Goal: Task Accomplishment & Management: Use online tool/utility

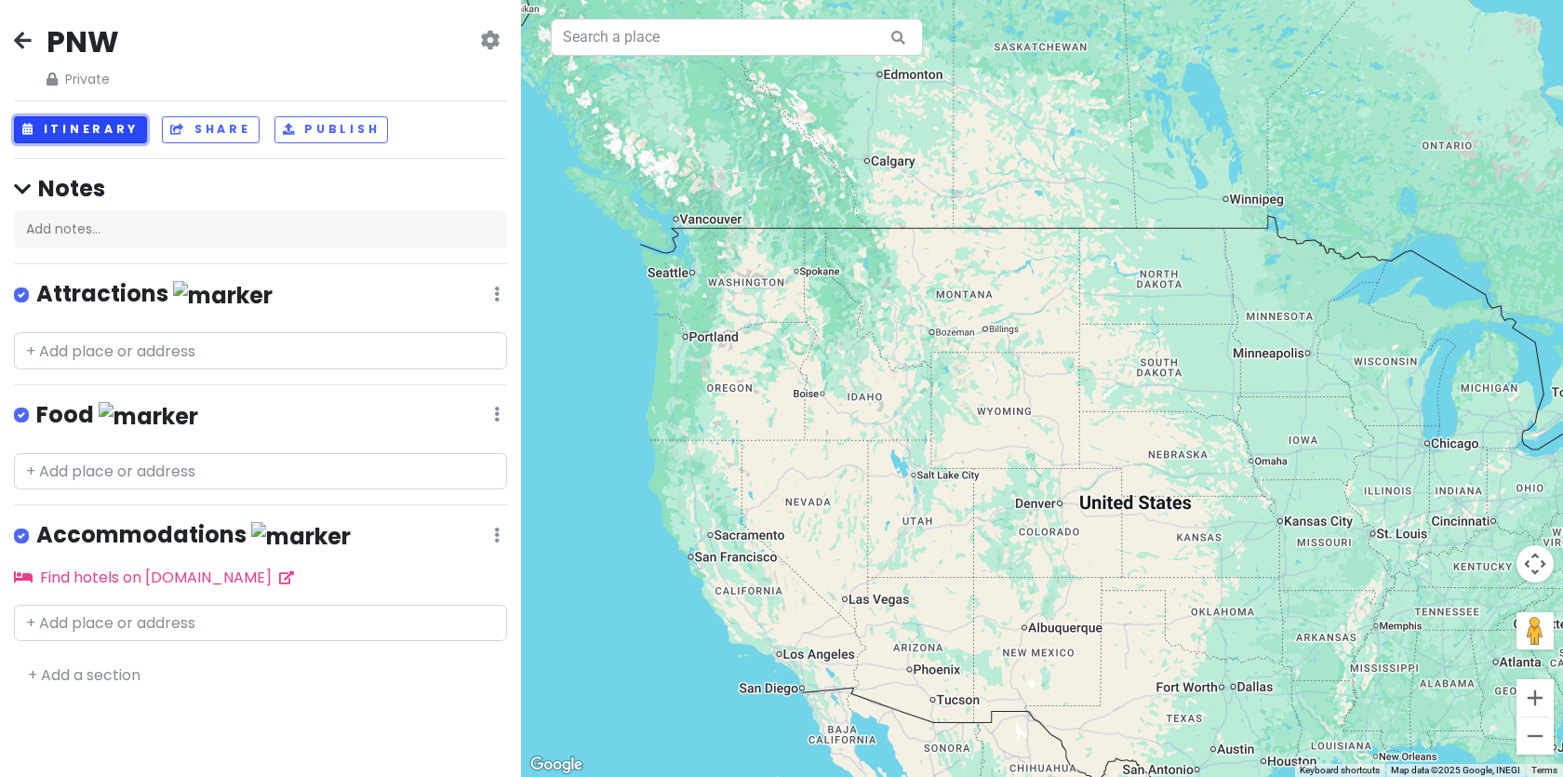
click at [122, 131] on button "Itinerary" at bounding box center [80, 129] width 133 height 27
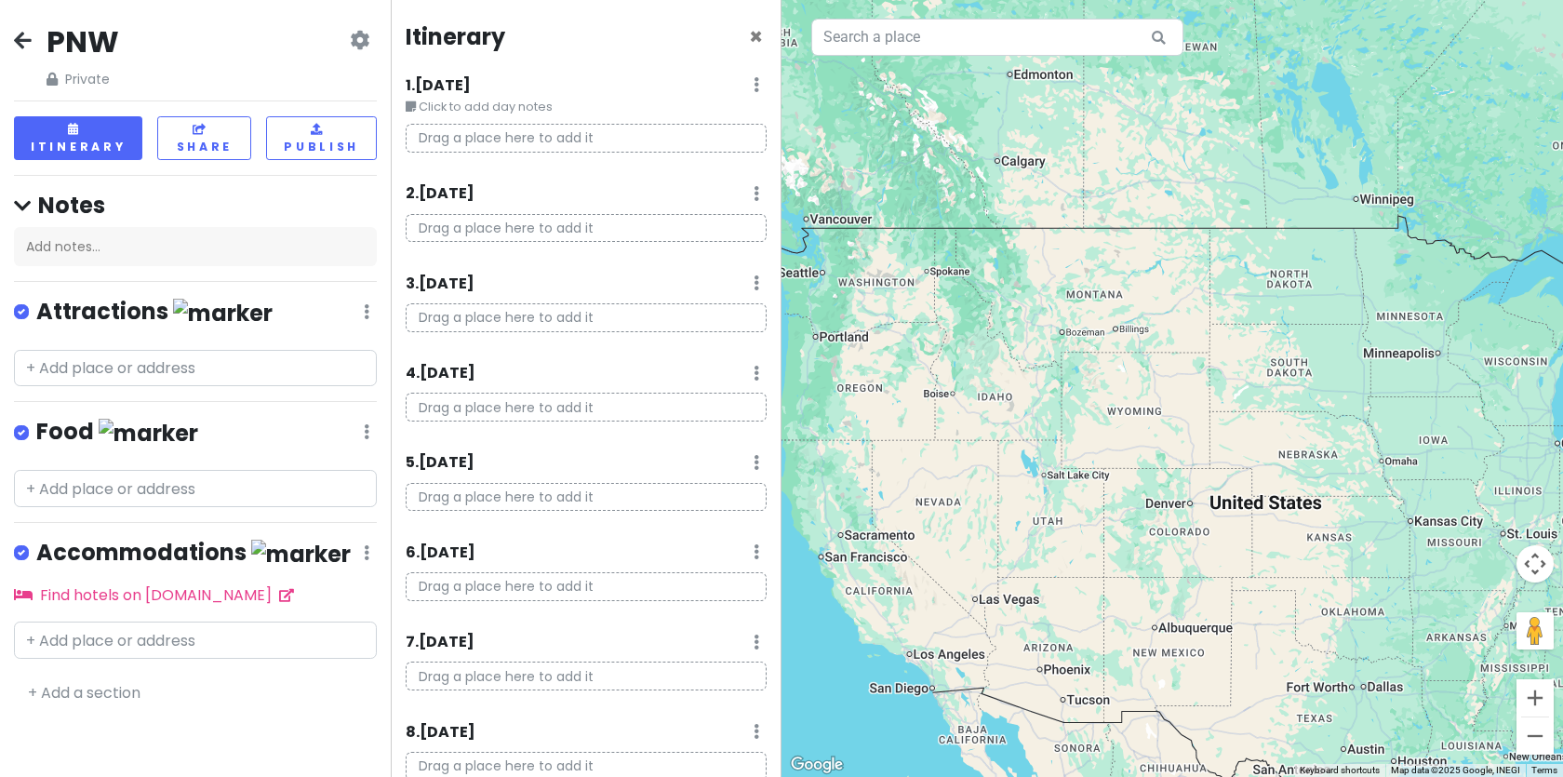
click at [477, 139] on p "Drag a place here to add it" at bounding box center [586, 138] width 361 height 29
click at [469, 134] on p "Drag a place here to add it" at bounding box center [586, 138] width 361 height 29
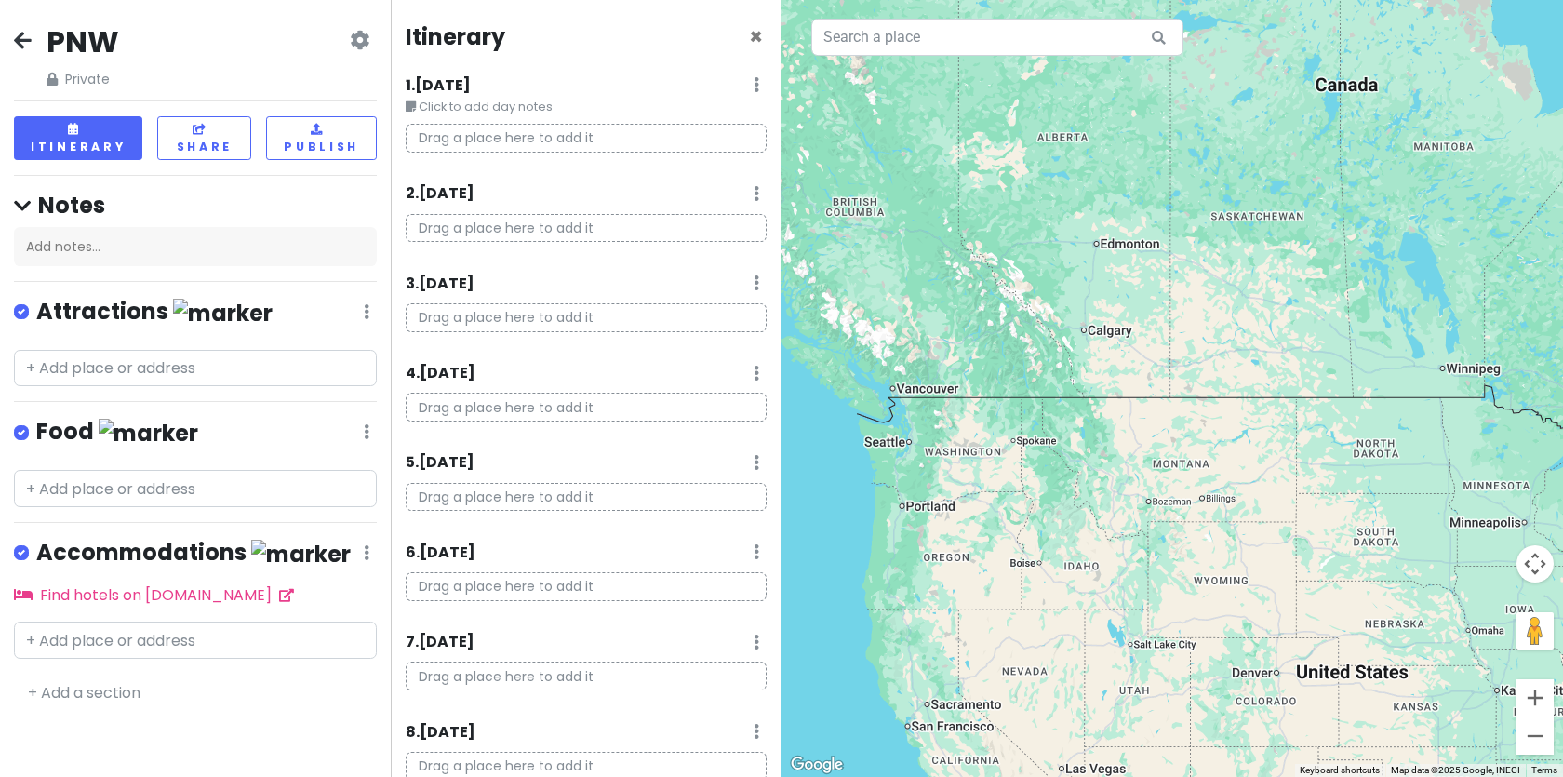
drag, startPoint x: 1018, startPoint y: 226, endPoint x: 1108, endPoint y: 420, distance: 214.4
click at [1108, 420] on div at bounding box center [1171, 388] width 781 height 777
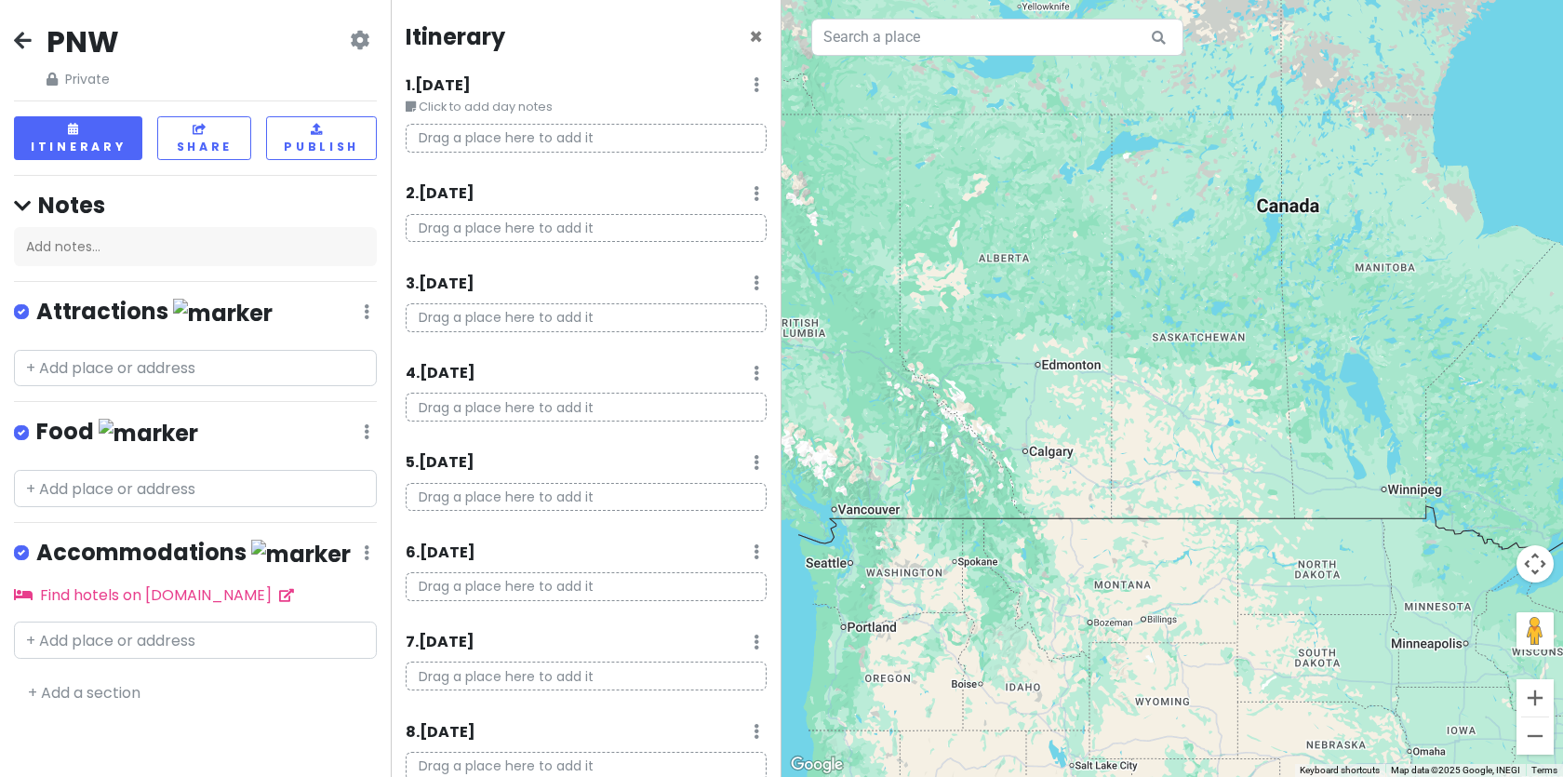
drag, startPoint x: 990, startPoint y: 229, endPoint x: 919, endPoint y: 344, distance: 135.3
click at [919, 344] on div at bounding box center [1171, 388] width 781 height 777
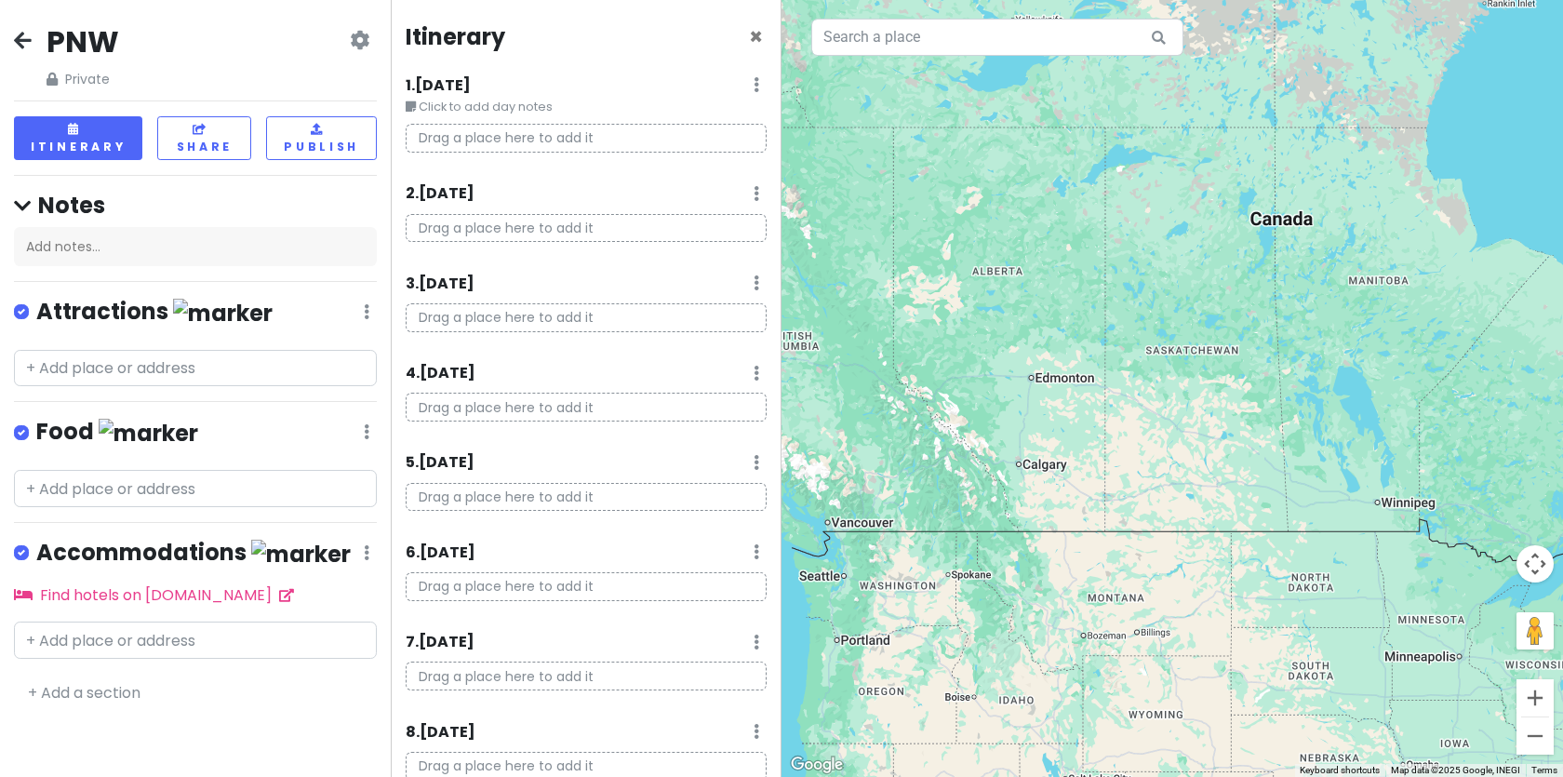
click at [517, 137] on p "Drag a place here to add it" at bounding box center [586, 138] width 361 height 29
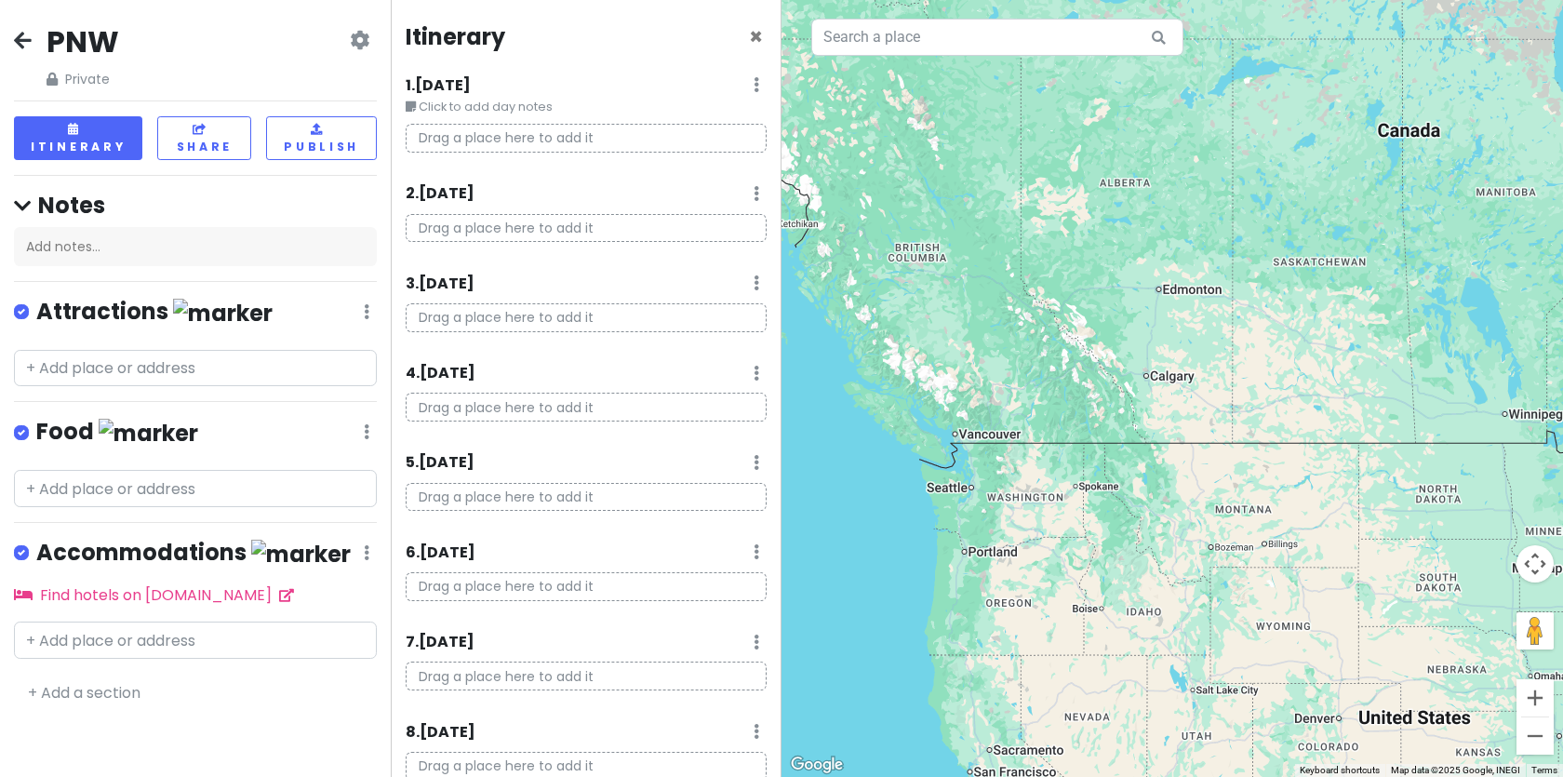
drag, startPoint x: 966, startPoint y: 354, endPoint x: 1107, endPoint y: 254, distance: 173.5
click at [1107, 254] on div at bounding box center [1171, 388] width 781 height 777
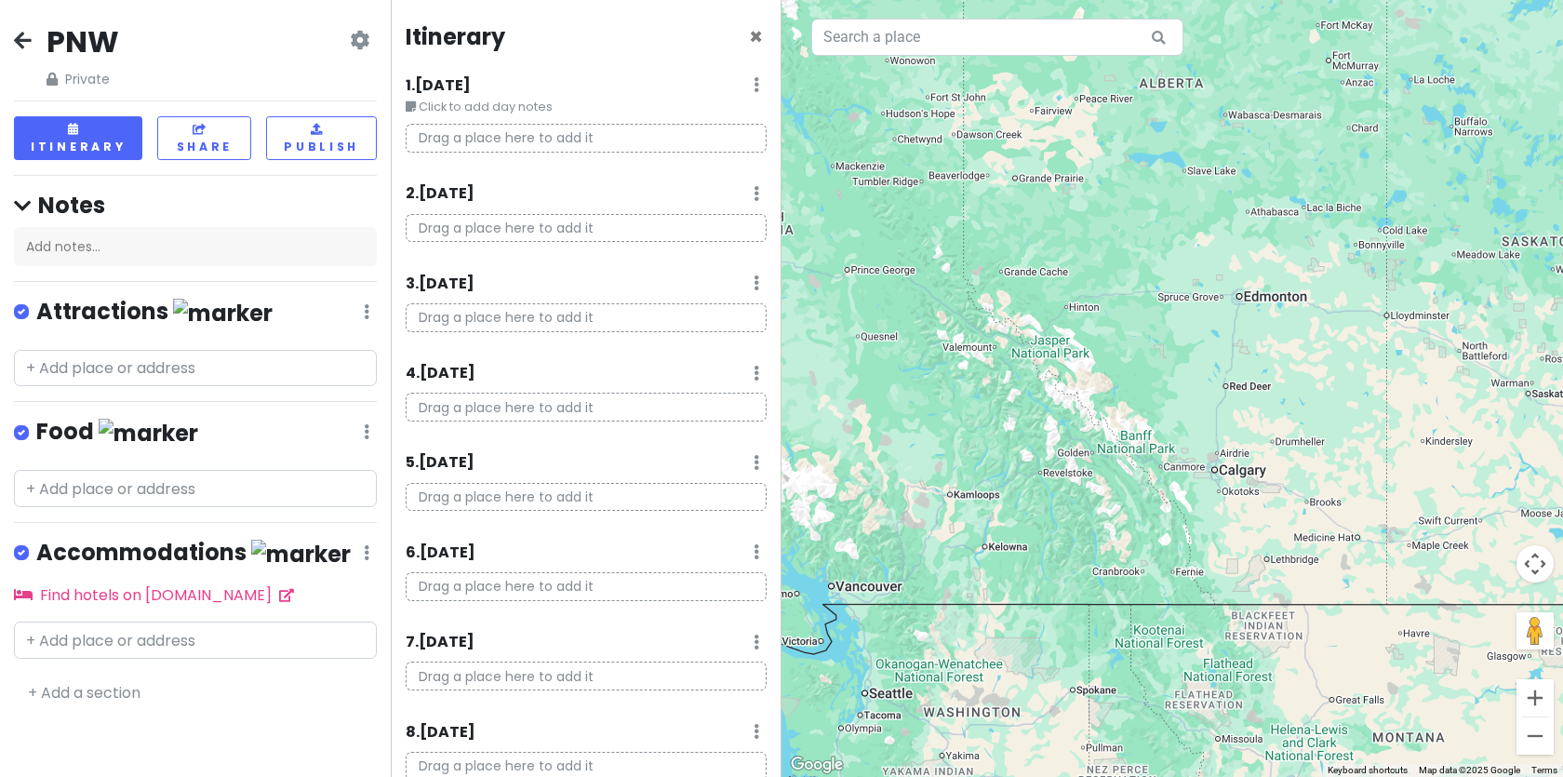
click at [1054, 346] on div at bounding box center [1171, 388] width 781 height 777
click at [1043, 341] on div at bounding box center [1171, 388] width 781 height 777
click at [114, 364] on input "text" at bounding box center [195, 368] width 363 height 37
click at [465, 135] on p "Drag a place here to add it" at bounding box center [586, 138] width 361 height 29
click at [754, 80] on icon at bounding box center [757, 84] width 6 height 15
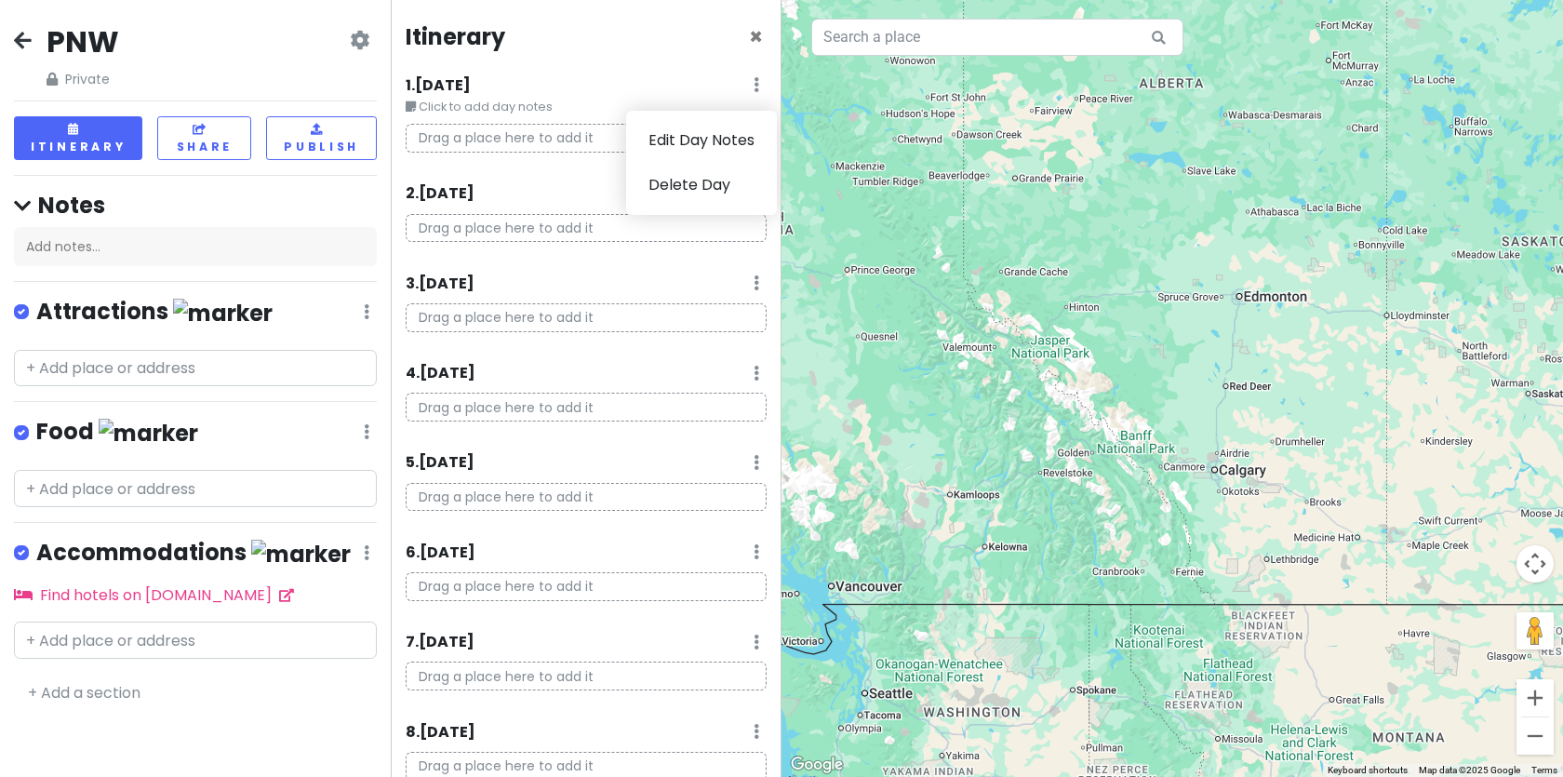
click at [754, 80] on icon at bounding box center [757, 84] width 6 height 15
click at [137, 367] on input "text" at bounding box center [195, 368] width 363 height 37
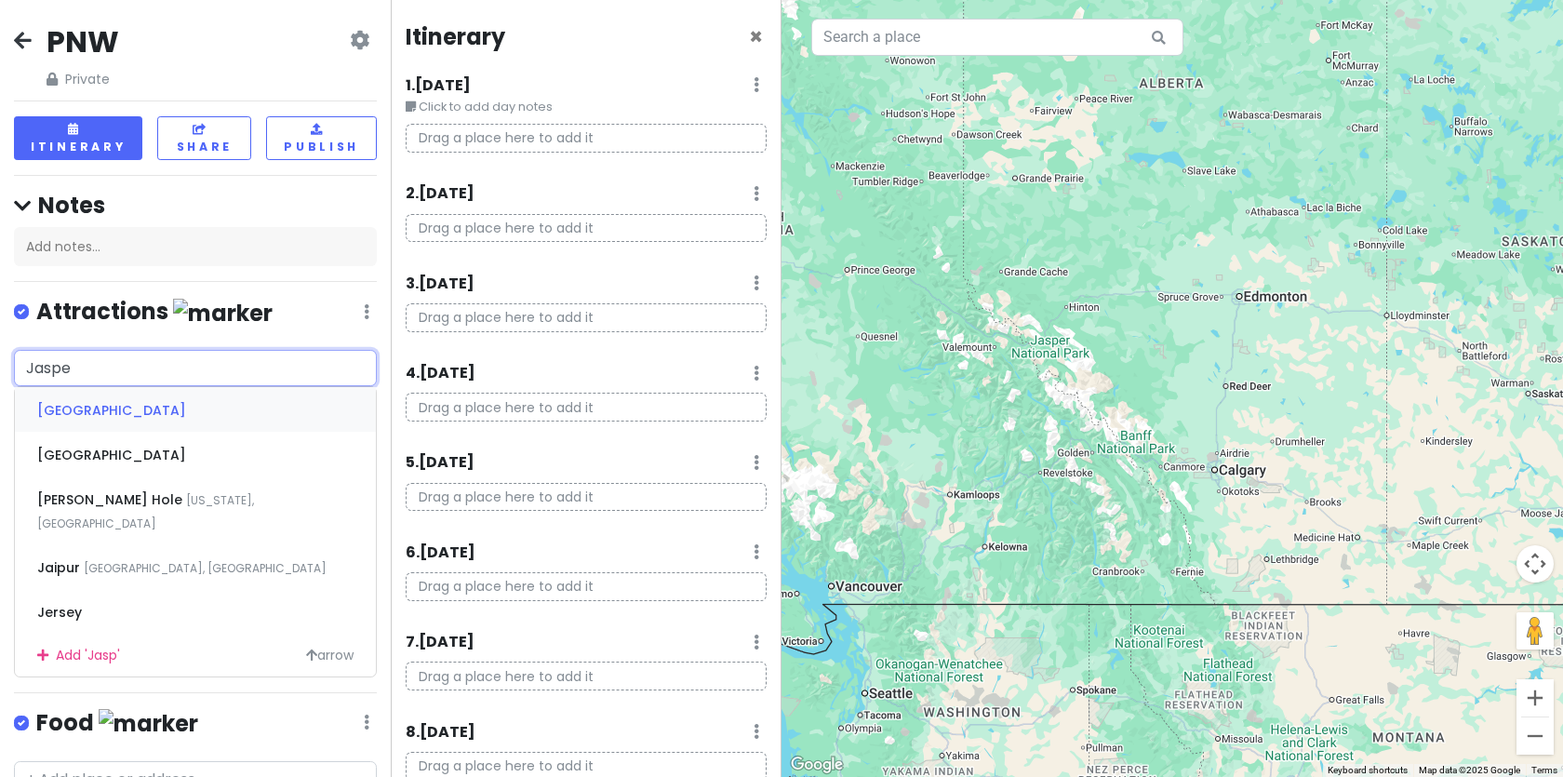
type input "Jasper"
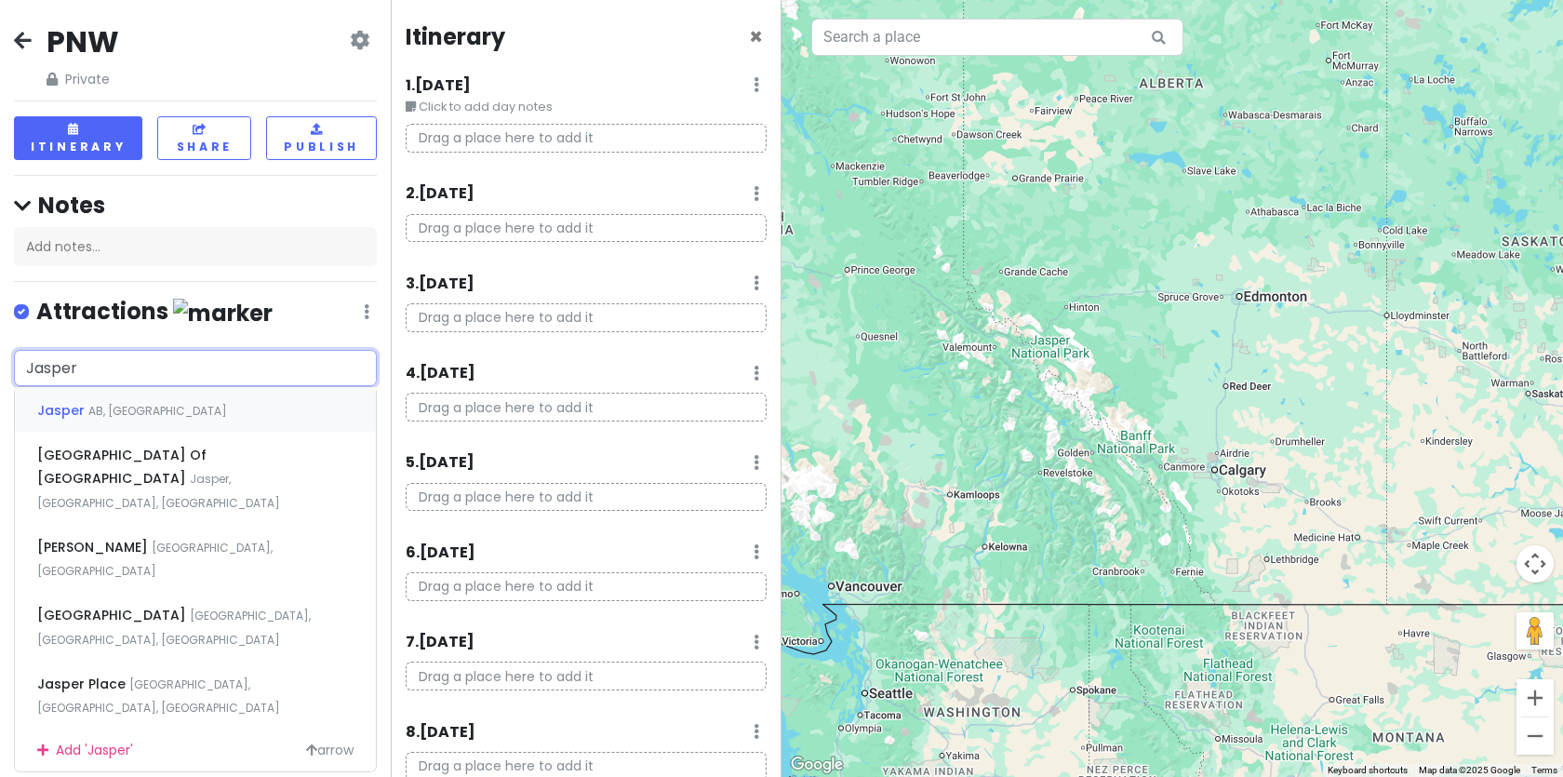
click at [131, 418] on span "AB, Canada" at bounding box center [157, 411] width 139 height 16
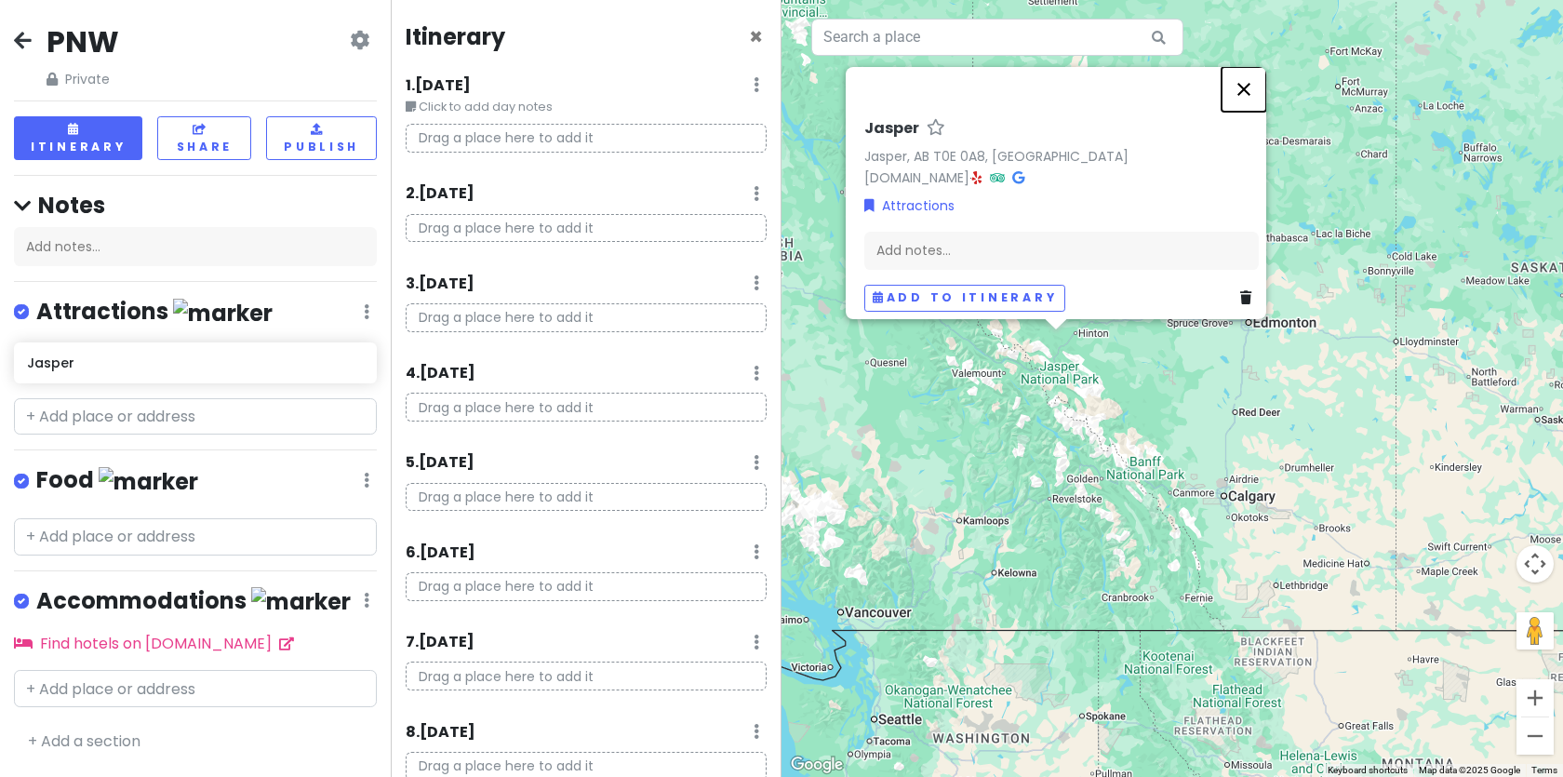
click at [1257, 78] on button "Close" at bounding box center [1243, 89] width 45 height 45
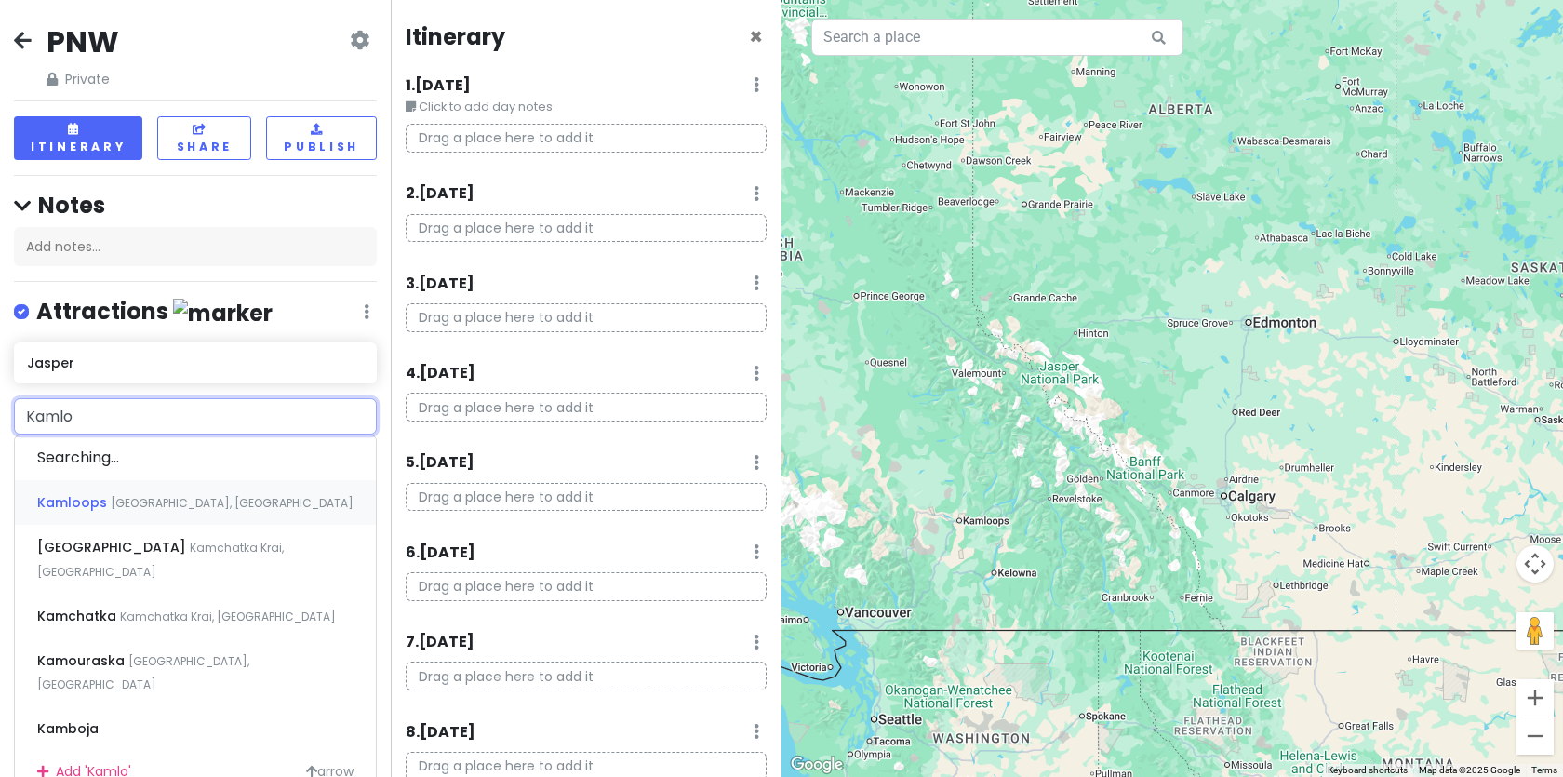
type input "Kamloo"
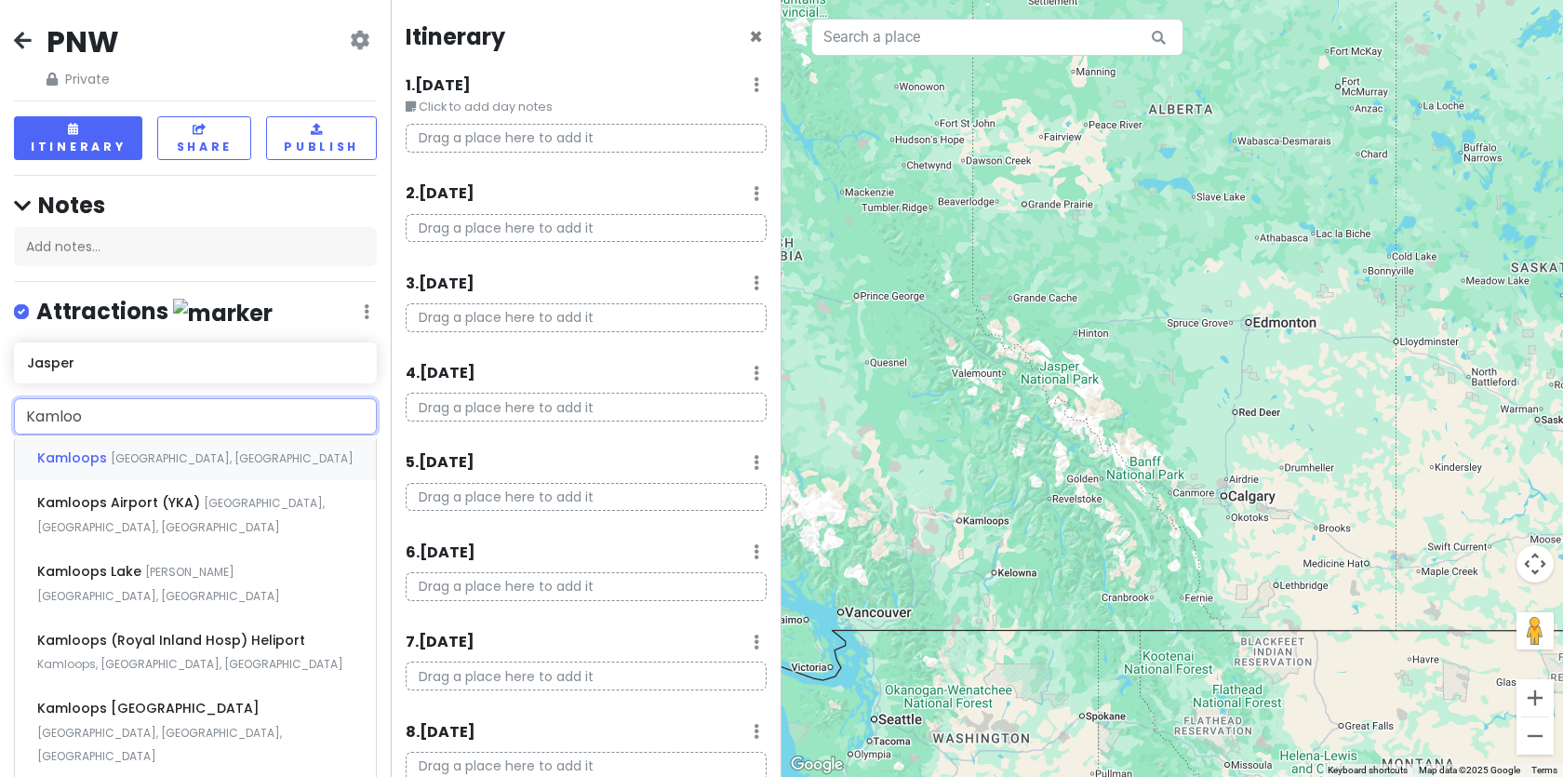
click at [92, 456] on span "Kamloops" at bounding box center [73, 457] width 73 height 19
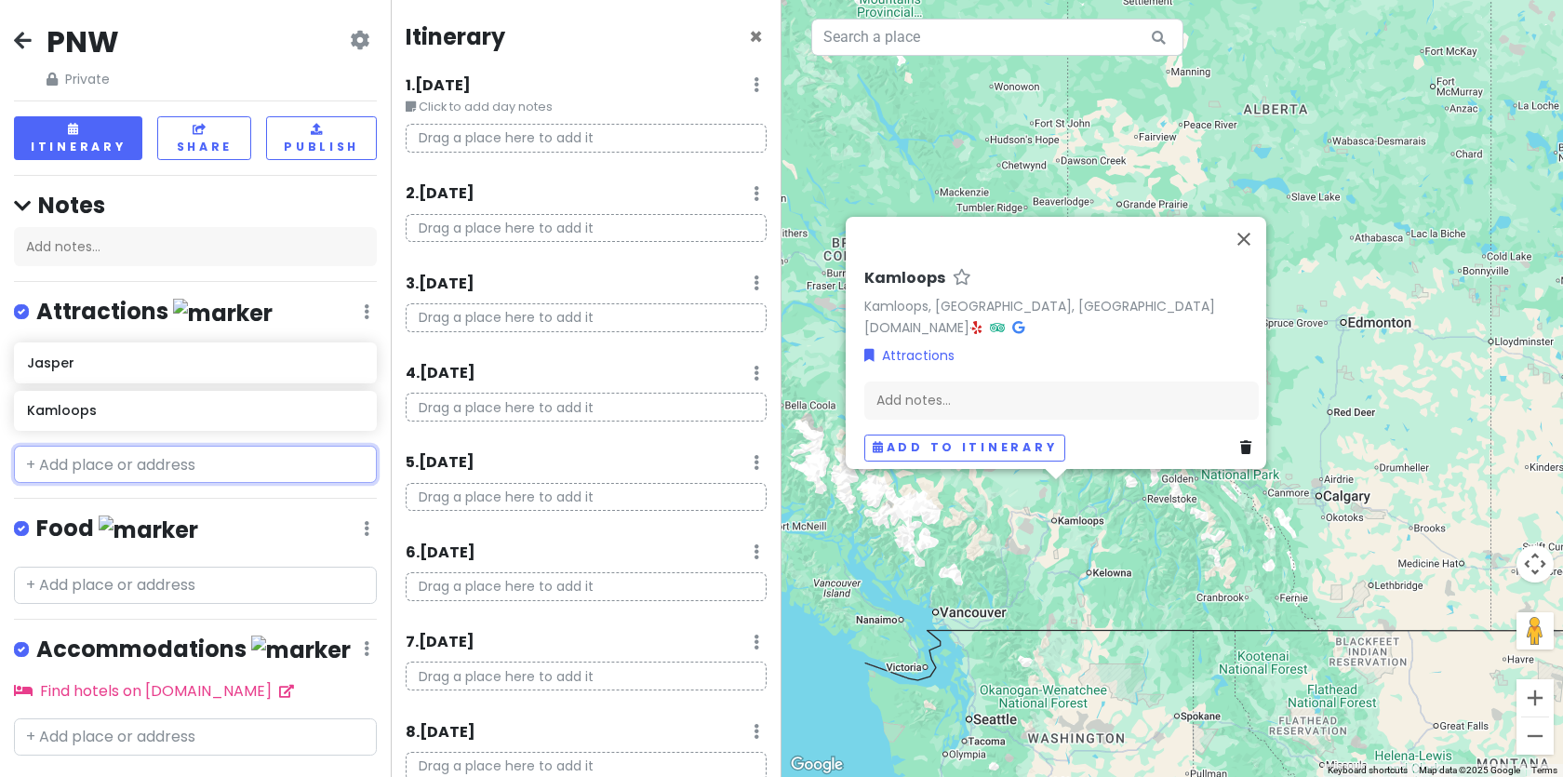
click at [85, 462] on input "text" at bounding box center [195, 464] width 363 height 37
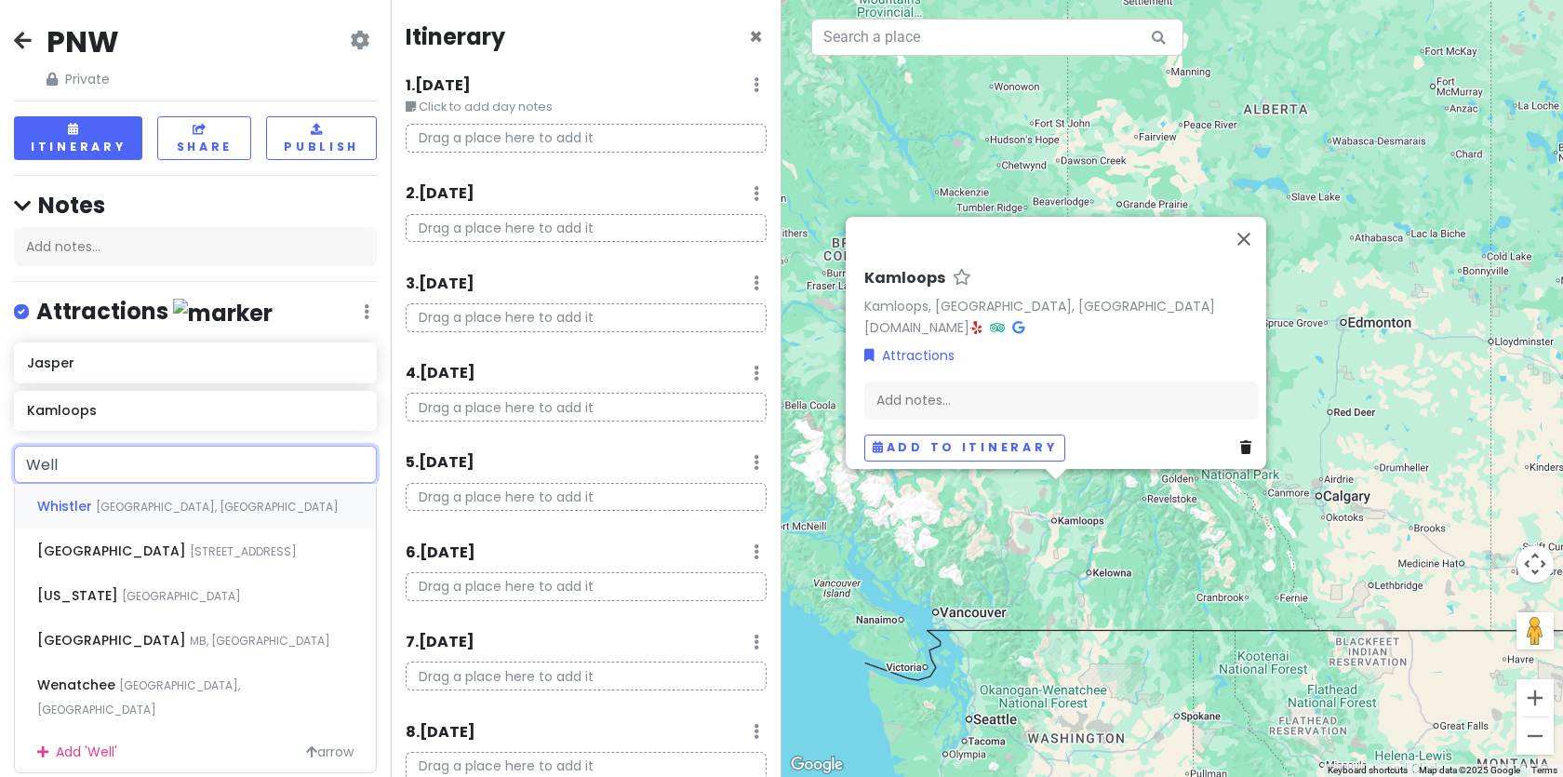
type input "Wells"
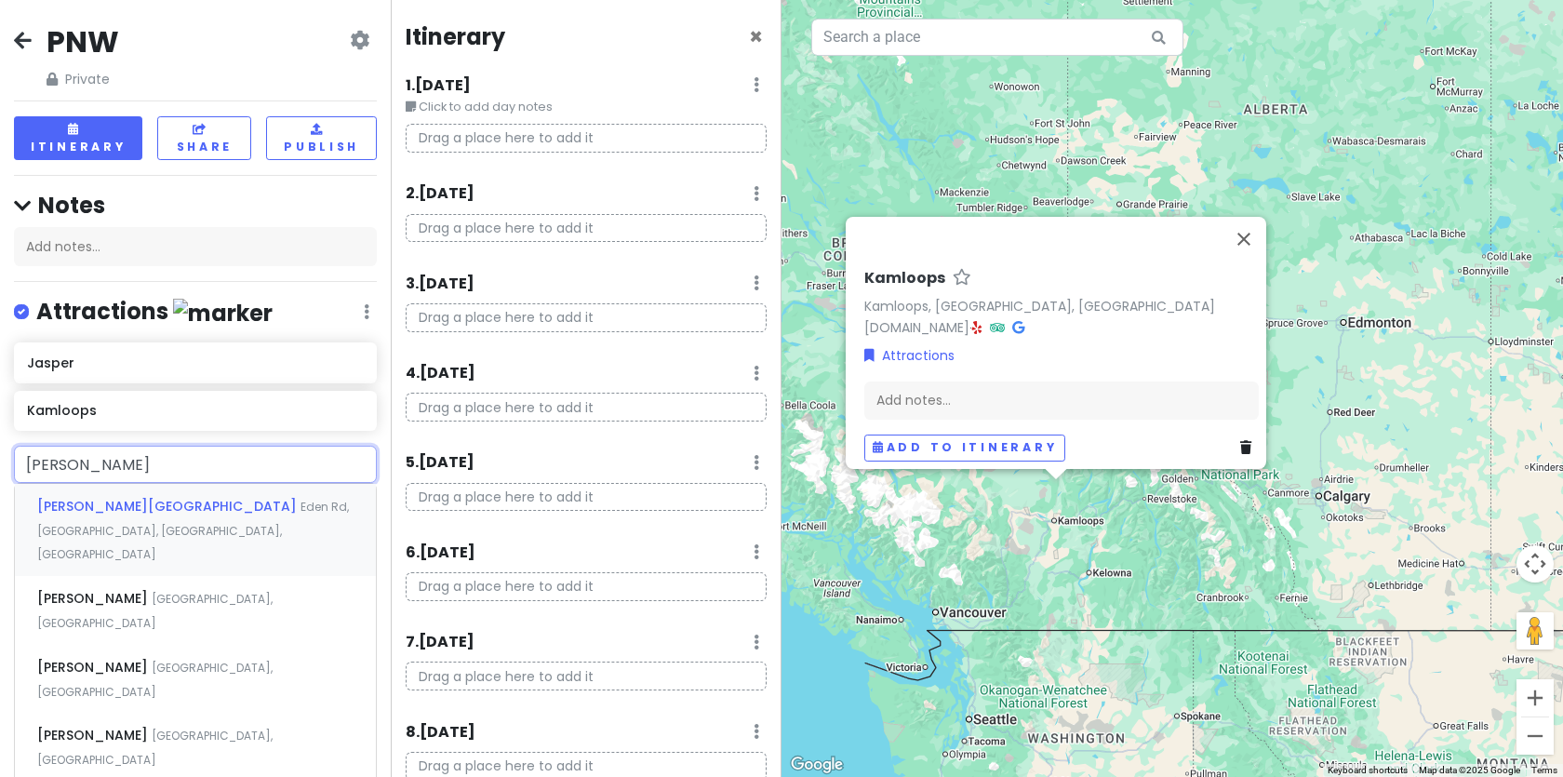
click at [77, 491] on div "Wells Gray Provincial Park Eden Rd, Clearwater, BC, Canada" at bounding box center [195, 530] width 361 height 92
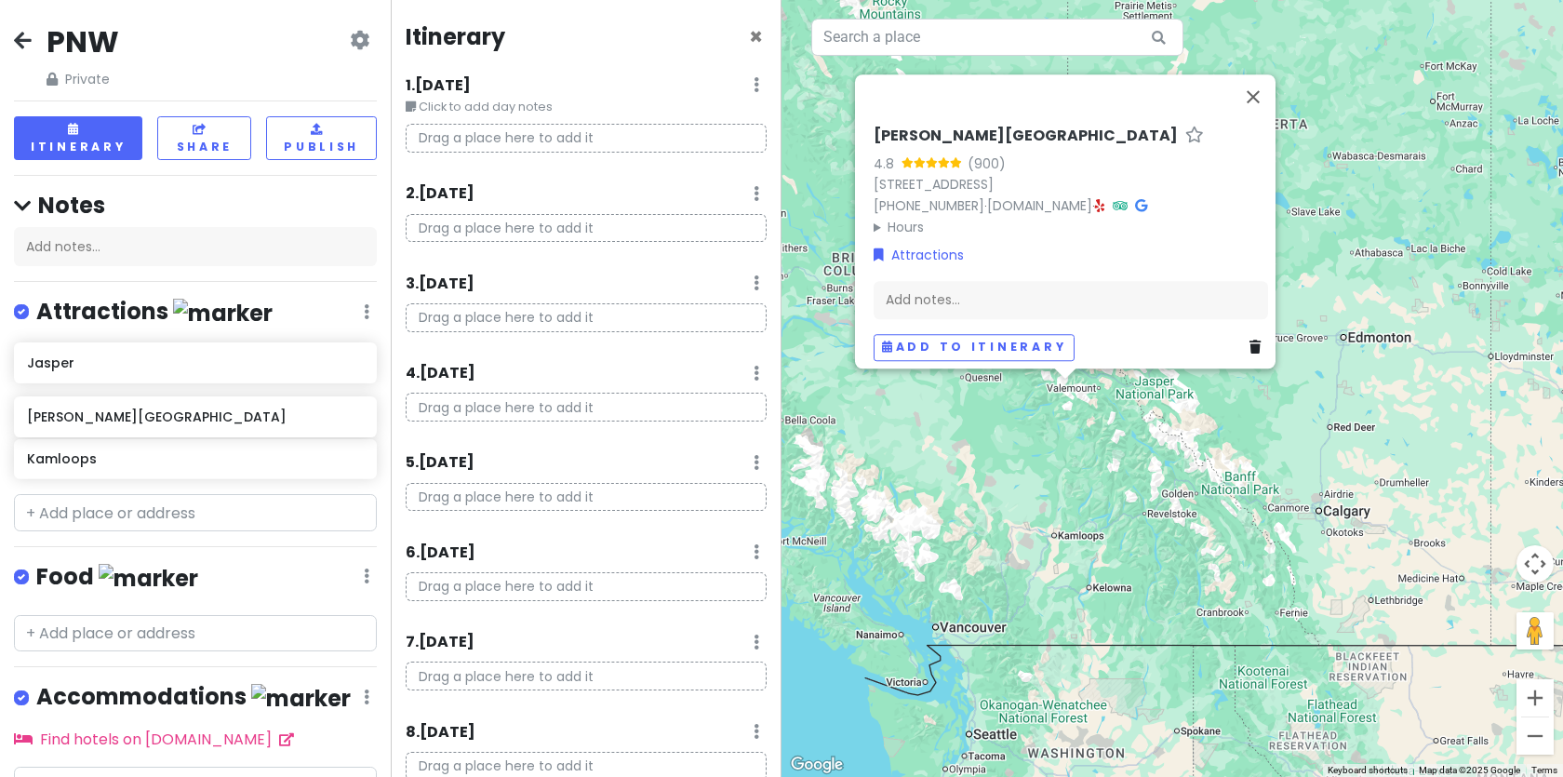
drag, startPoint x: 41, startPoint y: 459, endPoint x: 41, endPoint y: 417, distance: 41.9
click at [41, 417] on div "Jasper Kamloops Wells Gray Provincial Park" at bounding box center [195, 414] width 391 height 144
click at [1257, 82] on button "Close" at bounding box center [1253, 96] width 45 height 45
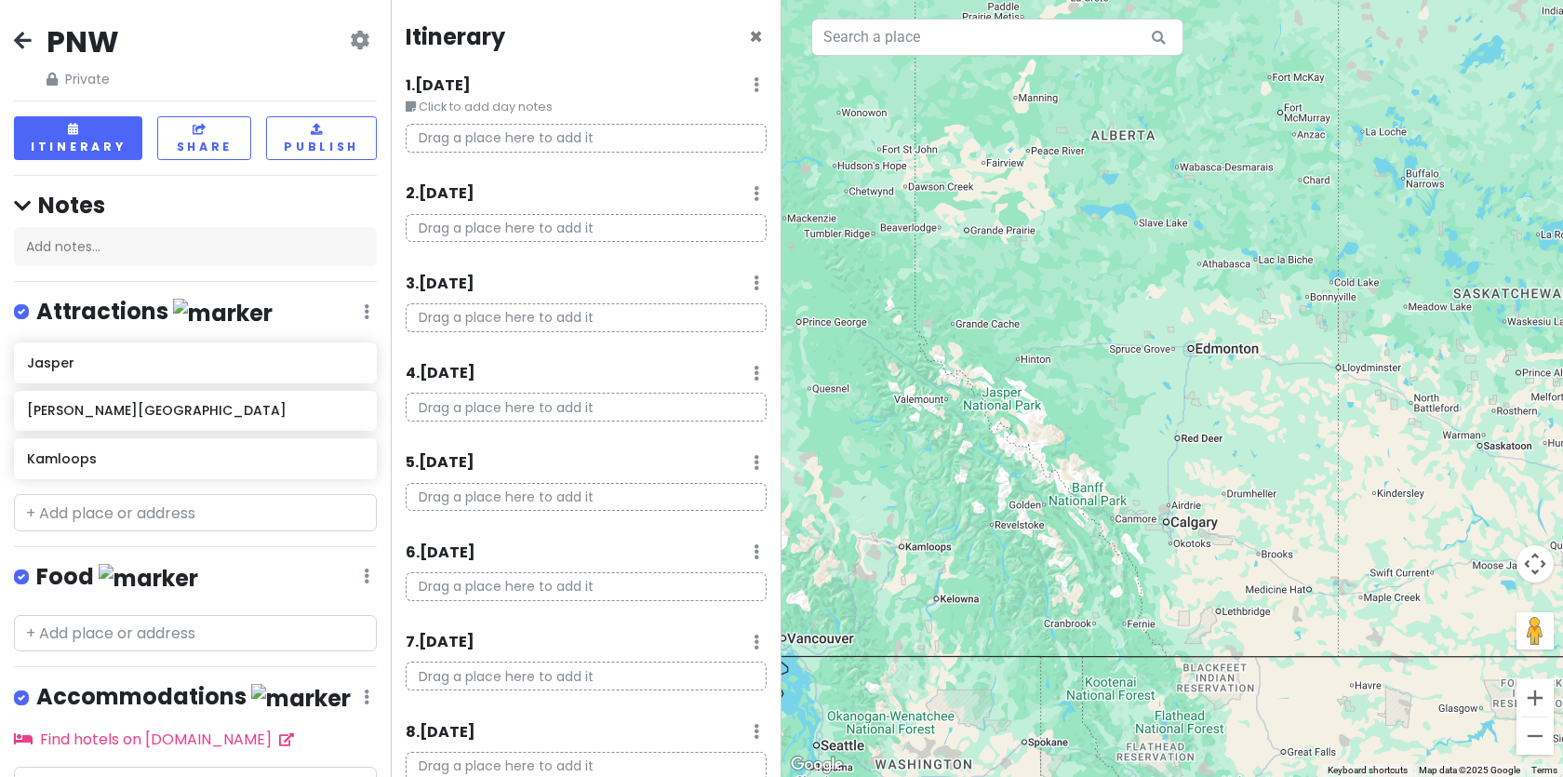
drag, startPoint x: 1156, startPoint y: 367, endPoint x: 993, endPoint y: 305, distance: 174.9
click at [994, 355] on img "Jasper" at bounding box center [998, 375] width 41 height 41
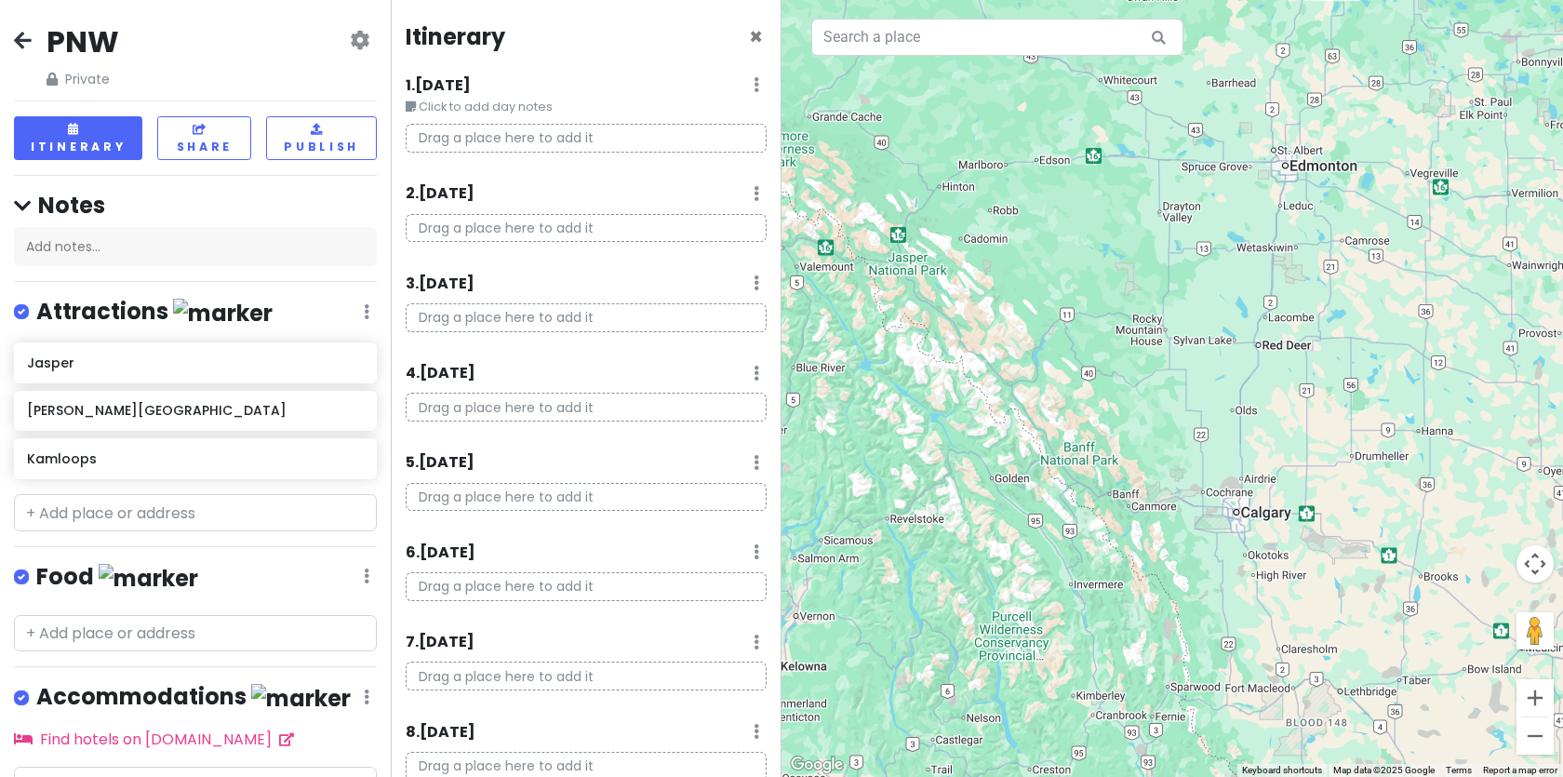
drag, startPoint x: 981, startPoint y: 250, endPoint x: 1020, endPoint y: 226, distance: 46.0
click at [919, 226] on img "Jasper" at bounding box center [898, 240] width 41 height 41
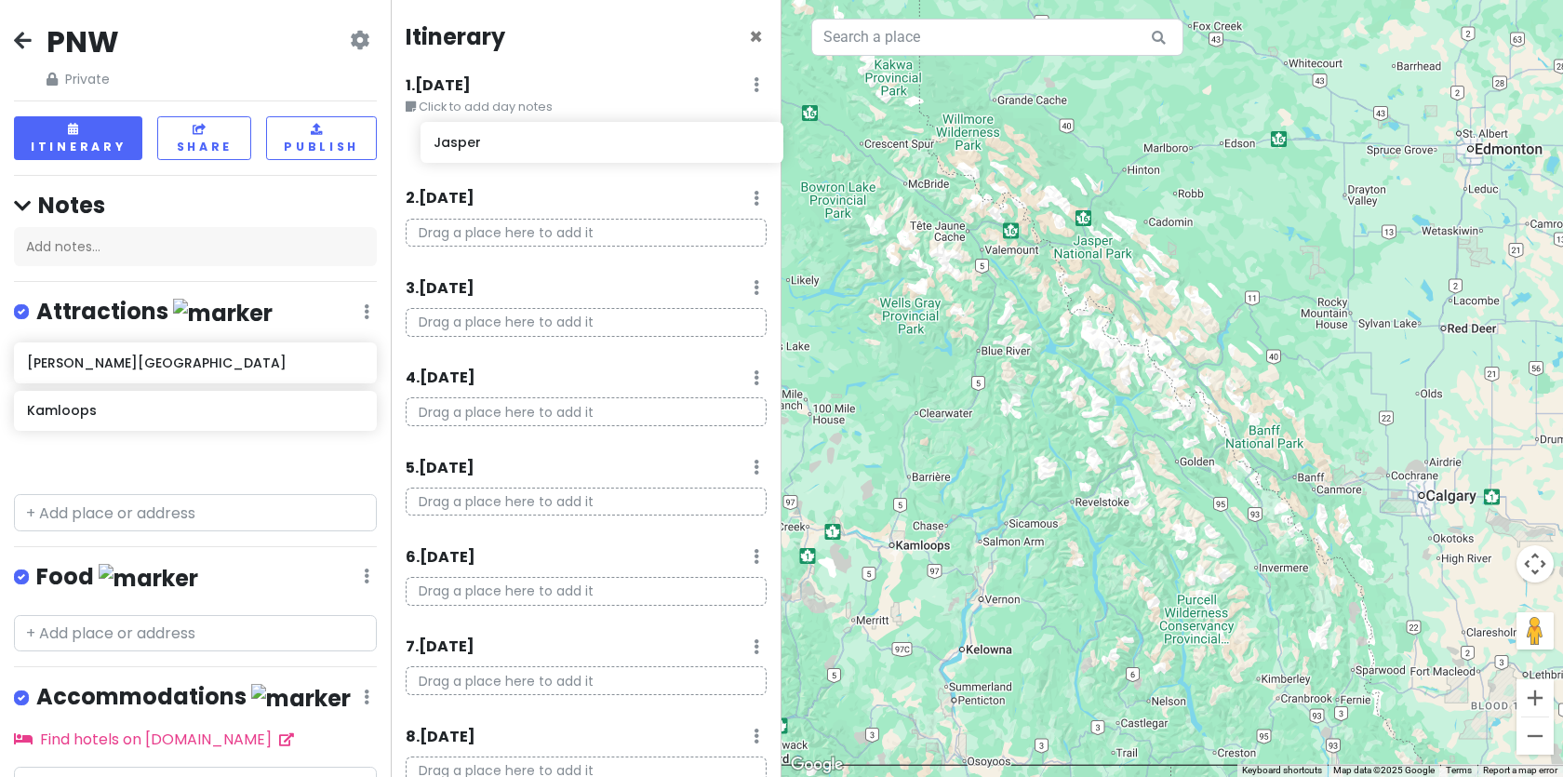
drag, startPoint x: 112, startPoint y: 363, endPoint x: 518, endPoint y: 143, distance: 462.0
click at [518, 143] on div "PNW Private Change Dates Make a Copy Delete Trip Go Pro ⚡️ Give Feedback 💡 Supp…" at bounding box center [781, 388] width 1563 height 777
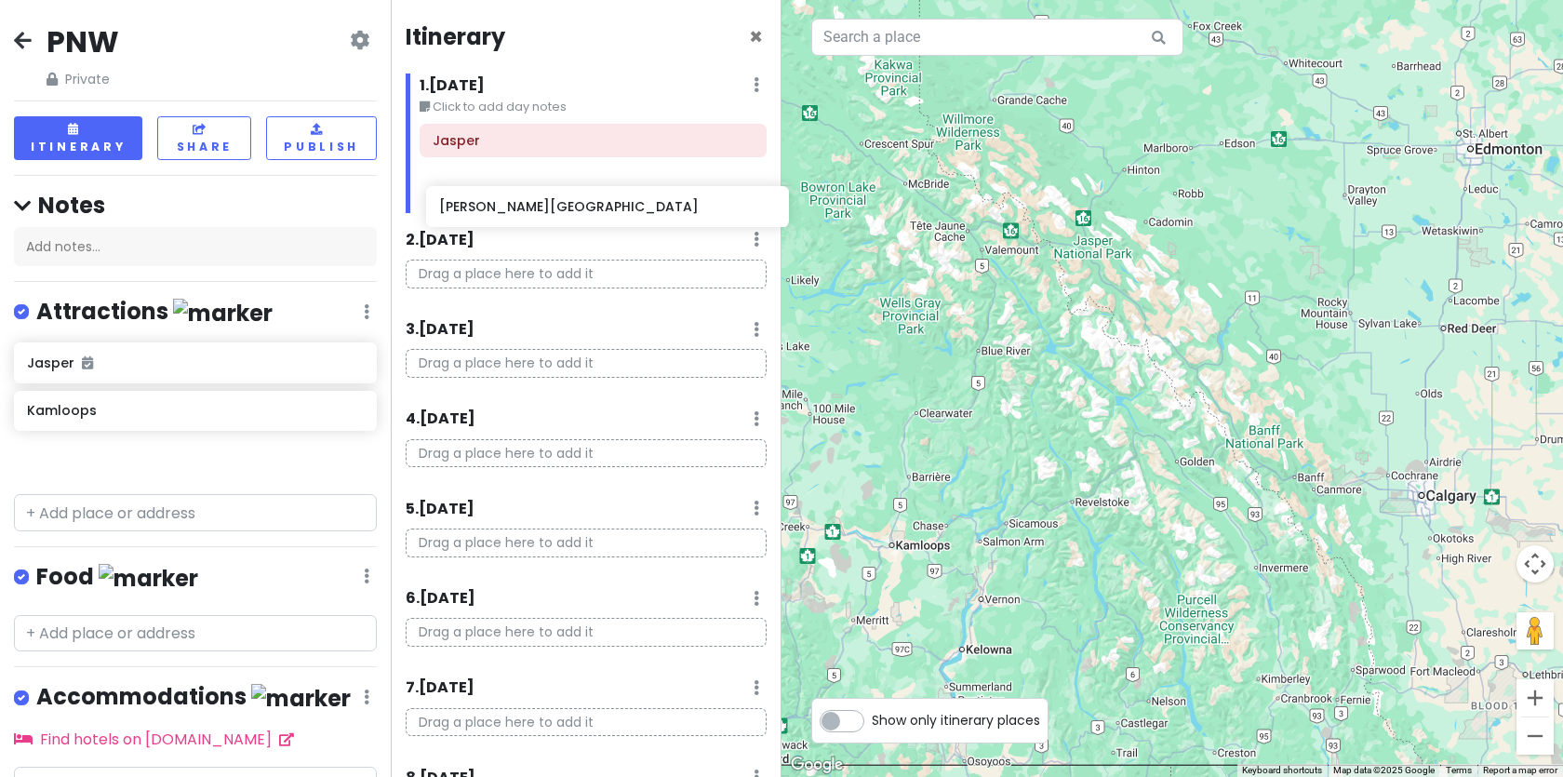
drag, startPoint x: 108, startPoint y: 403, endPoint x: 518, endPoint y: 195, distance: 459.7
click at [518, 195] on div "PNW Private Change Dates Make a Copy Delete Trip Go Pro ⚡️ Give Feedback 💡 Supp…" at bounding box center [781, 388] width 1563 height 777
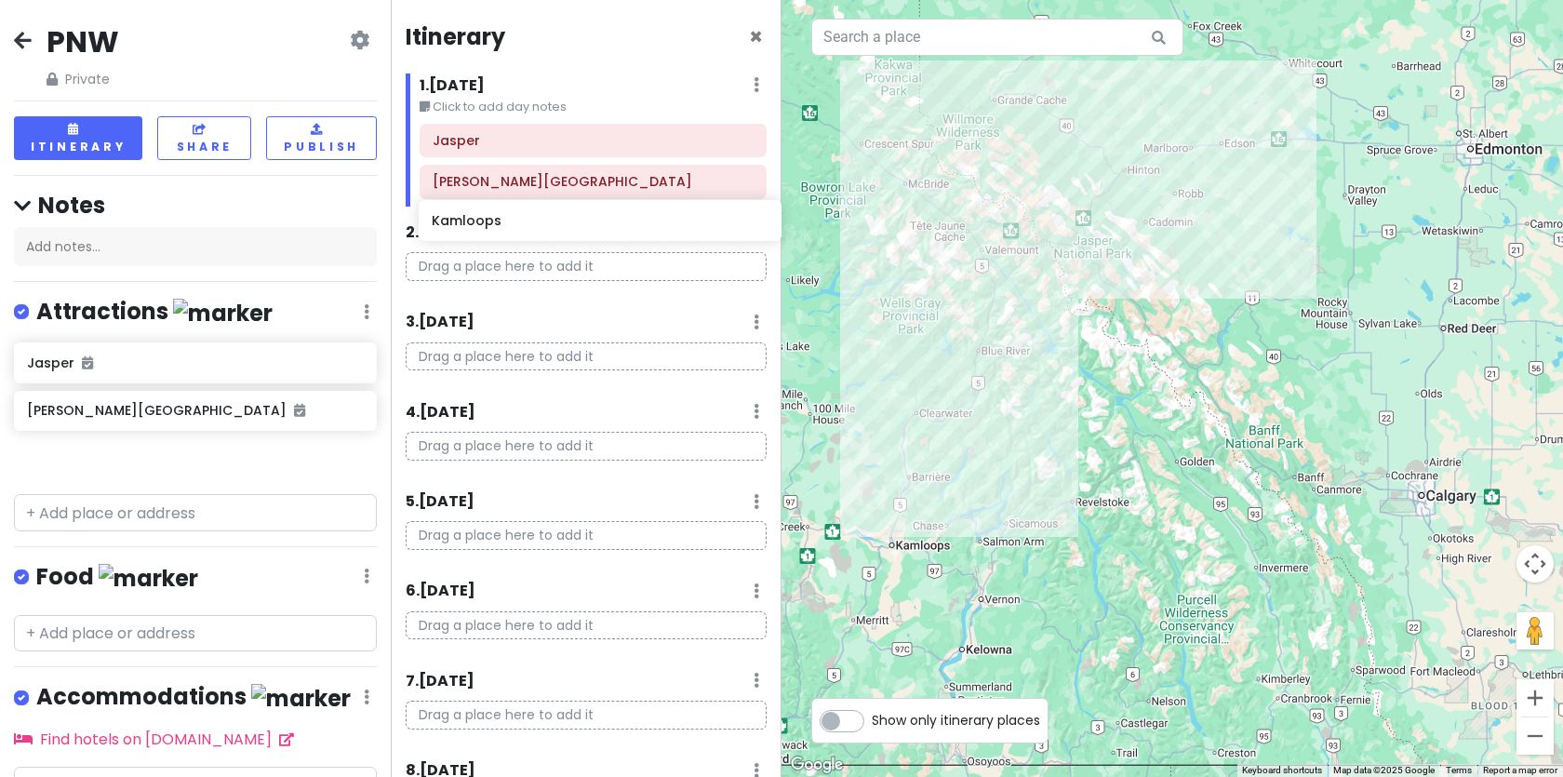
drag, startPoint x: 79, startPoint y: 450, endPoint x: 484, endPoint y: 211, distance: 470.0
click at [484, 212] on div "PNW Private Change Dates Make a Copy Delete Trip Go Pro ⚡️ Give Feedback 💡 Supp…" at bounding box center [781, 388] width 1563 height 777
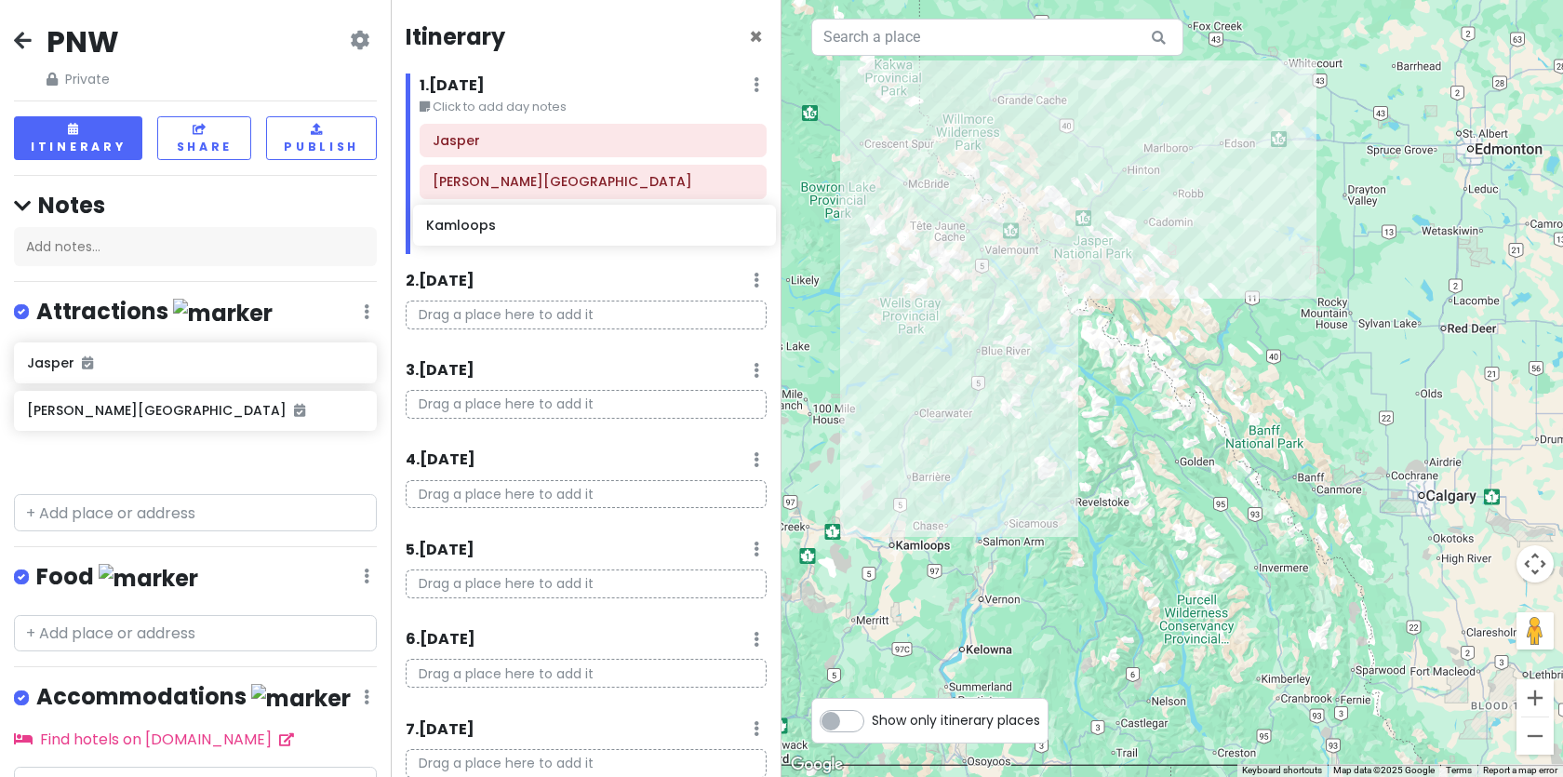
drag, startPoint x: 129, startPoint y: 465, endPoint x: 528, endPoint y: 227, distance: 464.8
click at [528, 228] on div "PNW Private Change Dates Make a Copy Delete Trip Go Pro ⚡️ Give Feedback 💡 Supp…" at bounding box center [781, 388] width 1563 height 777
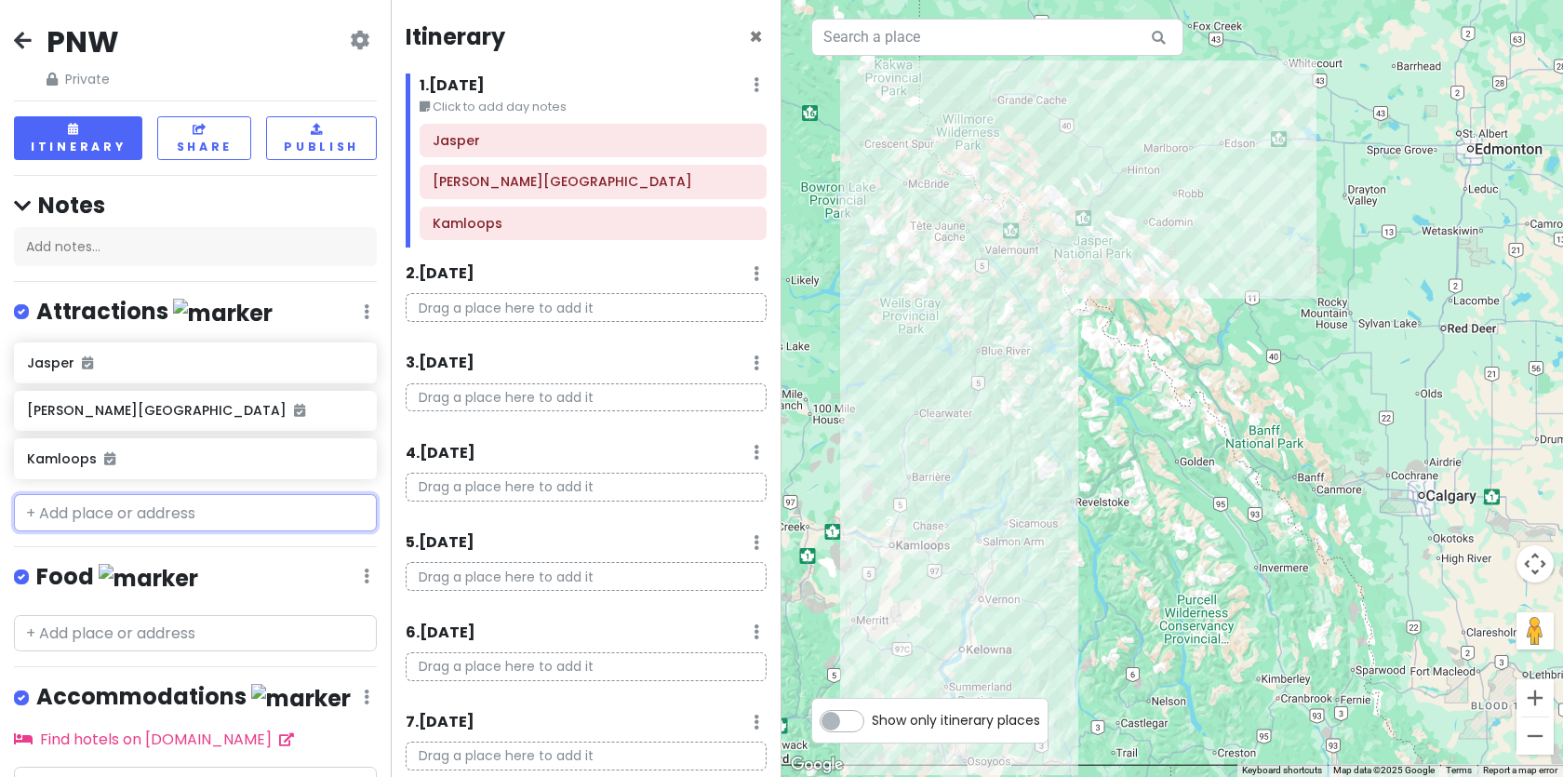
click at [102, 522] on input "text" at bounding box center [195, 512] width 363 height 37
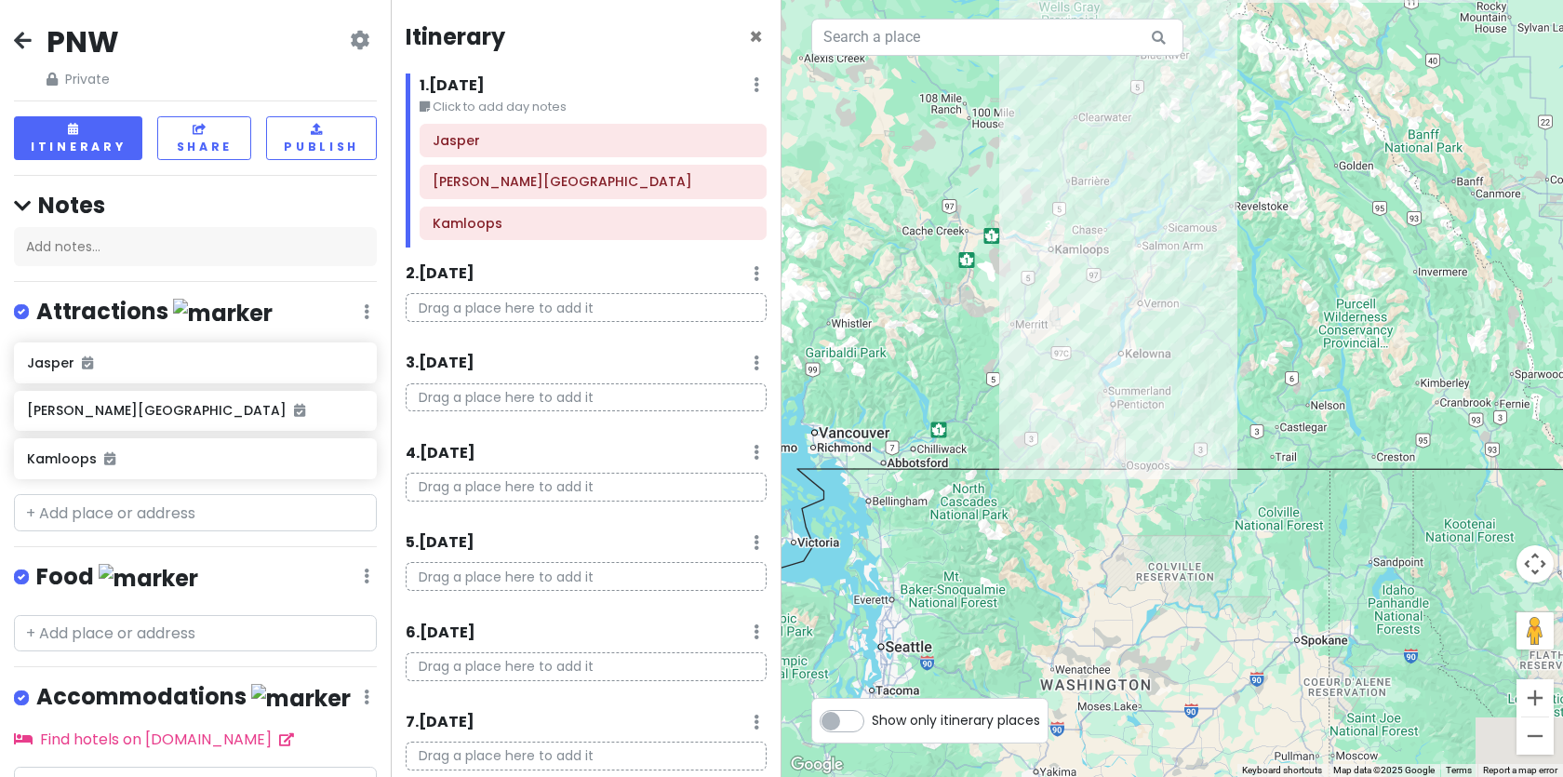
drag, startPoint x: 1016, startPoint y: 494, endPoint x: 1172, endPoint y: 159, distance: 369.6
click at [1172, 159] on div at bounding box center [1171, 388] width 781 height 777
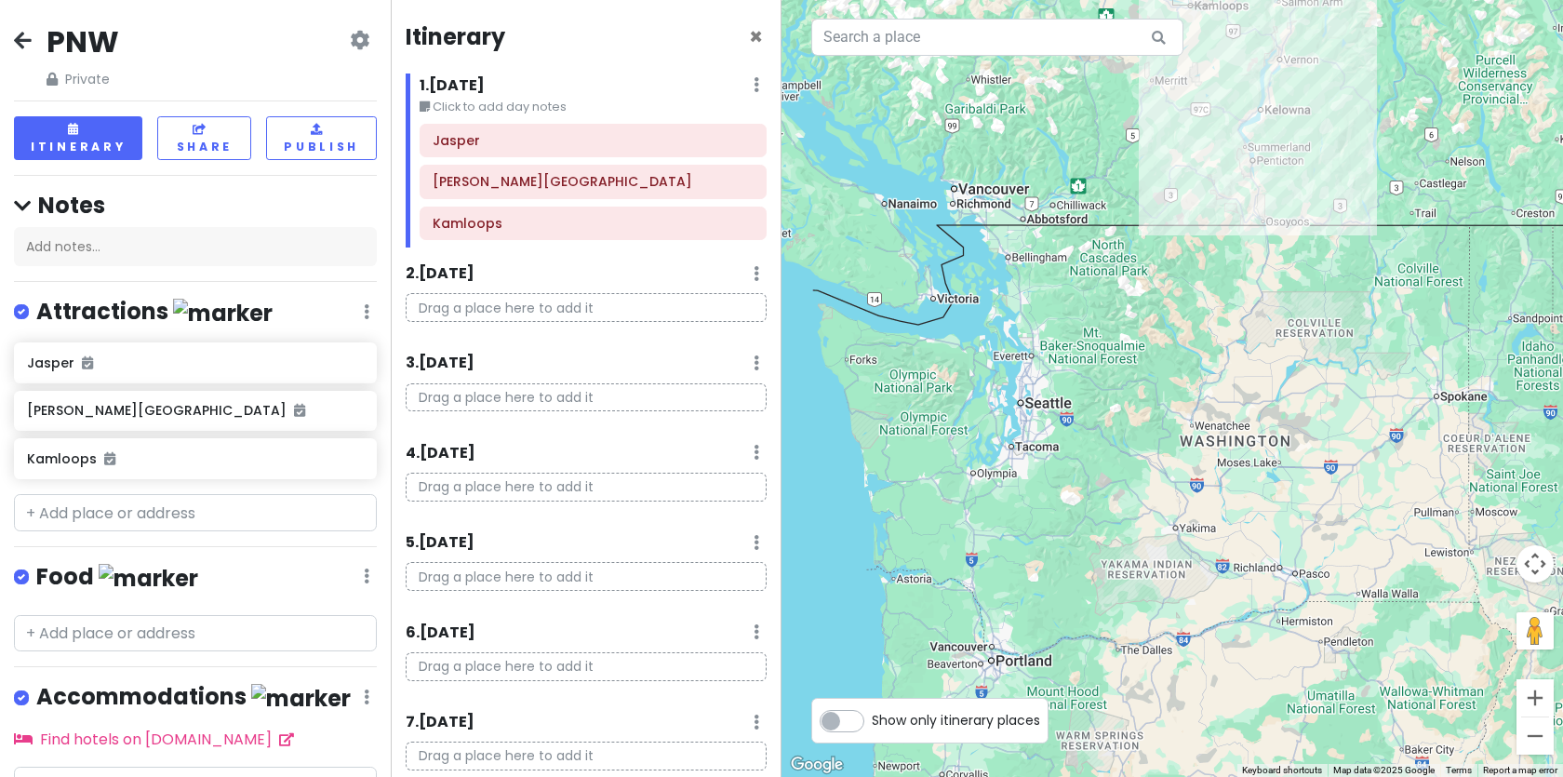
drag, startPoint x: 1030, startPoint y: 375, endPoint x: 1179, endPoint y: 163, distance: 259.1
click at [1179, 162] on div at bounding box center [1171, 388] width 781 height 777
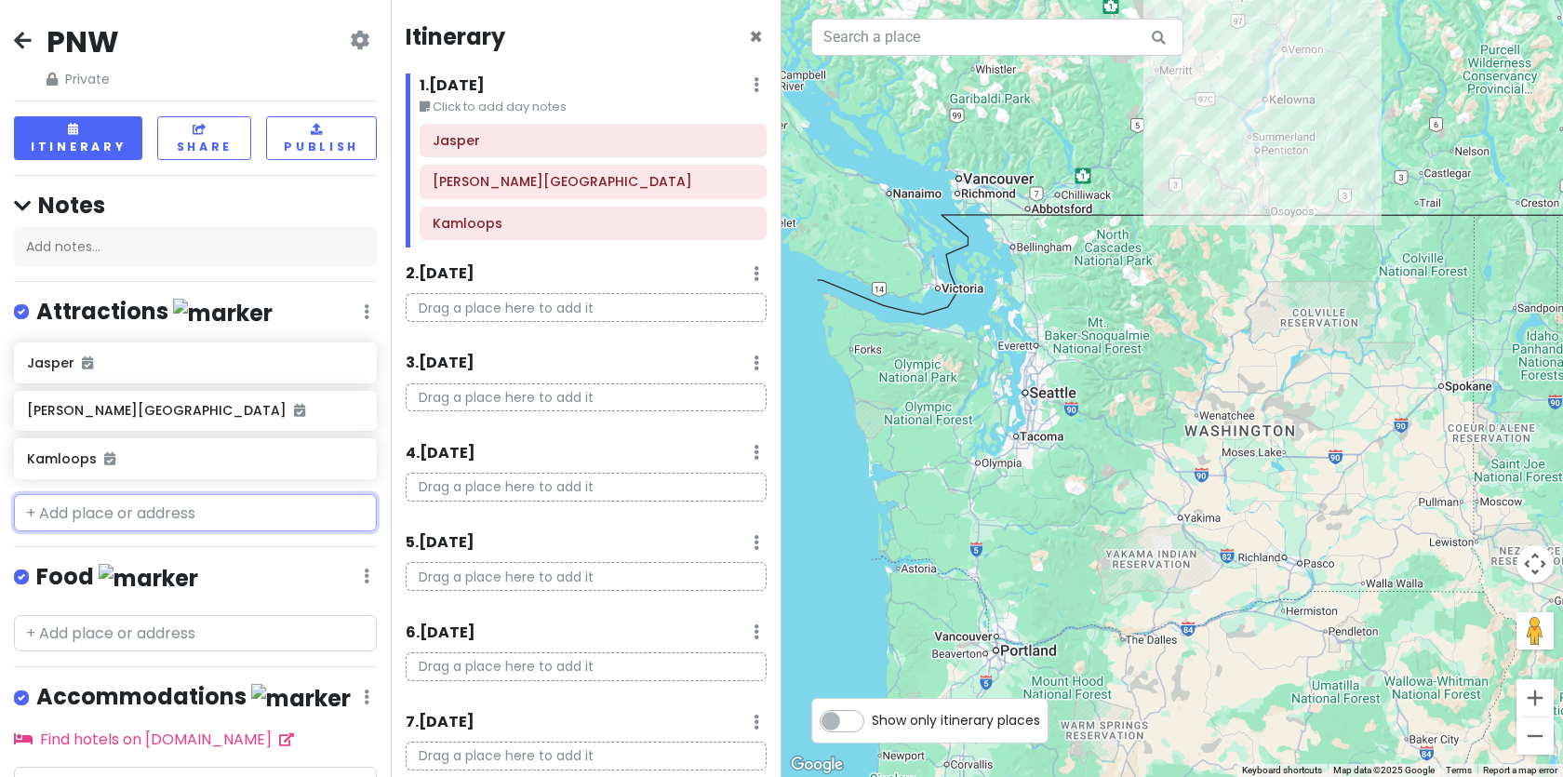
click at [186, 519] on input "text" at bounding box center [195, 512] width 363 height 37
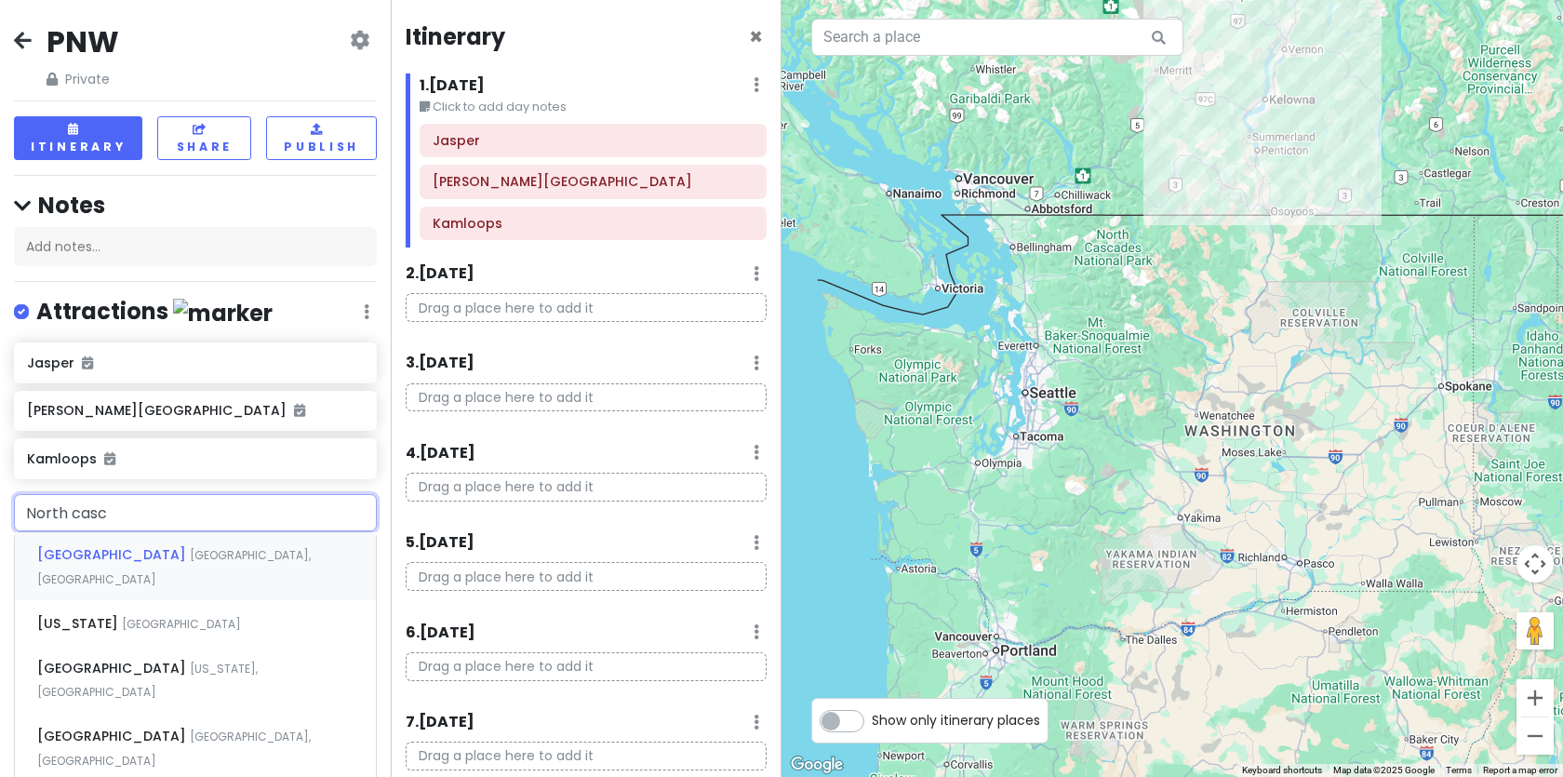
type input "North casca"
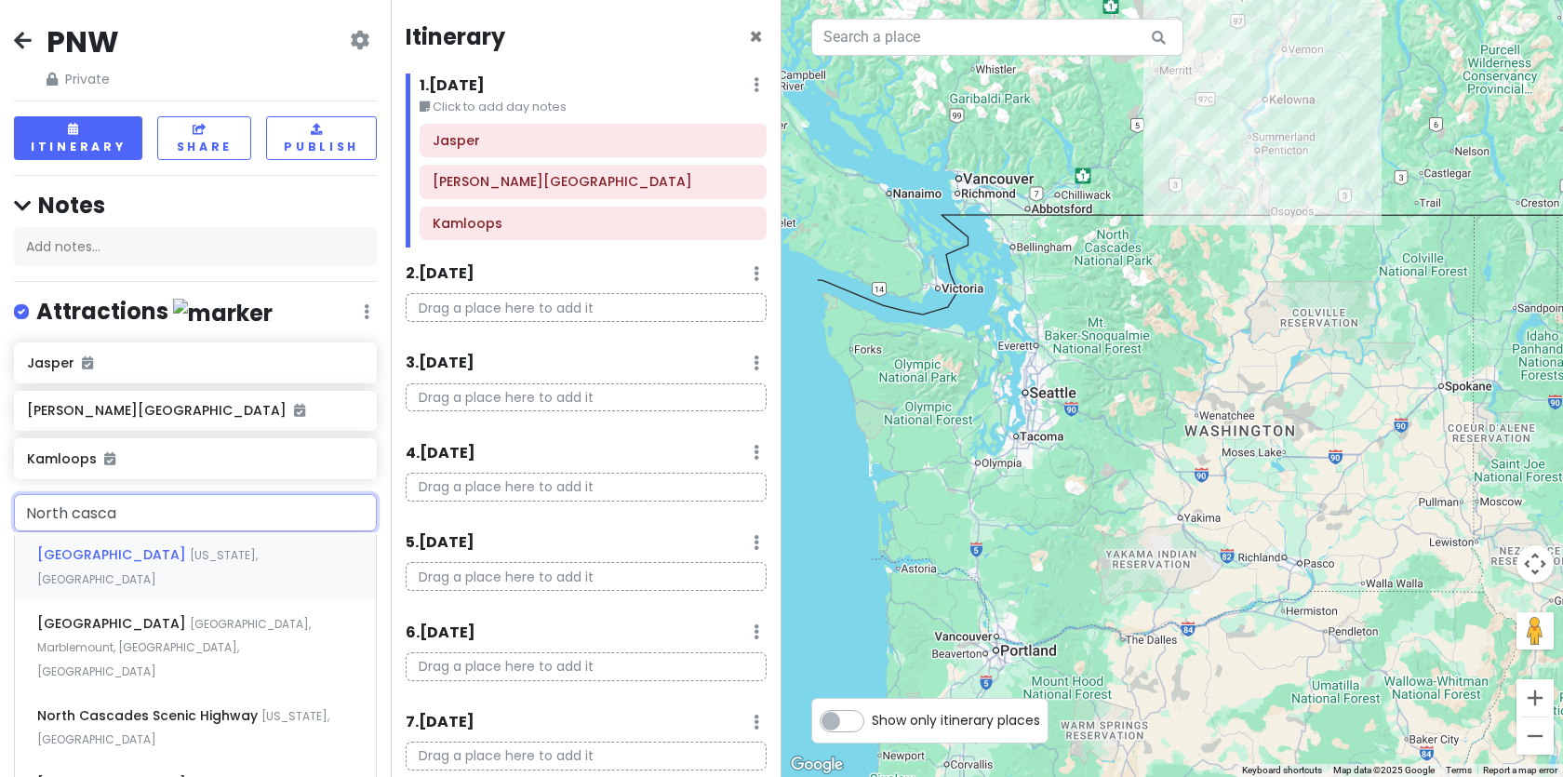
click at [183, 548] on span "[GEOGRAPHIC_DATA]" at bounding box center [113, 554] width 153 height 19
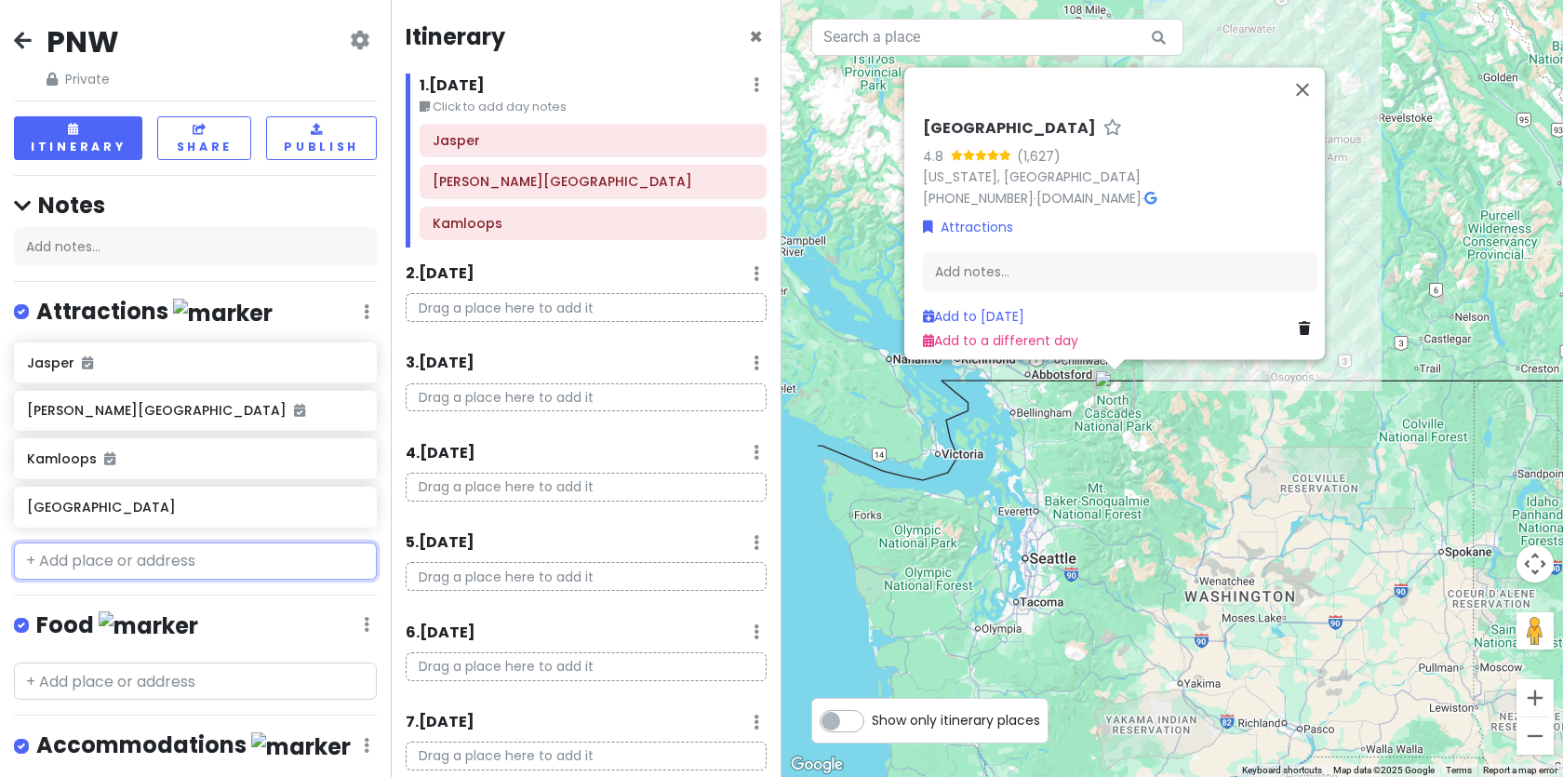
click at [129, 562] on input "text" at bounding box center [195, 560] width 363 height 37
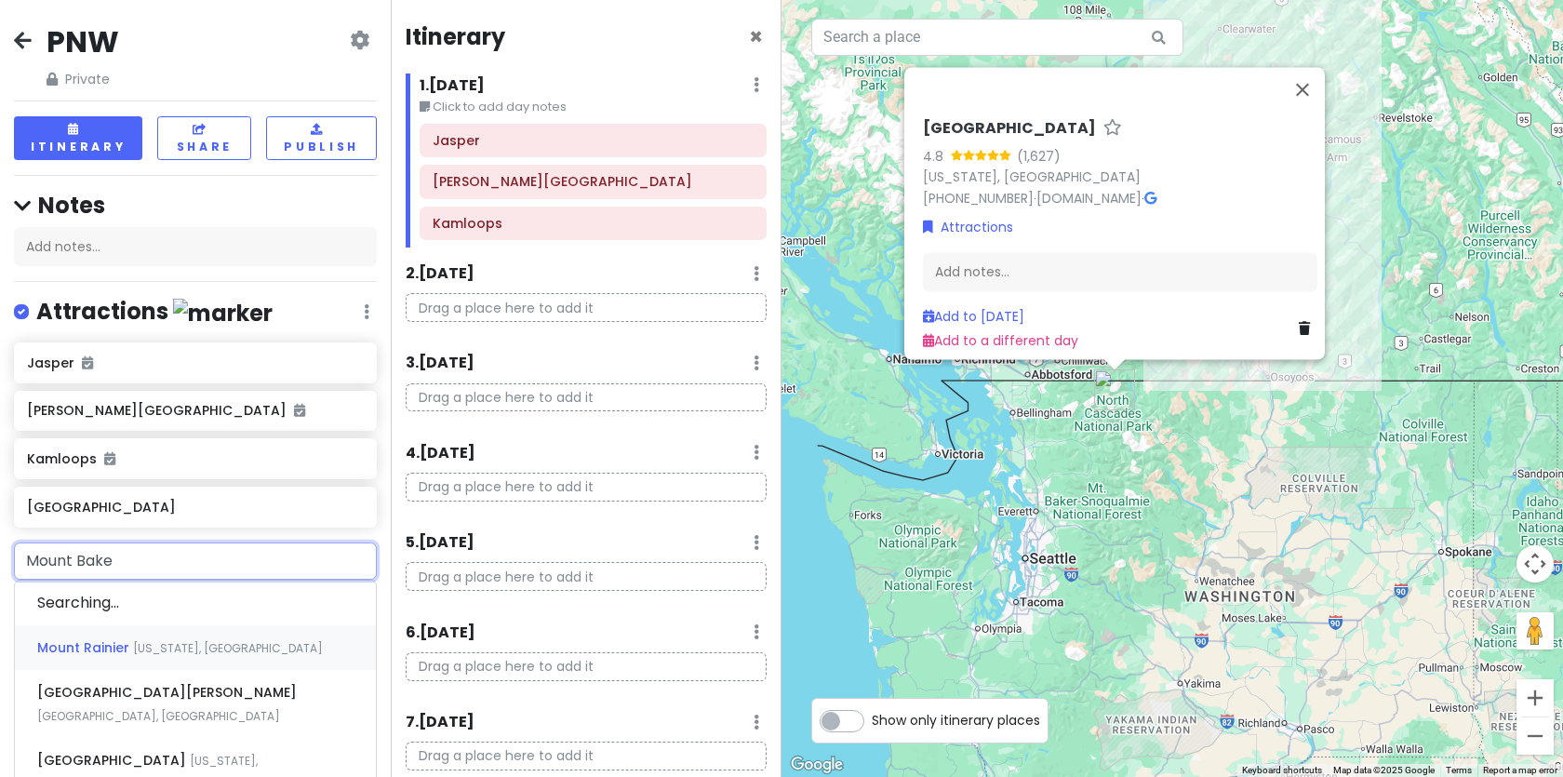
type input "Mount Baker"
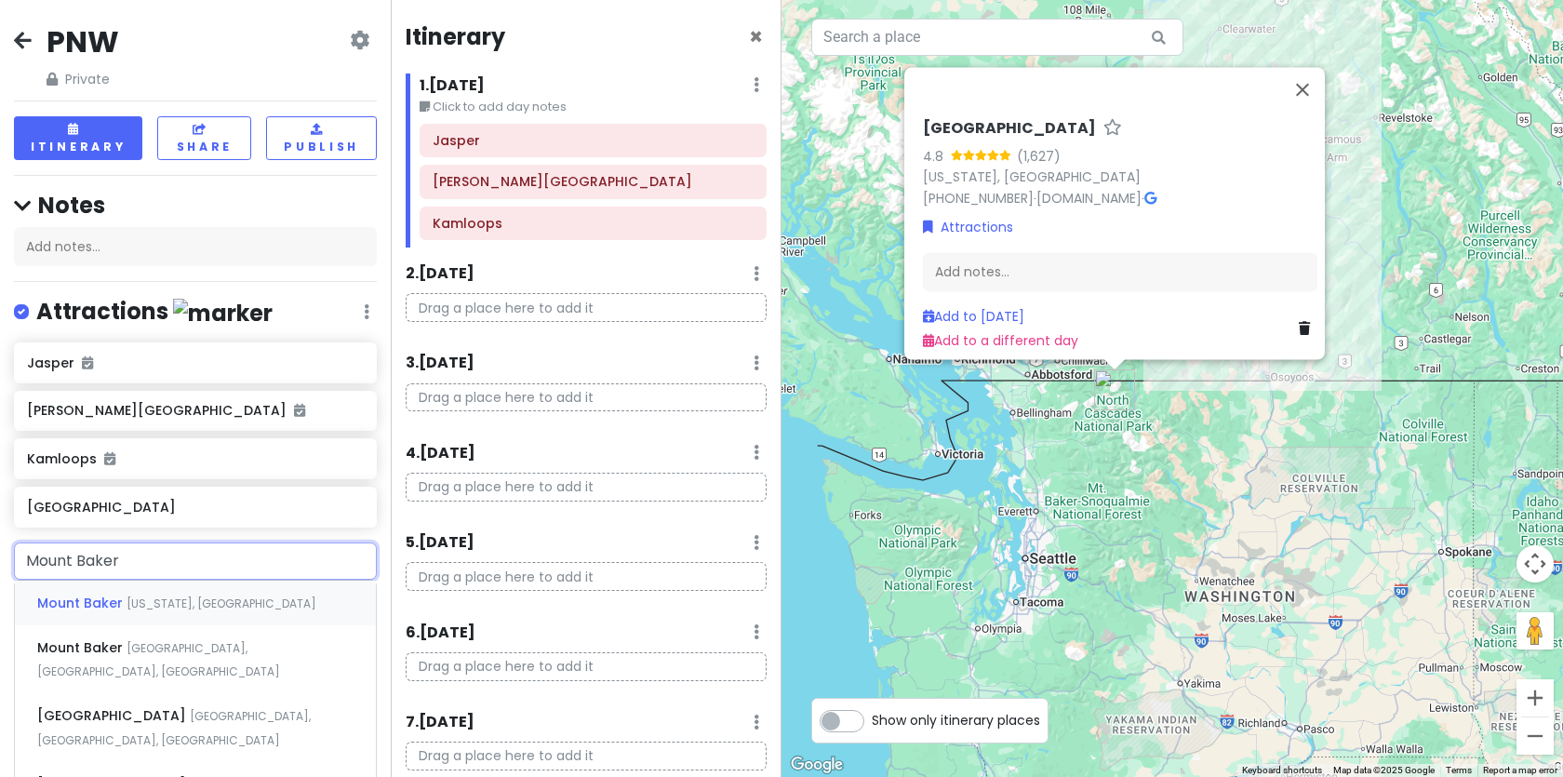
click at [140, 601] on span "[US_STATE], [GEOGRAPHIC_DATA]" at bounding box center [222, 603] width 190 height 16
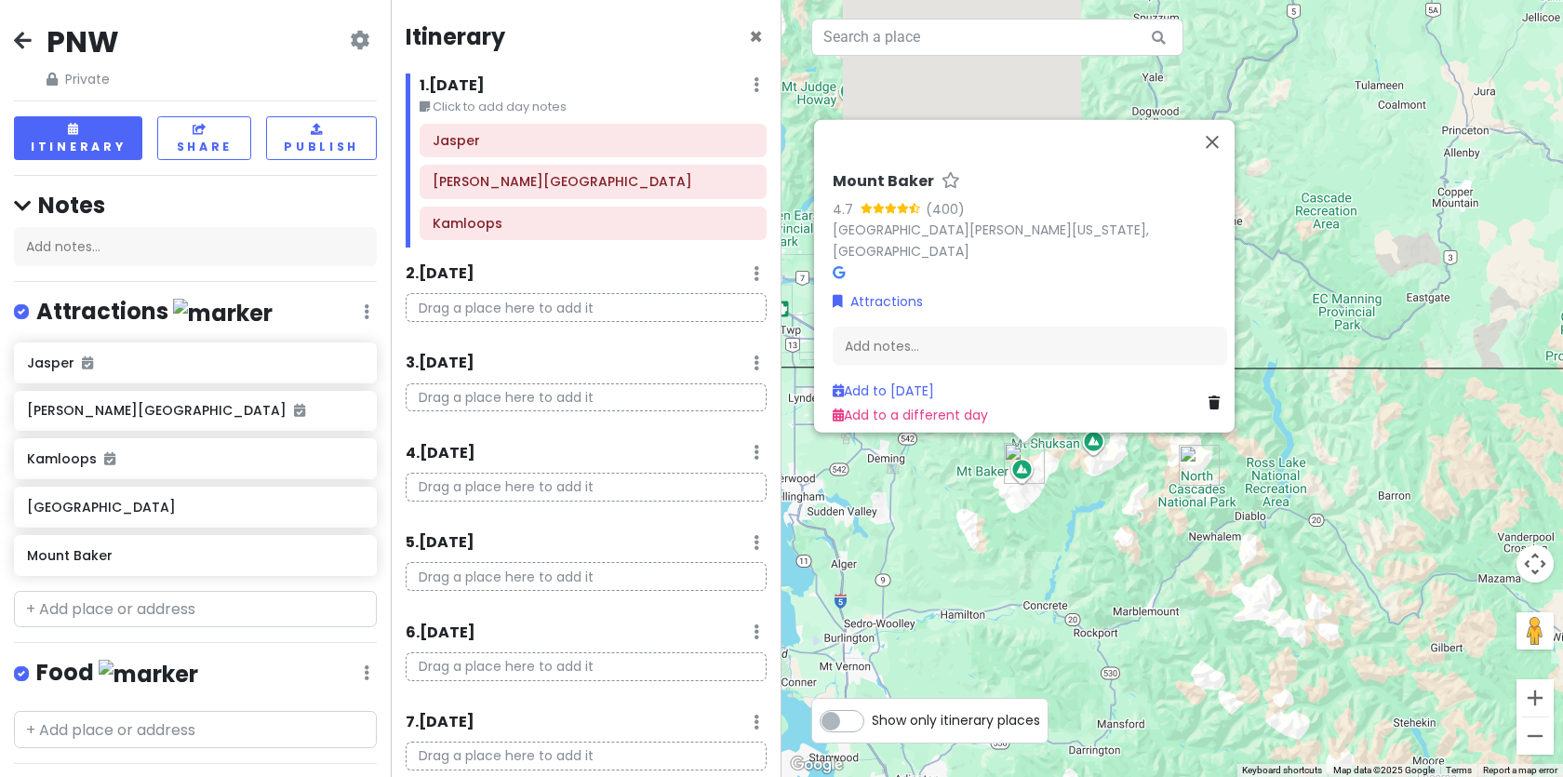
drag, startPoint x: 943, startPoint y: 405, endPoint x: 1055, endPoint y: 598, distance: 223.4
click at [1055, 598] on div "Mount Baker 4.7 (400) Mt Baker, Washington 98244, USA Attractions Add notes... …" at bounding box center [1171, 388] width 781 height 777
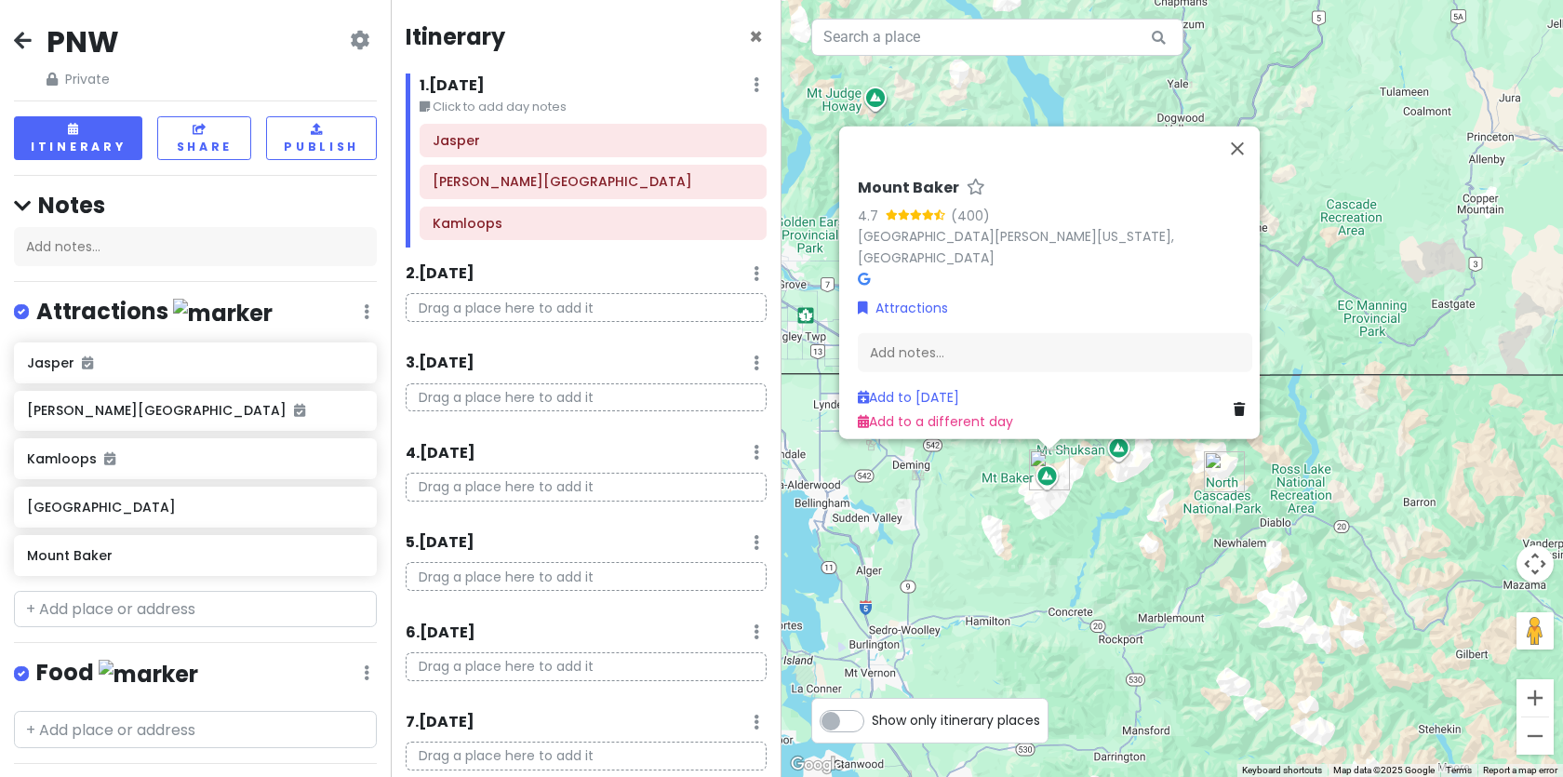
drag, startPoint x: 1055, startPoint y: 598, endPoint x: 1227, endPoint y: 647, distance: 179.0
click at [1227, 647] on div "Mount Baker 4.7 (400) Mt Baker, Washington 98244, USA Attractions Add notes... …" at bounding box center [1171, 388] width 781 height 777
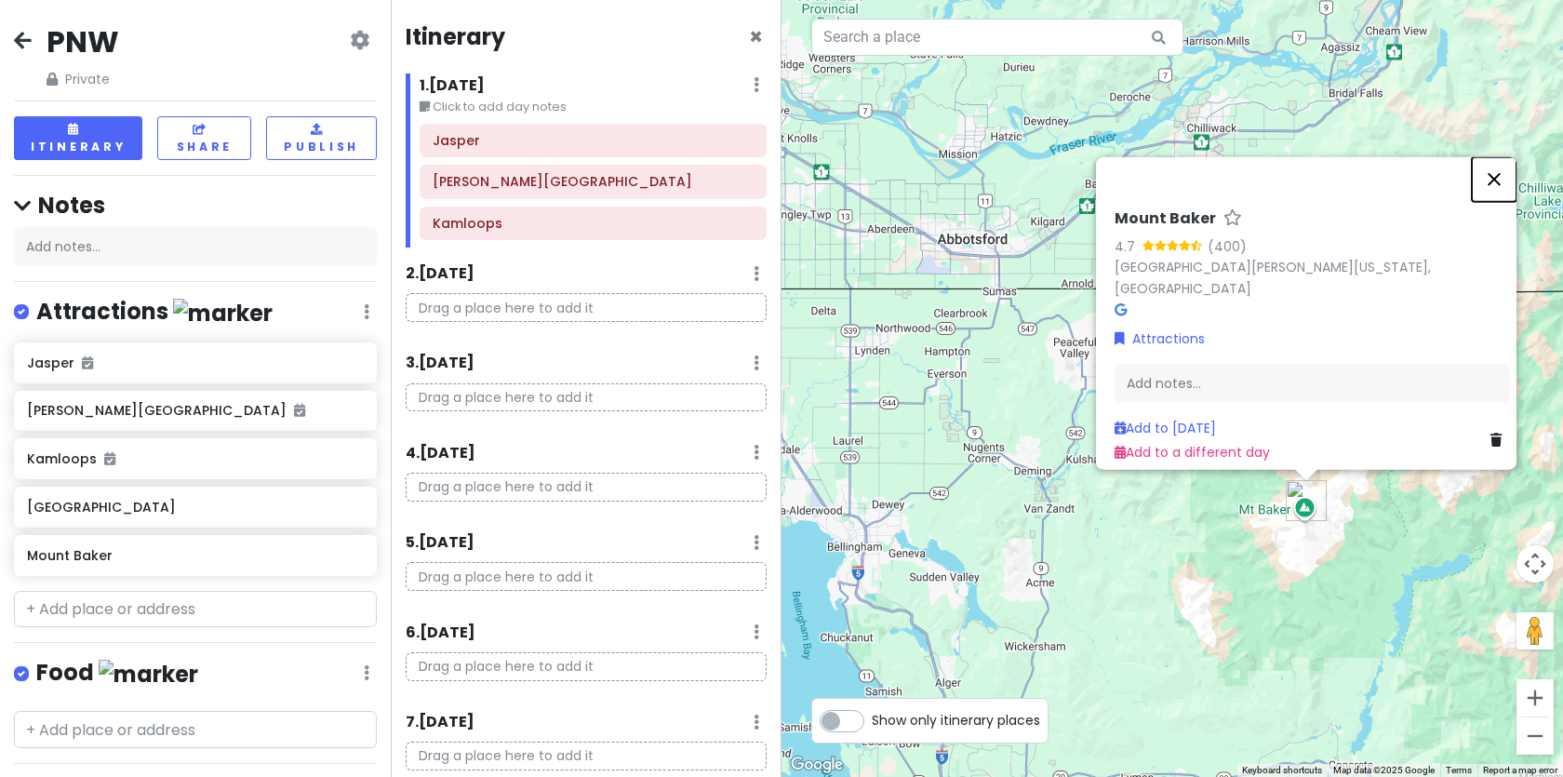
click at [1506, 188] on button "Close" at bounding box center [1494, 178] width 45 height 45
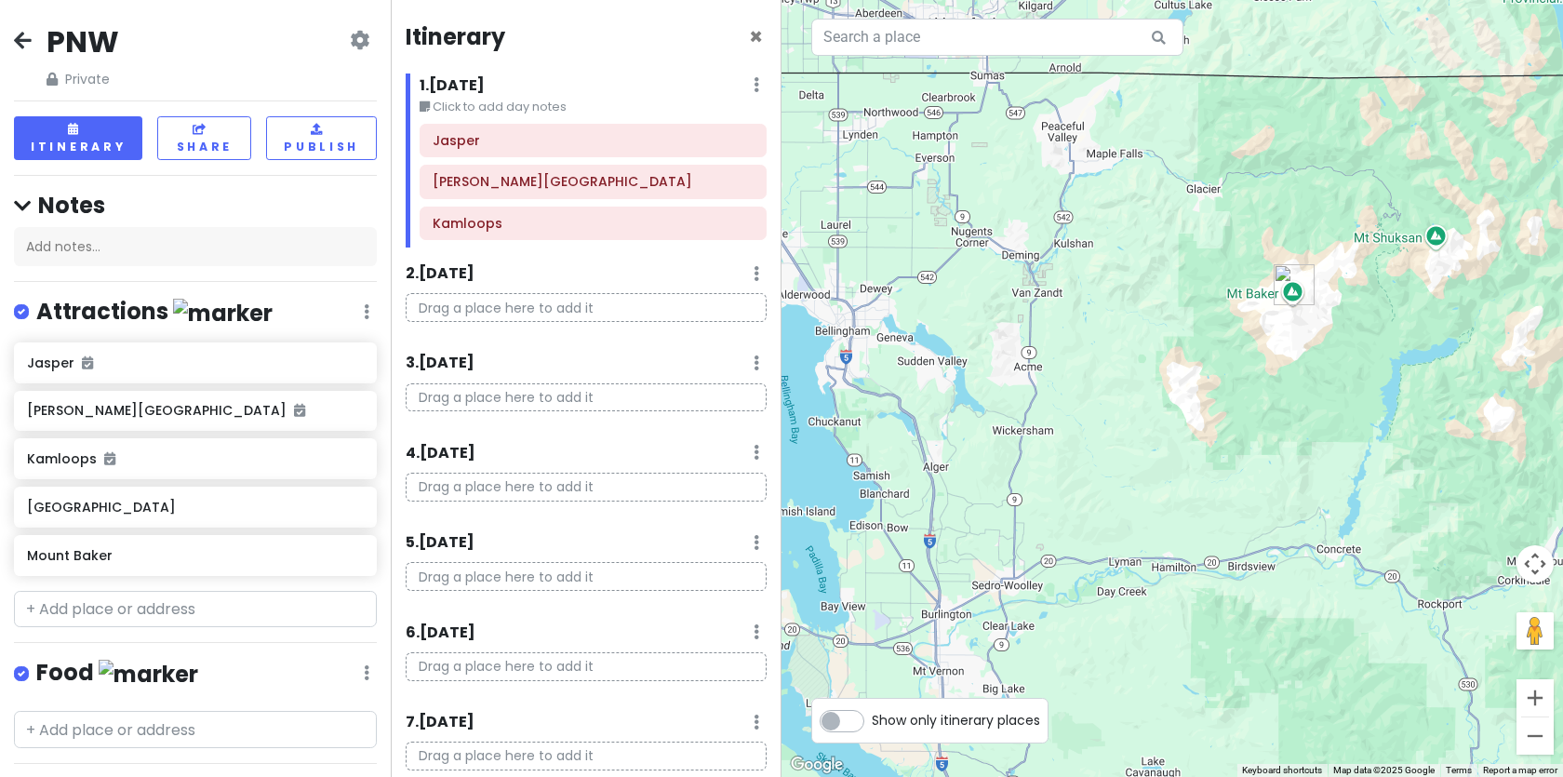
drag, startPoint x: 1075, startPoint y: 479, endPoint x: 1063, endPoint y: 260, distance: 219.9
click at [1063, 260] on div at bounding box center [1171, 388] width 781 height 777
click at [133, 605] on input "text" at bounding box center [195, 609] width 363 height 37
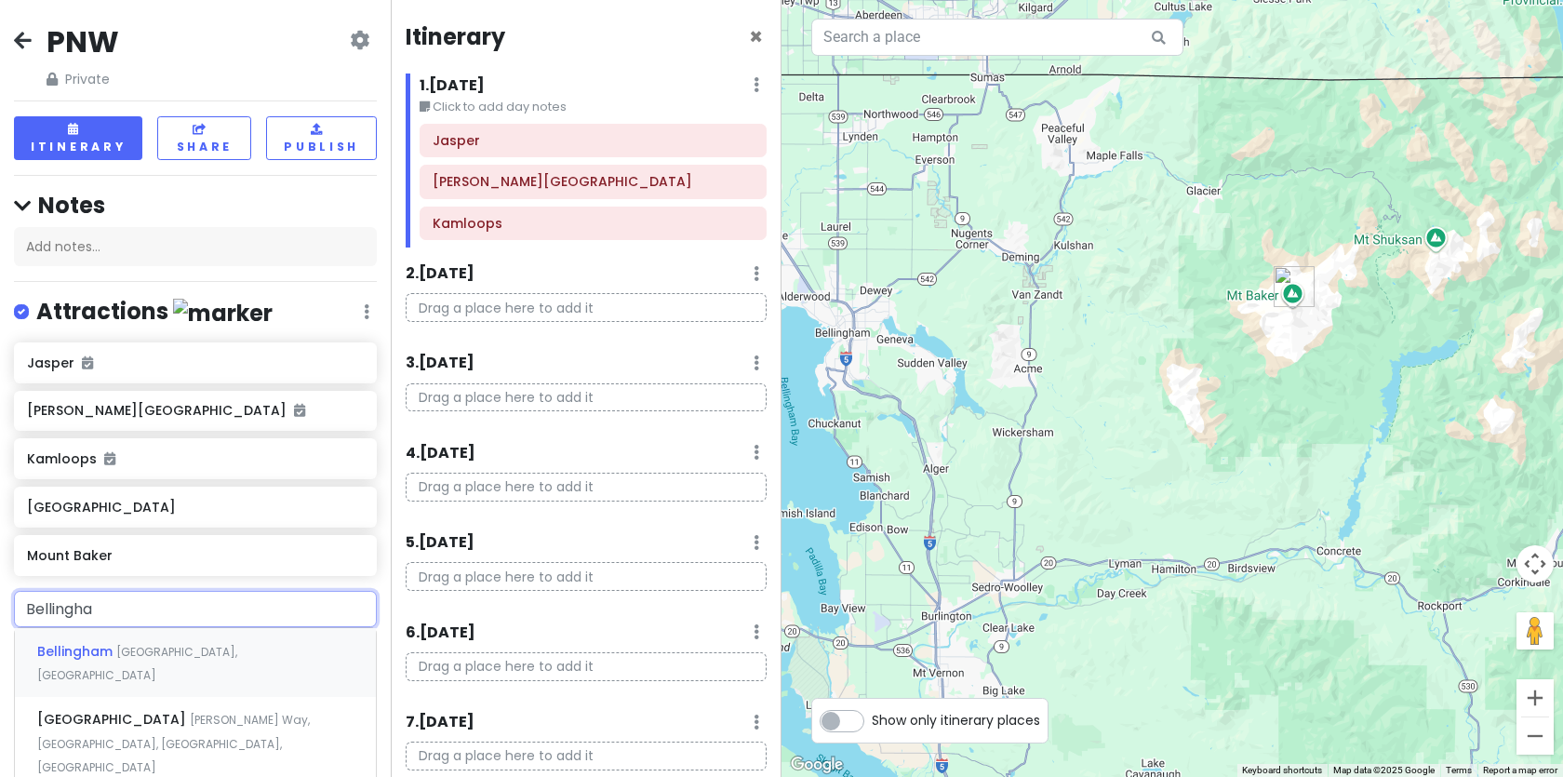
type input "Bellingham"
click at [110, 651] on span "Bellingham" at bounding box center [76, 651] width 79 height 19
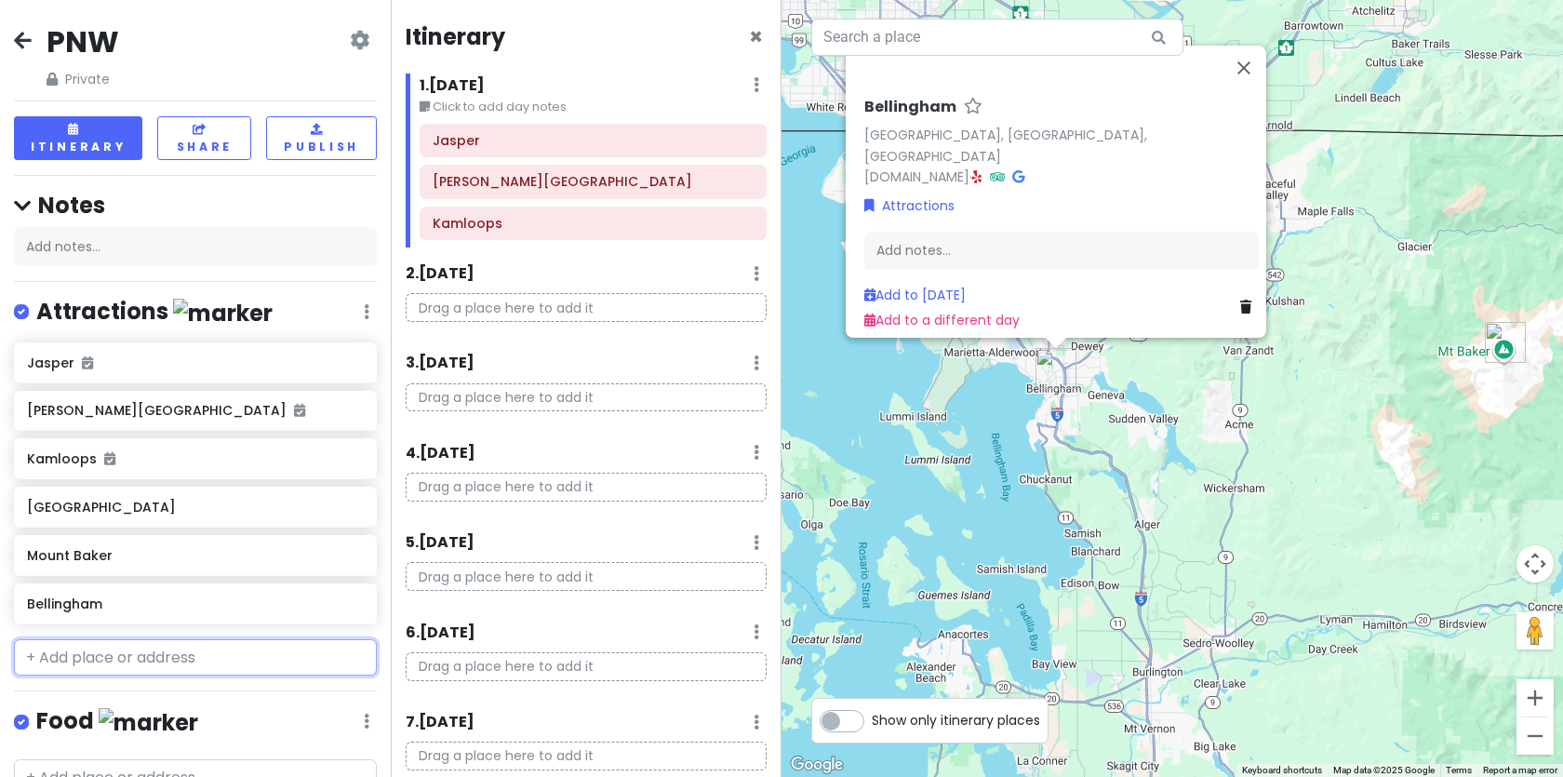
click at [96, 661] on input "text" at bounding box center [195, 657] width 363 height 37
type input "Leaven"
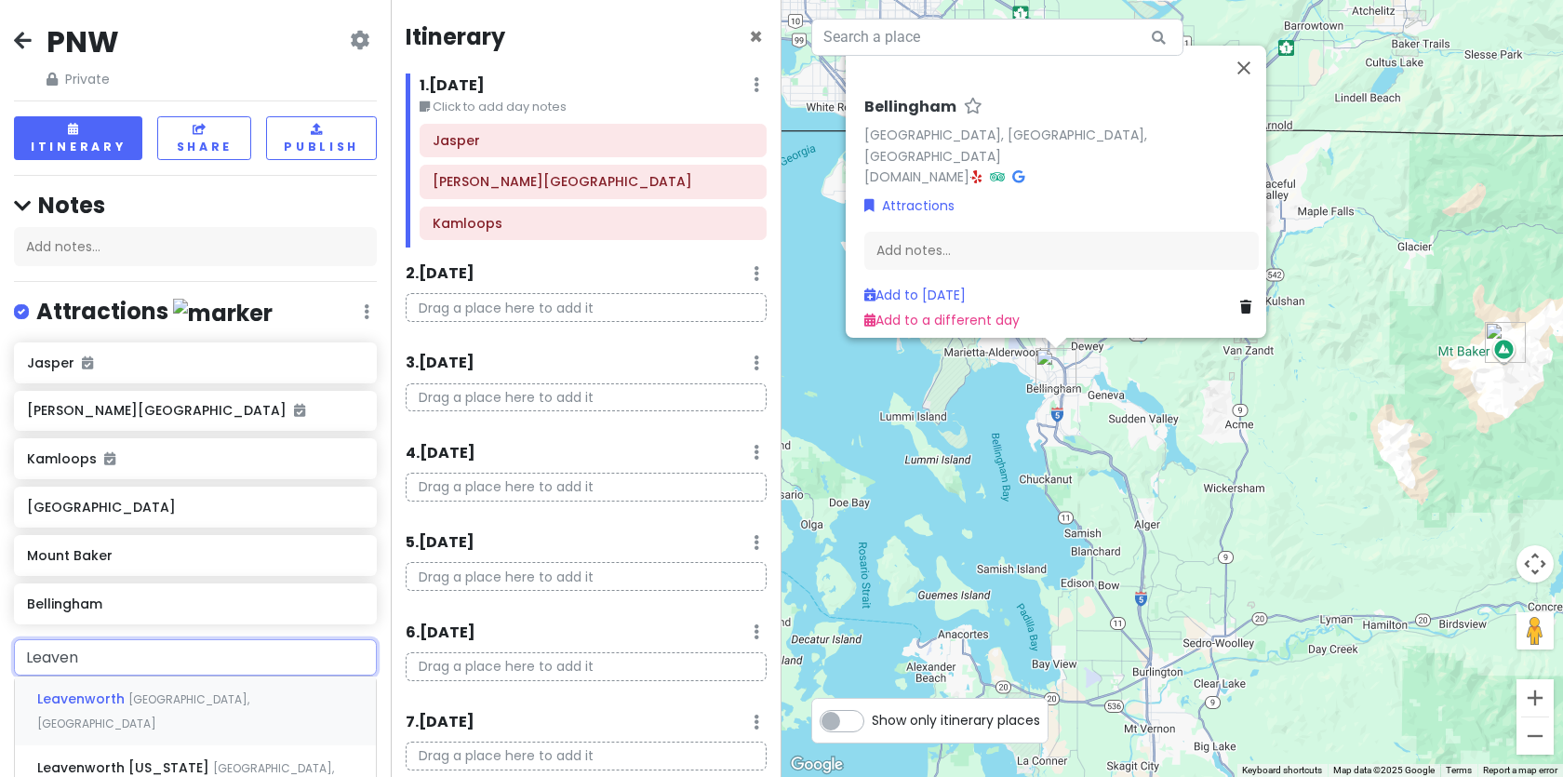
click at [92, 687] on div "Leavenworth WA, USA" at bounding box center [195, 710] width 361 height 69
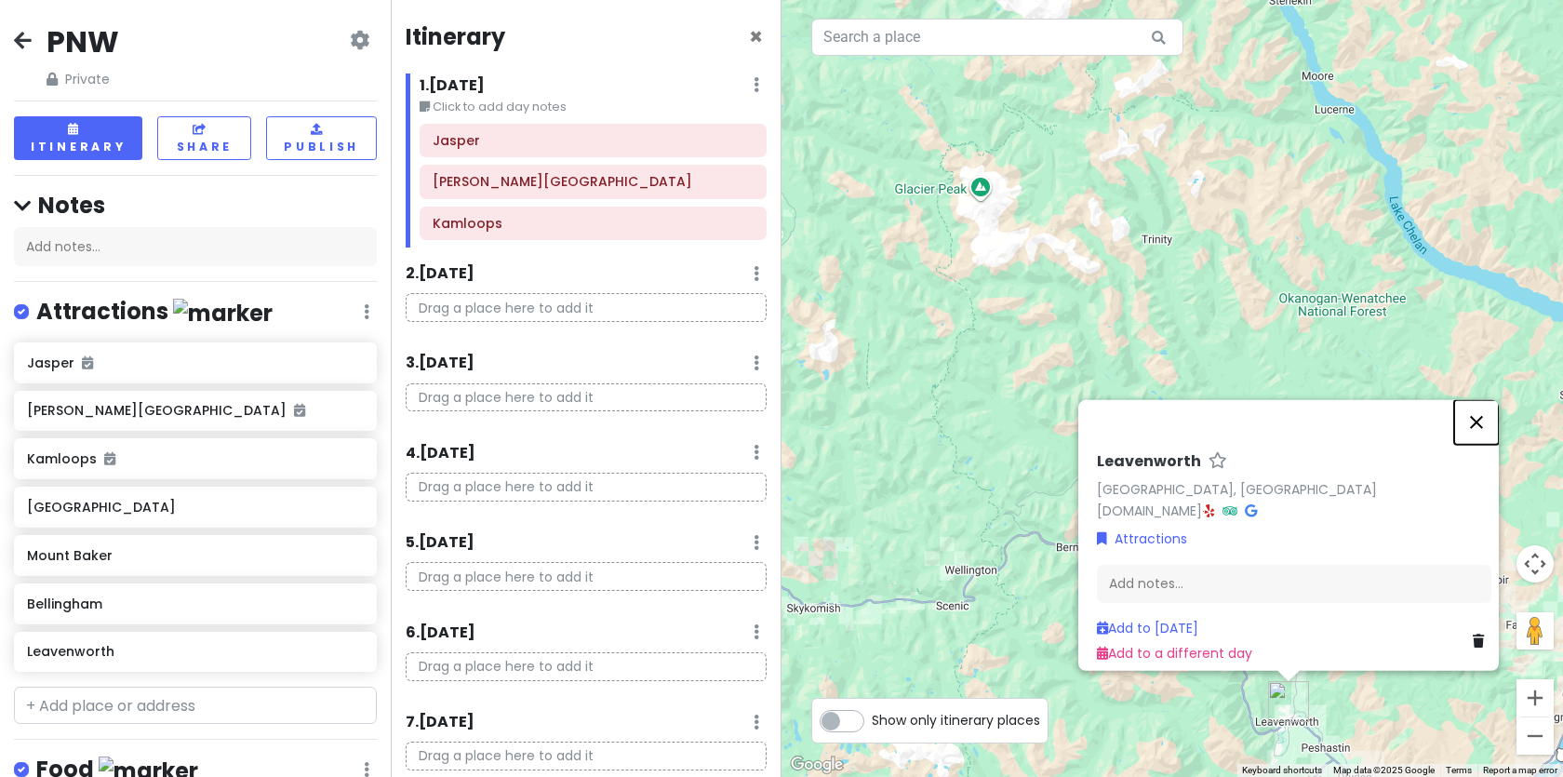
click at [1489, 410] on button "Close" at bounding box center [1476, 421] width 45 height 45
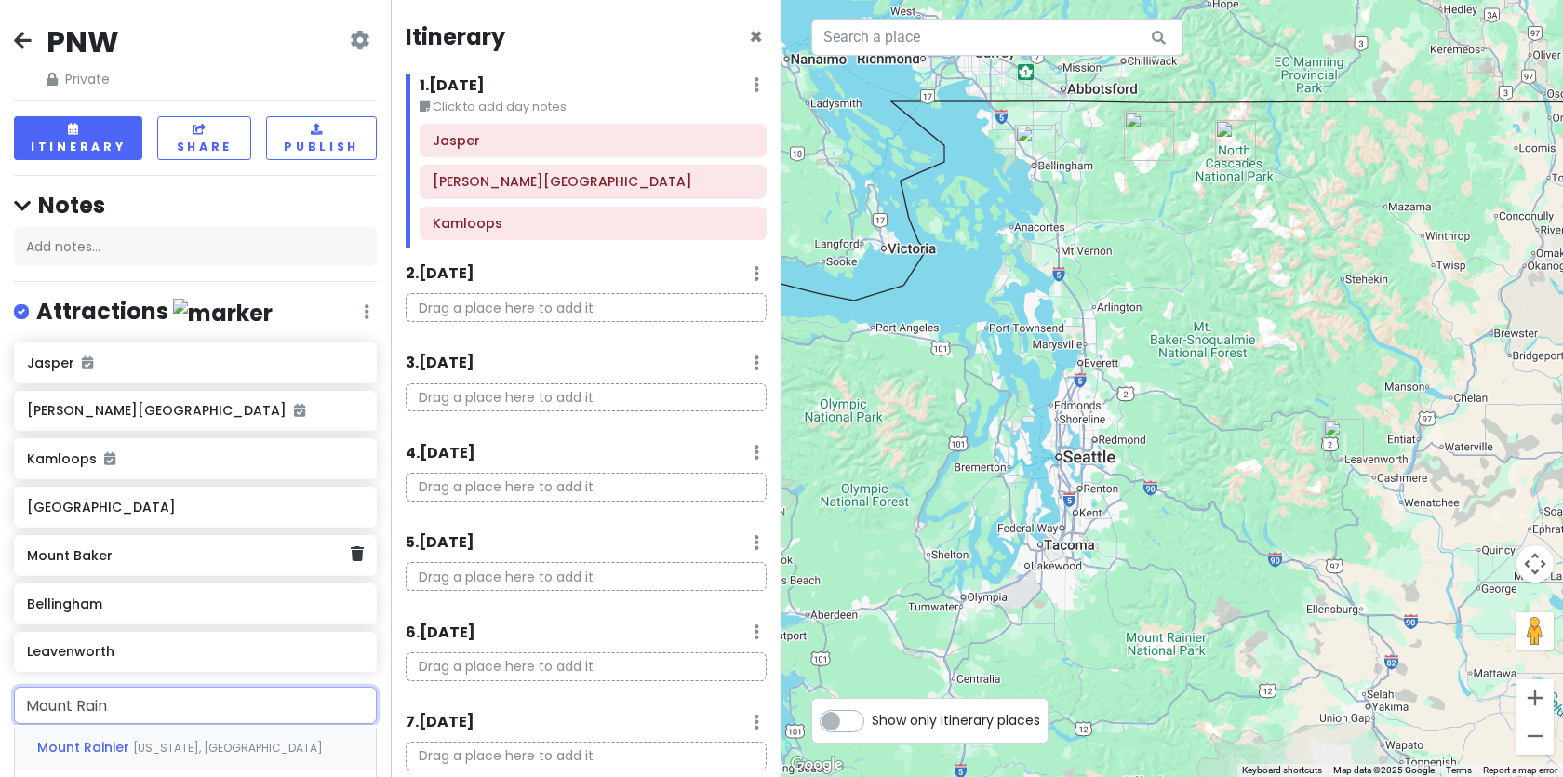
type input "Mount Raini"
click at [255, 746] on div "Mount Rainier Washington, USA" at bounding box center [195, 747] width 361 height 45
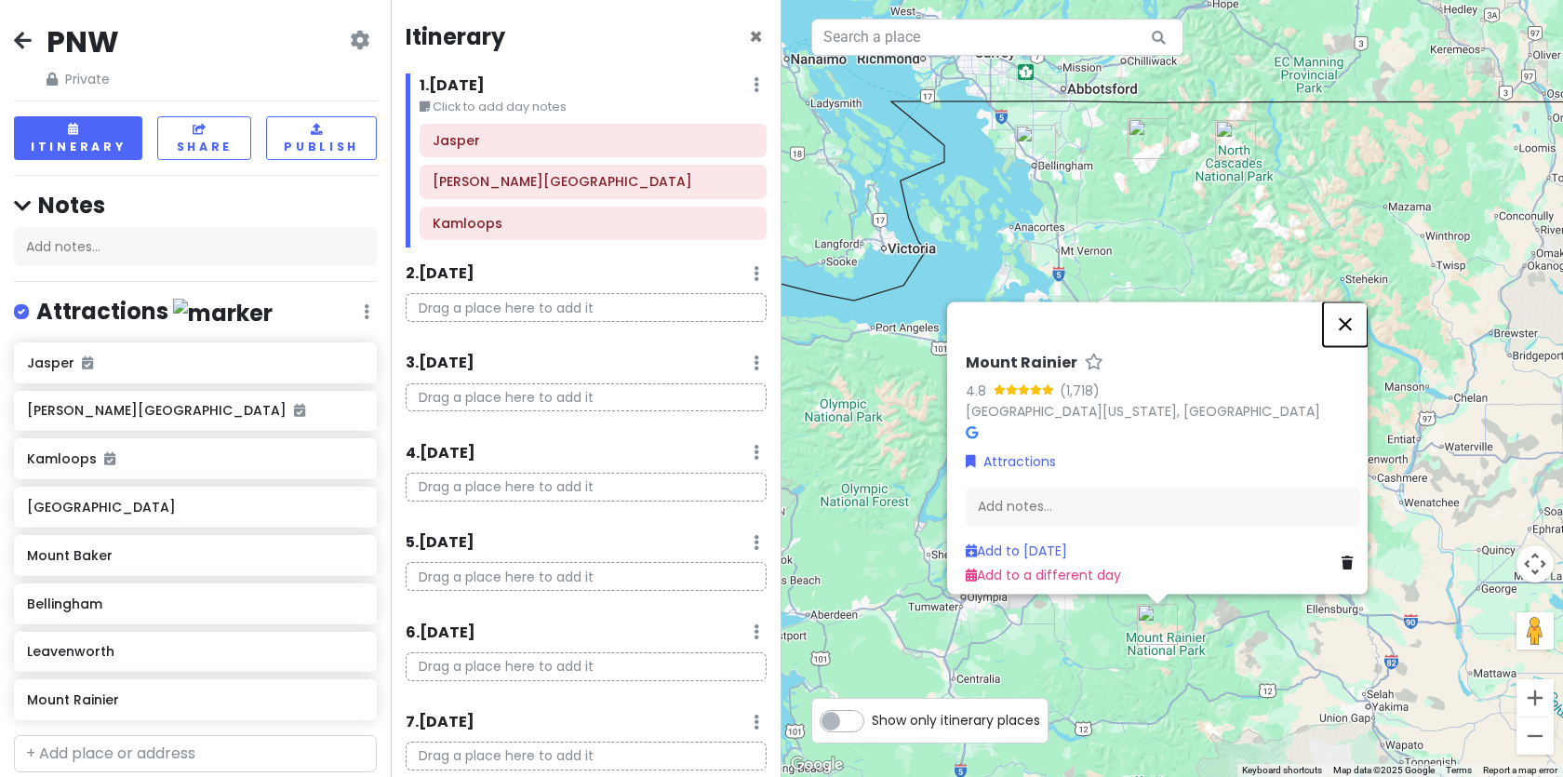
click at [1350, 314] on button "Close" at bounding box center [1345, 323] width 45 height 45
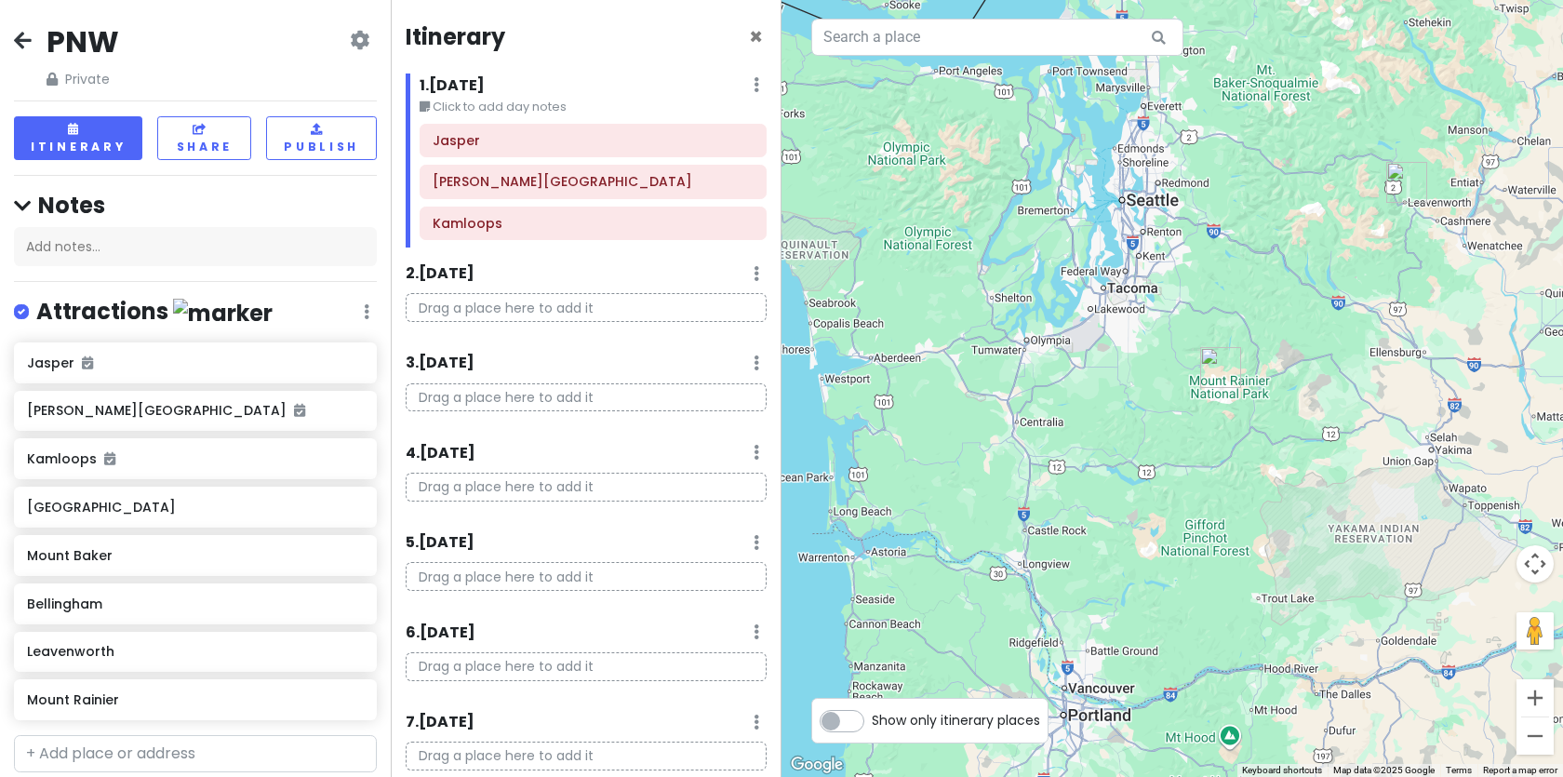
drag, startPoint x: 994, startPoint y: 413, endPoint x: 1055, endPoint y: 145, distance: 274.9
click at [1058, 145] on div at bounding box center [1171, 388] width 781 height 777
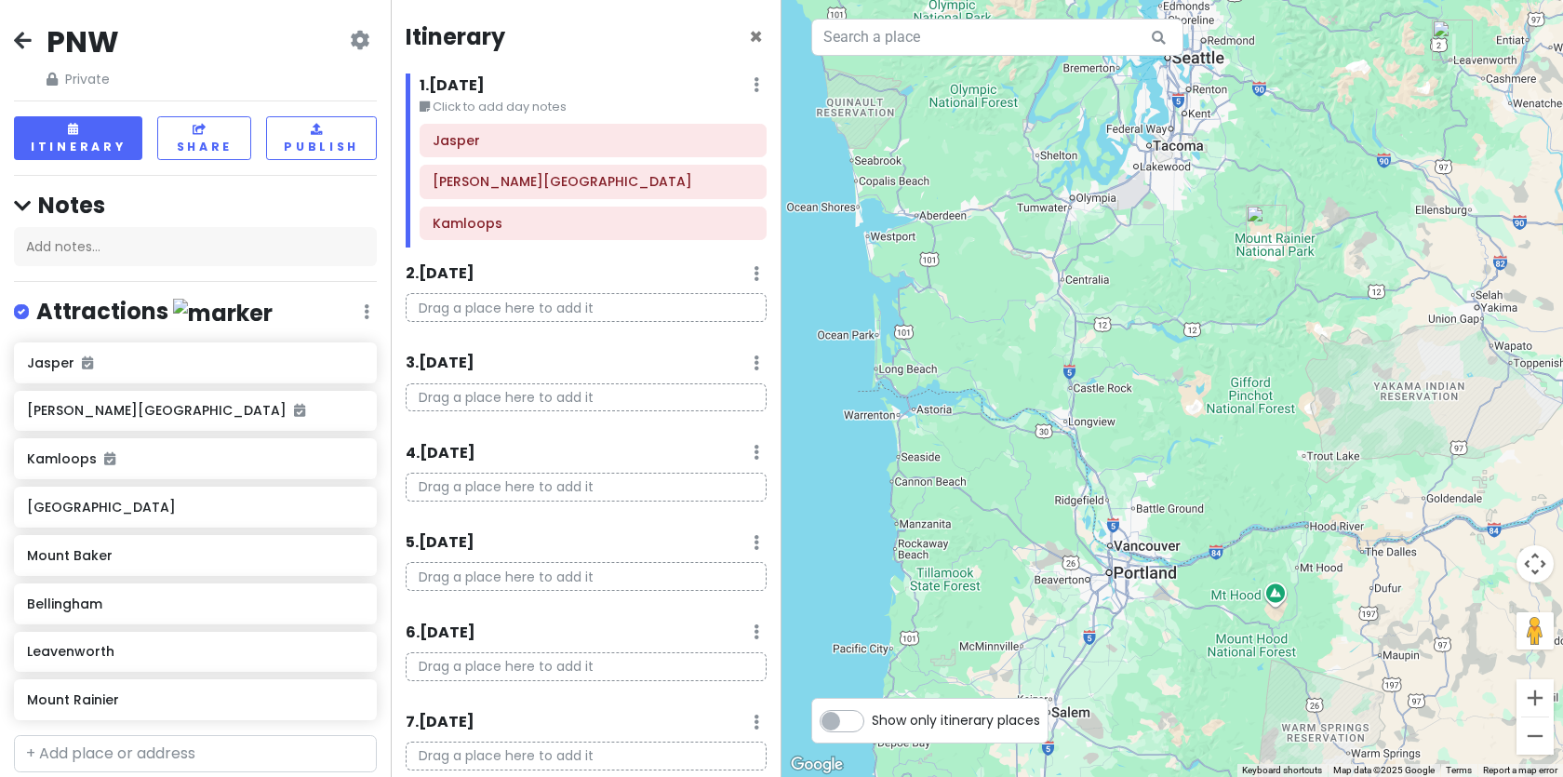
drag, startPoint x: 1145, startPoint y: 438, endPoint x: 1189, endPoint y: 310, distance: 135.6
click at [1189, 310] on div at bounding box center [1171, 388] width 781 height 777
click at [126, 746] on input "text" at bounding box center [195, 753] width 363 height 37
type input "[GEOGRAPHIC_DATA]"
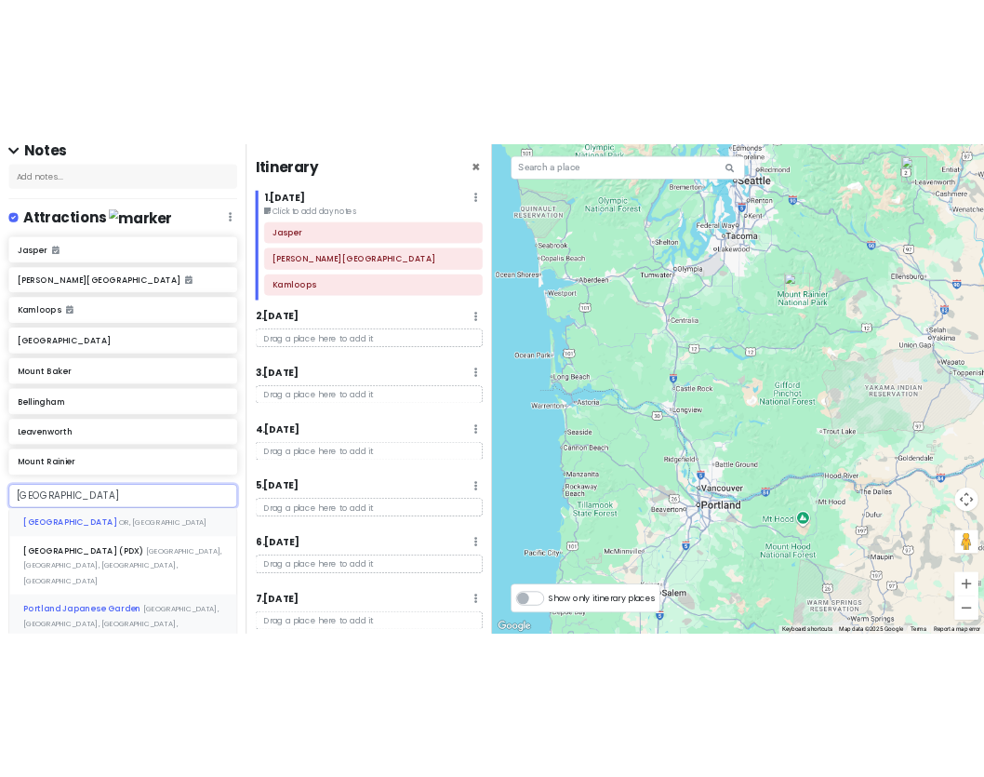
scroll to position [235, 0]
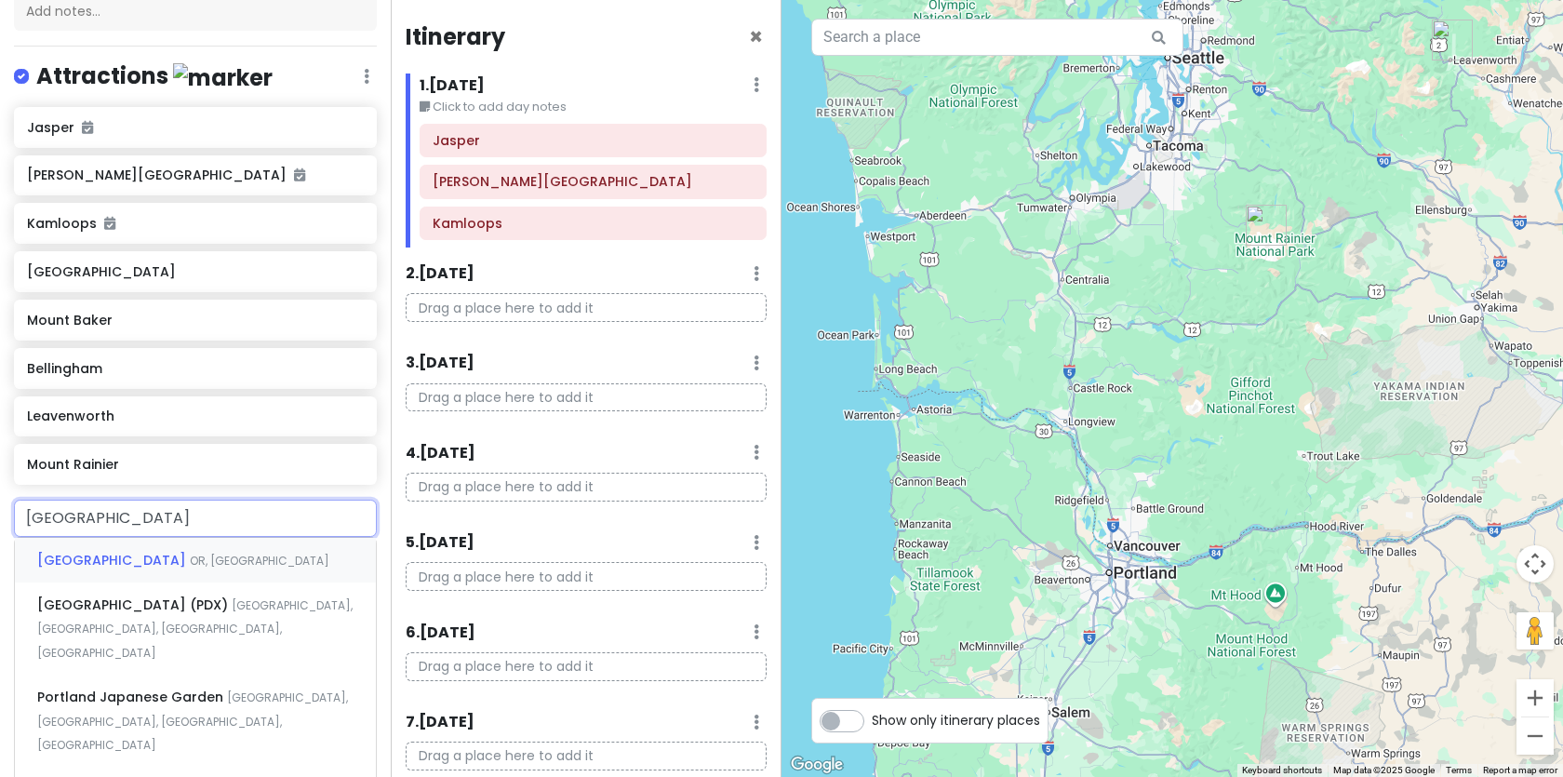
click at [136, 551] on div "Portland OR, USA" at bounding box center [195, 560] width 361 height 45
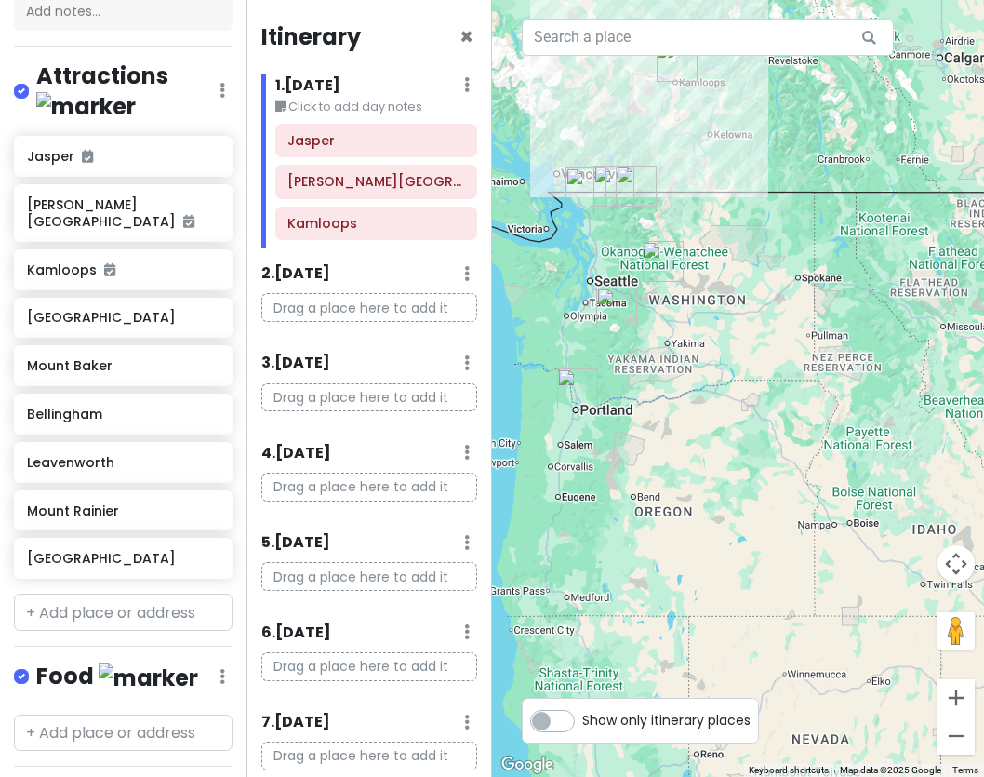
drag, startPoint x: 603, startPoint y: 566, endPoint x: 535, endPoint y: 338, distance: 237.8
click at [535, 338] on div at bounding box center [738, 388] width 492 height 777
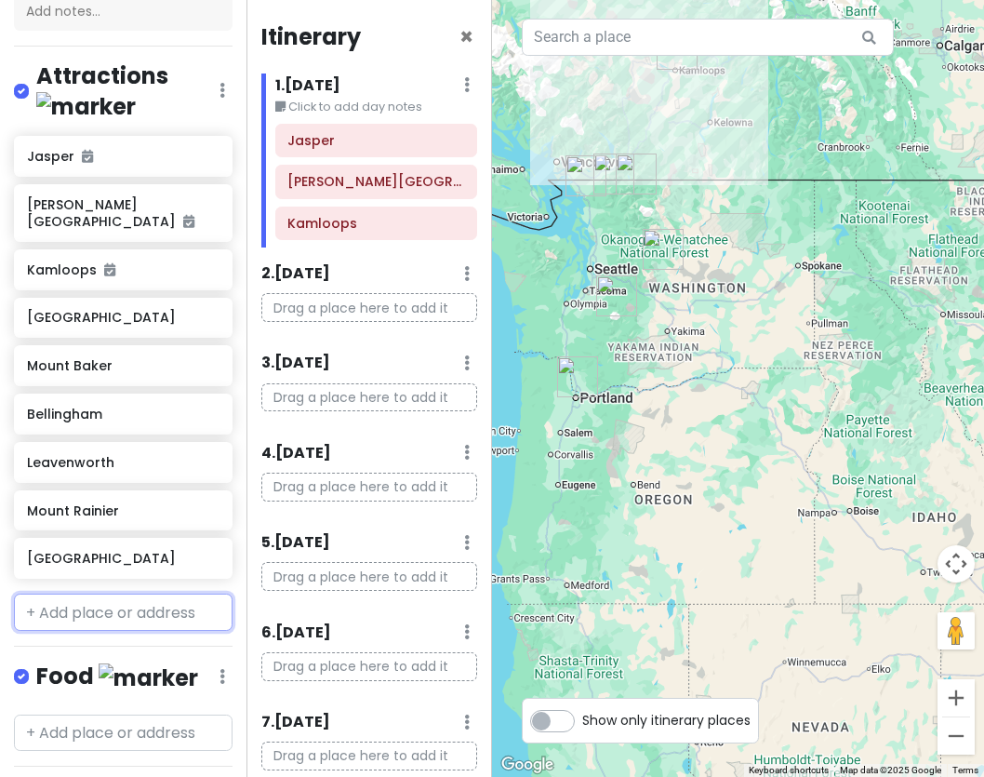
click at [95, 616] on input "text" at bounding box center [123, 612] width 219 height 37
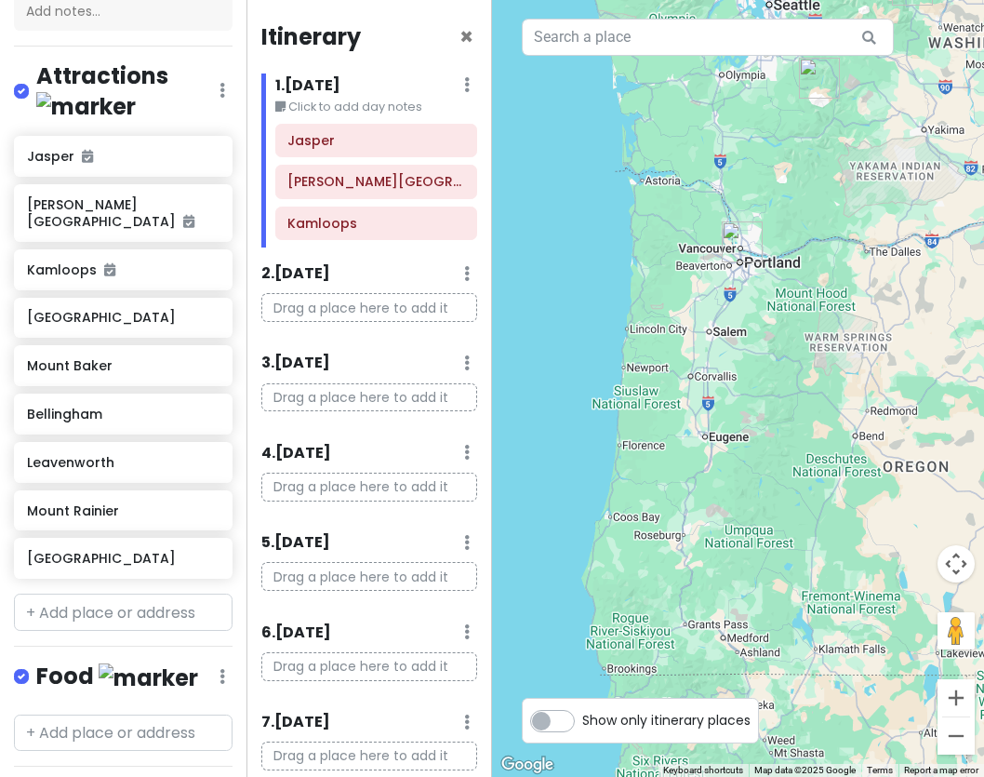
drag, startPoint x: 584, startPoint y: 427, endPoint x: 770, endPoint y: 310, distance: 219.9
click at [773, 311] on div at bounding box center [738, 388] width 492 height 777
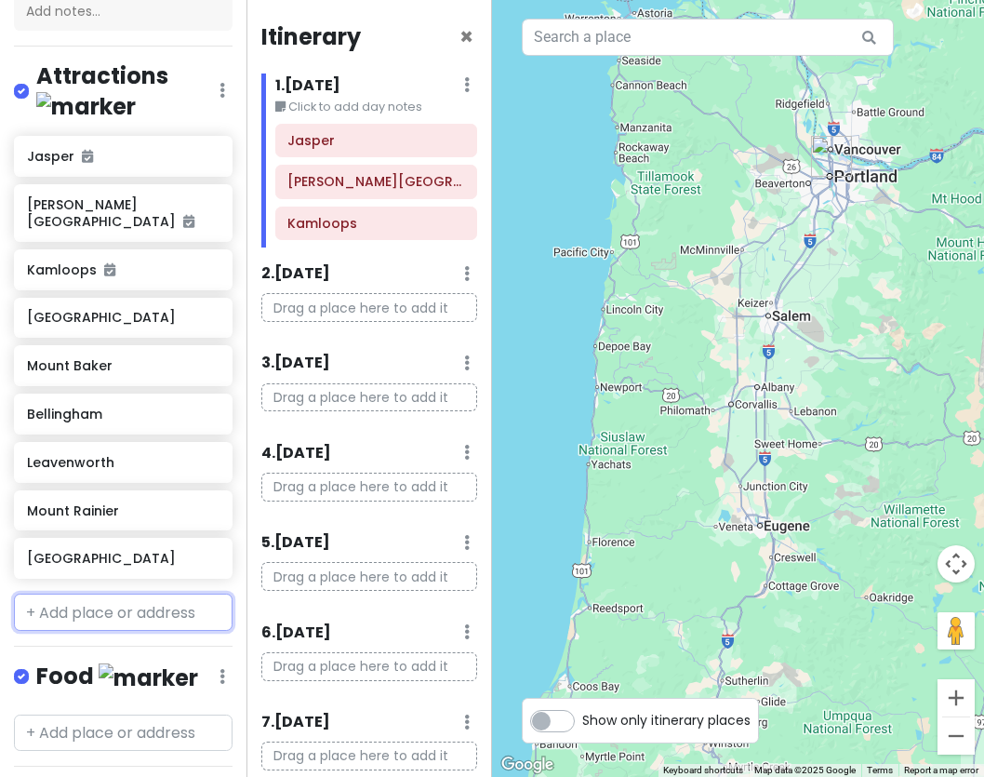
click at [67, 604] on input "text" at bounding box center [123, 612] width 219 height 37
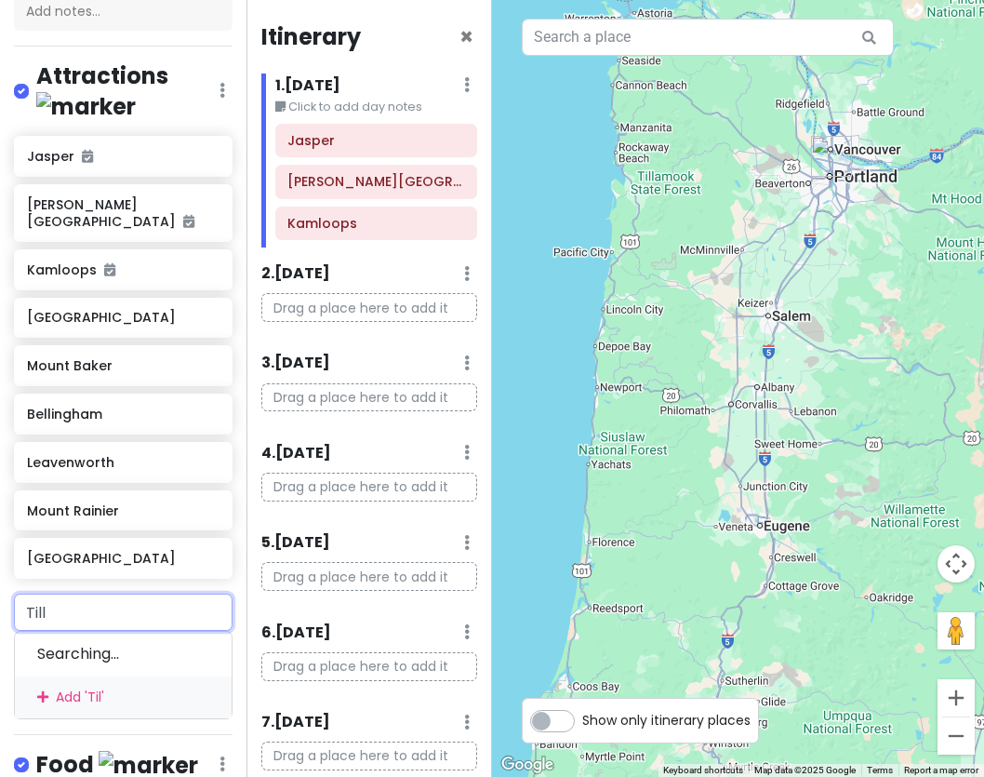
type input "Tilla"
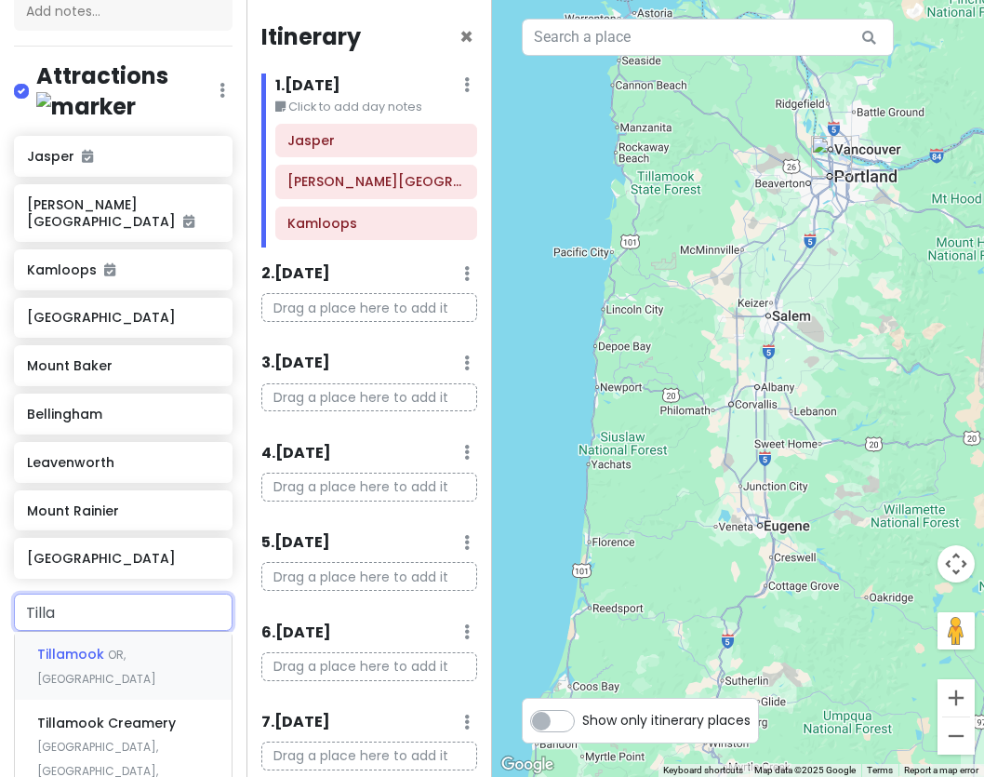
click at [78, 647] on span "Tillamook" at bounding box center [72, 654] width 71 height 19
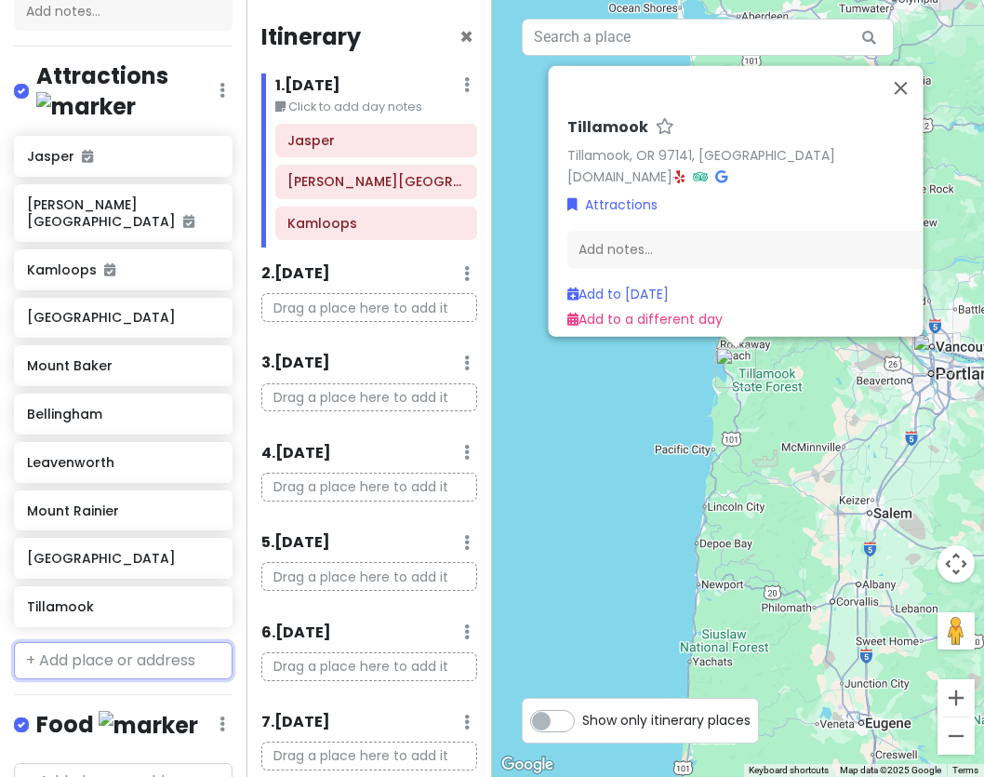
click at [93, 666] on input "text" at bounding box center [123, 660] width 219 height 37
type input "Bayoc"
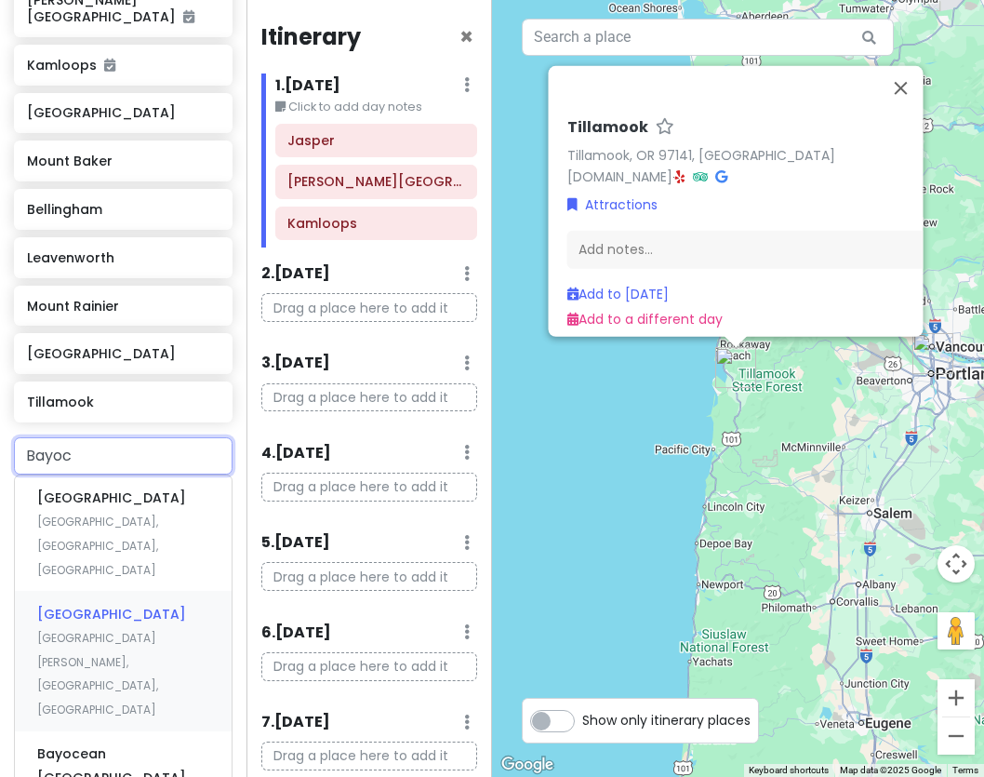
scroll to position [454, 0]
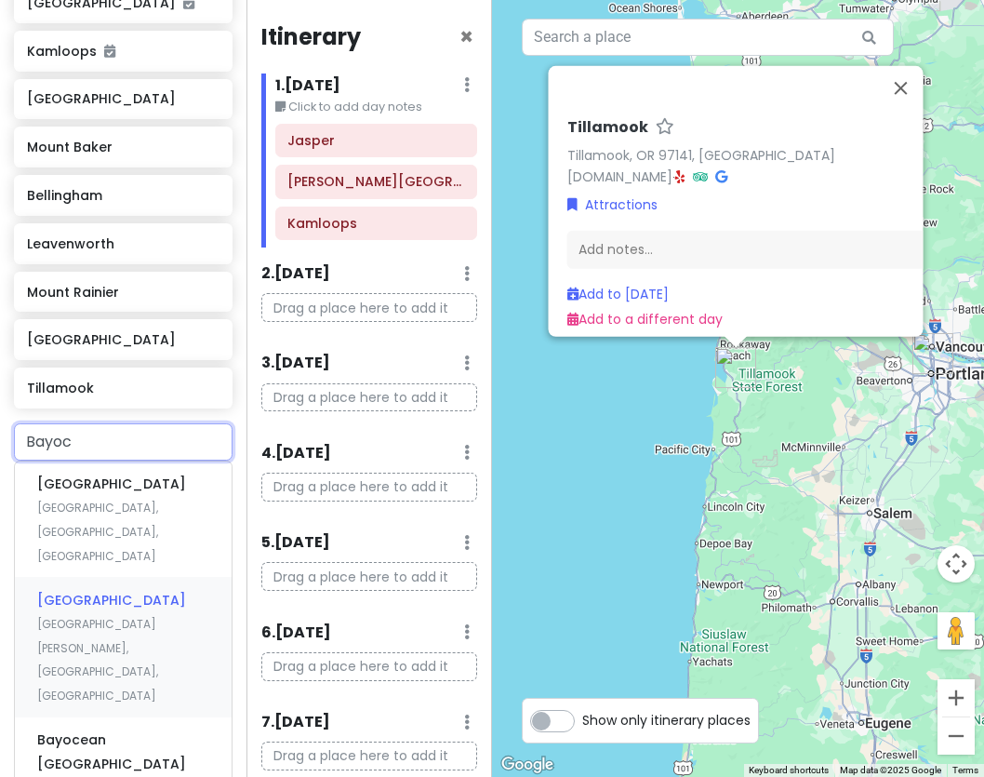
click at [150, 594] on div "Bayocean Peninsula Cape Meares, OR, USA" at bounding box center [123, 647] width 217 height 140
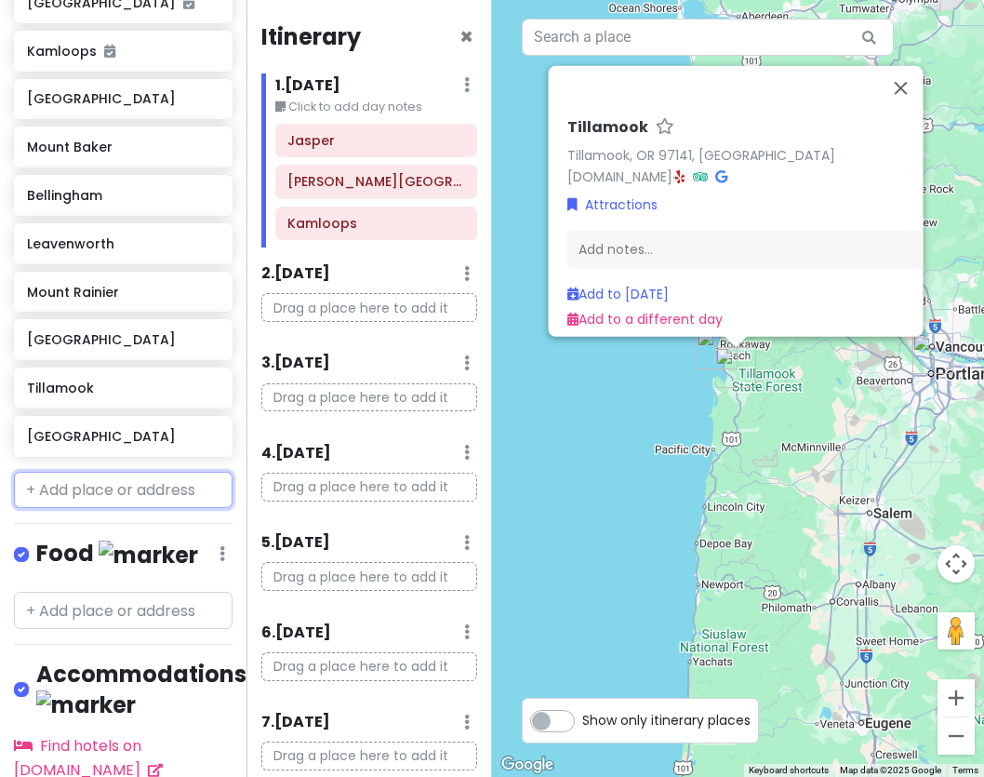
scroll to position [502, 0]
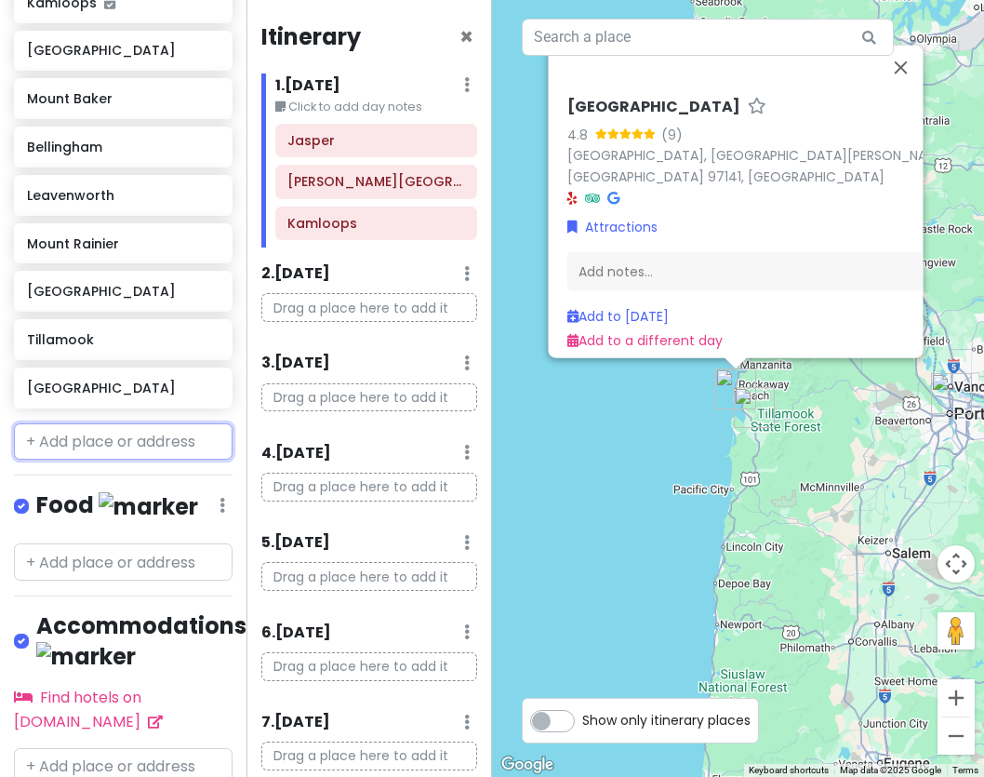
click at [114, 445] on input "text" at bounding box center [123, 441] width 219 height 37
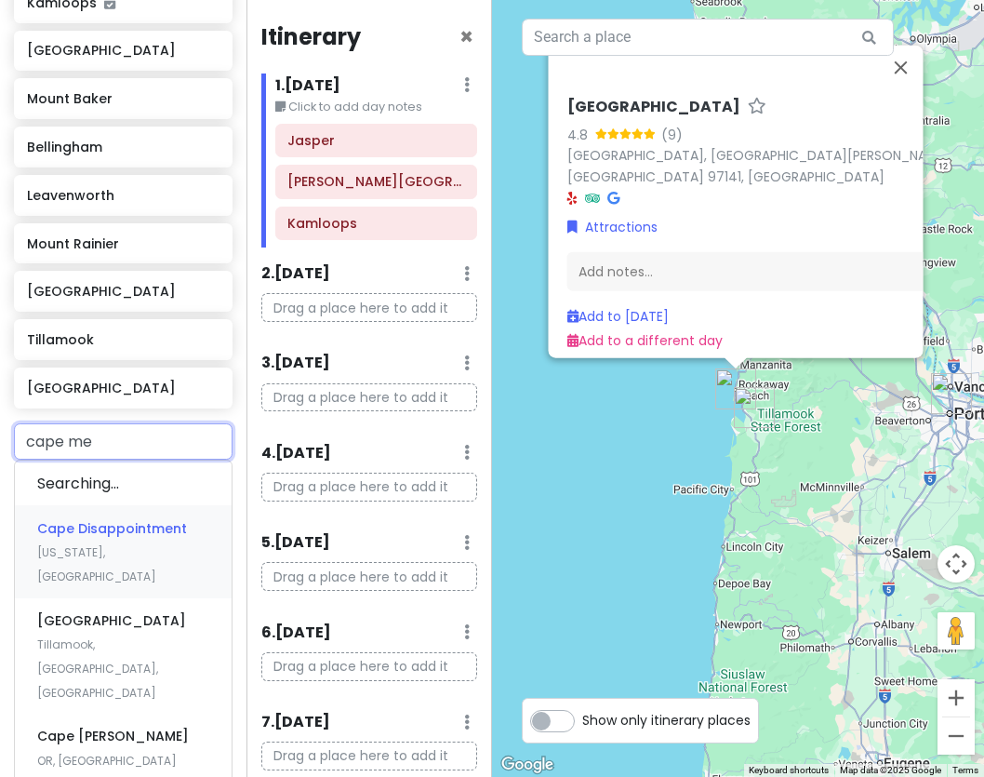
type input "cape mea"
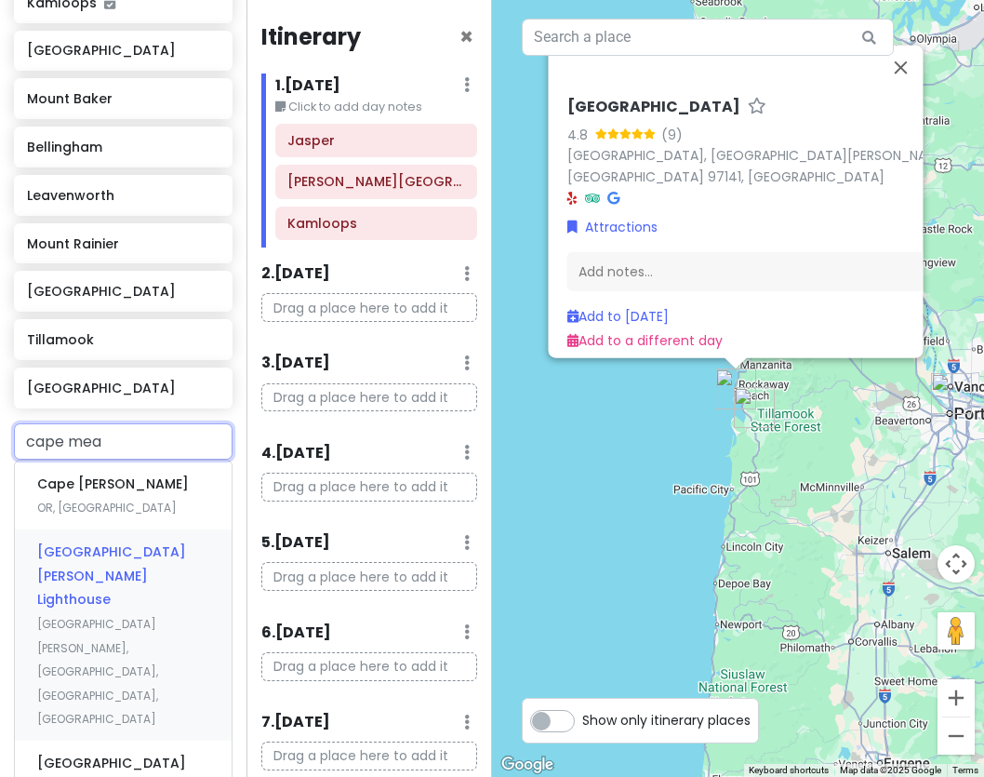
click at [127, 542] on span "Cape Meares Lighthouse" at bounding box center [111, 575] width 149 height 66
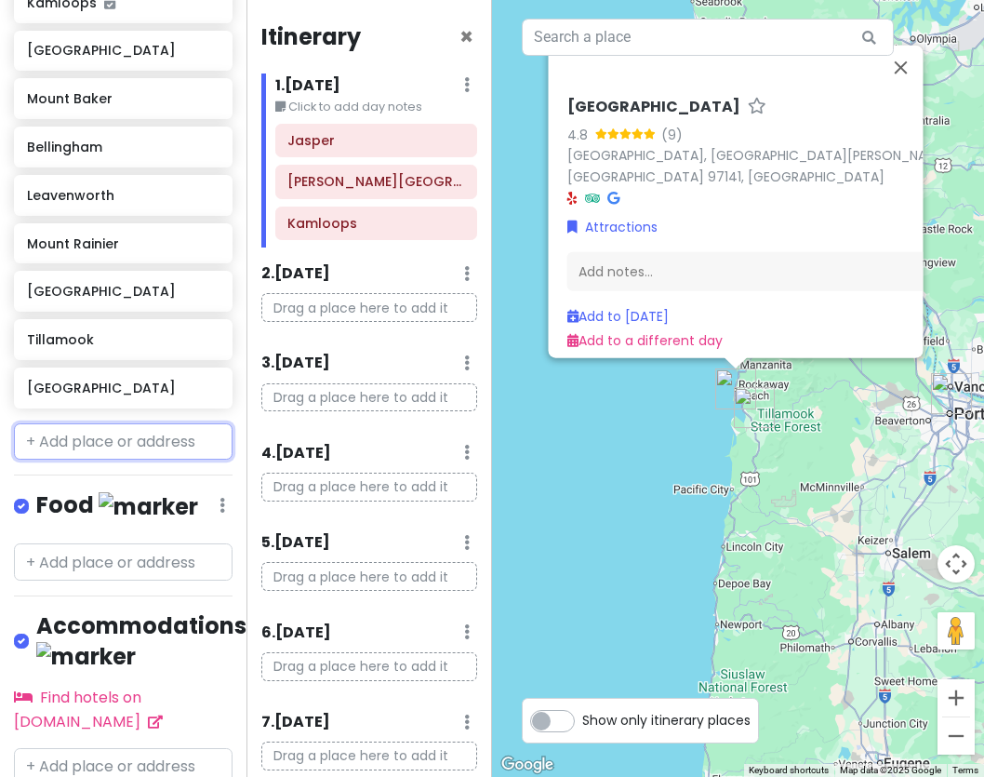
scroll to position [550, 0]
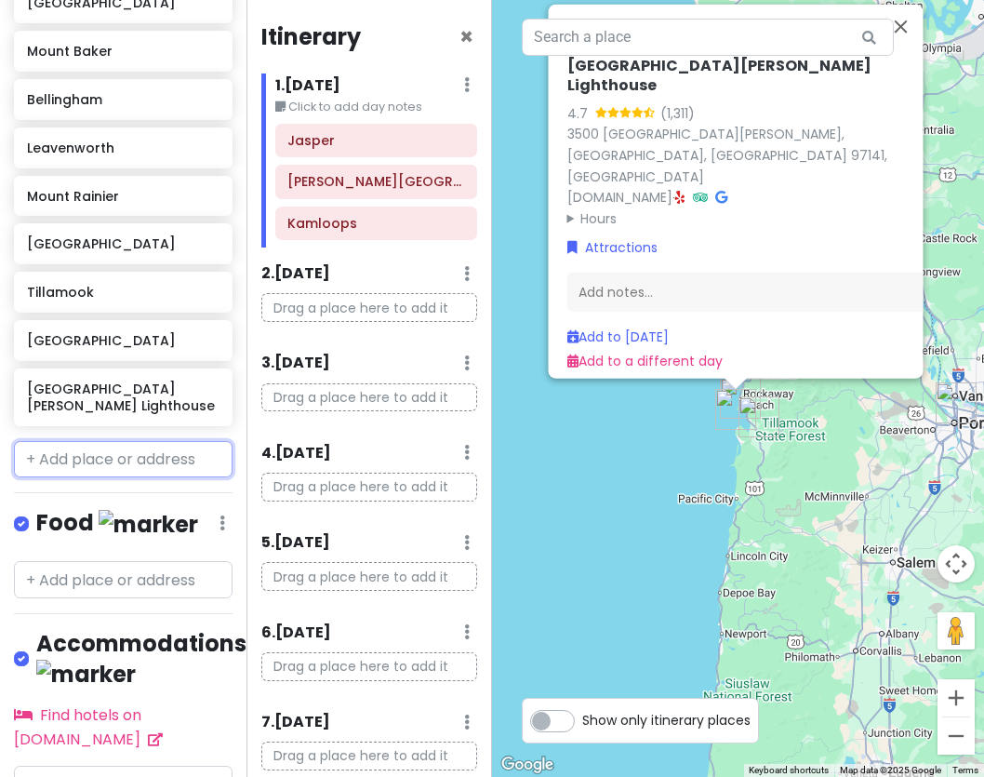
click at [102, 441] on input "text" at bounding box center [123, 459] width 219 height 37
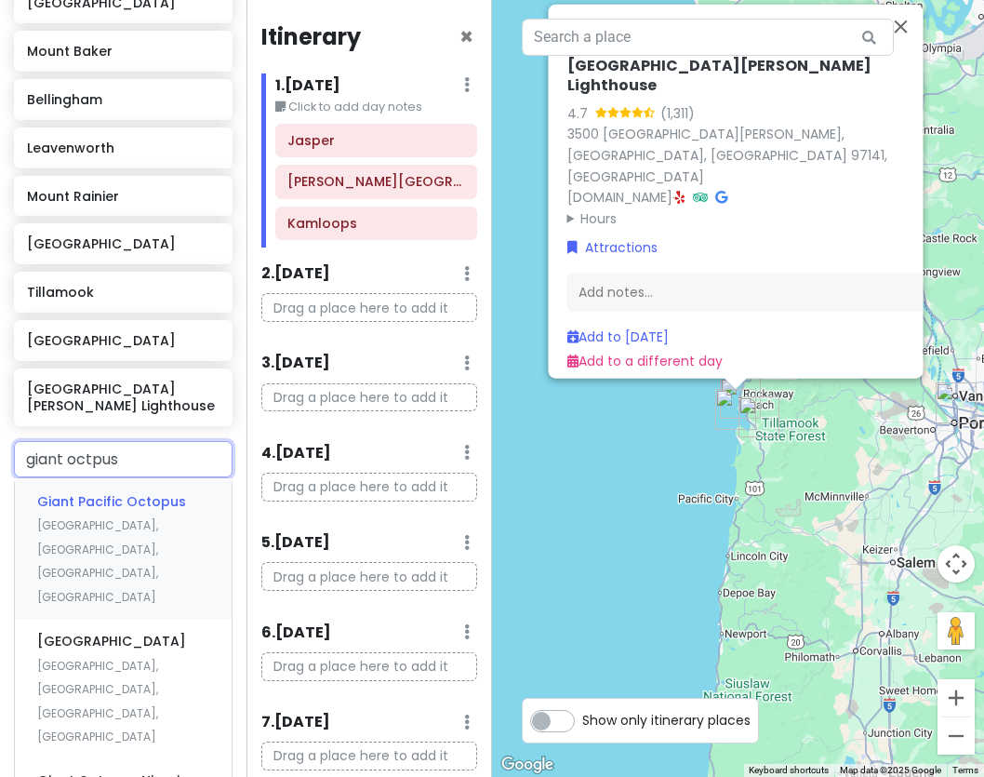
type input "giant octpus t"
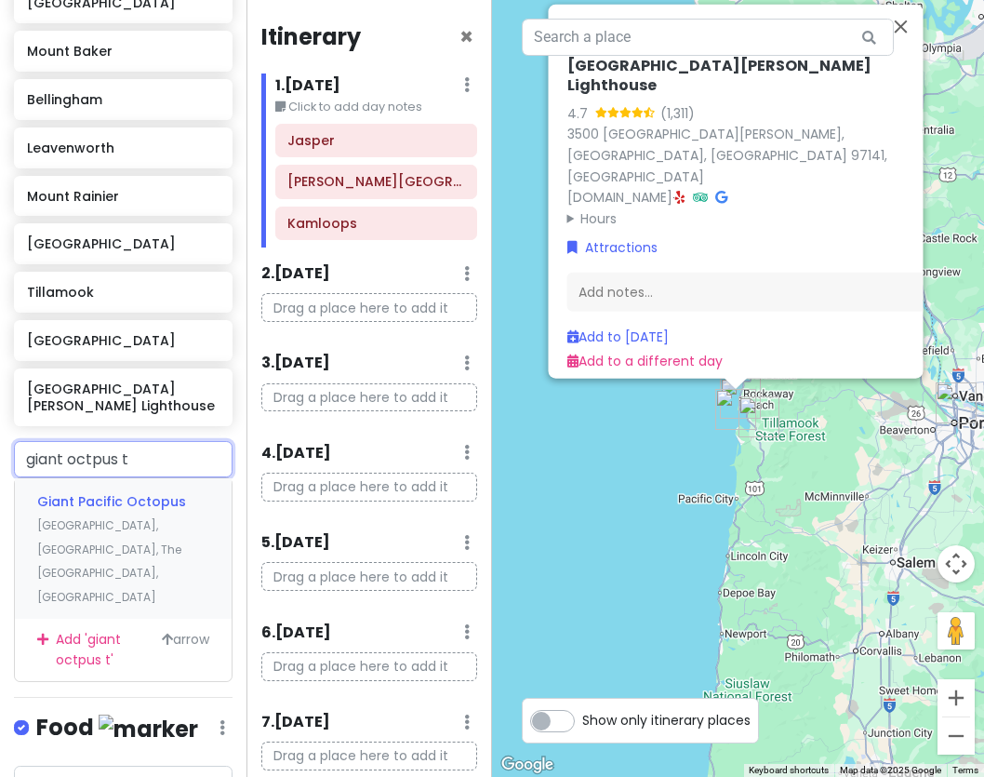
click at [103, 444] on input "giant octpus t" at bounding box center [123, 459] width 219 height 37
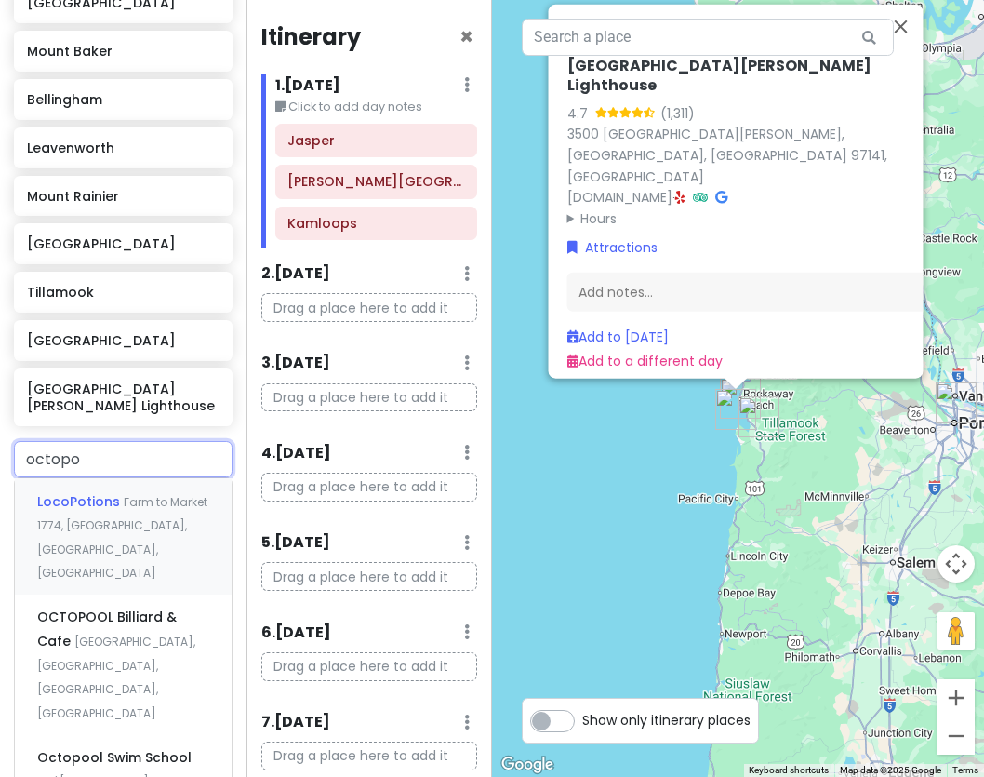
type input "octop"
click at [110, 517] on span "Cape Meares Lighthouse Drive, Tillamook, OR, USA" at bounding box center [113, 560] width 152 height 87
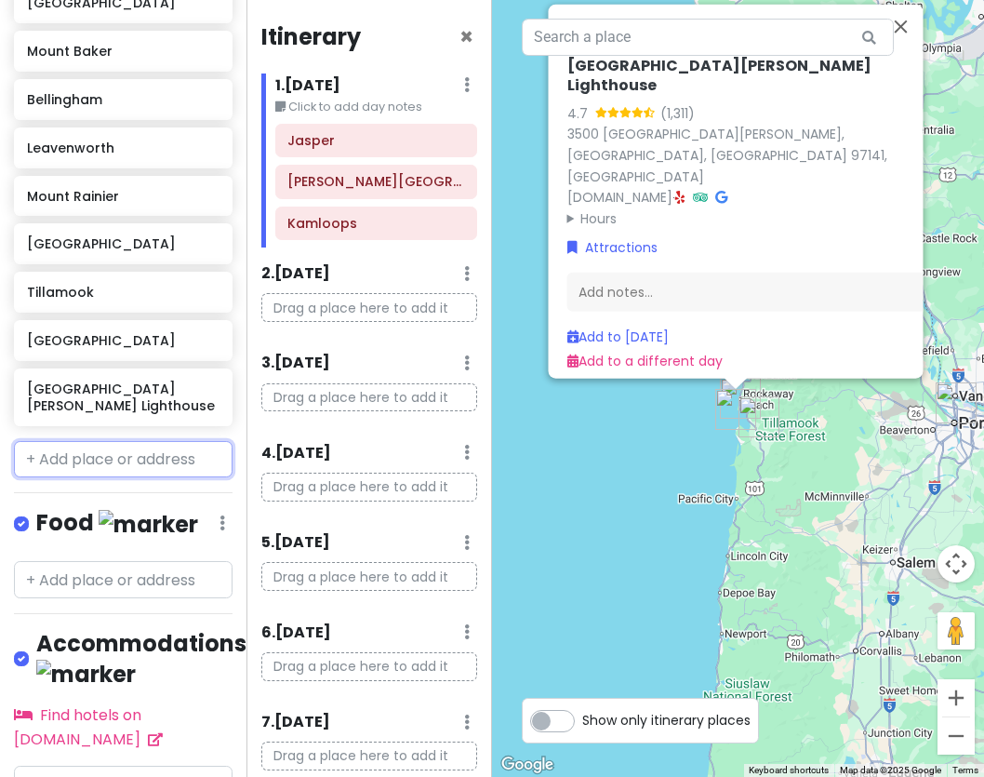
scroll to position [598, 0]
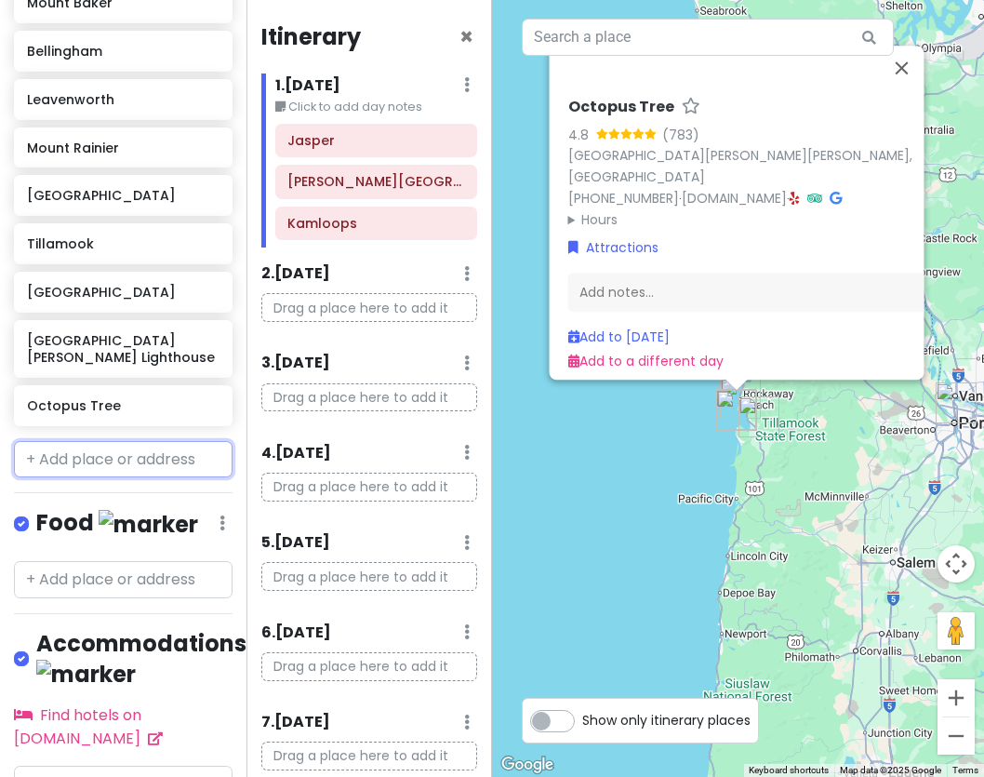
click at [52, 442] on input "text" at bounding box center [123, 459] width 219 height 37
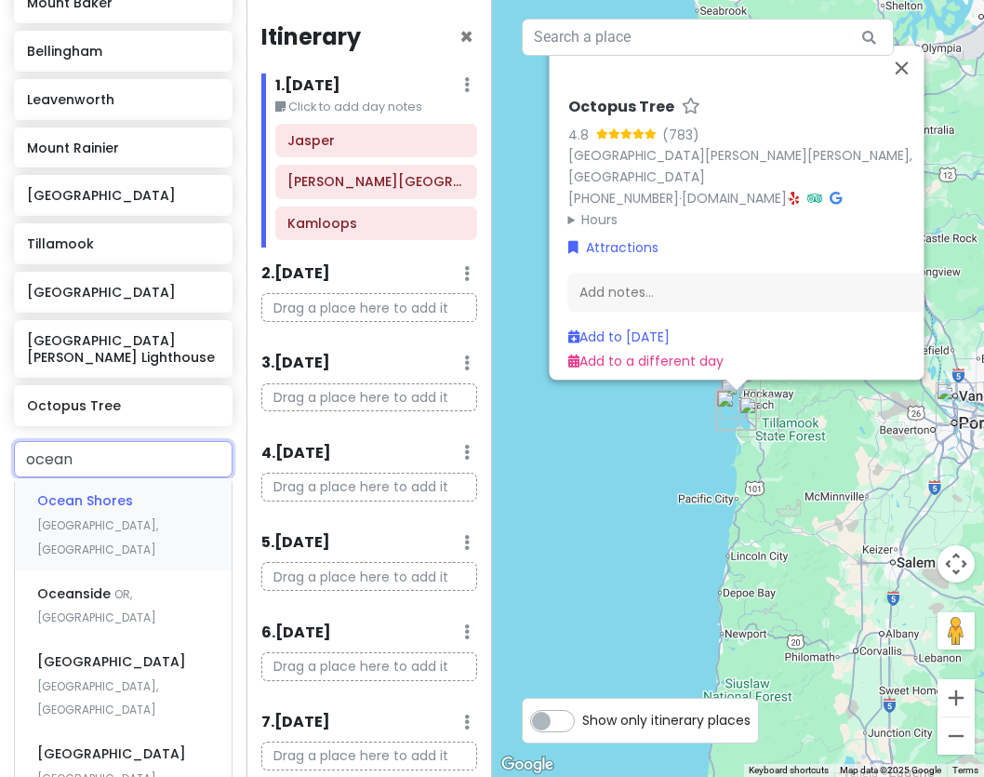
type input "oceans"
click at [78, 491] on span "Oceanside" at bounding box center [75, 500] width 77 height 19
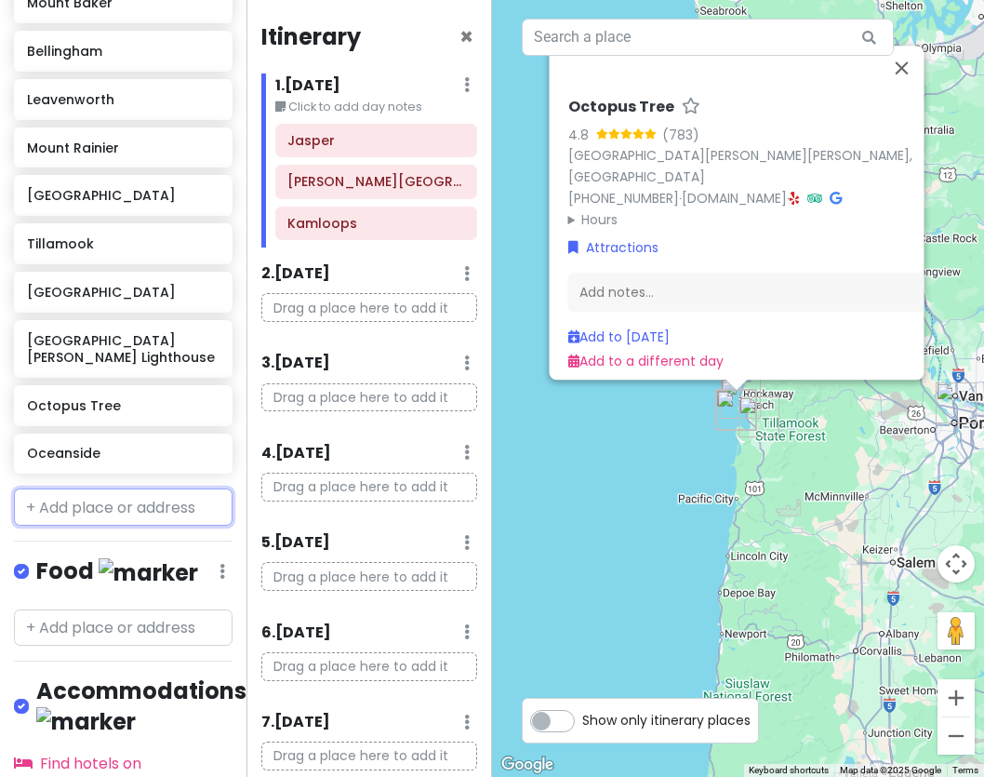
scroll to position [647, 0]
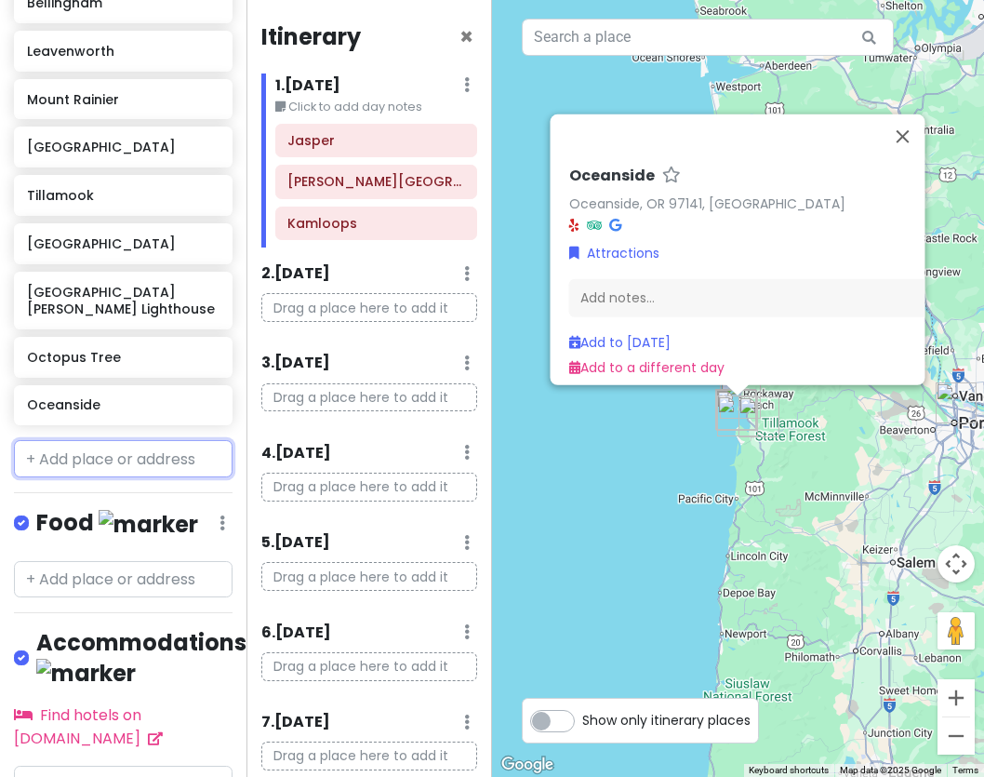
click at [81, 448] on input "text" at bounding box center [123, 458] width 219 height 37
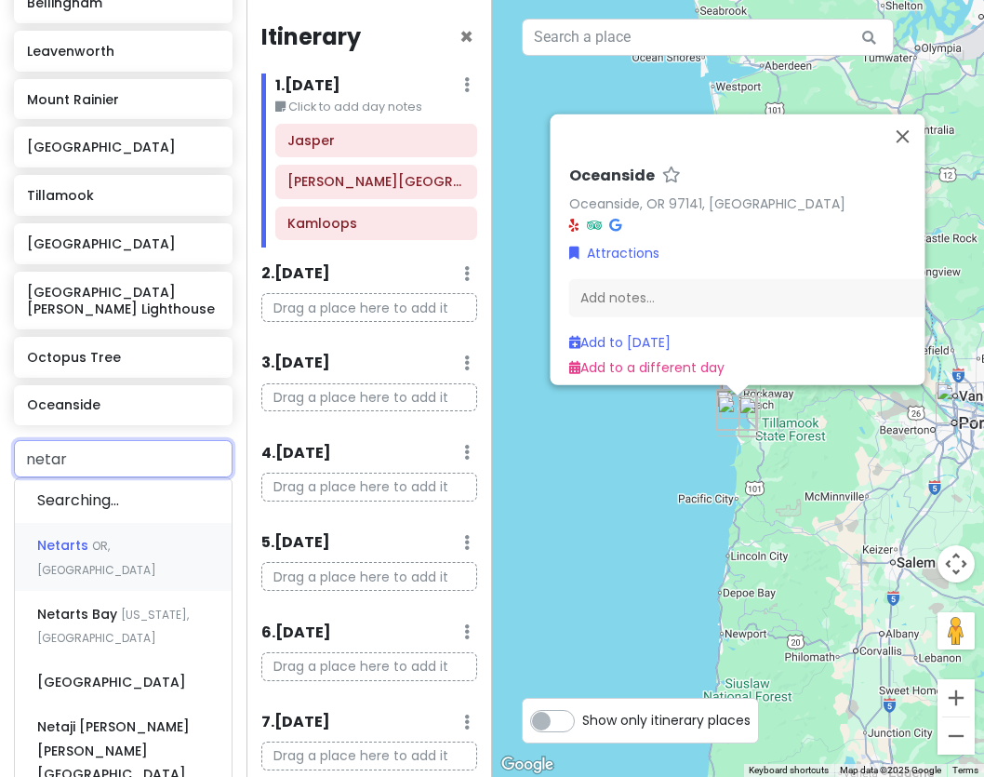
type input "netart"
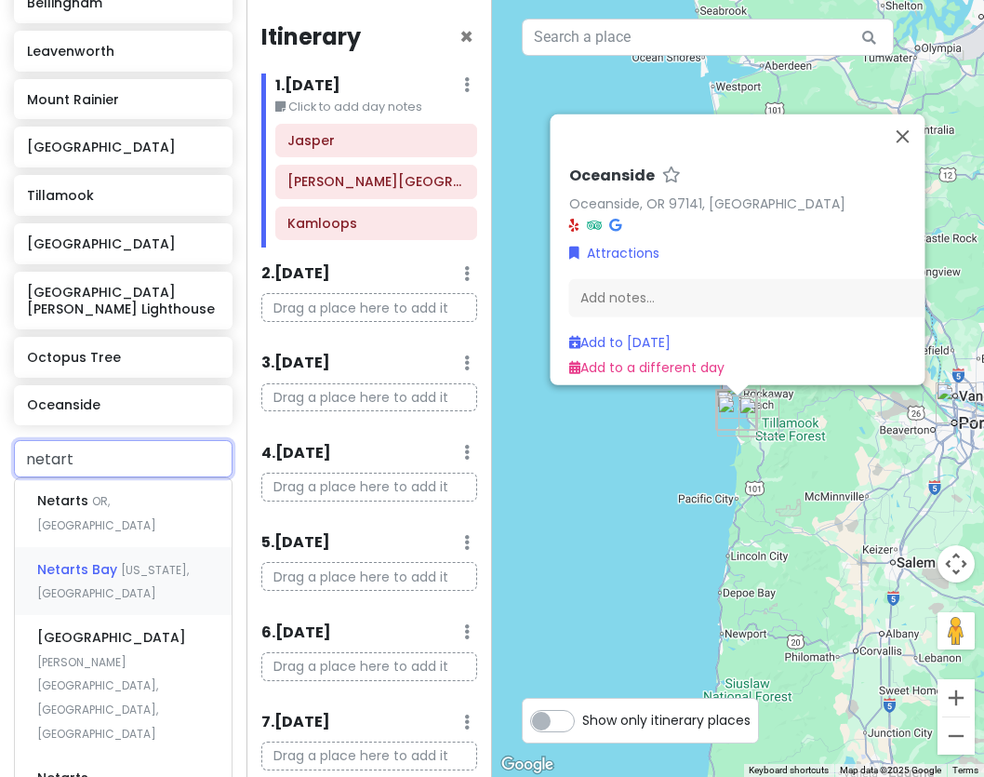
click at [104, 547] on div "Netarts Bay Oregon, USA" at bounding box center [123, 581] width 217 height 69
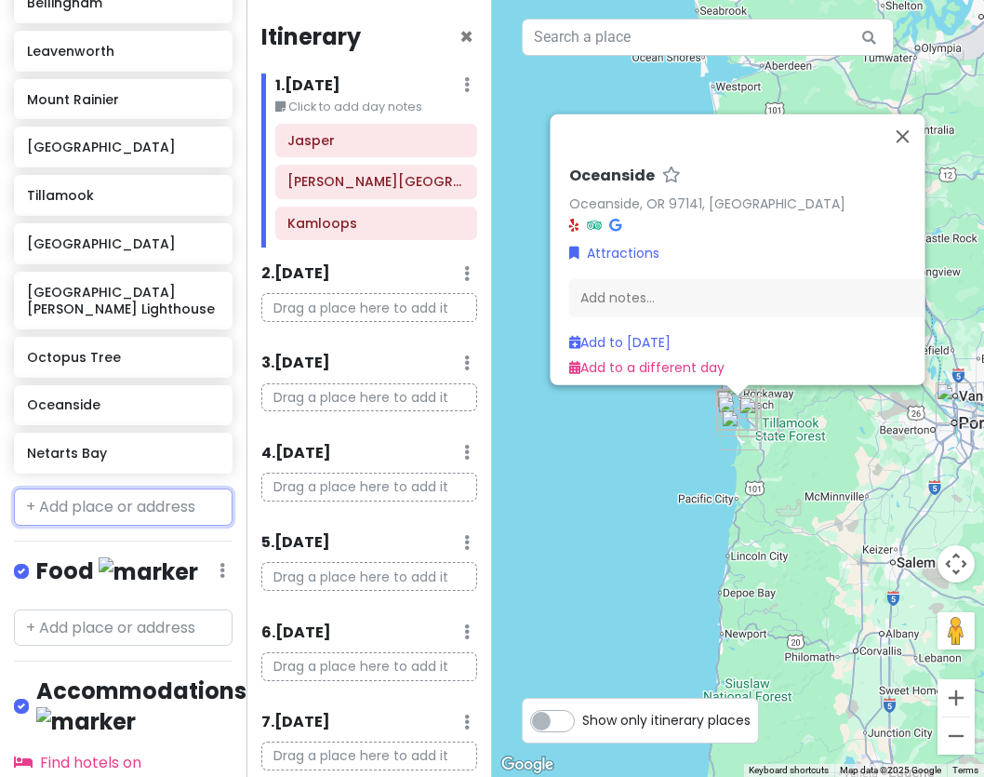
scroll to position [695, 0]
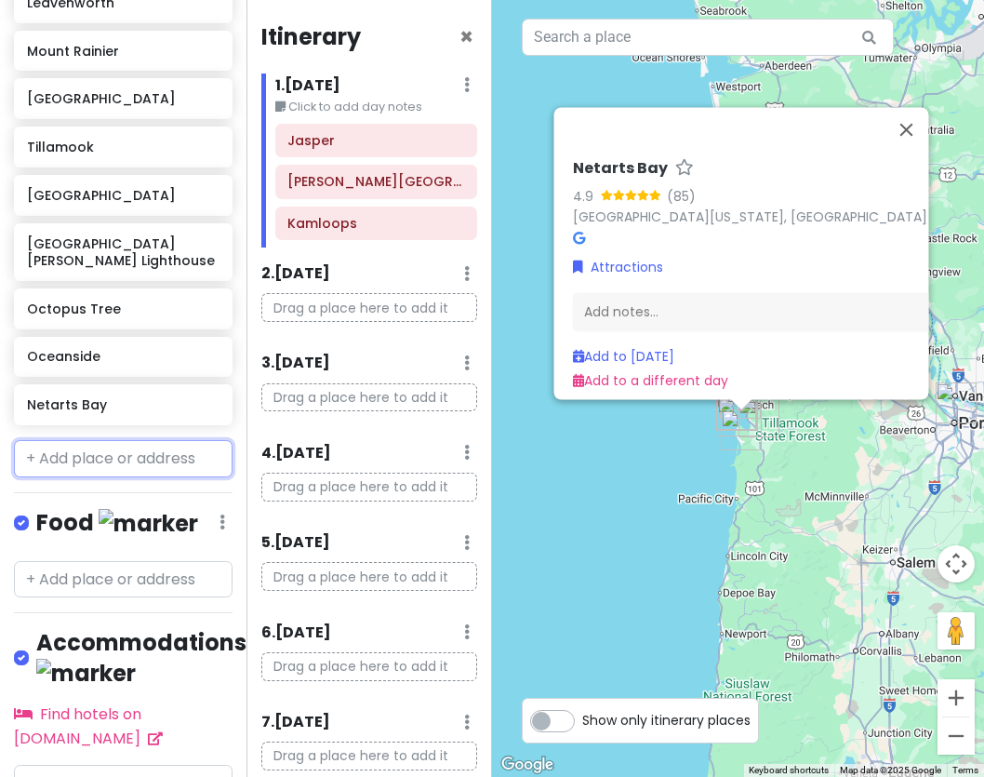
click at [83, 440] on input "text" at bounding box center [123, 458] width 219 height 37
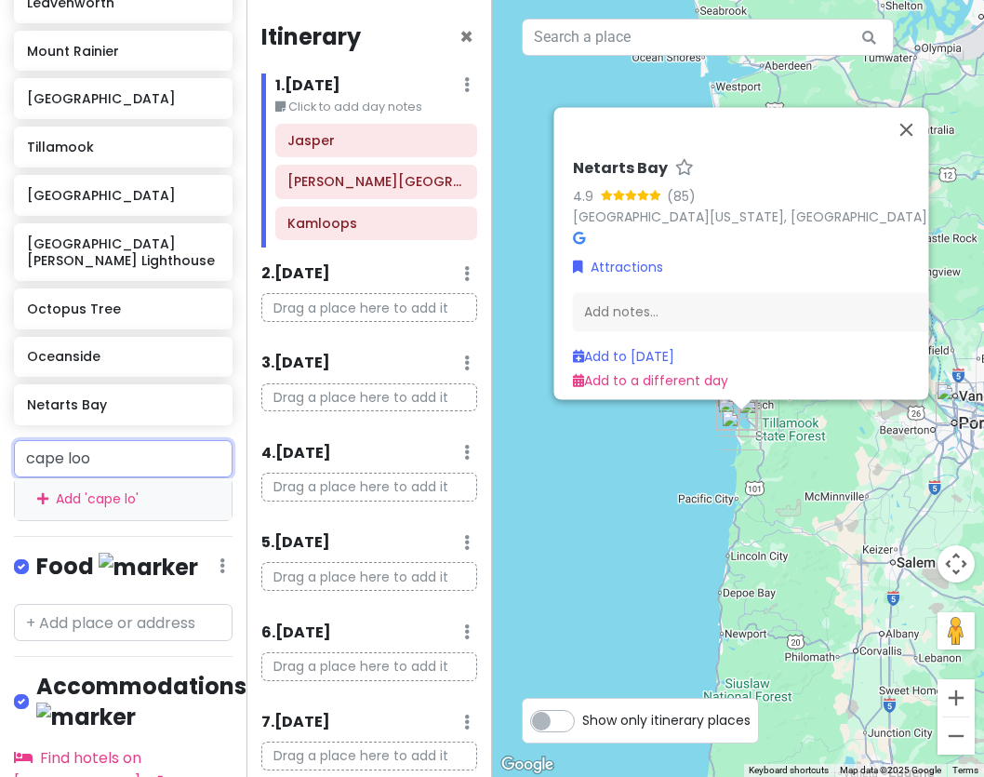
type input "cape look"
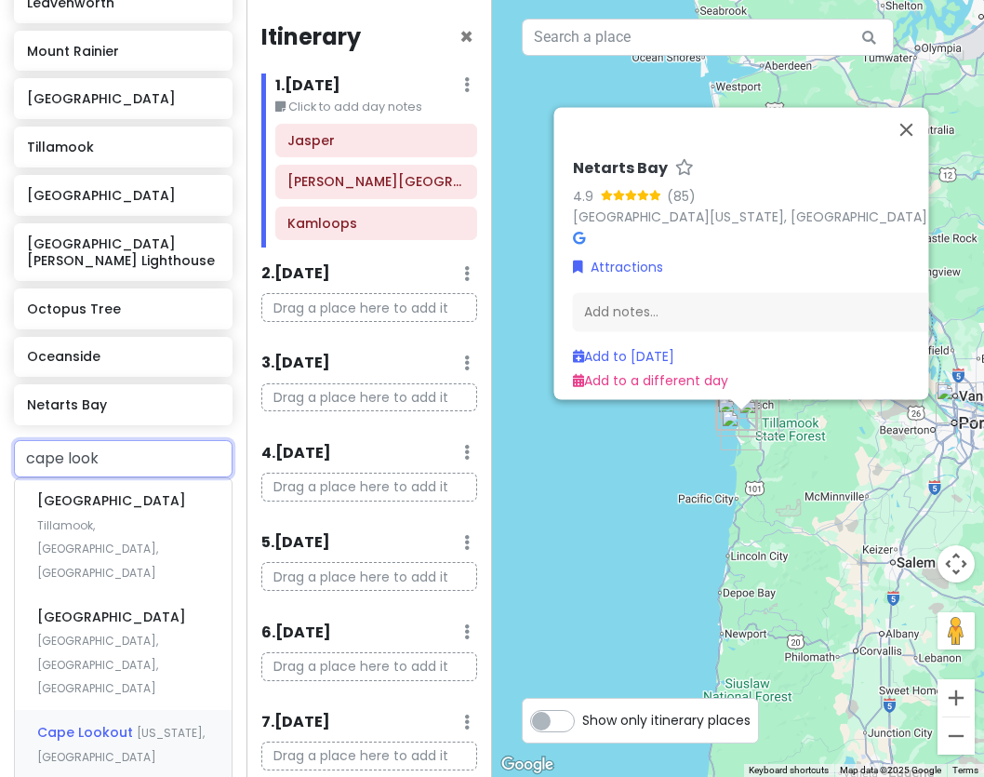
click at [82, 710] on div "Cape Lookout Oregon, USA" at bounding box center [123, 744] width 217 height 69
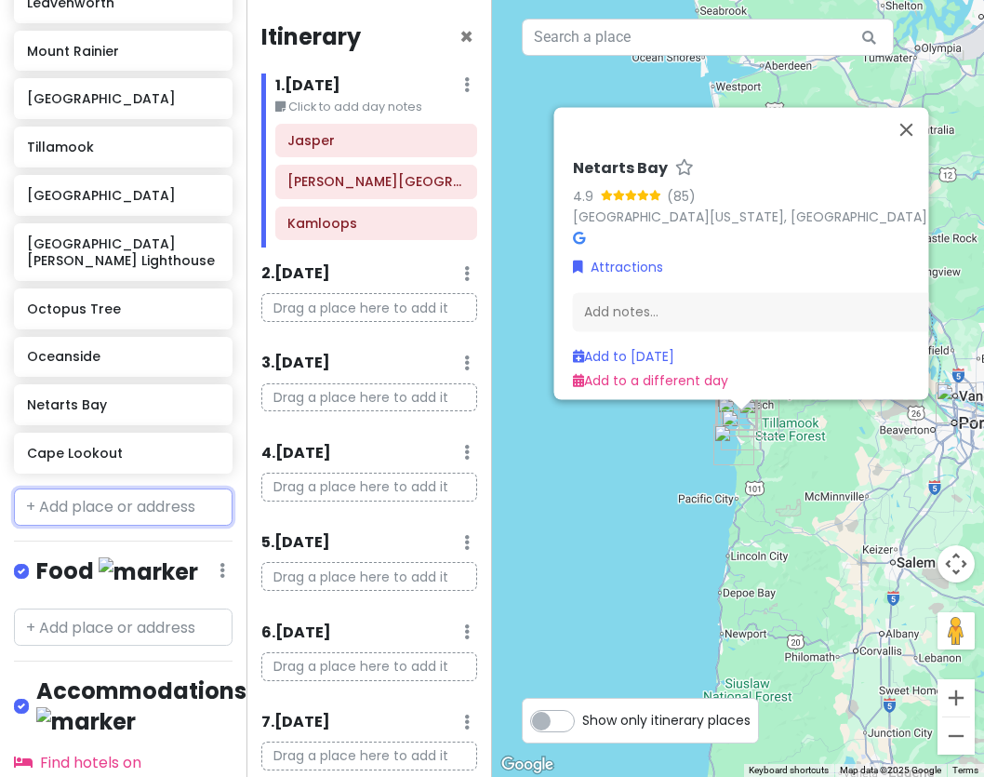
scroll to position [743, 0]
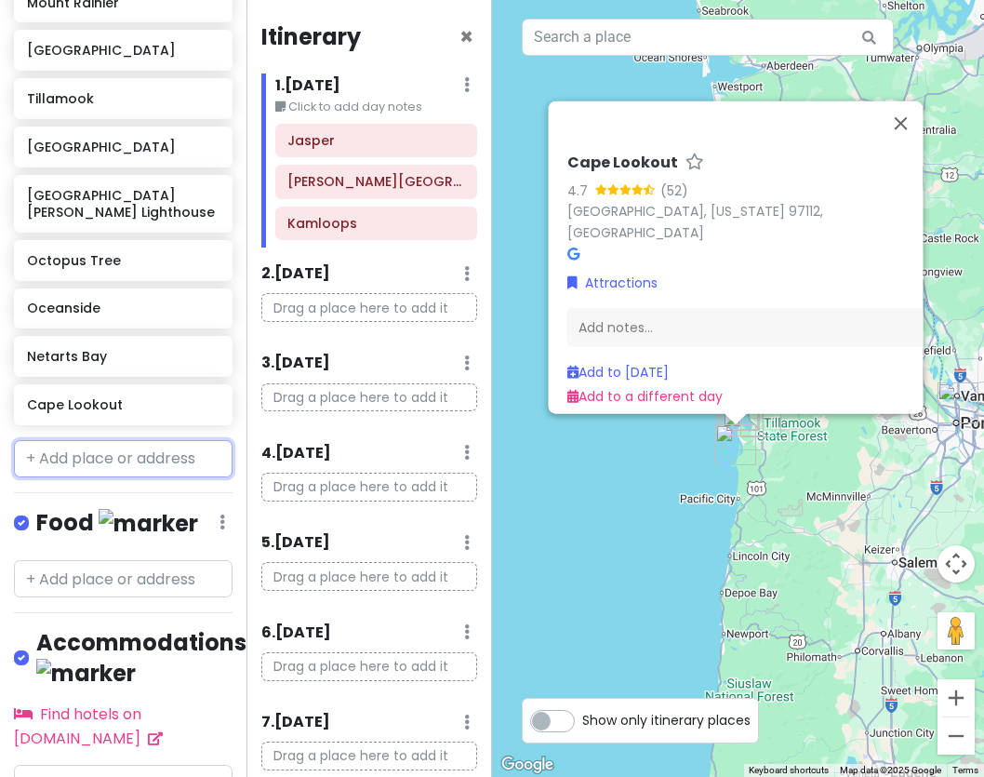
click at [105, 447] on input "text" at bounding box center [123, 458] width 219 height 37
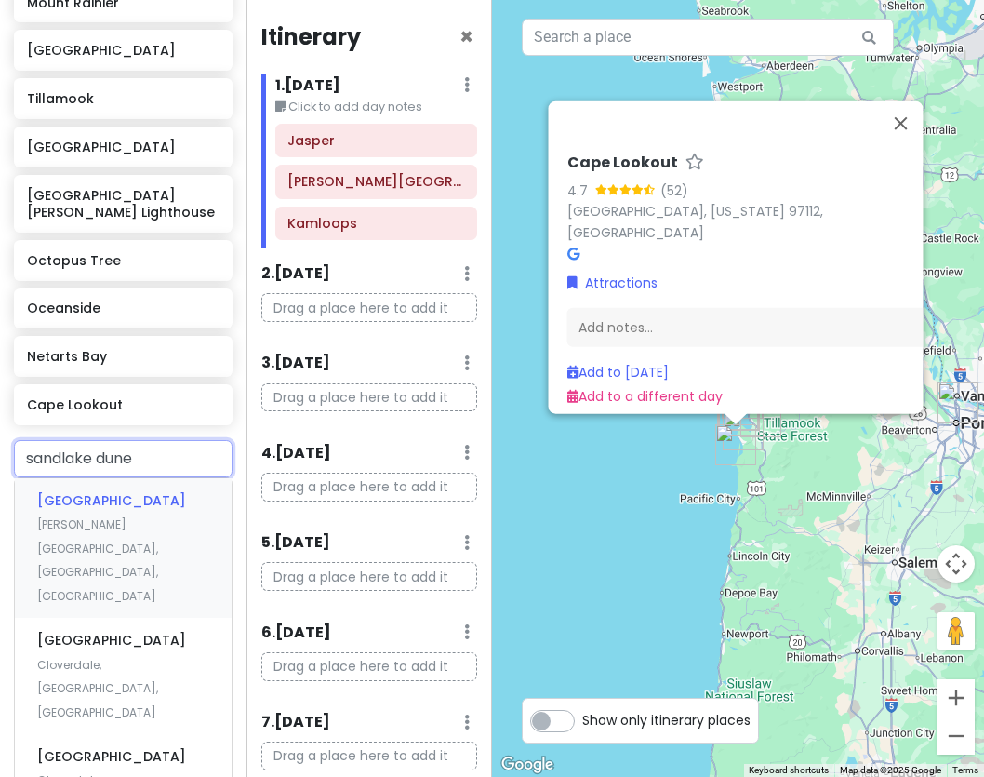
type input "sandlake dunes"
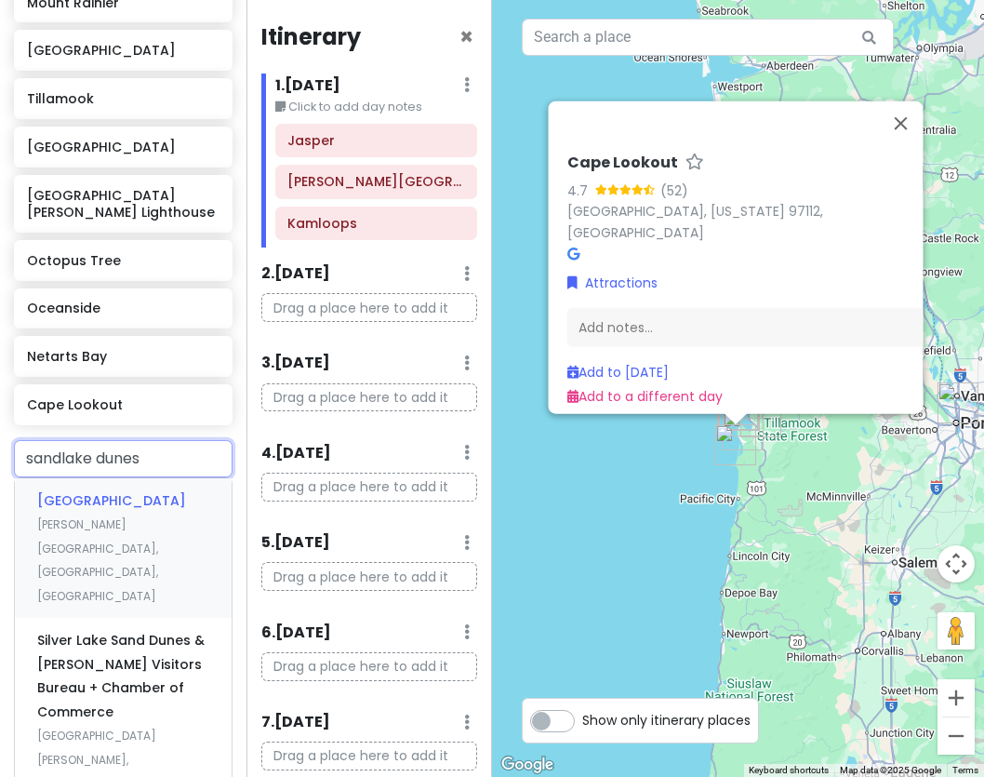
click at [123, 523] on div "Sand Lake Recreation Area Galloway Road, Cloverdale, OR, USA" at bounding box center [123, 548] width 217 height 140
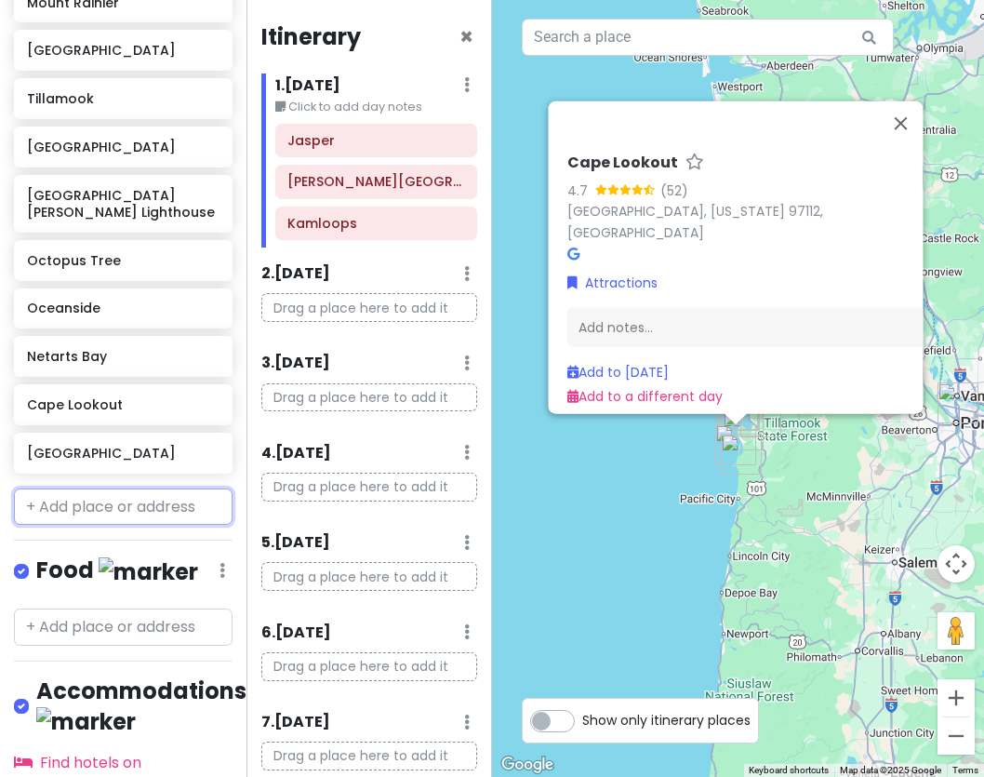
scroll to position [791, 0]
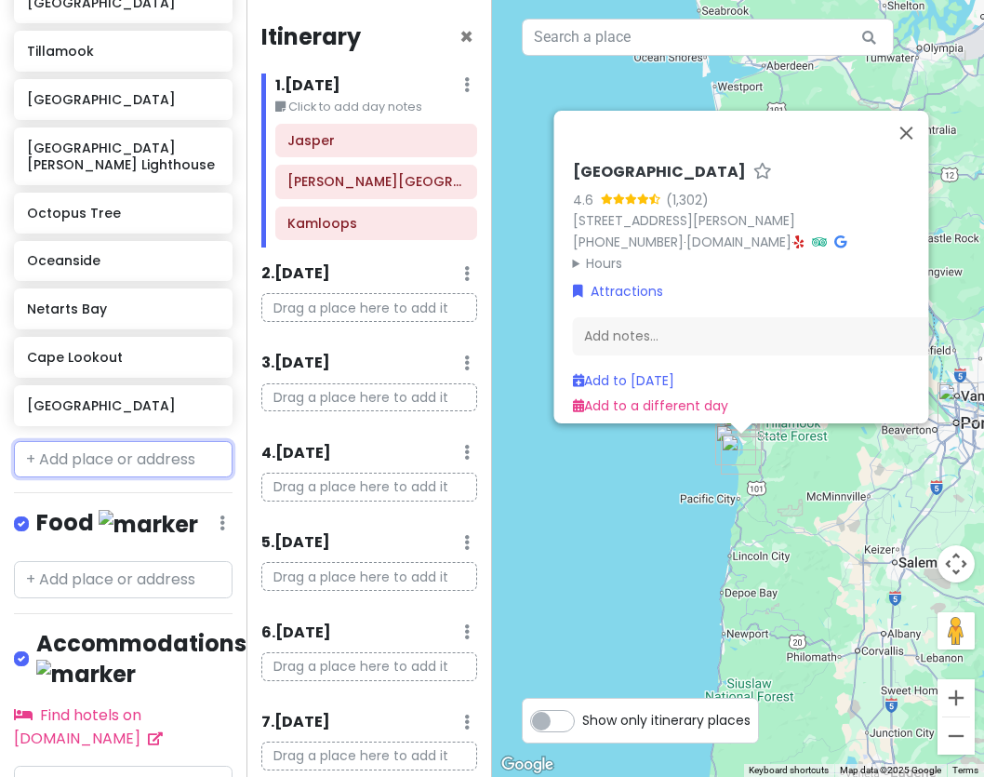
click at [101, 441] on input "text" at bounding box center [123, 459] width 219 height 37
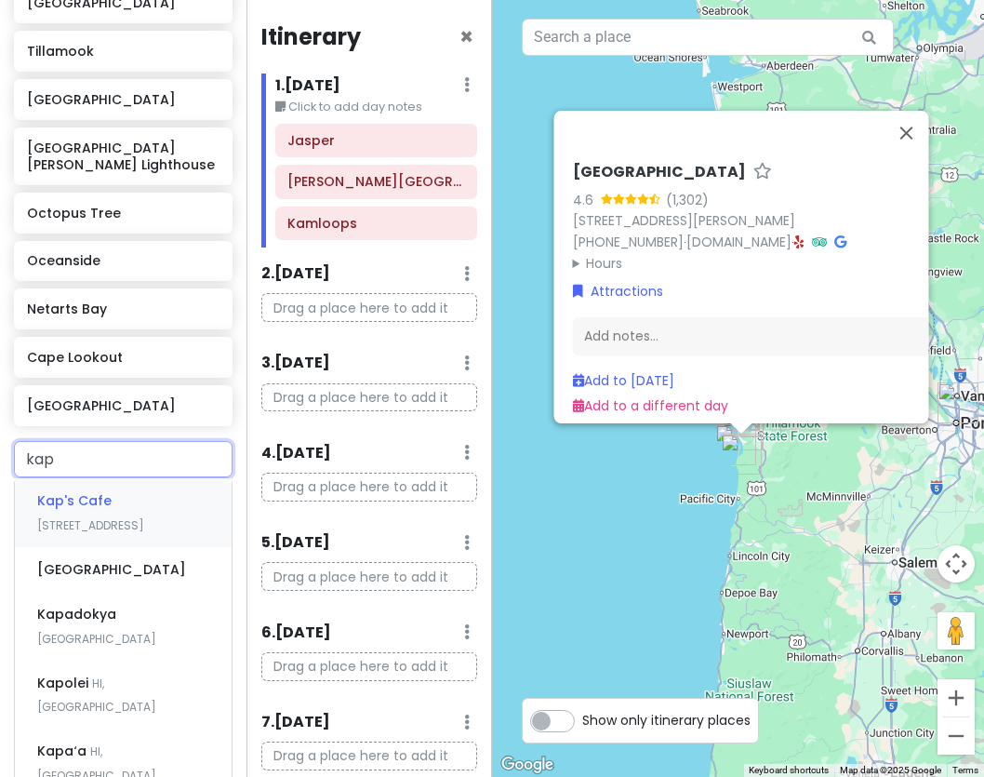
type input "kape"
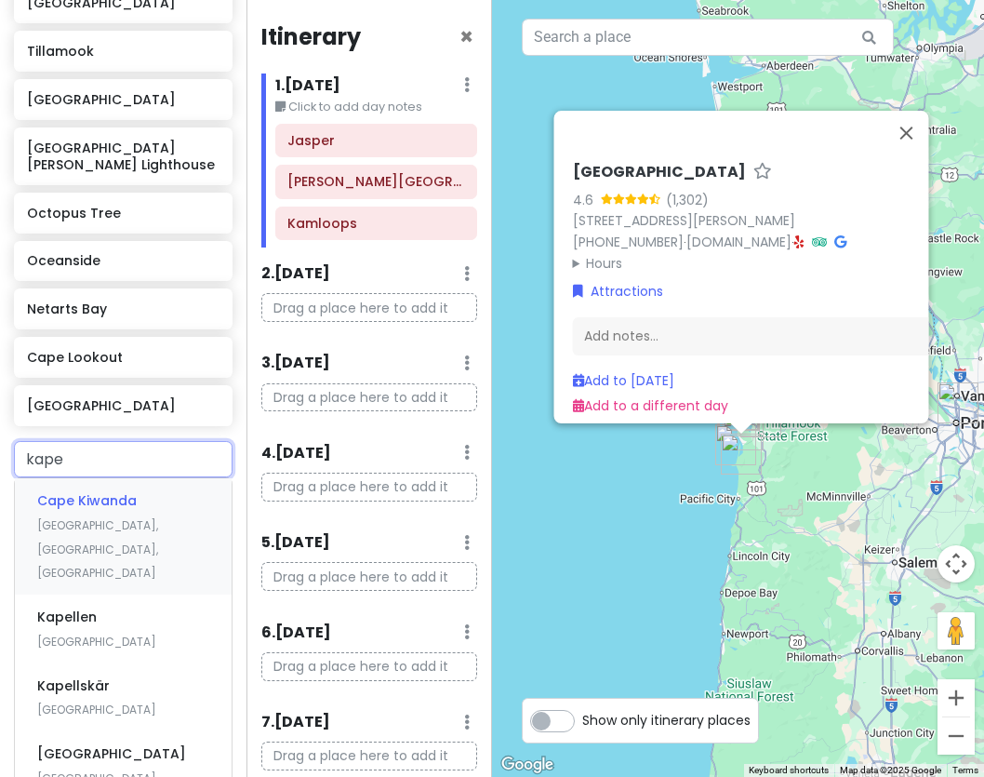
click at [131, 491] on span "Cape Kiwanda" at bounding box center [87, 500] width 100 height 19
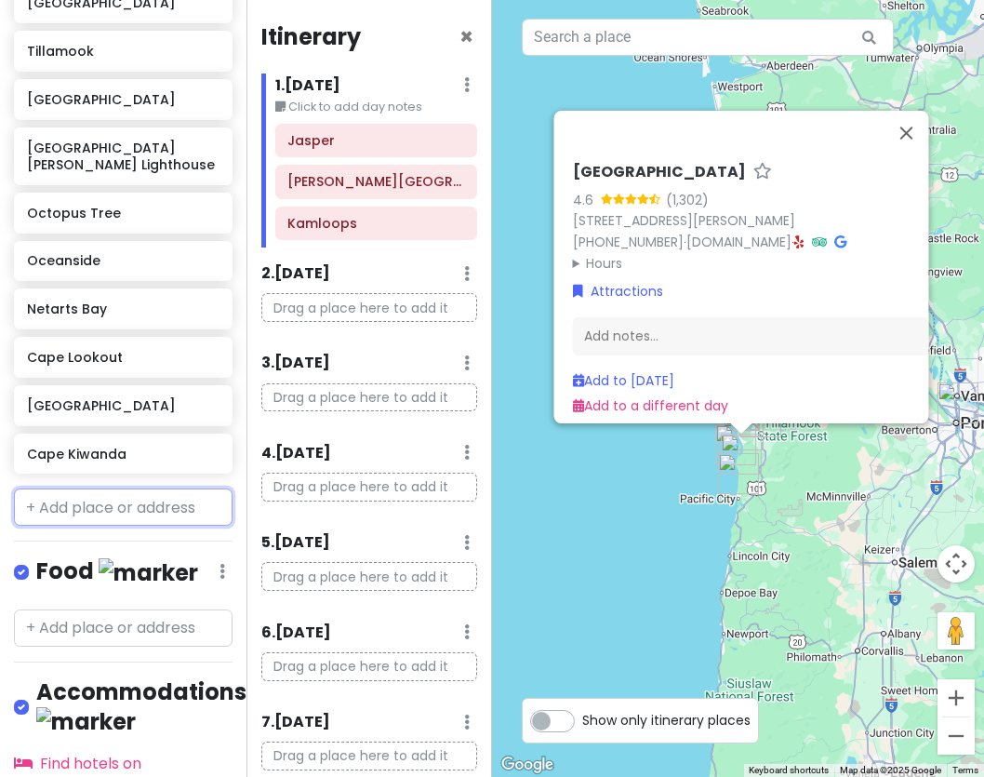
scroll to position [839, 0]
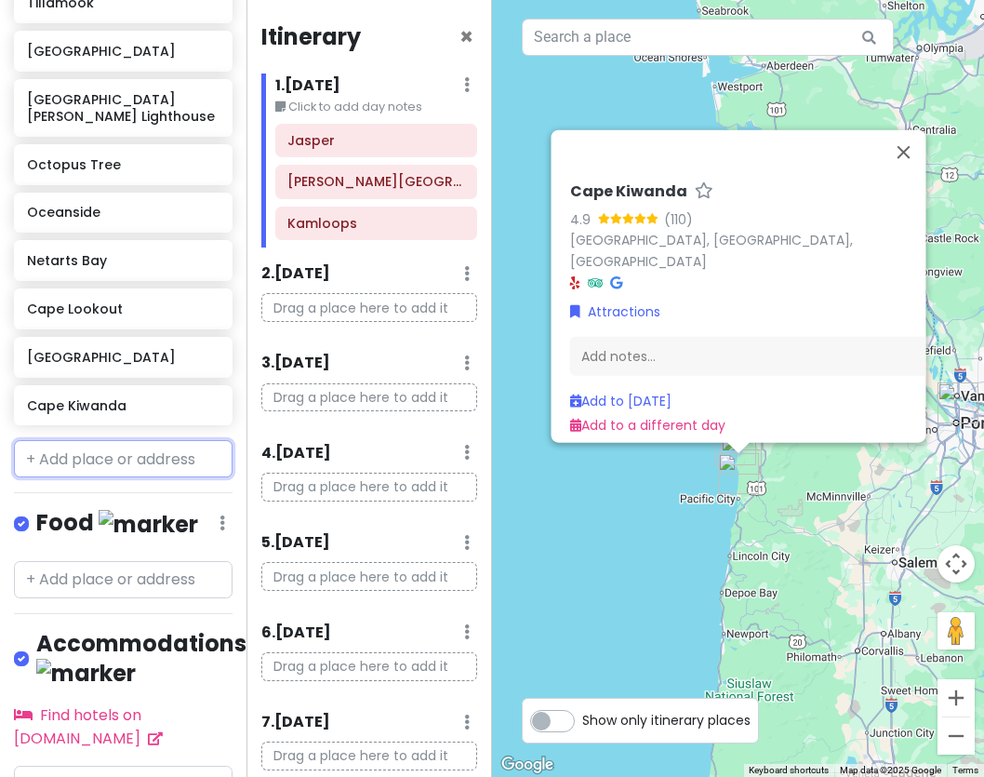
click at [96, 445] on input "text" at bounding box center [123, 458] width 219 height 37
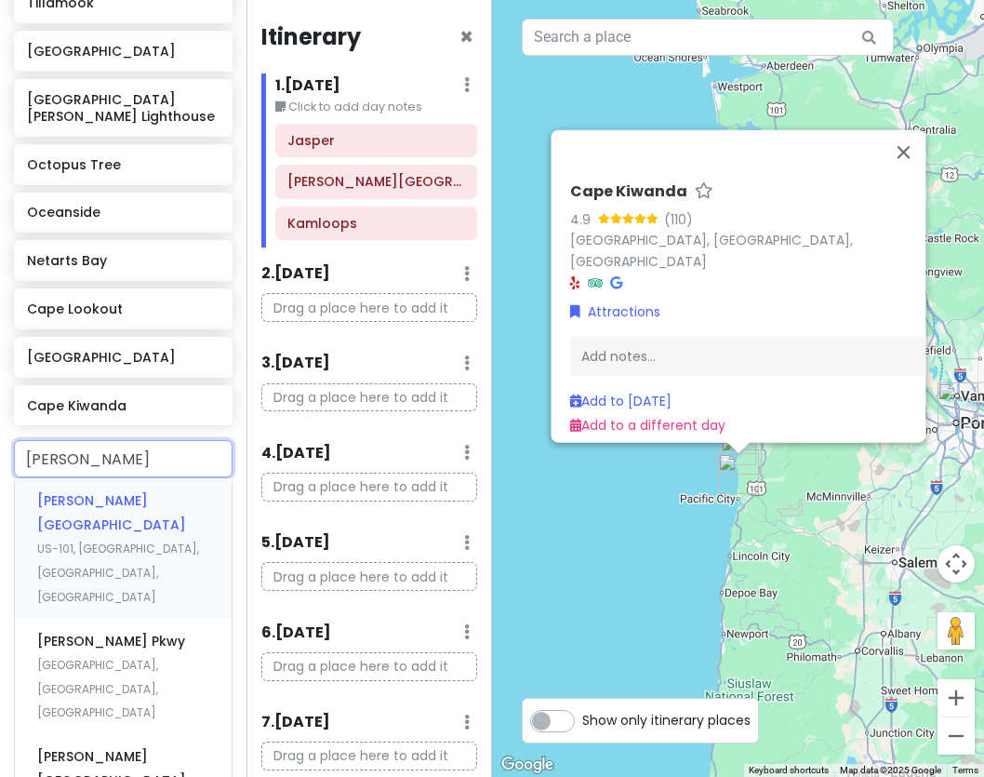
type input "bob stra"
click at [105, 526] on div "Bob Straub State Park US-101, Pacific City, OR, USA" at bounding box center [123, 548] width 217 height 140
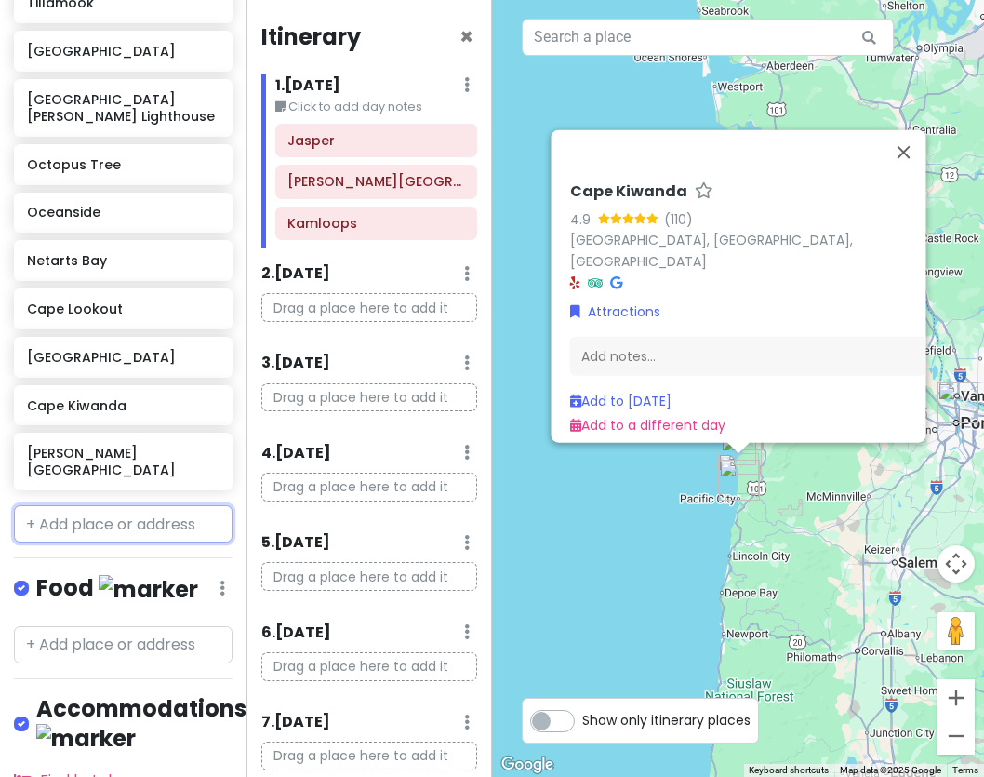
scroll to position [888, 0]
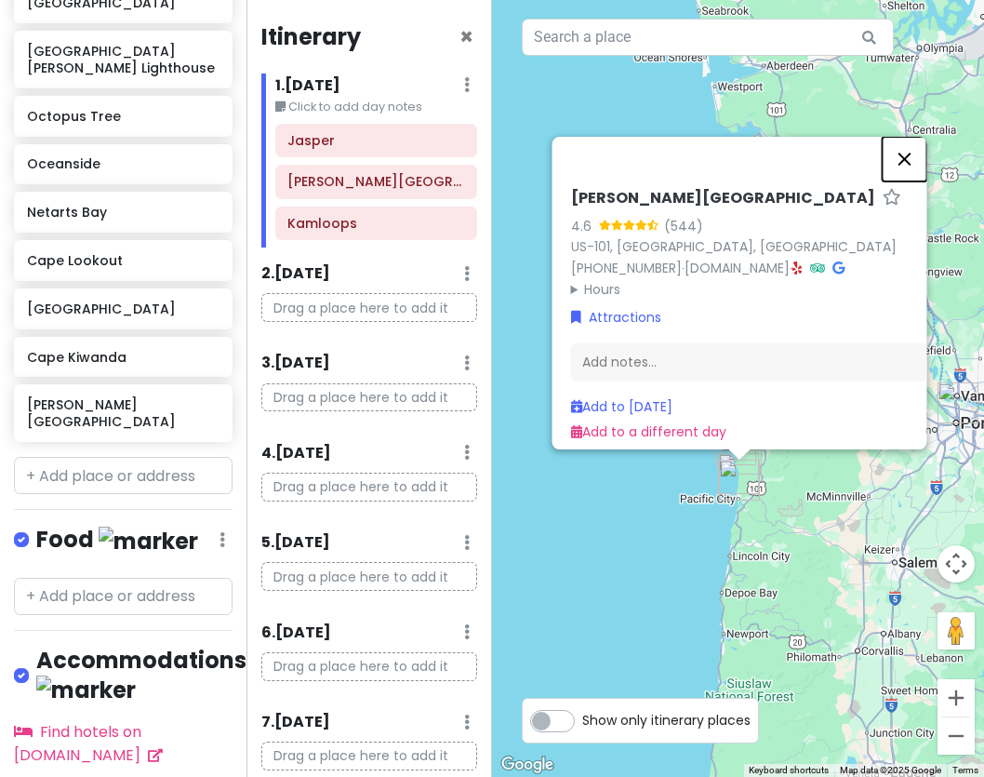
click at [902, 150] on button "Close" at bounding box center [904, 159] width 45 height 45
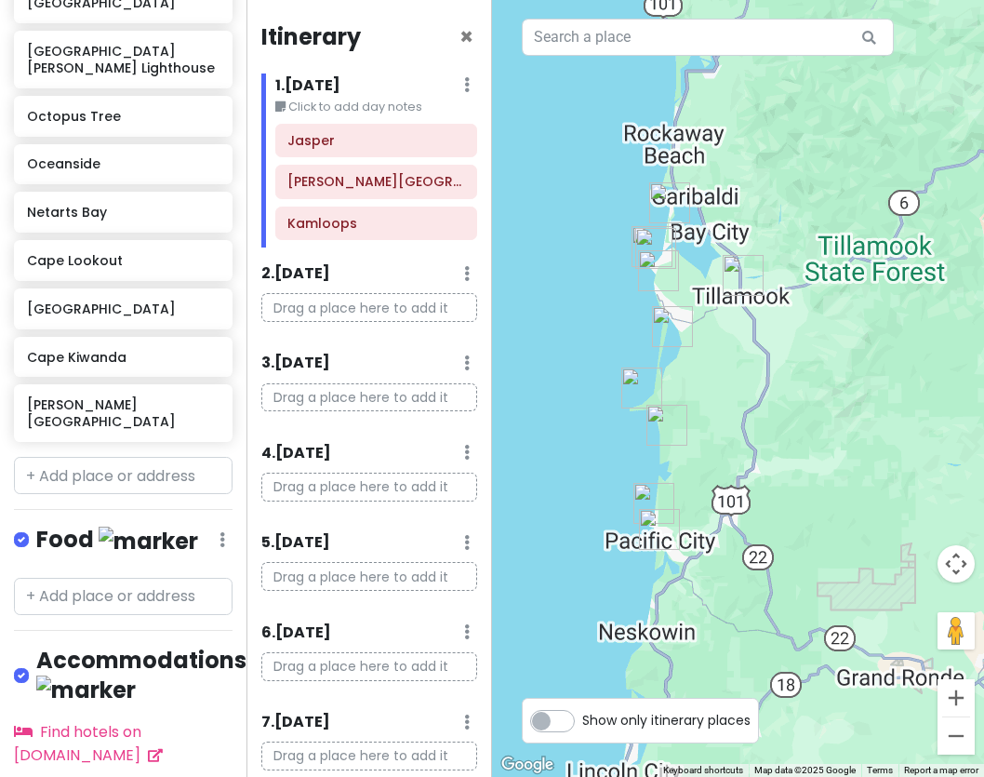
drag, startPoint x: 709, startPoint y: 493, endPoint x: 797, endPoint y: 383, distance: 140.9
click at [797, 383] on div at bounding box center [738, 388] width 492 height 777
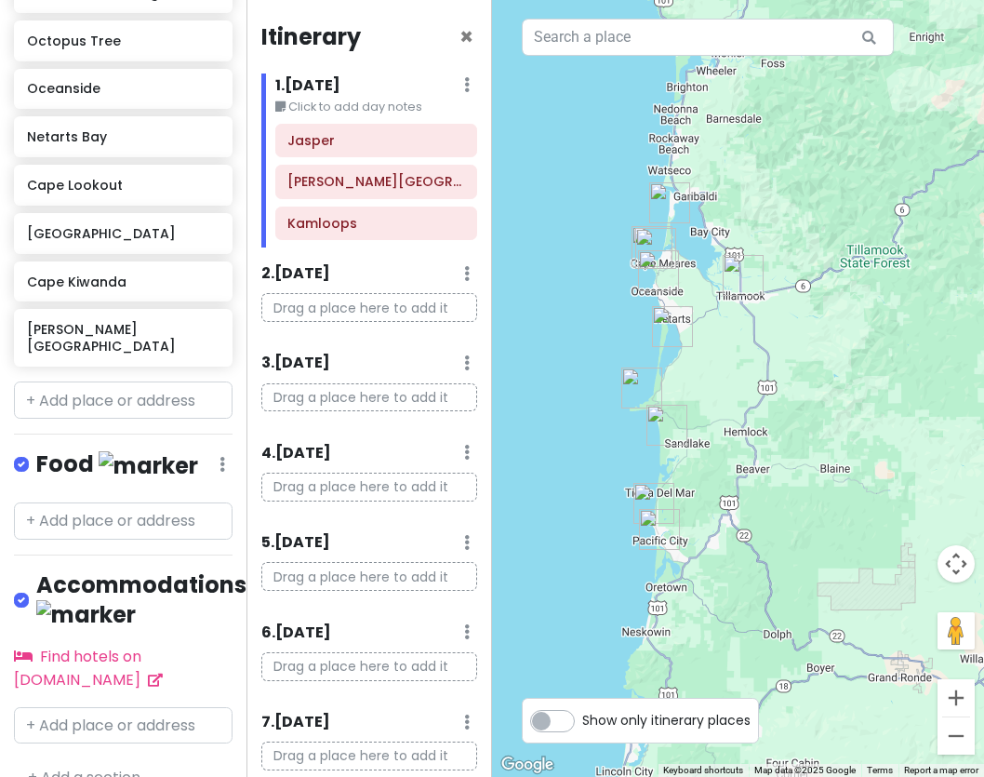
scroll to position [963, 0]
click at [105, 381] on input "text" at bounding box center [123, 399] width 219 height 37
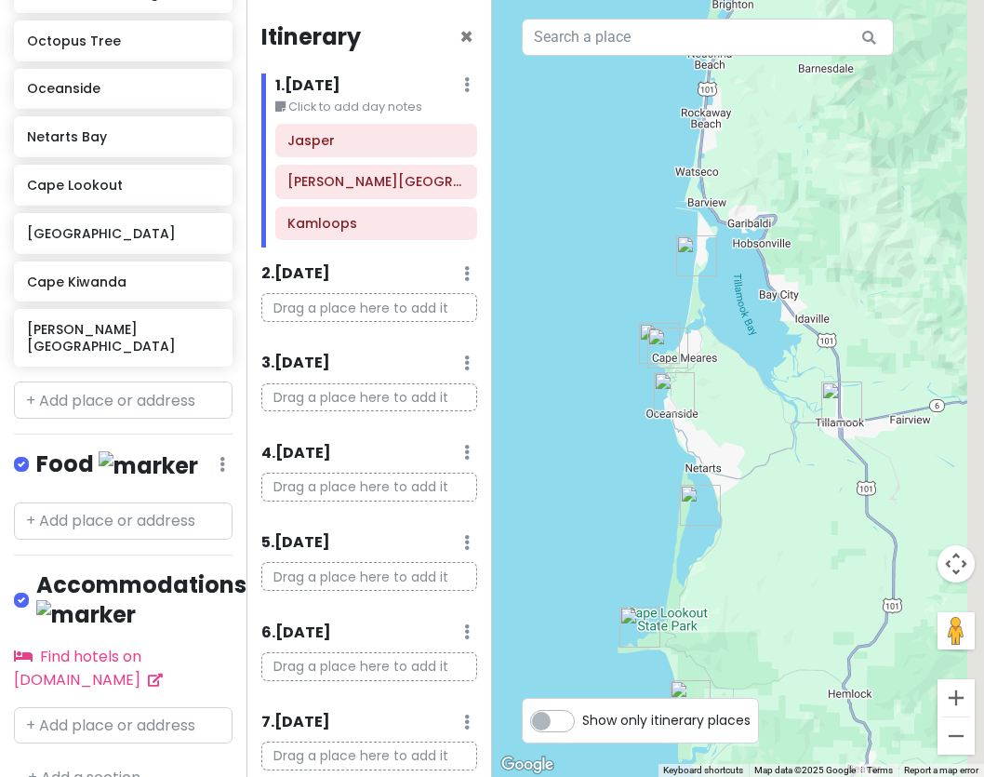
drag, startPoint x: 812, startPoint y: 165, endPoint x: 738, endPoint y: 198, distance: 81.6
click at [738, 198] on div at bounding box center [738, 388] width 492 height 777
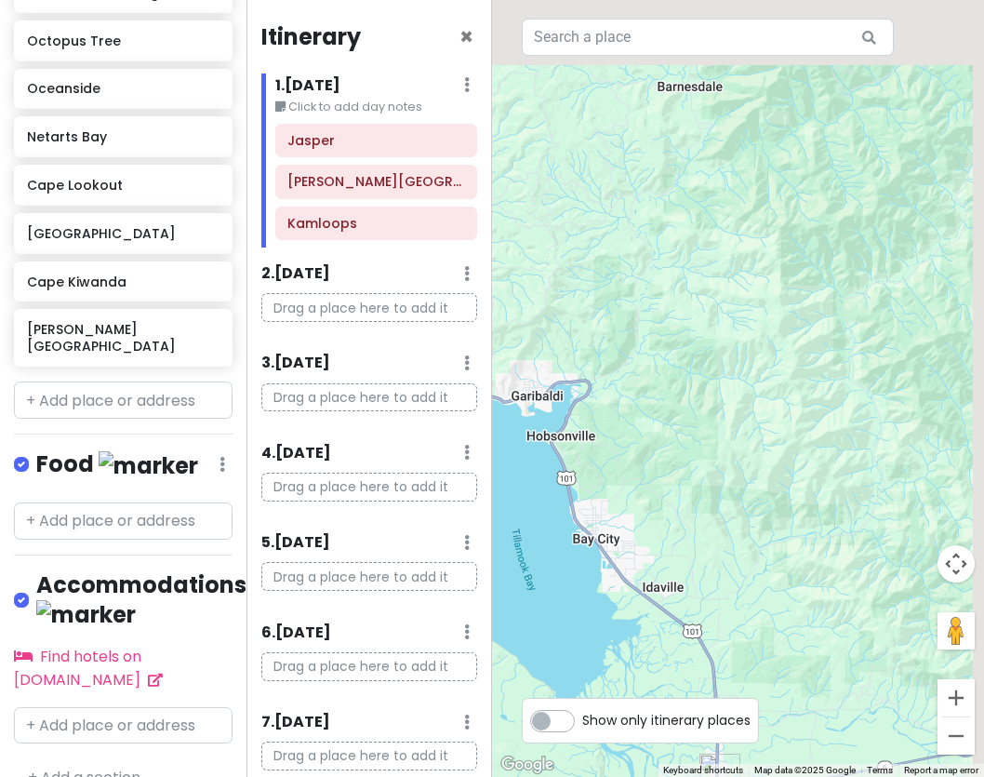
drag, startPoint x: 828, startPoint y: 327, endPoint x: 671, endPoint y: 585, distance: 302.7
click at [671, 586] on div at bounding box center [738, 388] width 492 height 777
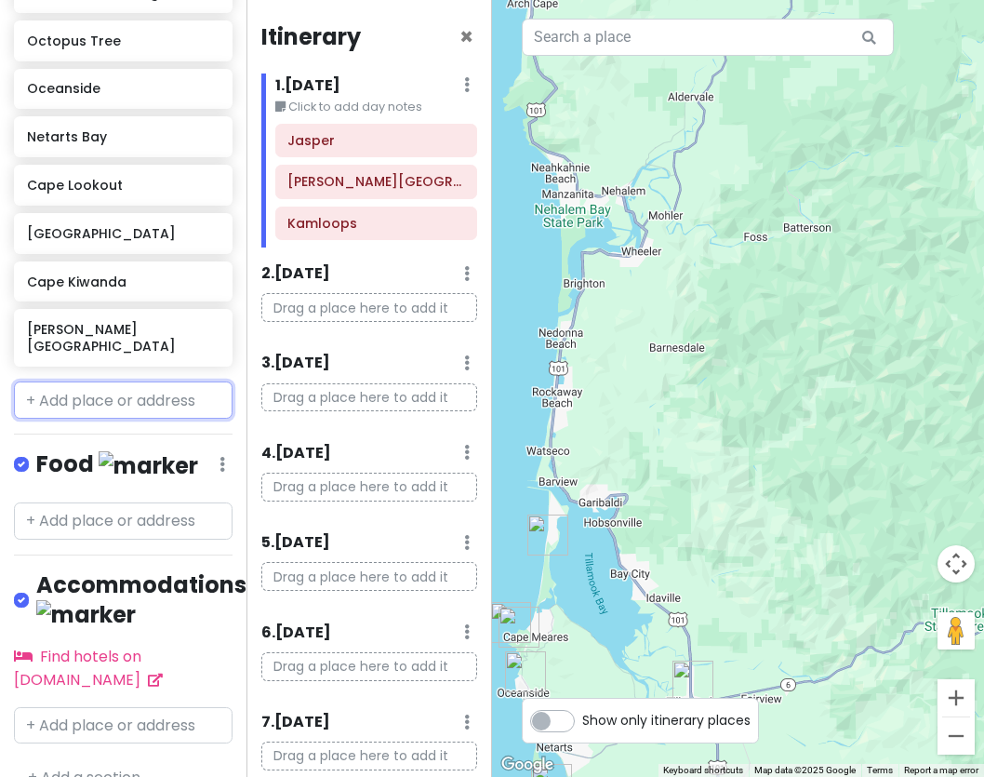
click at [100, 381] on input "text" at bounding box center [123, 399] width 219 height 37
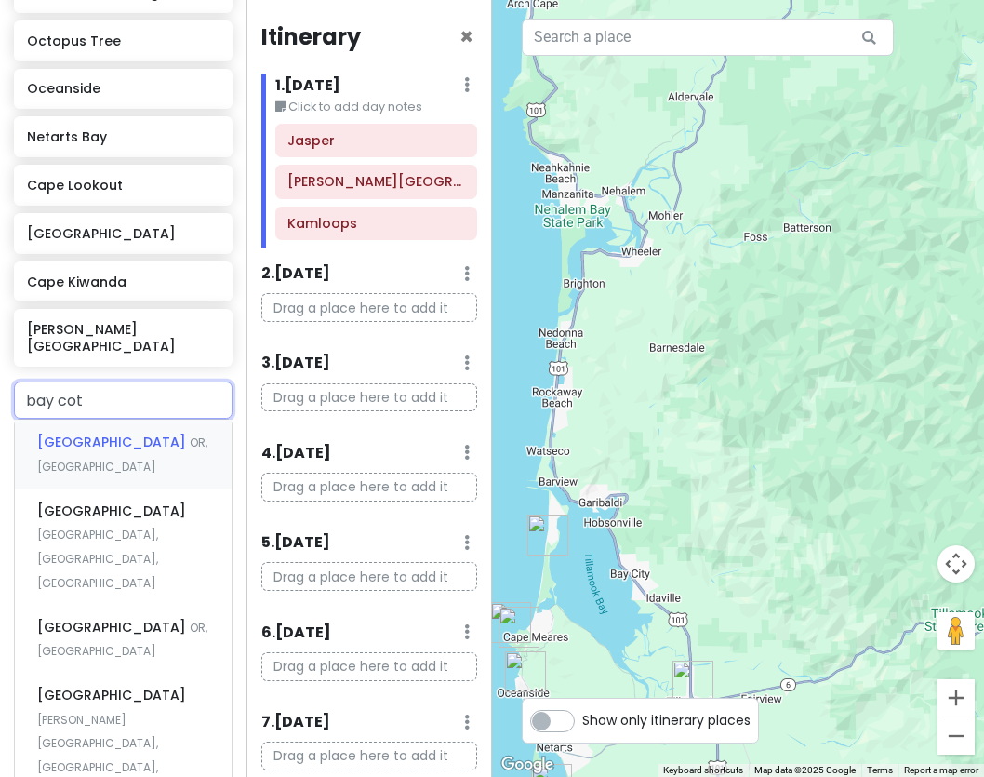
type input "bay coty"
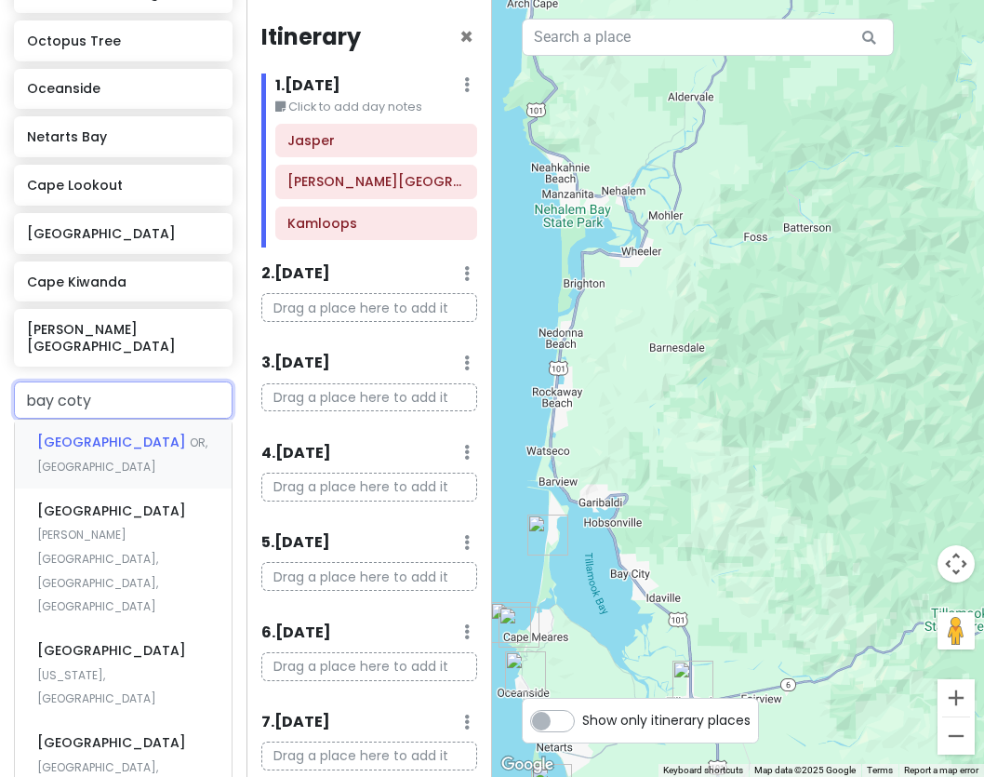
click at [87, 433] on span "Bay City" at bounding box center [113, 442] width 153 height 19
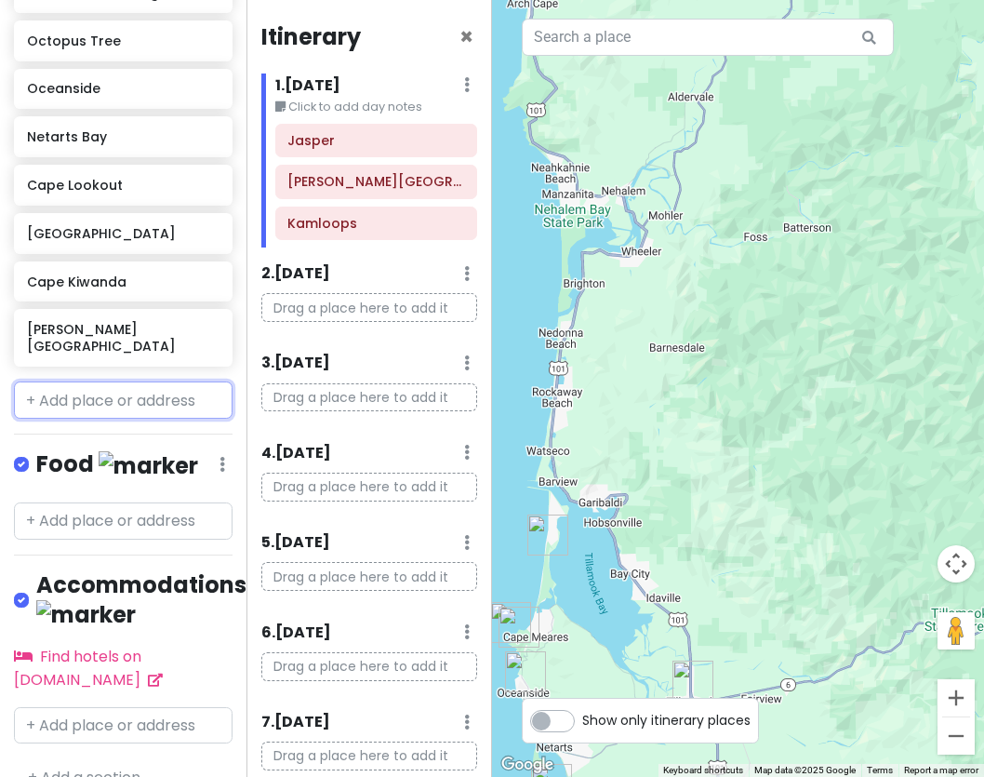
scroll to position [1011, 0]
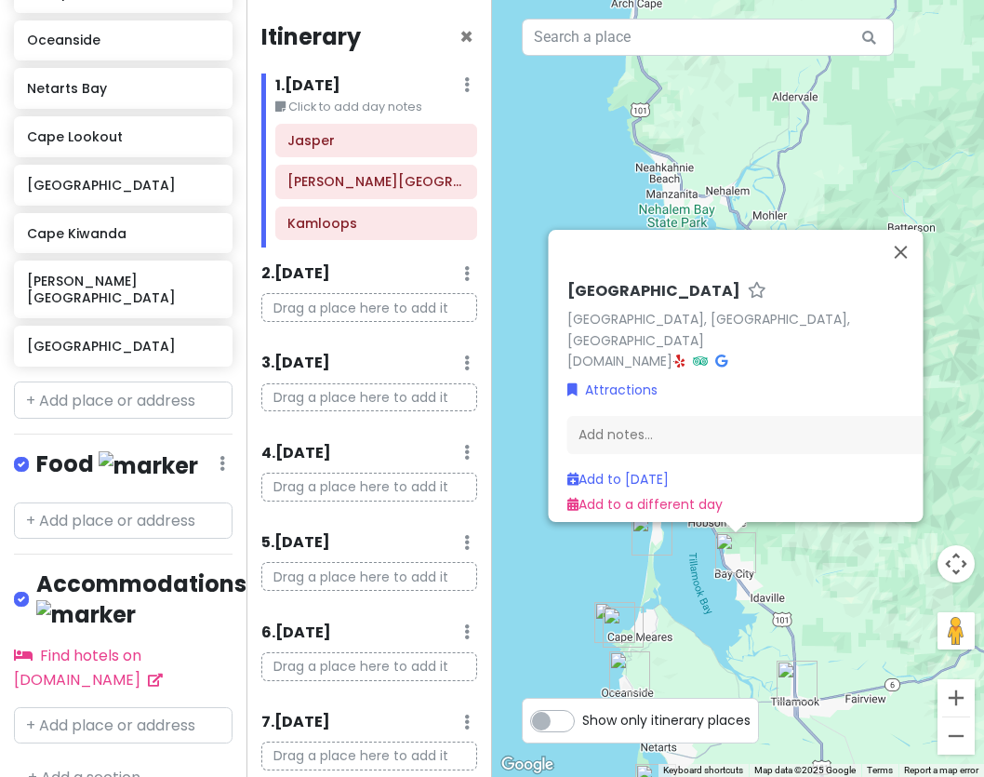
click at [391, 254] on div "Itinerary × 1 . Wed 10/1 Edit Day Notes Delete Day Click to add day notes Jaspe…" at bounding box center [370, 388] width 247 height 777
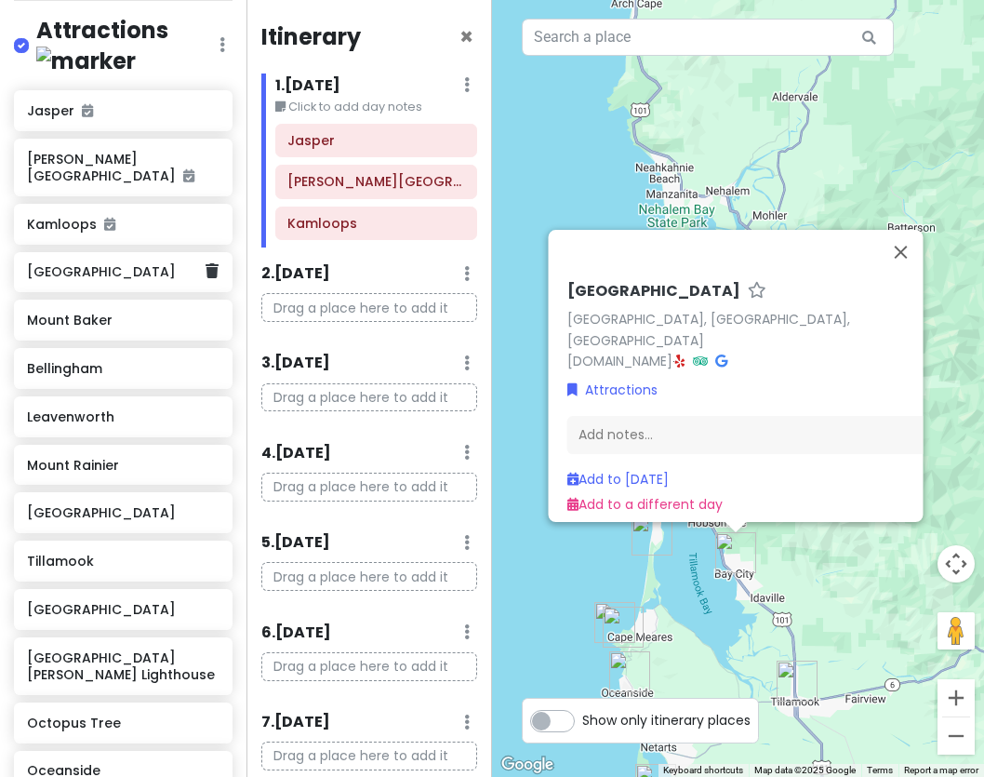
scroll to position [281, 21]
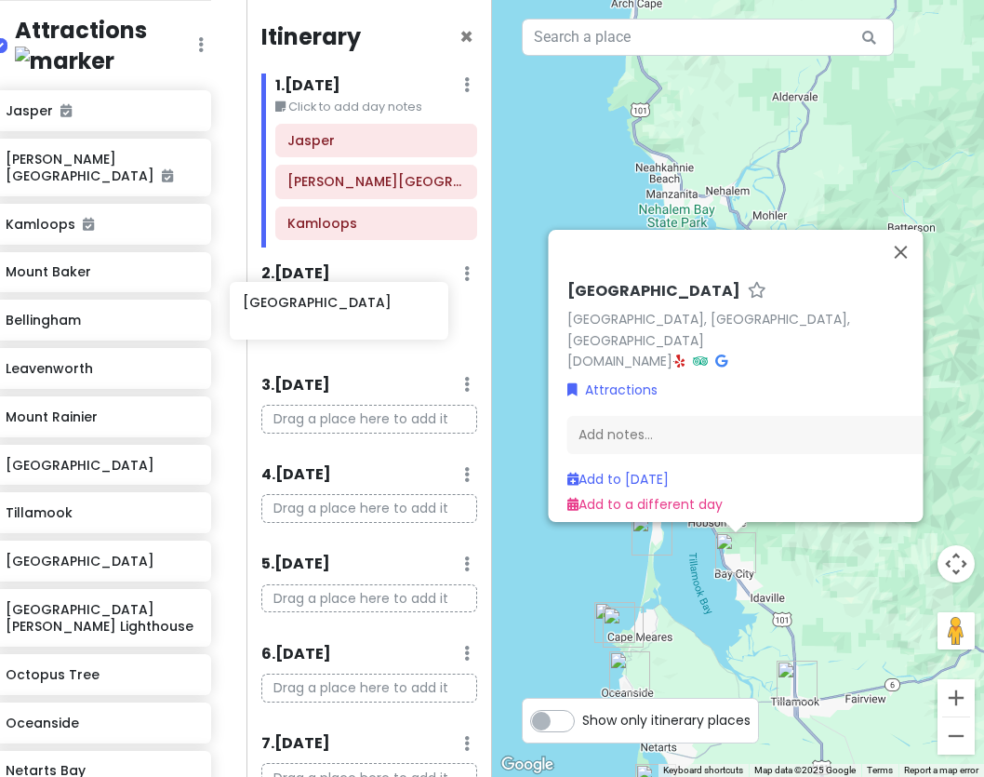
drag, startPoint x: 100, startPoint y: 255, endPoint x: 316, endPoint y: 302, distance: 221.0
click at [316, 302] on div "PNW Private Change Dates Make a Copy Delete Trip Go Pro ⚡️ Give Feedback 💡 Supp…" at bounding box center [492, 388] width 984 height 777
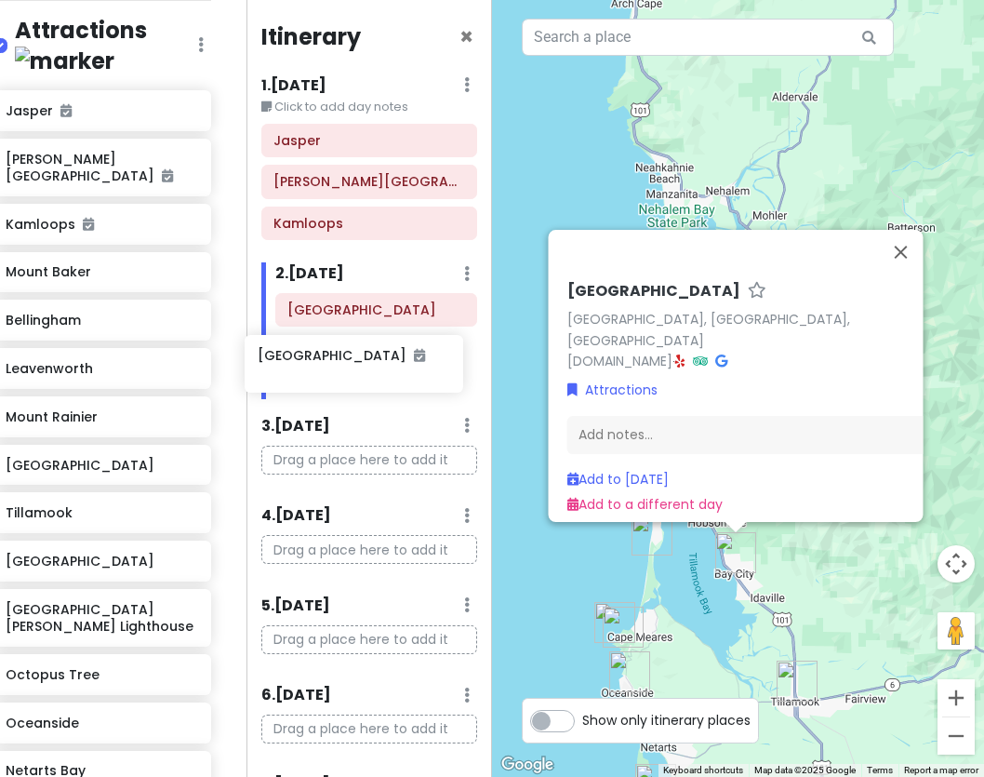
scroll to position [281, 47]
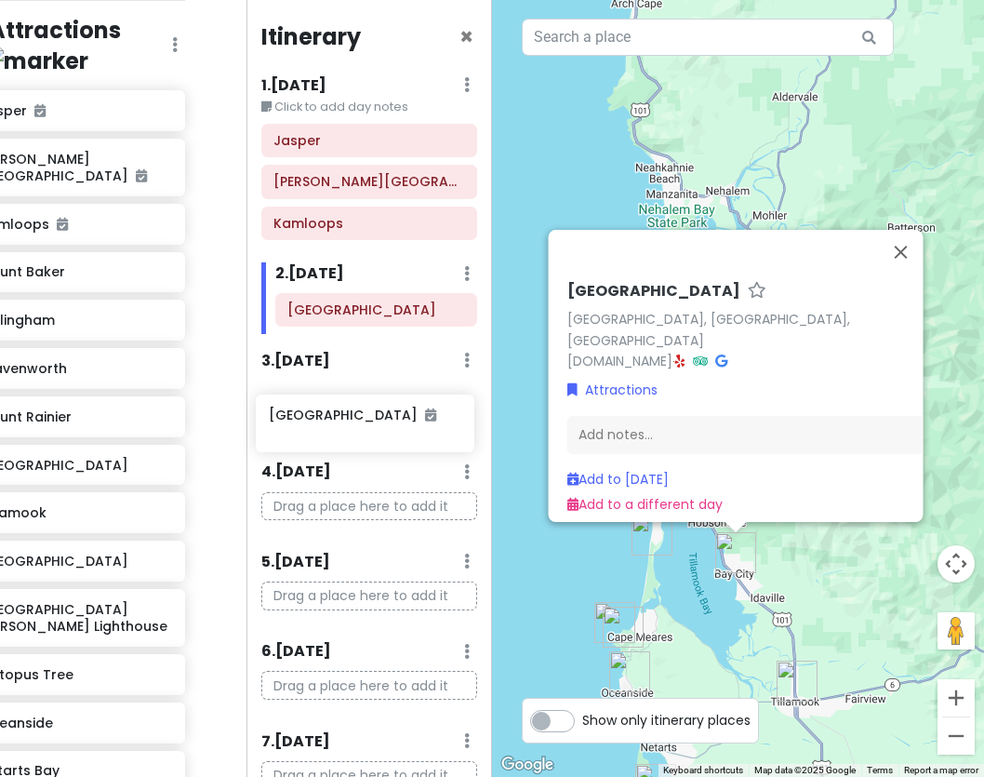
drag, startPoint x: 74, startPoint y: 260, endPoint x: 338, endPoint y: 420, distance: 308.1
click at [338, 420] on div "PNW Private Change Dates Make a Copy Delete Trip Go Pro ⚡️ Give Feedback 💡 Supp…" at bounding box center [492, 388] width 984 height 777
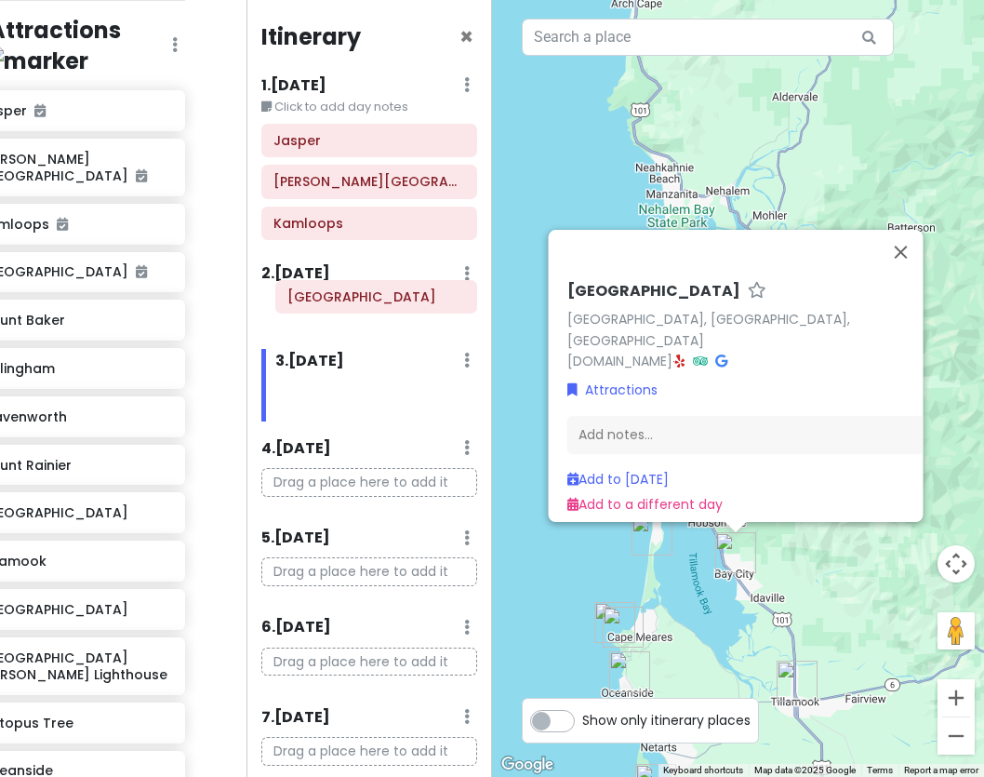
drag, startPoint x: 317, startPoint y: 410, endPoint x: 317, endPoint y: 306, distance: 104.2
click at [317, 306] on div "Itinerary × 1 . Wed 10/1 Edit Day Notes Delete Day Click to add day notes Jaspe…" at bounding box center [370, 388] width 247 height 777
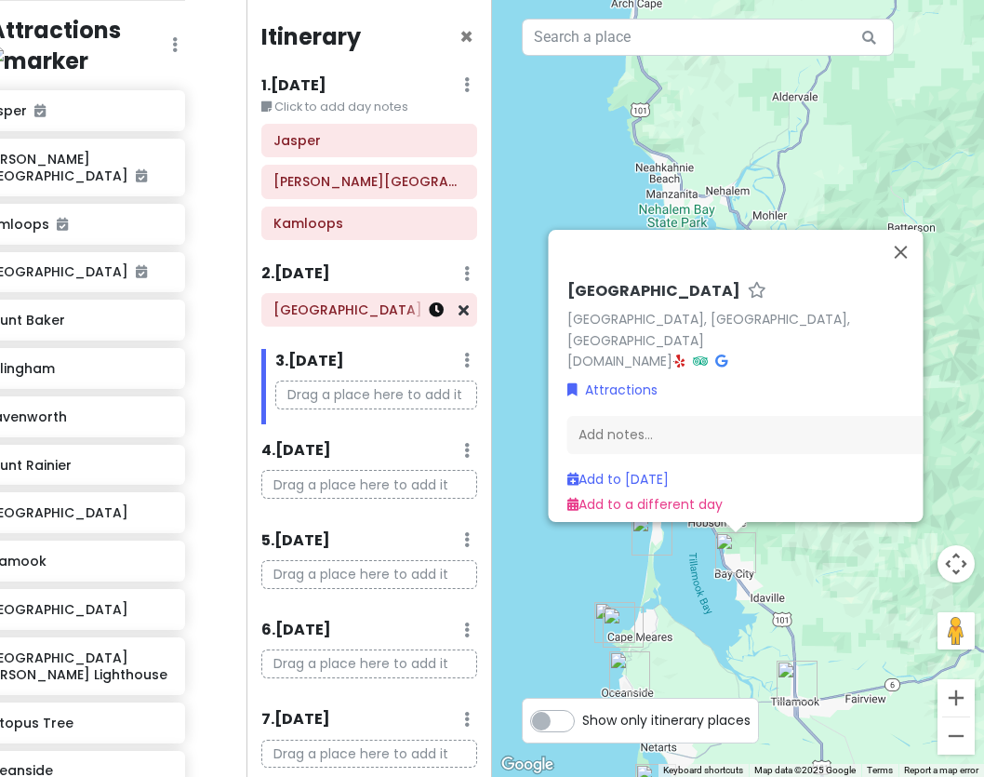
click at [442, 318] on link at bounding box center [436, 310] width 15 height 21
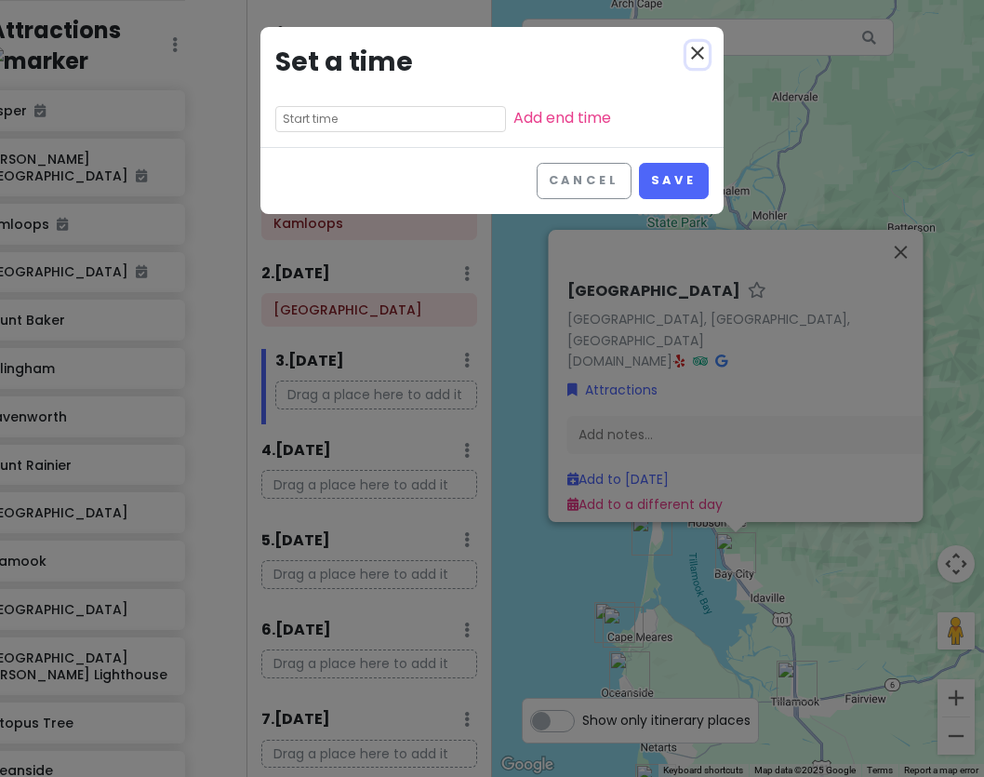
click at [690, 44] on icon "close" at bounding box center [698, 53] width 22 height 22
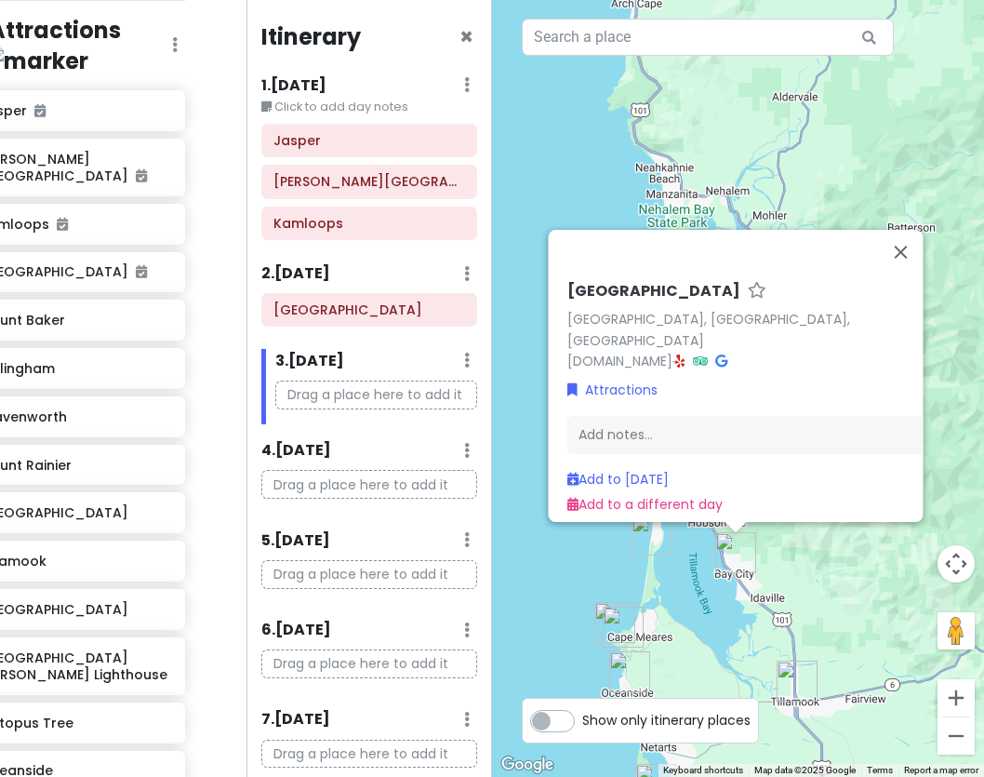
click at [346, 287] on div "2 . Thu 10/2 Add Day Notes Delete Day" at bounding box center [369, 278] width 217 height 32
click at [466, 277] on icon at bounding box center [467, 273] width 6 height 15
click at [466, 276] on icon at bounding box center [467, 273] width 6 height 15
click at [403, 314] on h6 "[GEOGRAPHIC_DATA]" at bounding box center [369, 309] width 191 height 17
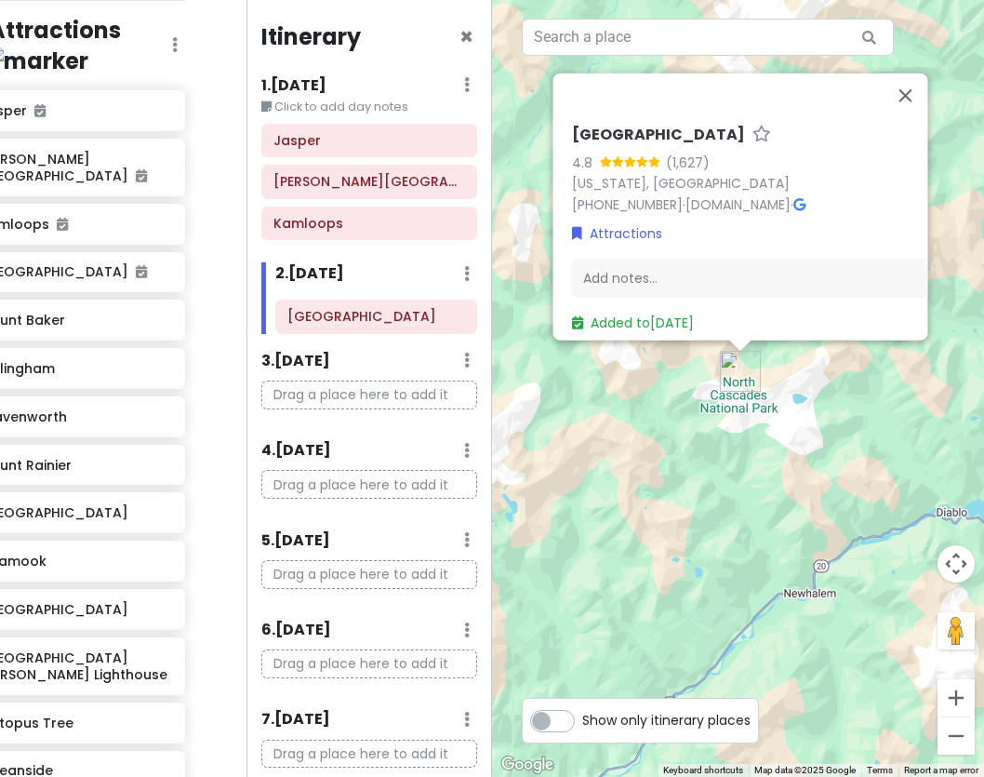
click at [316, 327] on div "[GEOGRAPHIC_DATA]" at bounding box center [376, 313] width 231 height 41
click at [464, 278] on icon at bounding box center [467, 273] width 6 height 15
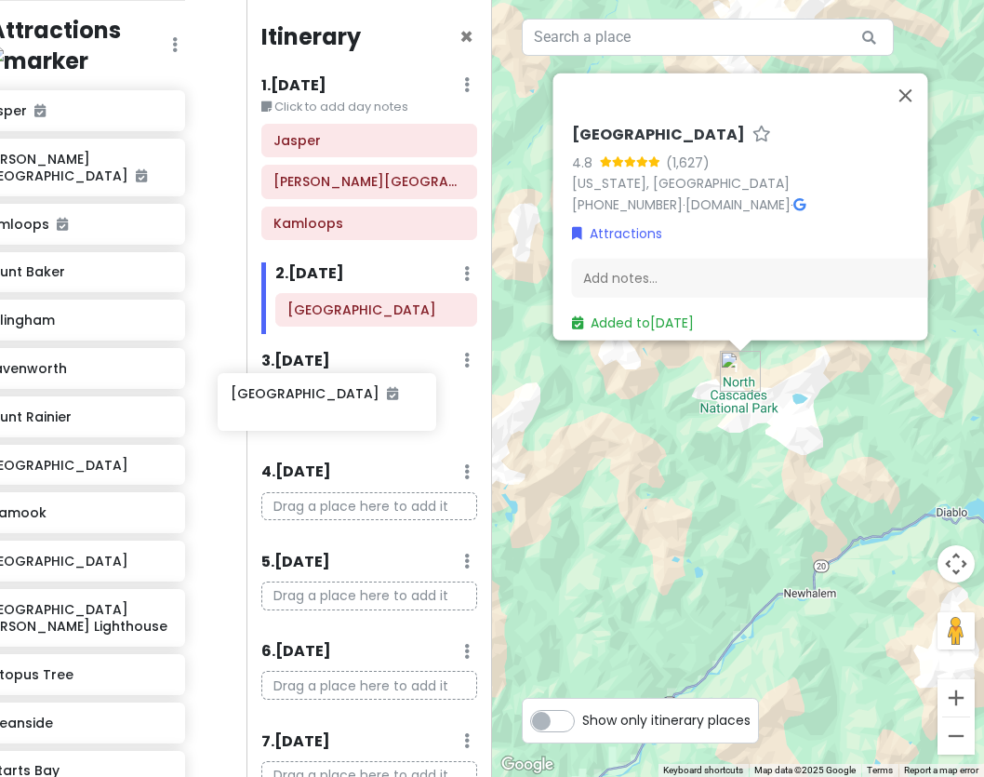
scroll to position [281, 65]
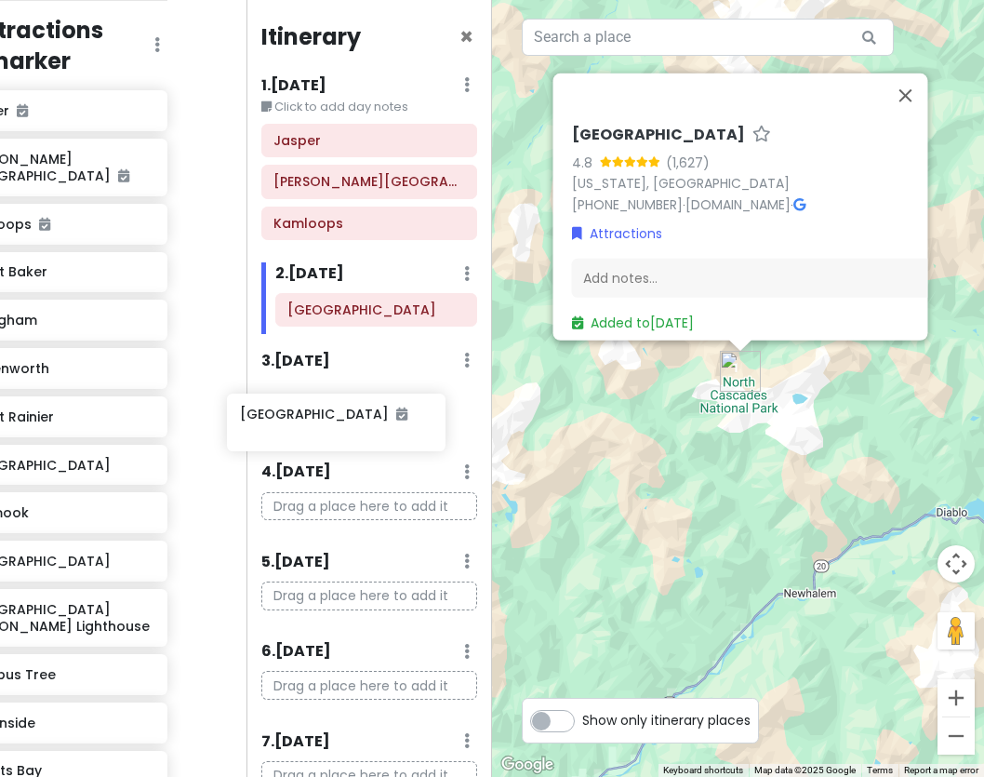
drag, startPoint x: 69, startPoint y: 275, endPoint x: 329, endPoint y: 434, distance: 305.2
click at [329, 434] on div "PNW Private Change Dates Make a Copy Delete Trip Go Pro ⚡️ Give Feedback 💡 Supp…" at bounding box center [492, 388] width 984 height 777
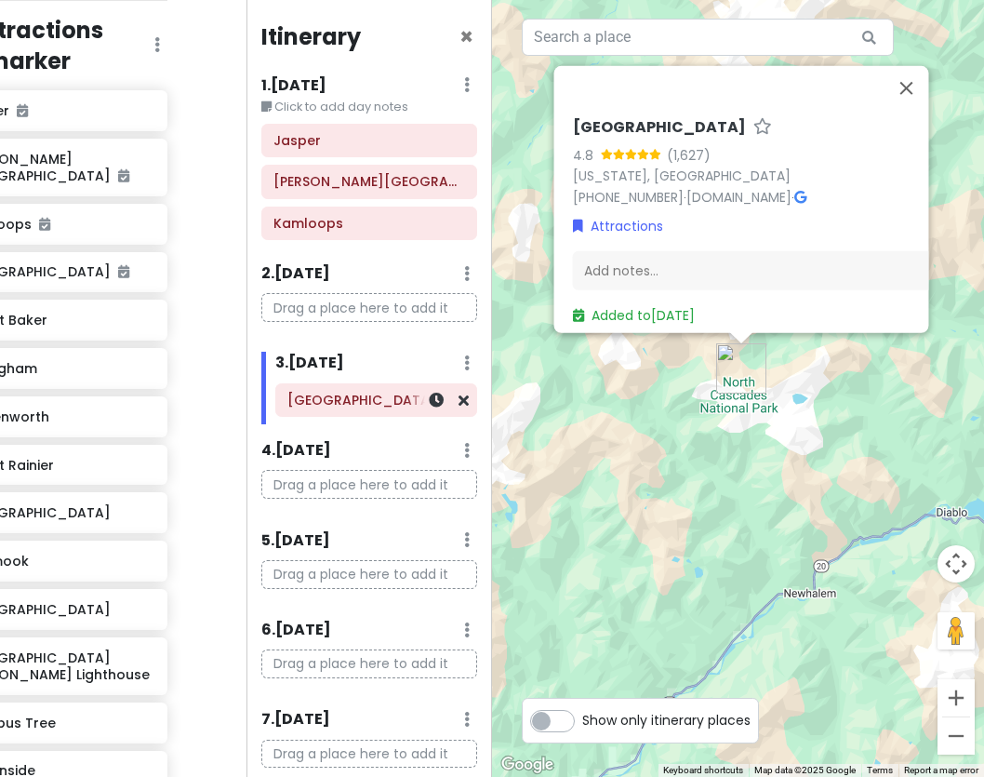
click at [323, 393] on h6 "[GEOGRAPHIC_DATA]" at bounding box center [375, 400] width 177 height 17
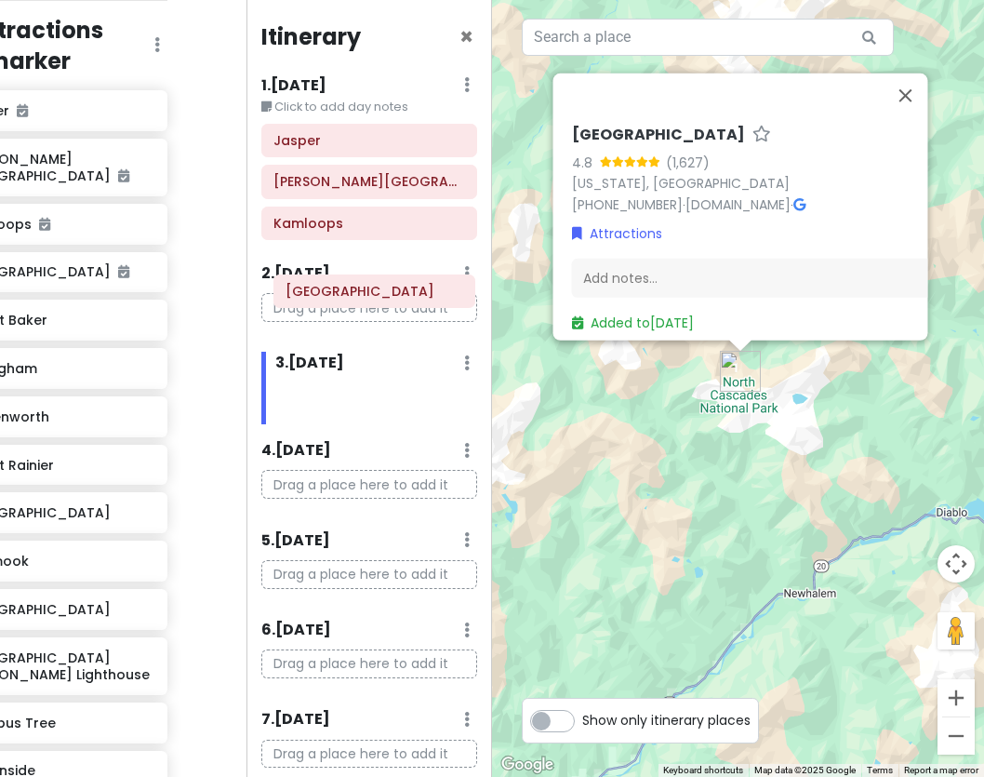
drag, startPoint x: 326, startPoint y: 401, endPoint x: 322, endPoint y: 293, distance: 108.0
click at [323, 292] on div "Itinerary × 1 . Wed 10/1 Edit Day Notes Delete Day Click to add day notes Jaspe…" at bounding box center [370, 388] width 247 height 777
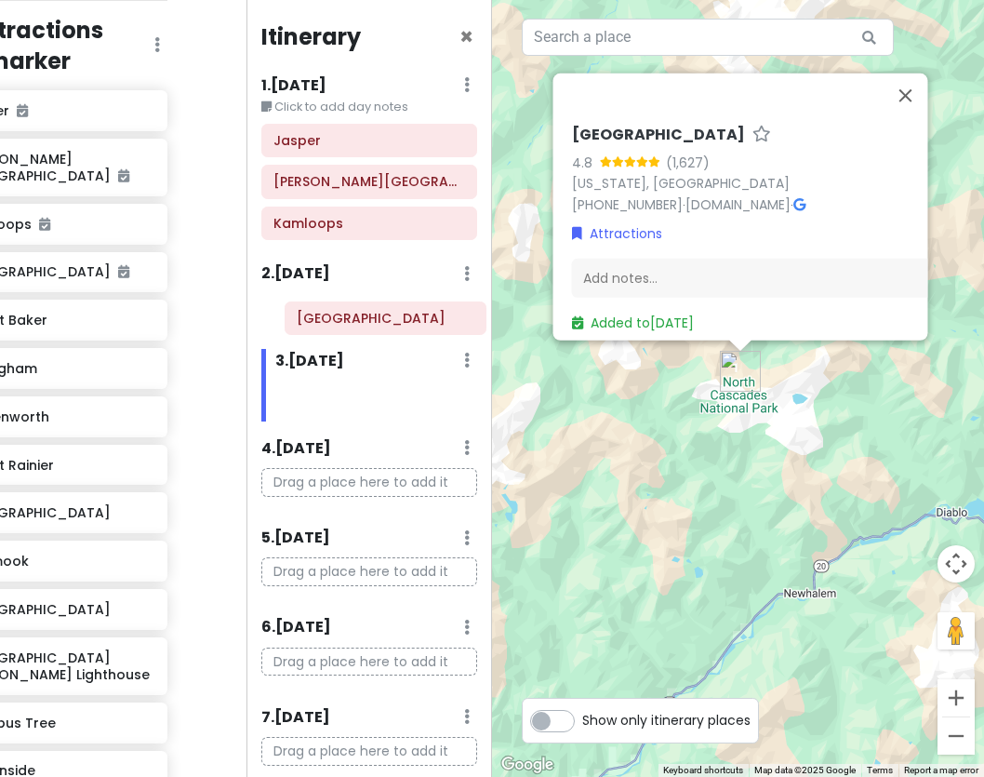
drag, startPoint x: 286, startPoint y: 413, endPoint x: 295, endPoint y: 330, distance: 83.3
click at [295, 330] on div "Itinerary × 1 . Wed 10/1 Edit Day Notes Delete Day Click to add day notes Jaspe…" at bounding box center [370, 388] width 247 height 777
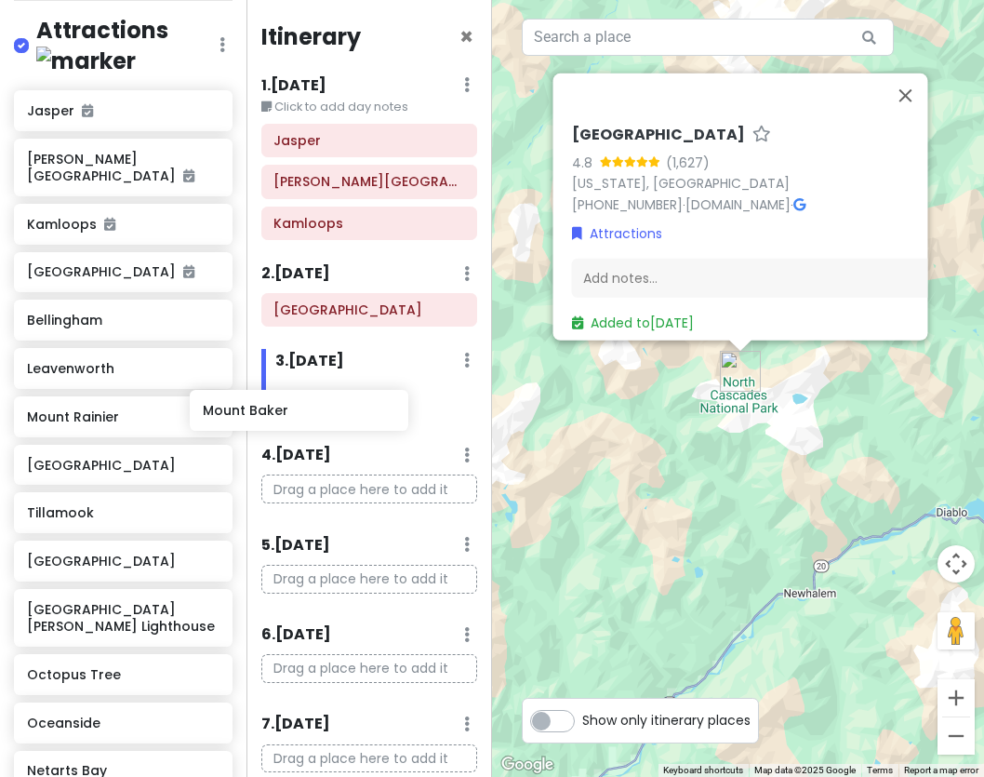
scroll to position [281, 30]
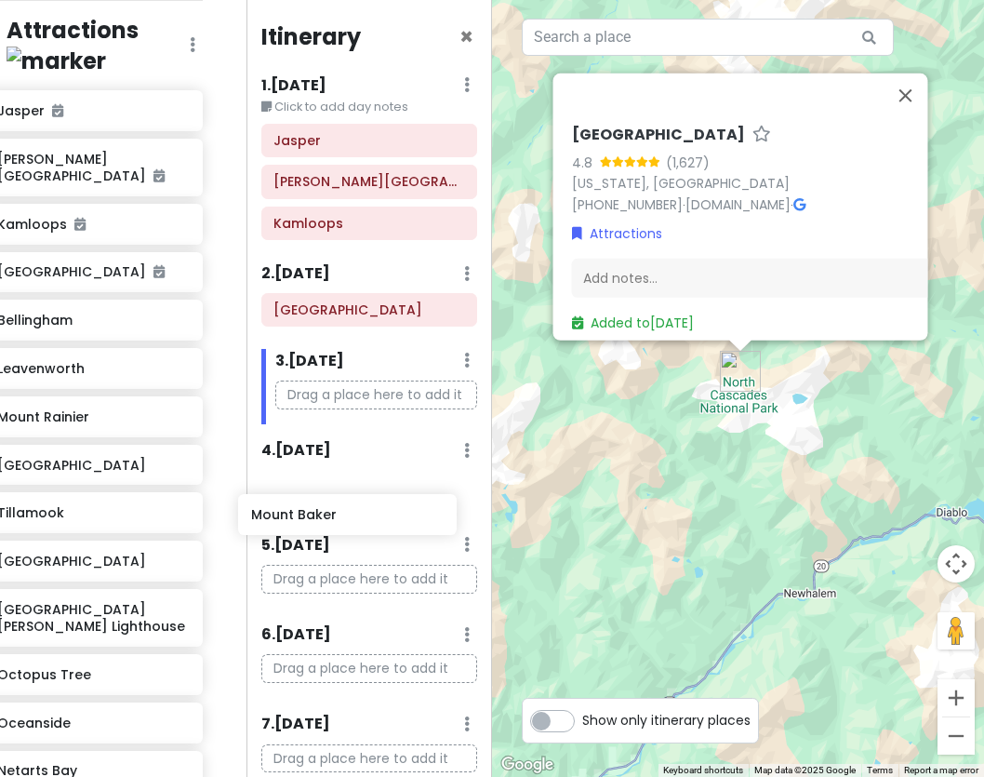
drag, startPoint x: 108, startPoint y: 327, endPoint x: 332, endPoint y: 521, distance: 296.8
click at [332, 521] on div "PNW Private Change Dates Make a Copy Delete Trip Go Pro ⚡️ Give Feedback 💡 Supp…" at bounding box center [492, 388] width 984 height 777
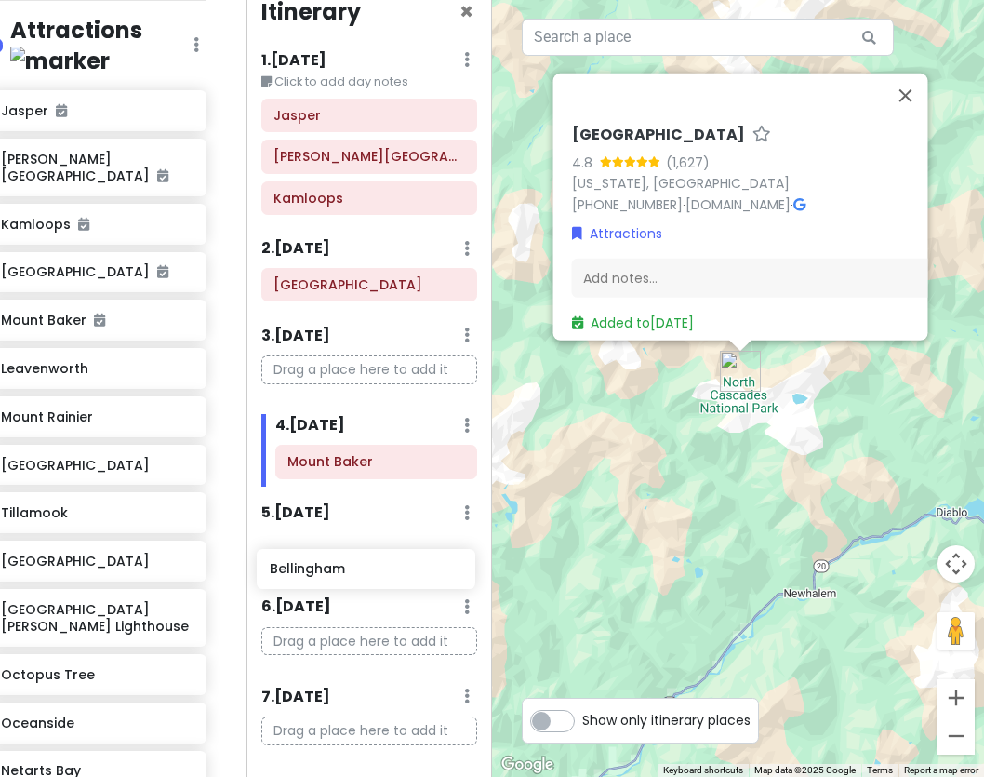
scroll to position [27, 0]
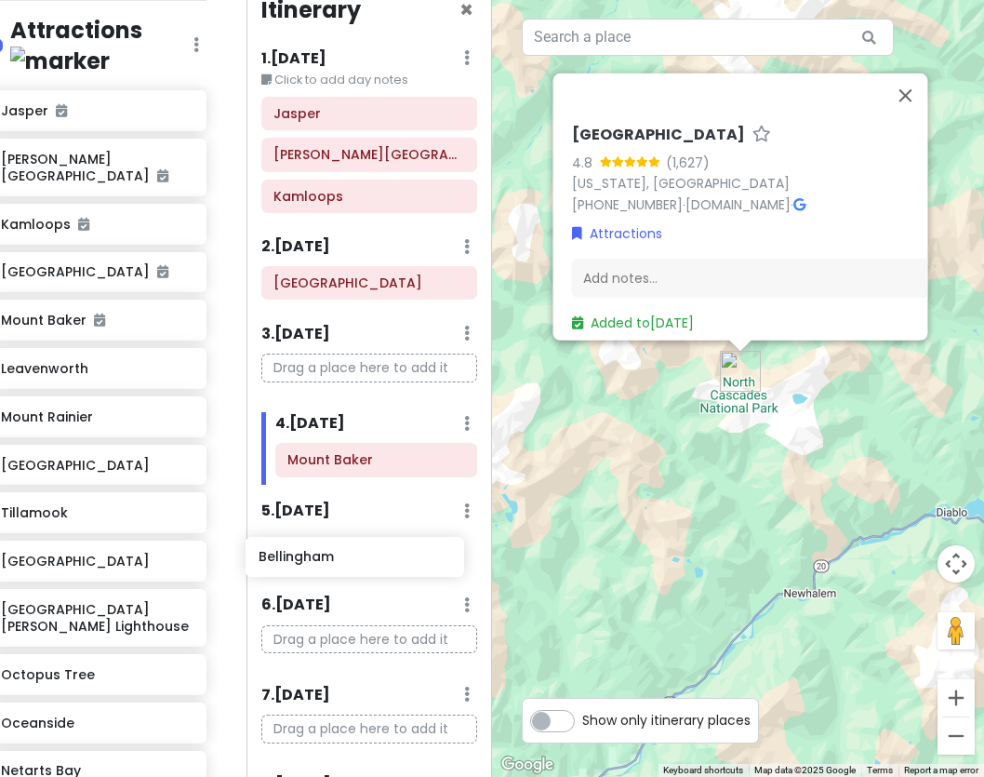
drag, startPoint x: 105, startPoint y: 371, endPoint x: 334, endPoint y: 559, distance: 296.1
click at [337, 560] on div "PNW Private Change Dates Make a Copy Delete Trip Go Pro ⚡️ Give Feedback 💡 Supp…" at bounding box center [492, 388] width 984 height 777
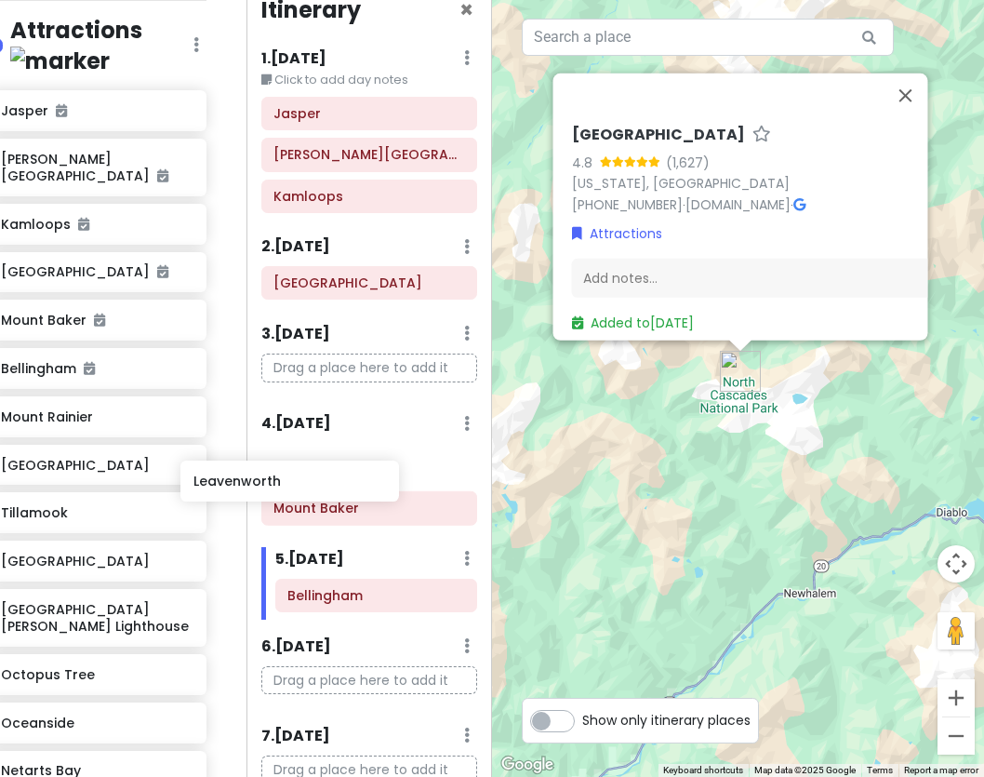
scroll to position [281, 25]
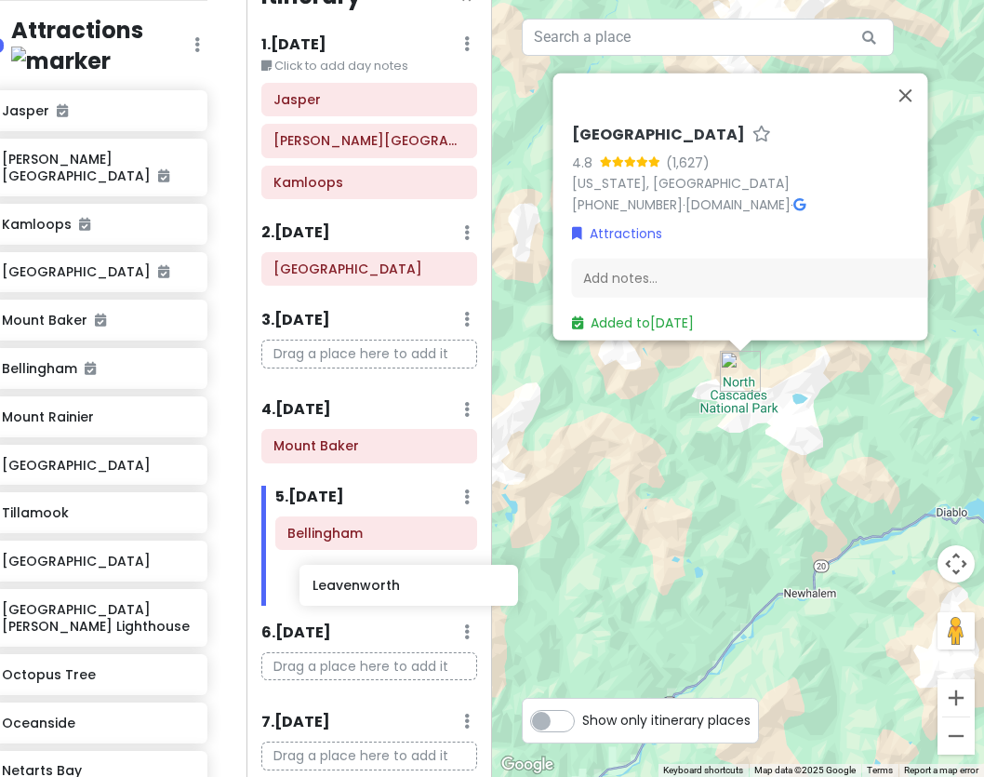
drag, startPoint x: 54, startPoint y: 418, endPoint x: 361, endPoint y: 586, distance: 350.1
click at [361, 586] on div "PNW Private Change Dates Make a Copy Delete Trip Go Pro ⚡️ Give Feedback 💡 Supp…" at bounding box center [492, 388] width 984 height 777
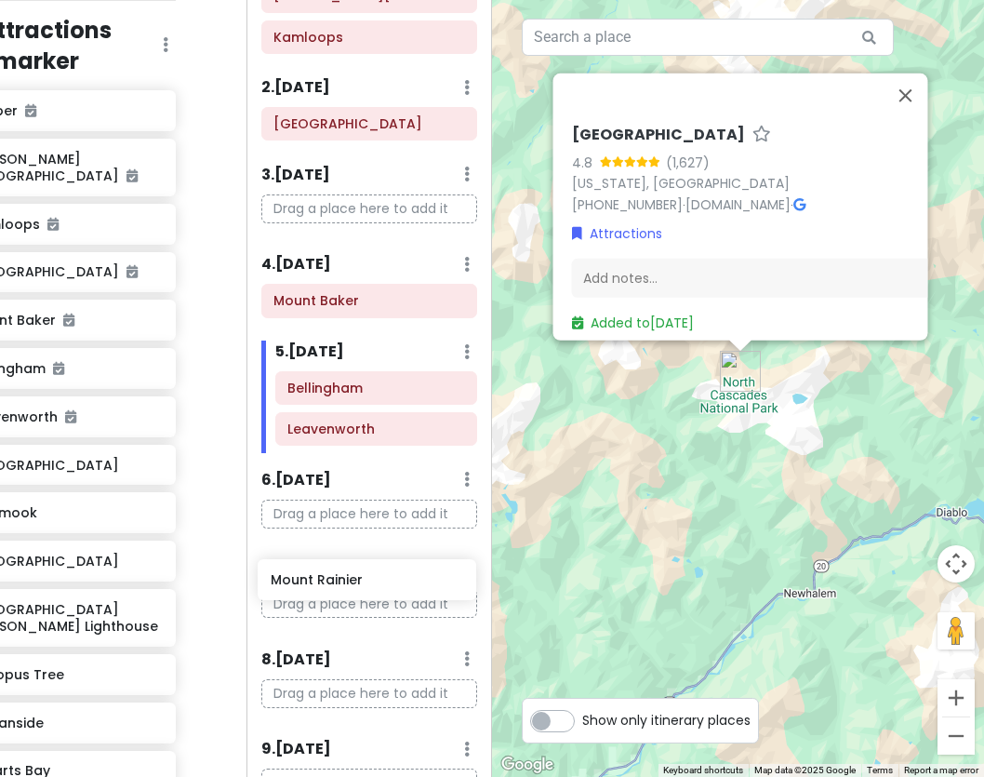
scroll to position [187, 0]
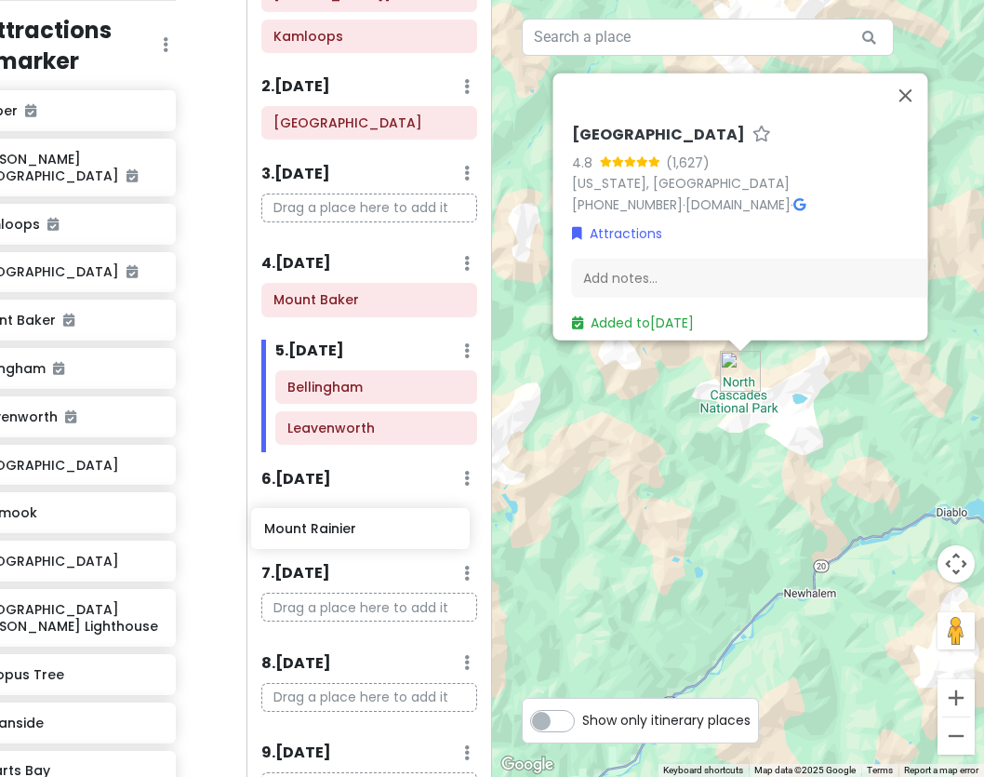
drag, startPoint x: 64, startPoint y: 457, endPoint x: 327, endPoint y: 521, distance: 270.1
click at [327, 521] on div "PNW Private Change Dates Make a Copy Delete Trip Go Pro ⚡️ Give Feedback 💡 Supp…" at bounding box center [492, 388] width 984 height 777
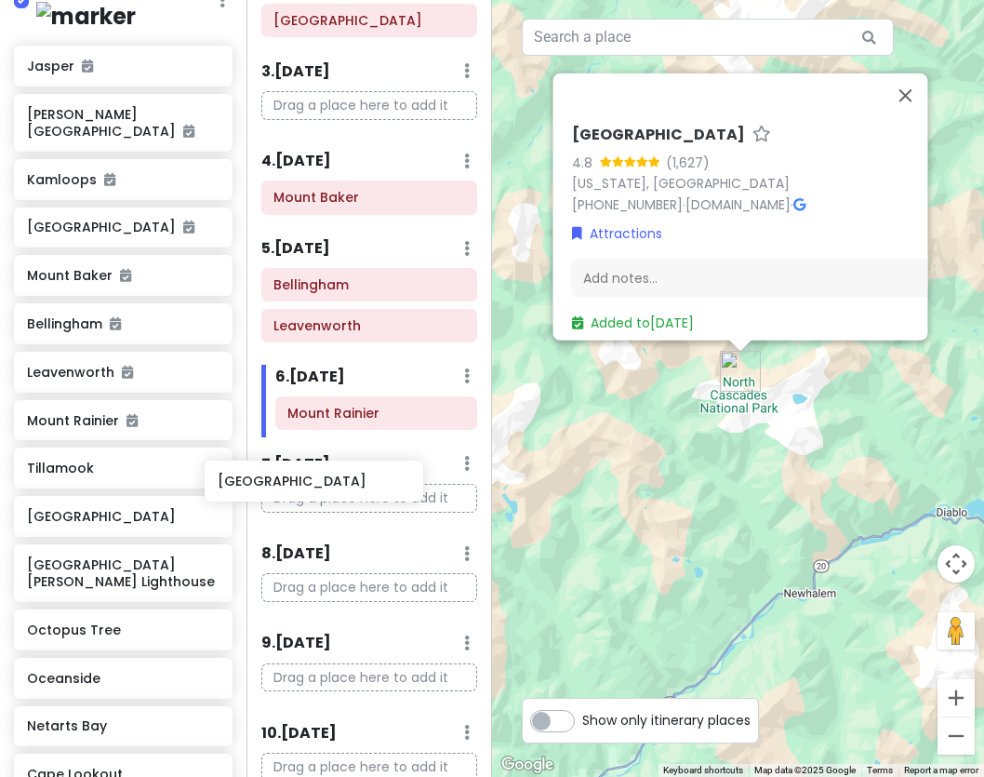
scroll to position [326, 25]
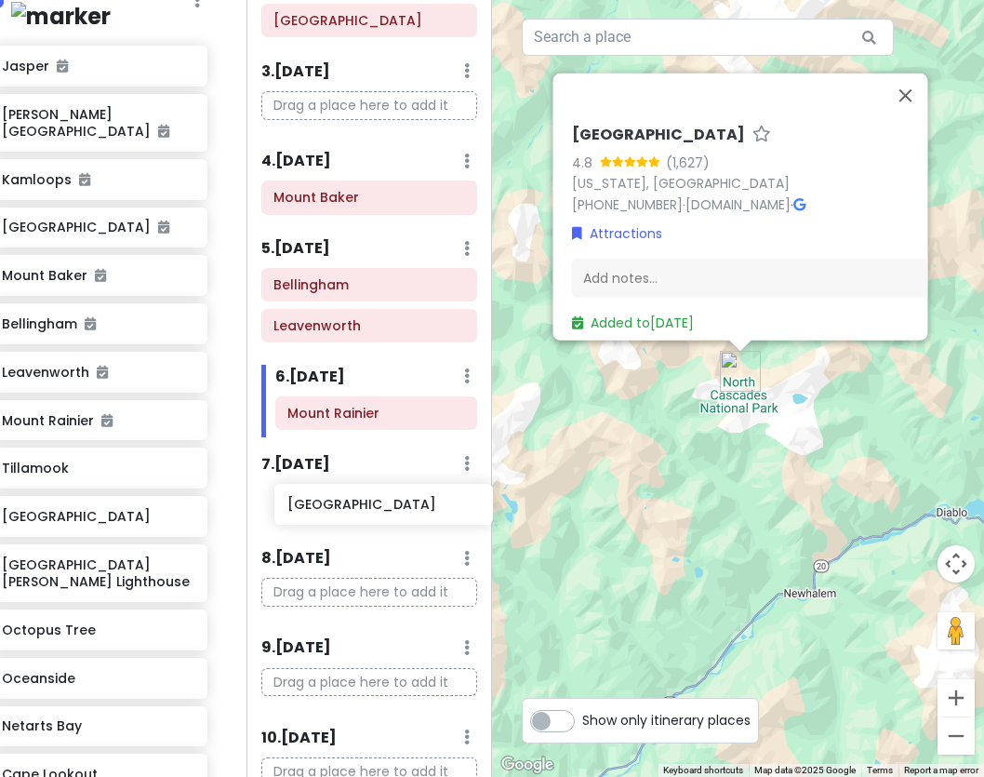
drag, startPoint x: 111, startPoint y: 468, endPoint x: 368, endPoint y: 500, distance: 259.6
click at [370, 502] on div "PNW Private Change Dates Make a Copy Delete Trip Go Pro ⚡️ Give Feedback 💡 Supp…" at bounding box center [492, 388] width 984 height 777
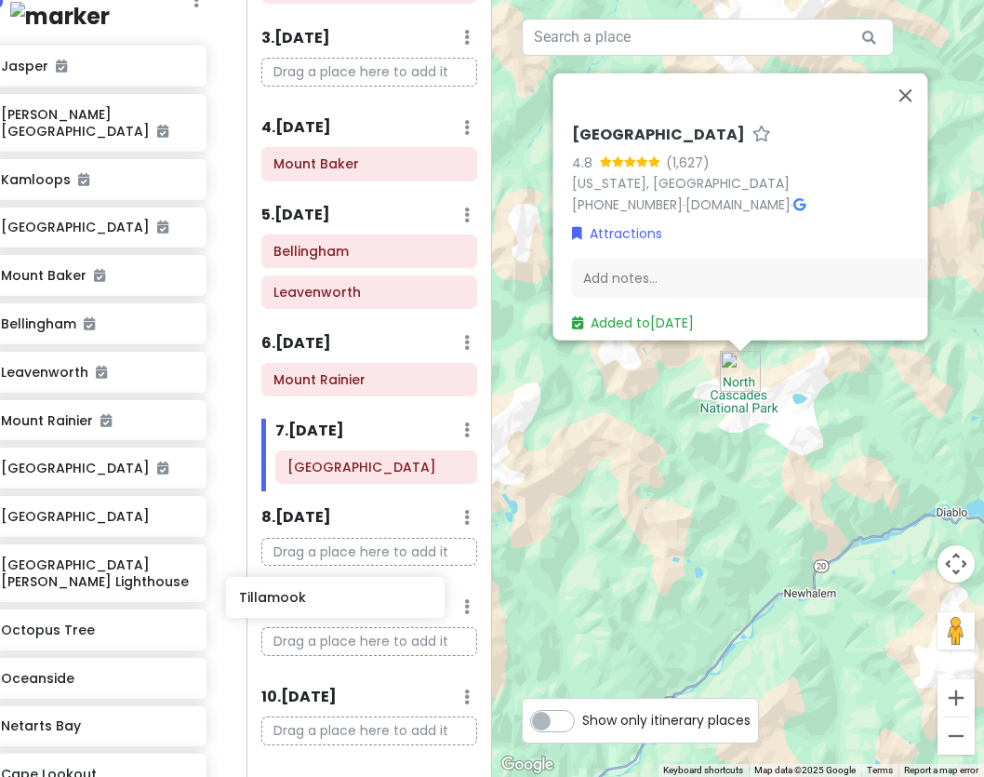
scroll to position [327, 0]
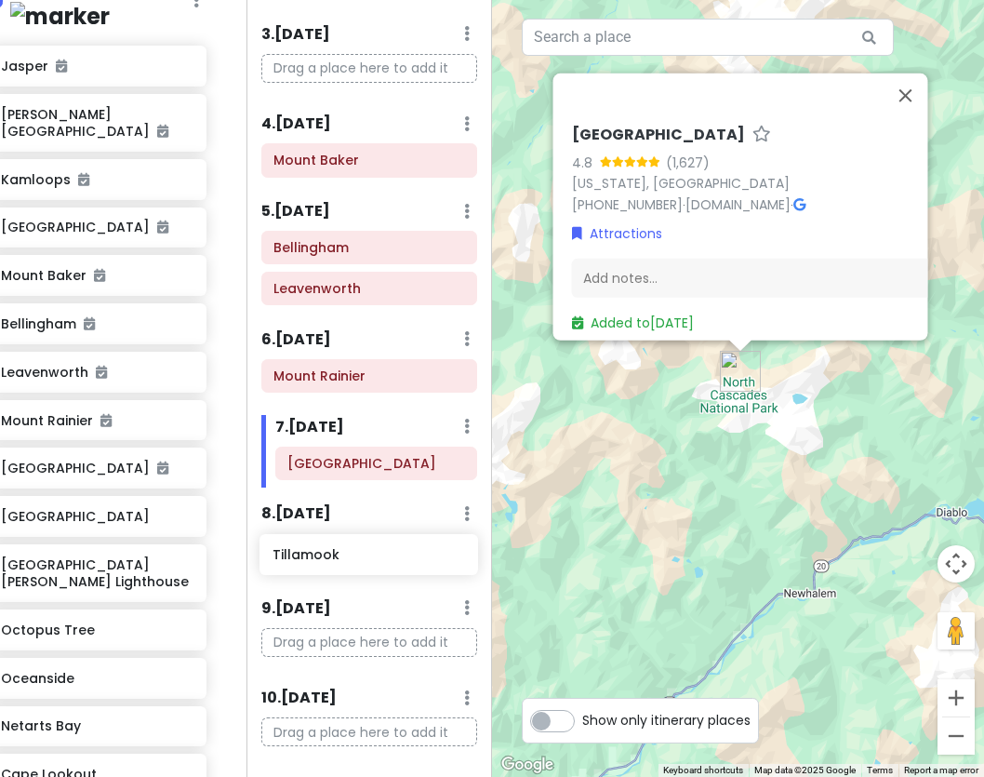
drag, startPoint x: 54, startPoint y: 506, endPoint x: 325, endPoint y: 544, distance: 273.4
click at [325, 544] on div "PNW Private Change Dates Make a Copy Delete Trip Go Pro ⚡️ Give Feedback 💡 Supp…" at bounding box center [492, 388] width 984 height 777
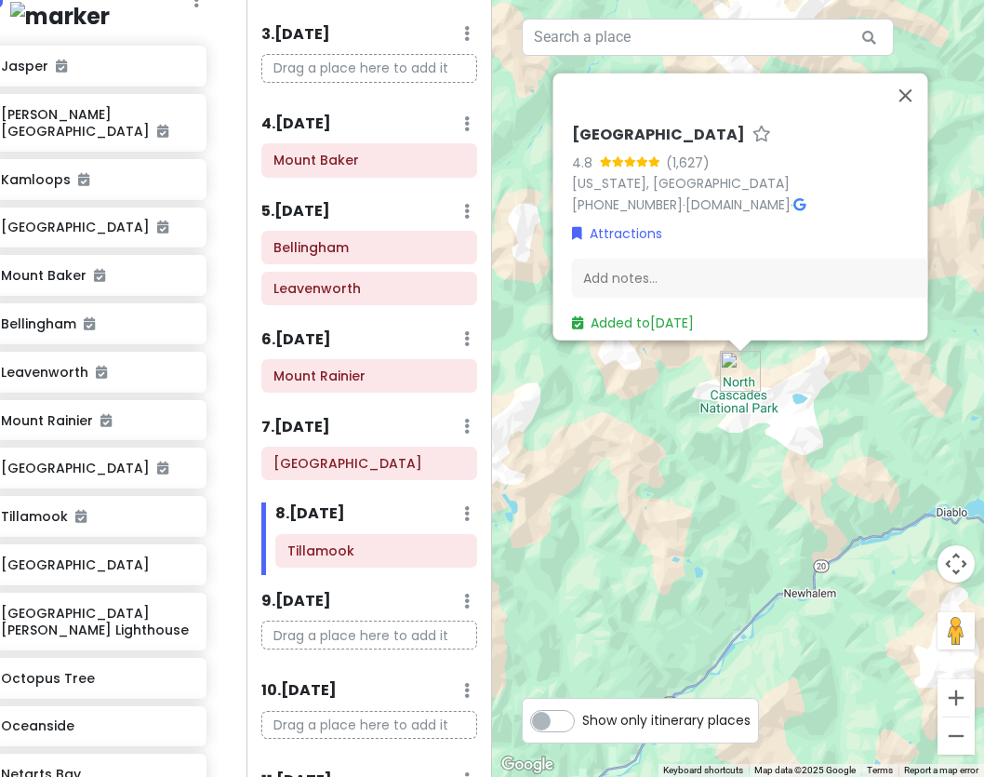
click at [664, 392] on div "North Cascades National Park 4.8 (1,627) Washington, USA (360) 854-7200 · www.n…" at bounding box center [738, 388] width 492 height 777
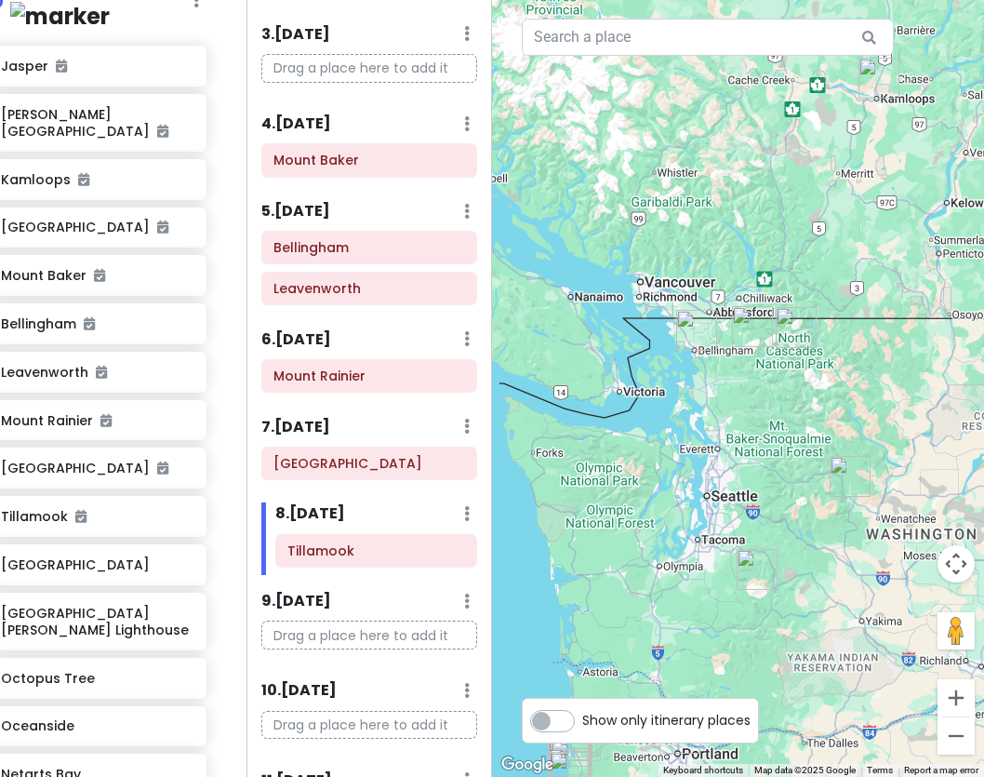
drag, startPoint x: 590, startPoint y: 417, endPoint x: 674, endPoint y: 394, distance: 86.9
click at [674, 394] on div at bounding box center [738, 388] width 492 height 777
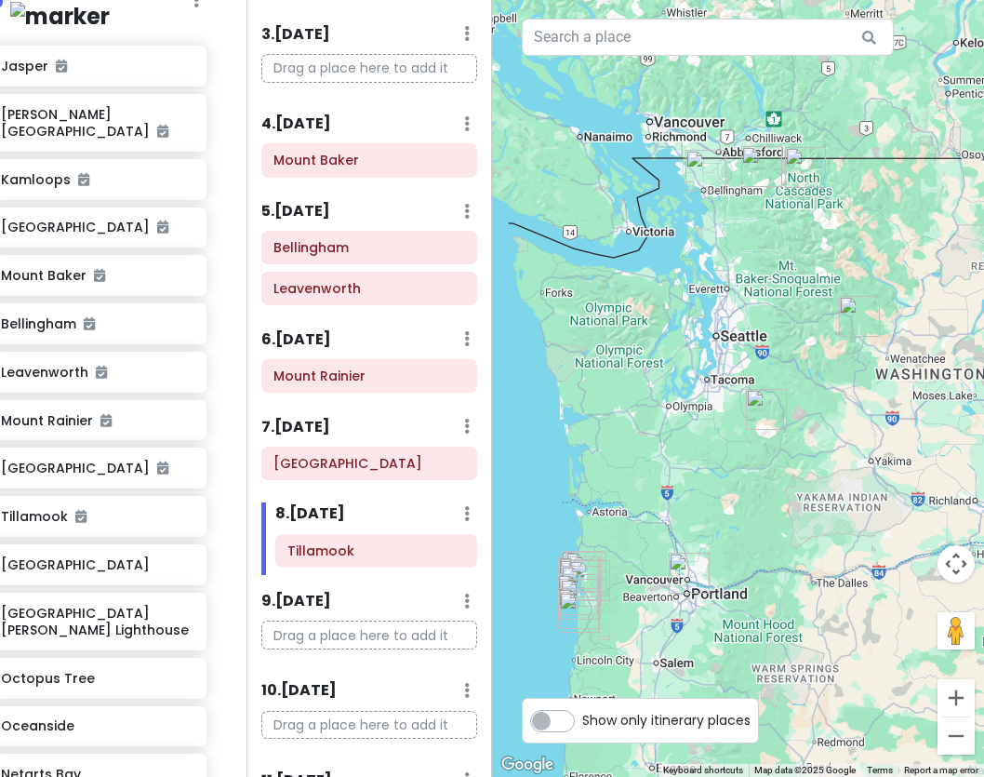
drag, startPoint x: 765, startPoint y: 480, endPoint x: 777, endPoint y: 322, distance: 158.6
click at [777, 322] on div at bounding box center [738, 388] width 492 height 777
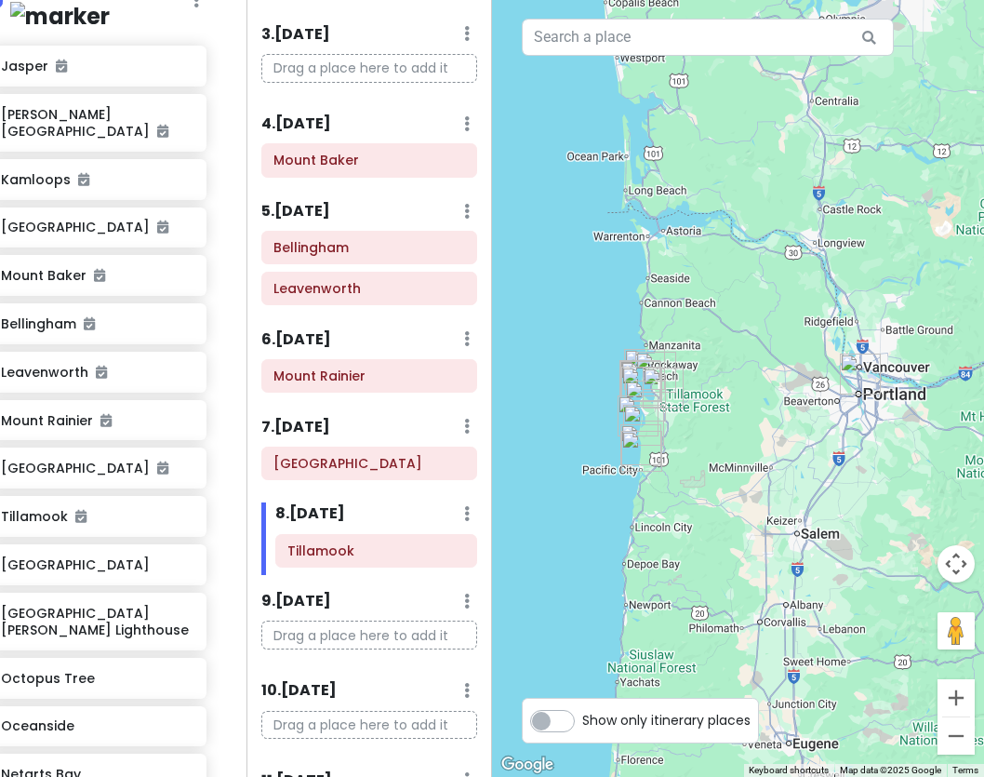
drag, startPoint x: 664, startPoint y: 476, endPoint x: 817, endPoint y: 159, distance: 352.0
click at [818, 159] on div at bounding box center [738, 388] width 492 height 777
click at [661, 373] on img "Tillamook" at bounding box center [663, 387] width 41 height 41
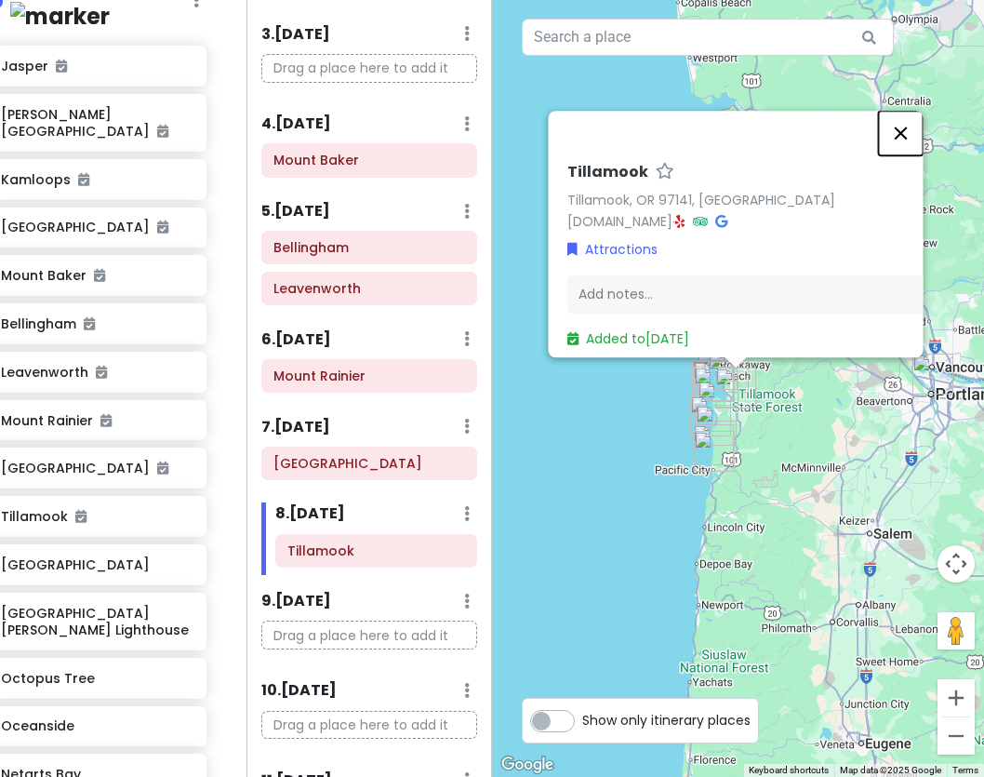
click at [898, 120] on button "Close" at bounding box center [900, 133] width 45 height 45
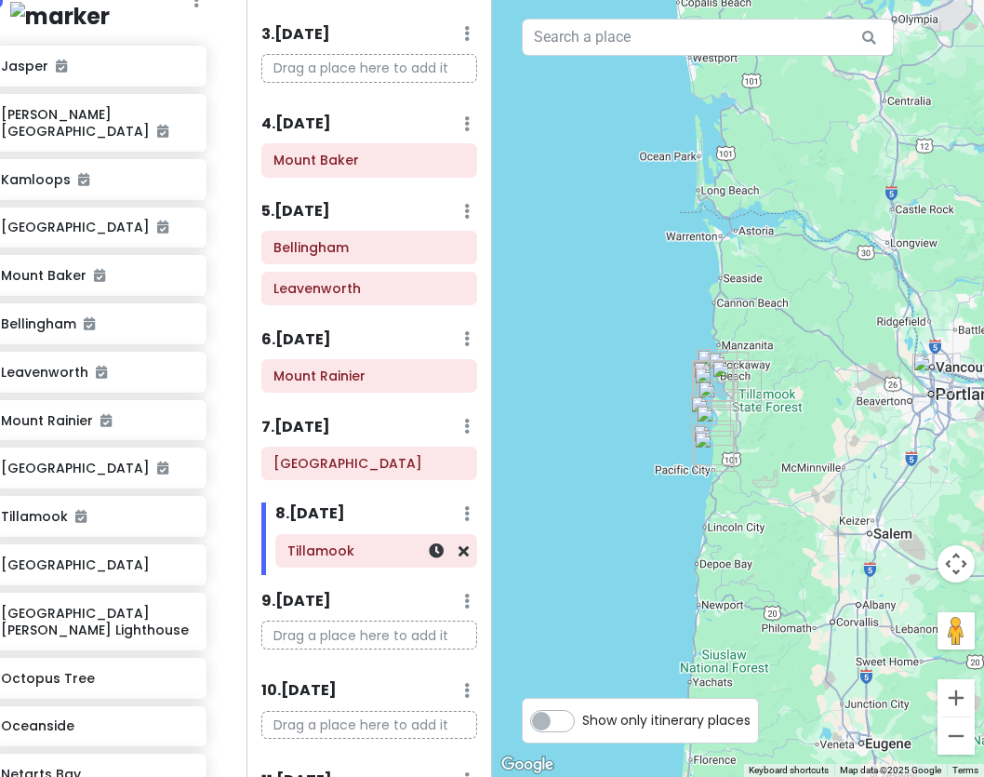
click at [354, 548] on h6 "Tillamook" at bounding box center [375, 550] width 177 height 17
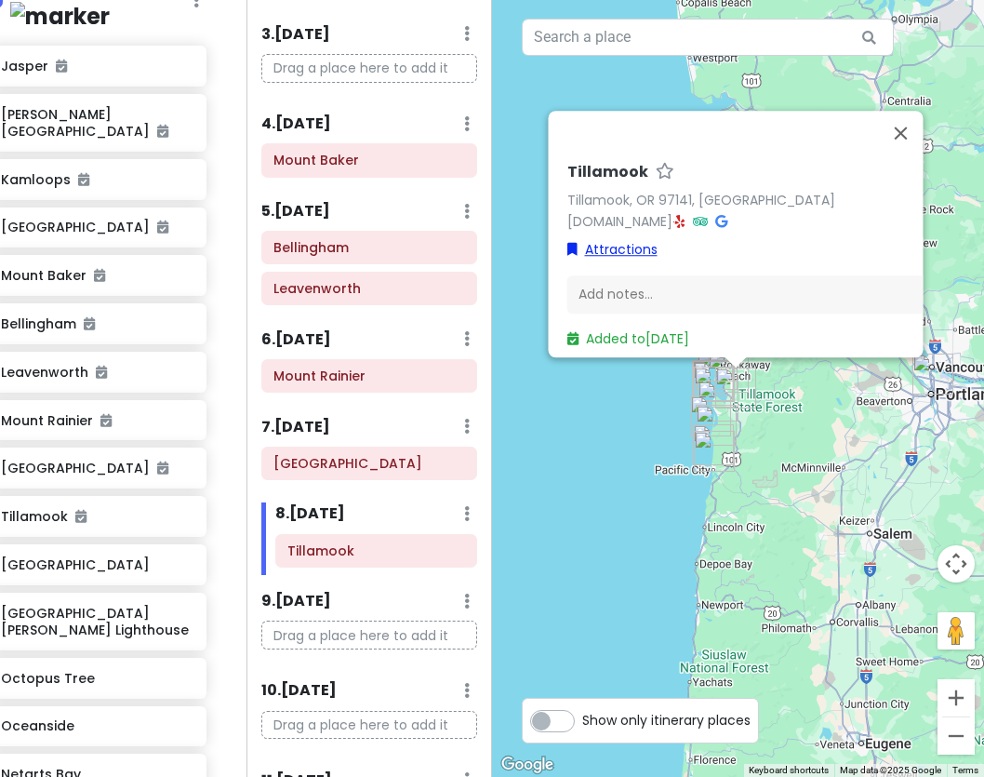
click at [648, 245] on link "Attractions" at bounding box center [612, 249] width 90 height 20
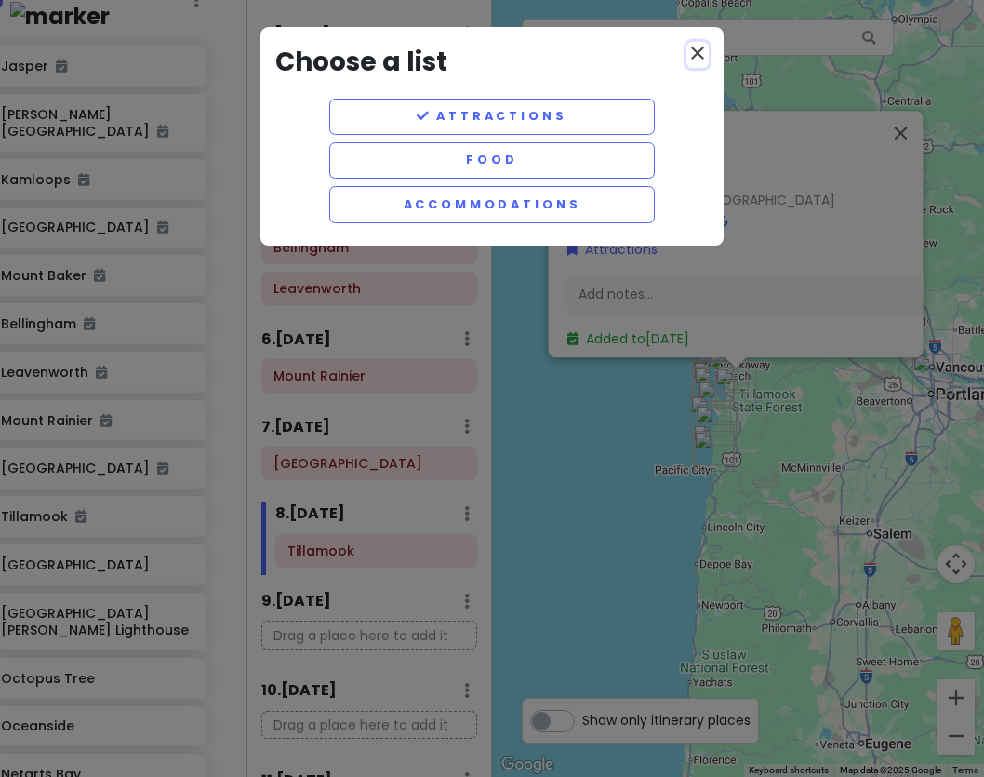
click at [704, 60] on icon "close" at bounding box center [698, 53] width 22 height 22
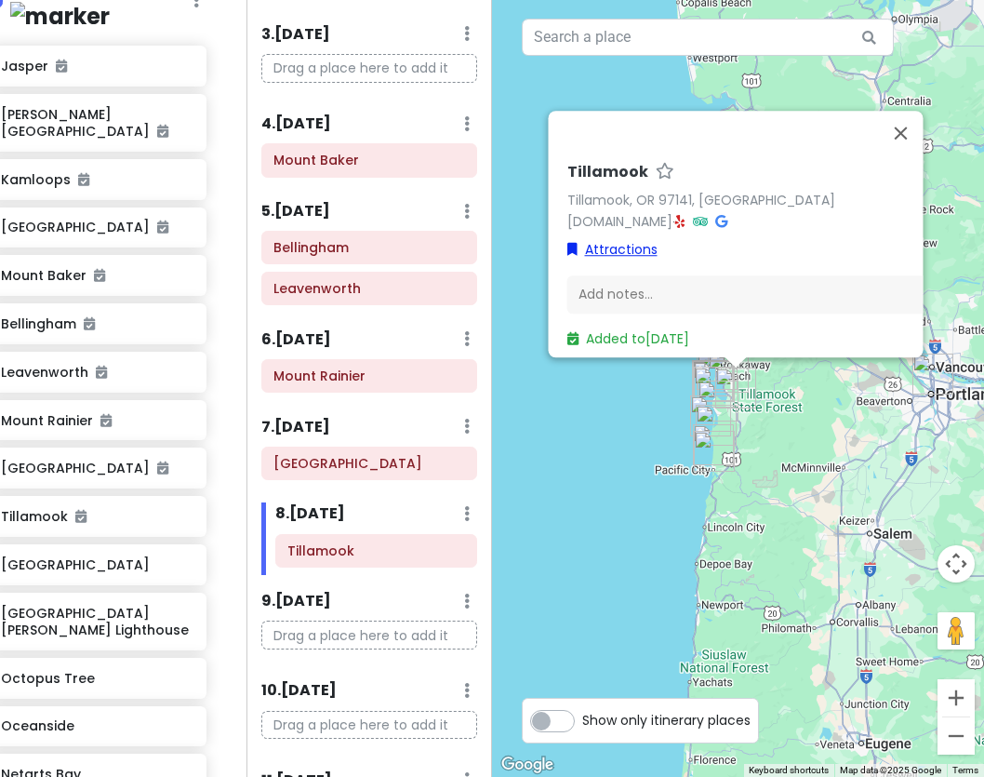
click at [572, 243] on icon at bounding box center [572, 249] width 10 height 13
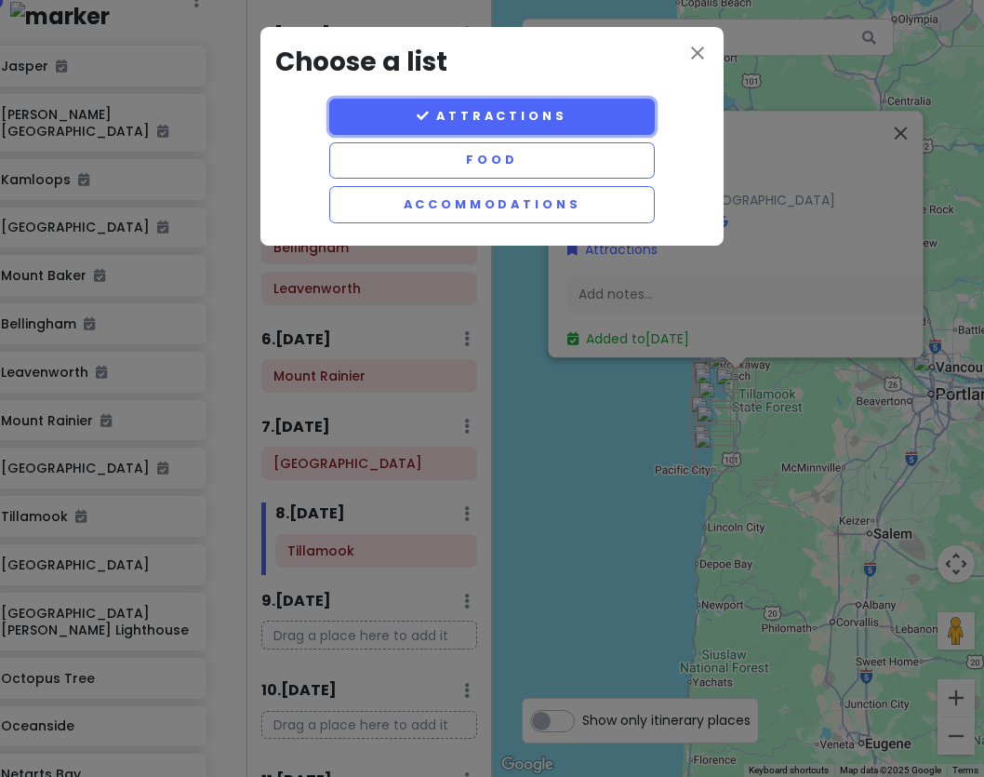
click at [542, 127] on button "Attractions" at bounding box center [492, 117] width 326 height 36
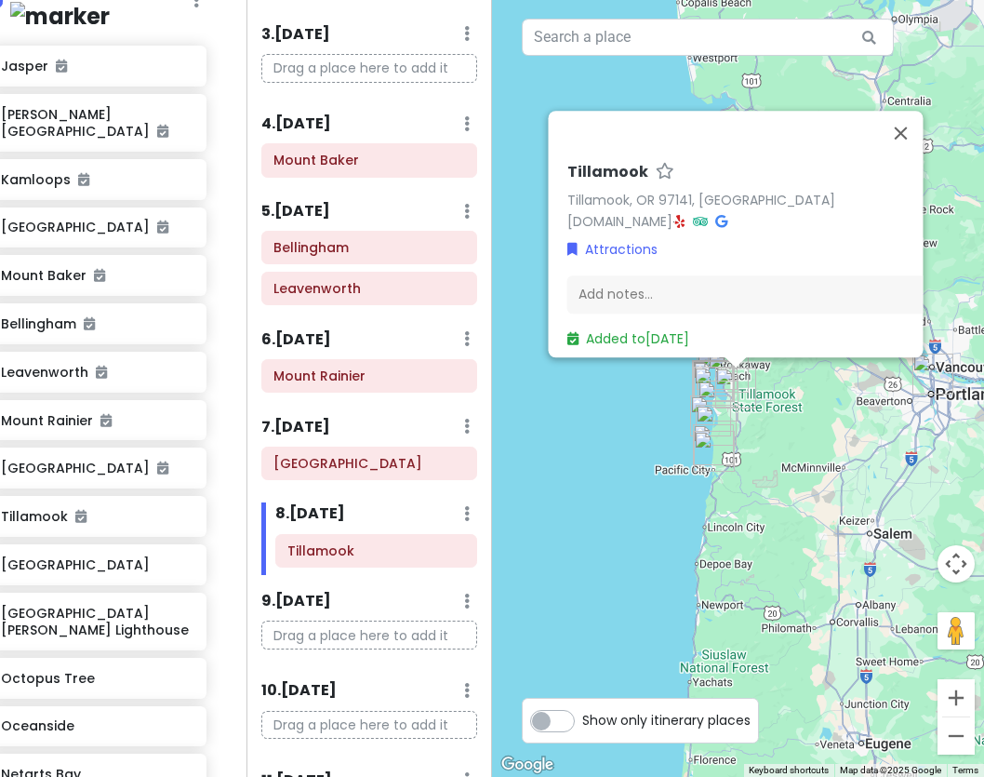
click at [624, 476] on div "Tillamook Tillamook, OR 97141, USA www.tillamookor.gov · Attractions Add notes.…" at bounding box center [738, 388] width 492 height 777
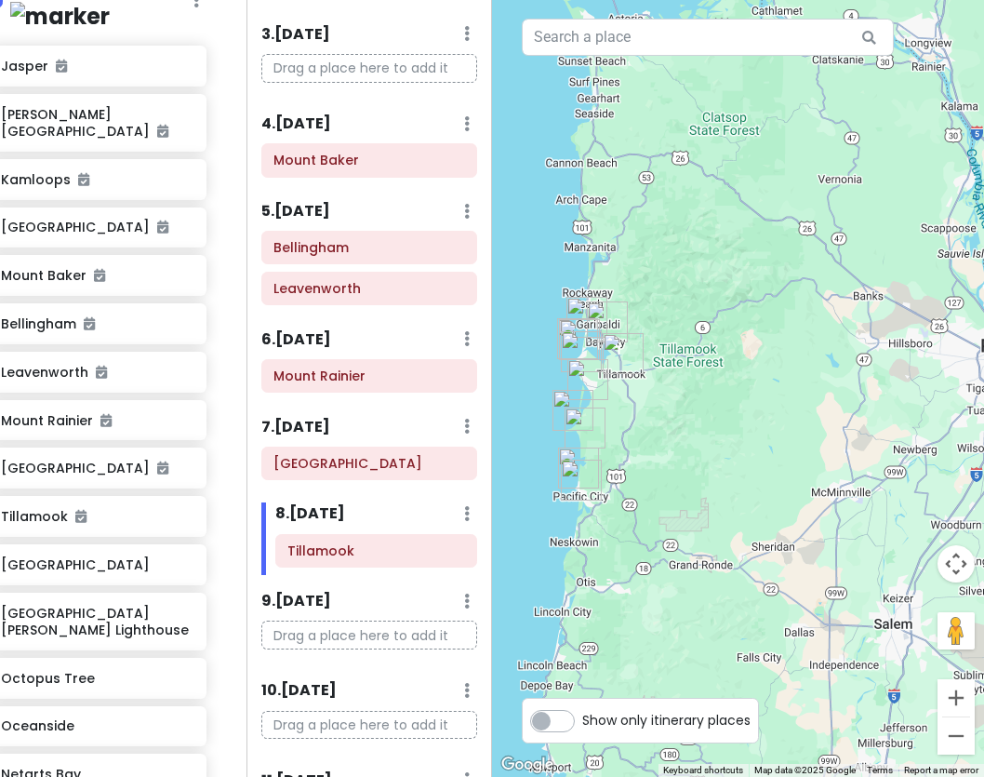
drag, startPoint x: 809, startPoint y: 377, endPoint x: 775, endPoint y: 298, distance: 86.2
click at [775, 298] on div at bounding box center [738, 388] width 492 height 777
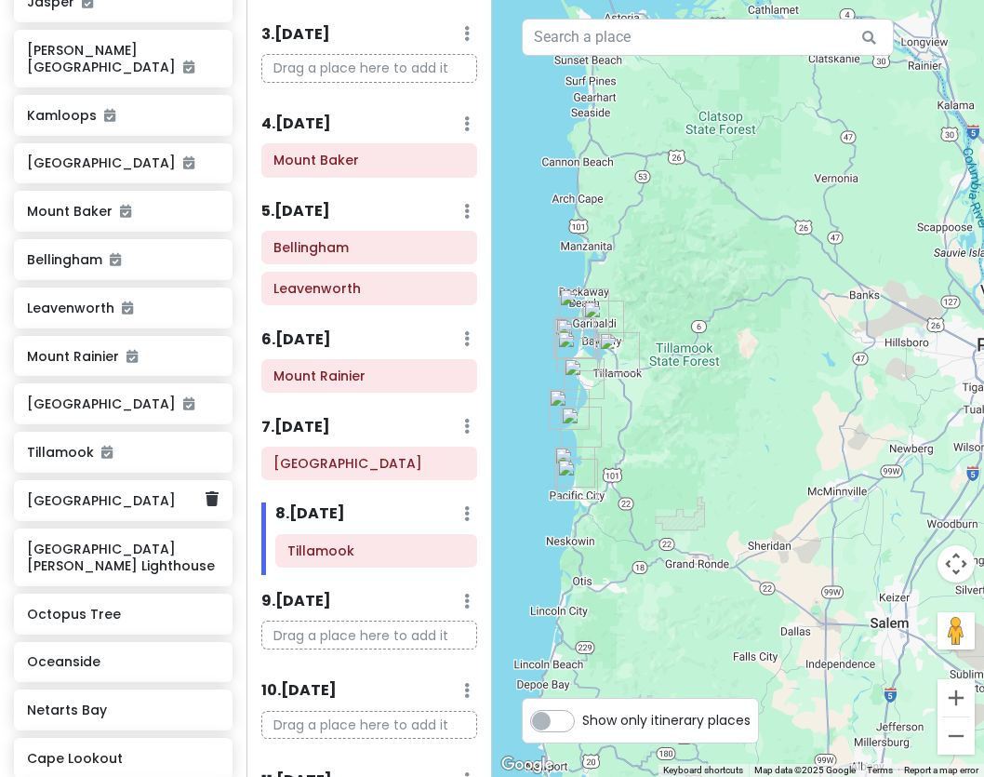
scroll to position [391, 0]
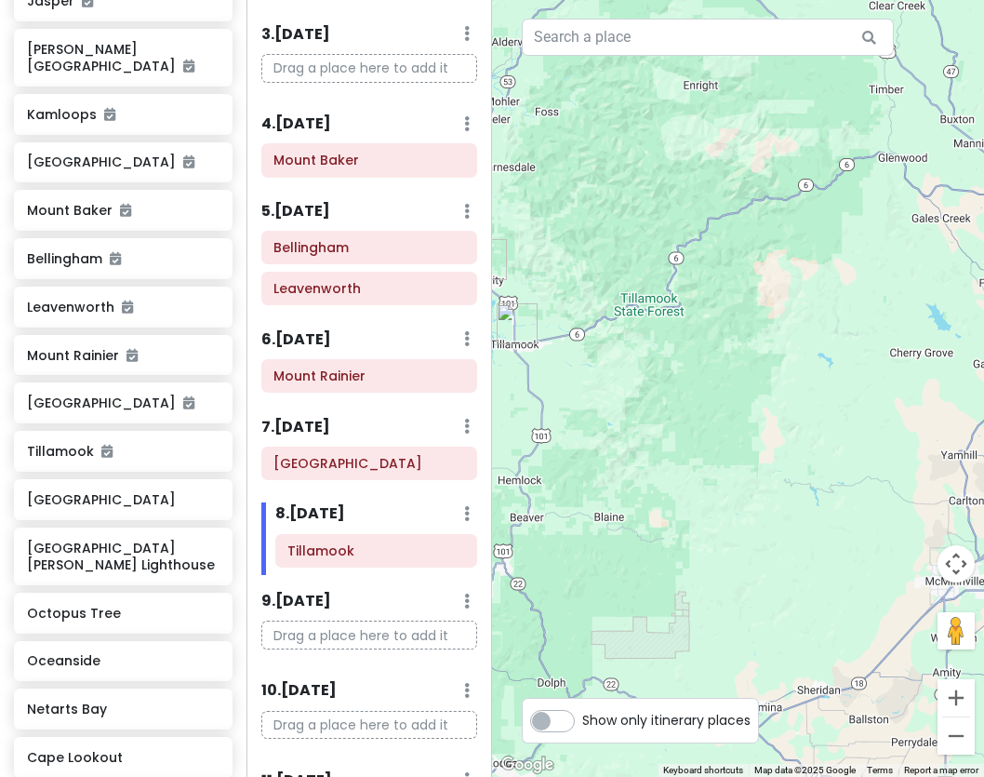
drag, startPoint x: 573, startPoint y: 523, endPoint x: 807, endPoint y: 490, distance: 236.7
click at [811, 491] on div at bounding box center [738, 388] width 492 height 777
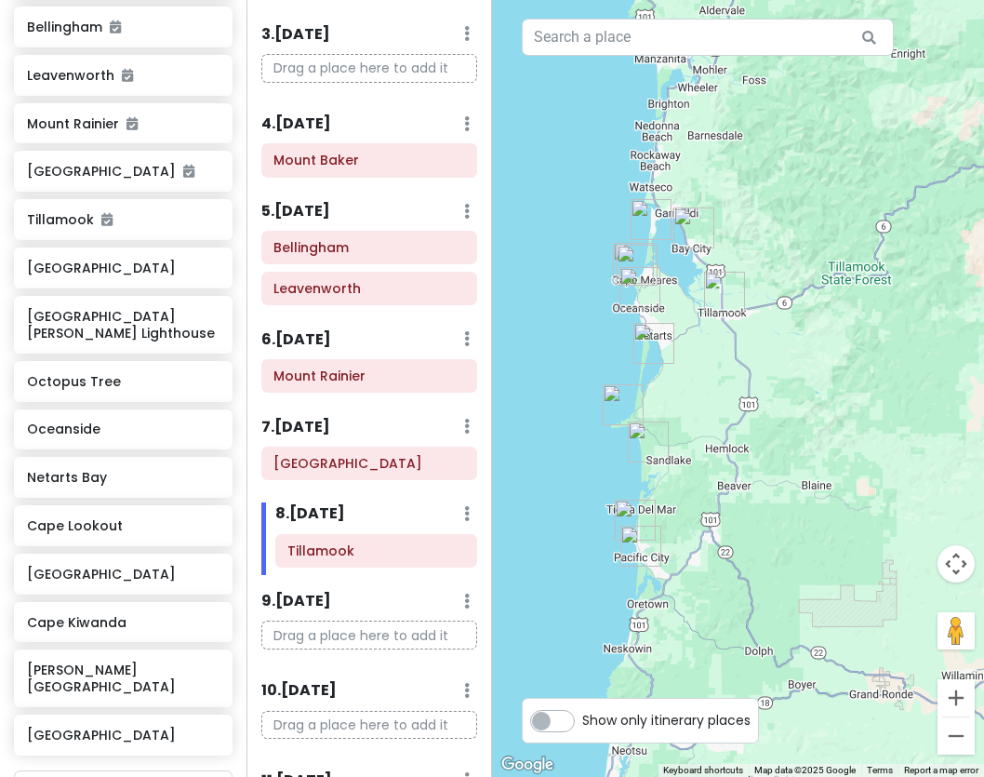
scroll to position [613, 0]
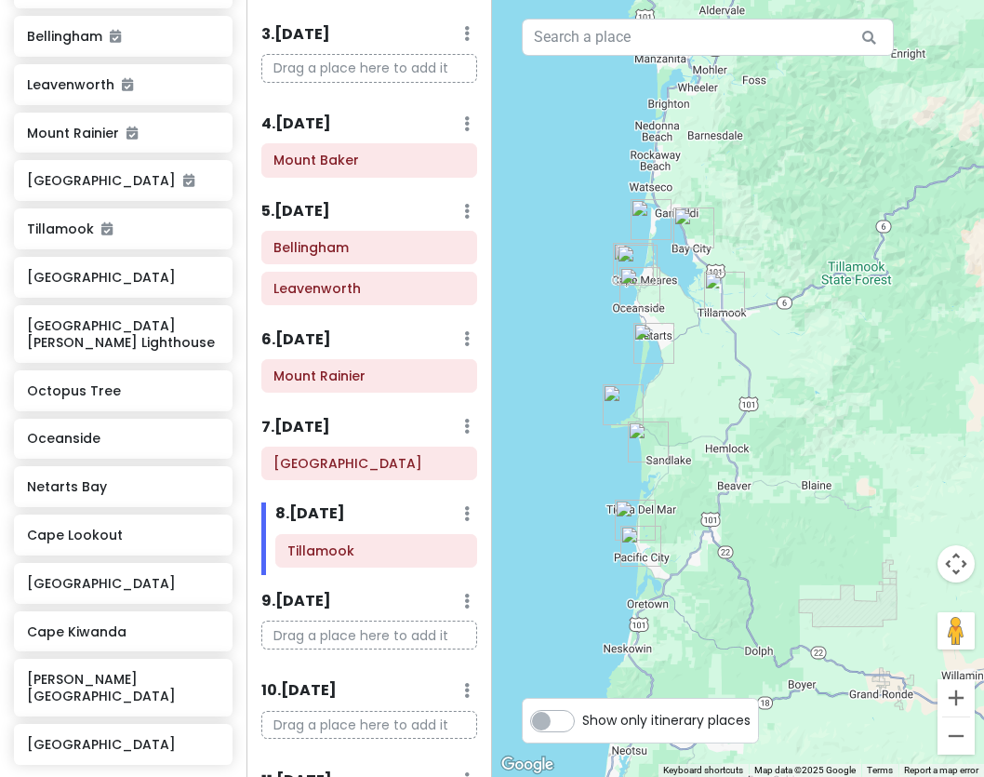
click at [635, 538] on img "Bob Straub State Park" at bounding box center [641, 546] width 41 height 41
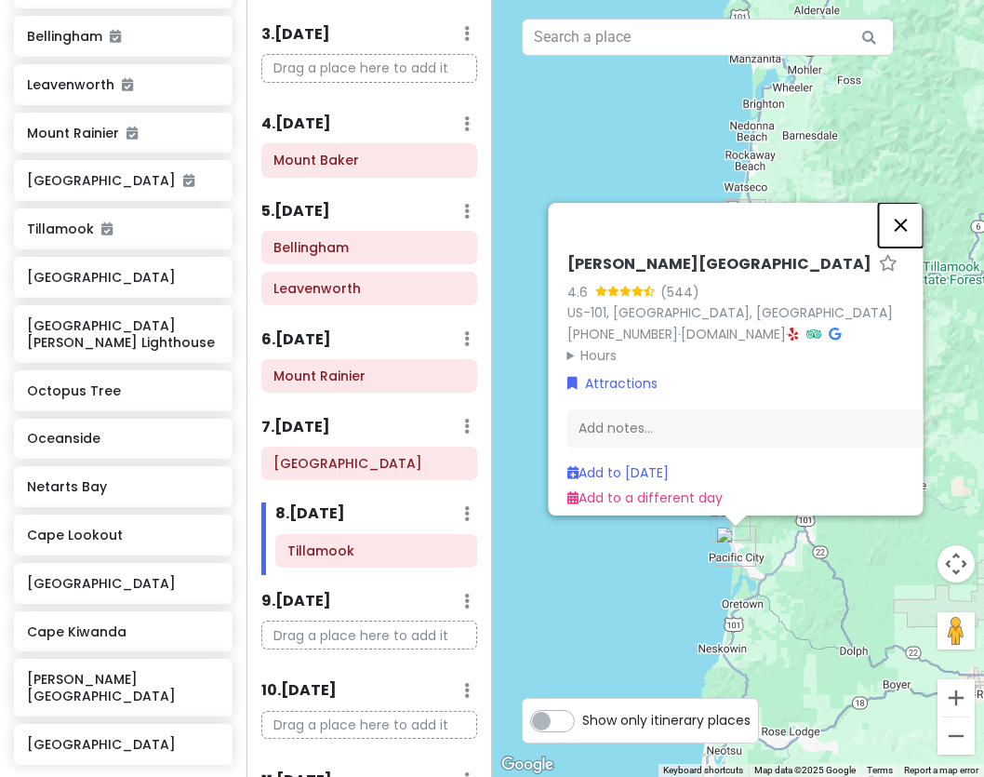
click at [894, 210] on button "Close" at bounding box center [900, 225] width 45 height 45
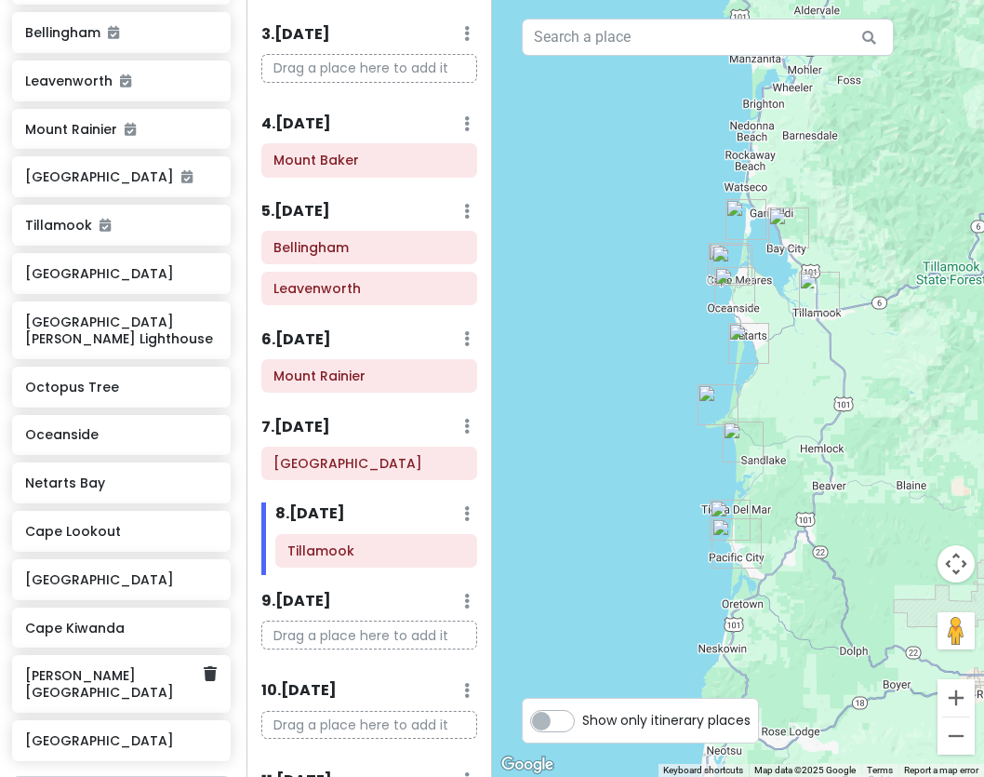
scroll to position [330, 0]
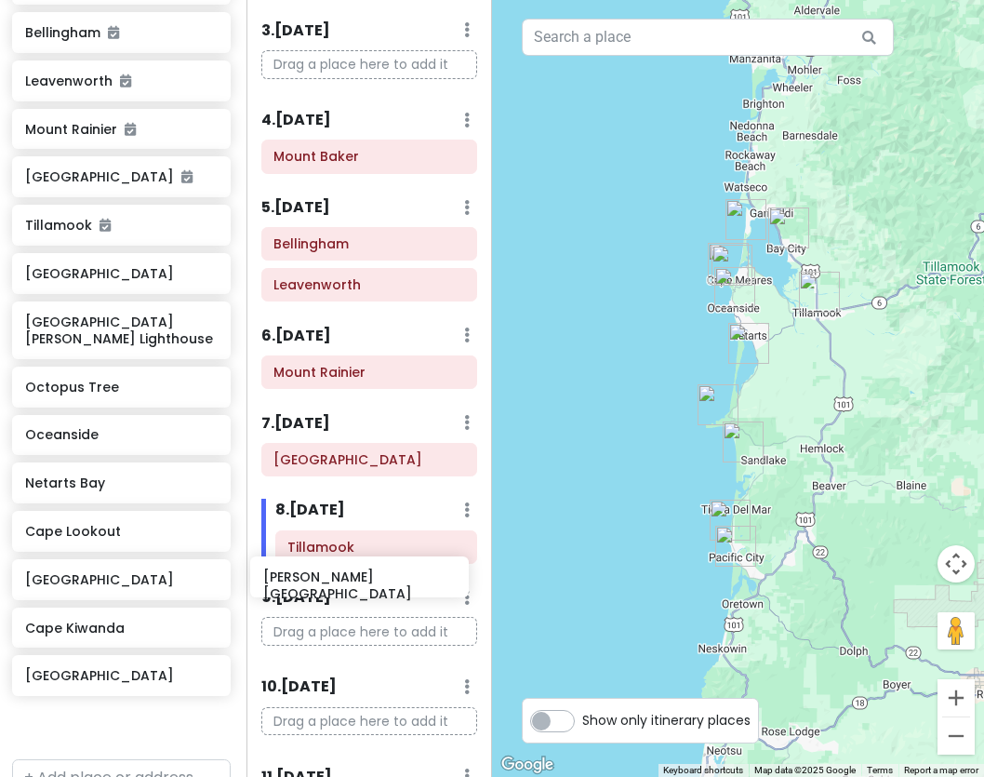
drag, startPoint x: 110, startPoint y: 664, endPoint x: 346, endPoint y: 579, distance: 251.3
click at [346, 579] on div "PNW Private Change Dates Make a Copy Delete Trip Go Pro ⚡️ Give Feedback 💡 Supp…" at bounding box center [492, 388] width 984 height 777
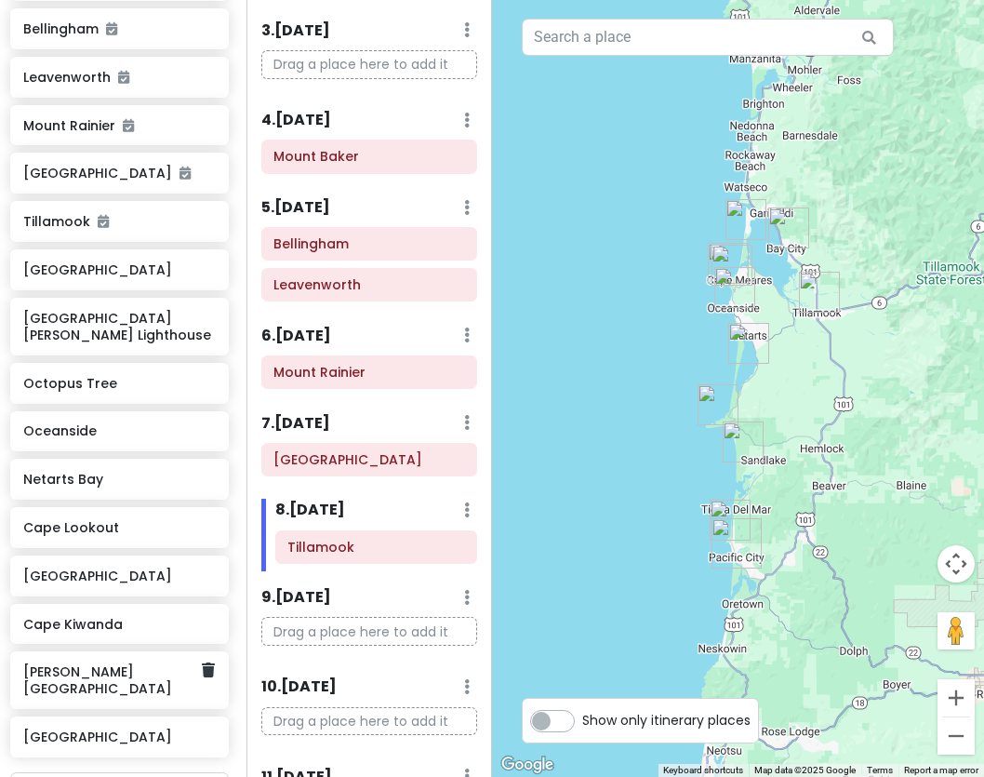
scroll to position [332, 0]
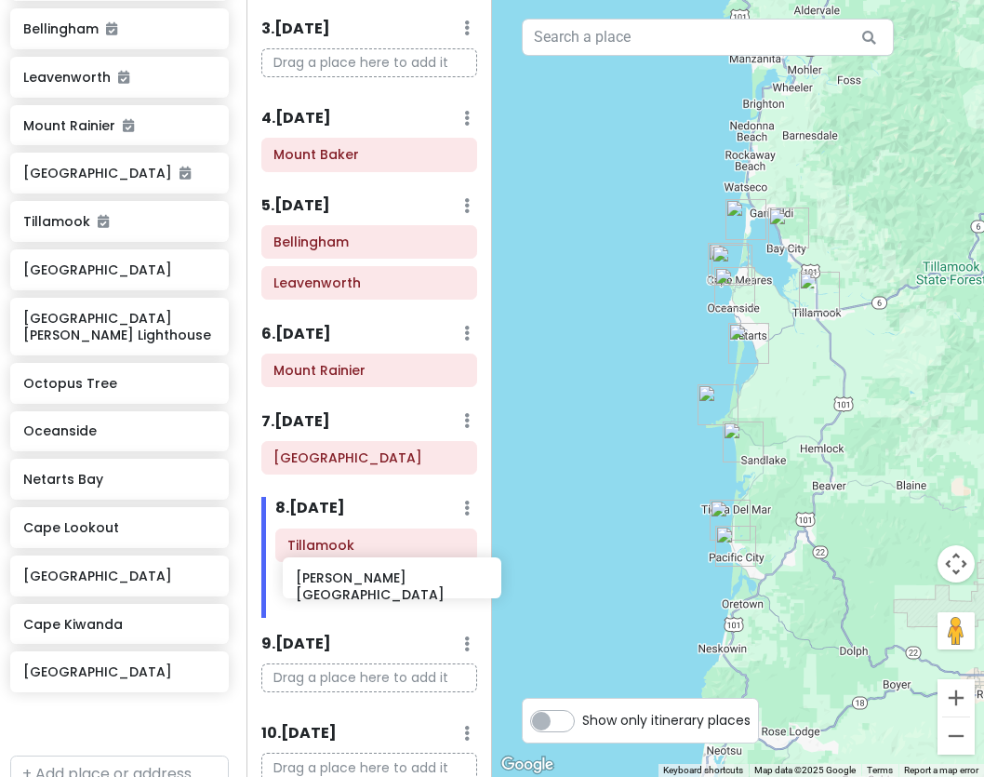
drag, startPoint x: 111, startPoint y: 666, endPoint x: 381, endPoint y: 587, distance: 282.0
click at [381, 587] on div "PNW Private Change Dates Make a Copy Delete Trip Go Pro ⚡️ Give Feedback 💡 Supp…" at bounding box center [492, 388] width 984 height 777
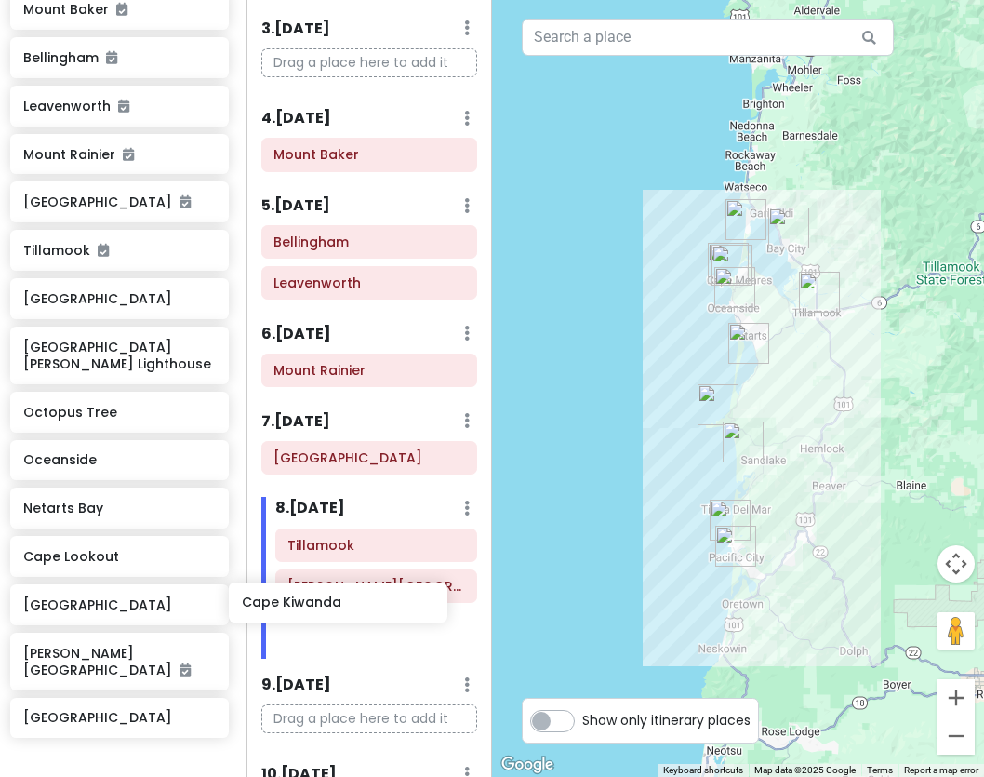
scroll to position [595, 5]
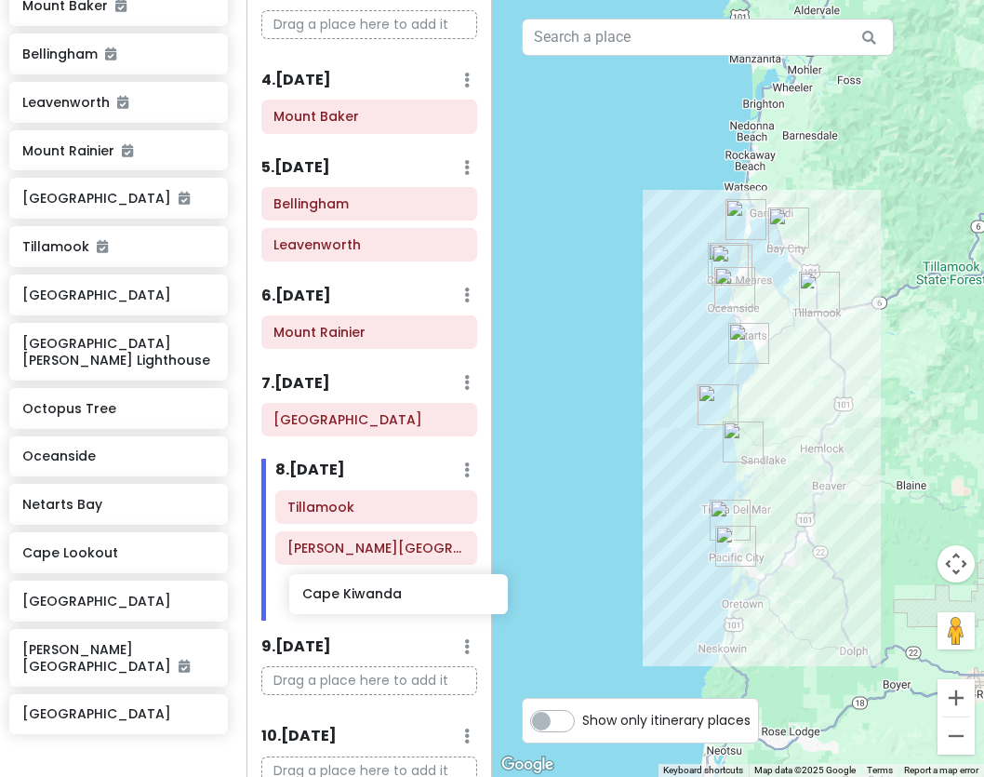
drag, startPoint x: 105, startPoint y: 640, endPoint x: 376, endPoint y: 594, distance: 274.5
click at [376, 594] on div "PNW Private Change Dates Make a Copy Delete Trip Go Pro ⚡️ Give Feedback 💡 Supp…" at bounding box center [492, 388] width 984 height 777
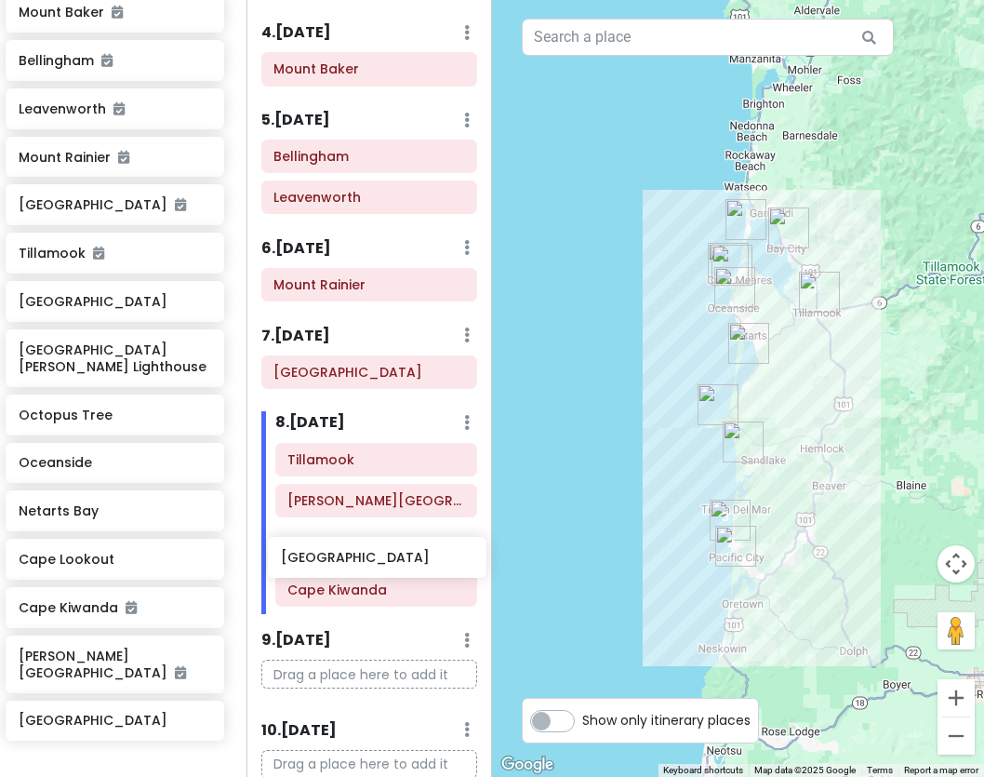
scroll to position [418, 0]
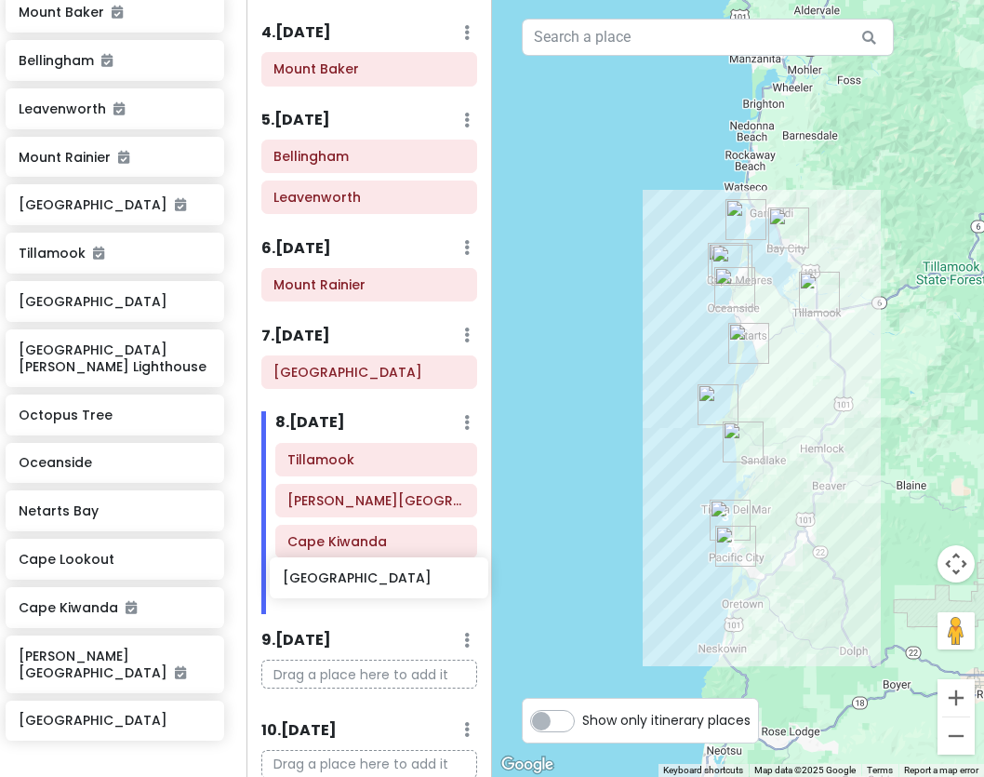
drag, startPoint x: 94, startPoint y: 607, endPoint x: 354, endPoint y: 587, distance: 261.2
click at [354, 587] on div "PNW Private Change Dates Make a Copy Delete Trip Go Pro ⚡️ Give Feedback 💡 Supp…" at bounding box center [492, 388] width 984 height 777
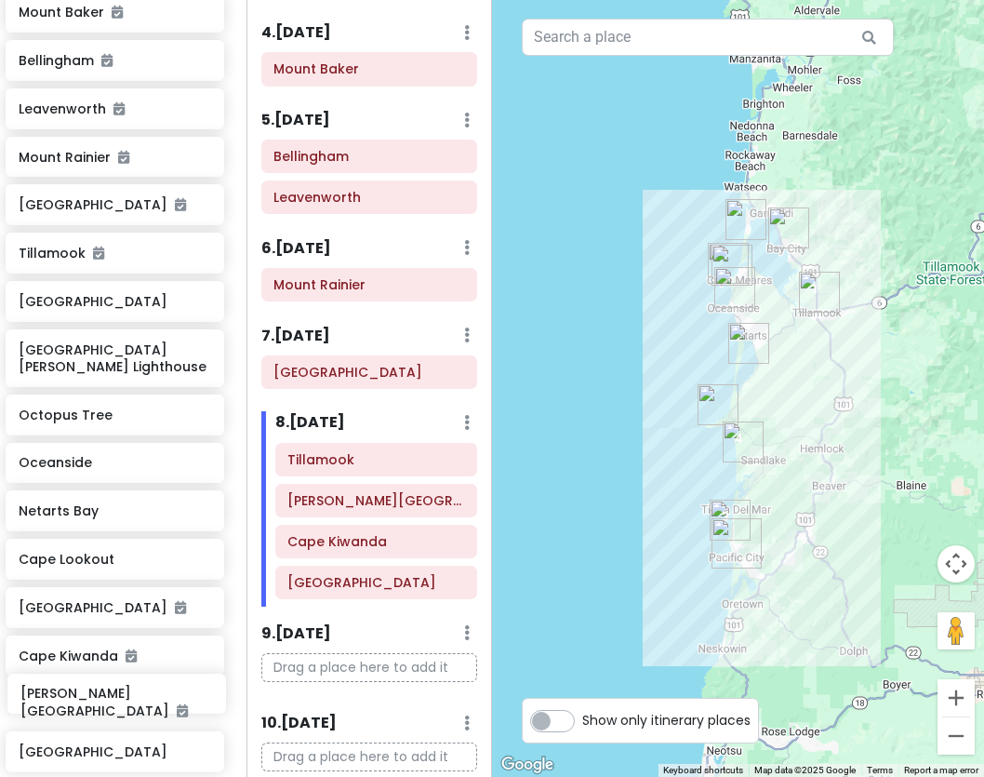
scroll to position [599, 8]
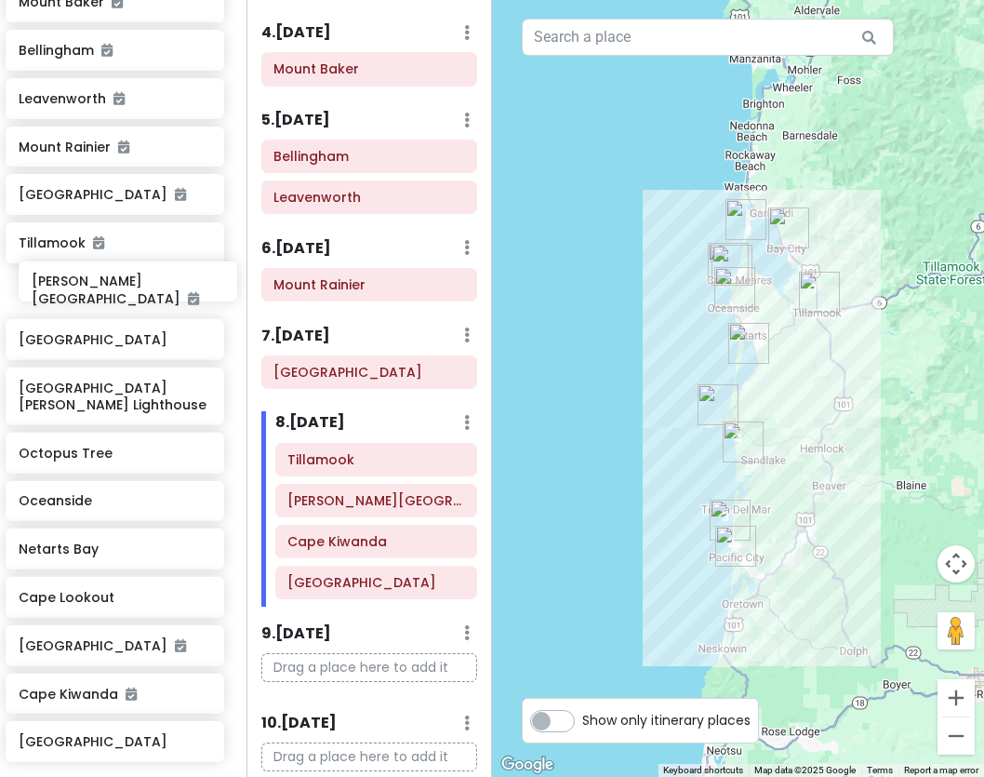
drag, startPoint x: 76, startPoint y: 702, endPoint x: 85, endPoint y: 281, distance: 421.5
click at [85, 281] on div "Jasper Wells Gray Provincial Park Kamloops North Cascades National Park Mount B…" at bounding box center [115, 270] width 247 height 997
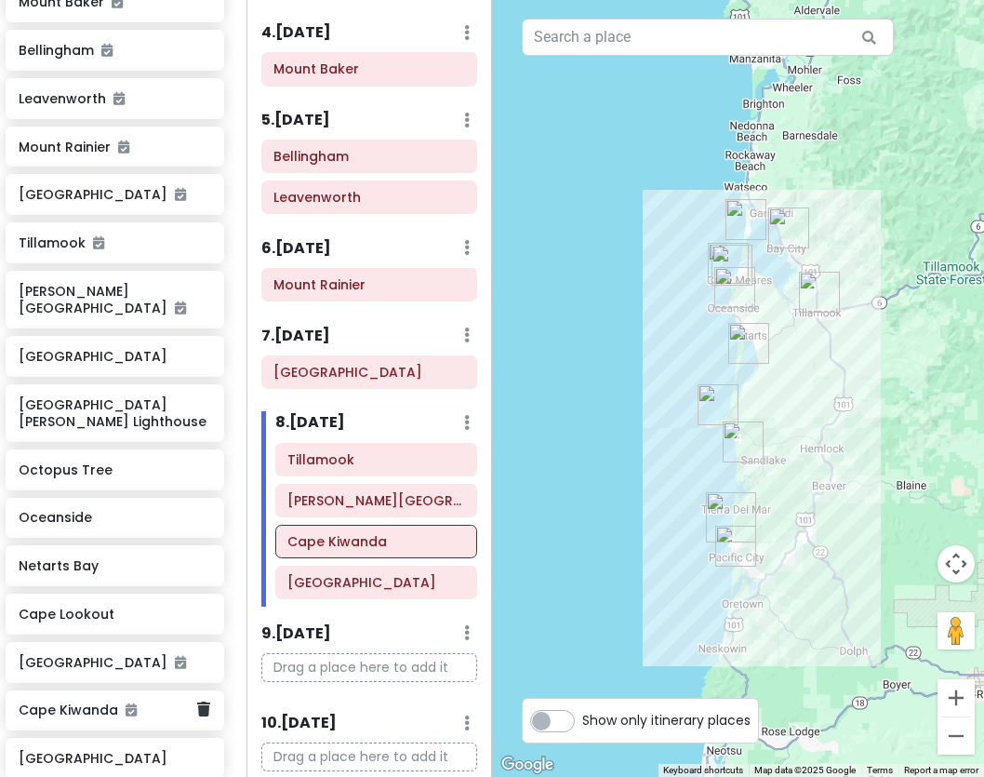
scroll to position [602, 8]
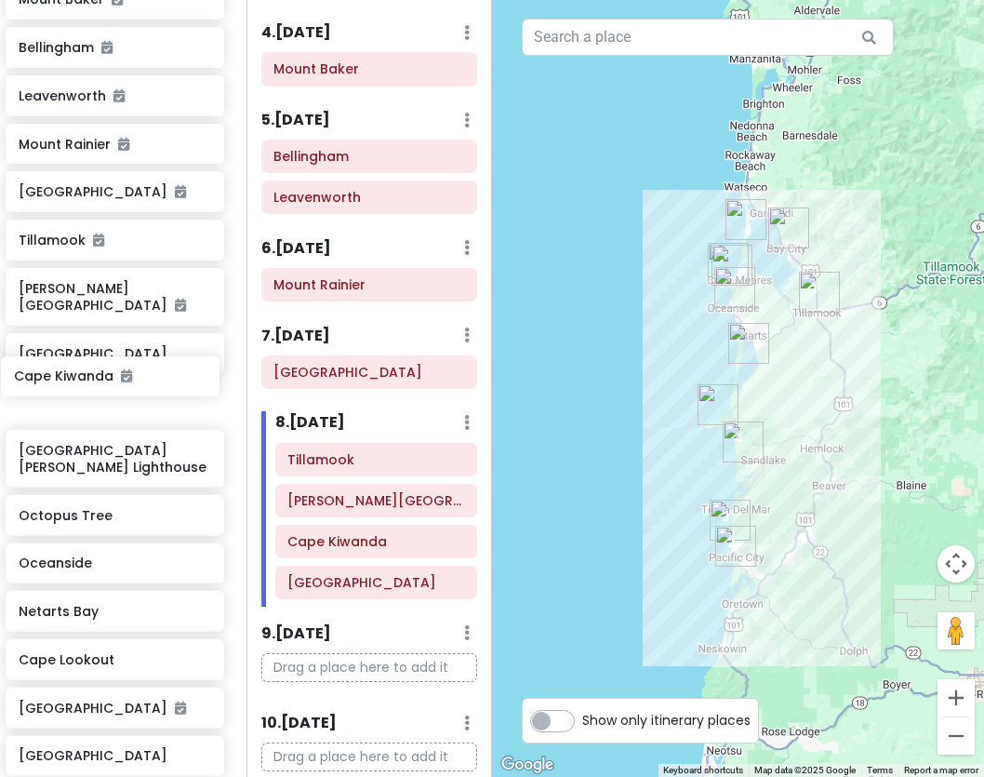
drag, startPoint x: 85, startPoint y: 697, endPoint x: 79, endPoint y: 379, distance: 318.2
click at [79, 380] on div "Jasper Wells Gray Provincial Park Kamloops North Cascades National Park Mount B…" at bounding box center [115, 276] width 247 height 1014
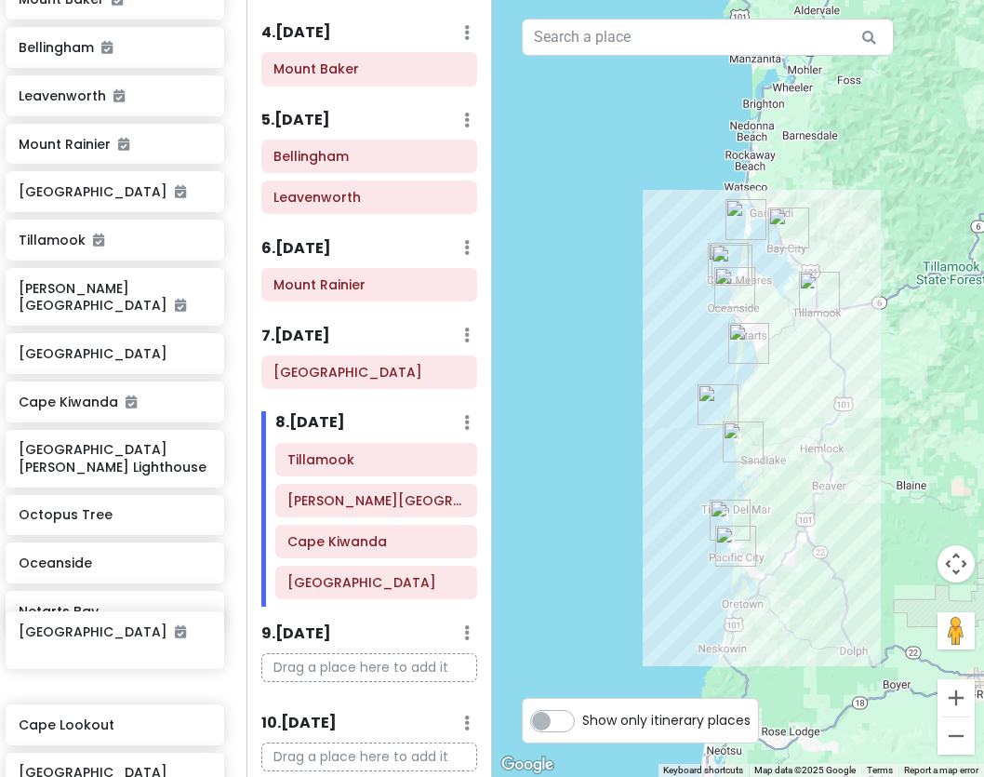
scroll to position [606, 8]
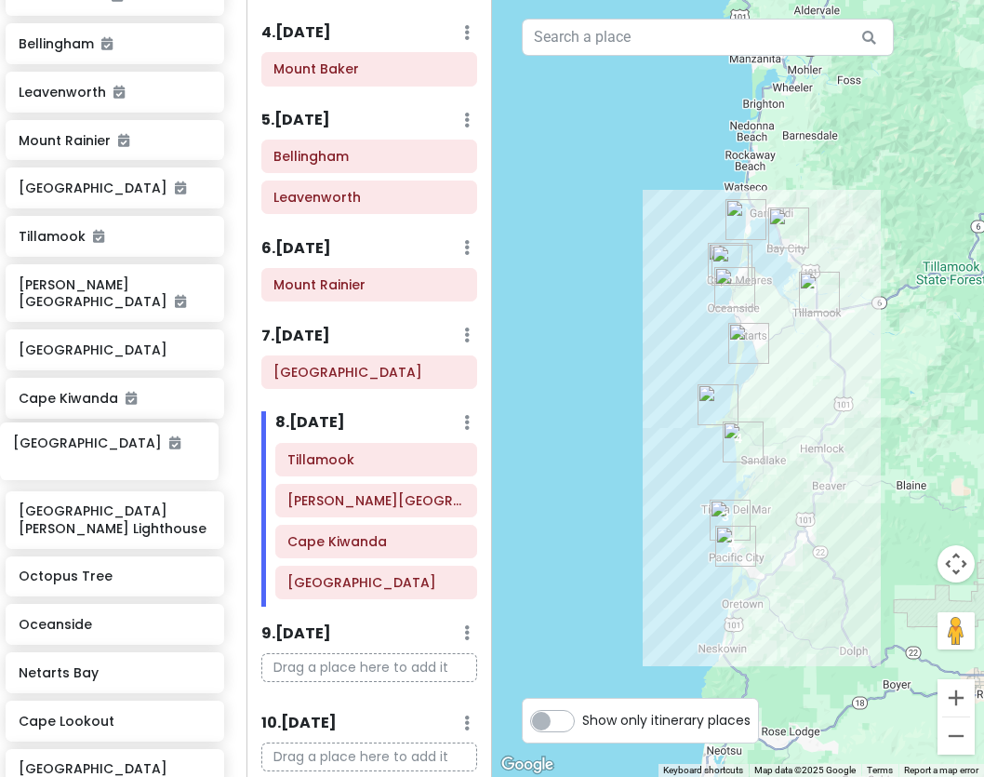
drag, startPoint x: 79, startPoint y: 684, endPoint x: 73, endPoint y: 451, distance: 232.7
click at [73, 453] on div "Jasper Wells Gray Provincial Park Kamloops North Cascades National Park Mount B…" at bounding box center [115, 281] width 247 height 1031
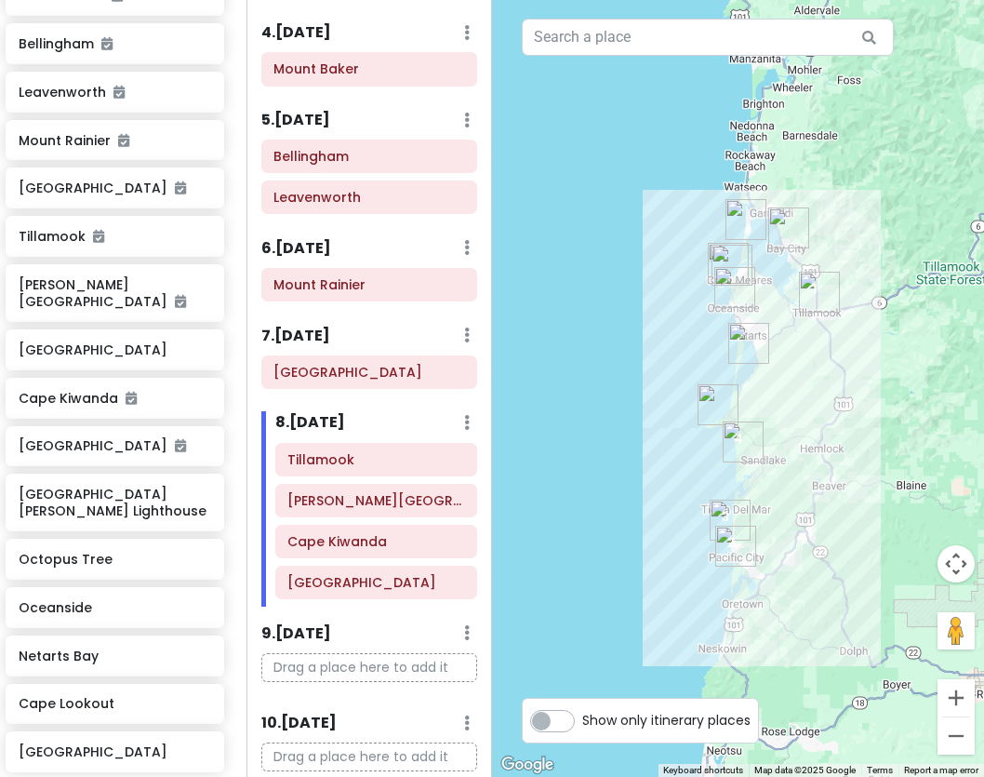
click at [714, 400] on img "Cape Lookout" at bounding box center [718, 404] width 41 height 41
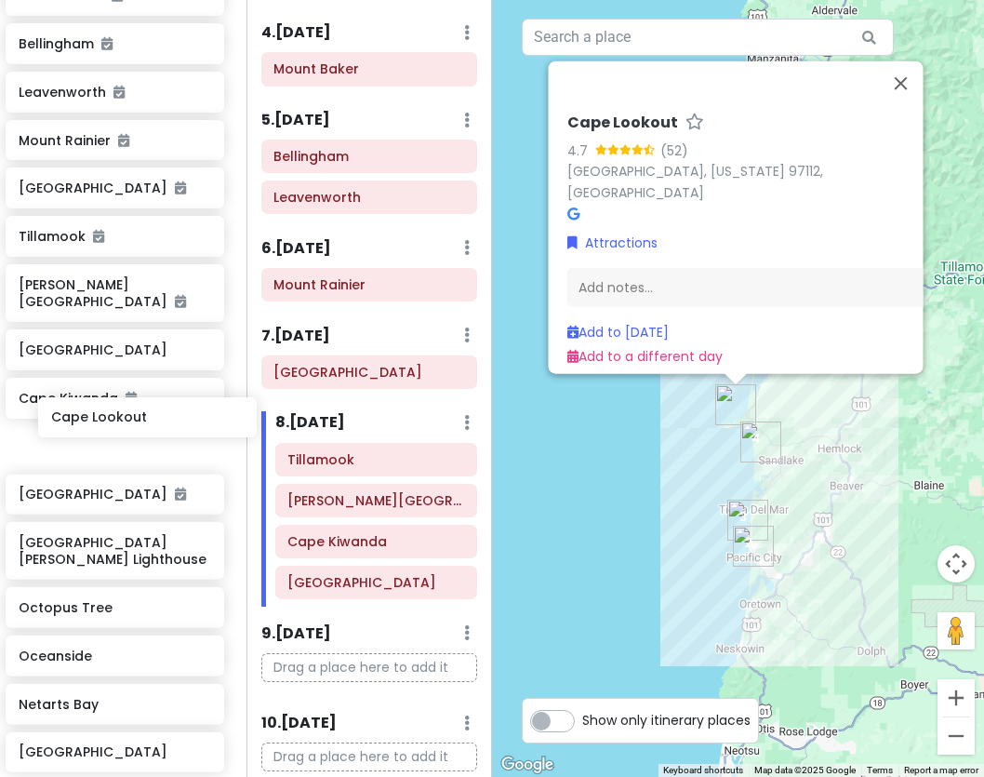
scroll to position [608, 8]
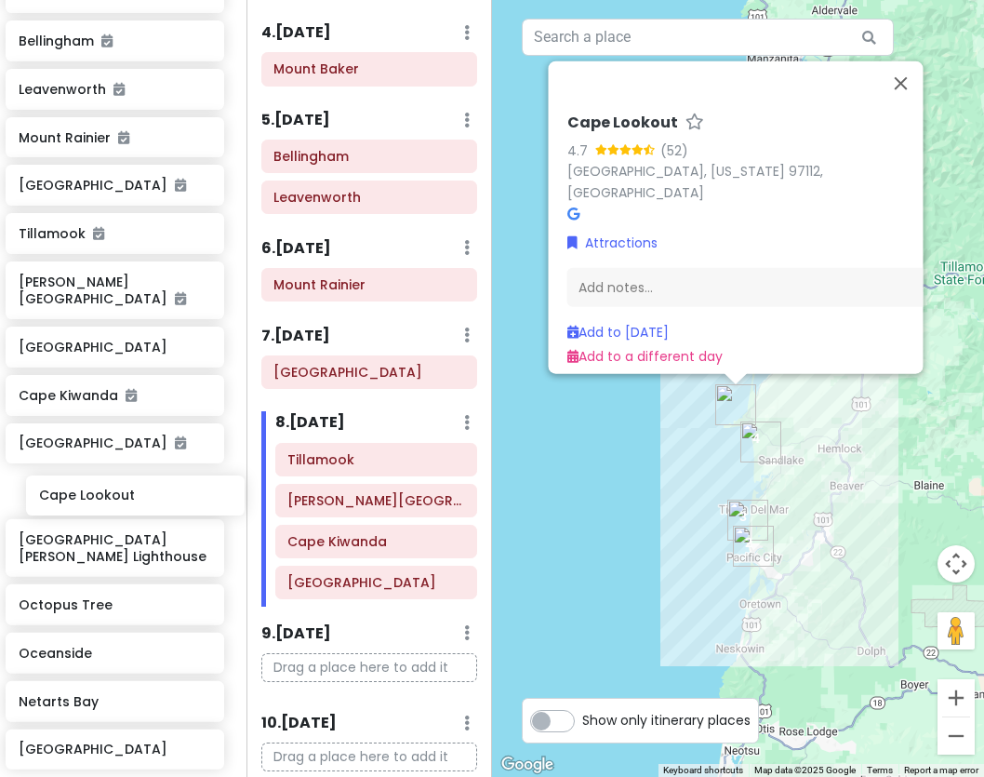
drag, startPoint x: 76, startPoint y: 688, endPoint x: 97, endPoint y: 498, distance: 191.8
click at [97, 498] on div "Jasper Wells Gray Provincial Park Kamloops North Cascades National Park Mount B…" at bounding box center [115, 270] width 247 height 1014
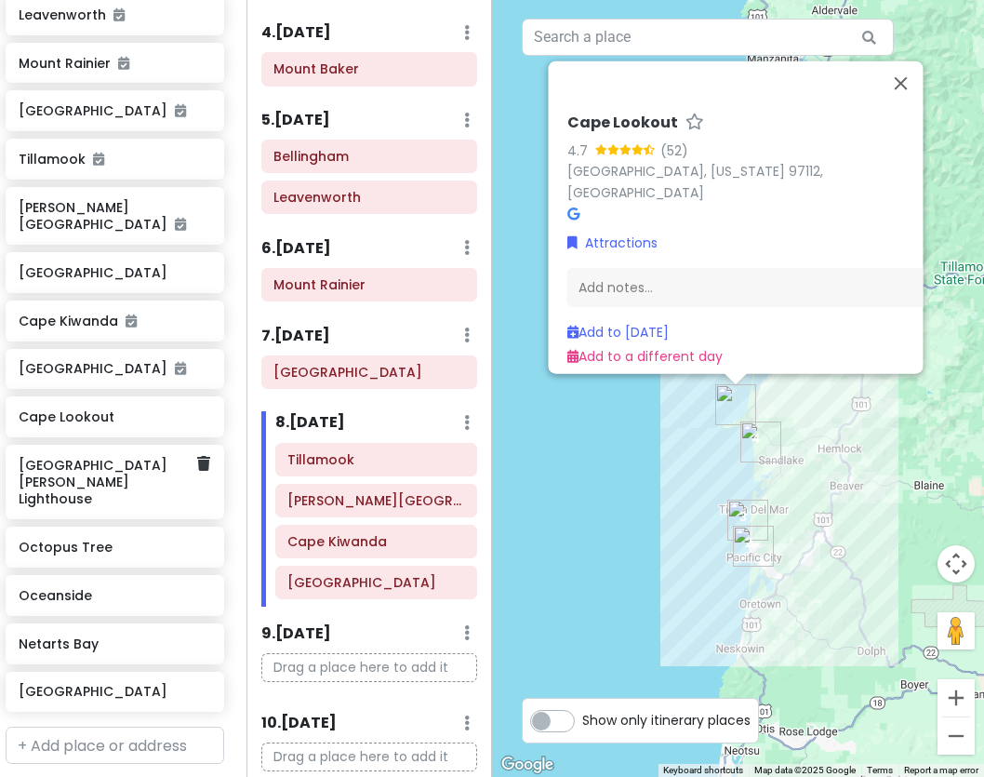
scroll to position [704, 8]
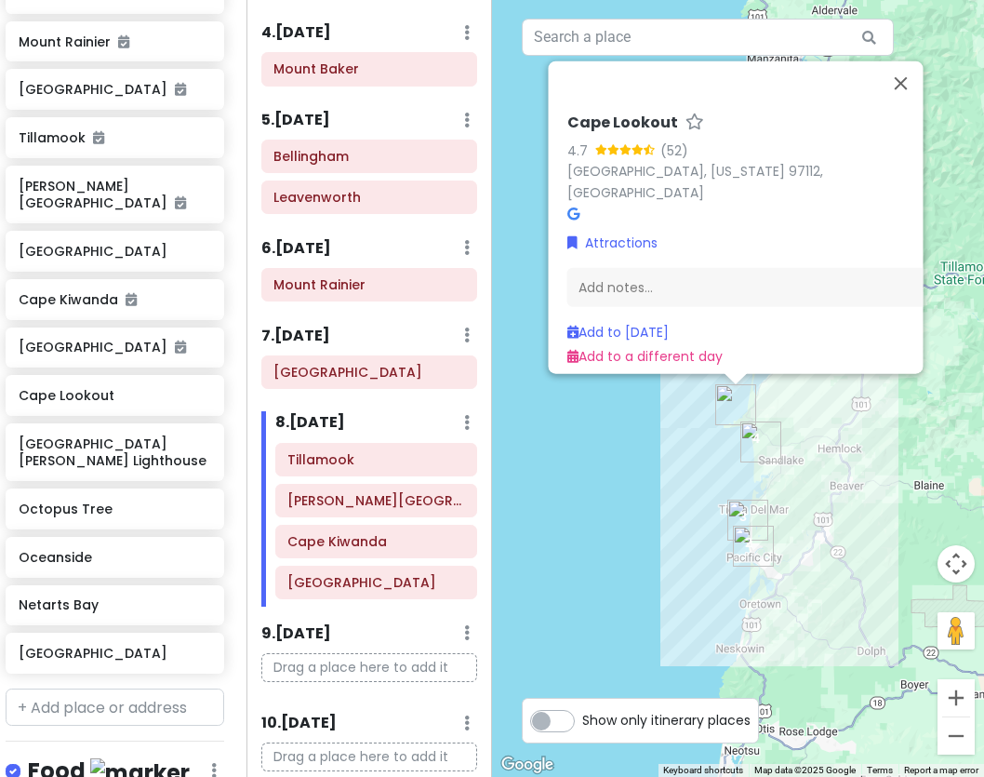
click at [727, 407] on img "Cape Lookout" at bounding box center [735, 404] width 41 height 41
click at [905, 85] on button "Close" at bounding box center [900, 82] width 45 height 45
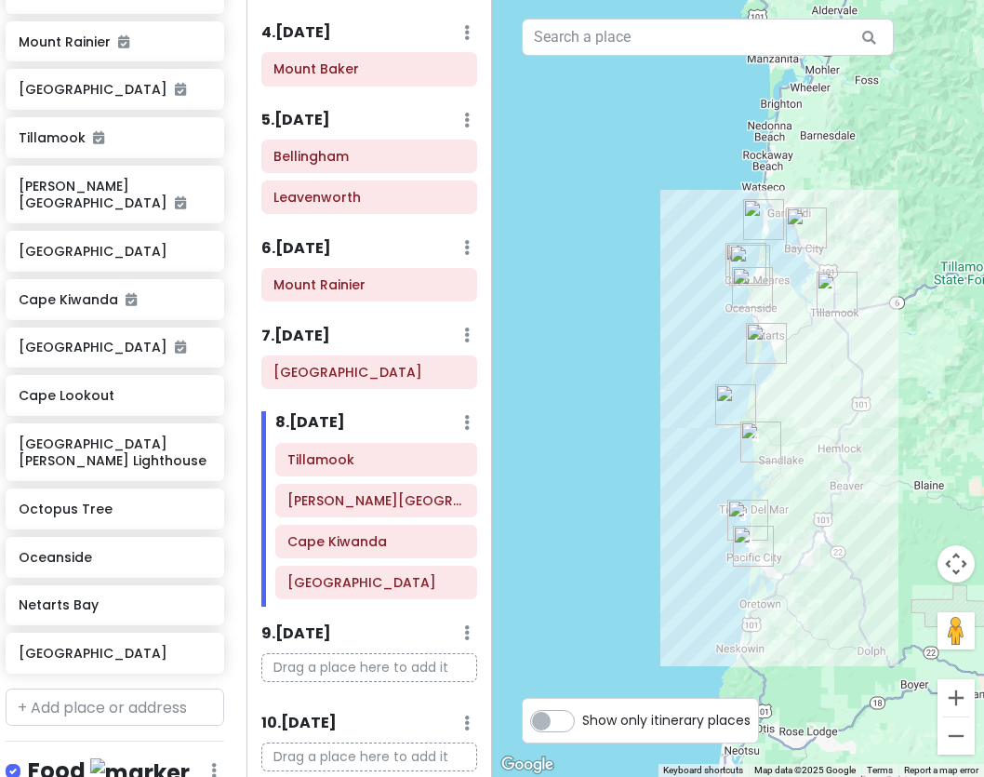
click at [765, 344] on img "Netarts Bay" at bounding box center [766, 343] width 41 height 41
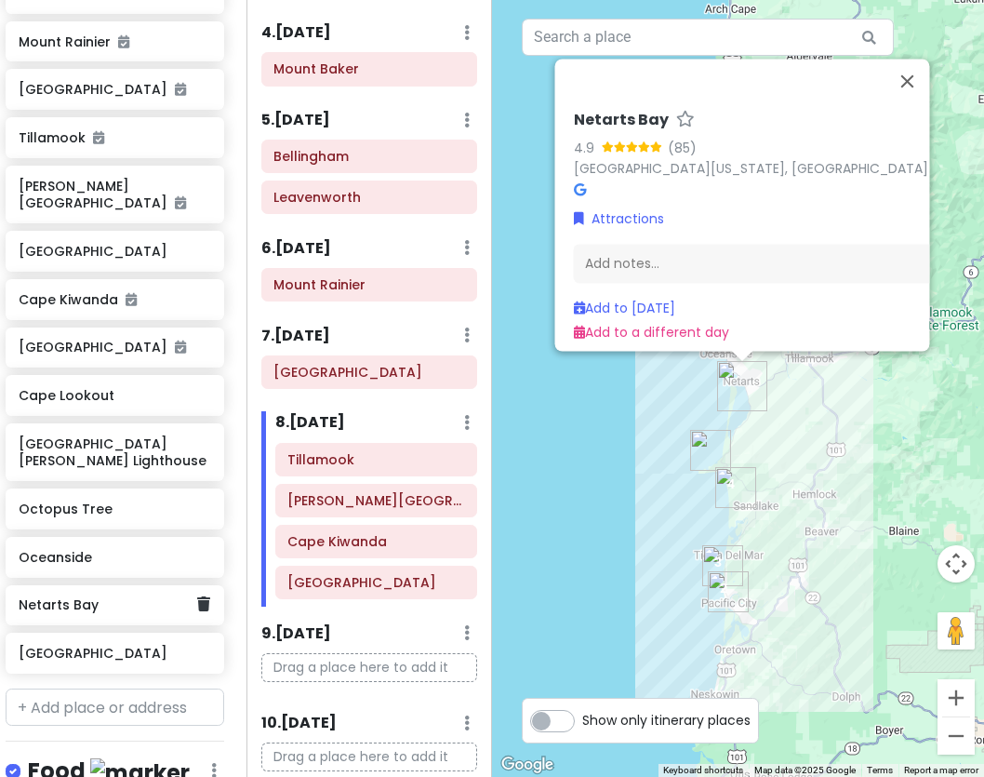
scroll to position [705, 8]
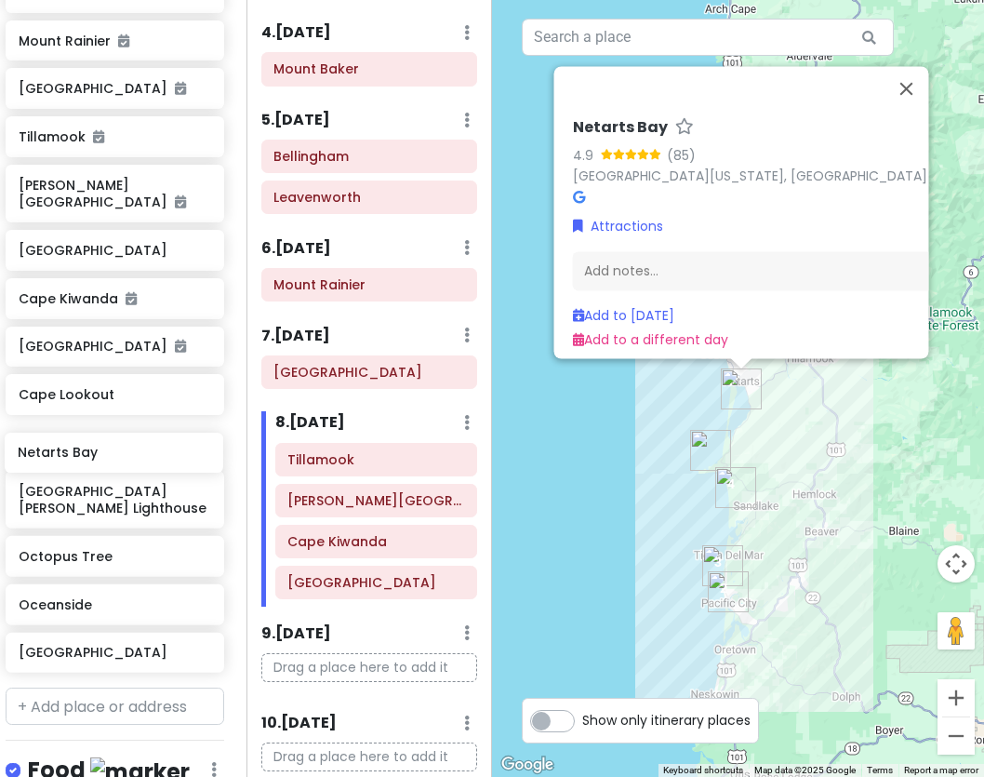
drag, startPoint x: 71, startPoint y: 588, endPoint x: 69, endPoint y: 452, distance: 135.8
click at [69, 452] on div "Jasper Wells Gray Provincial Park Kamloops North Cascades National Park Mount B…" at bounding box center [115, 173] width 247 height 1014
click at [912, 67] on button "Close" at bounding box center [906, 88] width 45 height 45
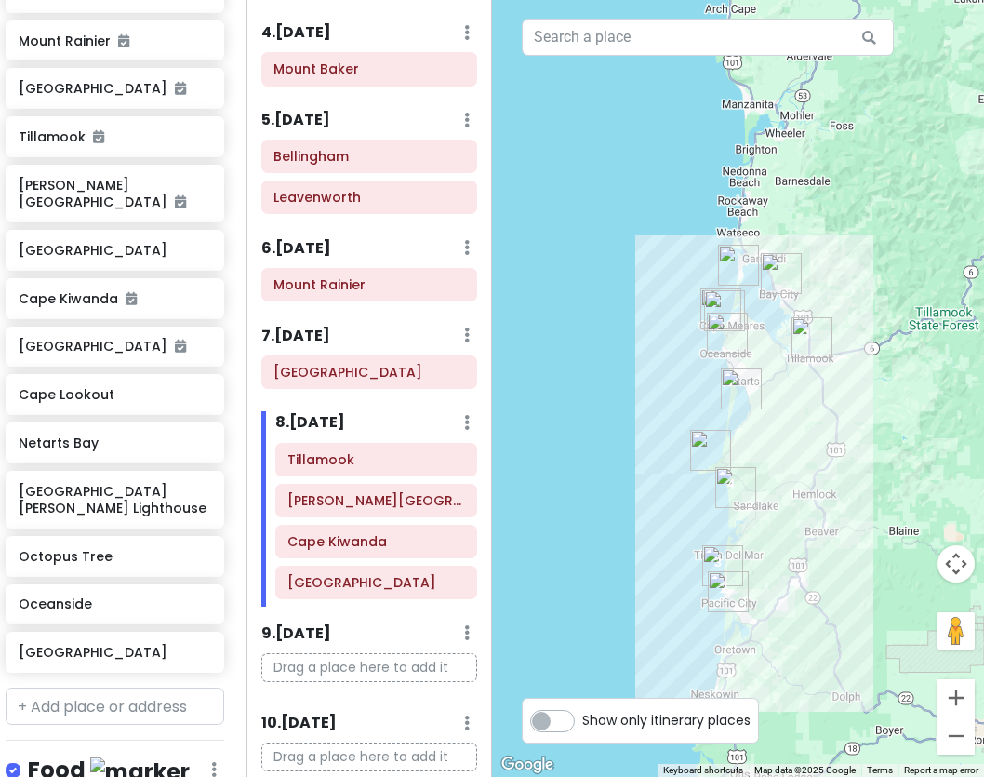
click at [724, 337] on img "Oceanside" at bounding box center [727, 333] width 41 height 41
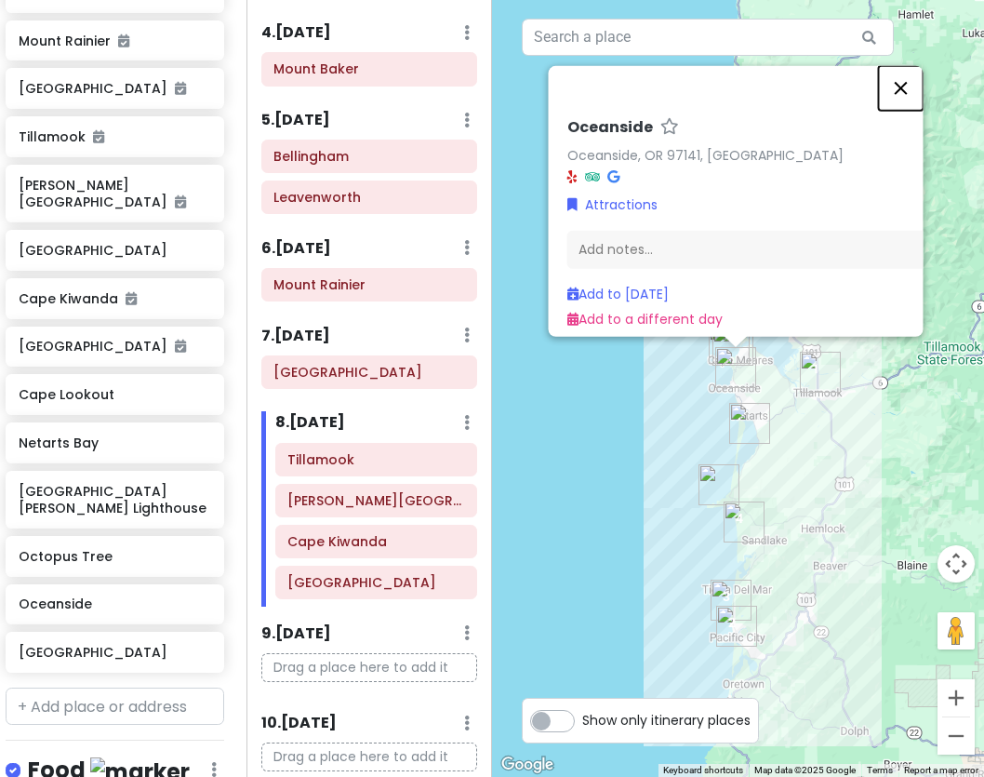
click at [898, 77] on button "Close" at bounding box center [900, 87] width 45 height 45
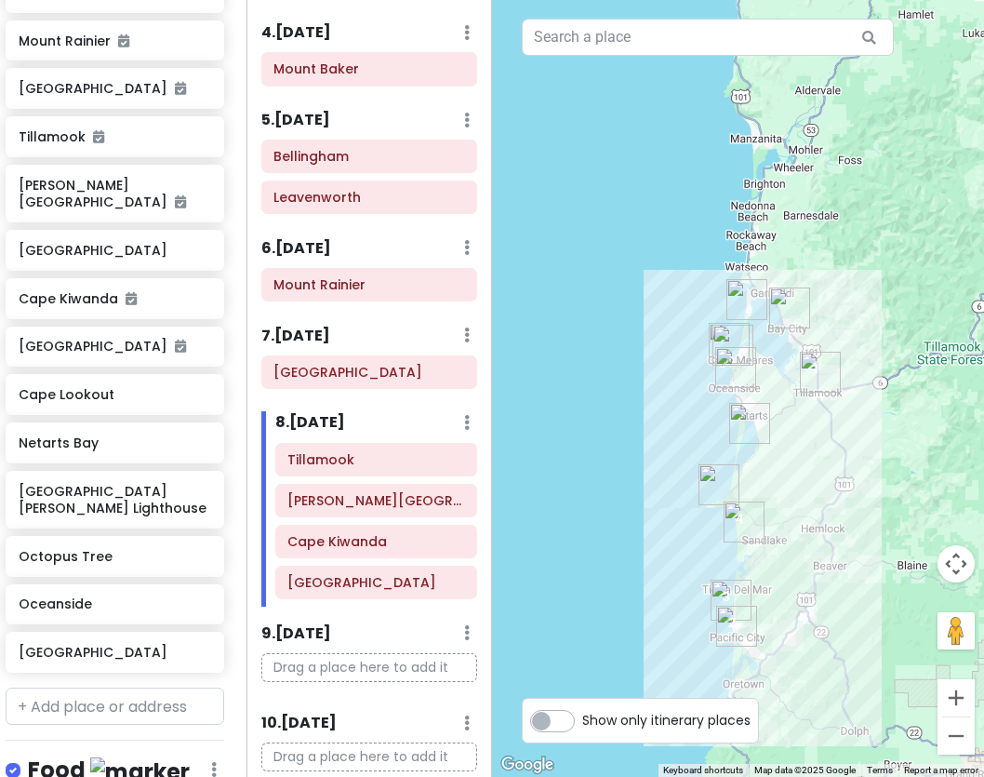
click at [720, 479] on img "Cape Lookout" at bounding box center [719, 484] width 41 height 41
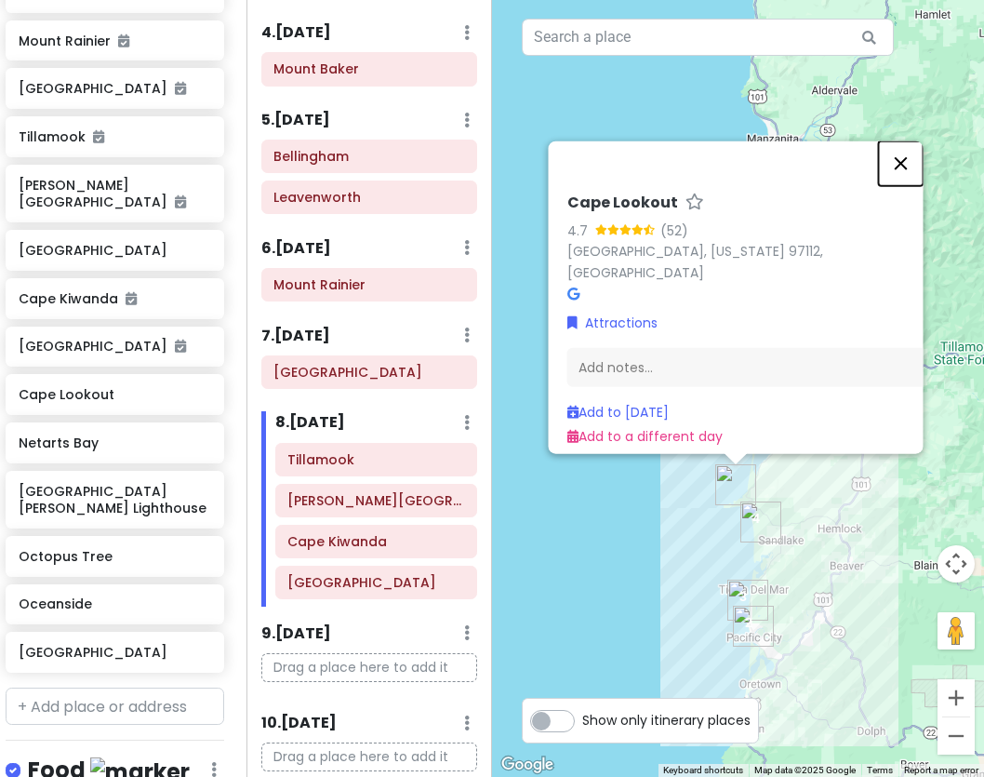
click at [901, 173] on button "Close" at bounding box center [900, 162] width 45 height 45
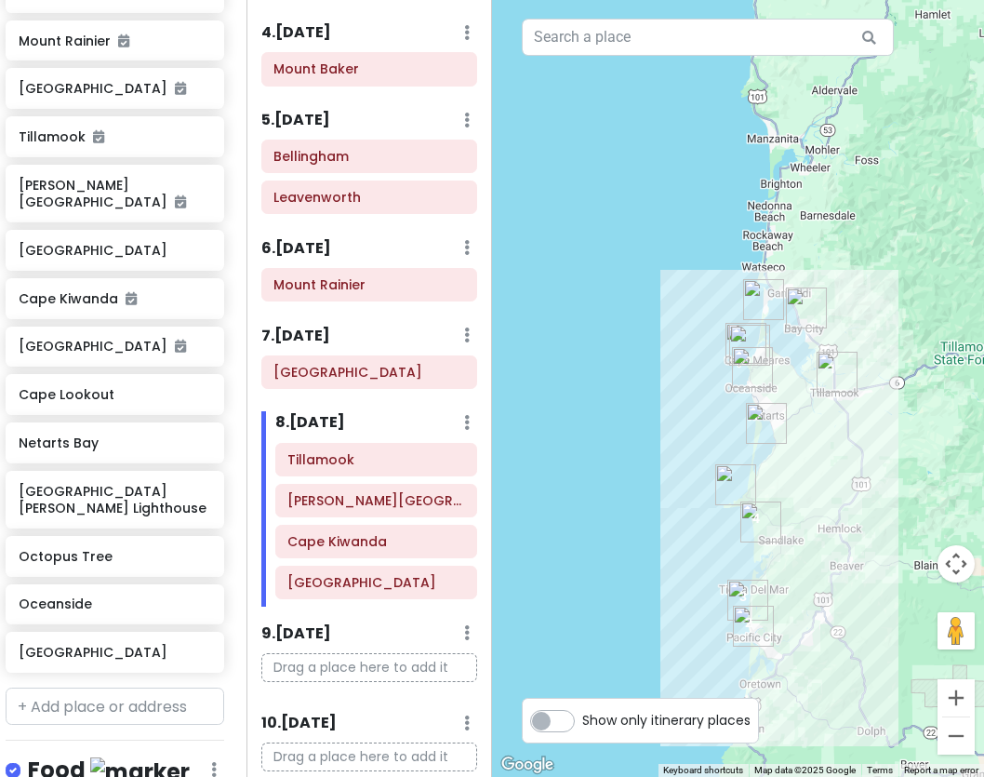
click at [762, 429] on img "Netarts Bay" at bounding box center [766, 423] width 41 height 41
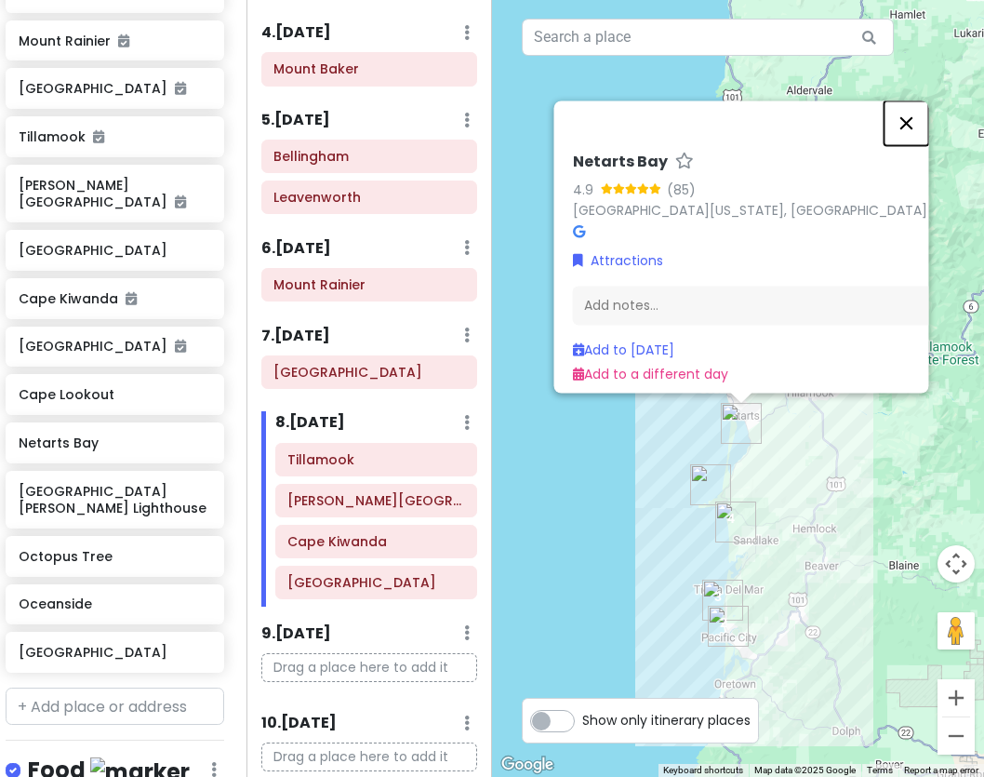
click at [902, 112] on button "Close" at bounding box center [906, 122] width 45 height 45
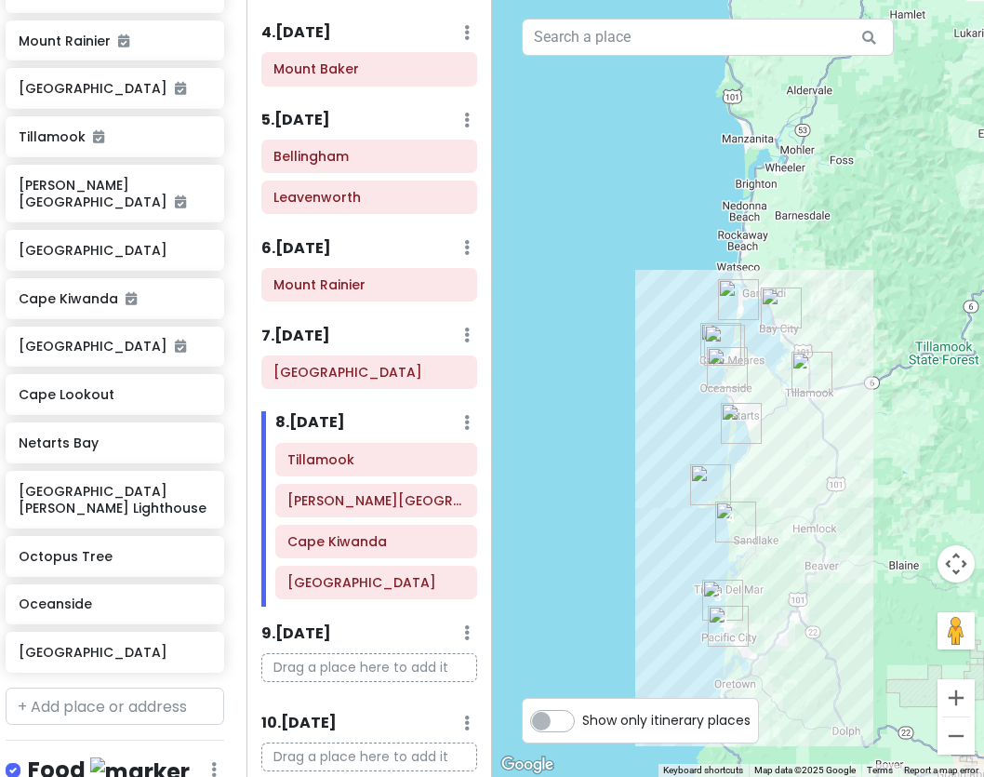
click at [727, 363] on img "Oceanside" at bounding box center [727, 367] width 41 height 41
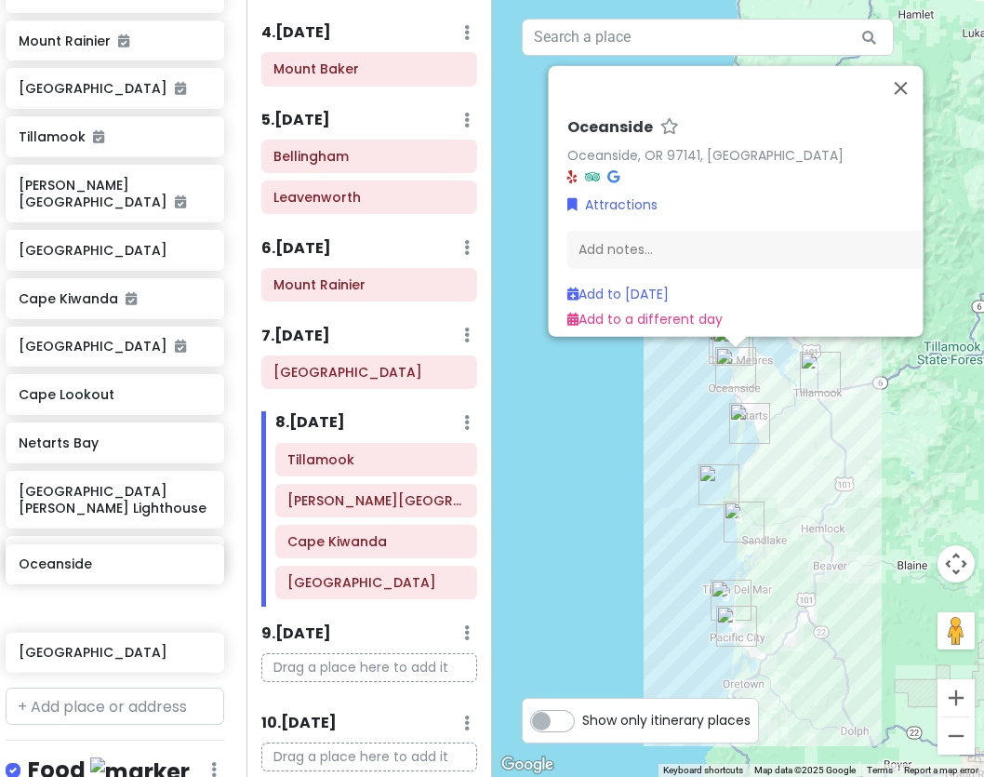
scroll to position [705, 7]
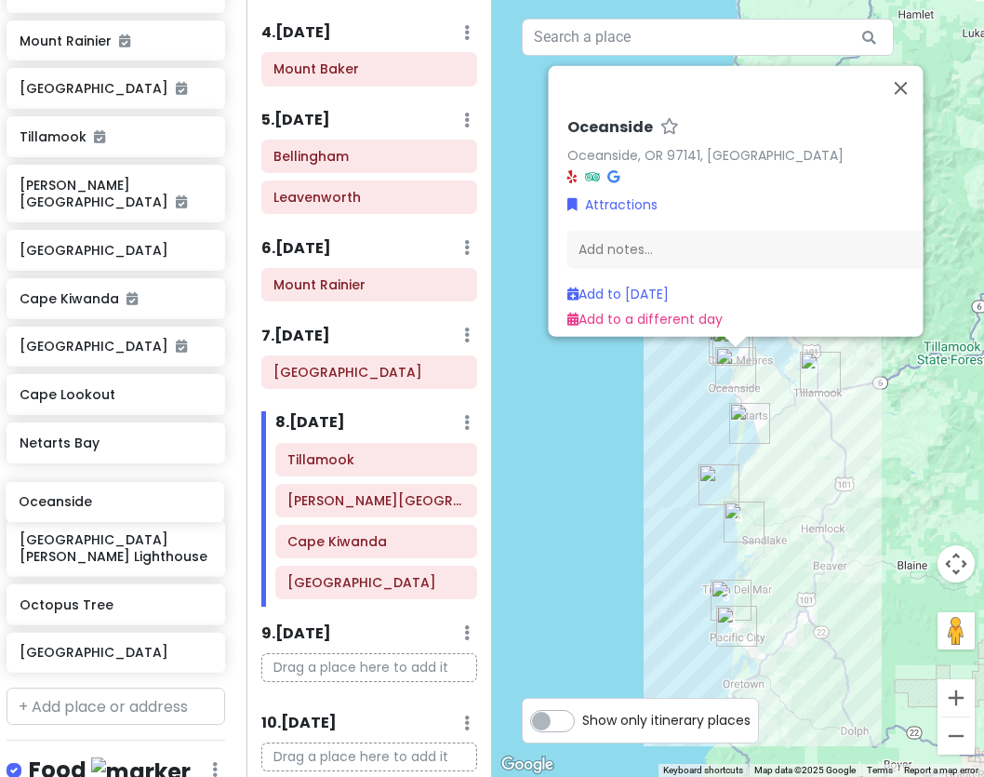
drag, startPoint x: 55, startPoint y: 582, endPoint x: 55, endPoint y: 498, distance: 84.7
click at [55, 498] on div "Jasper Wells Gray Provincial Park Kamloops North Cascades National Park Mount B…" at bounding box center [116, 173] width 247 height 1014
click at [909, 65] on button "Close" at bounding box center [900, 87] width 45 height 45
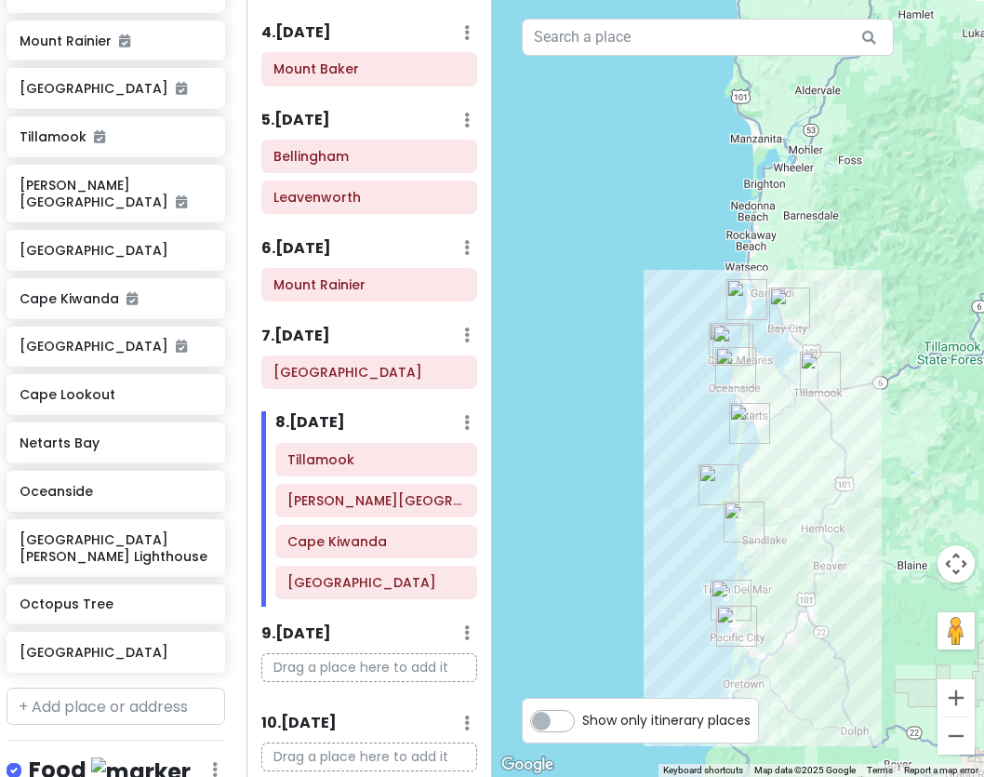
click at [732, 358] on img "Oceanside" at bounding box center [735, 367] width 41 height 41
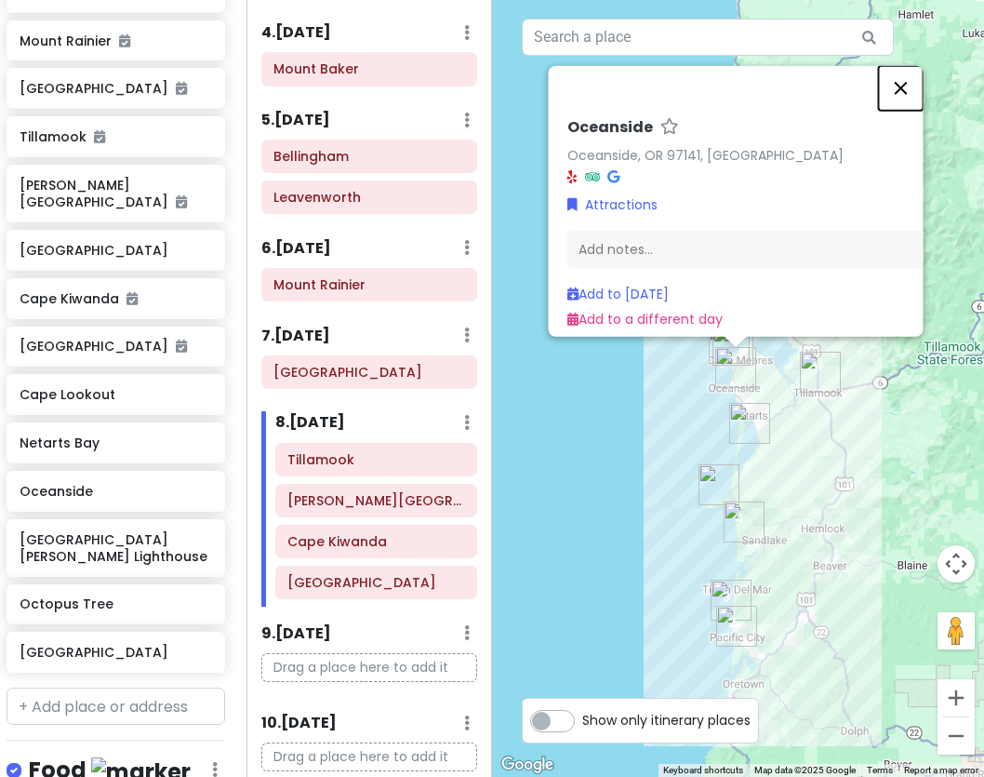
click at [902, 82] on button "Close" at bounding box center [900, 87] width 45 height 45
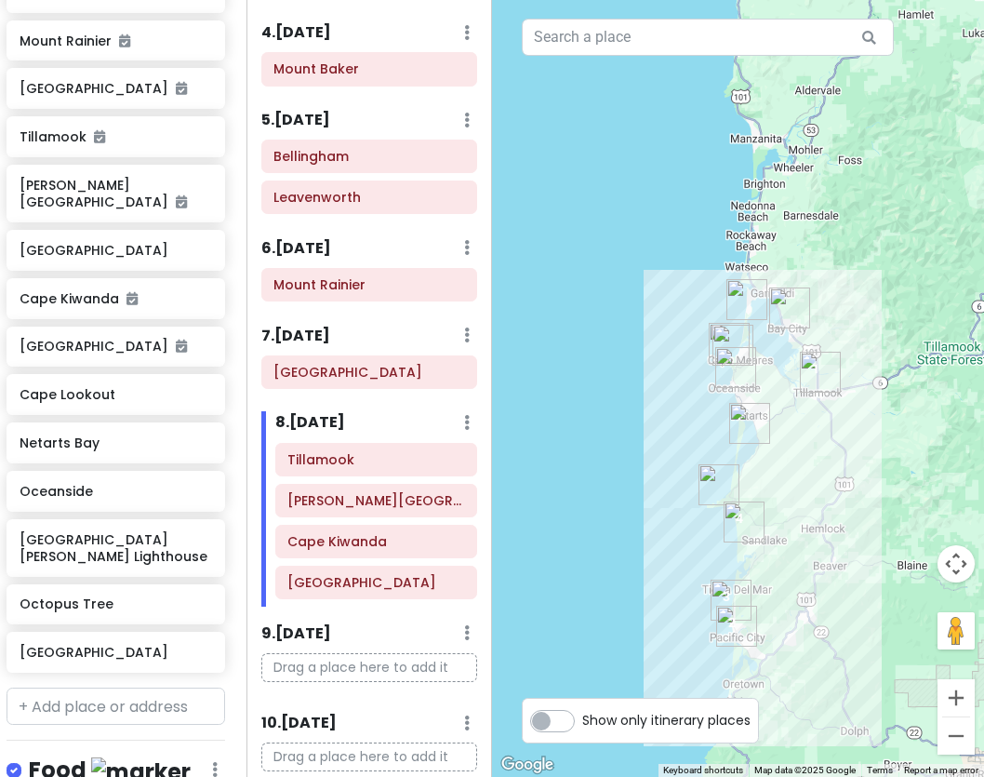
click at [727, 340] on img "Octopus Tree" at bounding box center [733, 345] width 41 height 41
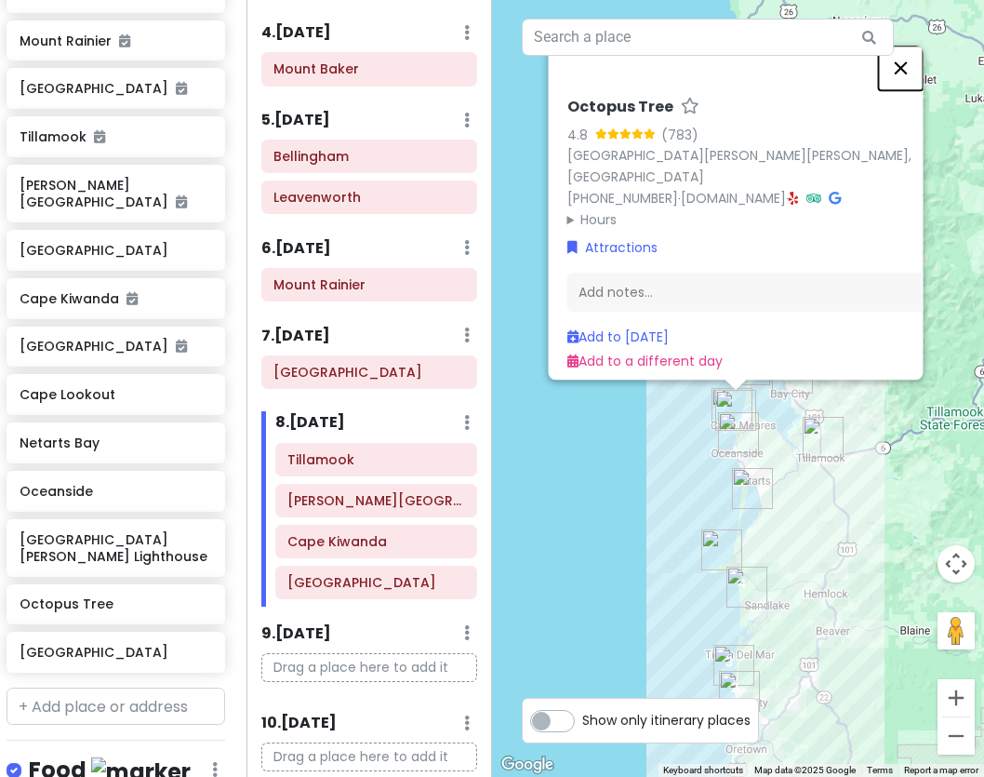
click at [889, 81] on button "Close" at bounding box center [900, 68] width 45 height 45
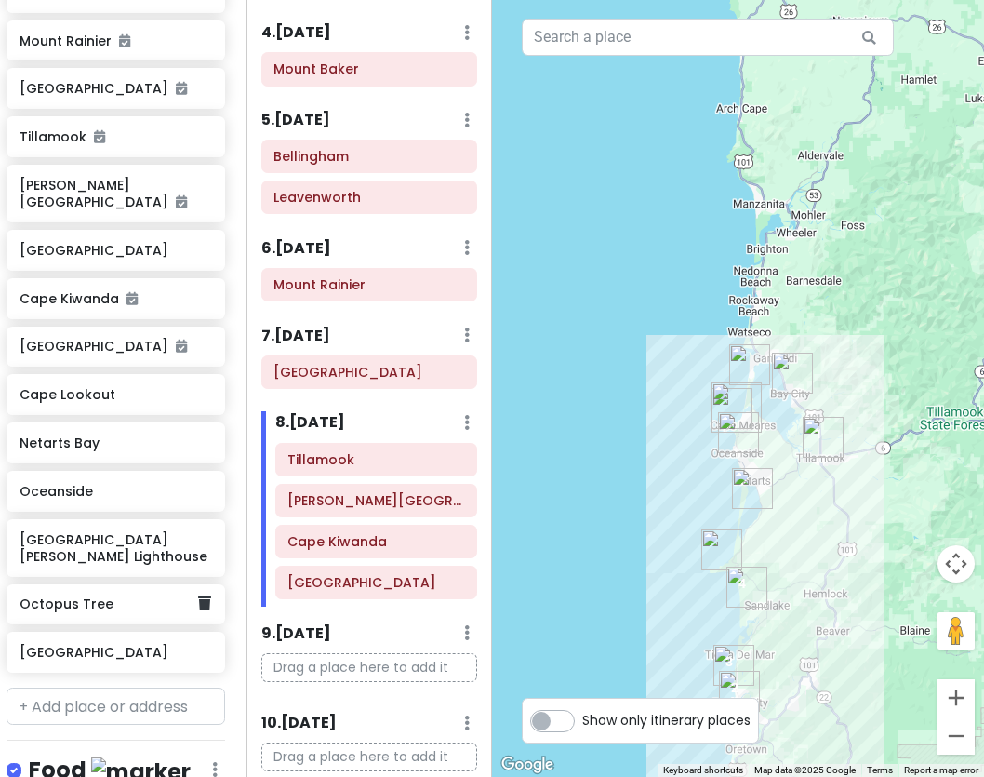
scroll to position [706, 7]
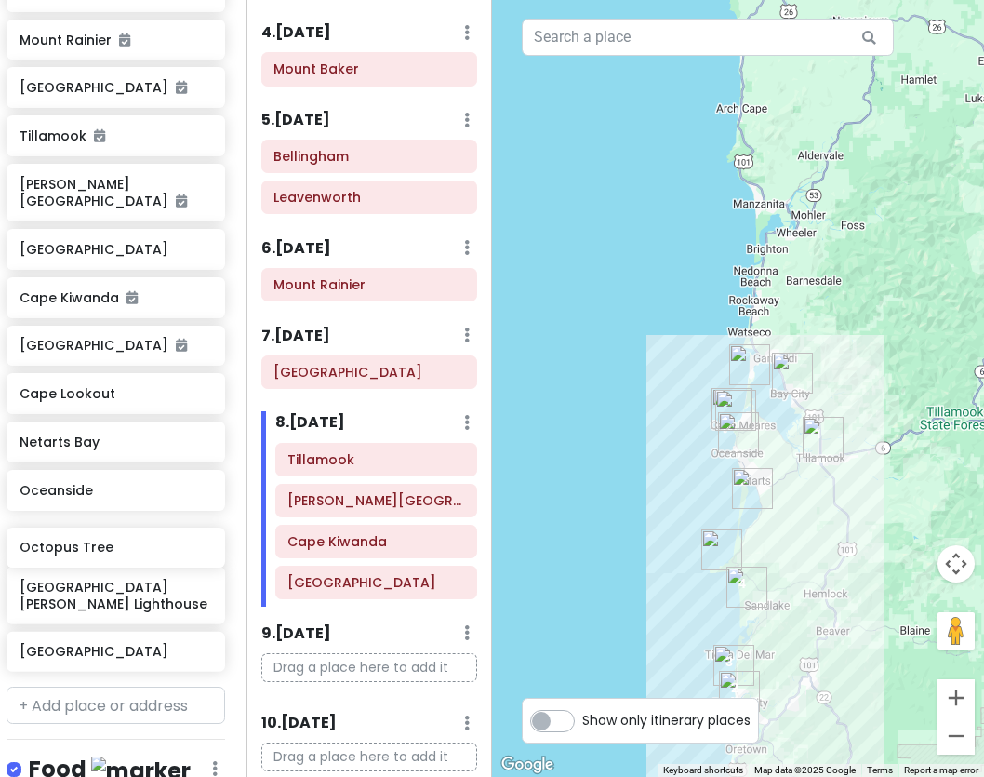
drag, startPoint x: 77, startPoint y: 585, endPoint x: 77, endPoint y: 546, distance: 39.1
click at [77, 546] on div "Jasper Wells Gray Provincial Park Kamloops North Cascades National Park Mount B…" at bounding box center [116, 172] width 247 height 1014
click at [717, 397] on img "Octopus Tree" at bounding box center [735, 410] width 41 height 41
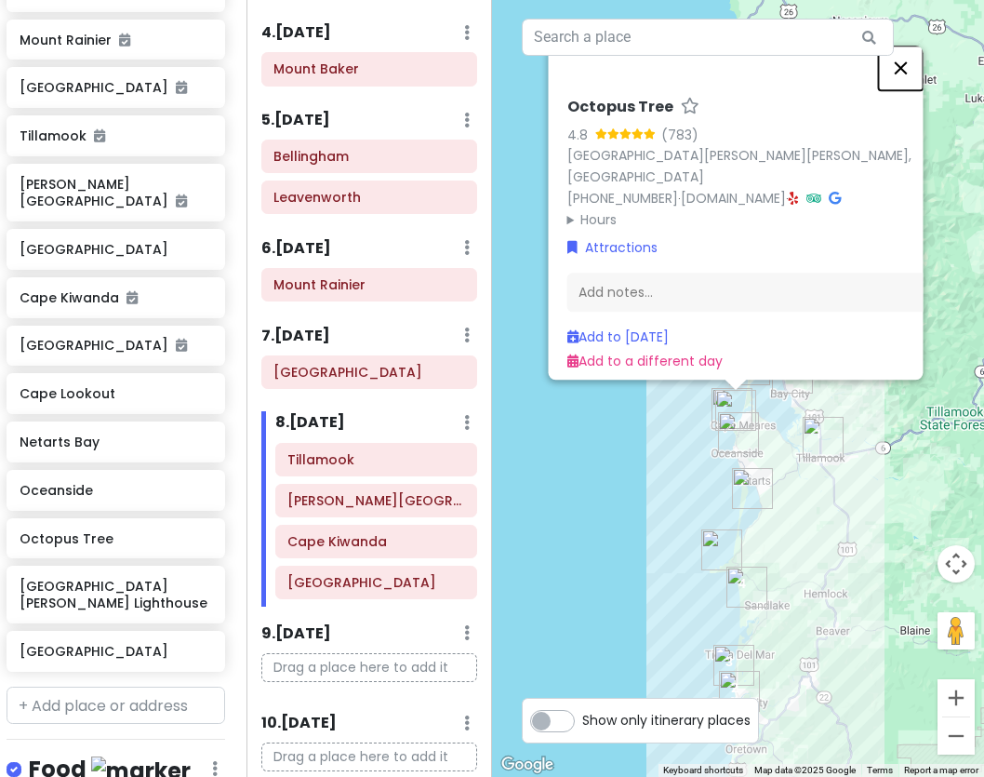
click at [909, 73] on button "Close" at bounding box center [900, 68] width 45 height 45
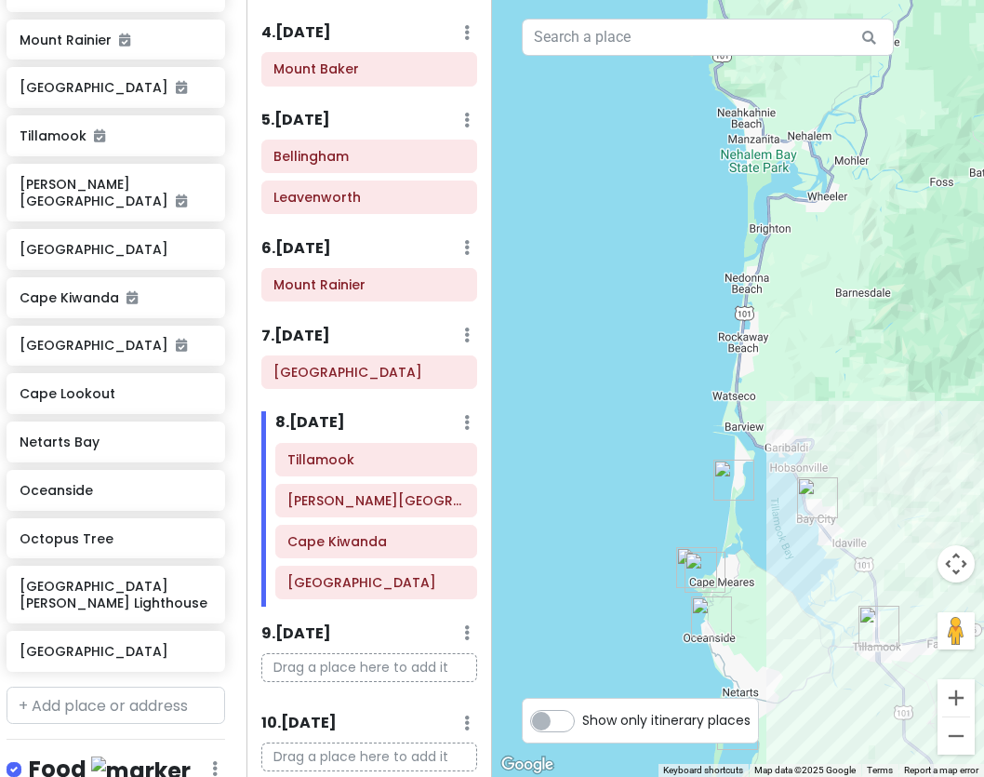
click at [683, 561] on img "Cape Meares Lighthouse" at bounding box center [696, 567] width 41 height 41
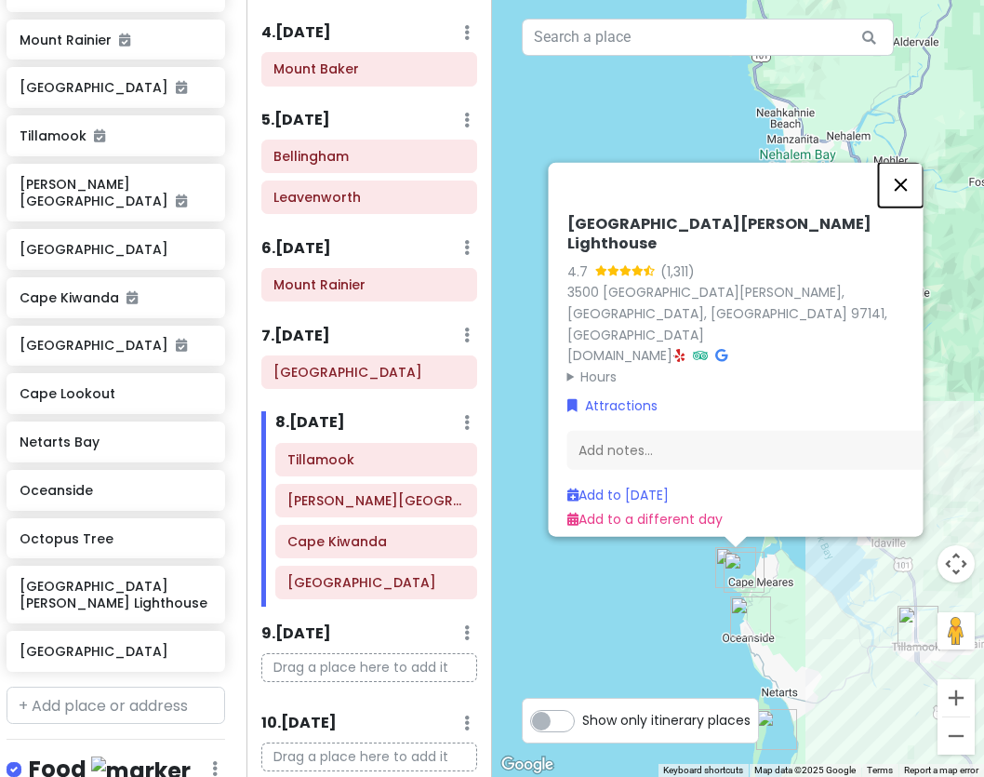
click at [903, 207] on button "Close" at bounding box center [900, 184] width 45 height 45
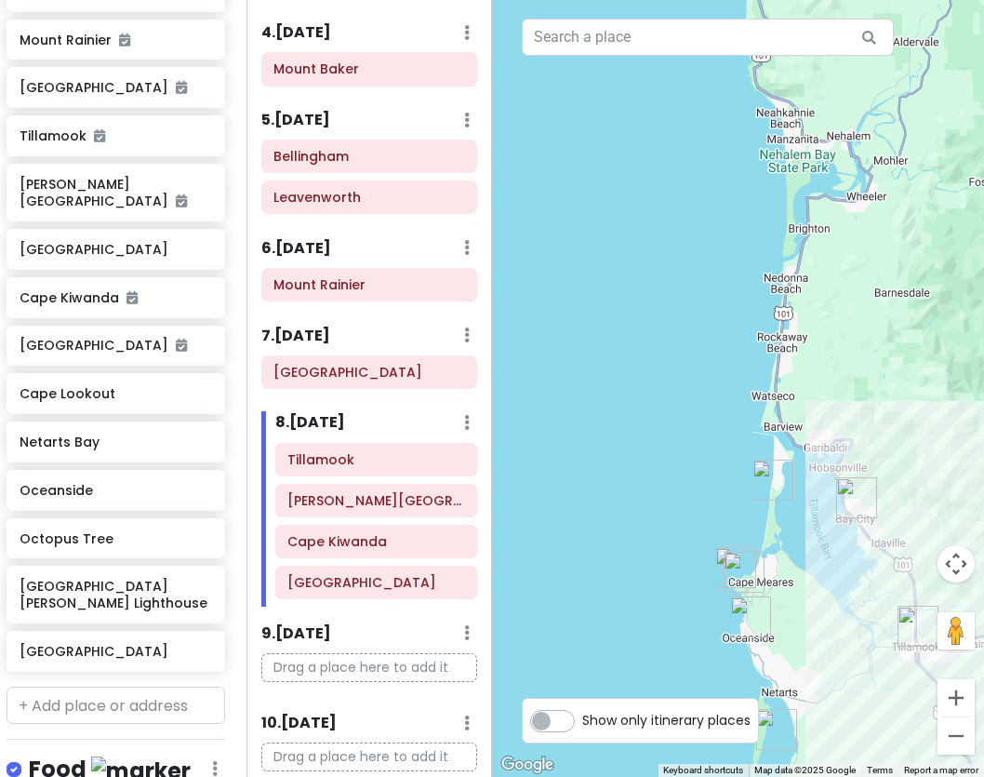
click at [767, 481] on img "Bayocean Peninsula" at bounding box center [773, 480] width 41 height 41
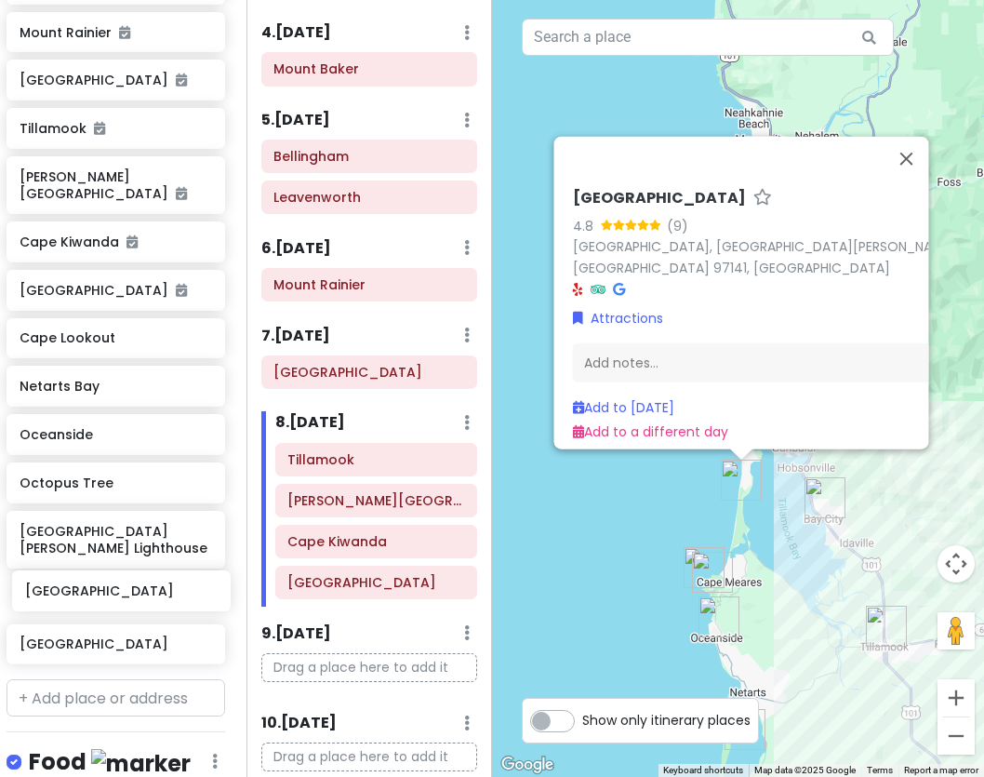
scroll to position [725, 7]
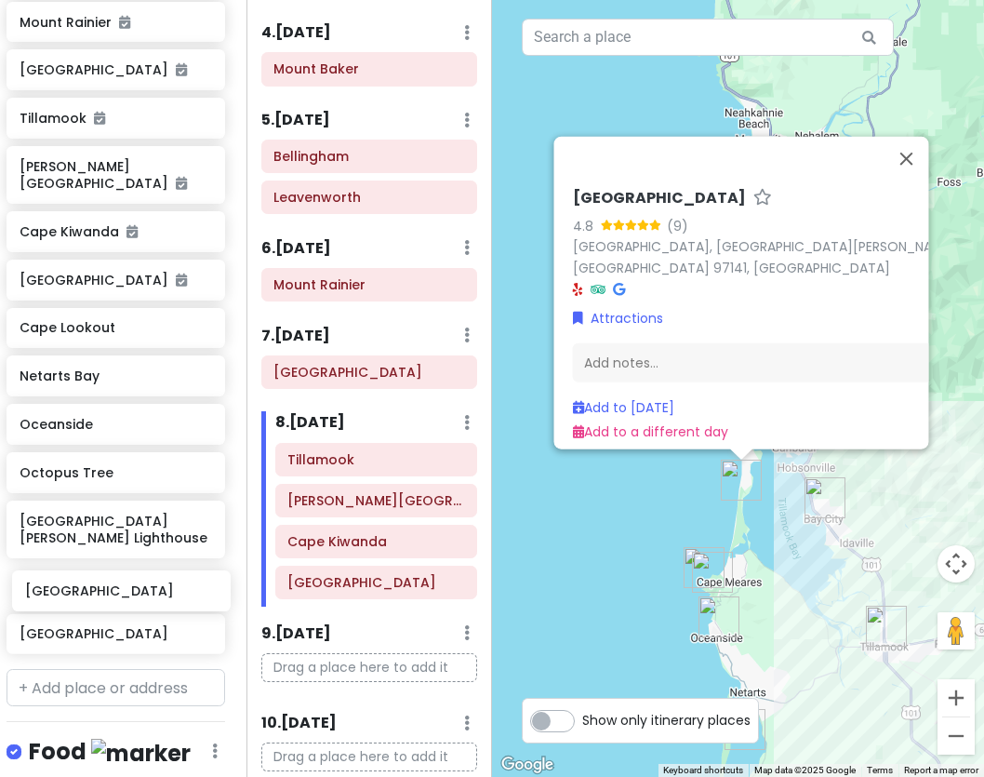
drag, startPoint x: 111, startPoint y: 237, endPoint x: 116, endPoint y: 595, distance: 358.2
click at [116, 595] on div "Jasper Wells Gray Provincial Park Kamloops North Cascades National Park Mount B…" at bounding box center [116, 154] width 247 height 1014
click at [906, 173] on button "Close" at bounding box center [906, 158] width 45 height 45
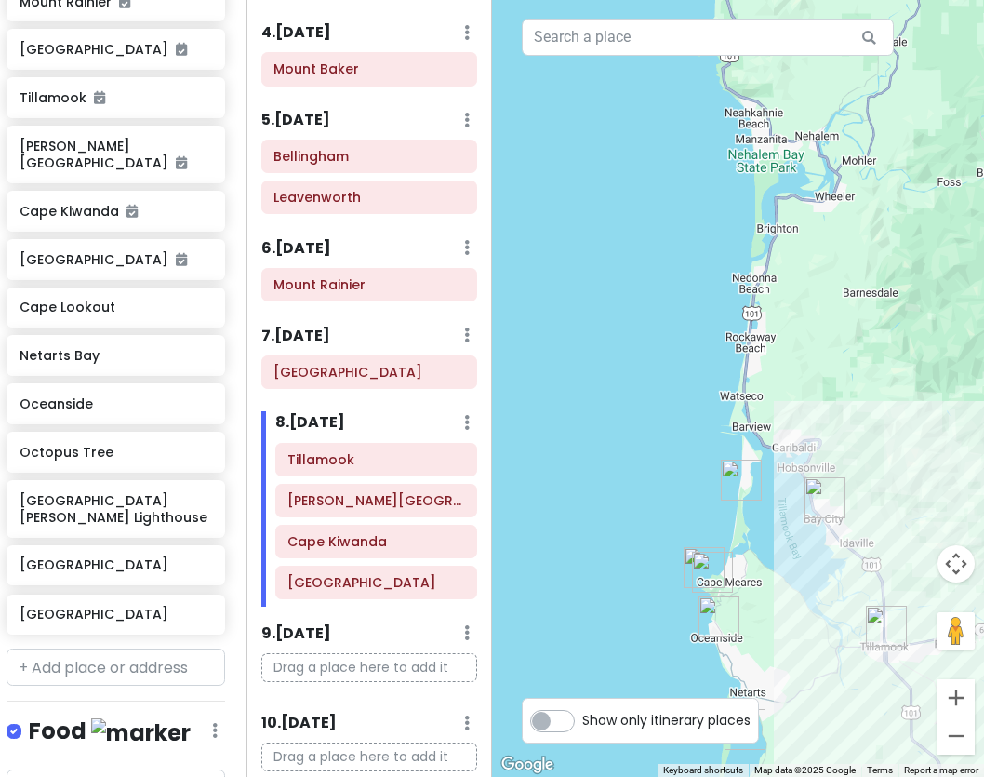
drag, startPoint x: 81, startPoint y: 578, endPoint x: 81, endPoint y: 625, distance: 47.4
click at [81, 625] on div "PNW Private Change Dates Make a Copy Delete Trip Go Pro ⚡️ Give Feedback 💡 Supp…" at bounding box center [123, 388] width 247 height 777
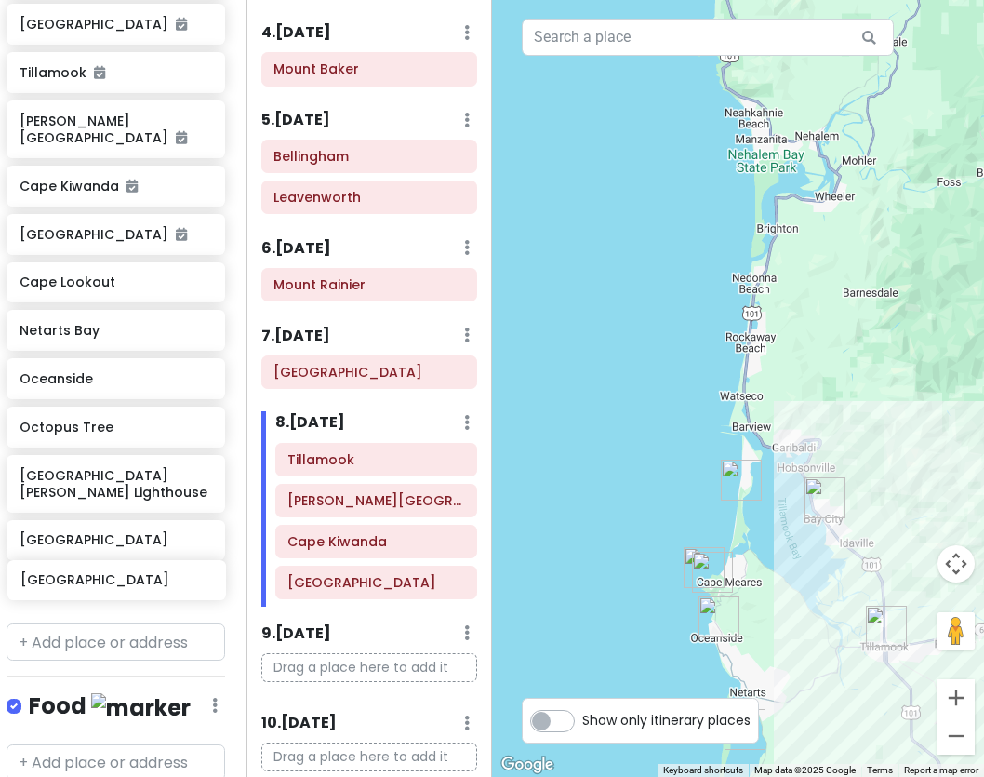
scroll to position [774, 7]
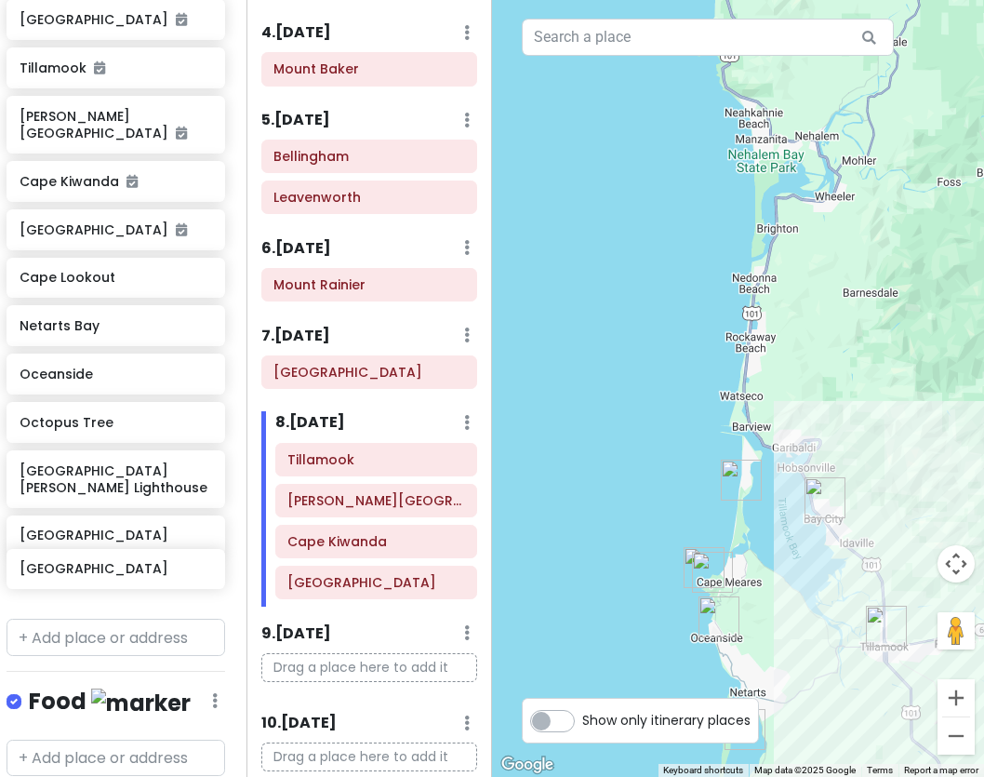
drag, startPoint x: 100, startPoint y: 541, endPoint x: 99, endPoint y: 574, distance: 32.6
click at [99, 574] on div "Jasper Wells Gray Provincial Park Kamloops North Cascades National Park Mount B…" at bounding box center [116, 104] width 247 height 1014
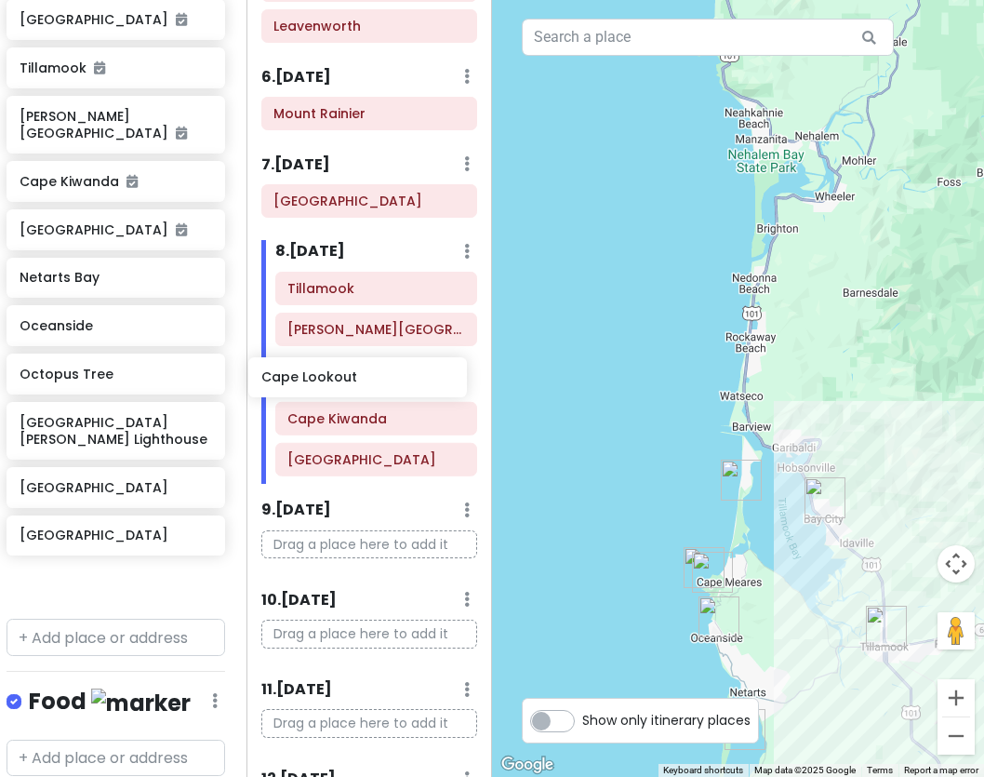
scroll to position [774, 10]
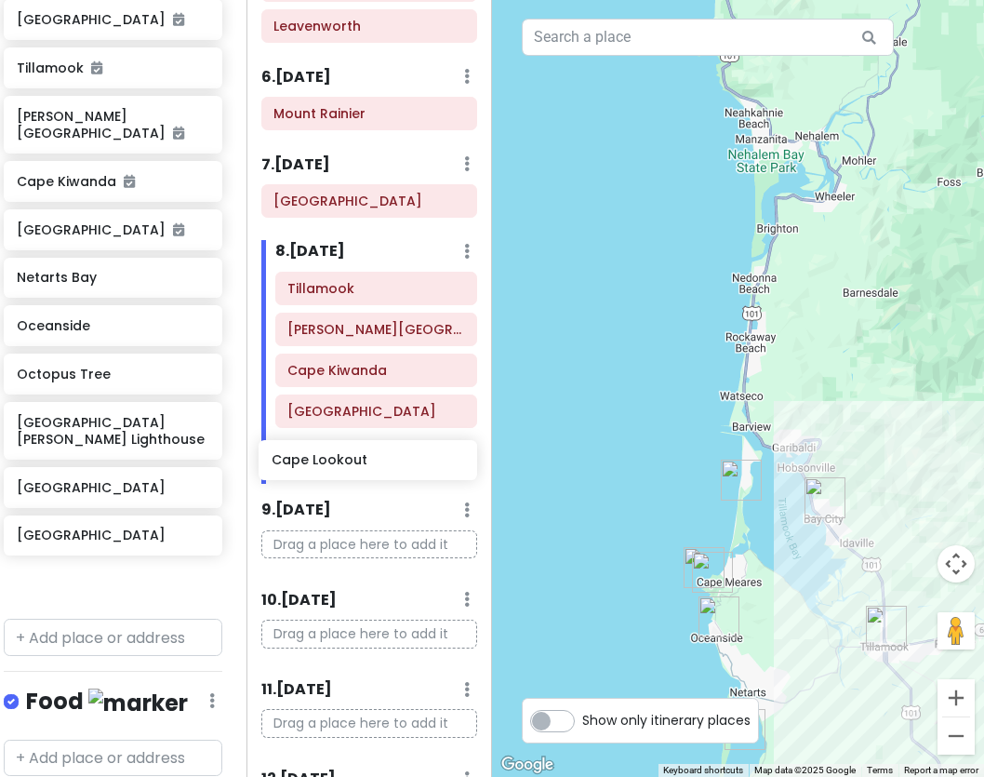
drag, startPoint x: 72, startPoint y: 282, endPoint x: 324, endPoint y: 465, distance: 311.7
click at [324, 465] on div "PNW Private Change Dates Make a Copy Delete Trip Go Pro ⚡️ Give Feedback 💡 Supp…" at bounding box center [492, 388] width 984 height 777
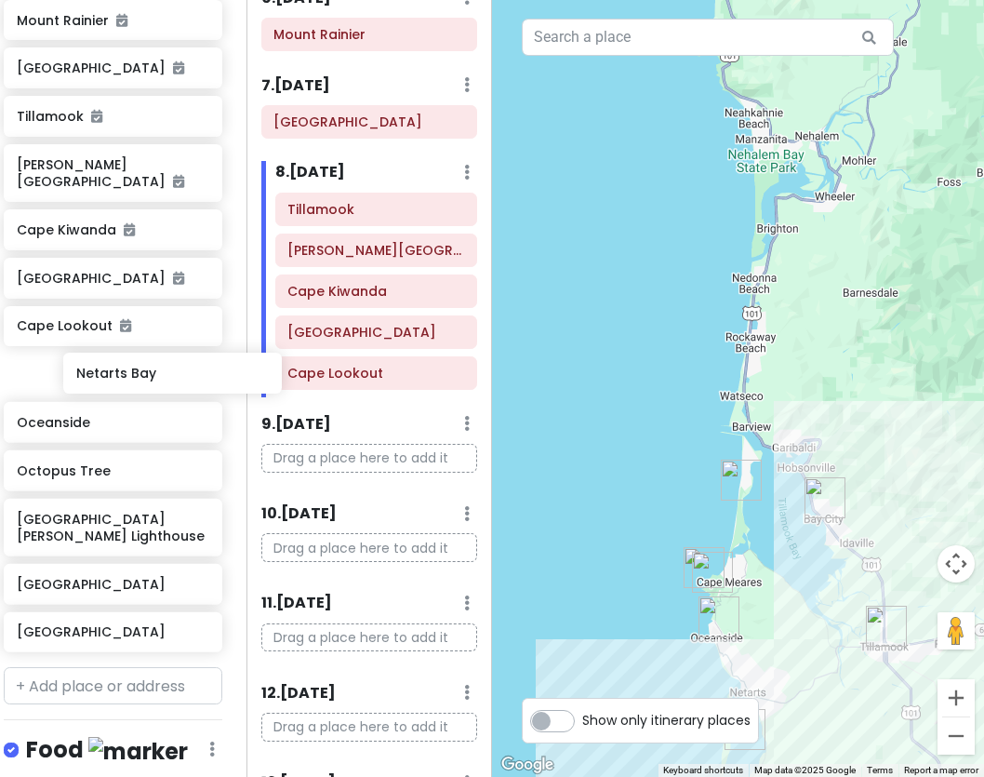
scroll to position [726, 25]
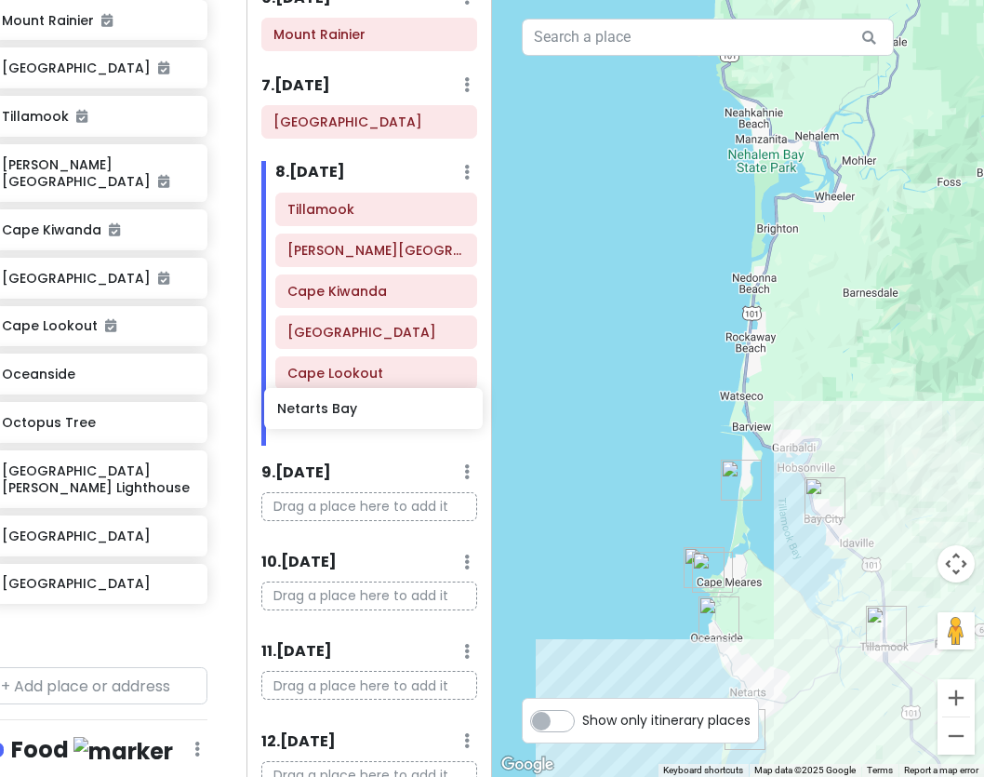
drag, startPoint x: 91, startPoint y: 379, endPoint x: 350, endPoint y: 414, distance: 261.0
click at [350, 414] on div "PNW Private Change Dates Make a Copy Delete Trip Go Pro ⚡️ Give Feedback 💡 Supp…" at bounding box center [492, 388] width 984 height 777
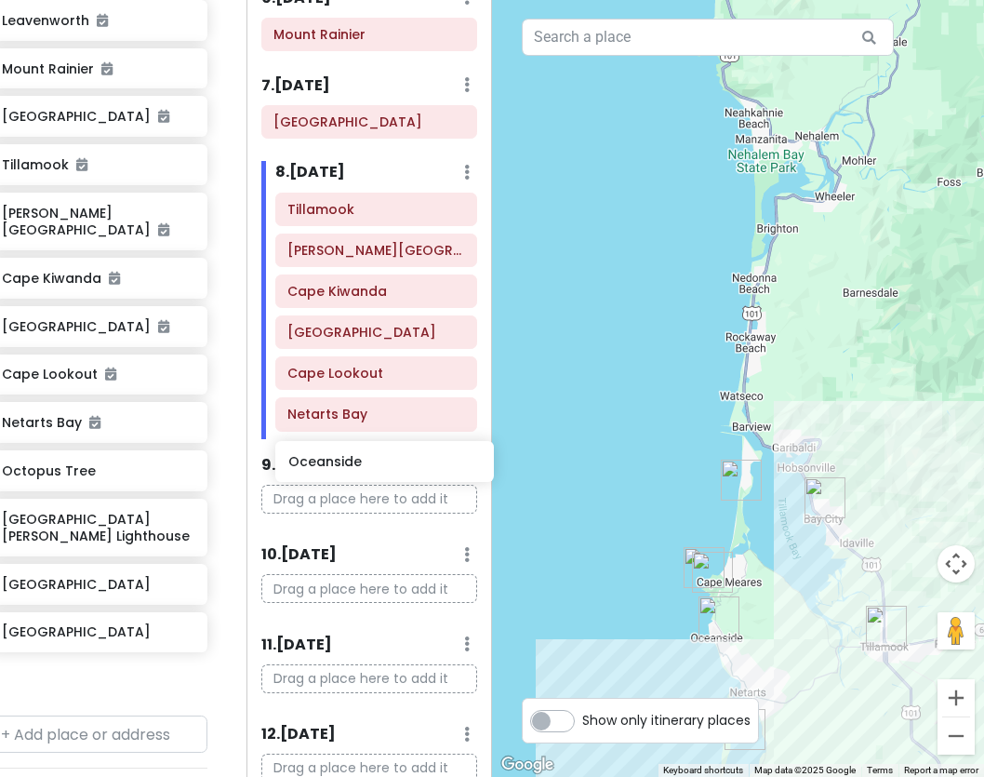
scroll to position [677, 26]
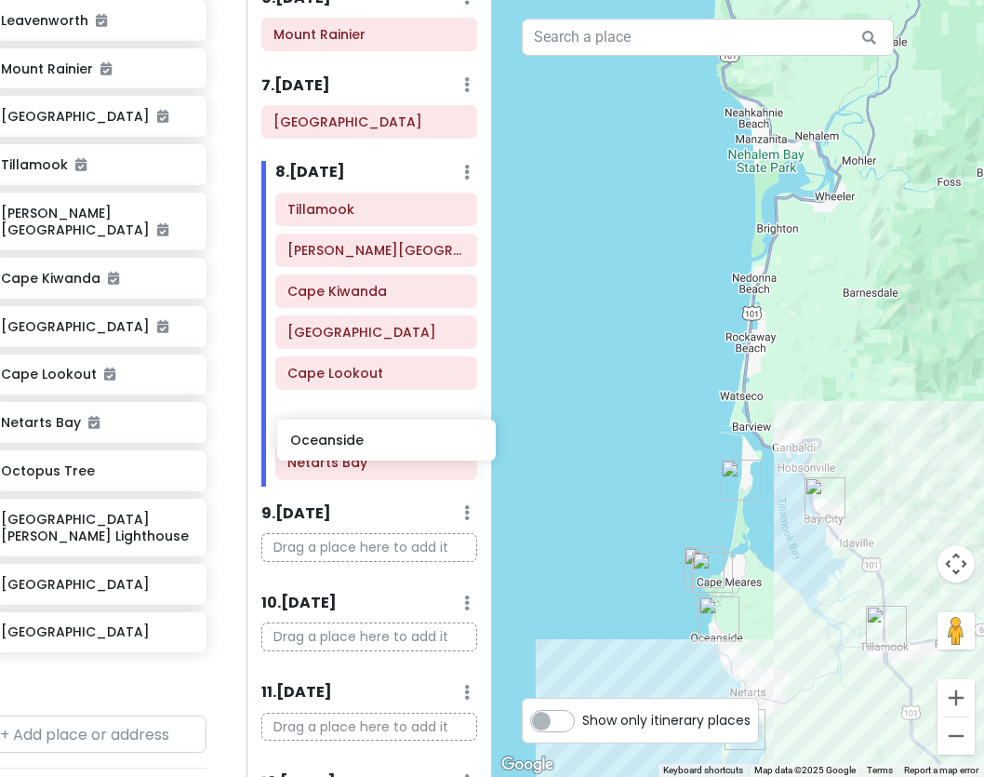
drag, startPoint x: 68, startPoint y: 471, endPoint x: 354, endPoint y: 443, distance: 287.0
click at [354, 443] on div "PNW Private Change Dates Make a Copy Delete Trip Go Pro ⚡️ Give Feedback 💡 Supp…" at bounding box center [492, 388] width 984 height 777
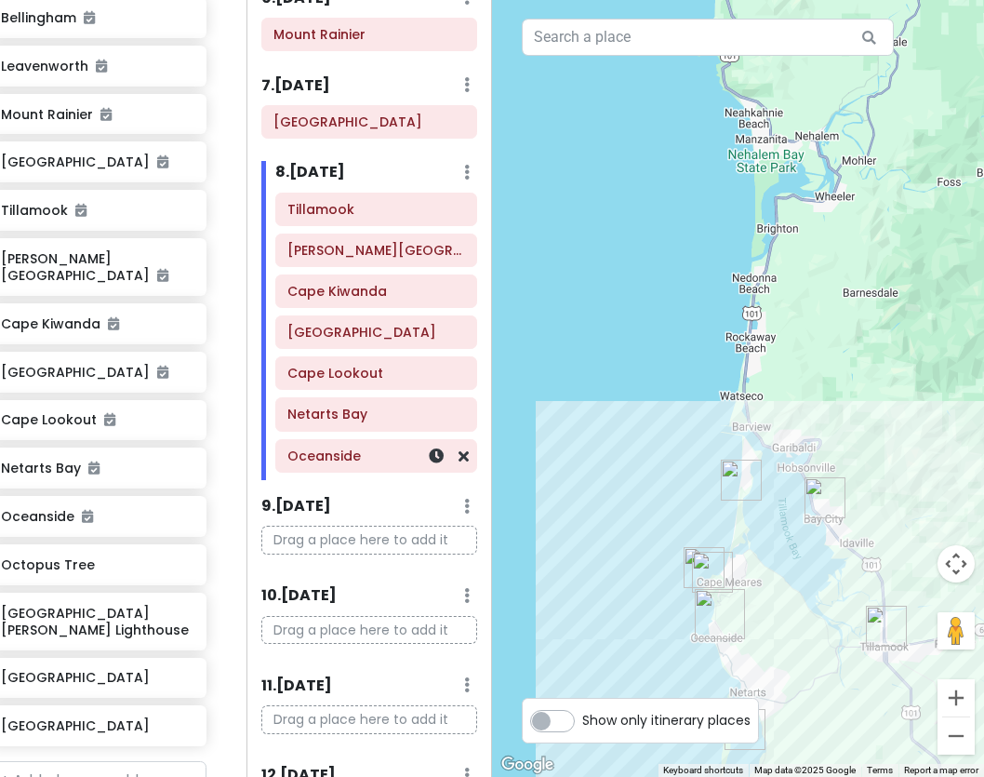
scroll to position [629, 26]
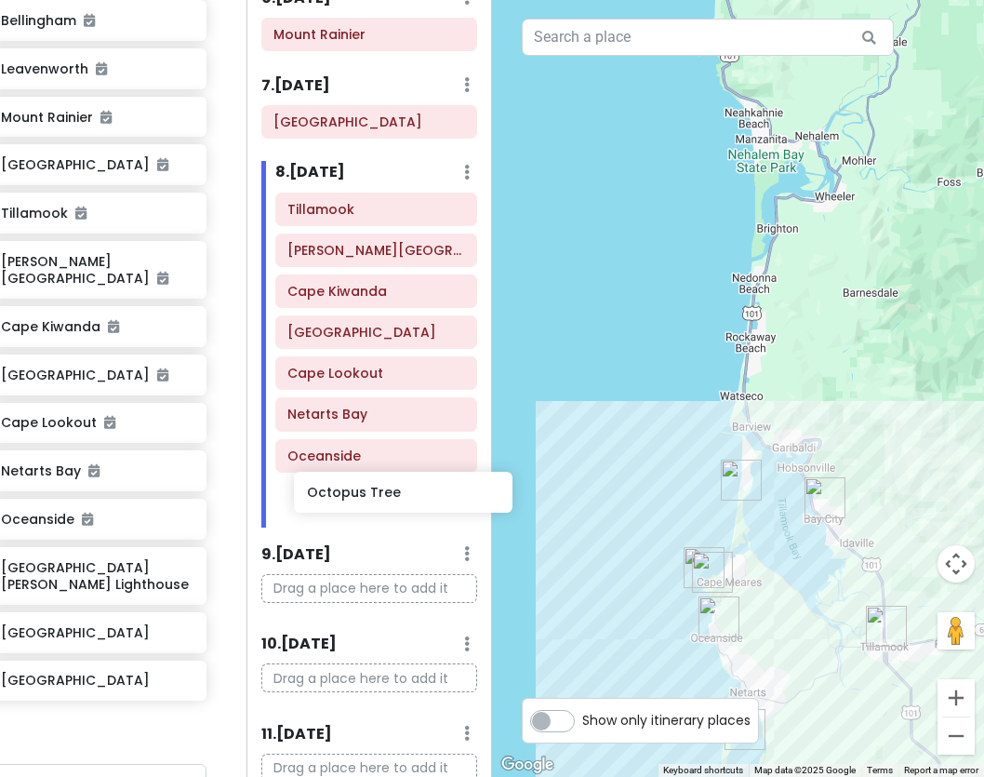
drag, startPoint x: 67, startPoint y: 563, endPoint x: 373, endPoint y: 488, distance: 315.0
click at [373, 488] on div "PNW Private Change Dates Make a Copy Delete Trip Go Pro ⚡️ Give Feedback 💡 Supp…" at bounding box center [492, 388] width 984 height 777
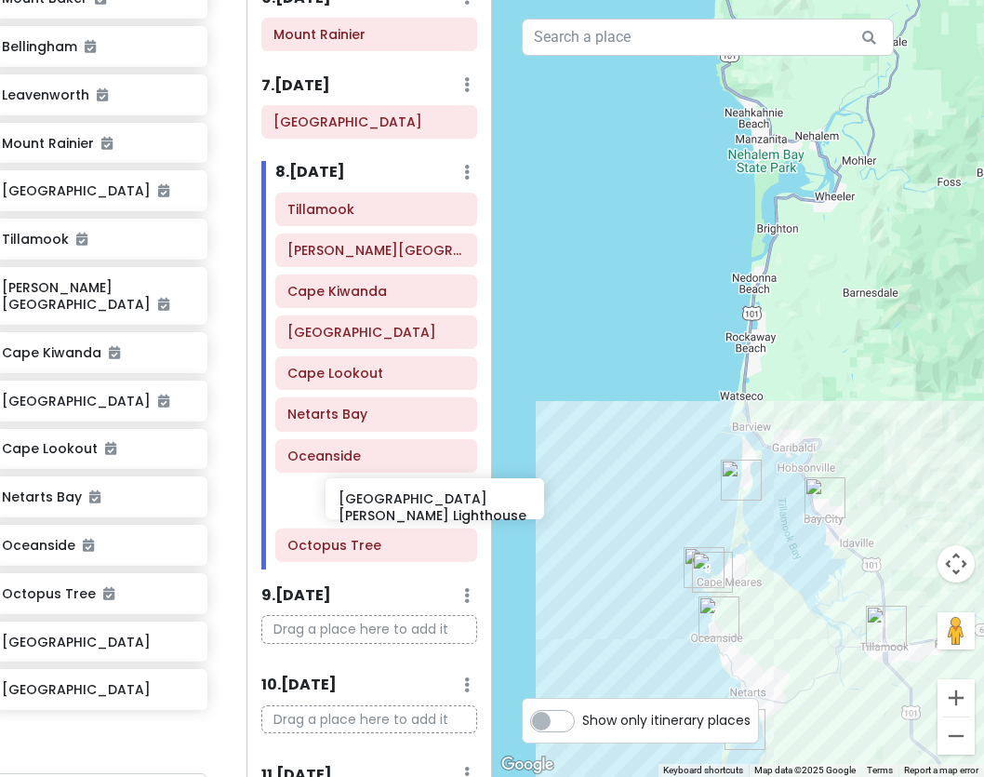
scroll to position [669, 0]
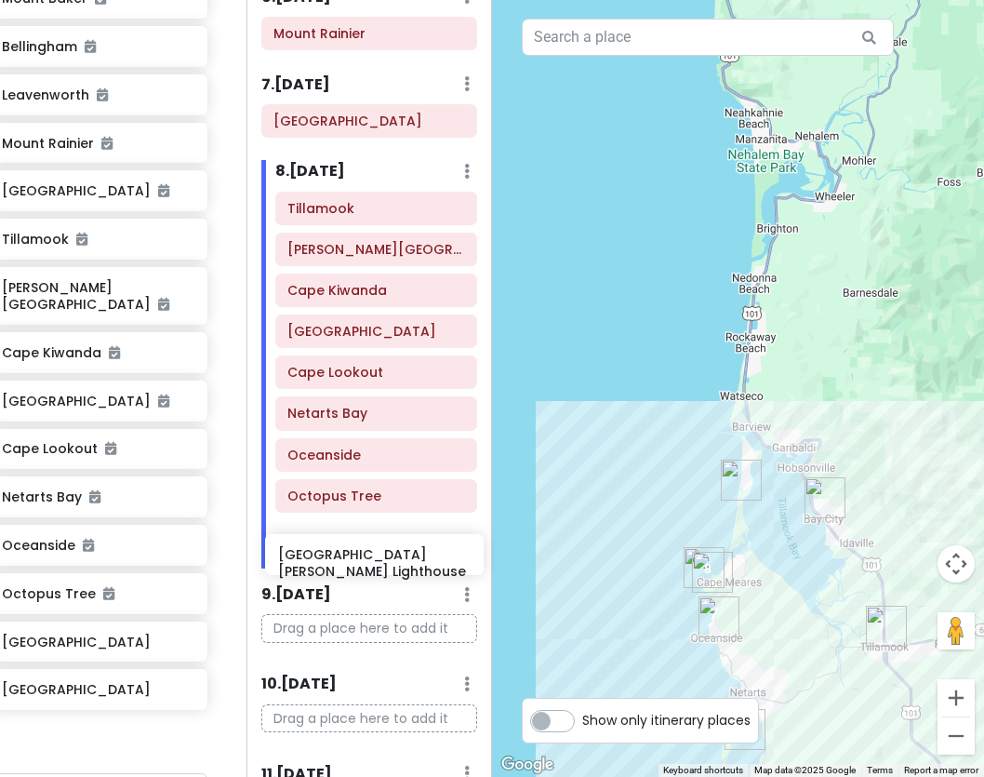
drag, startPoint x: 55, startPoint y: 634, endPoint x: 331, endPoint y: 545, distance: 290.4
click at [331, 545] on div "PNW Private Change Dates Make a Copy Delete Trip Go Pro ⚡️ Give Feedback 💡 Supp…" at bounding box center [492, 388] width 984 height 777
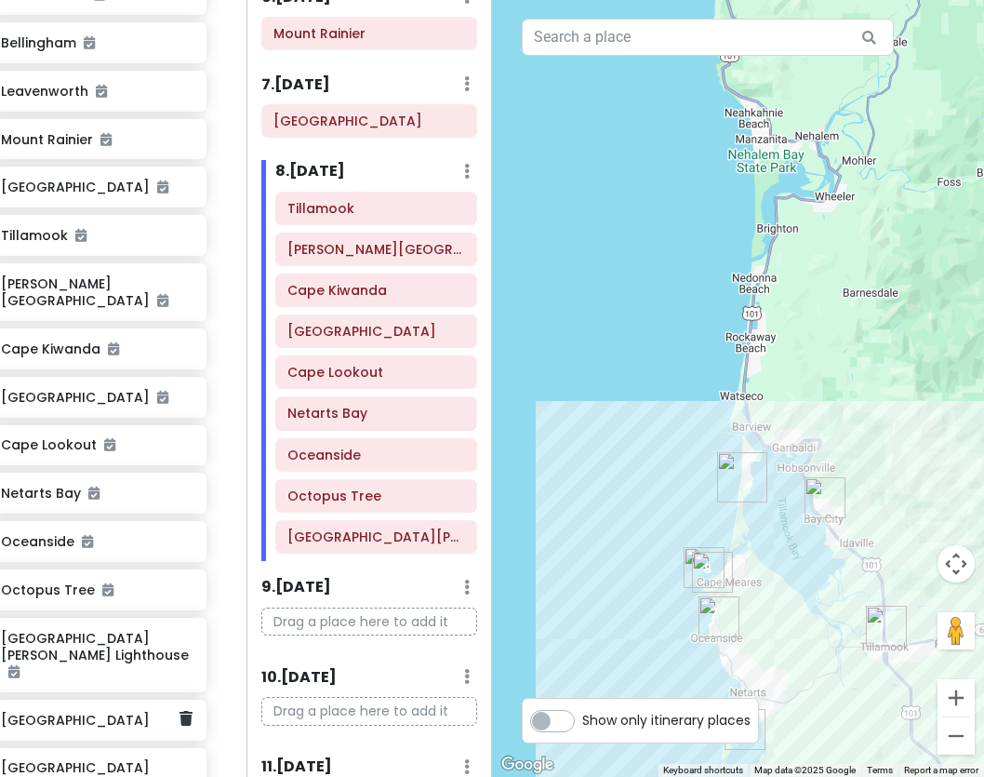
scroll to position [671, 0]
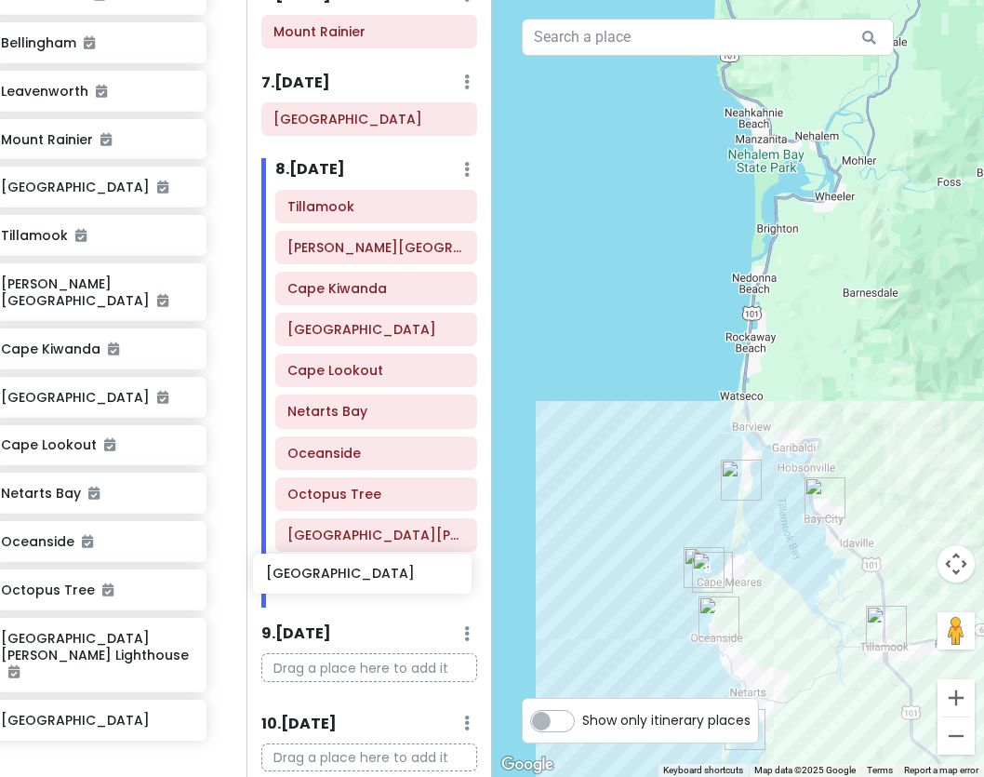
drag, startPoint x: 35, startPoint y: 699, endPoint x: 299, endPoint y: 581, distance: 288.6
click at [299, 581] on div "PNW Private Change Dates Make a Copy Delete Trip Go Pro ⚡️ Give Feedback 💡 Supp…" at bounding box center [492, 388] width 984 height 777
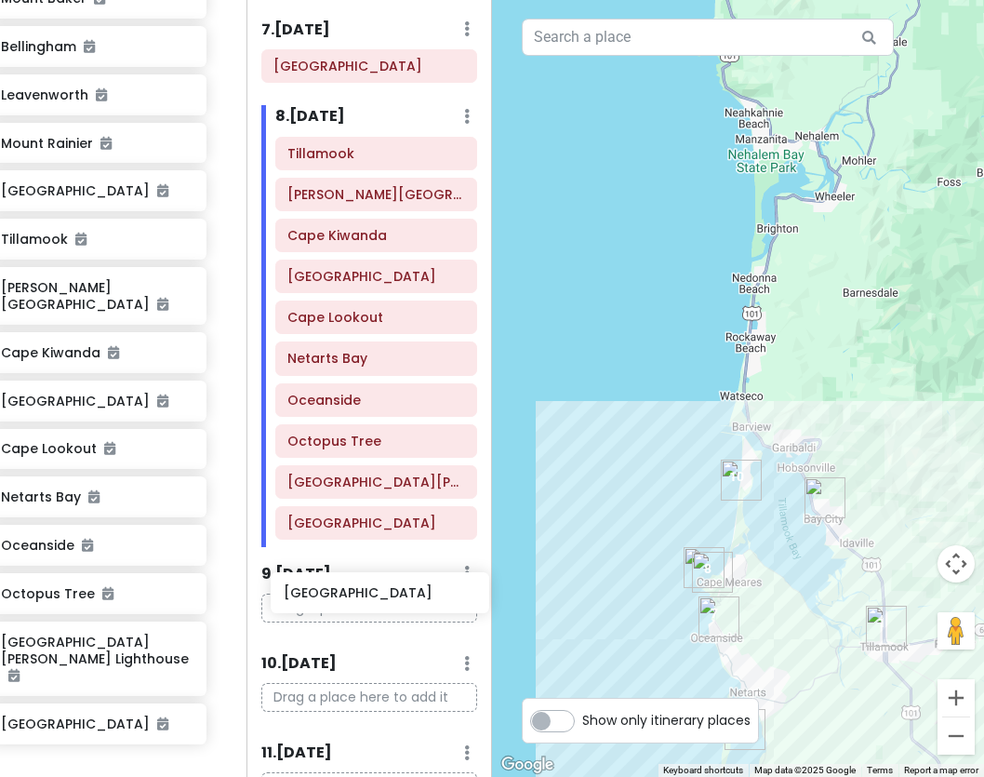
scroll to position [729, 0]
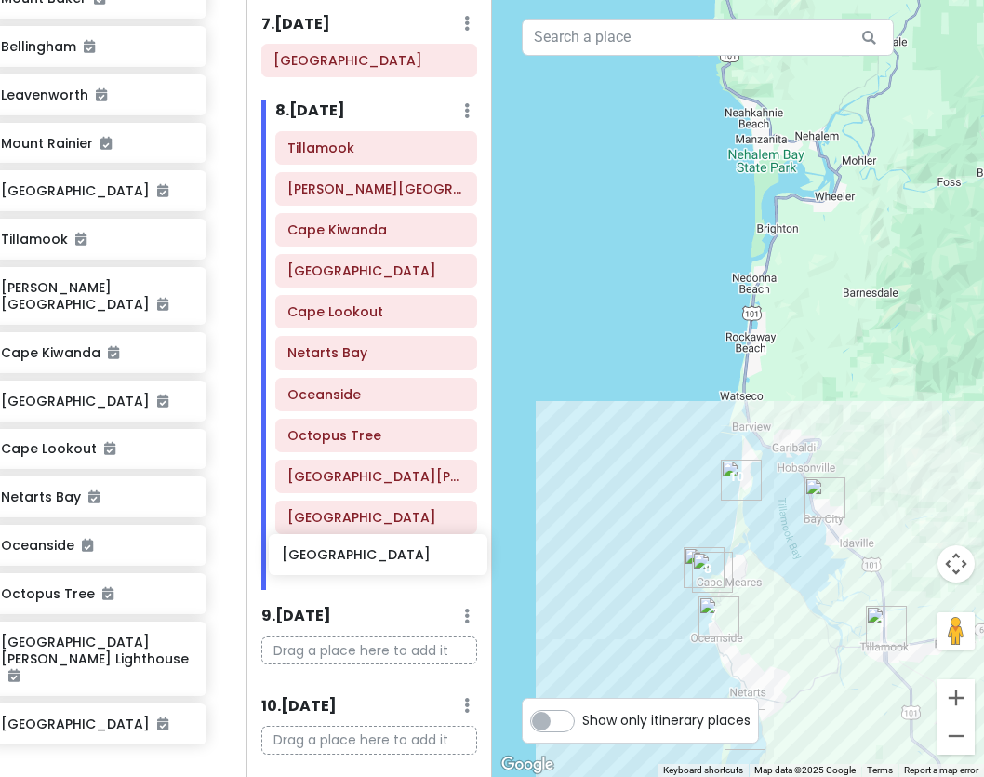
drag, startPoint x: 58, startPoint y: 736, endPoint x: 339, endPoint y: 552, distance: 335.9
click at [339, 552] on div "PNW Private Change Dates Make a Copy Delete Trip Go Pro ⚡️ Give Feedback 💡 Supp…" at bounding box center [492, 388] width 984 height 777
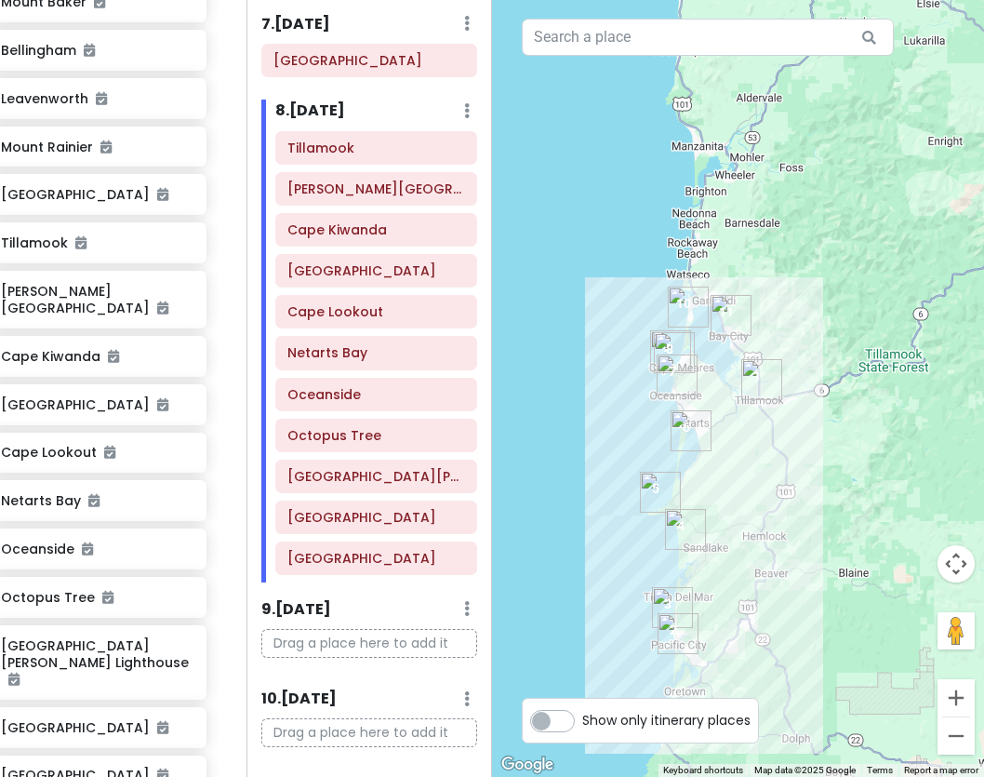
drag, startPoint x: 847, startPoint y: 588, endPoint x: 815, endPoint y: 397, distance: 193.3
click at [815, 397] on div at bounding box center [738, 388] width 492 height 777
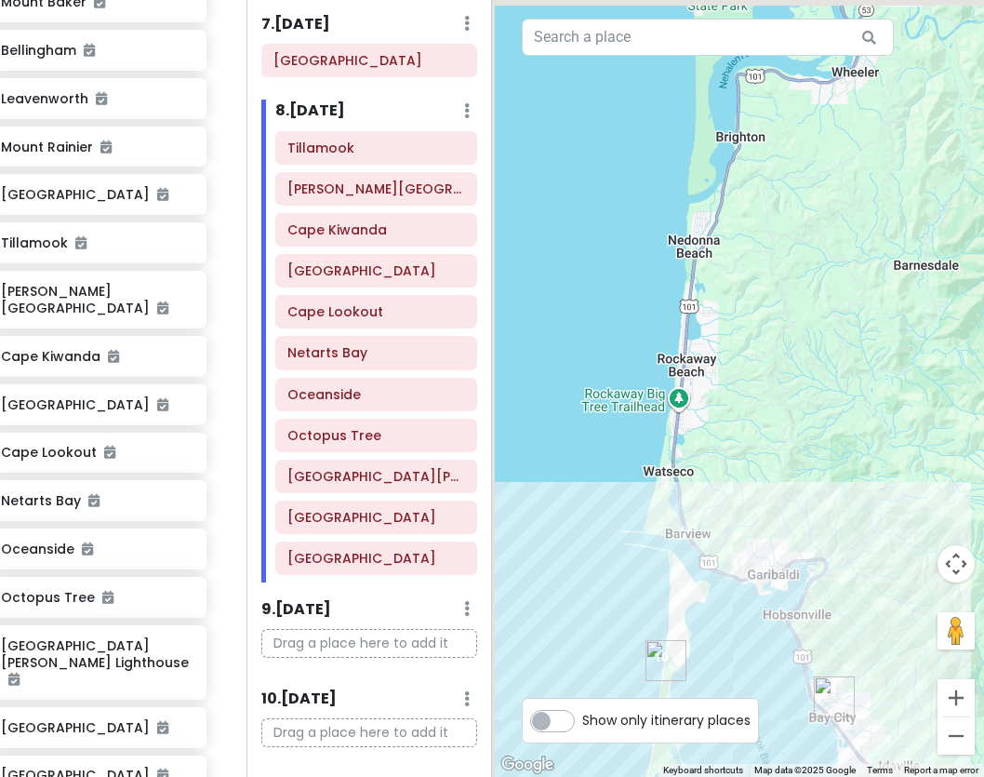
drag, startPoint x: 698, startPoint y: 297, endPoint x: 837, endPoint y: 453, distance: 209.5
click at [837, 453] on div at bounding box center [738, 388] width 492 height 777
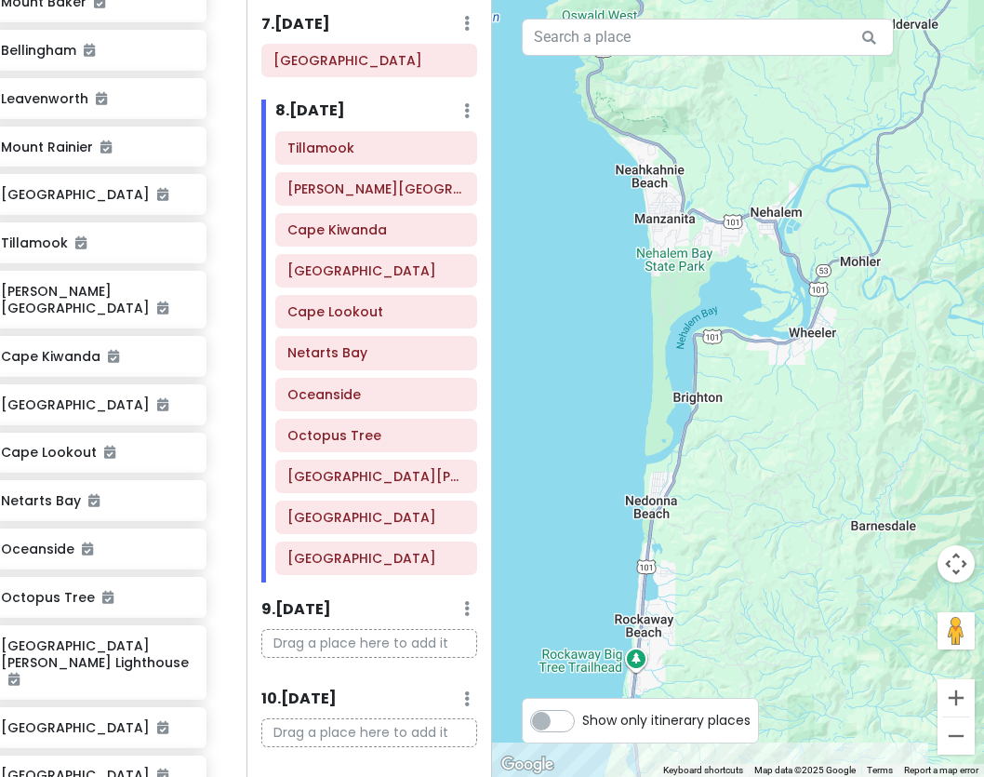
drag, startPoint x: 800, startPoint y: 414, endPoint x: 755, endPoint y: 674, distance: 264.3
click at [755, 674] on div at bounding box center [738, 388] width 492 height 777
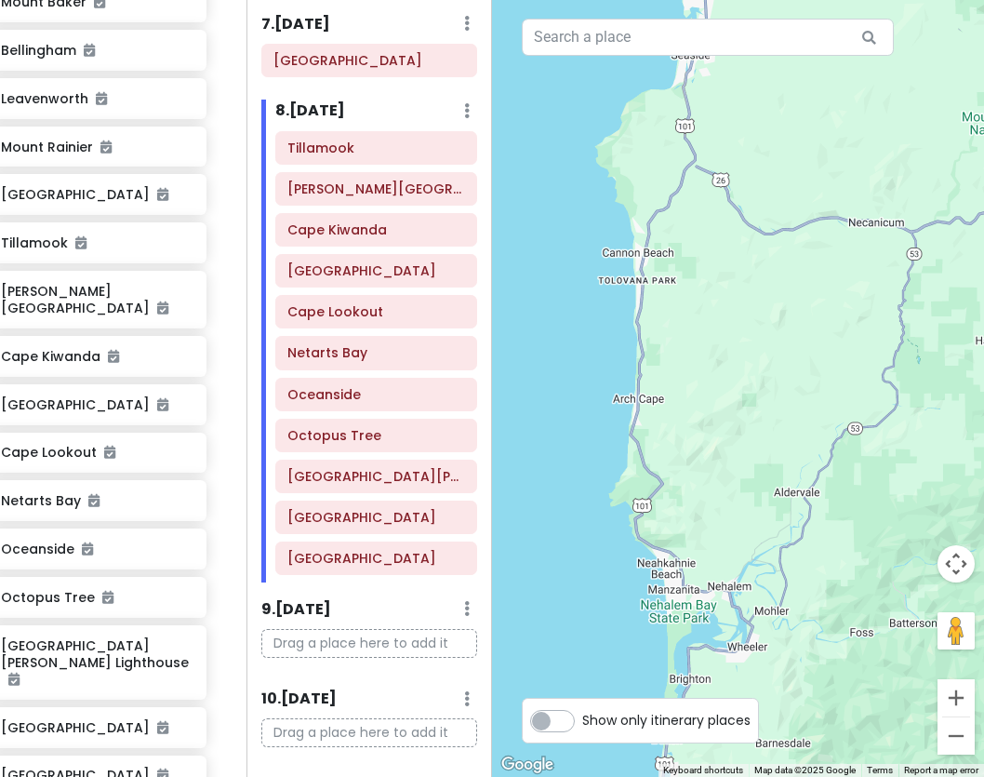
drag, startPoint x: 743, startPoint y: 393, endPoint x: 714, endPoint y: 679, distance: 288.1
click at [714, 679] on div at bounding box center [738, 388] width 492 height 777
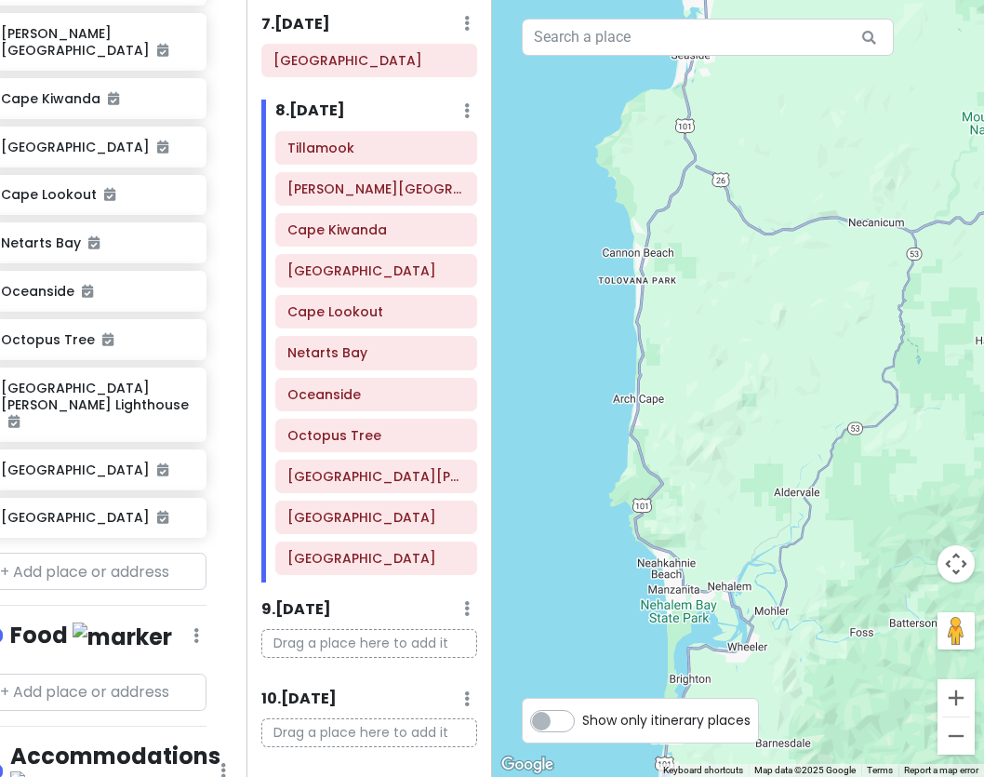
scroll to position [860, 26]
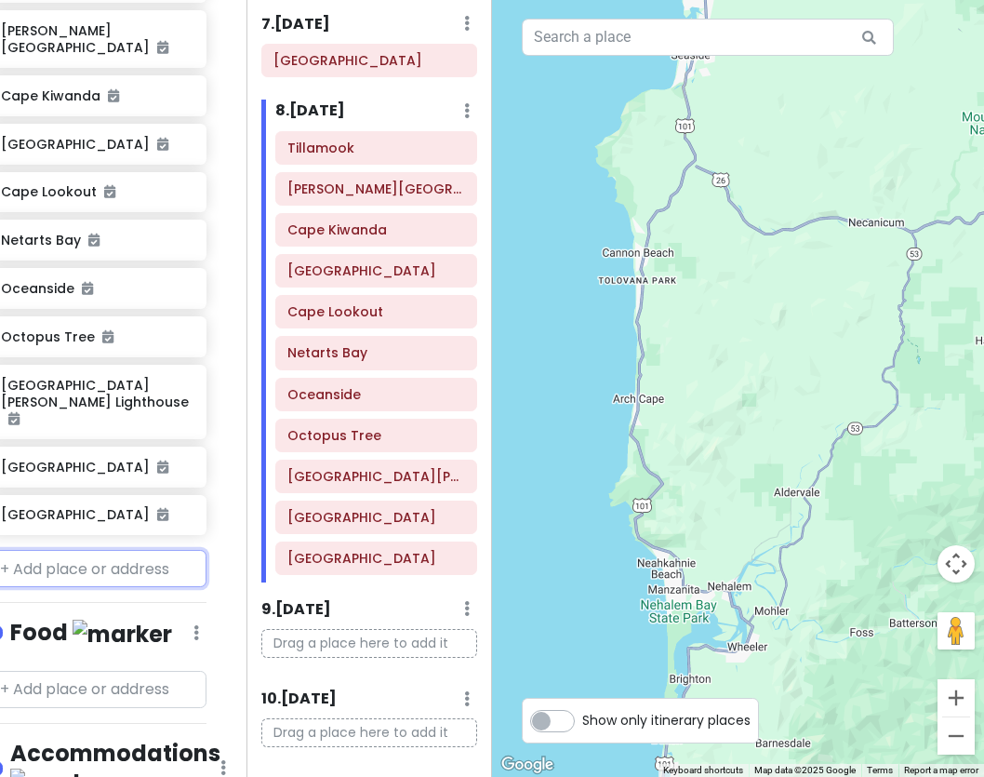
click at [80, 550] on input "text" at bounding box center [97, 568] width 219 height 37
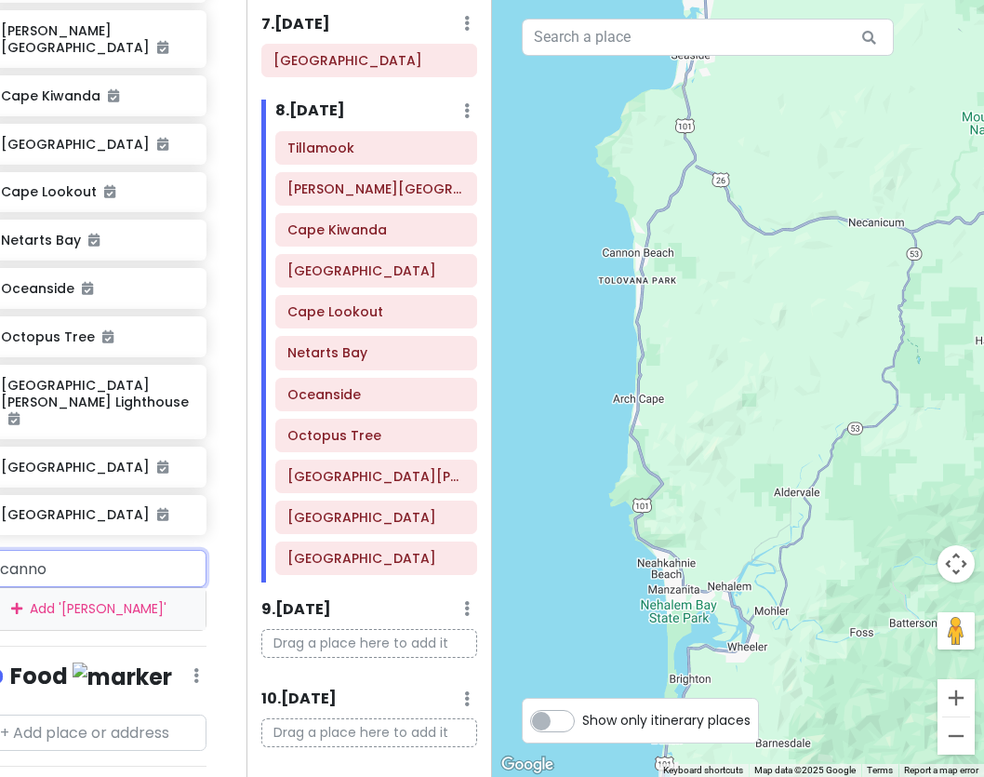
type input "cannon"
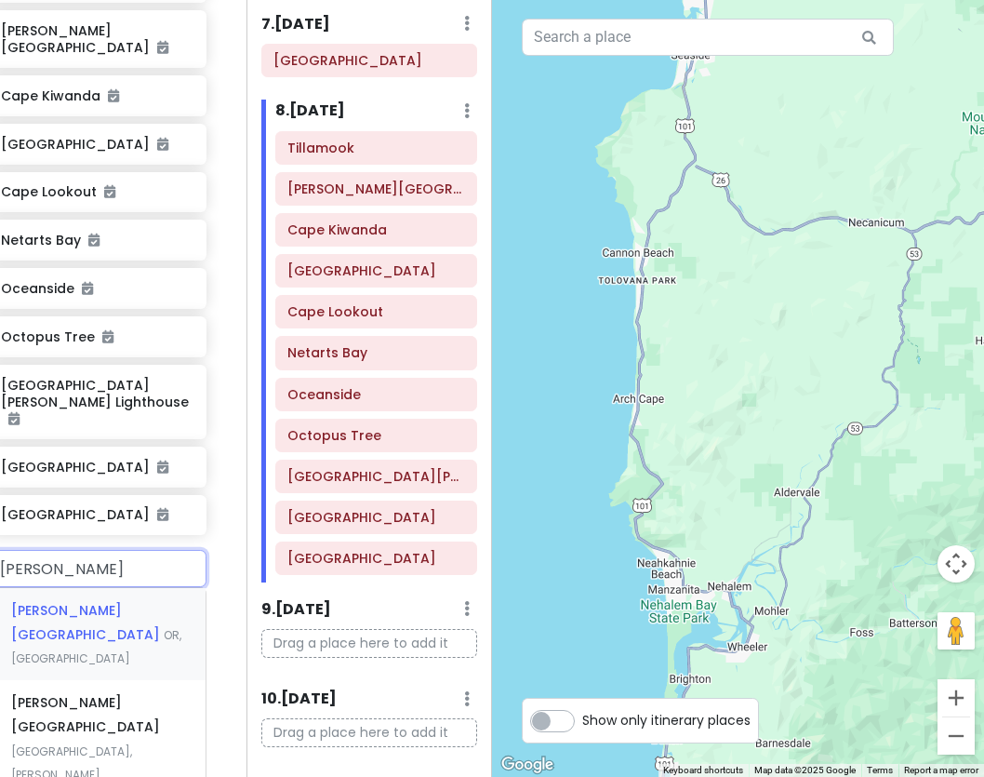
click at [84, 601] on span "[PERSON_NAME][GEOGRAPHIC_DATA]" at bounding box center [87, 622] width 153 height 43
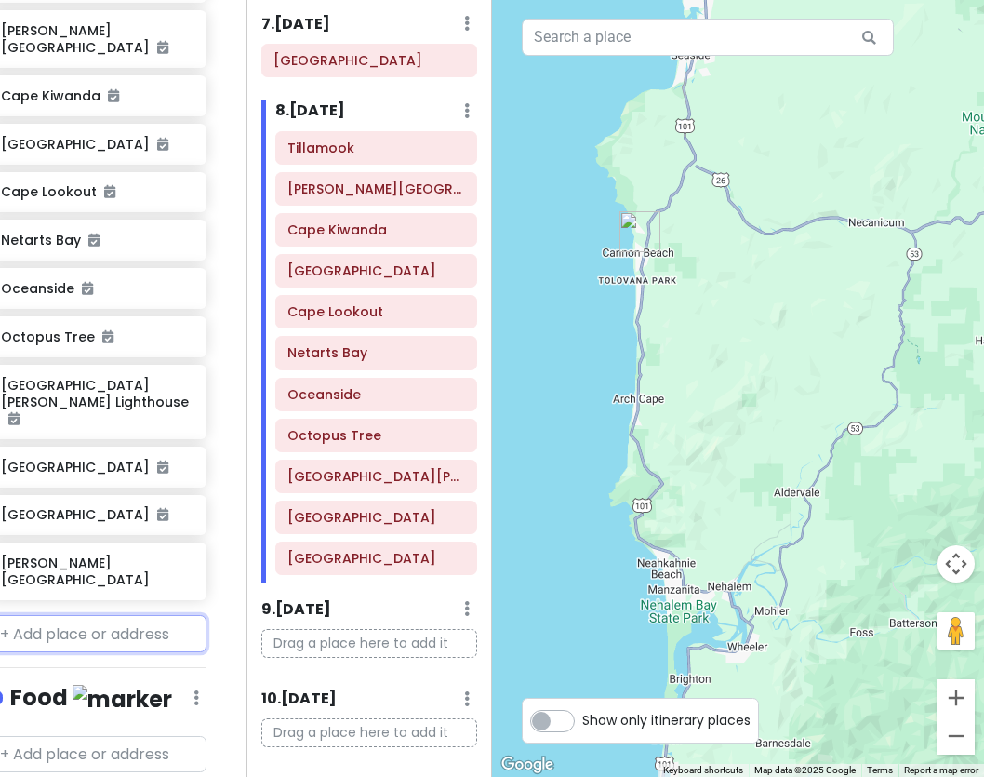
scroll to position [908, 26]
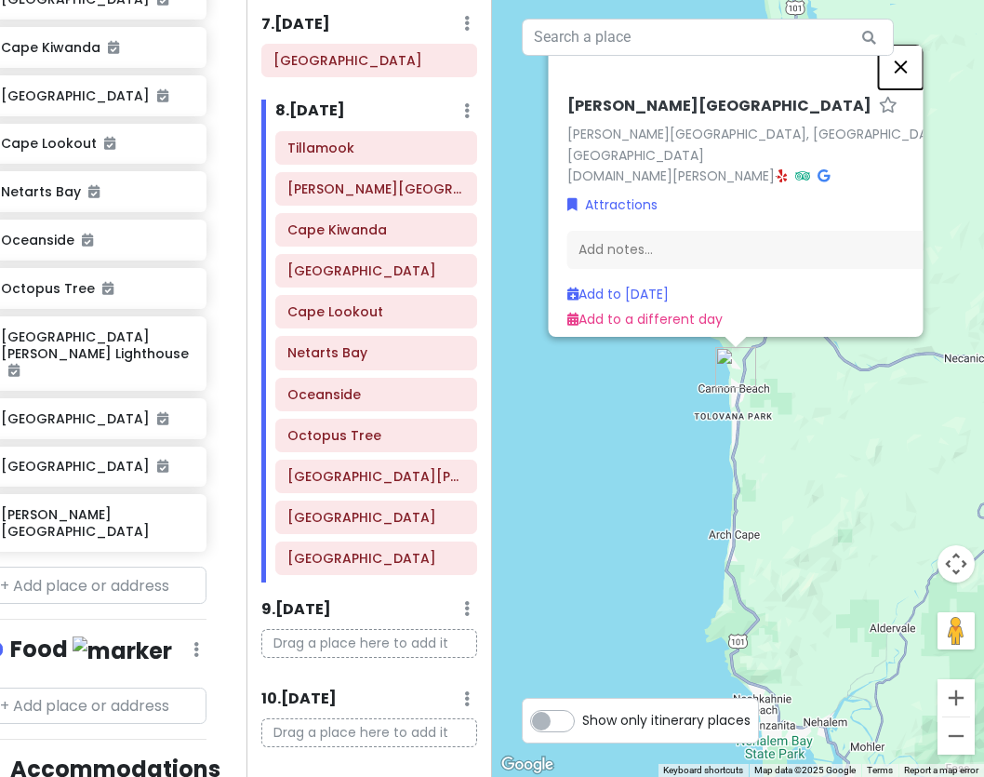
click at [905, 77] on button "Close" at bounding box center [900, 67] width 45 height 45
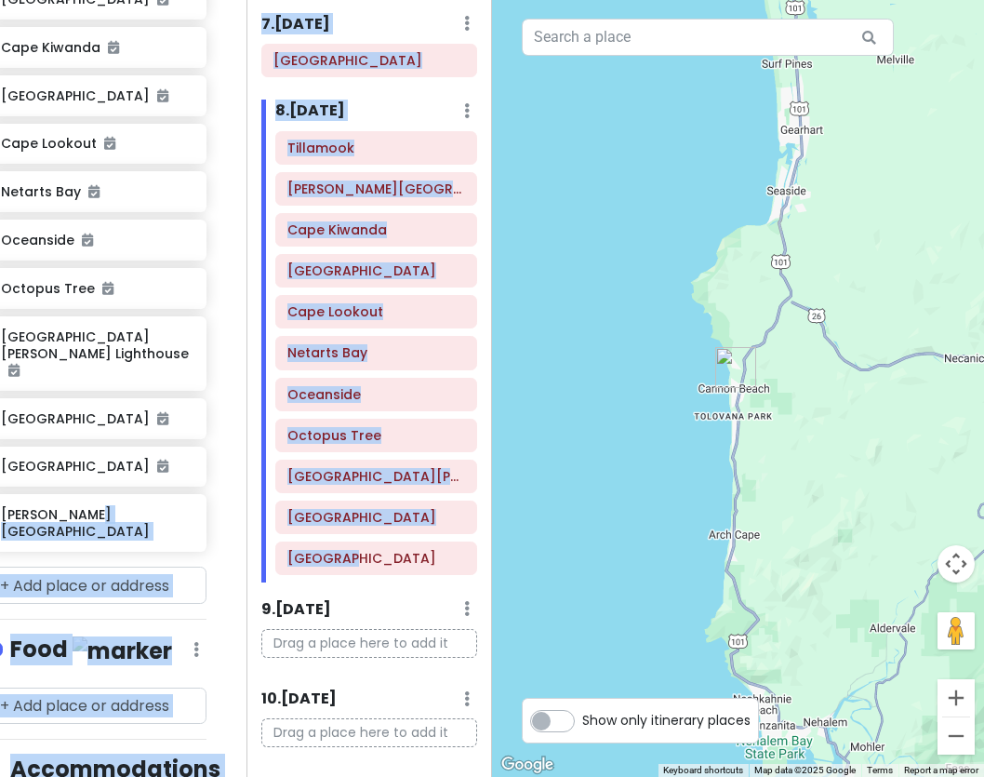
drag, startPoint x: 97, startPoint y: 501, endPoint x: 380, endPoint y: 577, distance: 293.6
click at [380, 577] on div "PNW Private Change Dates Make a Copy Delete Trip Go Pro ⚡️ Give Feedback 💡 Supp…" at bounding box center [492, 388] width 984 height 777
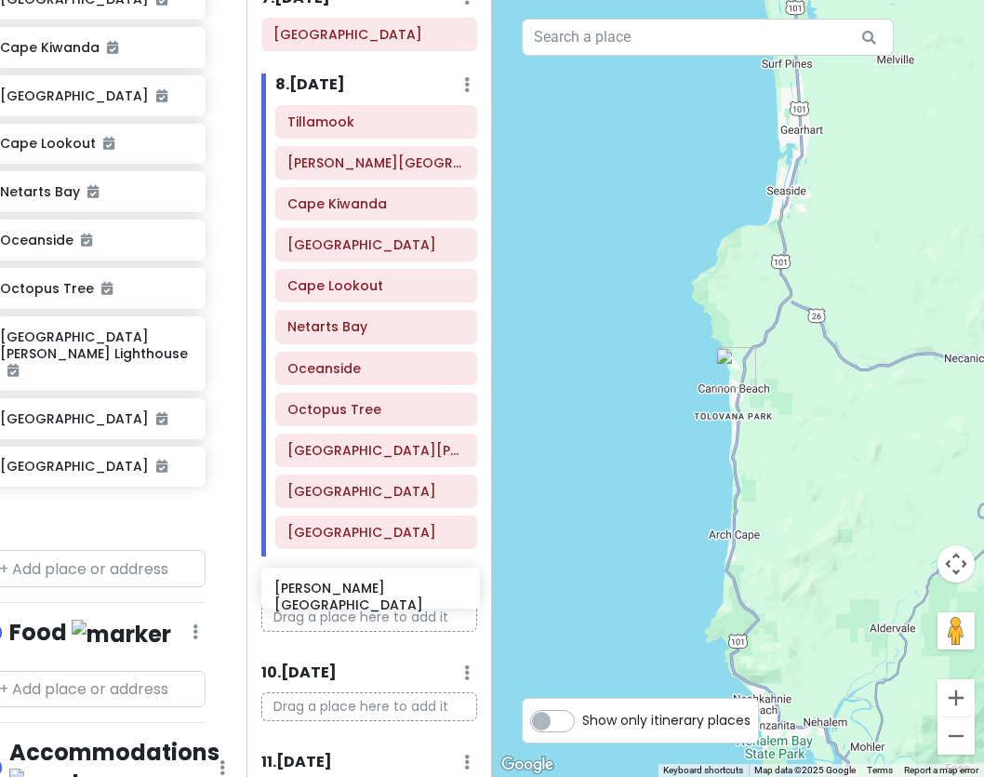
scroll to position [764, 0]
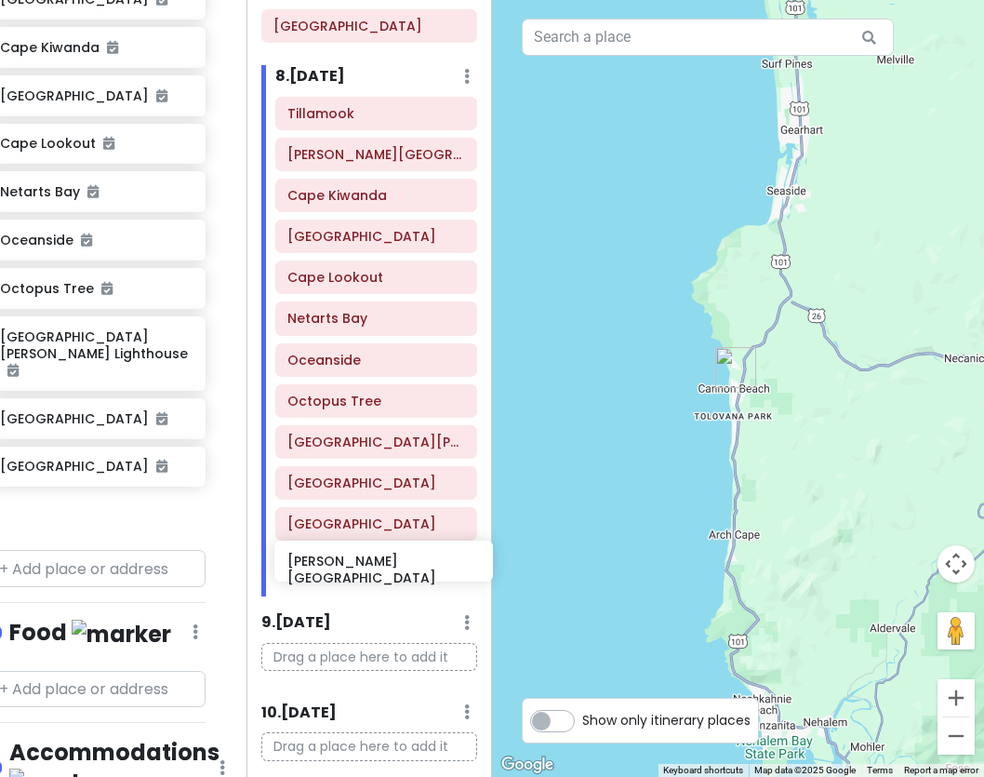
drag, startPoint x: 48, startPoint y: 484, endPoint x: 335, endPoint y: 564, distance: 297.5
click at [335, 564] on div "PNW Private Change Dates Make a Copy Delete Trip Go Pro ⚡️ Give Feedback 💡 Supp…" at bounding box center [492, 388] width 984 height 777
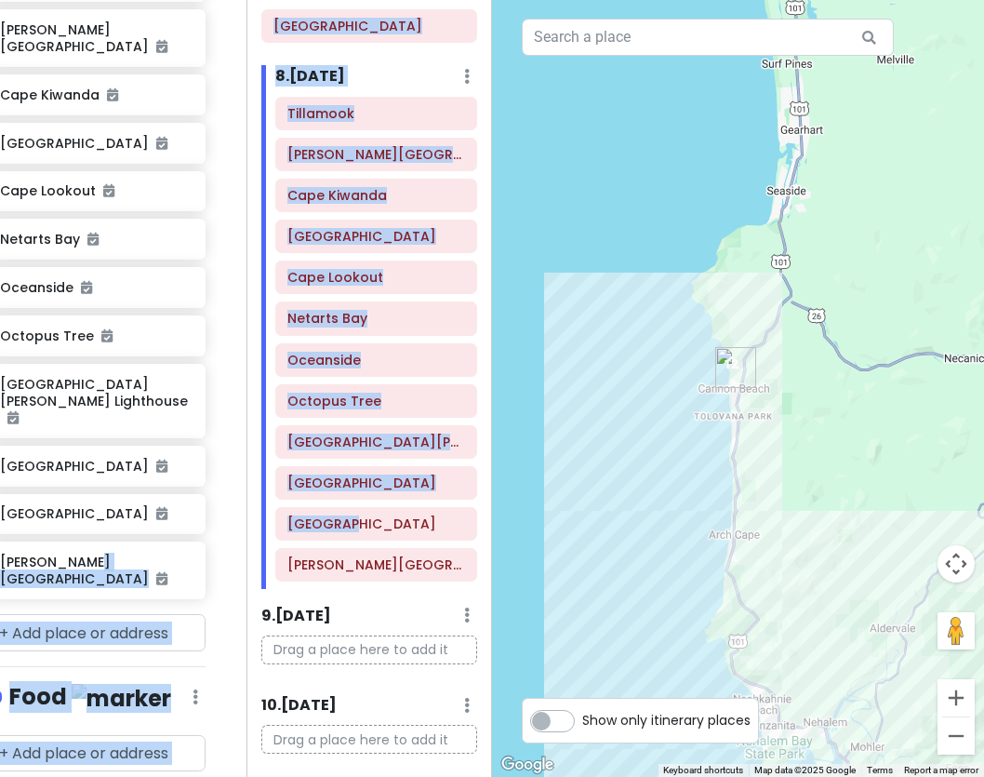
scroll to position [860, 27]
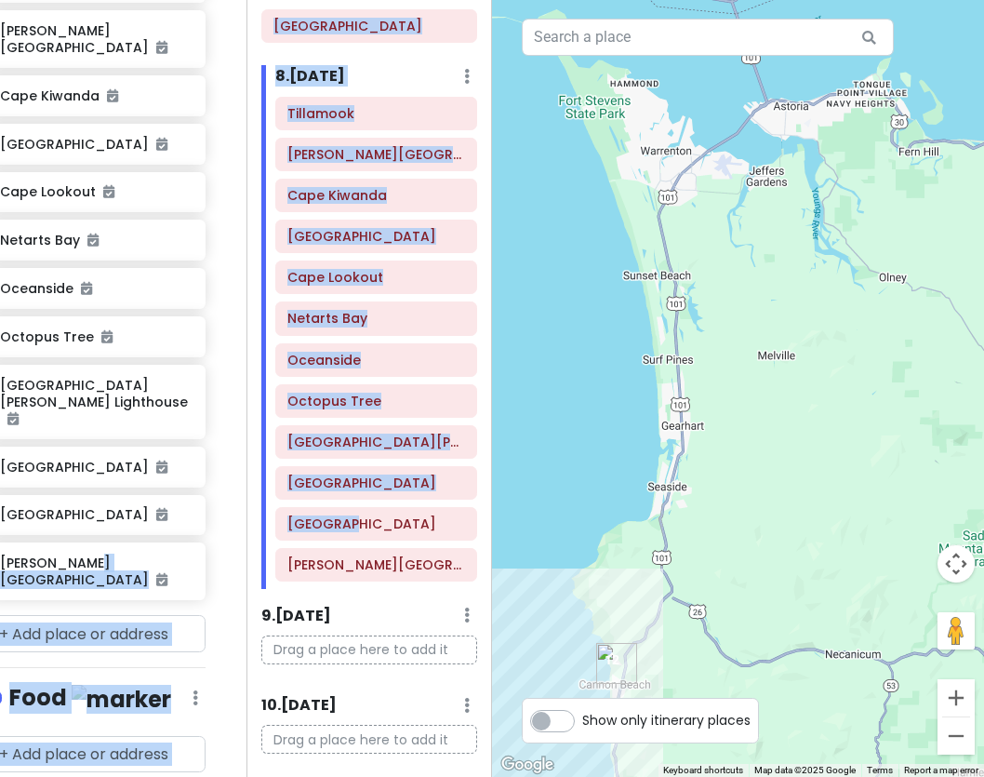
drag, startPoint x: 768, startPoint y: 207, endPoint x: 748, endPoint y: 464, distance: 258.5
click at [751, 464] on div at bounding box center [738, 388] width 492 height 777
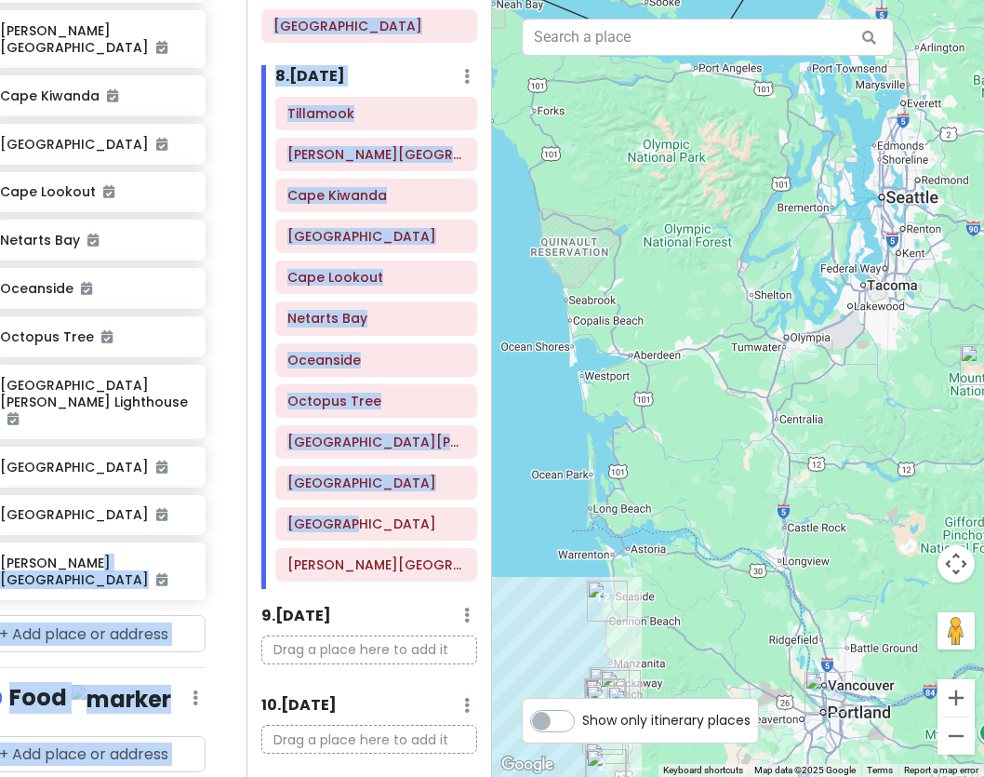
drag, startPoint x: 794, startPoint y: 388, endPoint x: 640, endPoint y: 556, distance: 228.5
click at [640, 556] on div at bounding box center [738, 388] width 492 height 777
click at [75, 615] on input "text" at bounding box center [96, 633] width 219 height 37
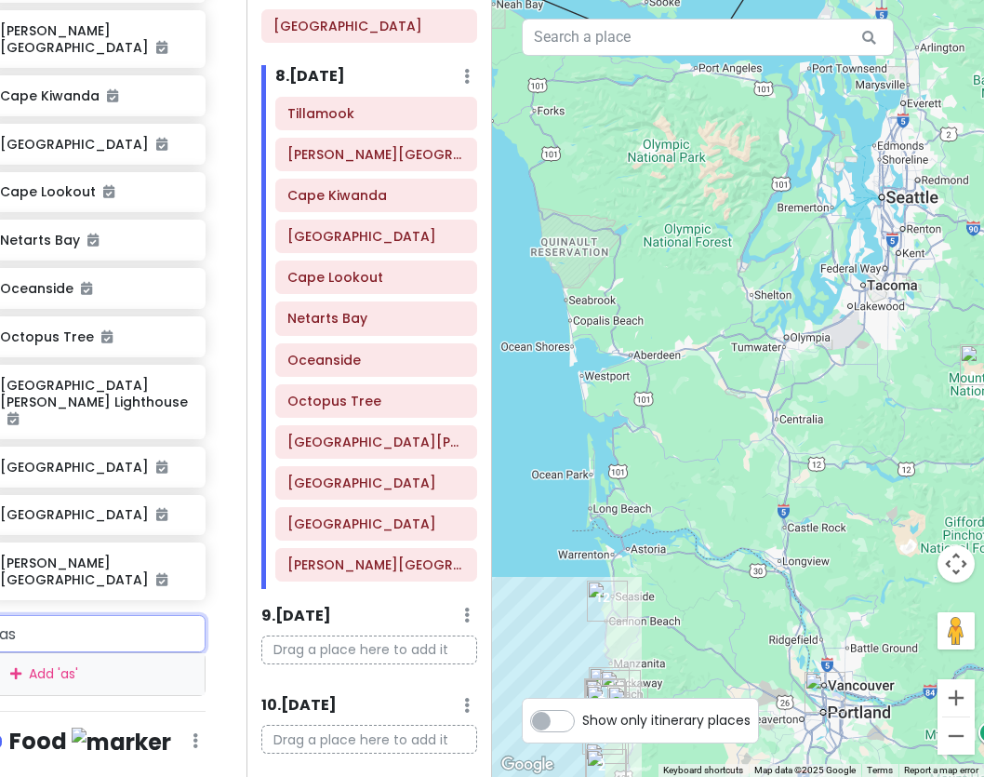
type input "ast"
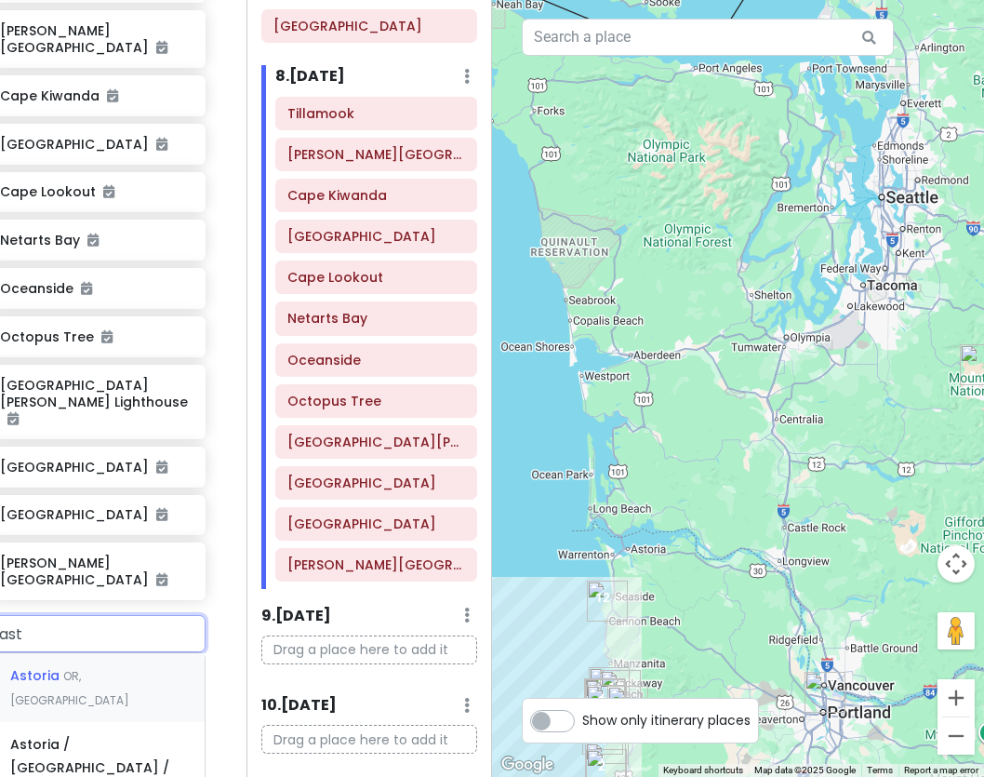
click at [52, 666] on span "Astoria" at bounding box center [36, 675] width 53 height 19
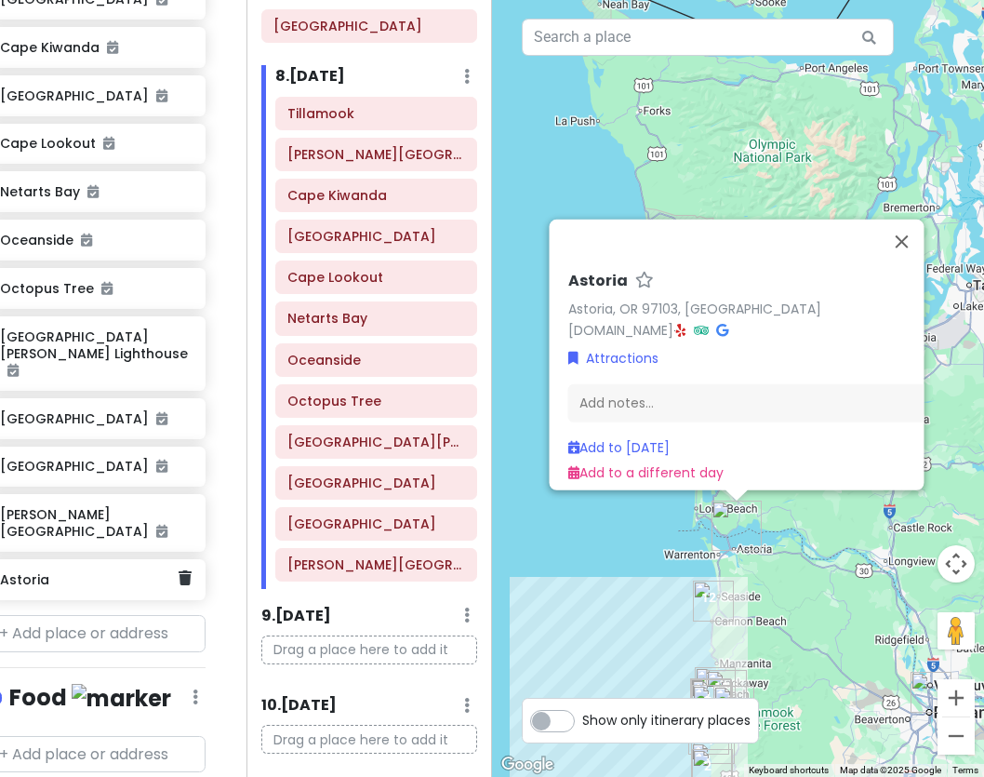
scroll to position [908, 27]
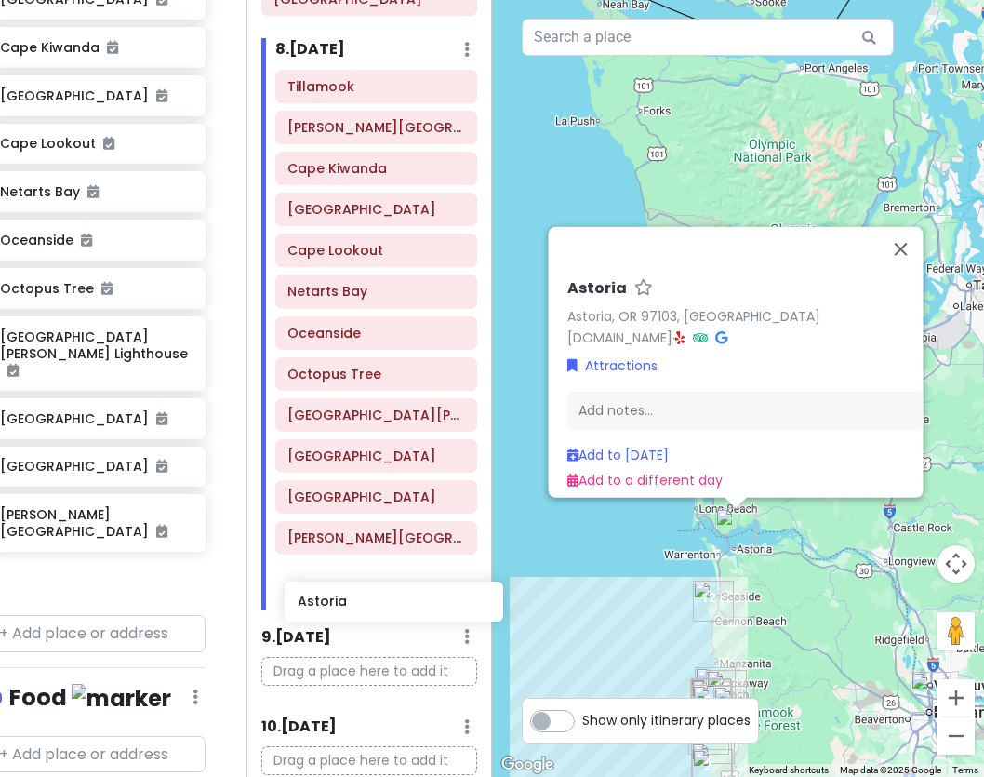
drag, startPoint x: 39, startPoint y: 534, endPoint x: 337, endPoint y: 607, distance: 306.4
click at [337, 607] on div "PNW Private Change Dates Make a Copy Delete Trip Go Pro ⚡️ Give Feedback 💡 Supp…" at bounding box center [492, 388] width 984 height 777
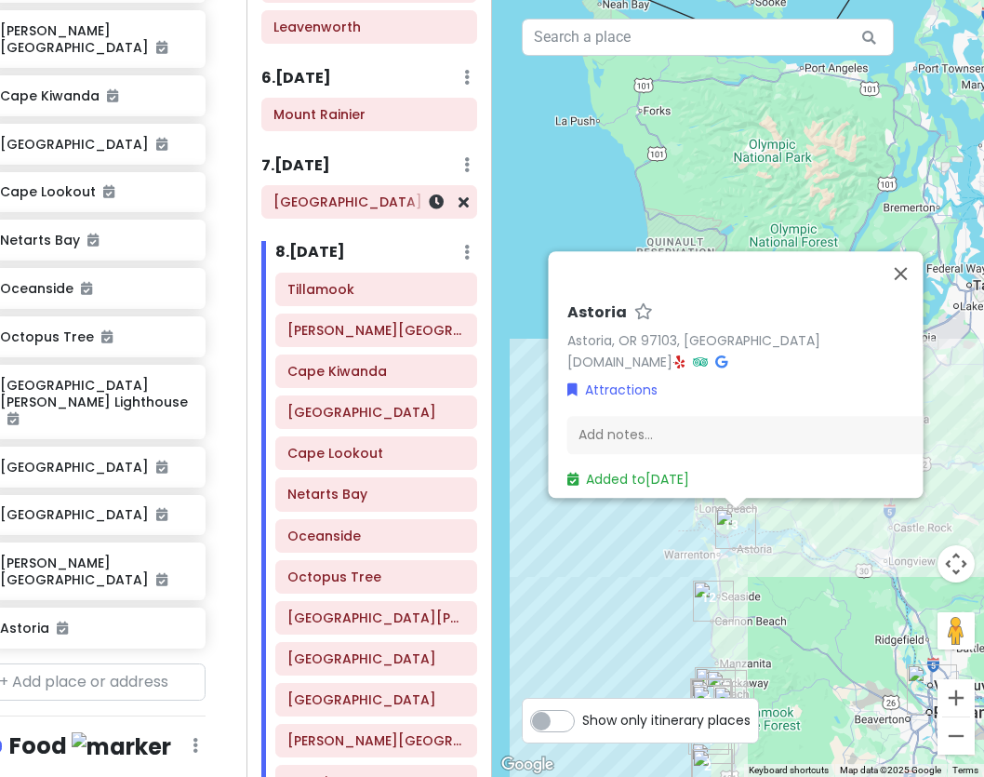
scroll to position [0, 0]
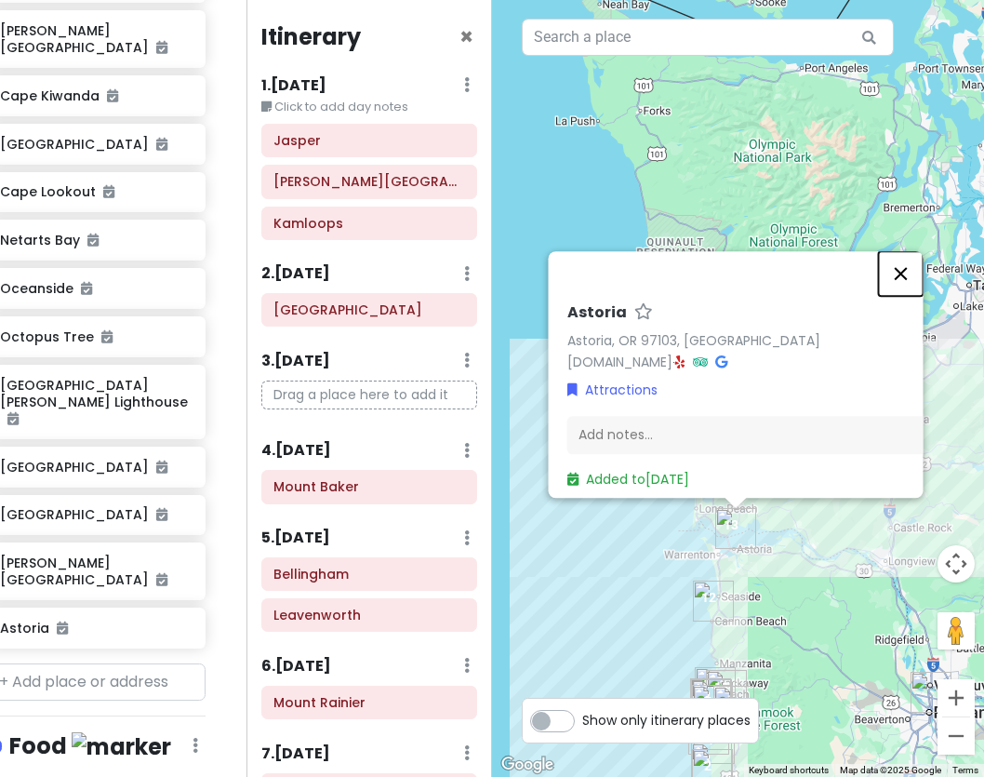
click at [896, 251] on button "Close" at bounding box center [900, 273] width 45 height 45
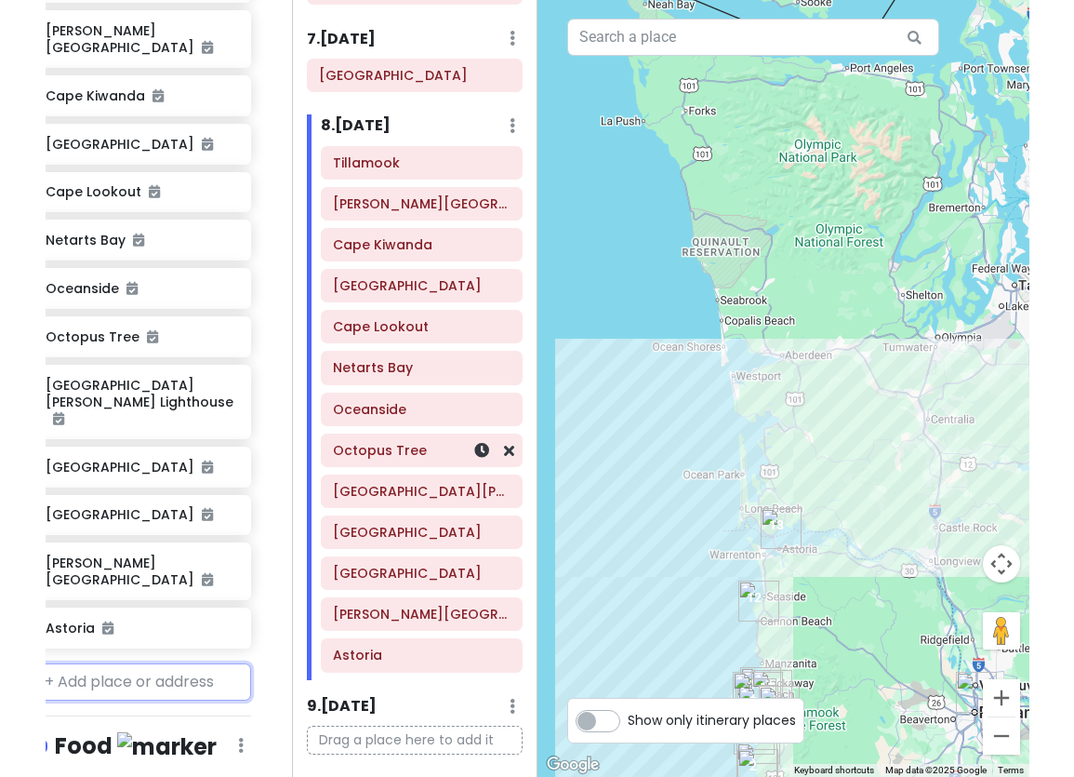
scroll to position [715, 0]
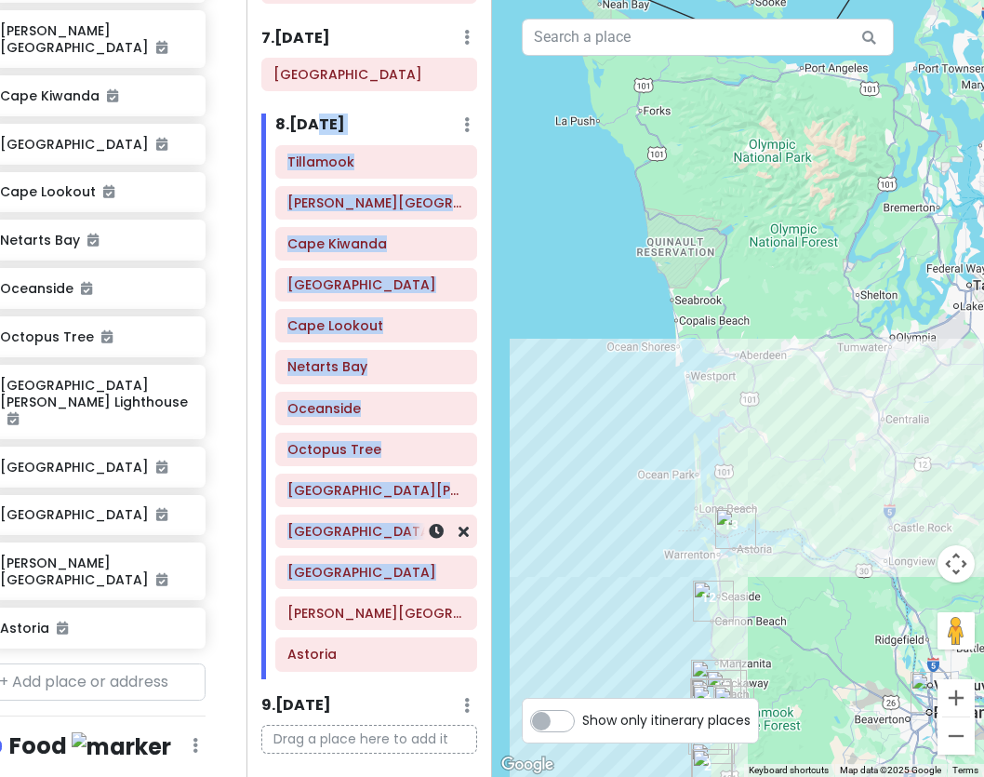
drag, startPoint x: 322, startPoint y: 126, endPoint x: 325, endPoint y: 601, distance: 475.4
click at [327, 601] on div "8 . Wed 10/8 Add Day Notes Delete Day Tillamook Bob Straub State Park Cape Kiwa…" at bounding box center [369, 396] width 217 height 566
click at [344, 167] on h6 "Tillamook" at bounding box center [375, 161] width 177 height 17
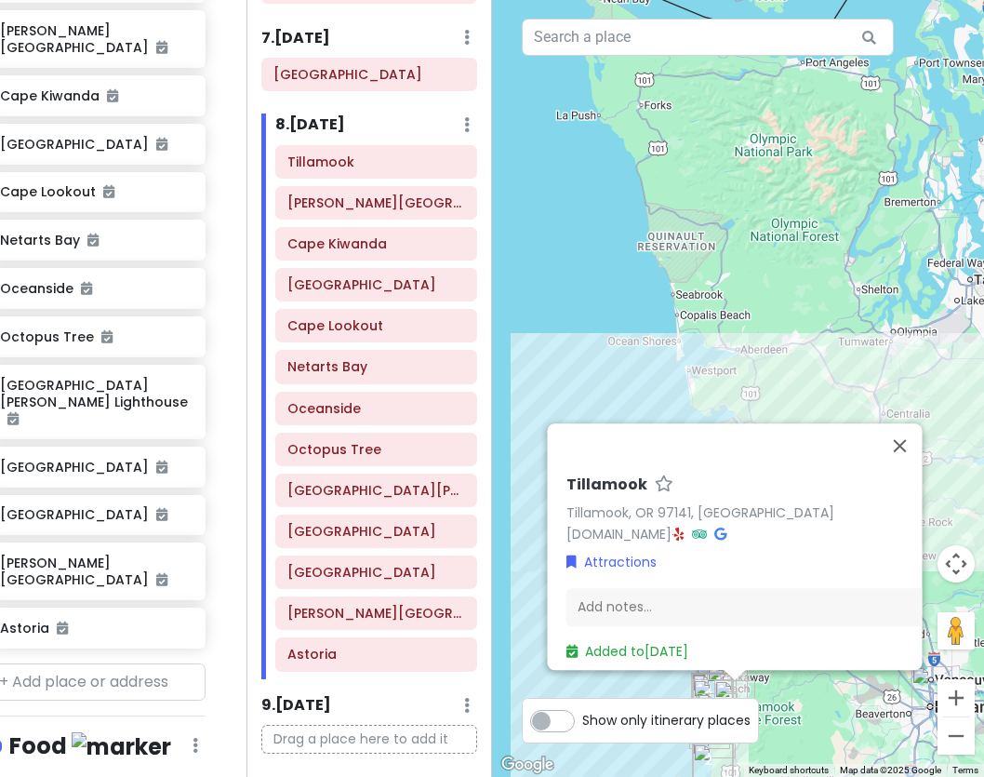
click at [294, 128] on h6 "8 . Wed 10/8" at bounding box center [310, 125] width 70 height 20
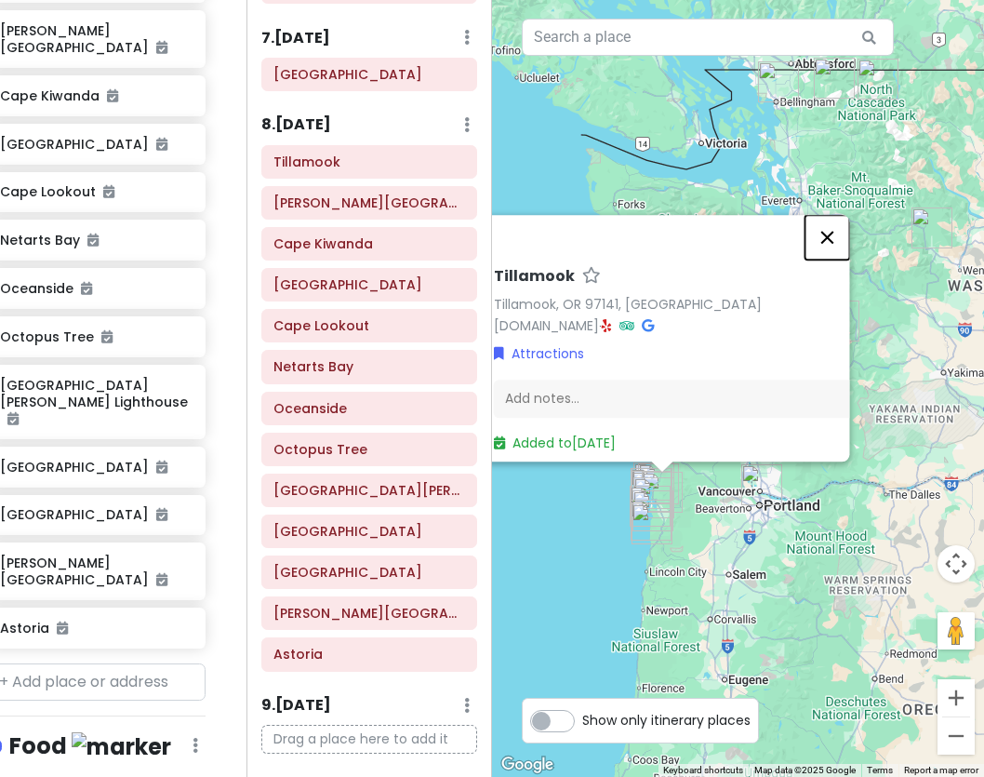
click at [825, 223] on button "Close" at bounding box center [827, 237] width 45 height 45
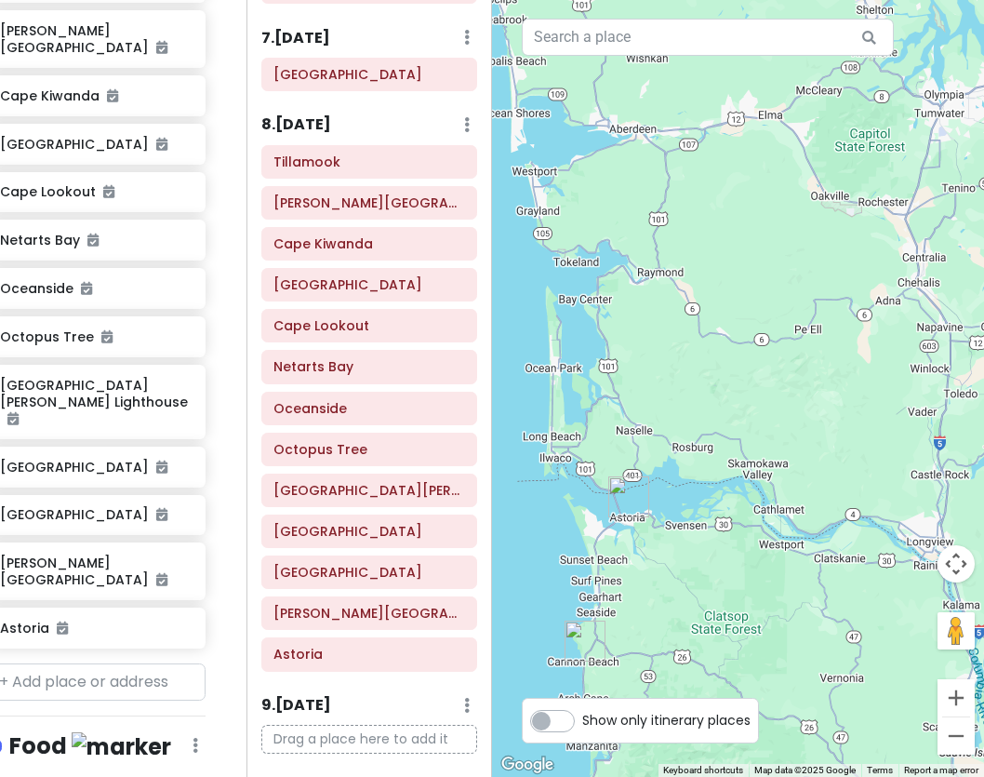
drag, startPoint x: 716, startPoint y: 368, endPoint x: 749, endPoint y: 420, distance: 61.4
click at [749, 420] on div at bounding box center [738, 388] width 492 height 777
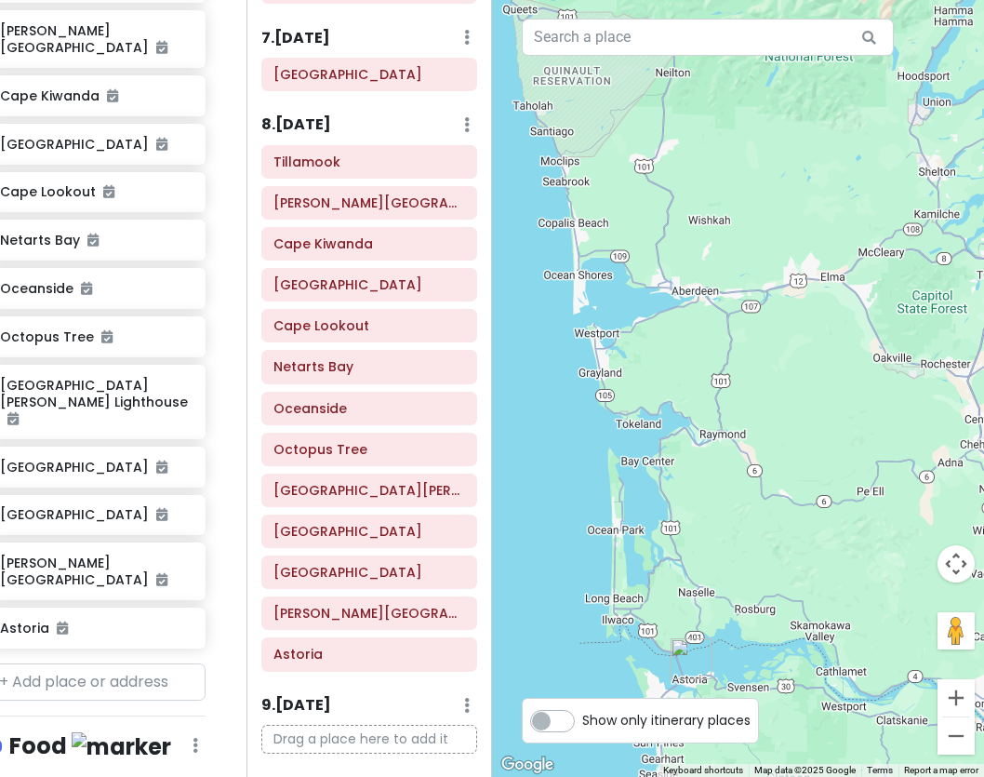
drag, startPoint x: 654, startPoint y: 400, endPoint x: 714, endPoint y: 569, distance: 179.8
click at [714, 569] on div at bounding box center [738, 388] width 492 height 777
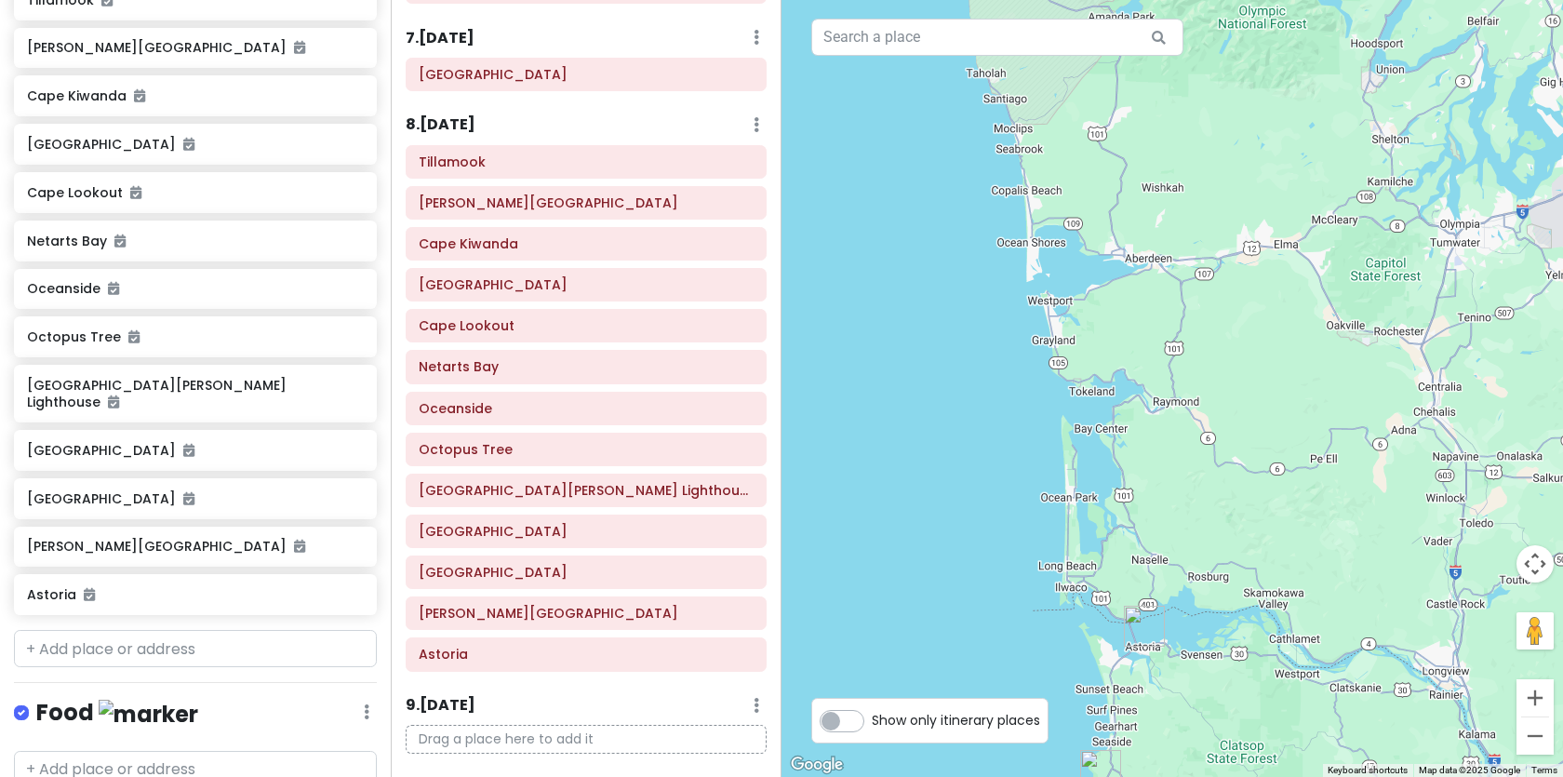
scroll to position [719, 0]
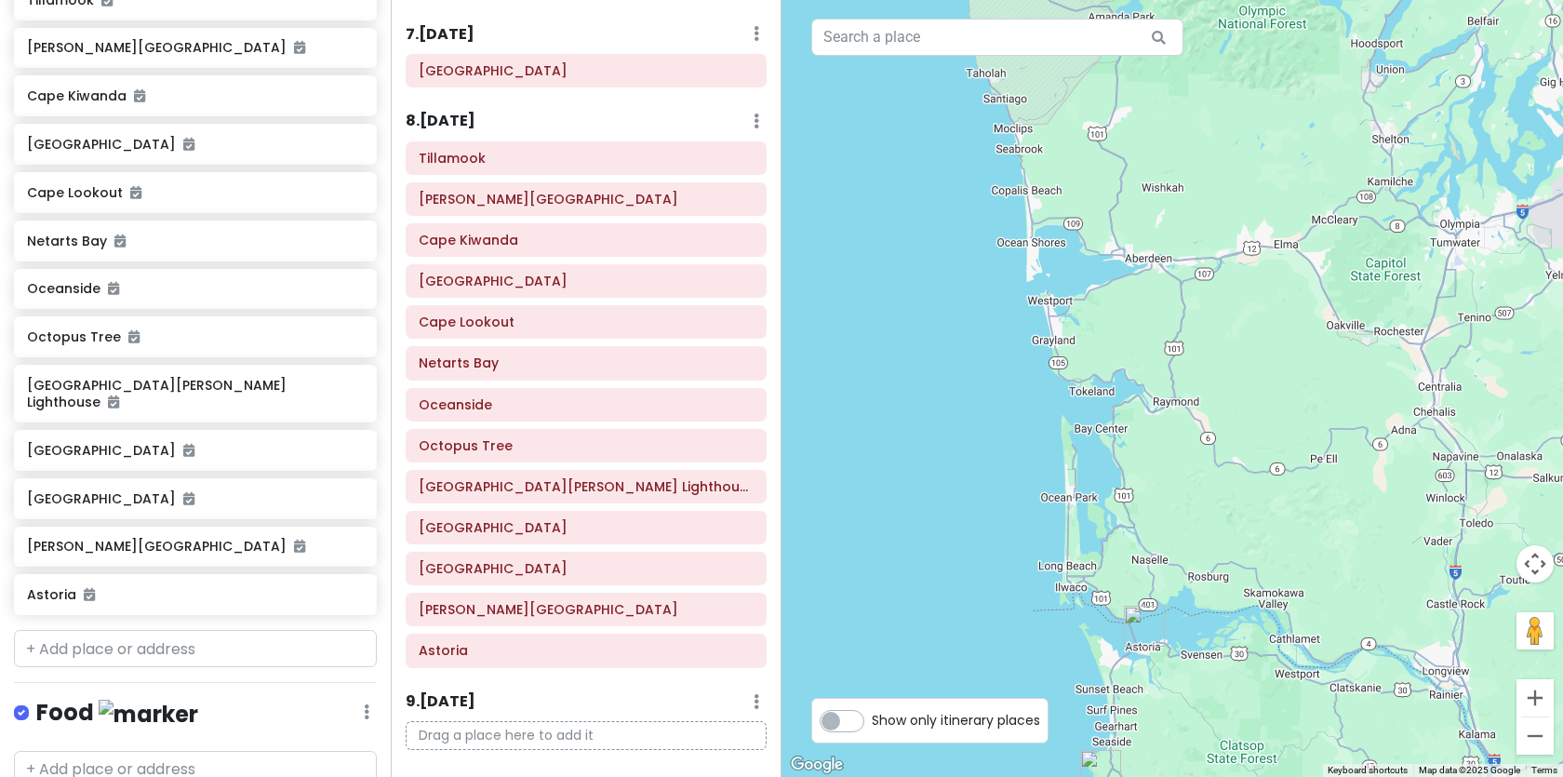
click at [393, 426] on div "Tillamook Bob Straub State Park Cape Kiwanda Sand Lake Recreation Area Cape Loo…" at bounding box center [586, 408] width 389 height 534
click at [163, 630] on input "text" at bounding box center [195, 648] width 363 height 37
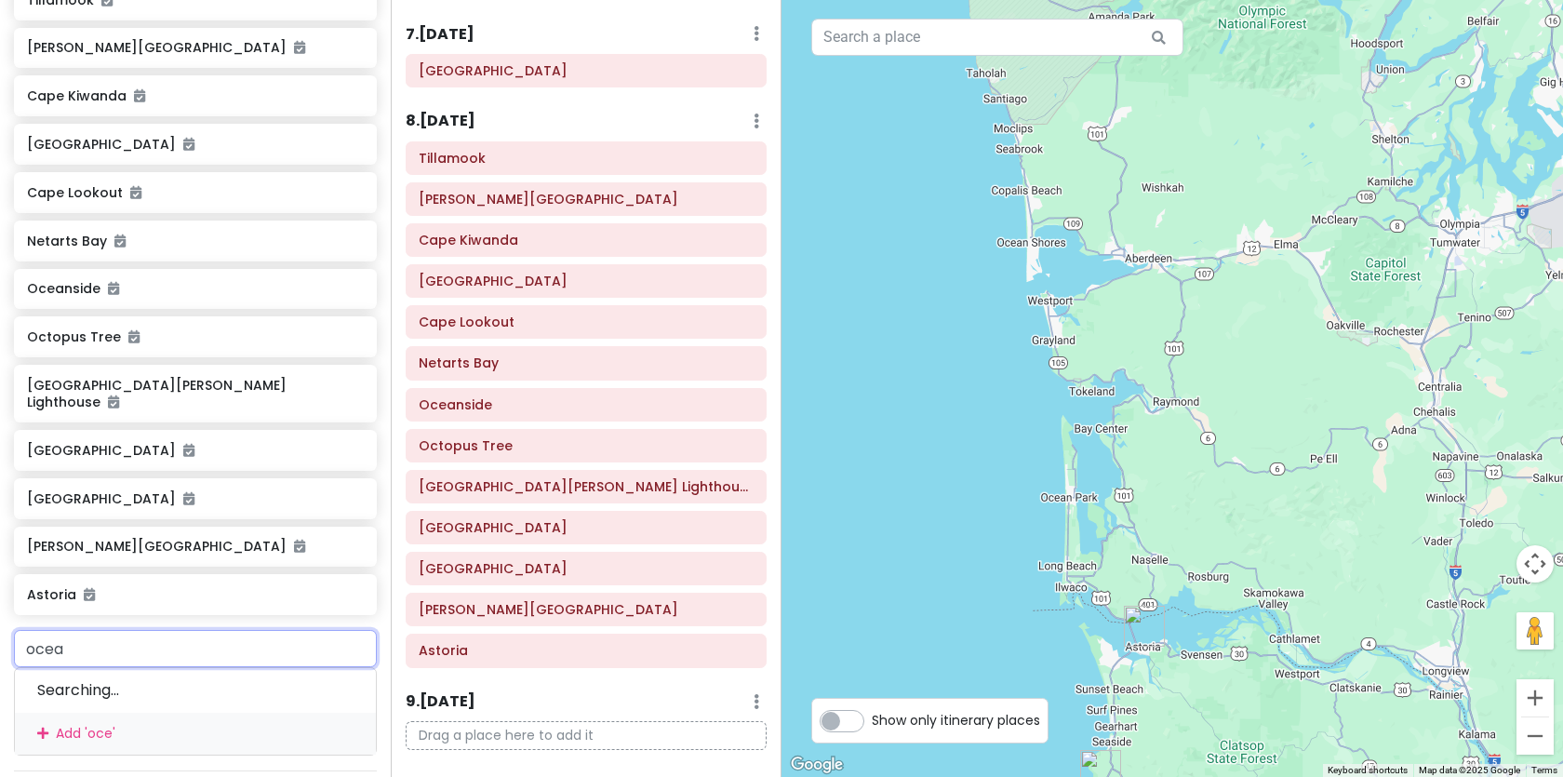
type input "ocean"
click at [154, 736] on div "Ocean Park WA, USA" at bounding box center [195, 770] width 361 height 69
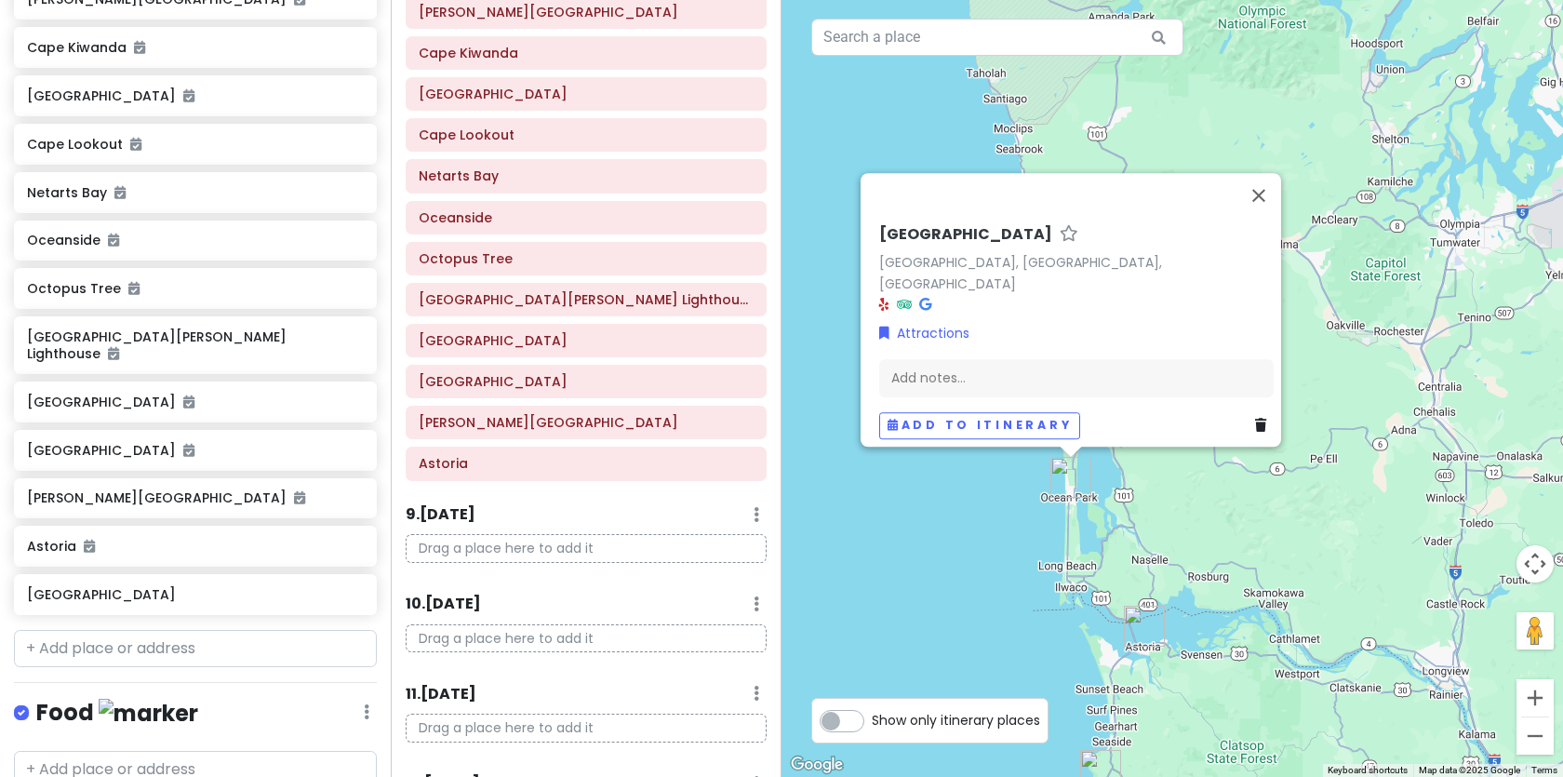
scroll to position [1000, 0]
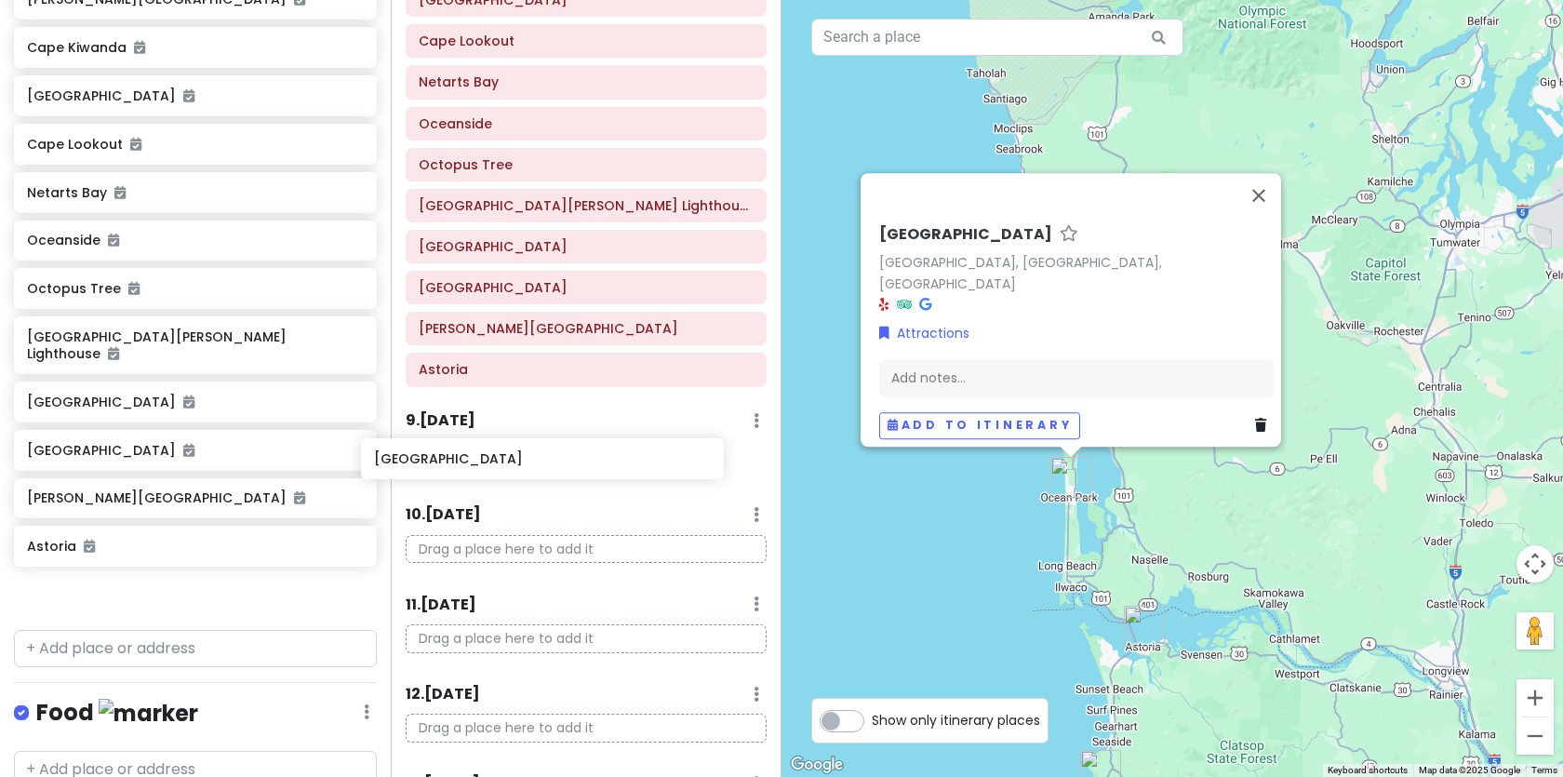
drag, startPoint x: 99, startPoint y: 579, endPoint x: 447, endPoint y: 464, distance: 366.3
click at [447, 464] on div "PNW Private Change Dates Make a Copy Delete Trip Go Pro ⚡️ Give Feedback 💡 Supp…" at bounding box center [781, 388] width 1563 height 777
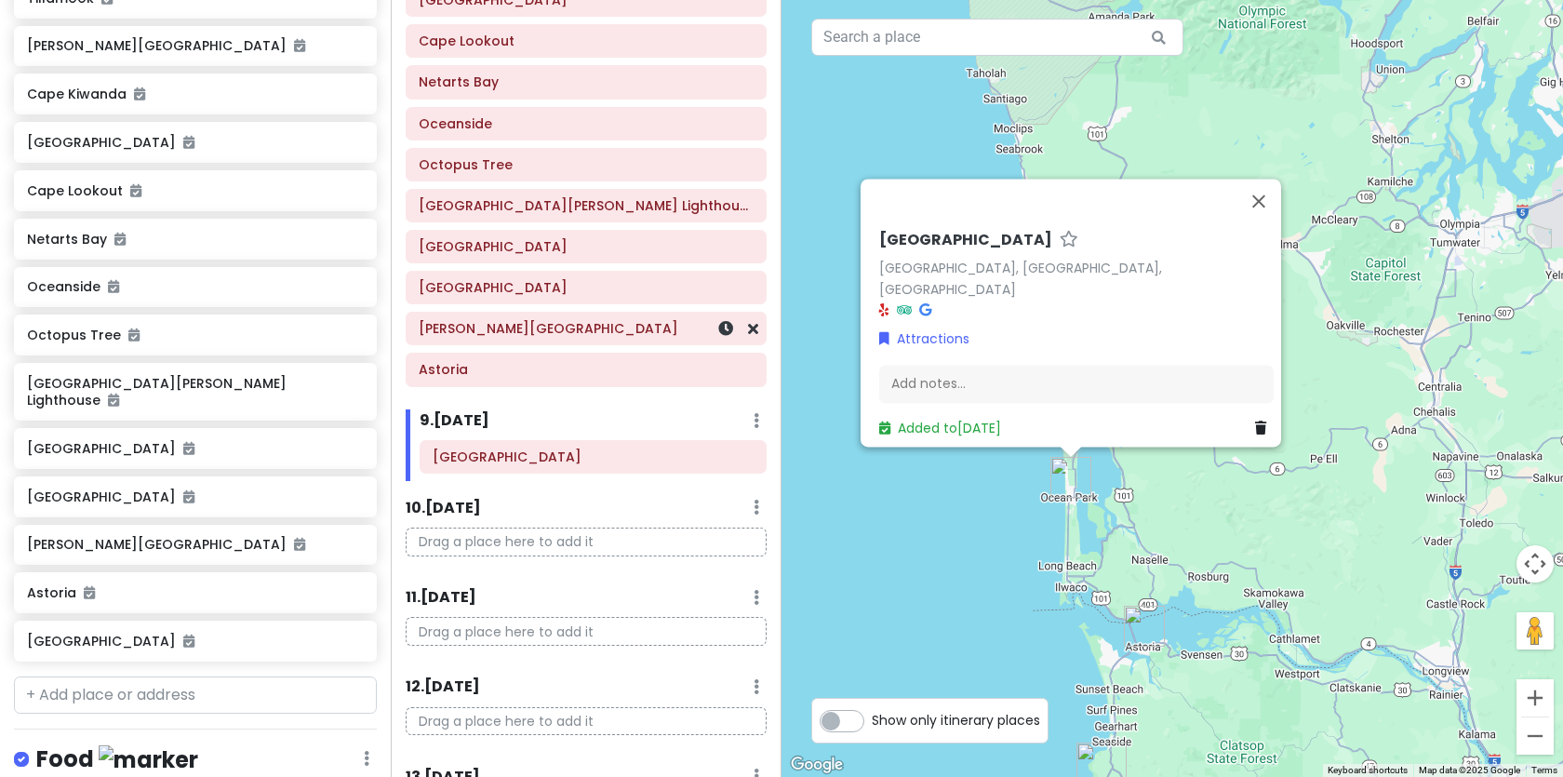
scroll to position [796, 0]
click at [1267, 211] on button "Close" at bounding box center [1258, 201] width 45 height 45
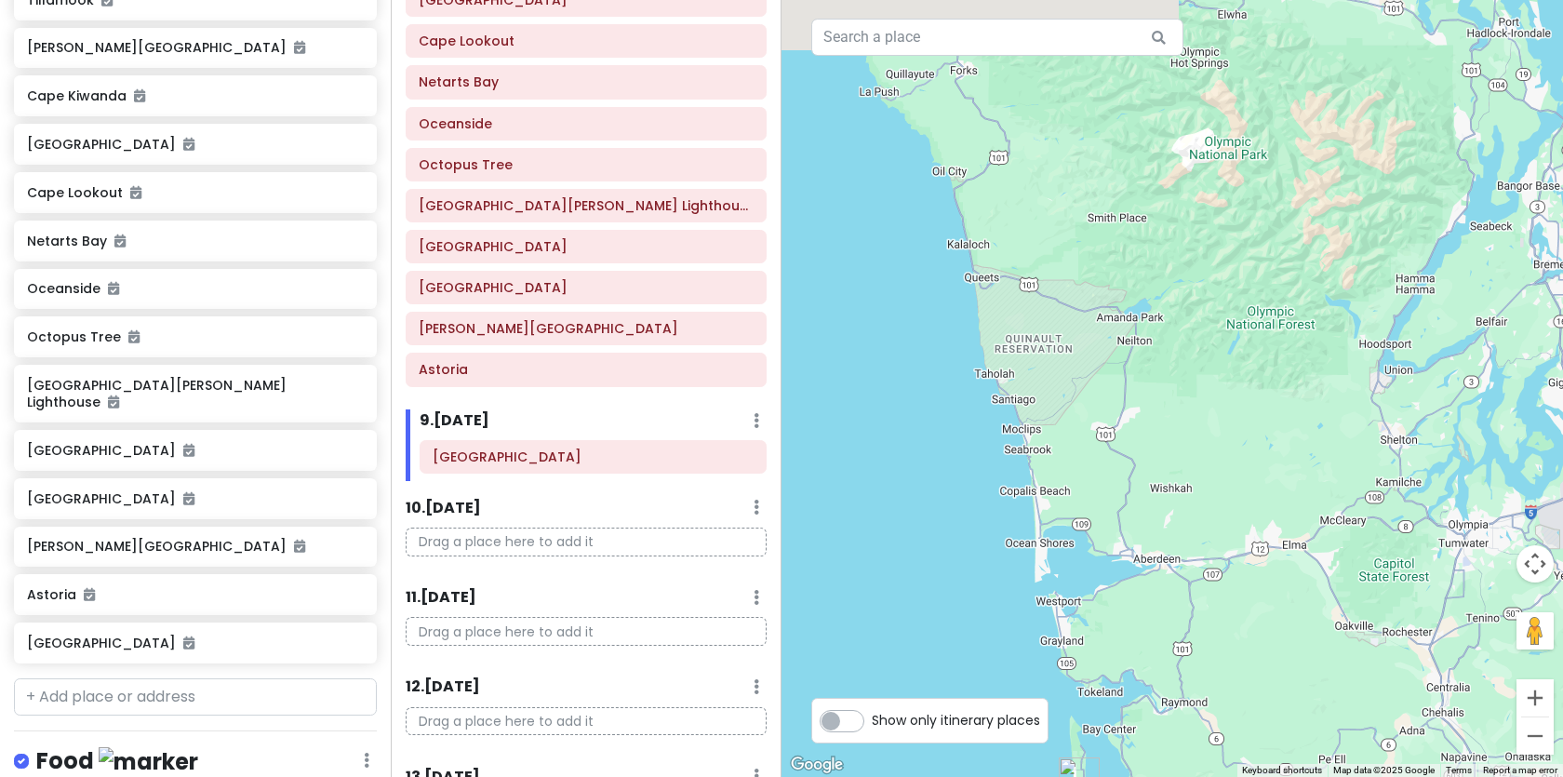
drag, startPoint x: 1143, startPoint y: 313, endPoint x: 1150, endPoint y: 618, distance: 305.2
click at [1150, 618] on div at bounding box center [1171, 388] width 781 height 777
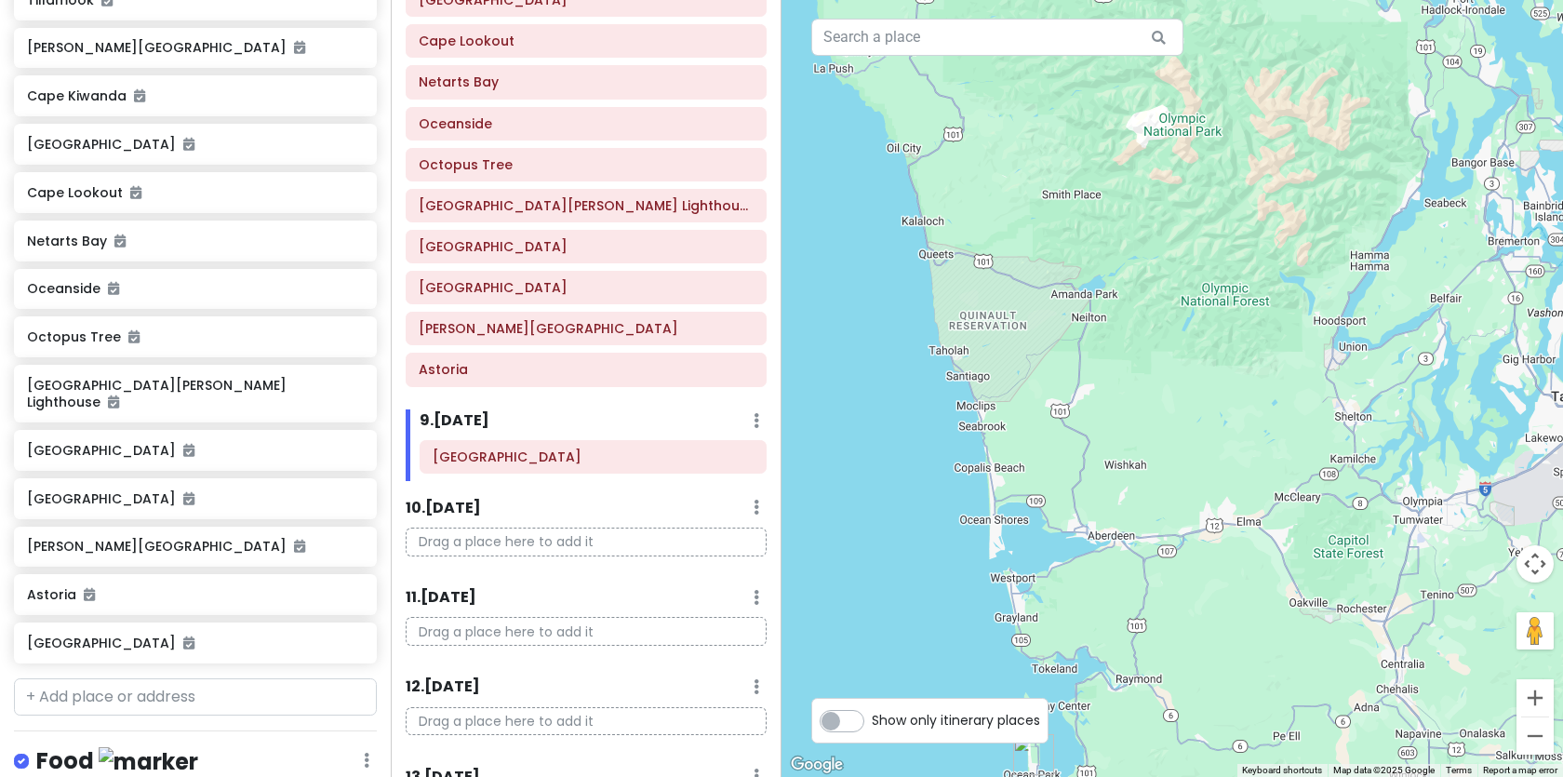
drag, startPoint x: 1048, startPoint y: 477, endPoint x: 1005, endPoint y: 452, distance: 50.4
click at [1005, 453] on div at bounding box center [1171, 388] width 781 height 777
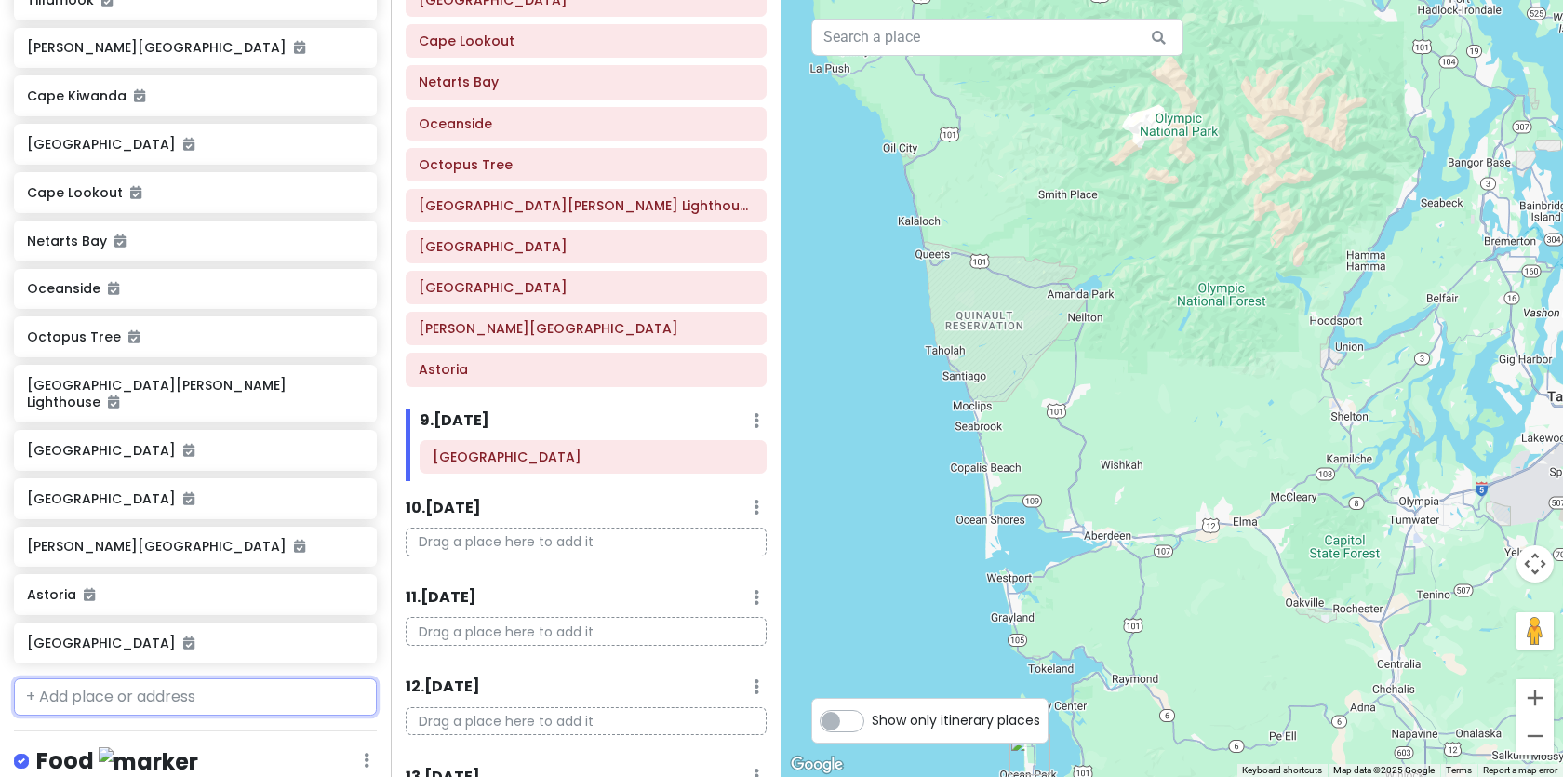
click at [188, 687] on input "text" at bounding box center [195, 696] width 363 height 37
type input "ocean s"
click at [177, 716] on div "Ocean Shores WA, USA" at bounding box center [195, 750] width 361 height 69
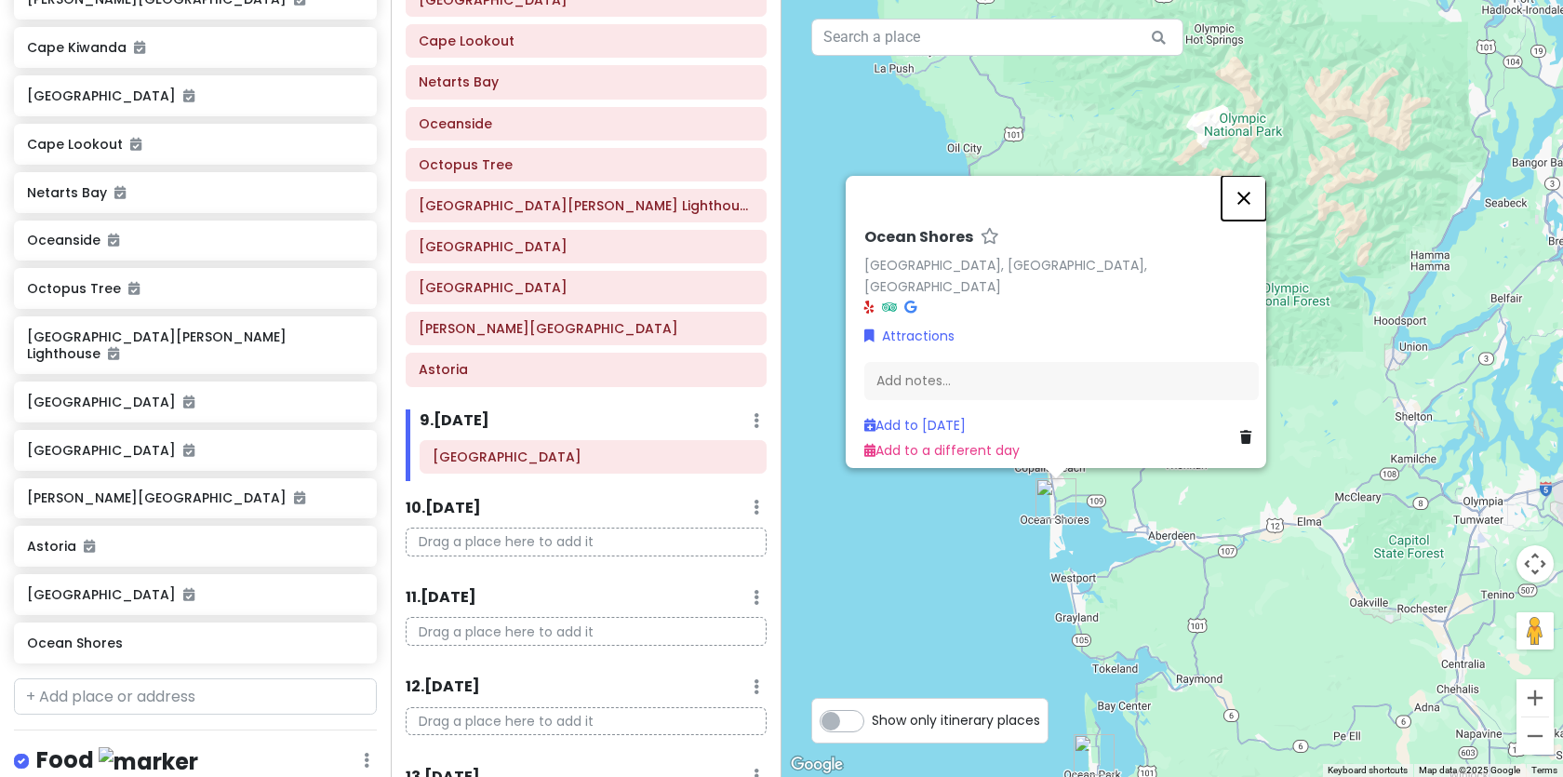
click at [1257, 213] on button "Close" at bounding box center [1243, 198] width 45 height 45
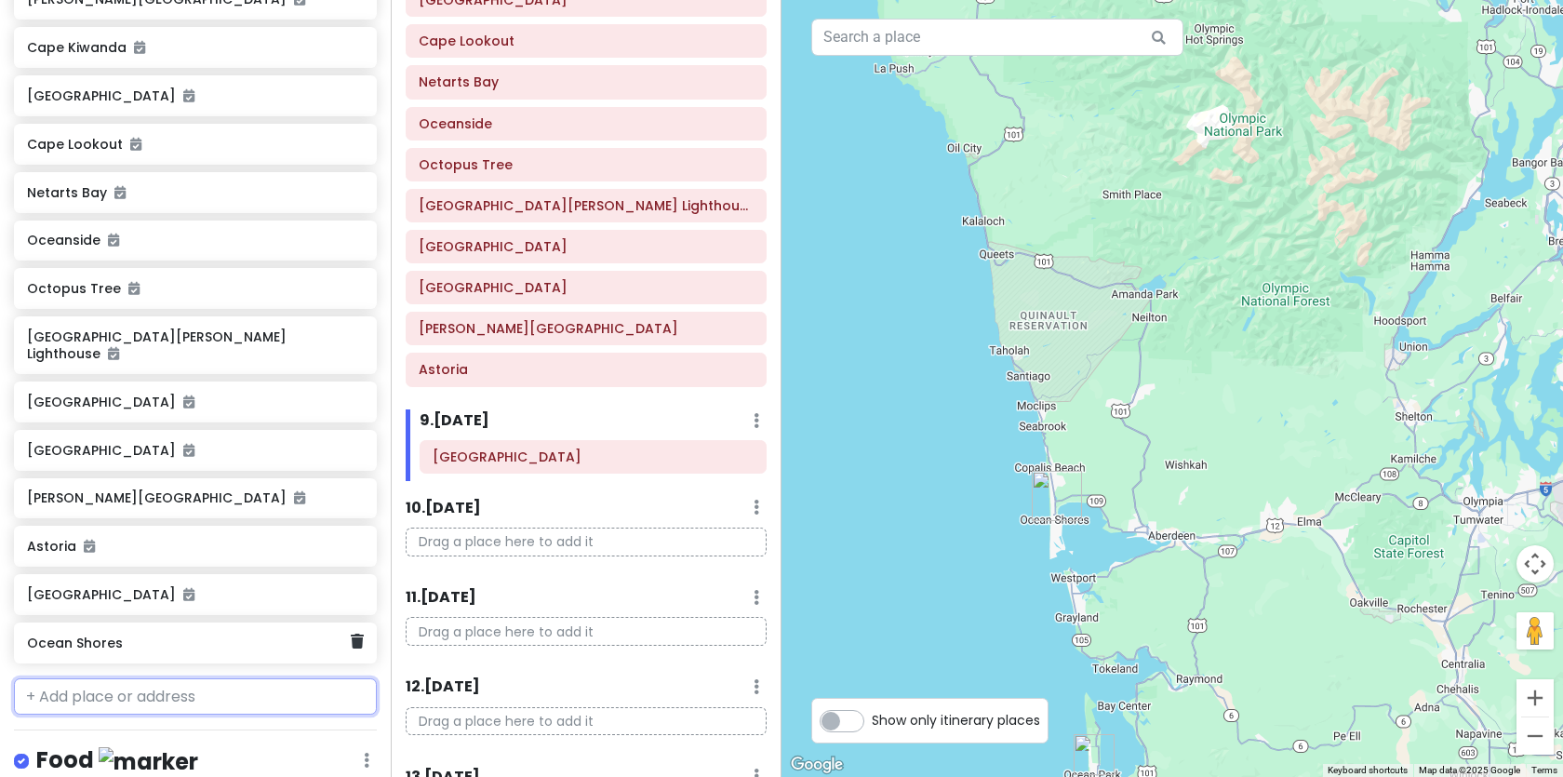
scroll to position [850, 0]
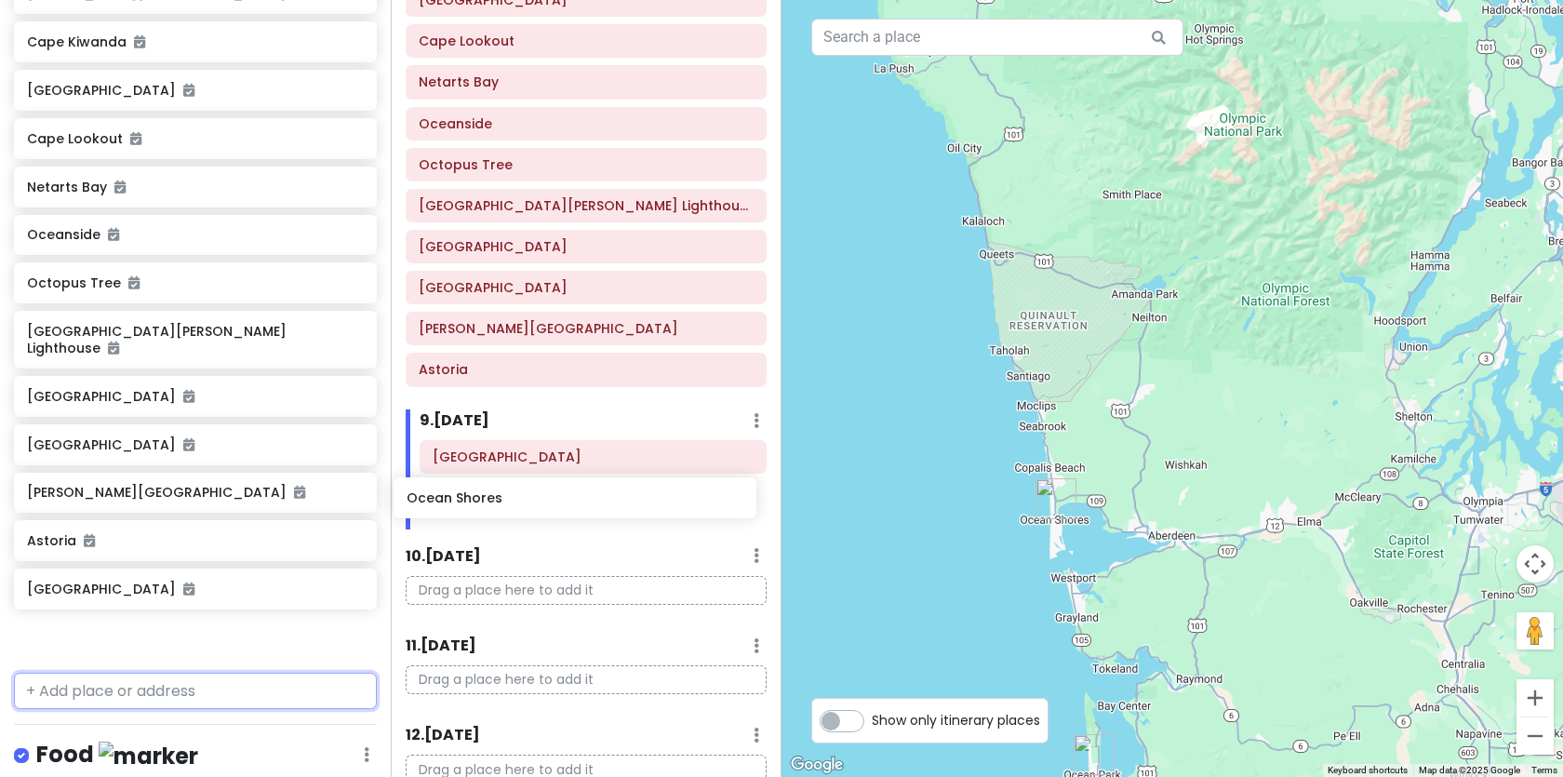
drag, startPoint x: 141, startPoint y: 629, endPoint x: 521, endPoint y: 496, distance: 402.2
click at [521, 496] on div "PNW Private Change Dates Make a Copy Delete Trip Go Pro ⚡️ Give Feedback 💡 Supp…" at bounding box center [781, 388] width 1563 height 777
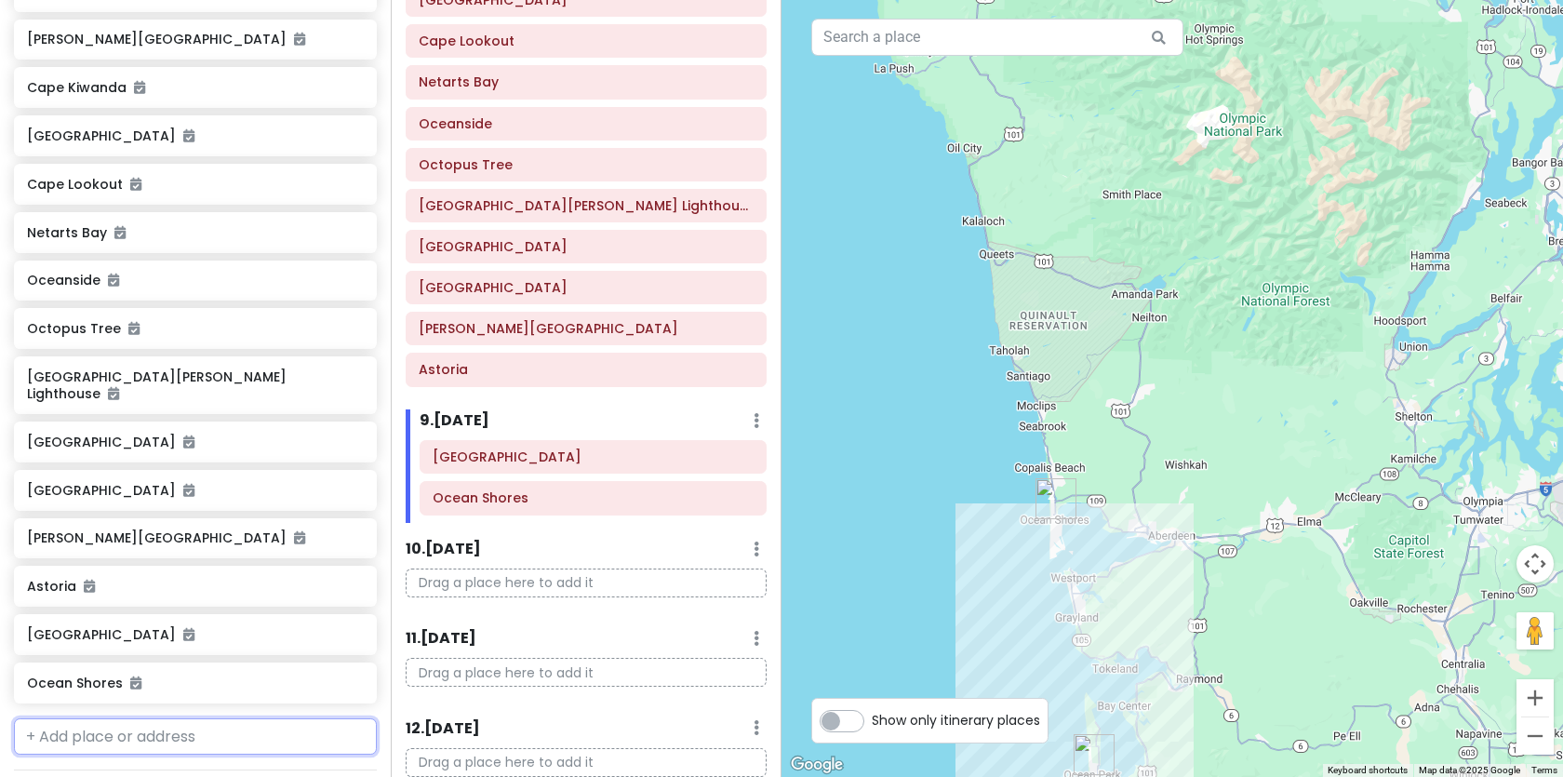
scroll to position [803, 0]
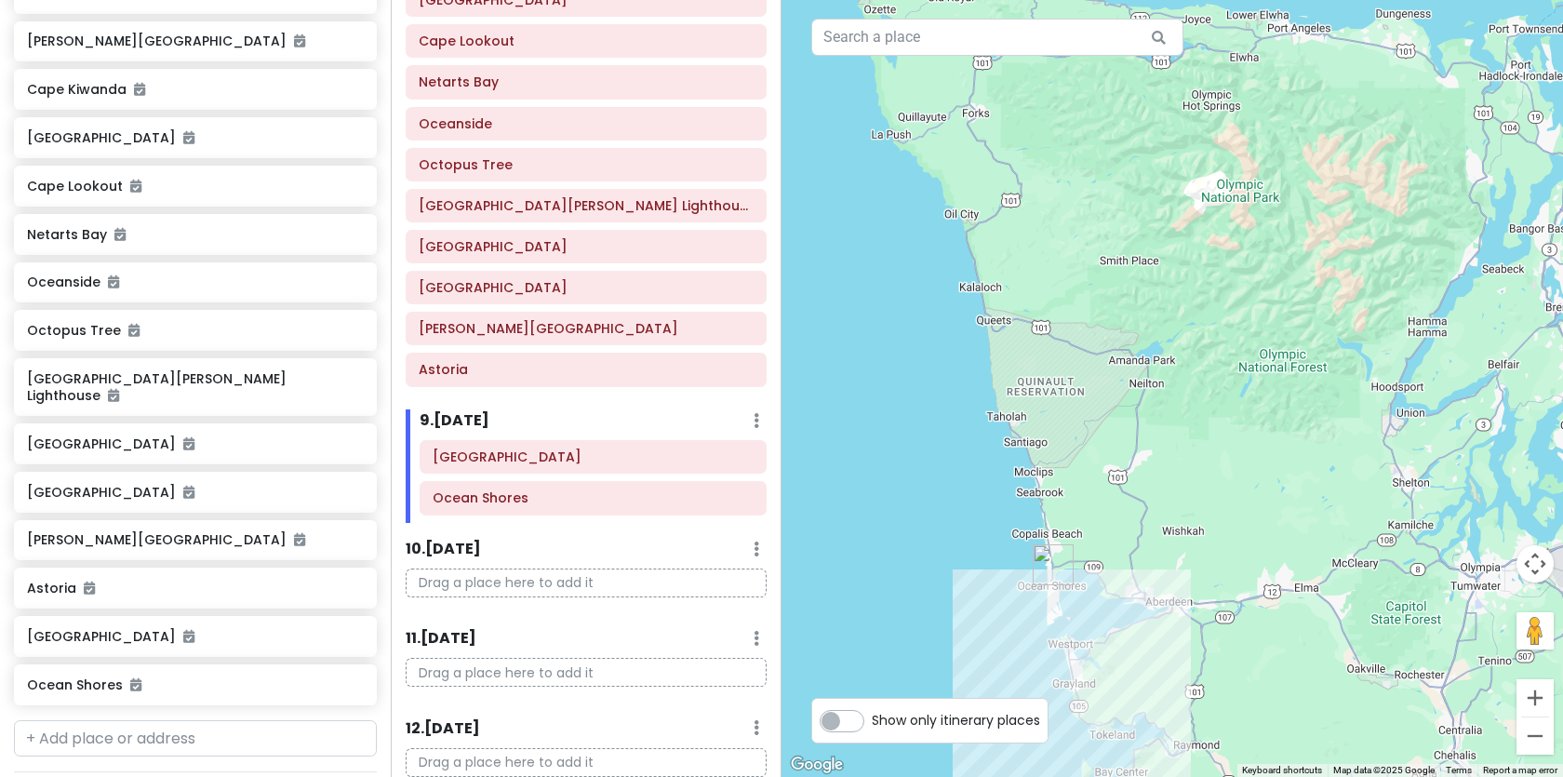
drag, startPoint x: 1074, startPoint y: 340, endPoint x: 1066, endPoint y: 412, distance: 73.0
click at [1070, 414] on div at bounding box center [1171, 388] width 781 height 777
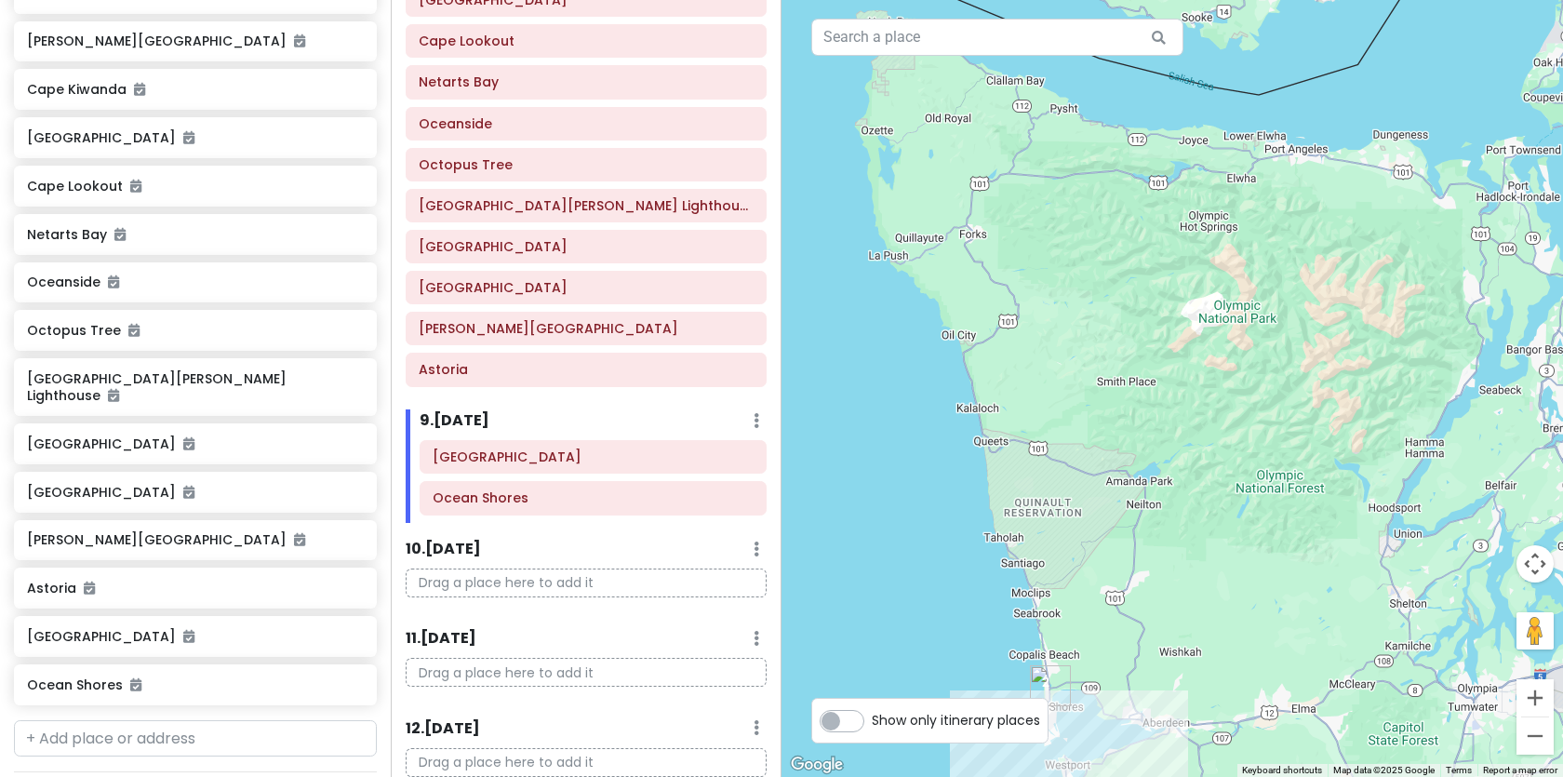
drag, startPoint x: 1024, startPoint y: 170, endPoint x: 1022, endPoint y: 284, distance: 113.5
click at [1022, 284] on div at bounding box center [1171, 388] width 781 height 777
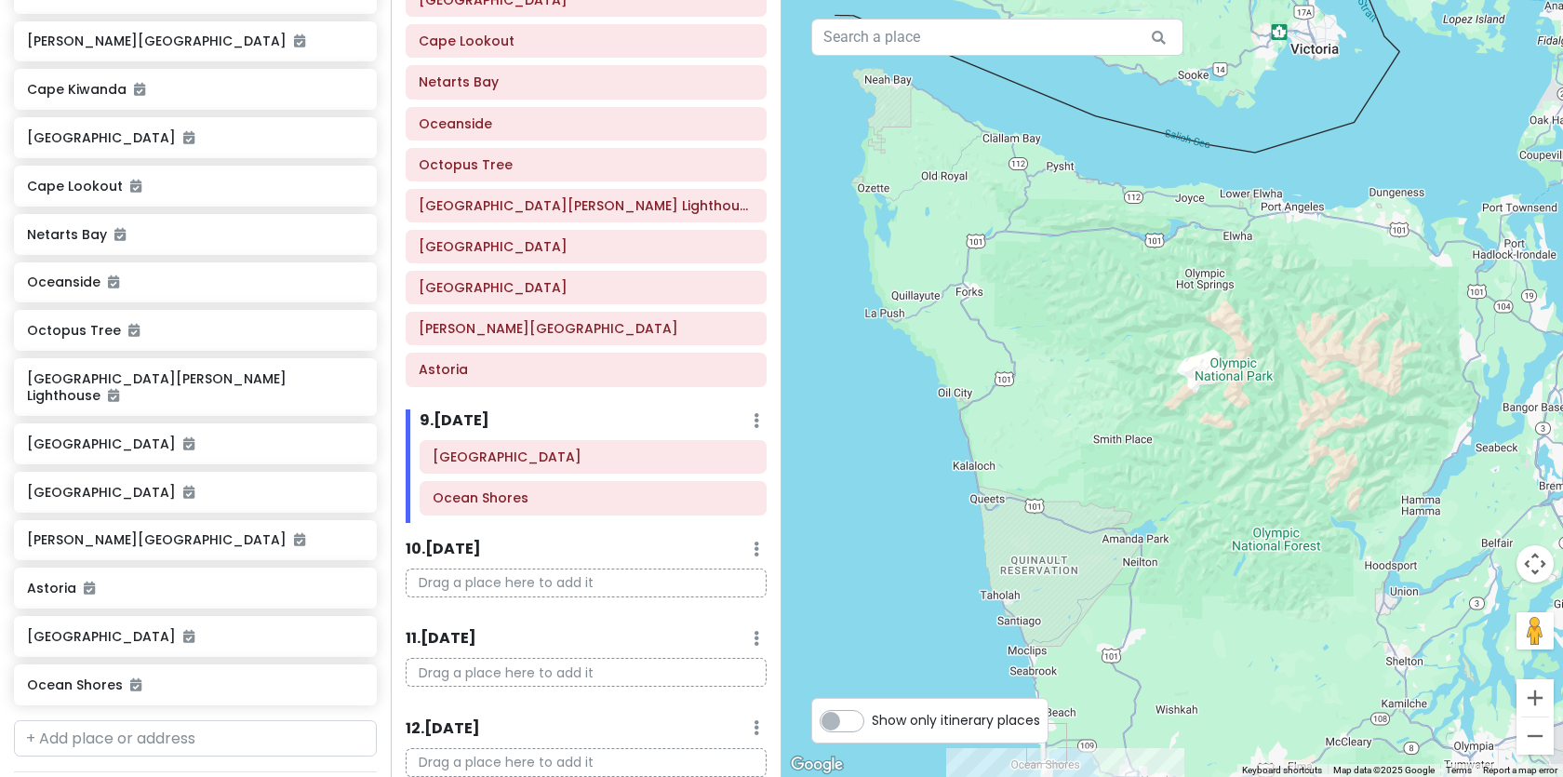
drag, startPoint x: 1017, startPoint y: 280, endPoint x: 1018, endPoint y: 346, distance: 66.1
click at [1018, 346] on div at bounding box center [1171, 388] width 781 height 777
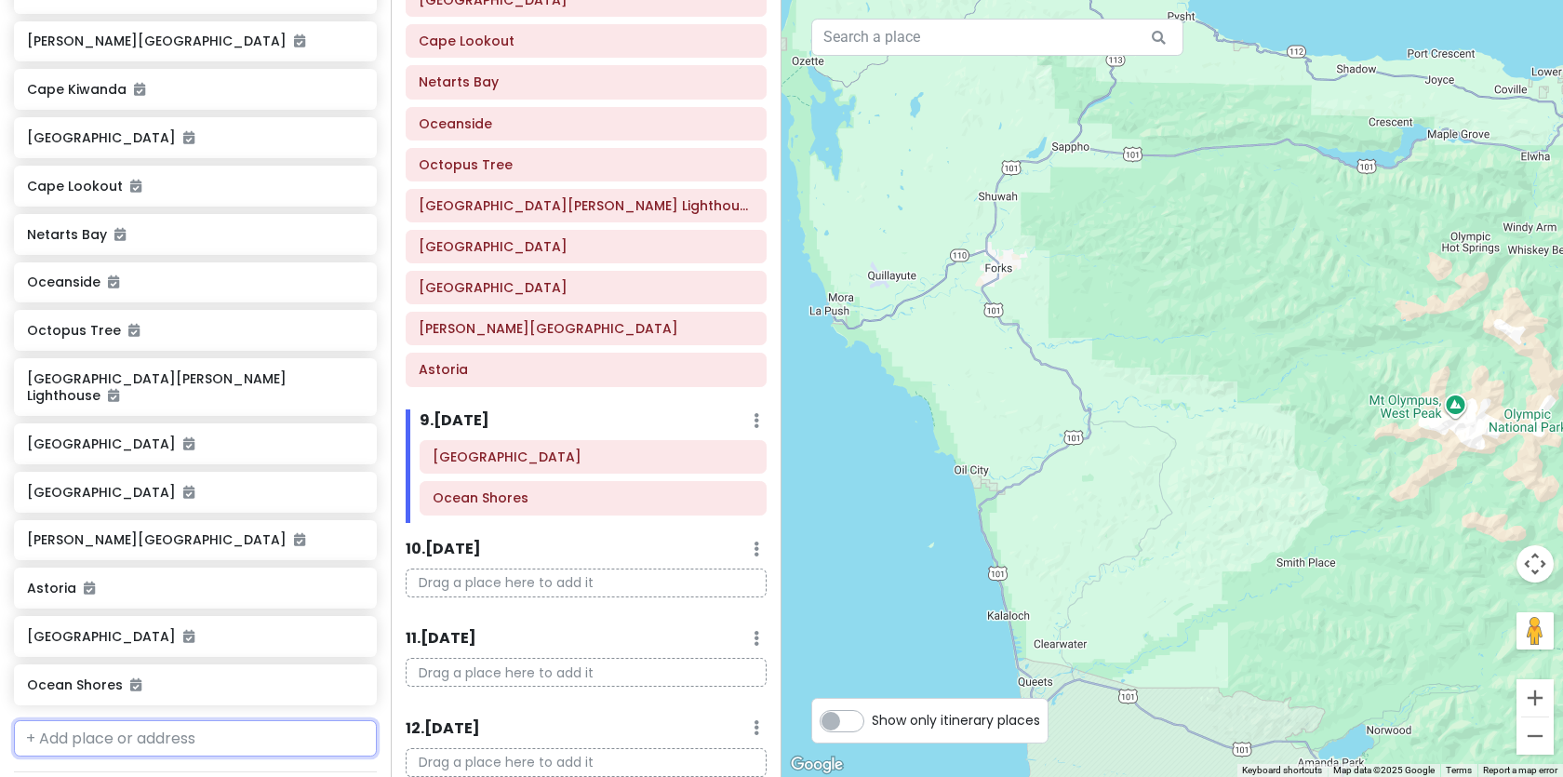
click at [130, 720] on input "text" at bounding box center [195, 738] width 363 height 37
type input "la oush"
click at [106, 773] on span "[GEOGRAPHIC_DATA], [GEOGRAPHIC_DATA]" at bounding box center [212, 781] width 243 height 16
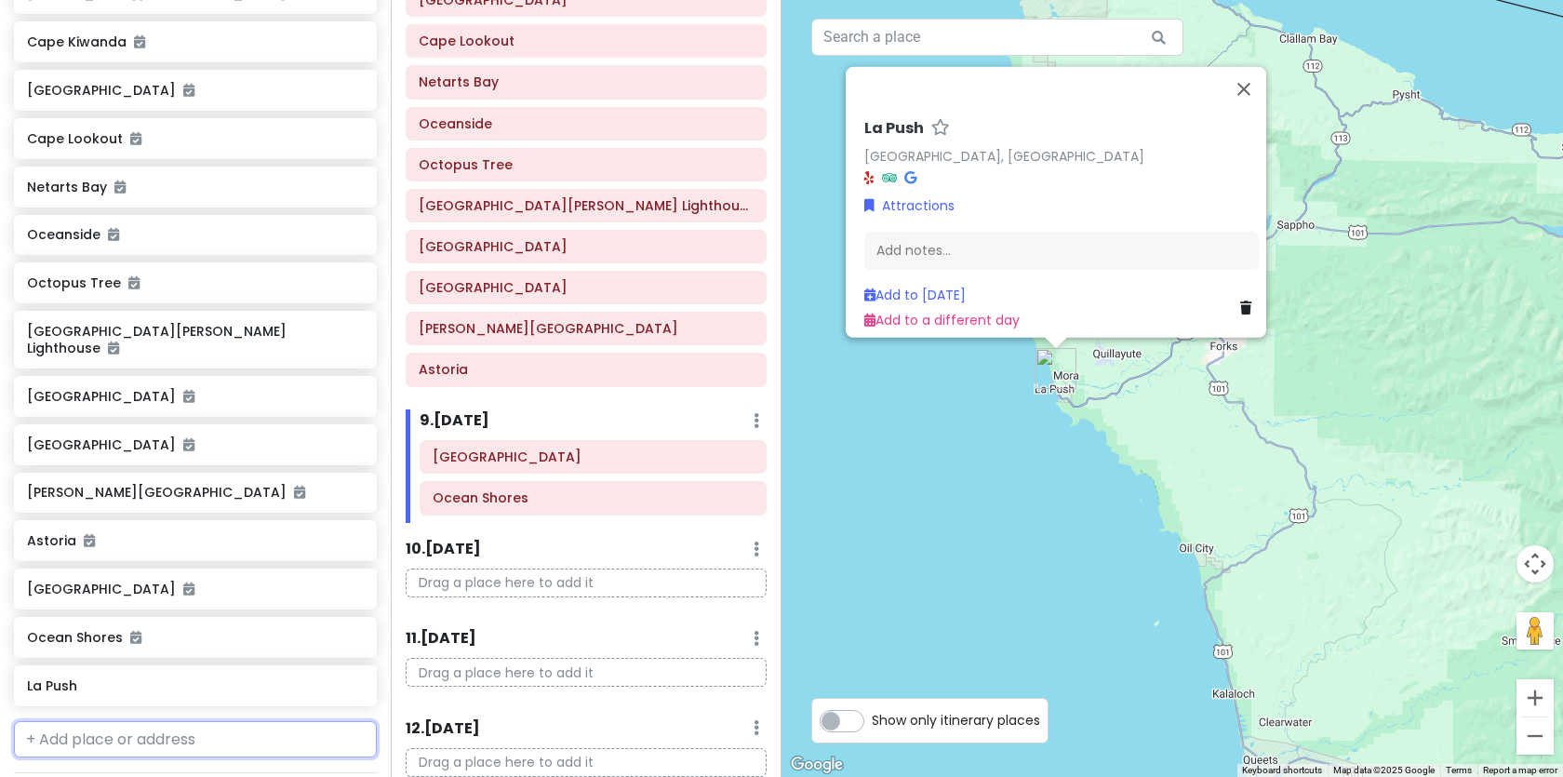
click at [145, 727] on input "text" at bounding box center [195, 739] width 363 height 37
type input "forks"
click at [122, 758] on div "Forks WA, USA" at bounding box center [195, 780] width 361 height 45
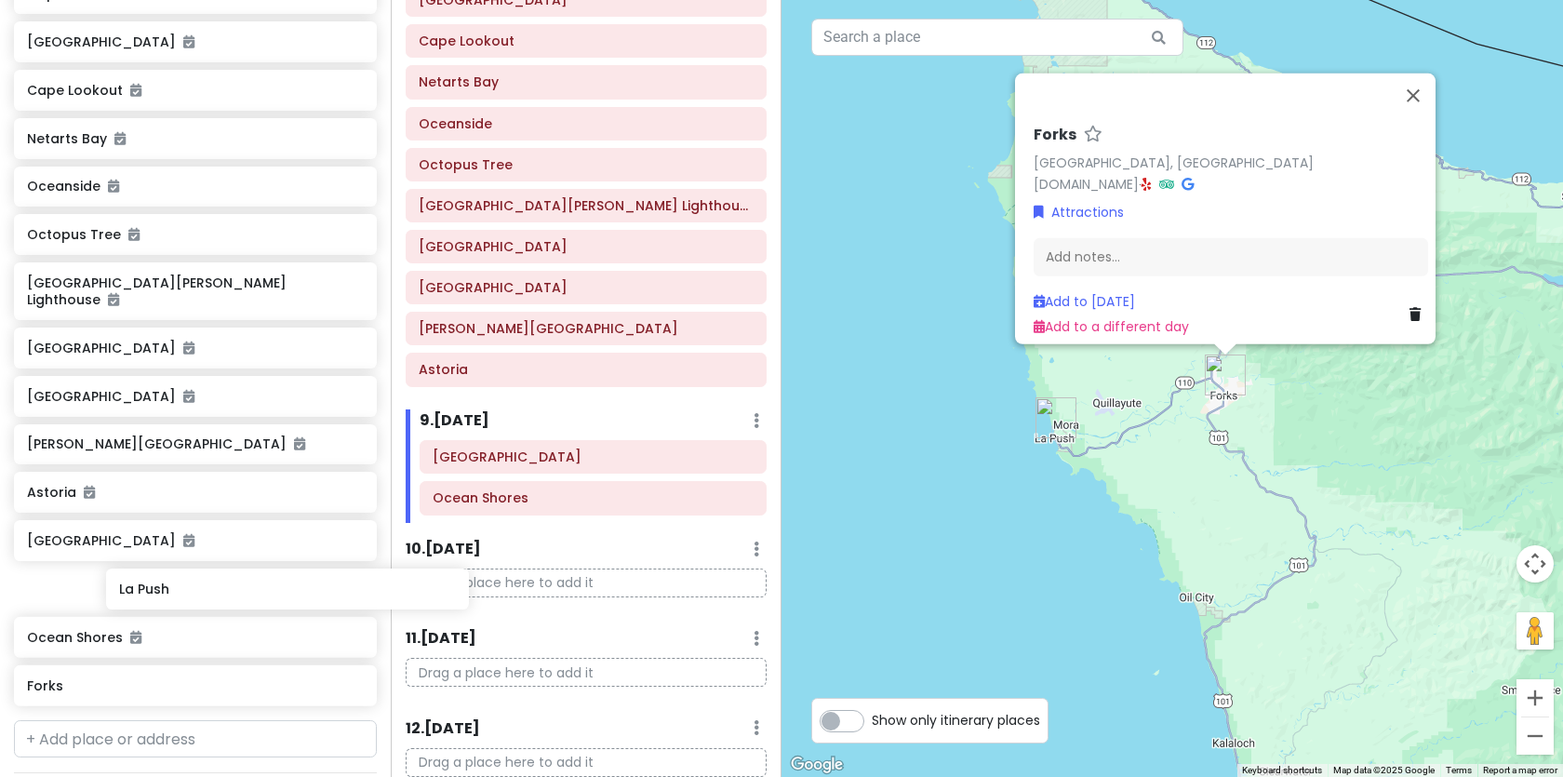
scroll to position [901, 0]
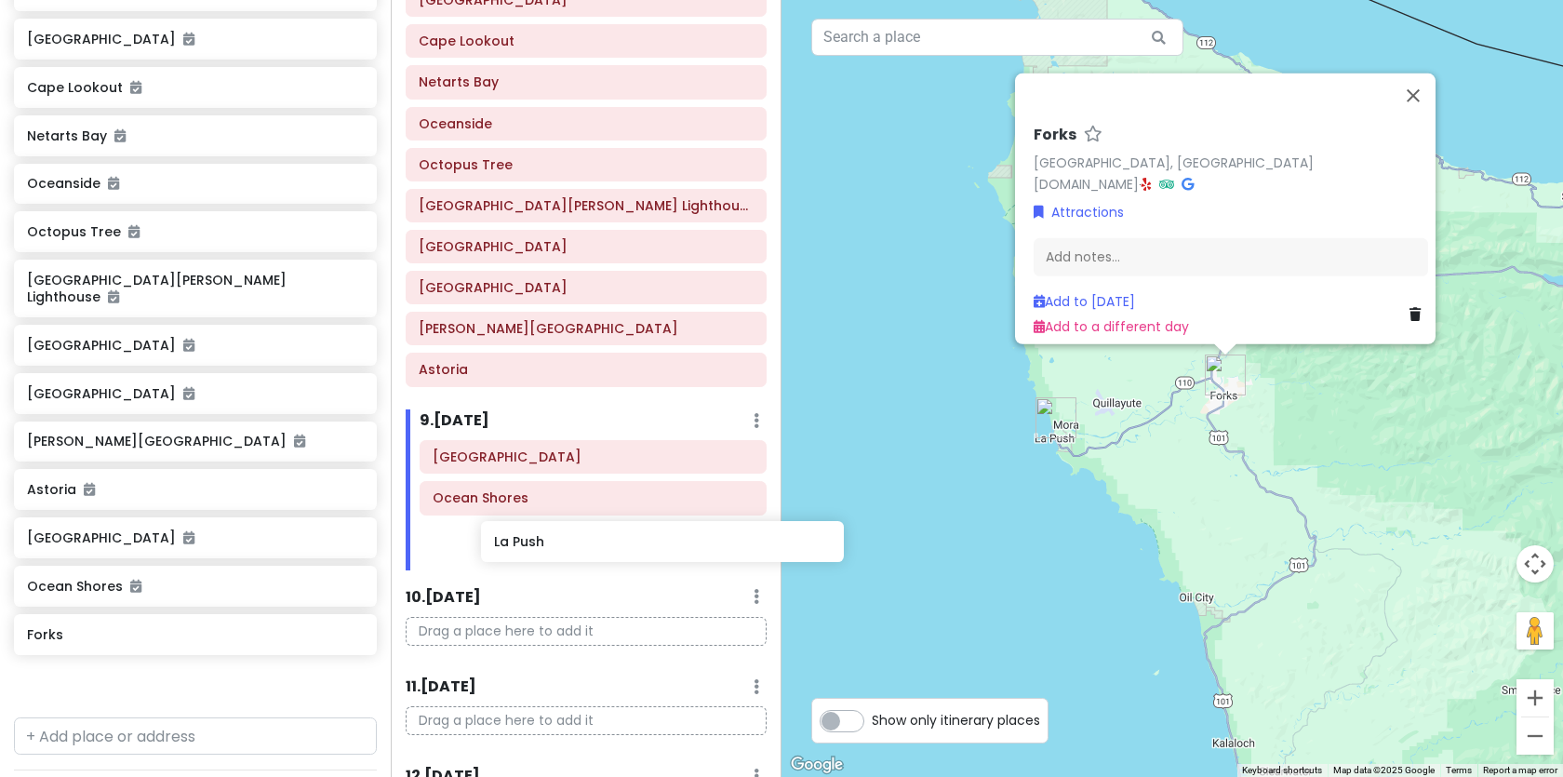
drag, startPoint x: 89, startPoint y: 626, endPoint x: 552, endPoint y: 547, distance: 469.1
click at [552, 547] on div "PNW Private Change Dates Make a Copy Delete Trip Go Pro ⚡️ Give Feedback 💡 Supp…" at bounding box center [781, 388] width 1563 height 777
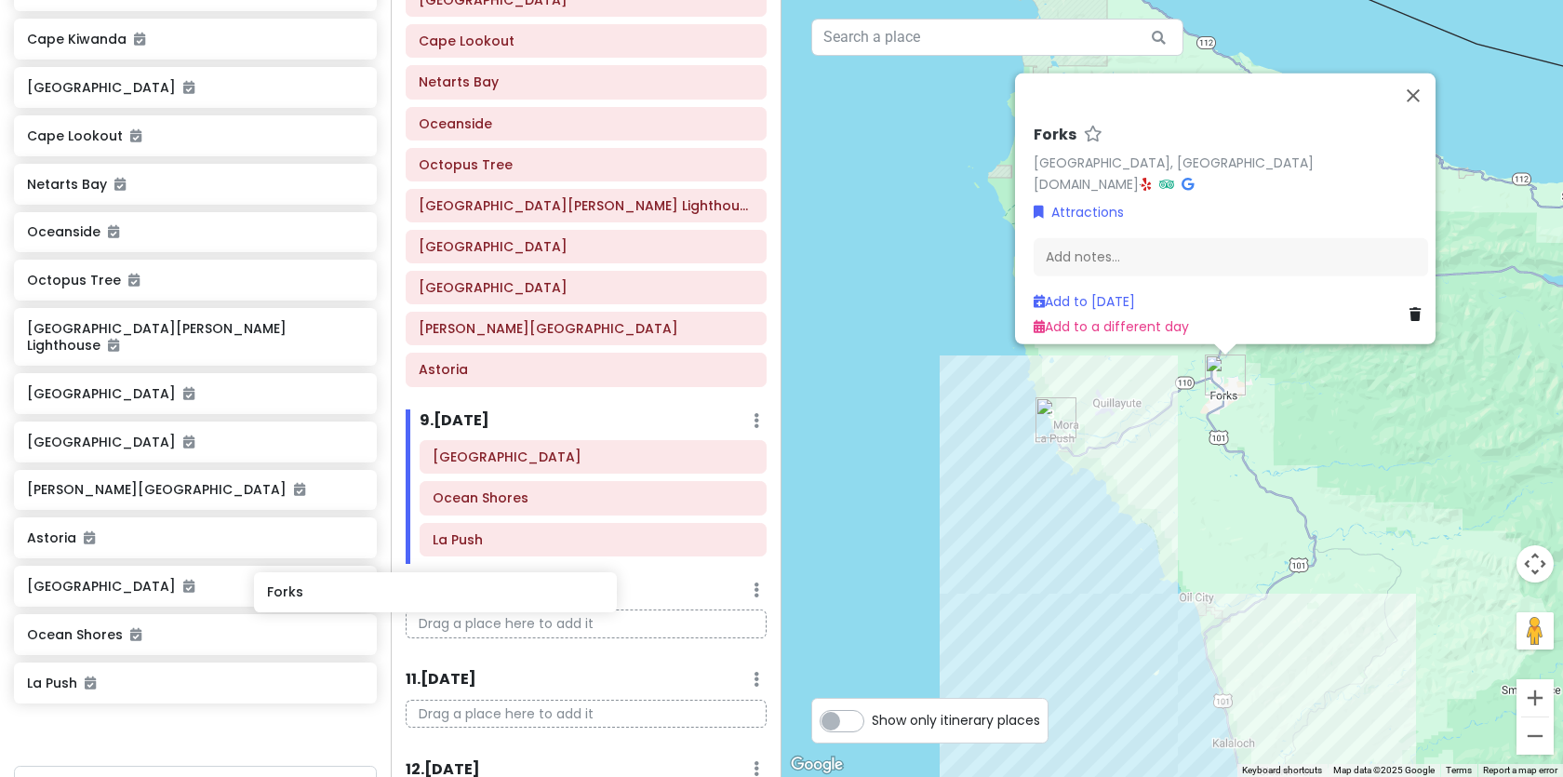
scroll to position [857, 0]
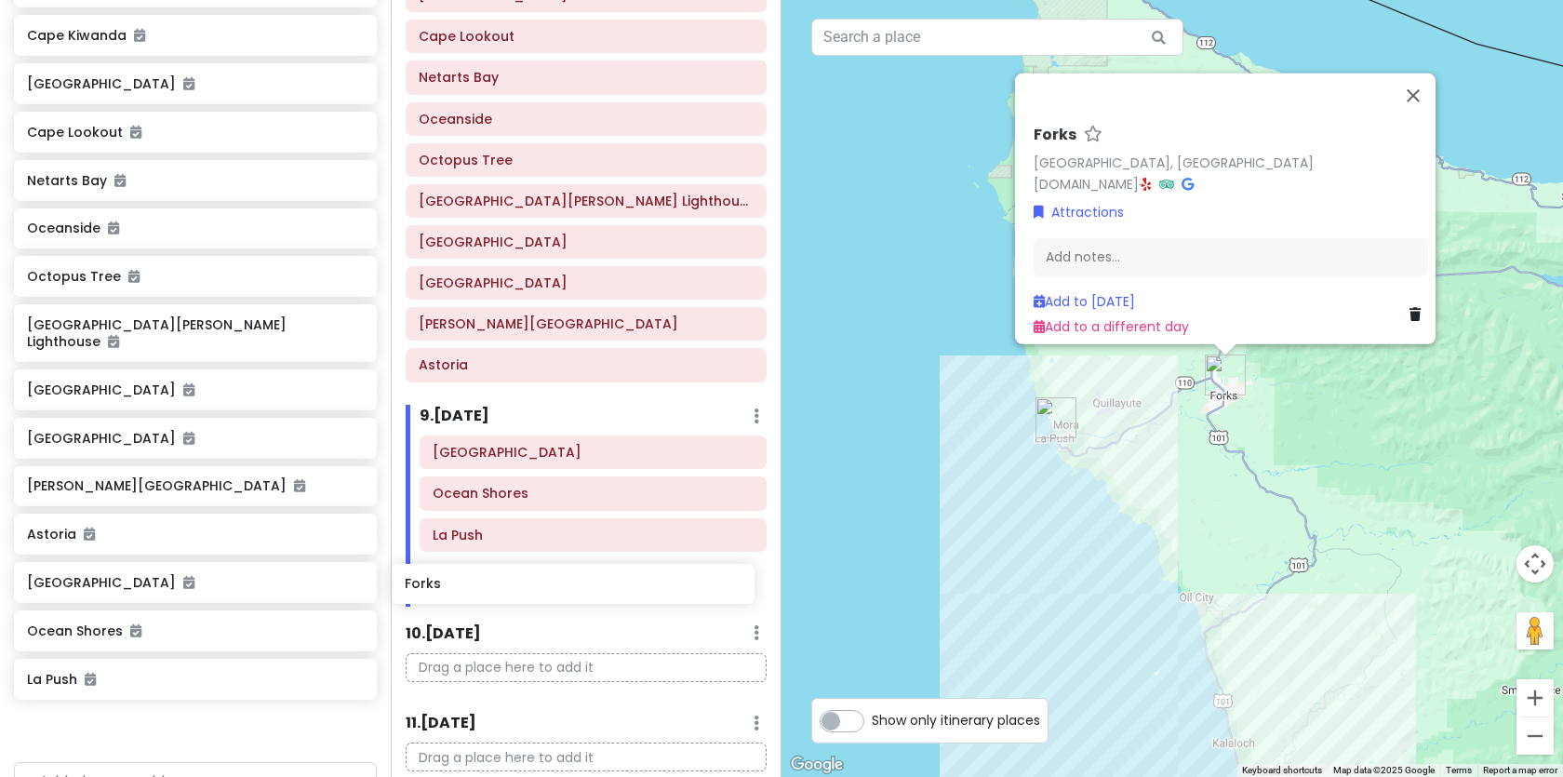
drag, startPoint x: 90, startPoint y: 717, endPoint x: 468, endPoint y: 588, distance: 399.2
click at [468, 588] on div "PNW Private Change Dates Make a Copy Delete Trip Go Pro ⚡️ Give Feedback 💡 Supp…" at bounding box center [781, 388] width 1563 height 777
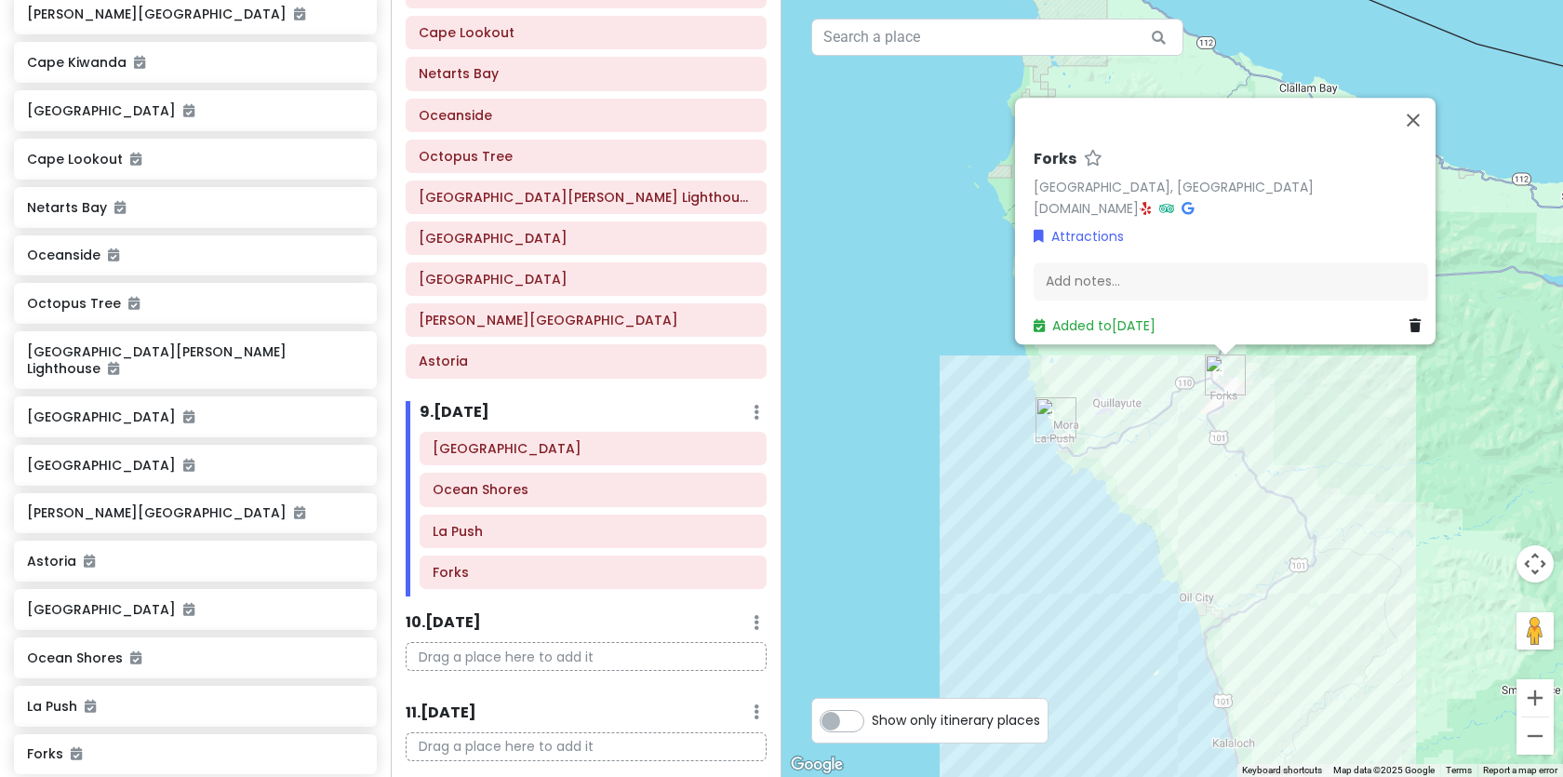
scroll to position [829, 0]
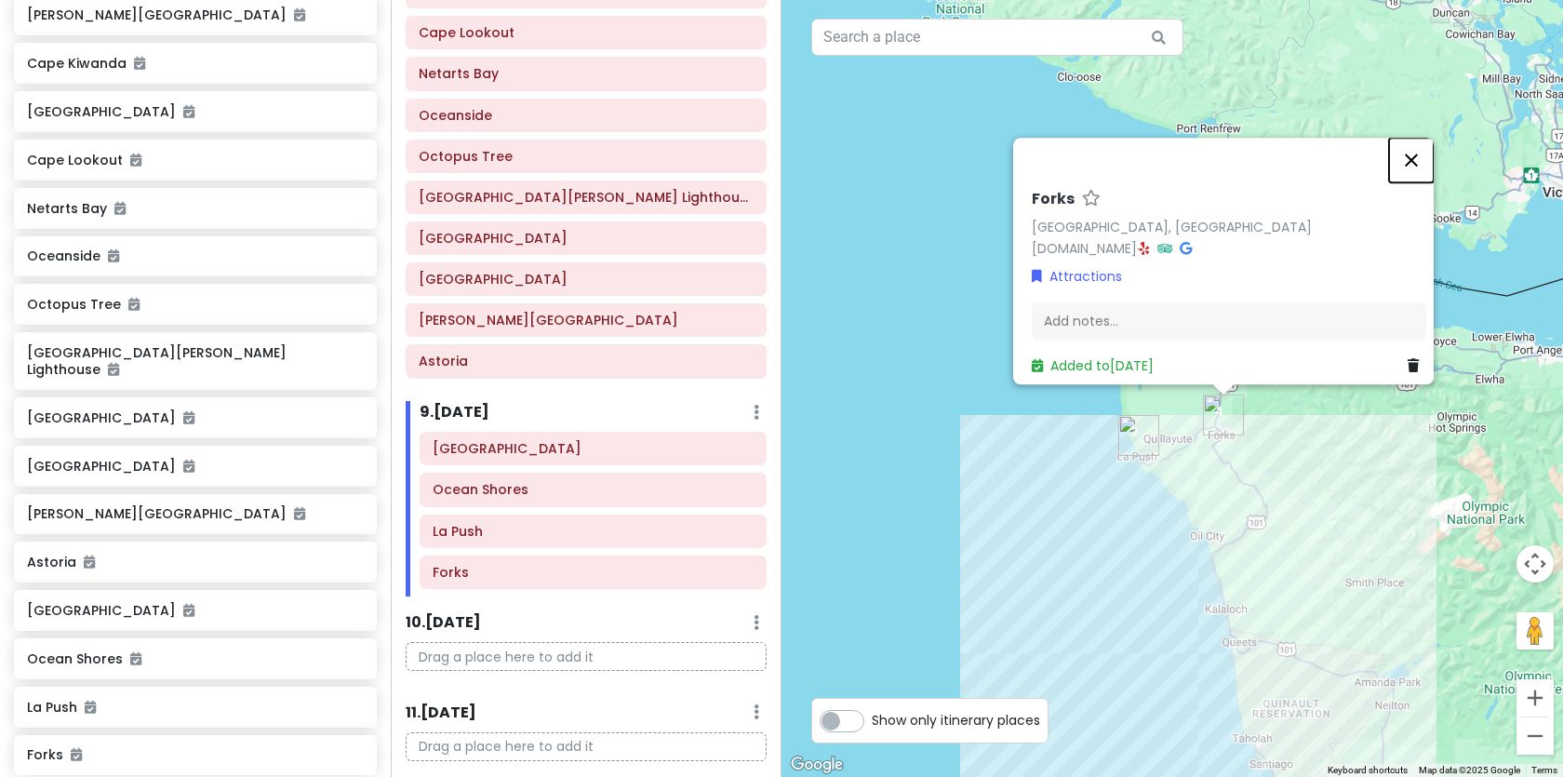
click at [1417, 150] on button "Close" at bounding box center [1411, 160] width 45 height 45
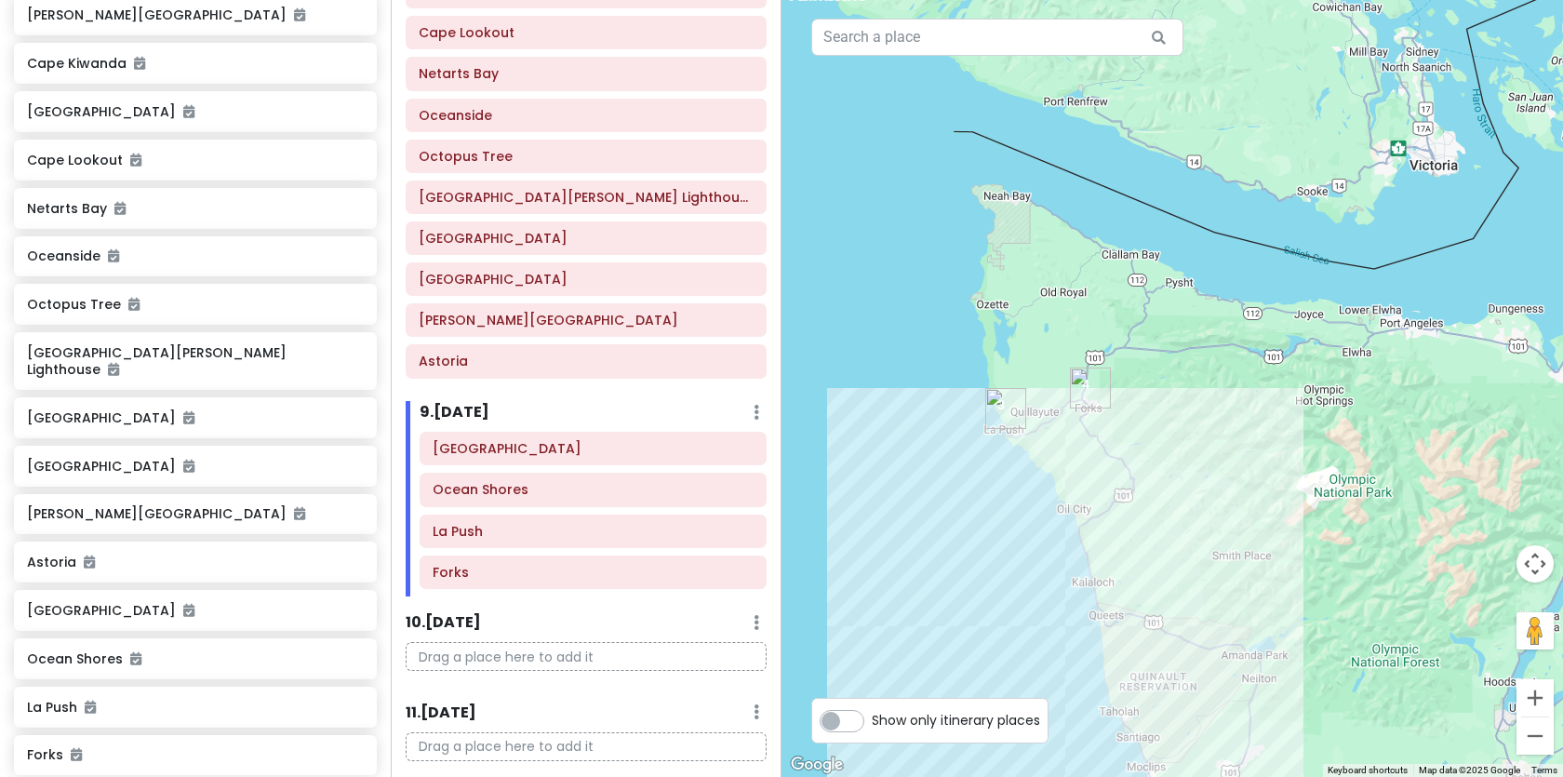
drag, startPoint x: 1324, startPoint y: 419, endPoint x: 1181, endPoint y: 388, distance: 145.6
click at [1181, 389] on div at bounding box center [1171, 388] width 781 height 777
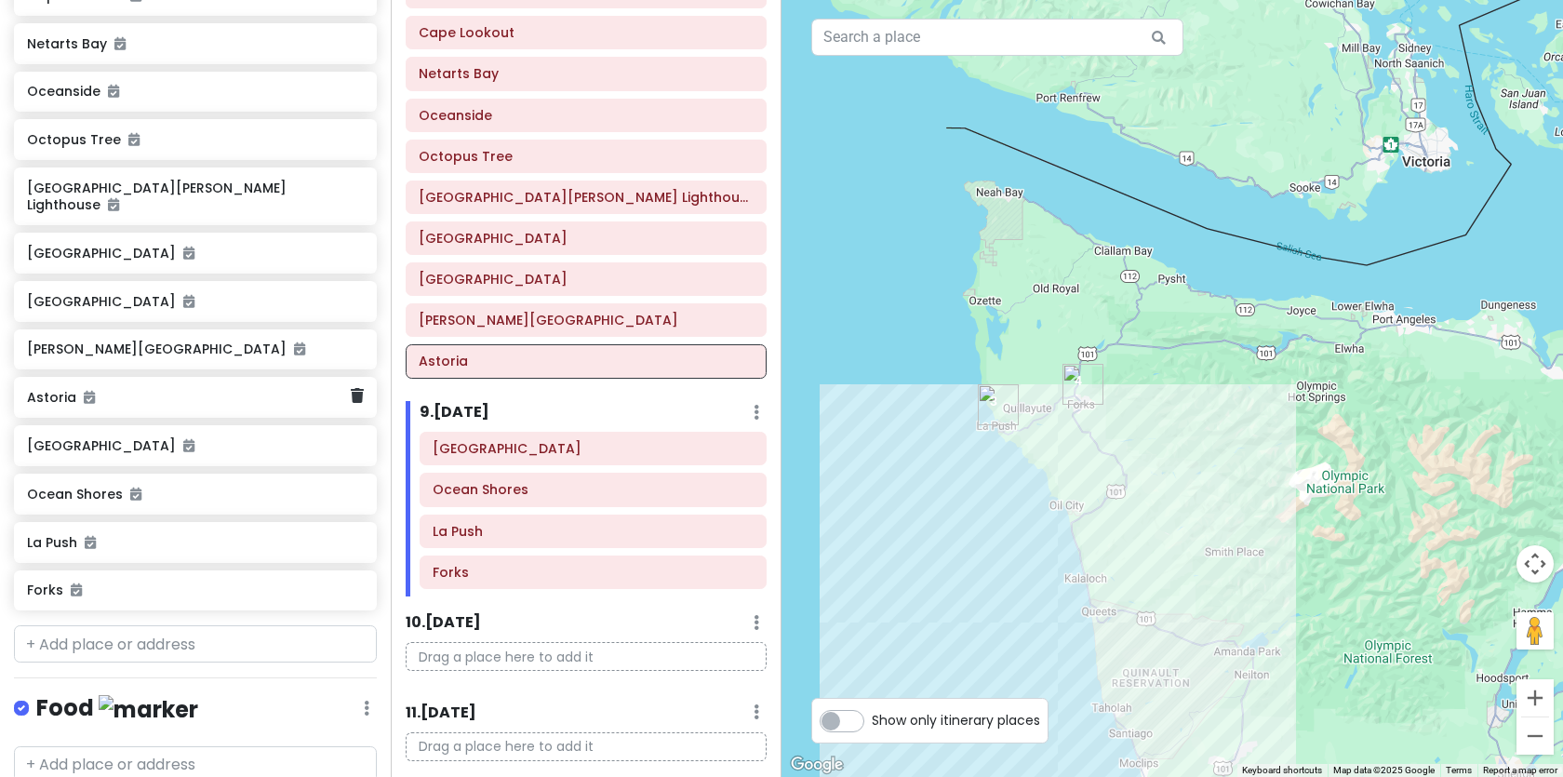
scroll to position [1037, 0]
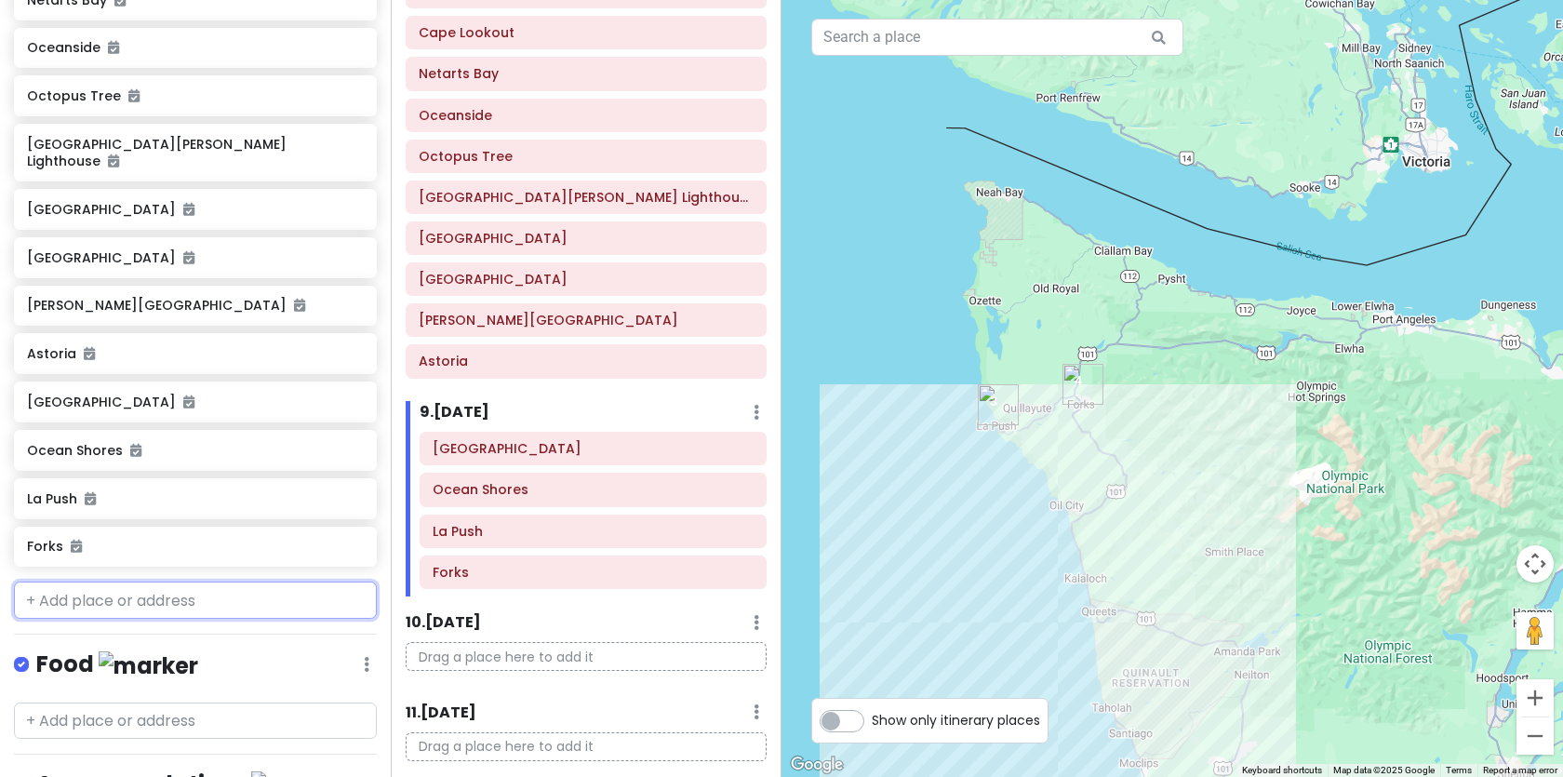
click at [142, 587] on input "text" at bounding box center [195, 599] width 363 height 37
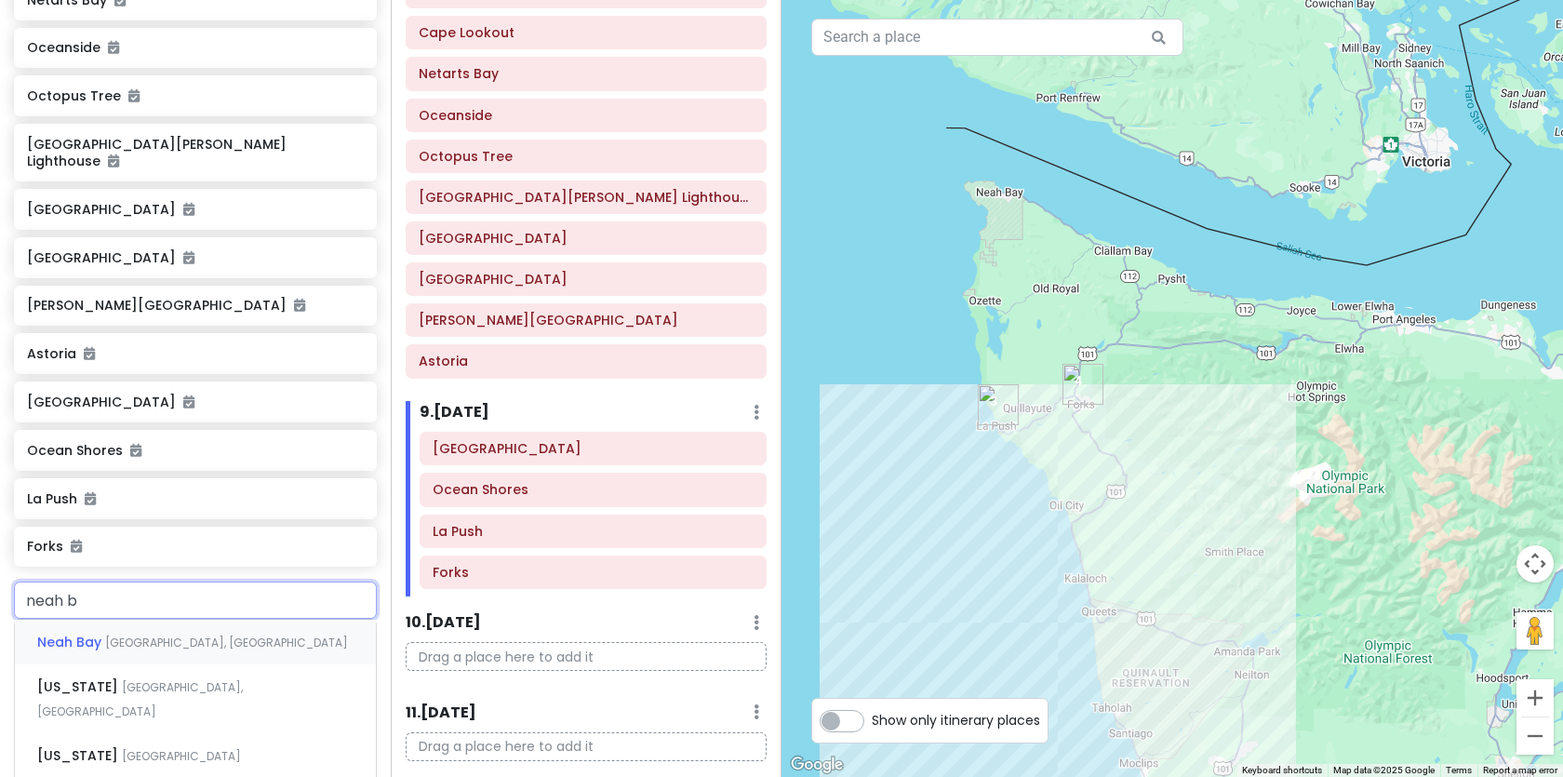
type input "neah ba"
click at [122, 620] on div "Neah Bay WA, USA" at bounding box center [195, 642] width 361 height 45
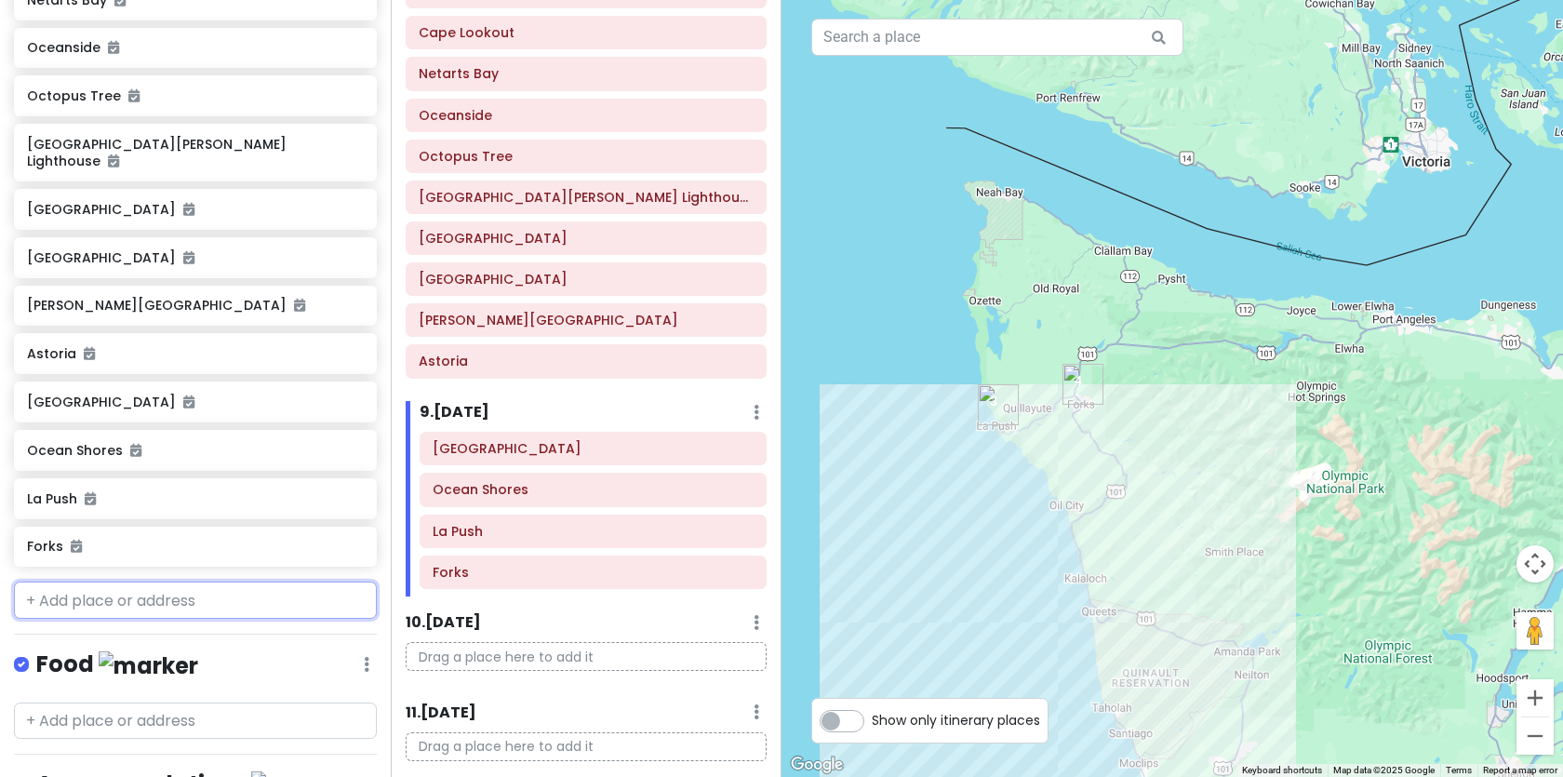
scroll to position [1085, 0]
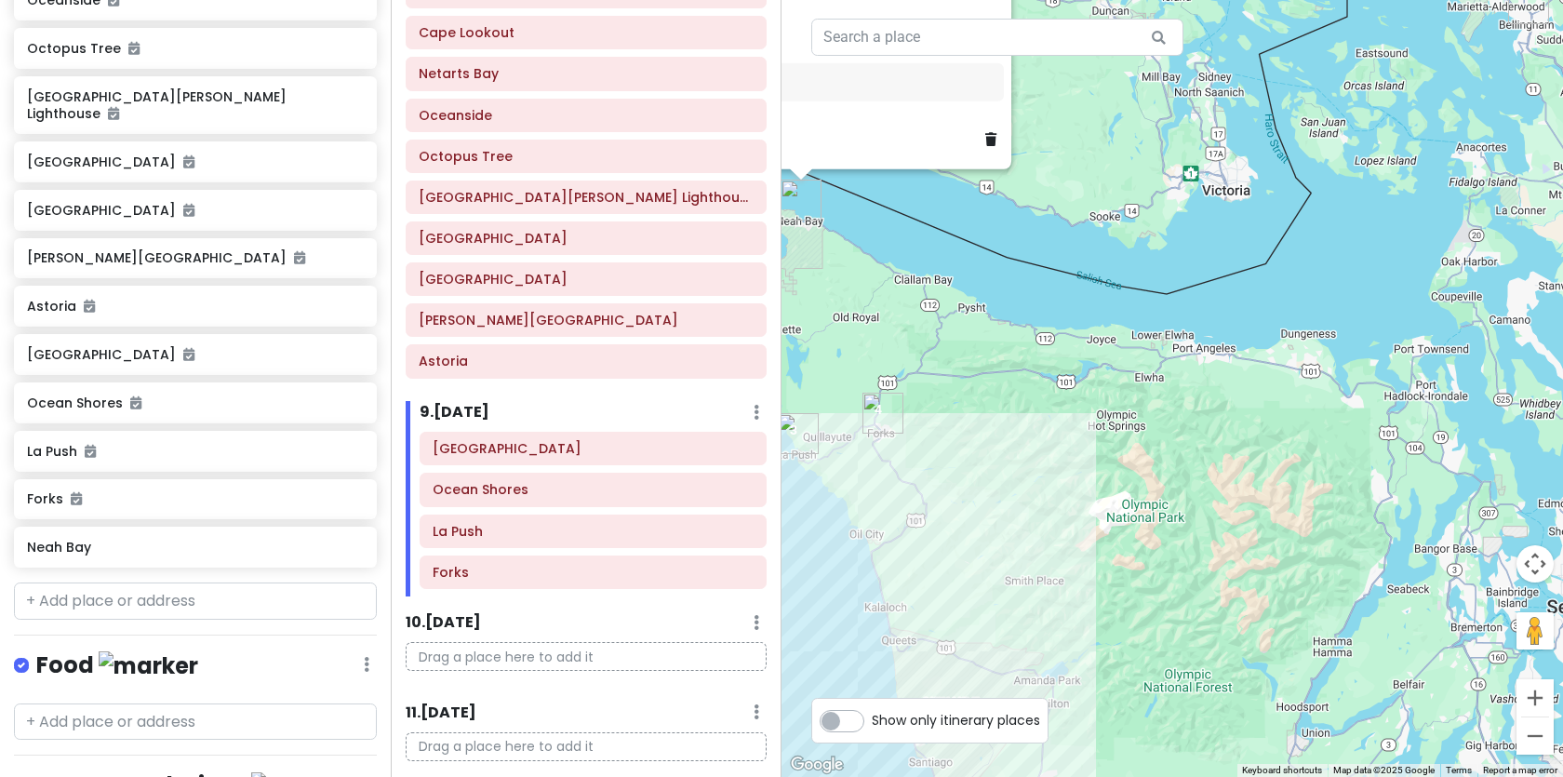
drag, startPoint x: 1204, startPoint y: 530, endPoint x: 1009, endPoint y: 341, distance: 271.1
click at [1009, 341] on div "Neah Bay Neah Bay, WA 98357, USA Attractions Add notes... Add to Thu 10/9 Add t…" at bounding box center [1171, 388] width 781 height 777
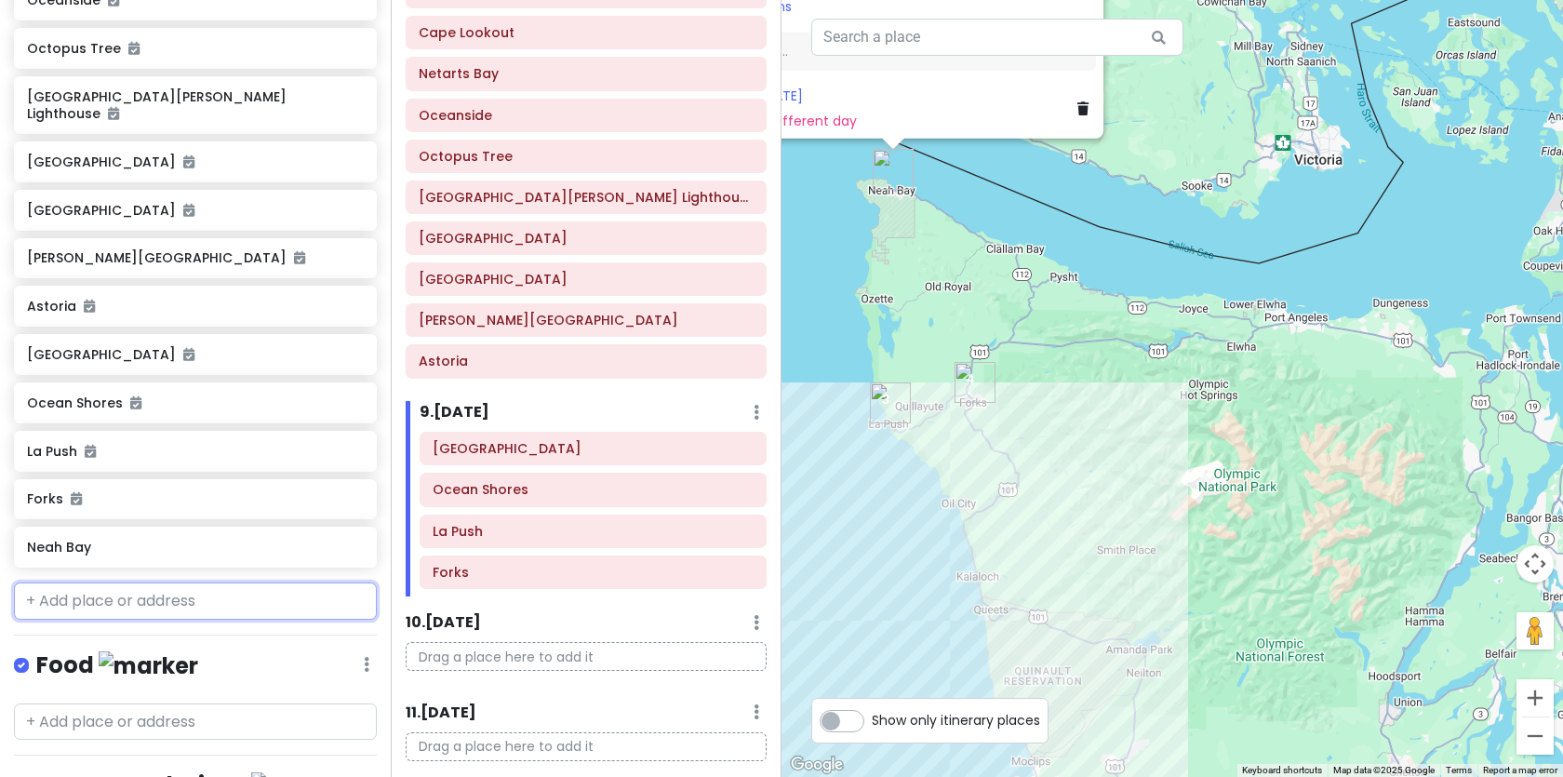
click at [155, 586] on input "text" at bounding box center [195, 600] width 363 height 37
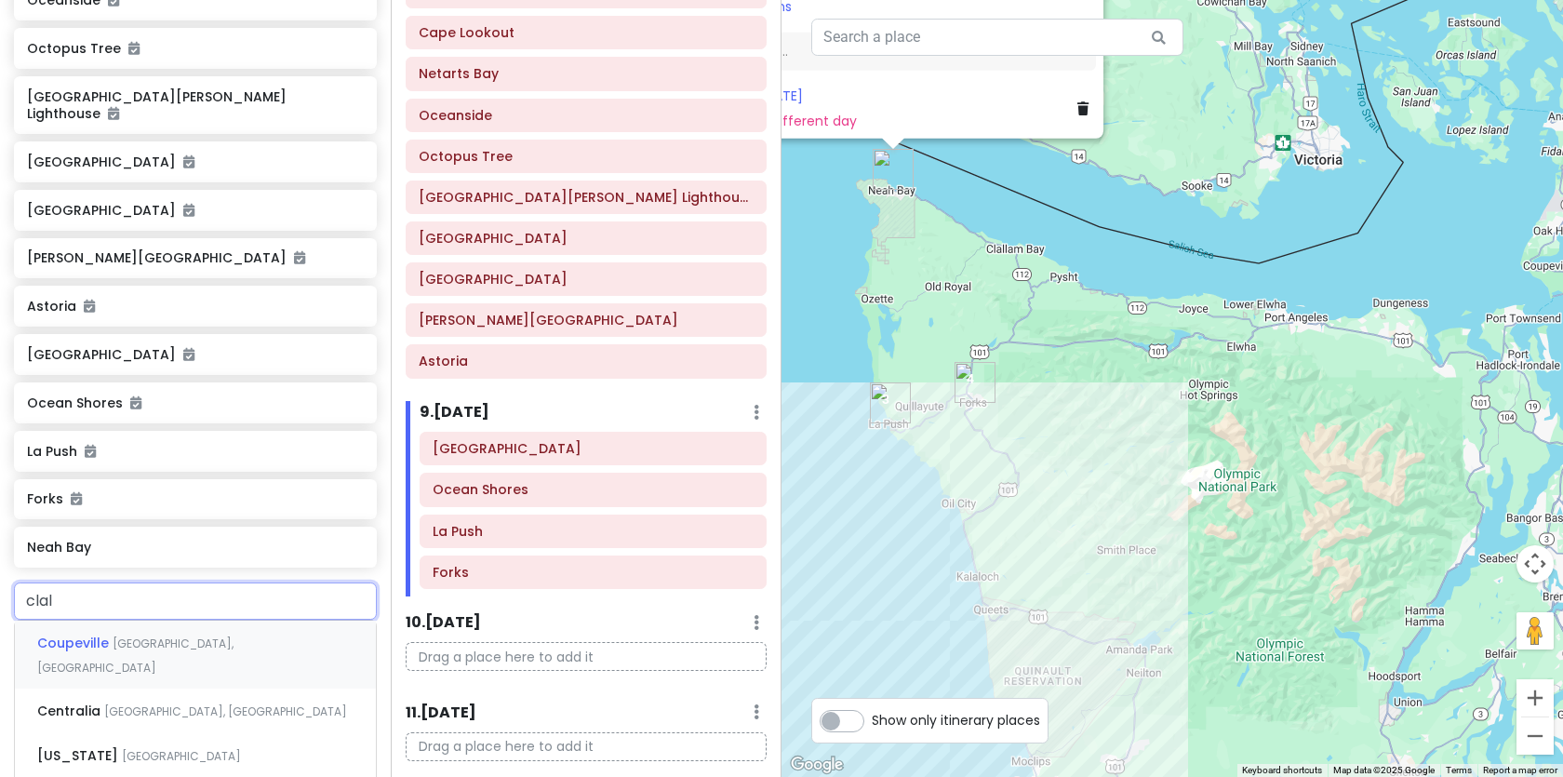
type input "clall"
click at [127, 635] on span "[GEOGRAPHIC_DATA], [GEOGRAPHIC_DATA]" at bounding box center [174, 655] width 274 height 40
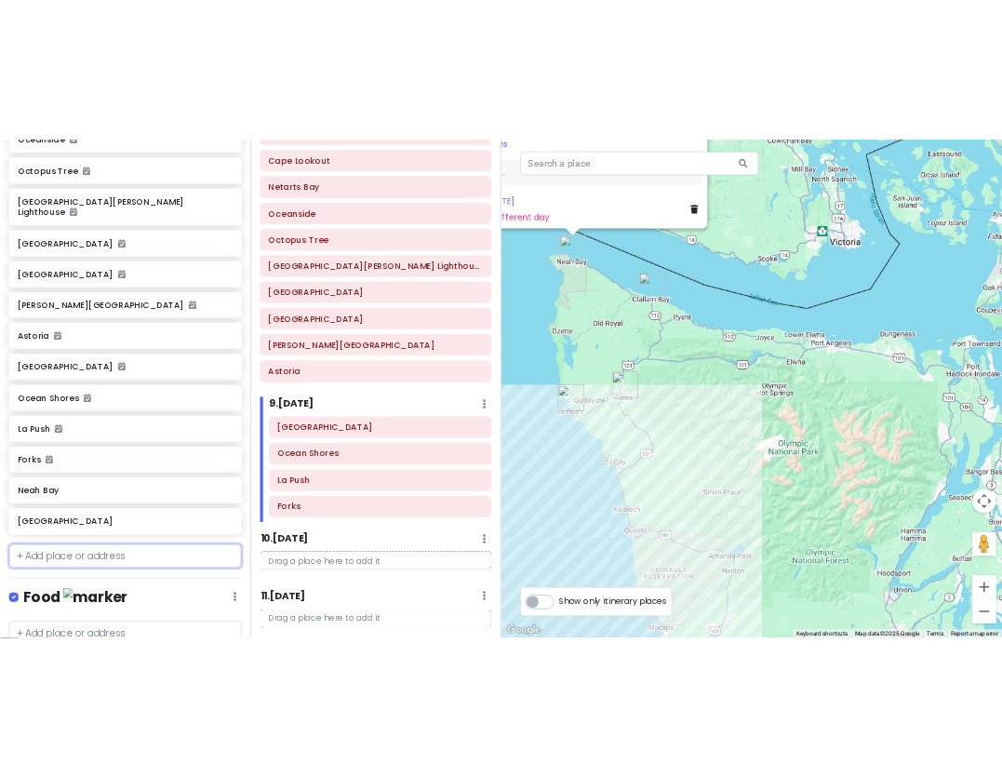
scroll to position [1133, 0]
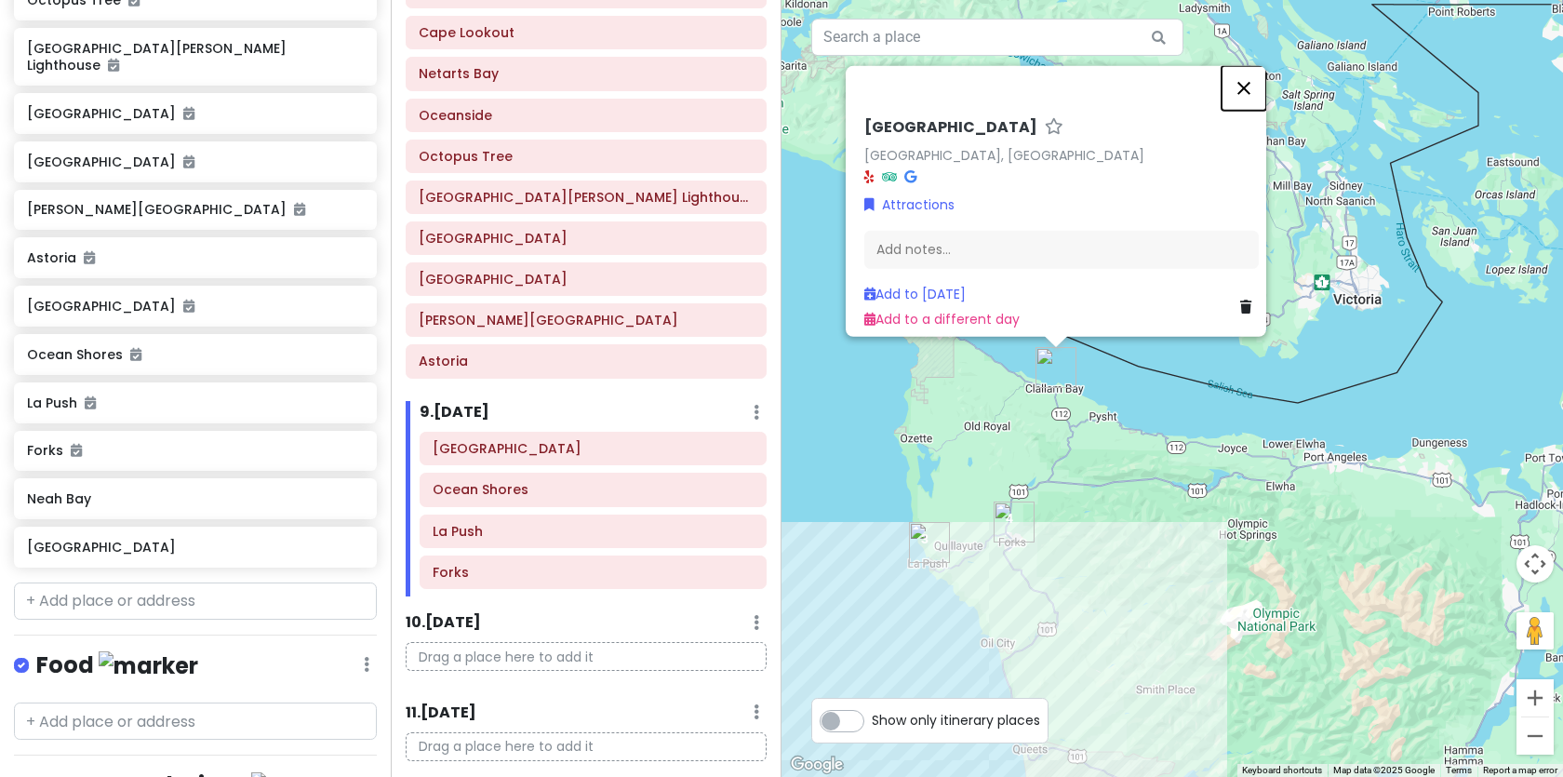
click at [1251, 79] on button "Close" at bounding box center [1243, 87] width 45 height 45
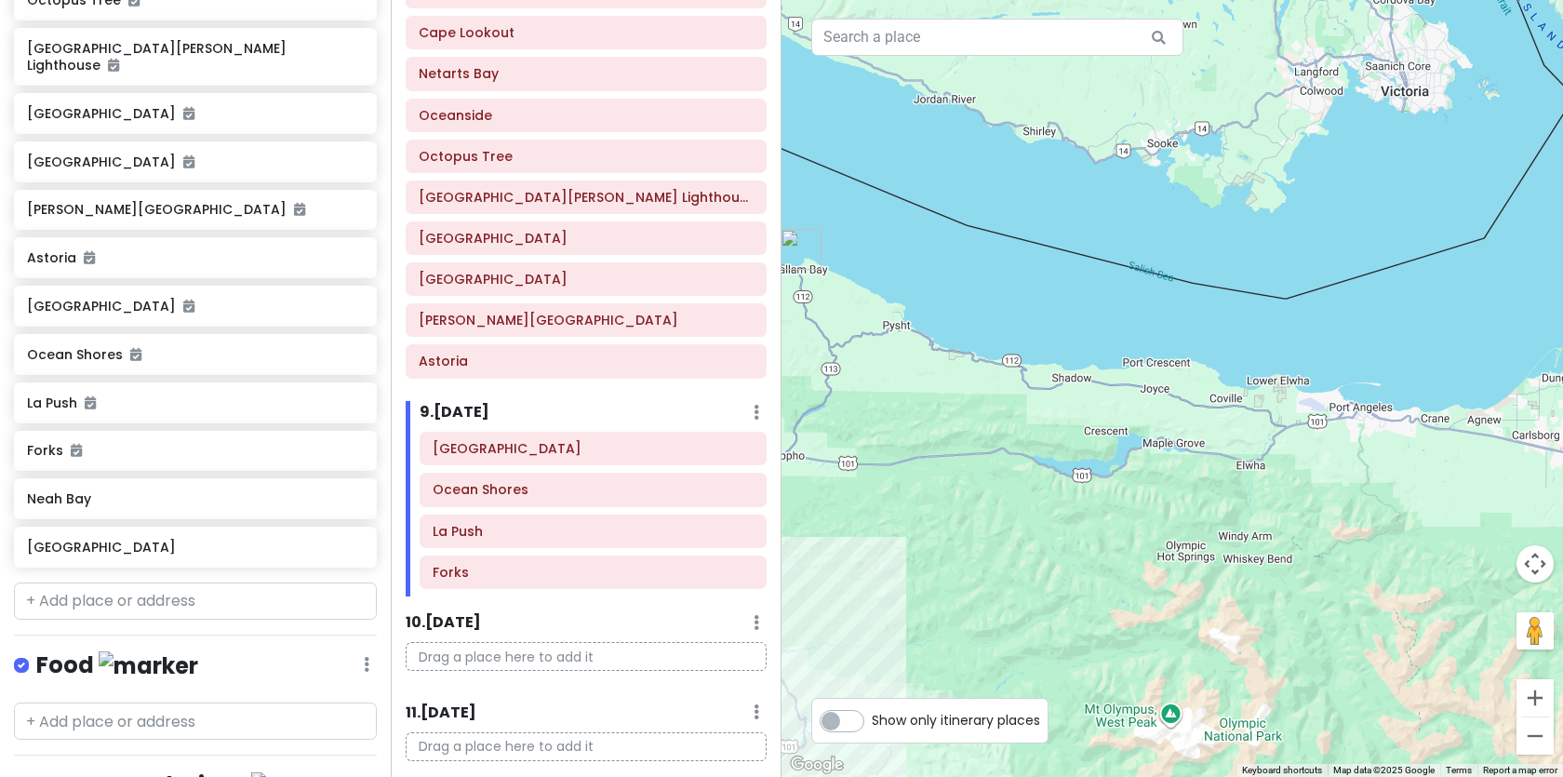
drag, startPoint x: 1174, startPoint y: 474, endPoint x: 1034, endPoint y: 440, distance: 144.6
click at [1034, 440] on div at bounding box center [1171, 388] width 781 height 777
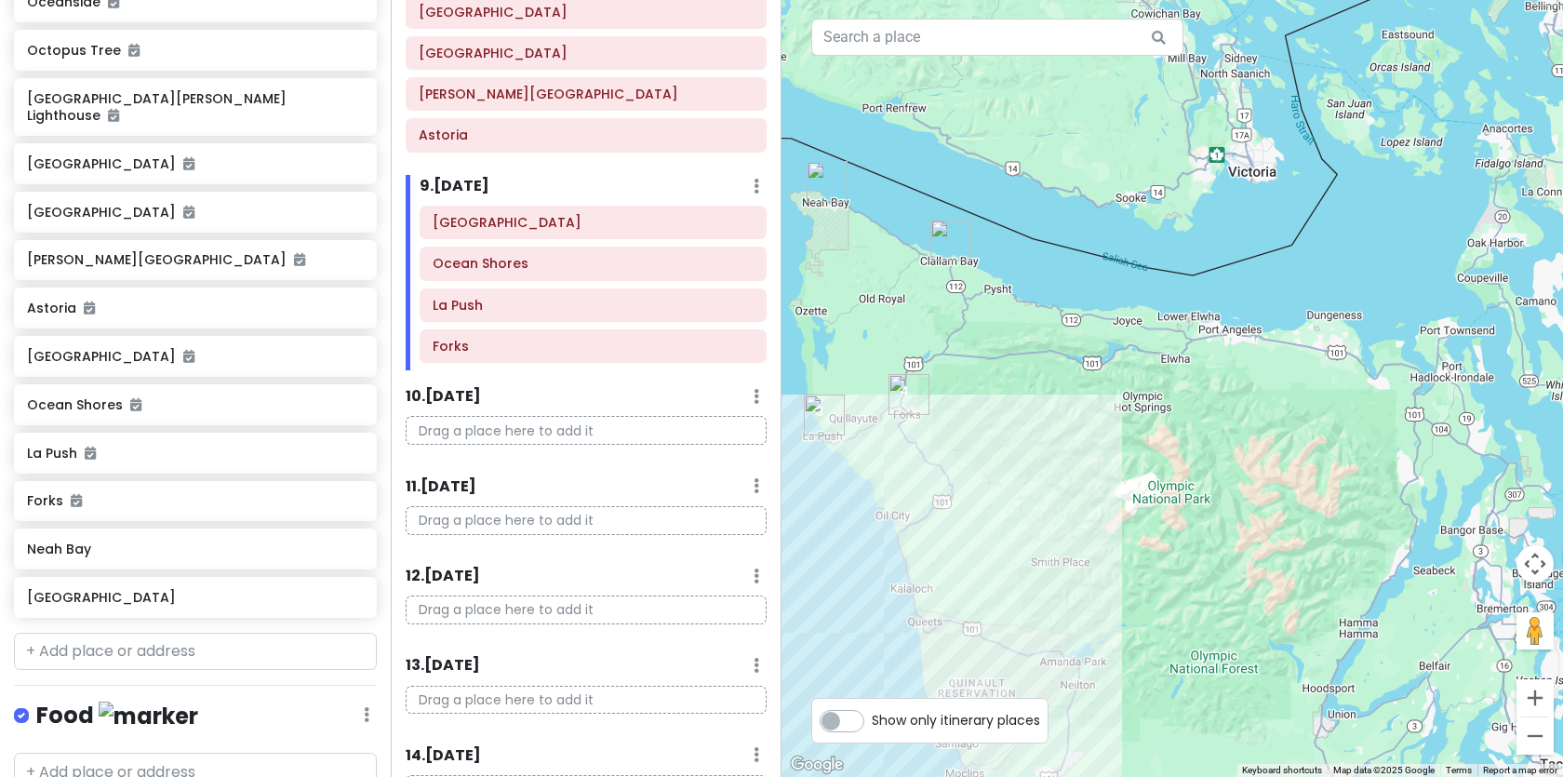
scroll to position [1359, 0]
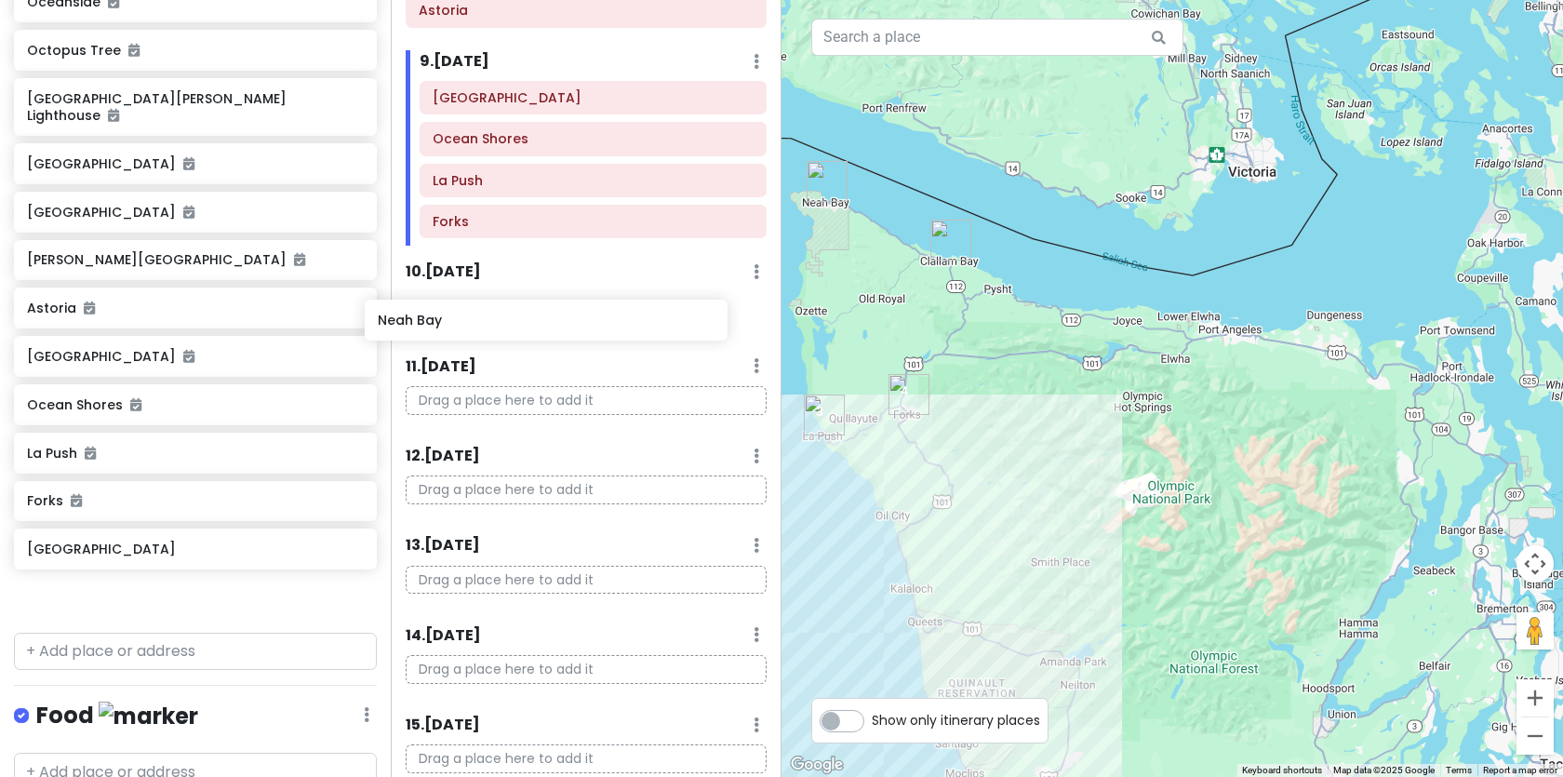
drag, startPoint x: 93, startPoint y: 532, endPoint x: 445, endPoint y: 320, distance: 410.7
click at [445, 320] on div "PNW Private Change Dates Make a Copy Delete Trip Go Pro ⚡️ Give Feedback 💡 Supp…" at bounding box center [781, 388] width 1563 height 777
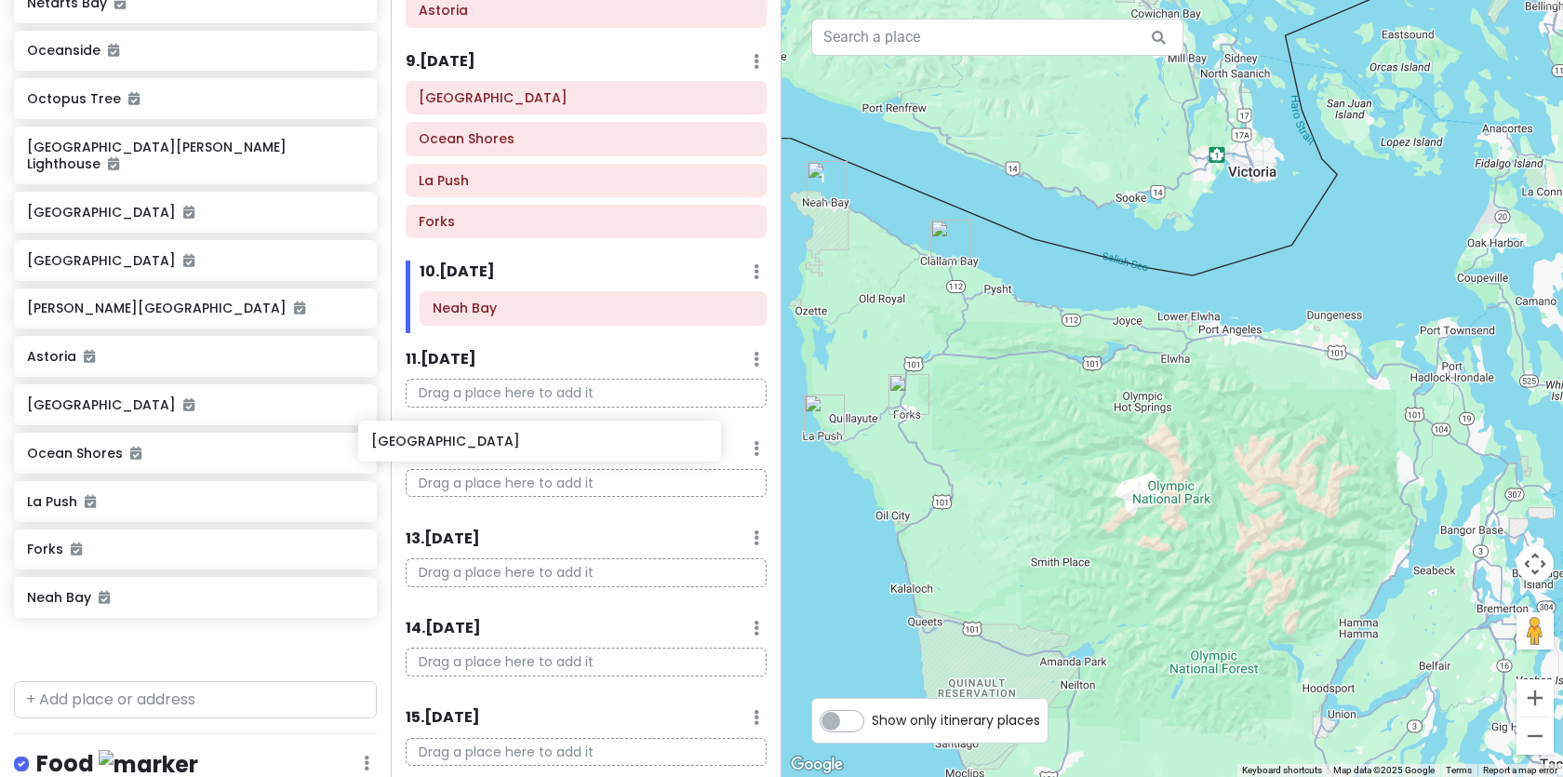
scroll to position [1037, 0]
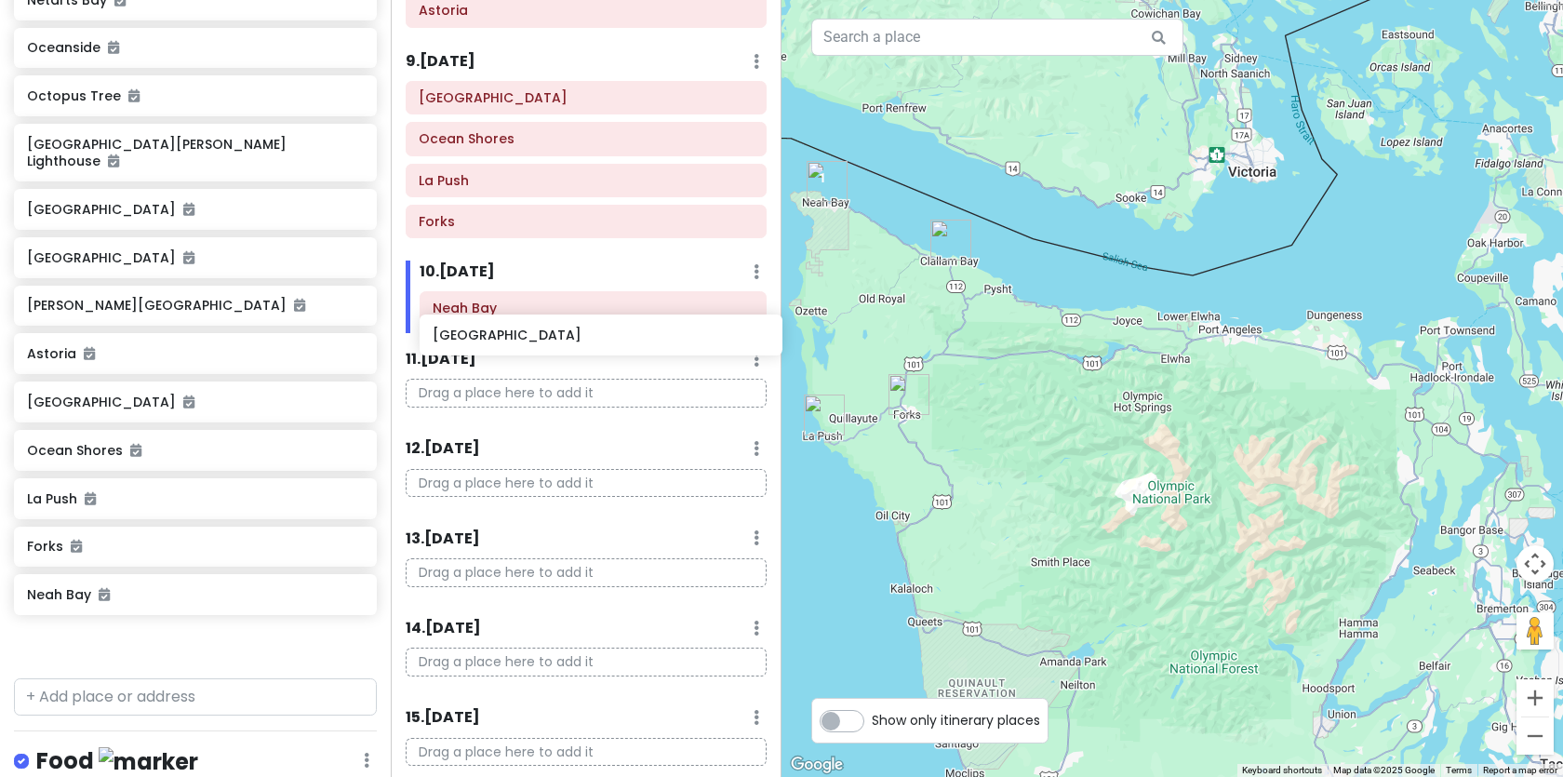
drag, startPoint x: 100, startPoint y: 625, endPoint x: 506, endPoint y: 332, distance: 500.4
click at [506, 332] on div "PNW Private Change Dates Make a Copy Delete Trip Go Pro ⚡️ Give Feedback 💡 Supp…" at bounding box center [781, 388] width 1563 height 777
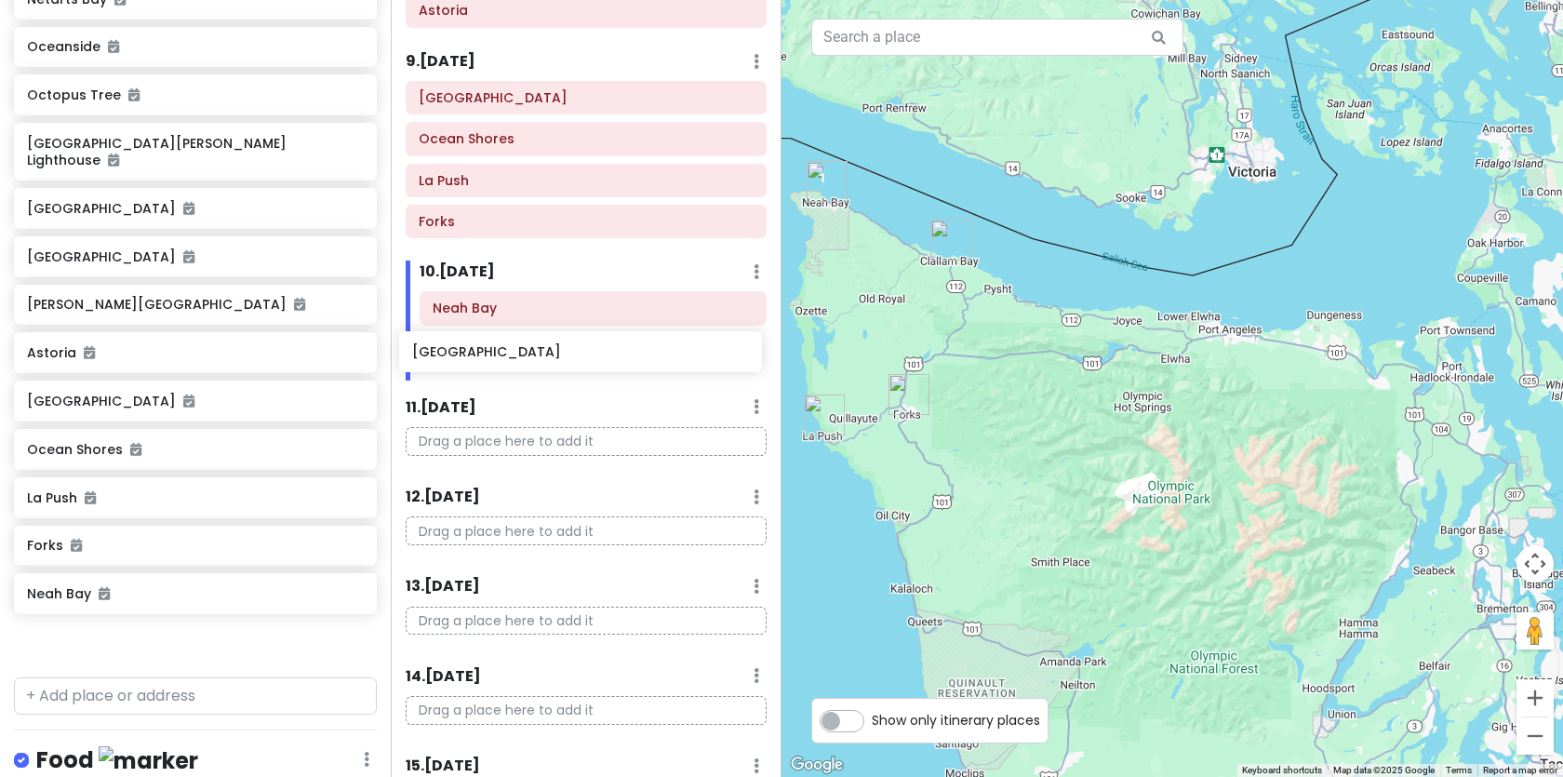
drag, startPoint x: 149, startPoint y: 636, endPoint x: 534, endPoint y: 363, distance: 472.4
click at [534, 363] on div "PNW Private Change Dates Make a Copy Delete Trip Go Pro ⚡️ Give Feedback 💡 Supp…" at bounding box center [781, 388] width 1563 height 777
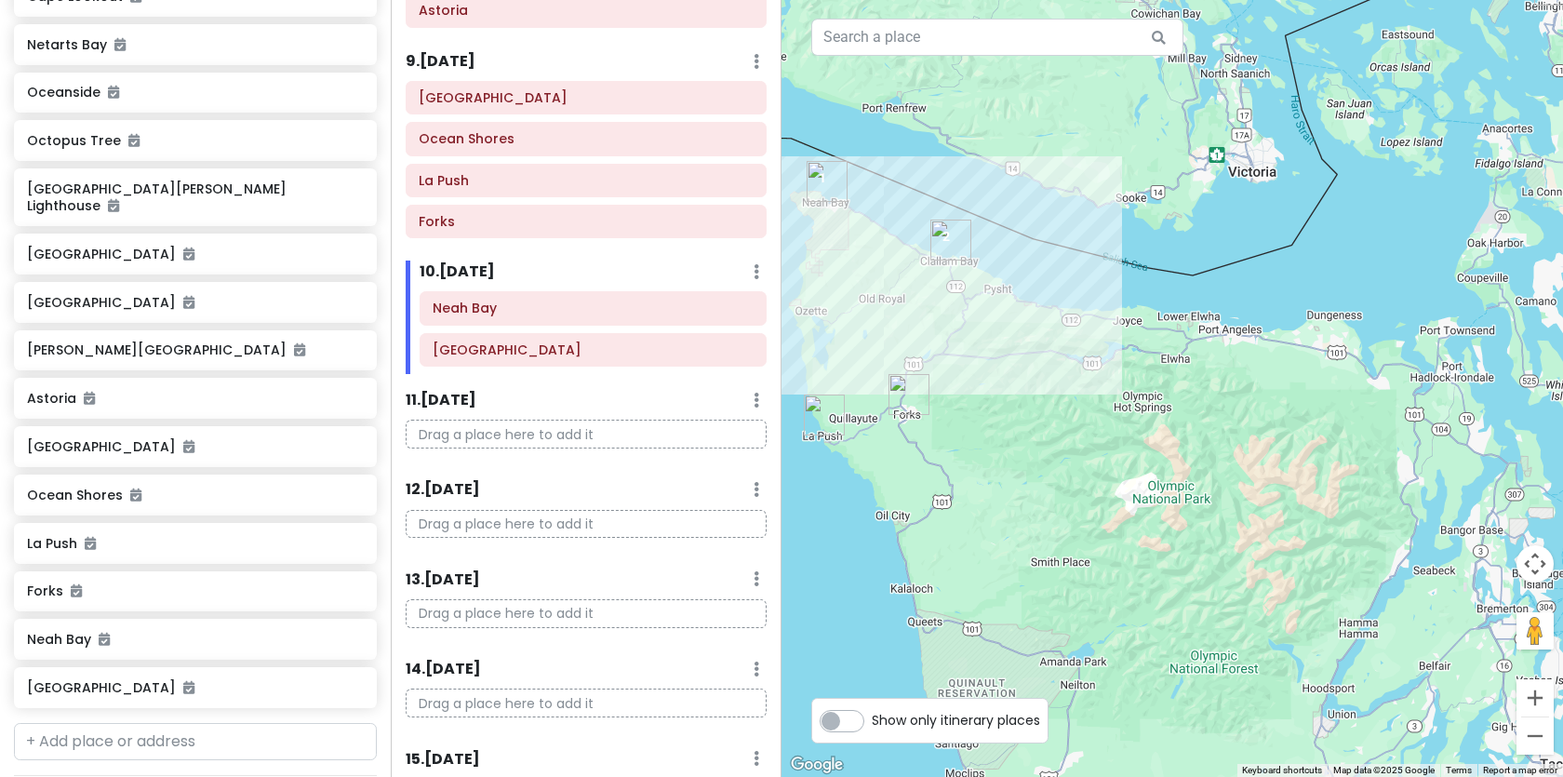
scroll to position [991, 0]
click at [116, 725] on input "text" at bounding box center [195, 743] width 363 height 37
type input "sekiu"
click at [97, 776] on span "[GEOGRAPHIC_DATA], [GEOGRAPHIC_DATA]" at bounding box center [196, 786] width 243 height 16
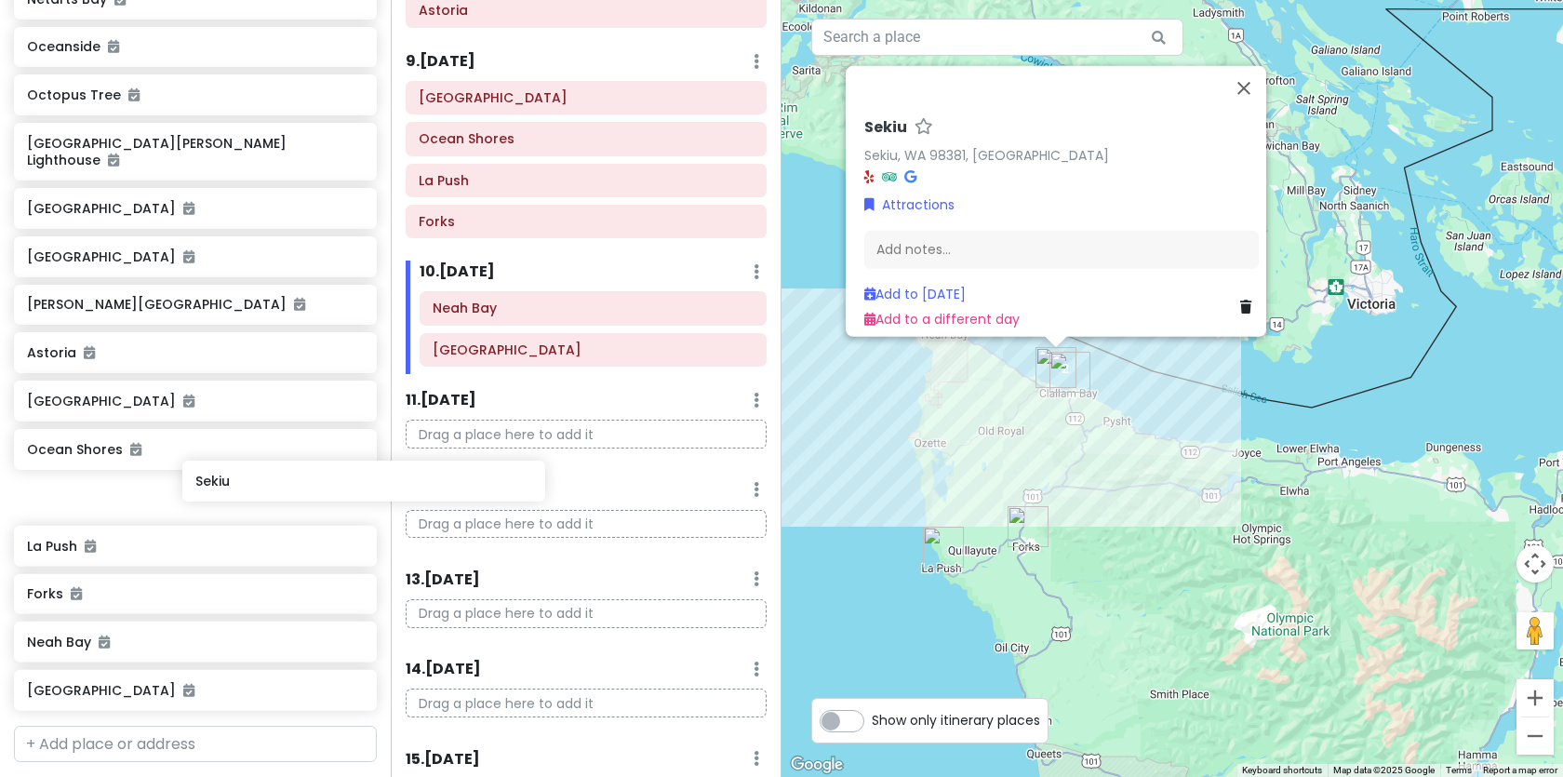
scroll to position [1041, 0]
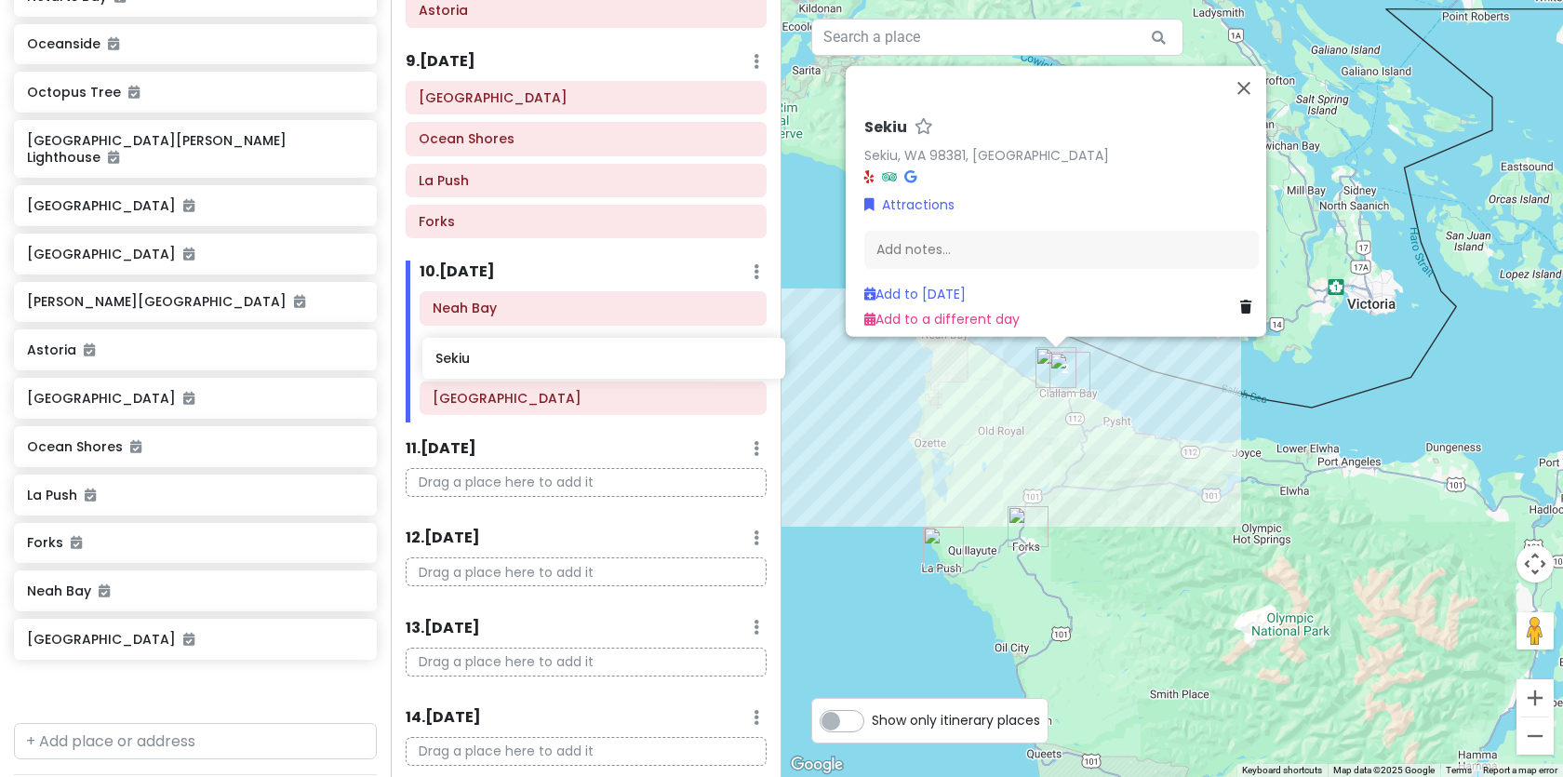
drag, startPoint x: 109, startPoint y: 674, endPoint x: 517, endPoint y: 360, distance: 515.4
click at [517, 360] on div "PNW Private Change Dates Make a Copy Delete Trip Go Pro ⚡️ Give Feedback 💡 Supp…" at bounding box center [781, 388] width 1563 height 777
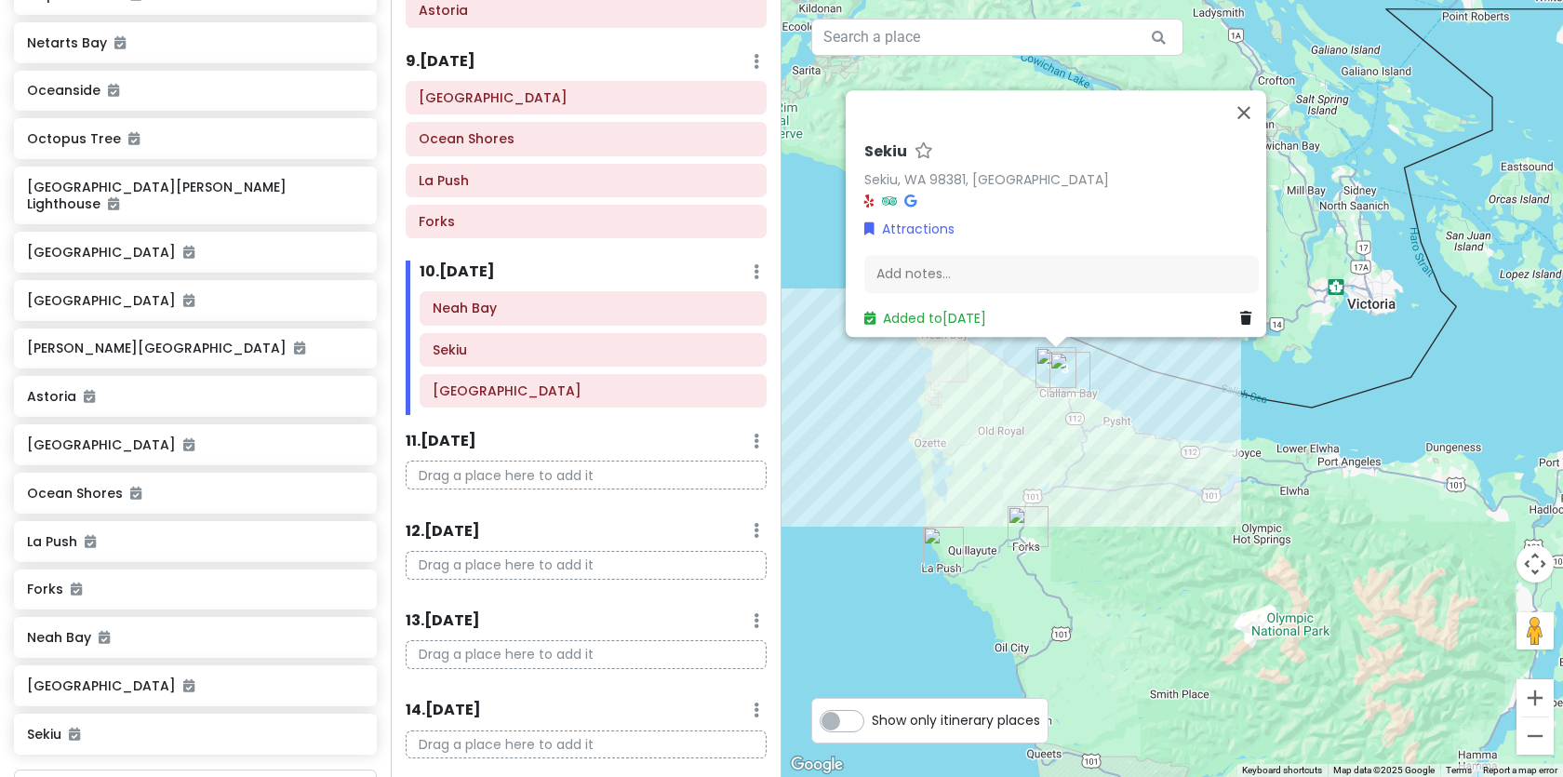
scroll to position [993, 0]
click at [183, 440] on icon at bounding box center [188, 446] width 11 height 13
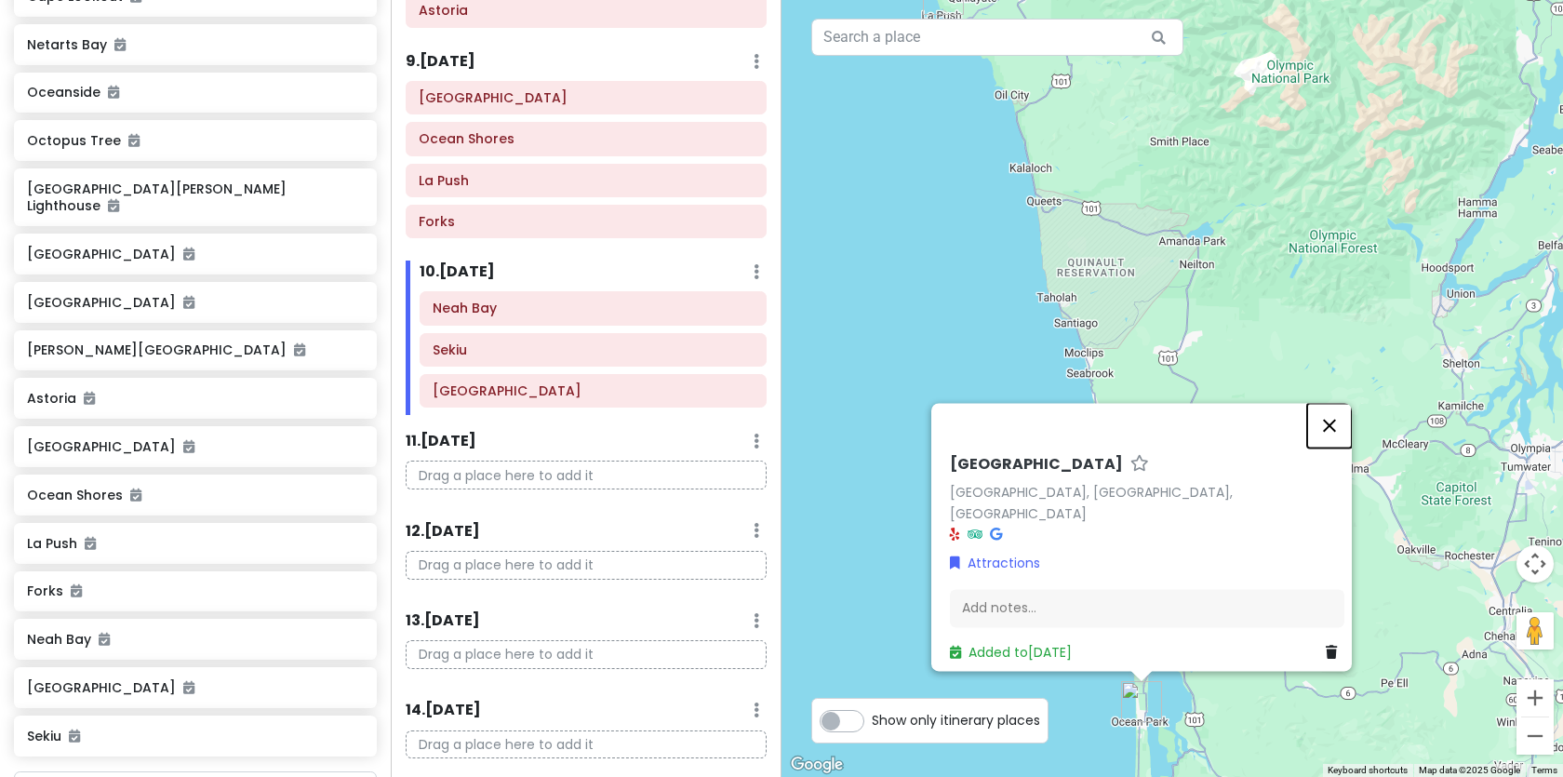
click at [1340, 434] on button "Close" at bounding box center [1329, 425] width 45 height 45
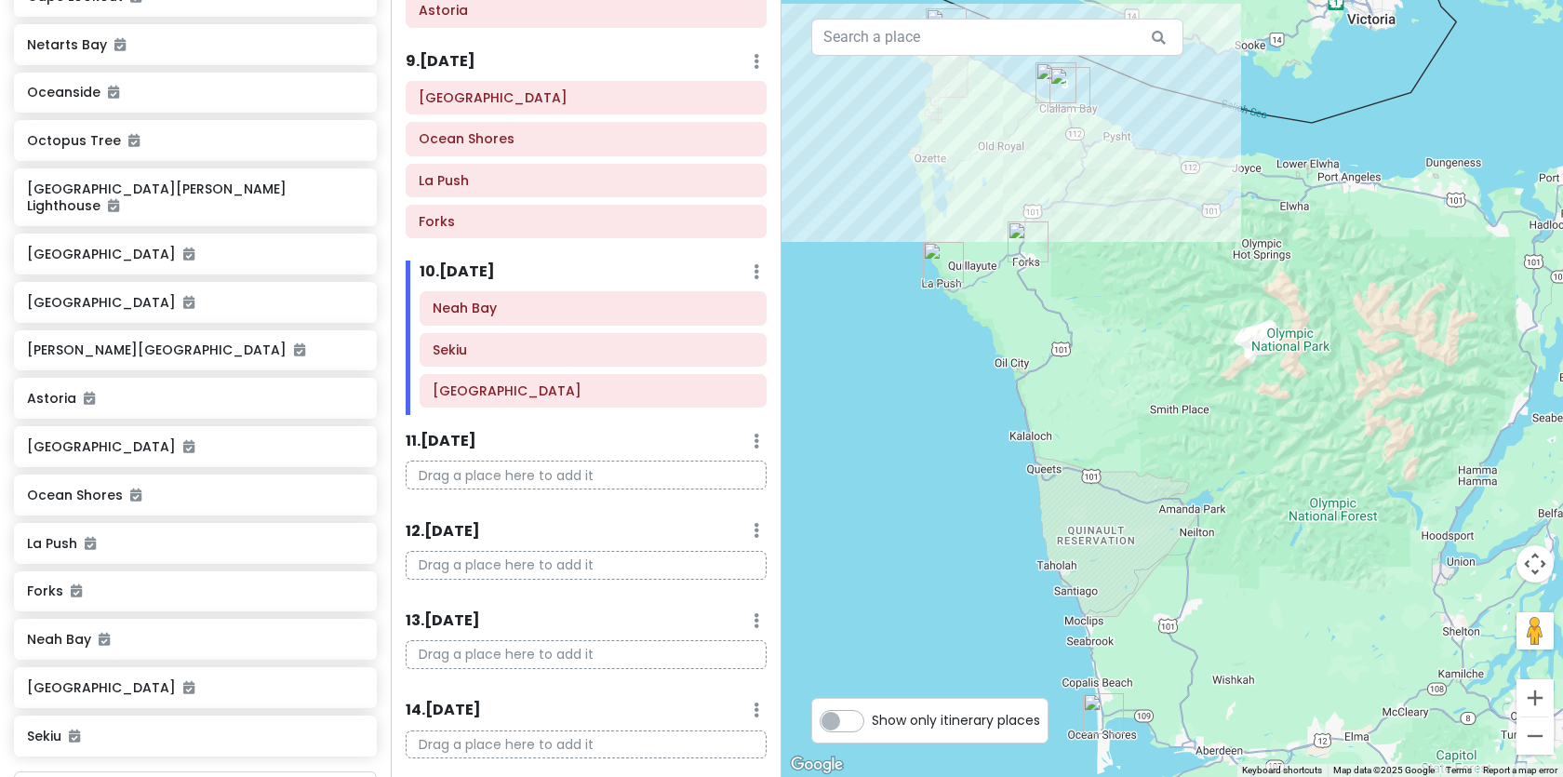
drag, startPoint x: 1225, startPoint y: 265, endPoint x: 1221, endPoint y: 533, distance: 268.0
click at [1225, 538] on div at bounding box center [1171, 388] width 781 height 777
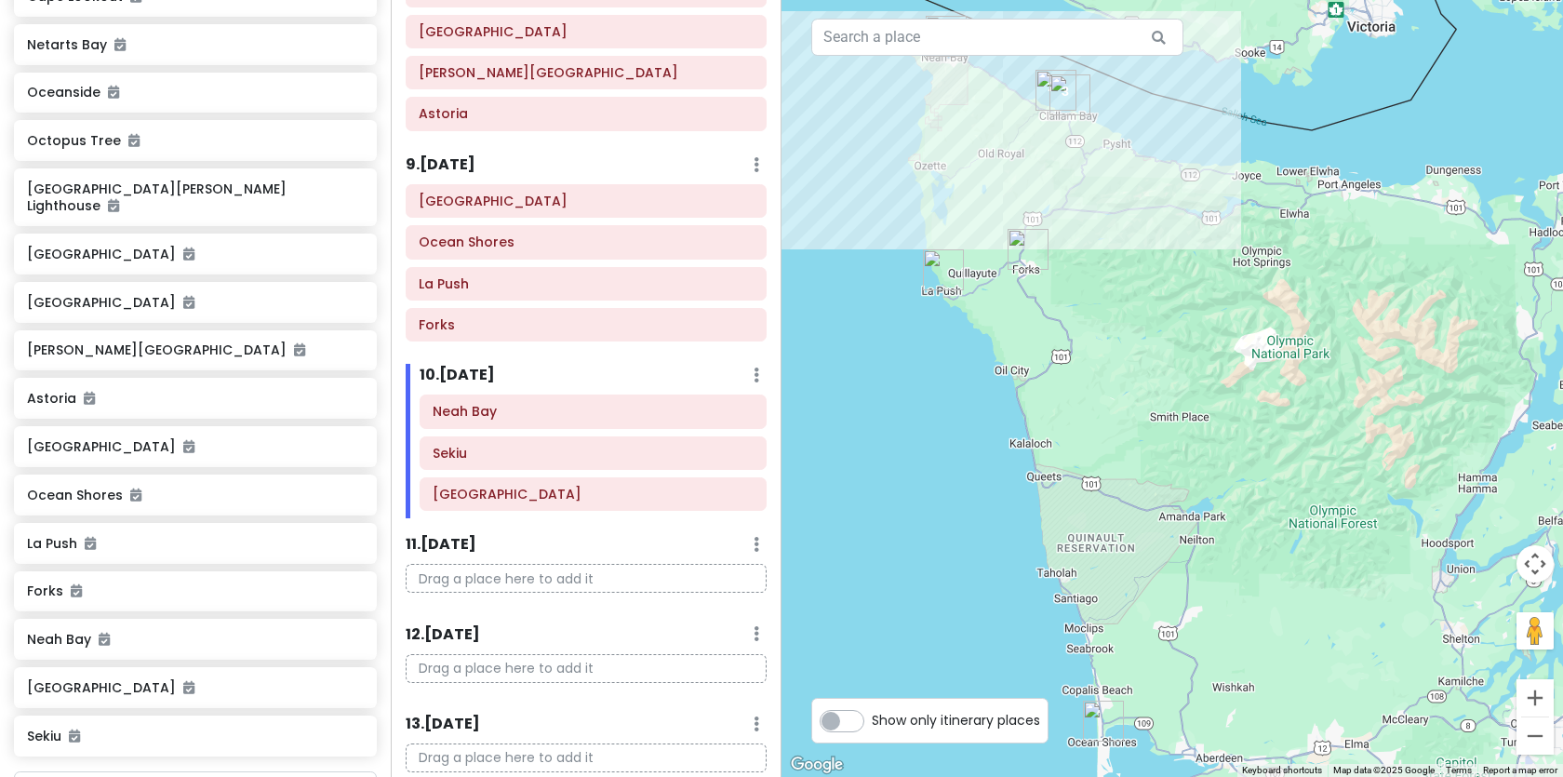
scroll to position [1186, 0]
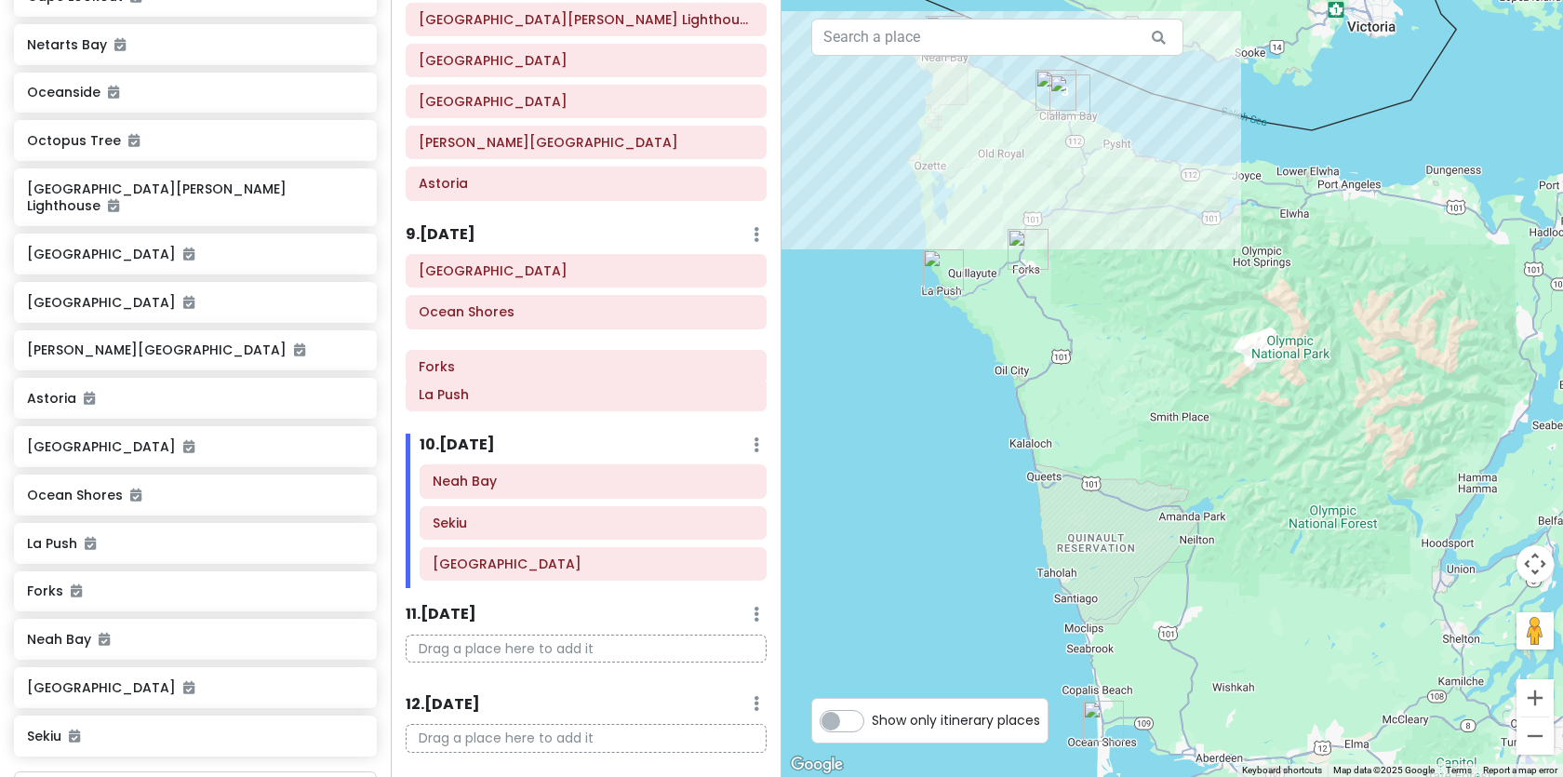
drag, startPoint x: 520, startPoint y: 390, endPoint x: 520, endPoint y: 361, distance: 28.8
click at [520, 361] on div "Ocean Park Ocean Shores La Push Forks" at bounding box center [586, 336] width 389 height 165
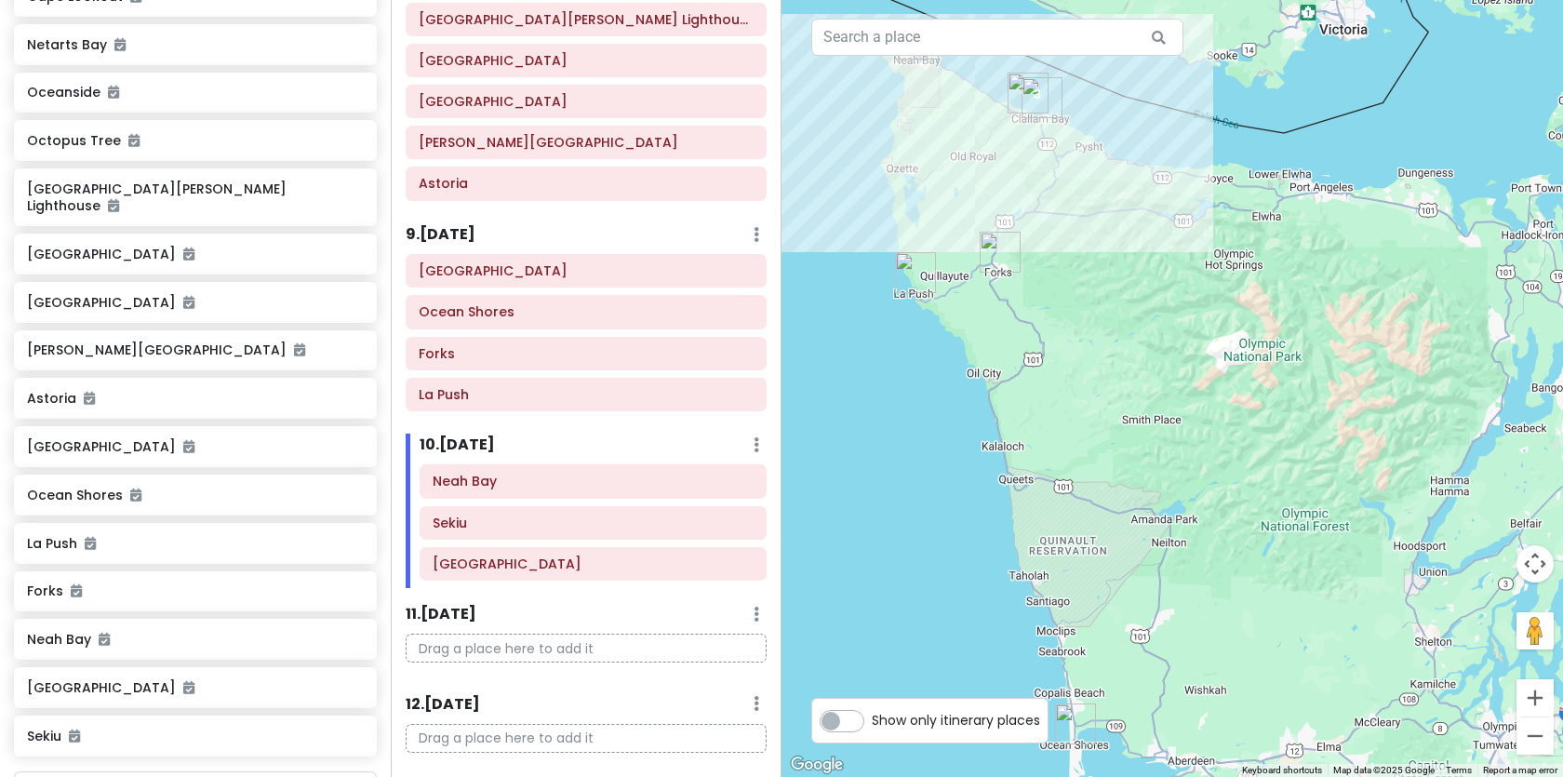
drag, startPoint x: 1103, startPoint y: 263, endPoint x: 1070, endPoint y: 310, distance: 57.3
click at [1072, 310] on div at bounding box center [1171, 388] width 781 height 777
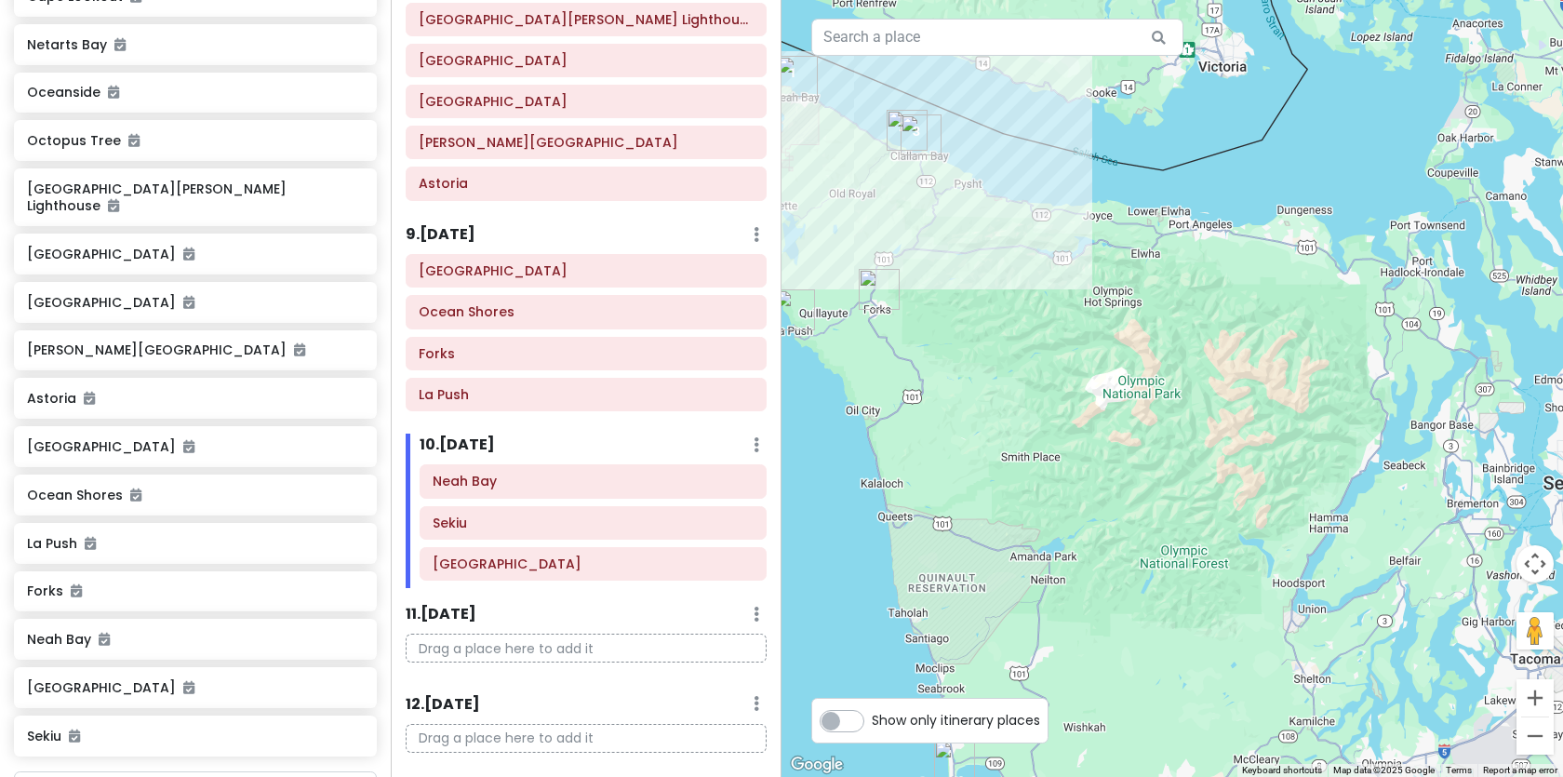
drag, startPoint x: 1179, startPoint y: 315, endPoint x: 1056, endPoint y: 358, distance: 130.0
click at [1056, 358] on div at bounding box center [1171, 388] width 781 height 777
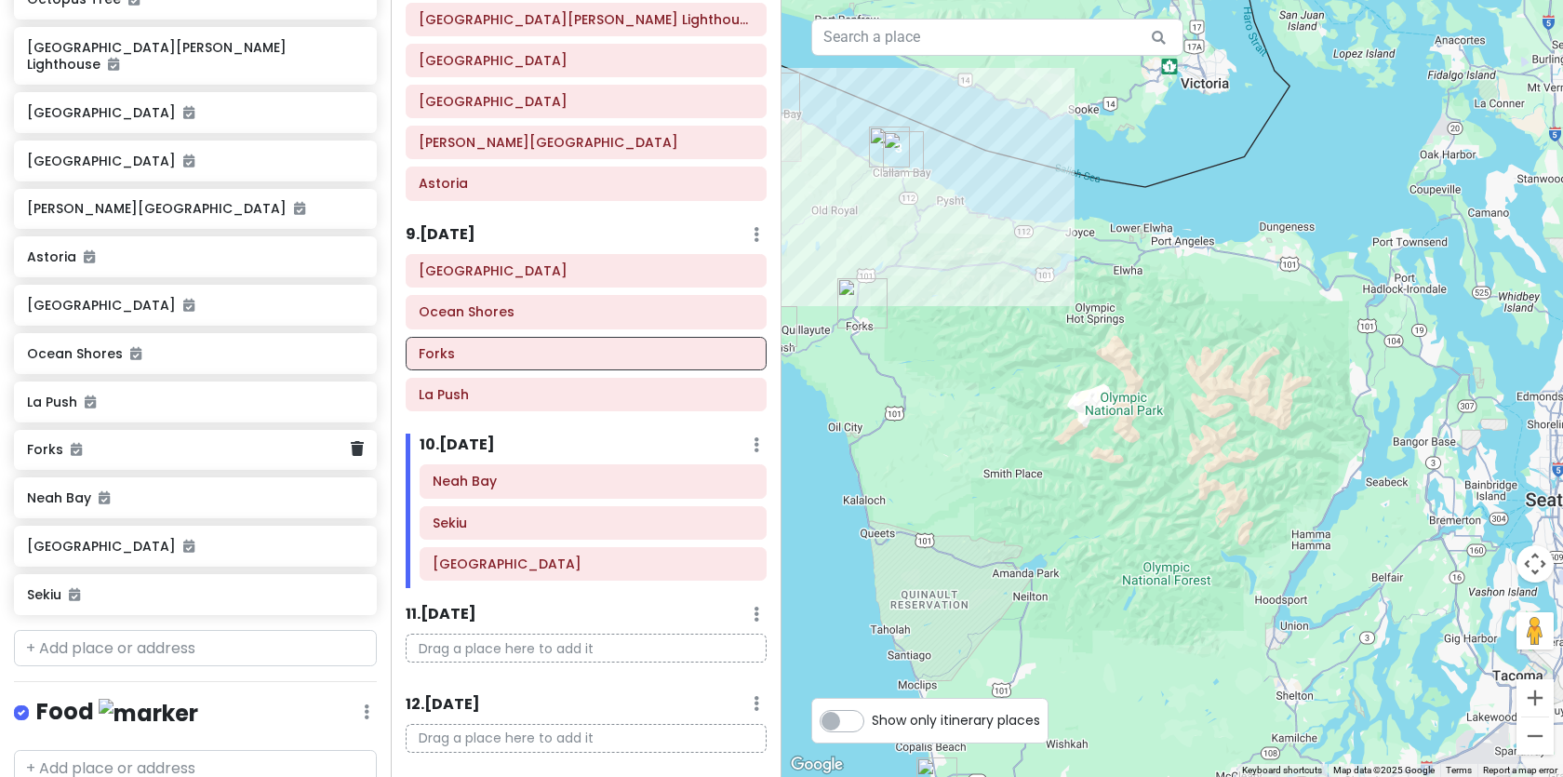
scroll to position [1233, 0]
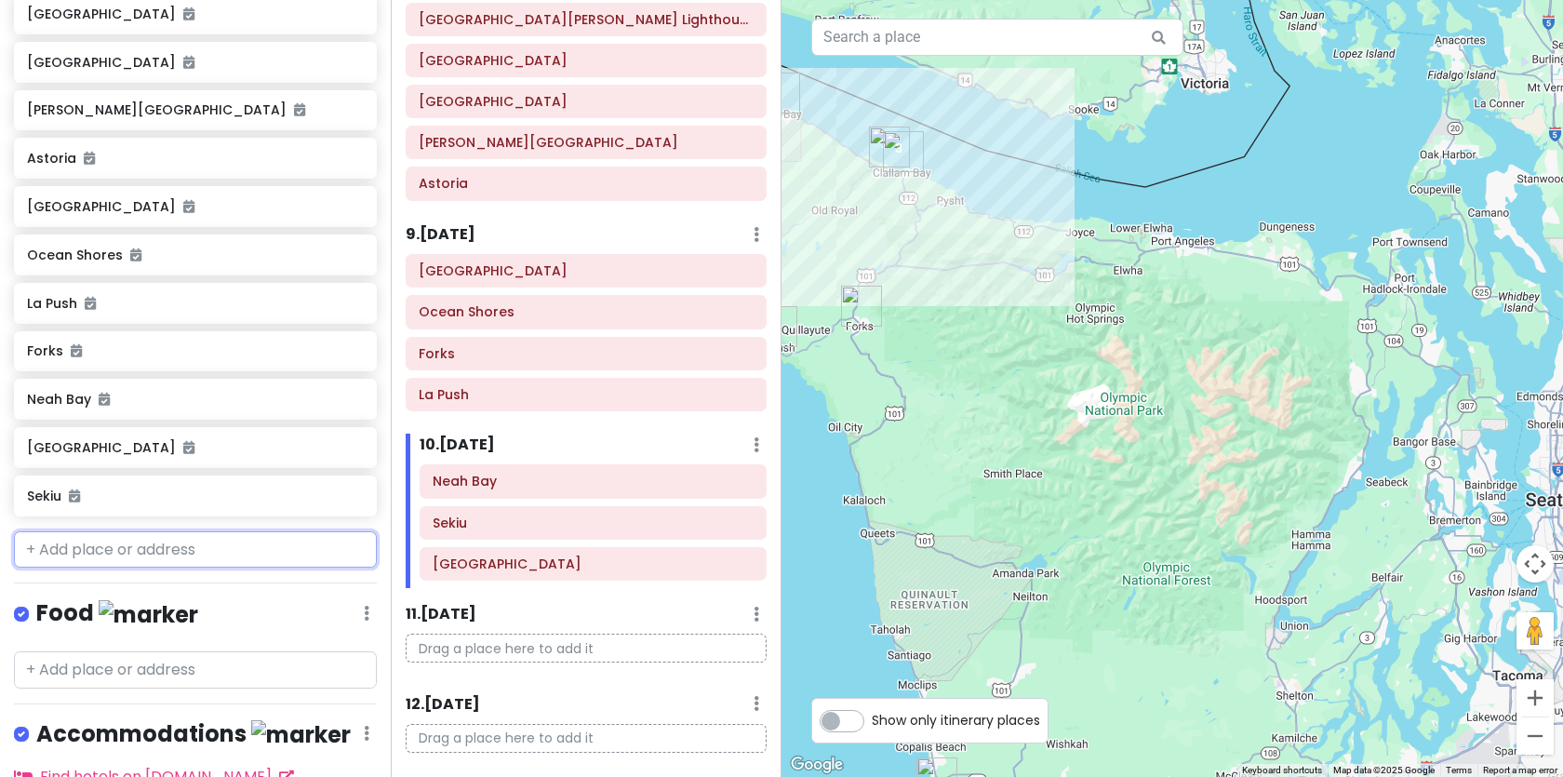
click at [99, 531] on input "text" at bounding box center [195, 549] width 363 height 37
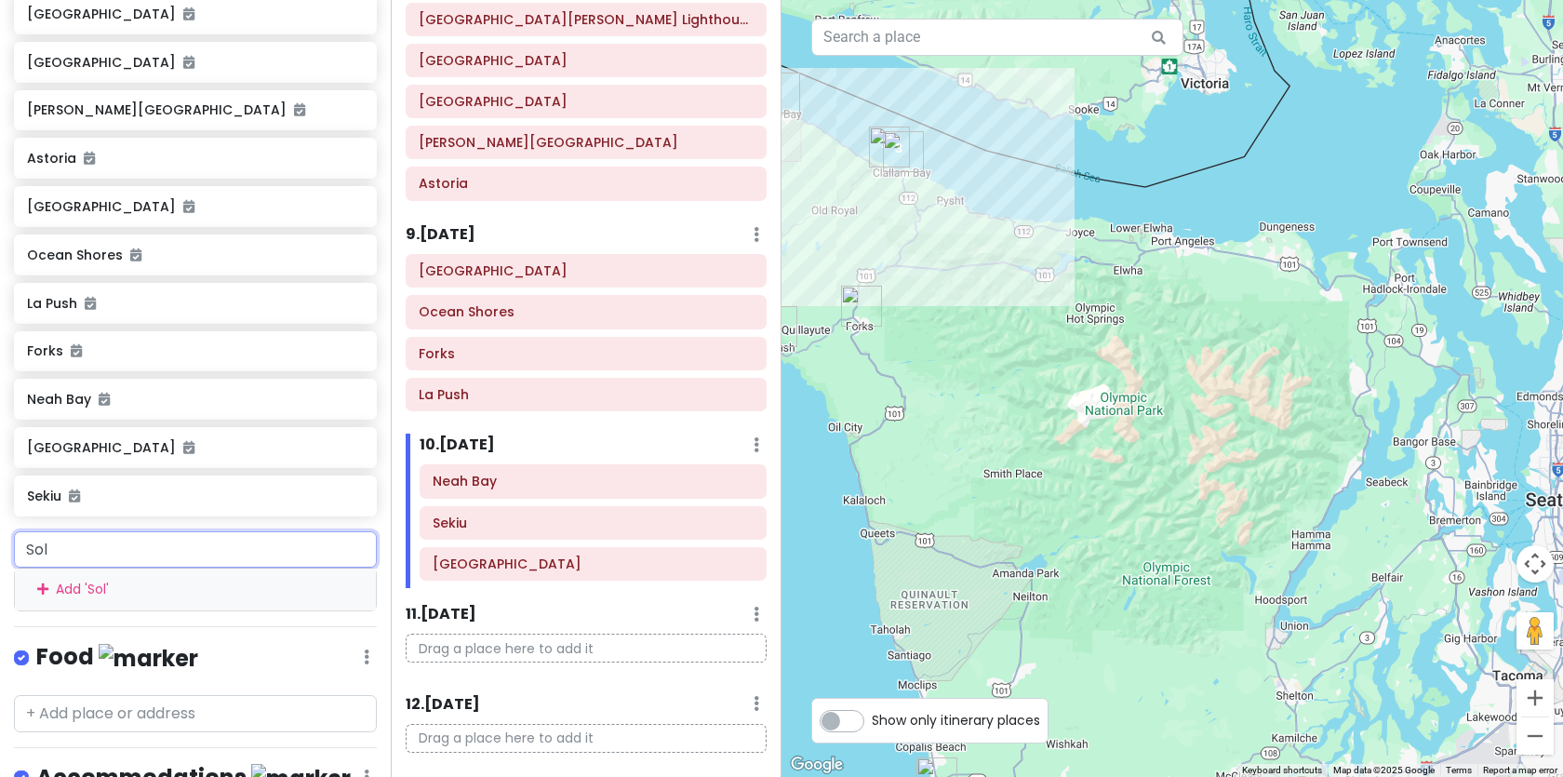
type input "Sol"
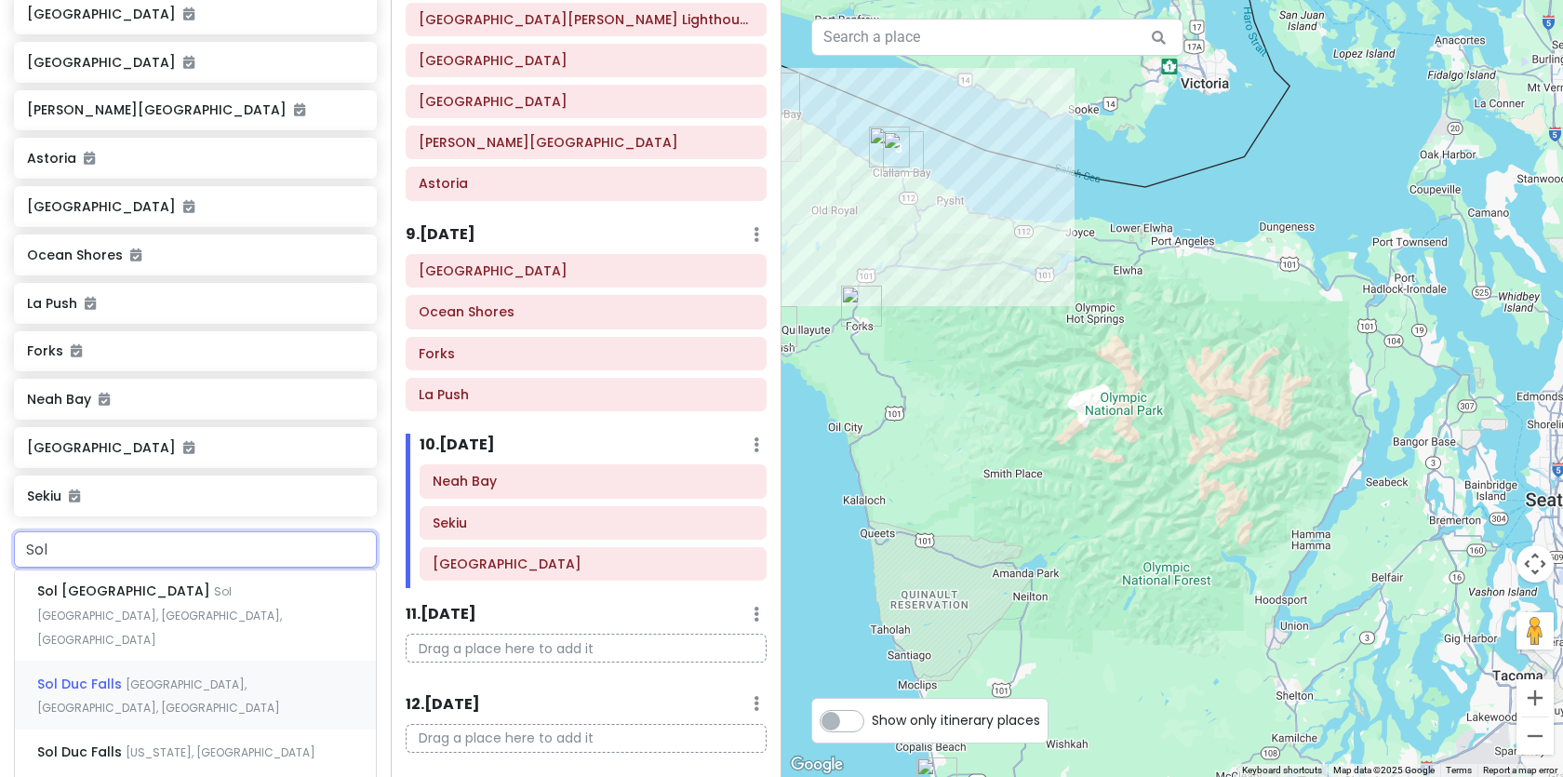
click at [107, 674] on span "Sol Duc Falls" at bounding box center [81, 683] width 88 height 19
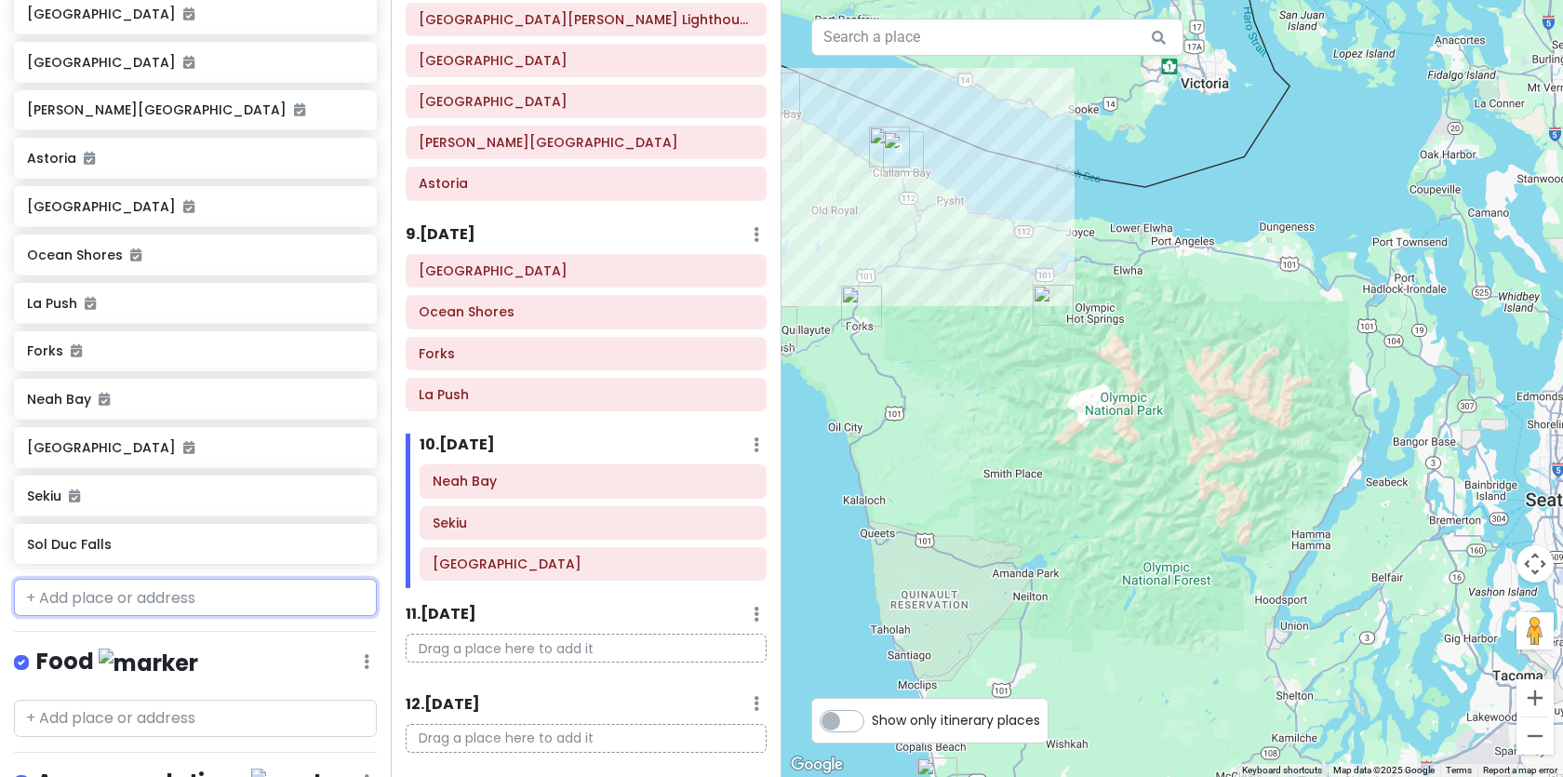
scroll to position [1281, 0]
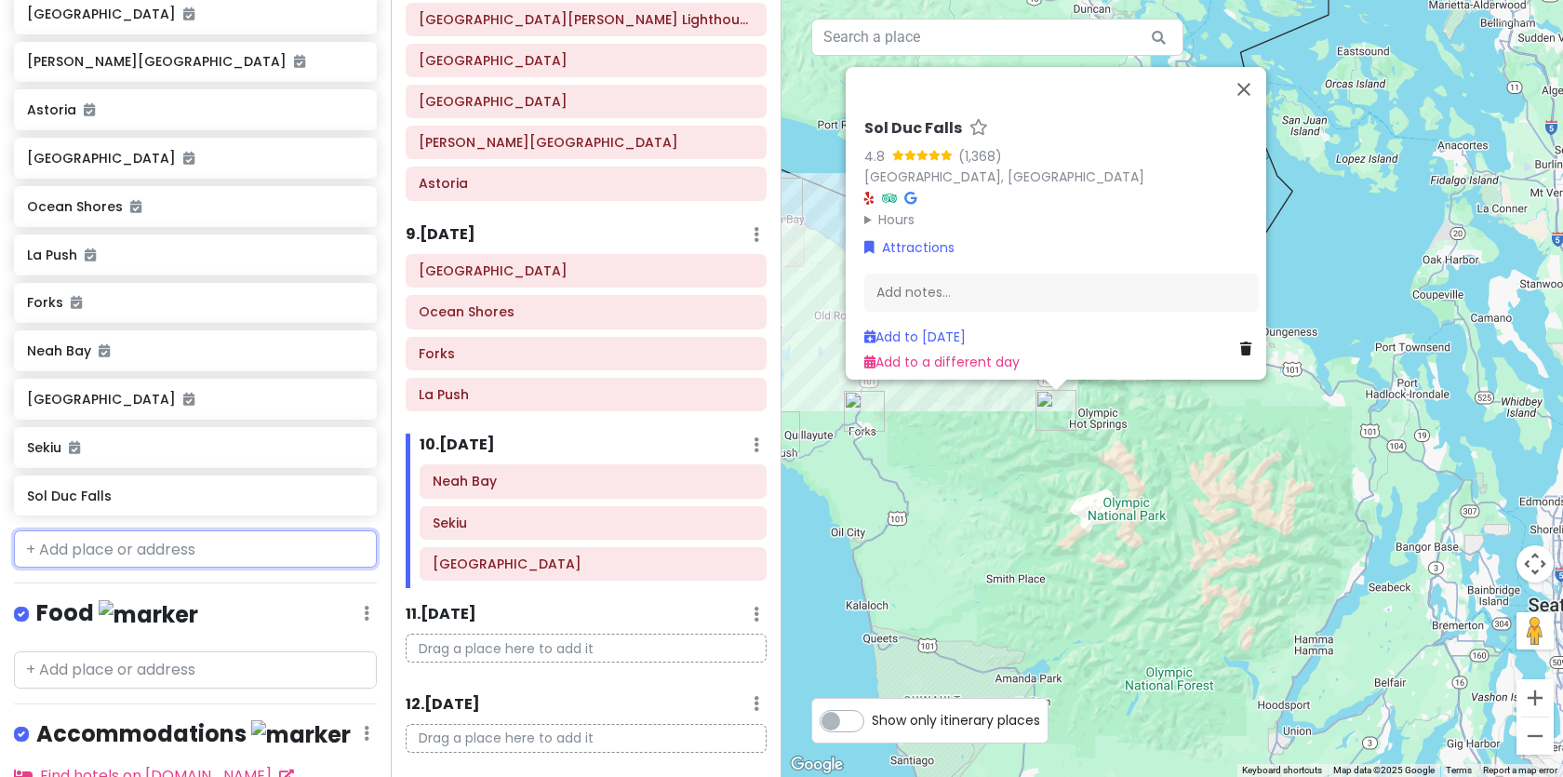
click at [107, 545] on input "text" at bounding box center [195, 548] width 363 height 37
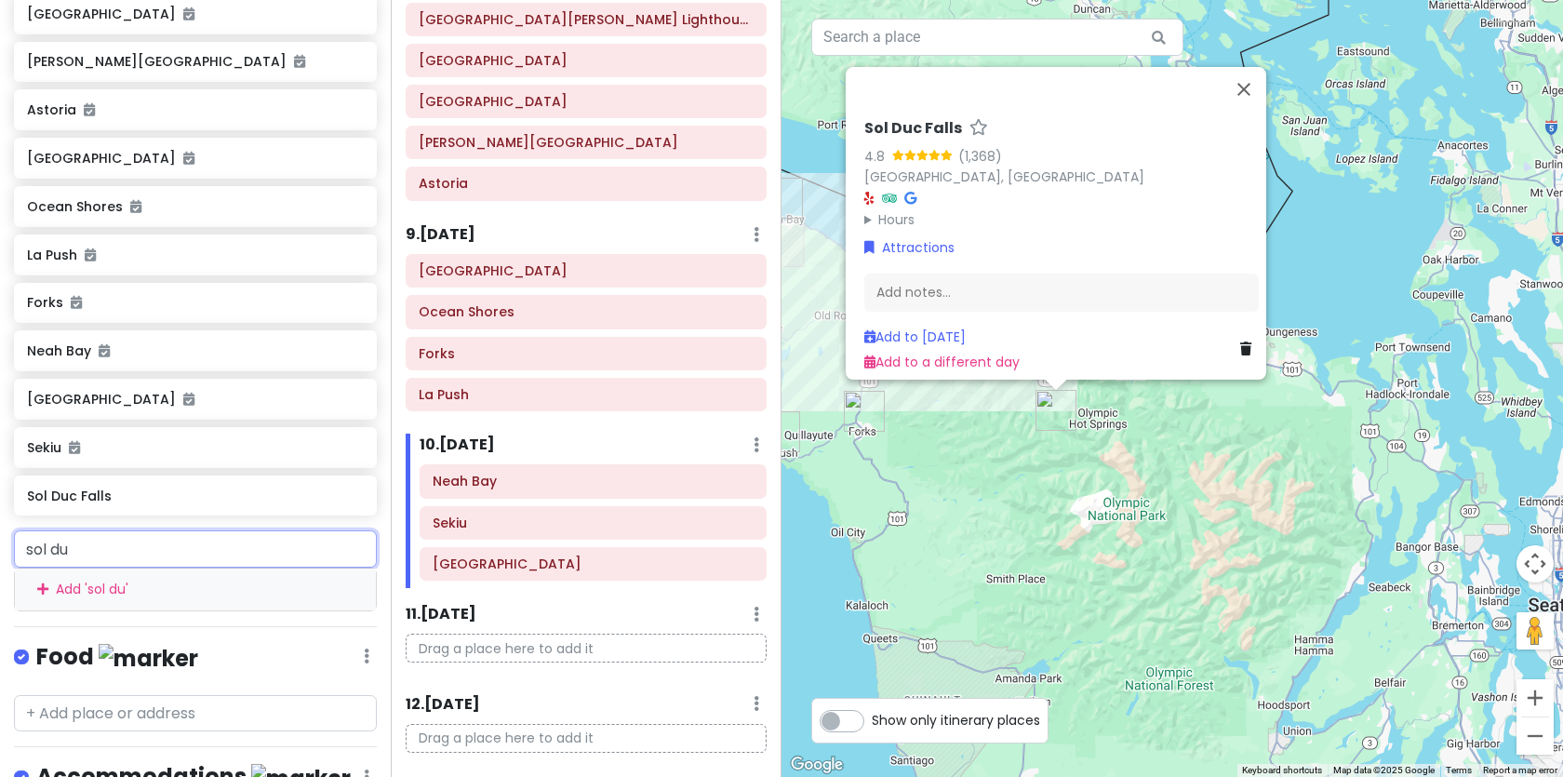
type input "sol duc"
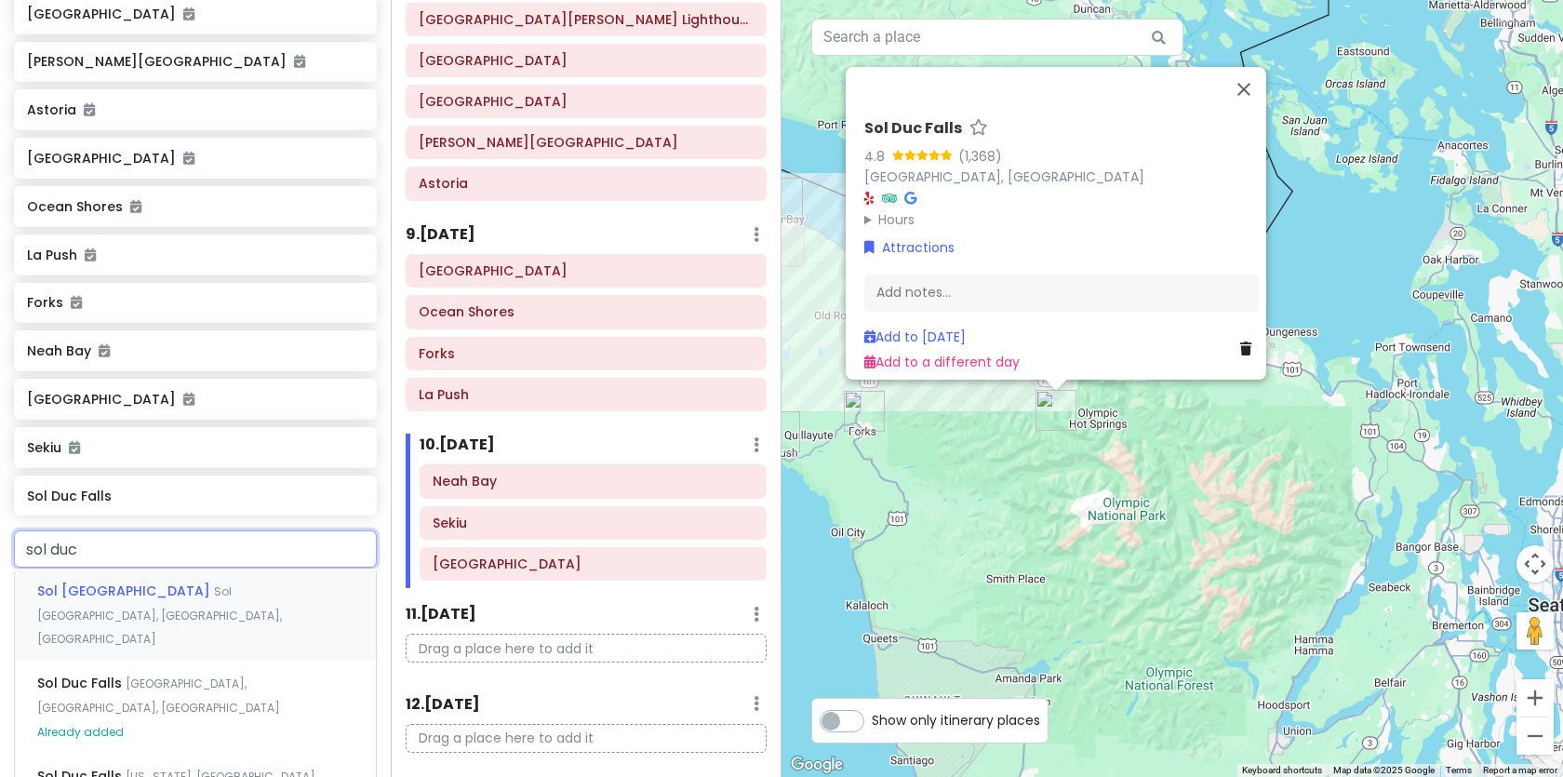
click at [117, 587] on div "Sol Duc Hot Springs Resort Sol Duc Hot Springs Road, Port Angeles, WA, USA" at bounding box center [195, 614] width 361 height 92
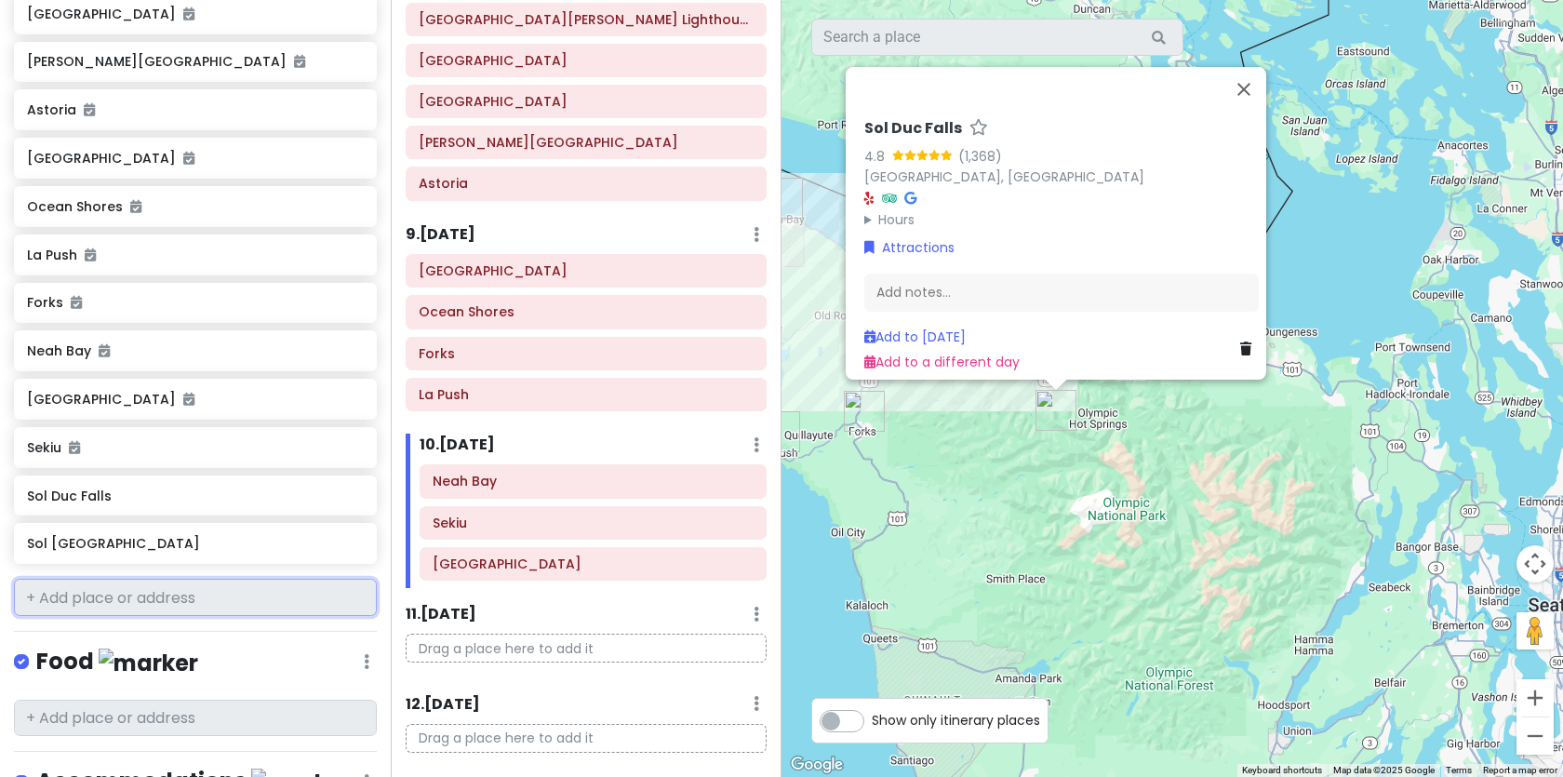
scroll to position [1329, 0]
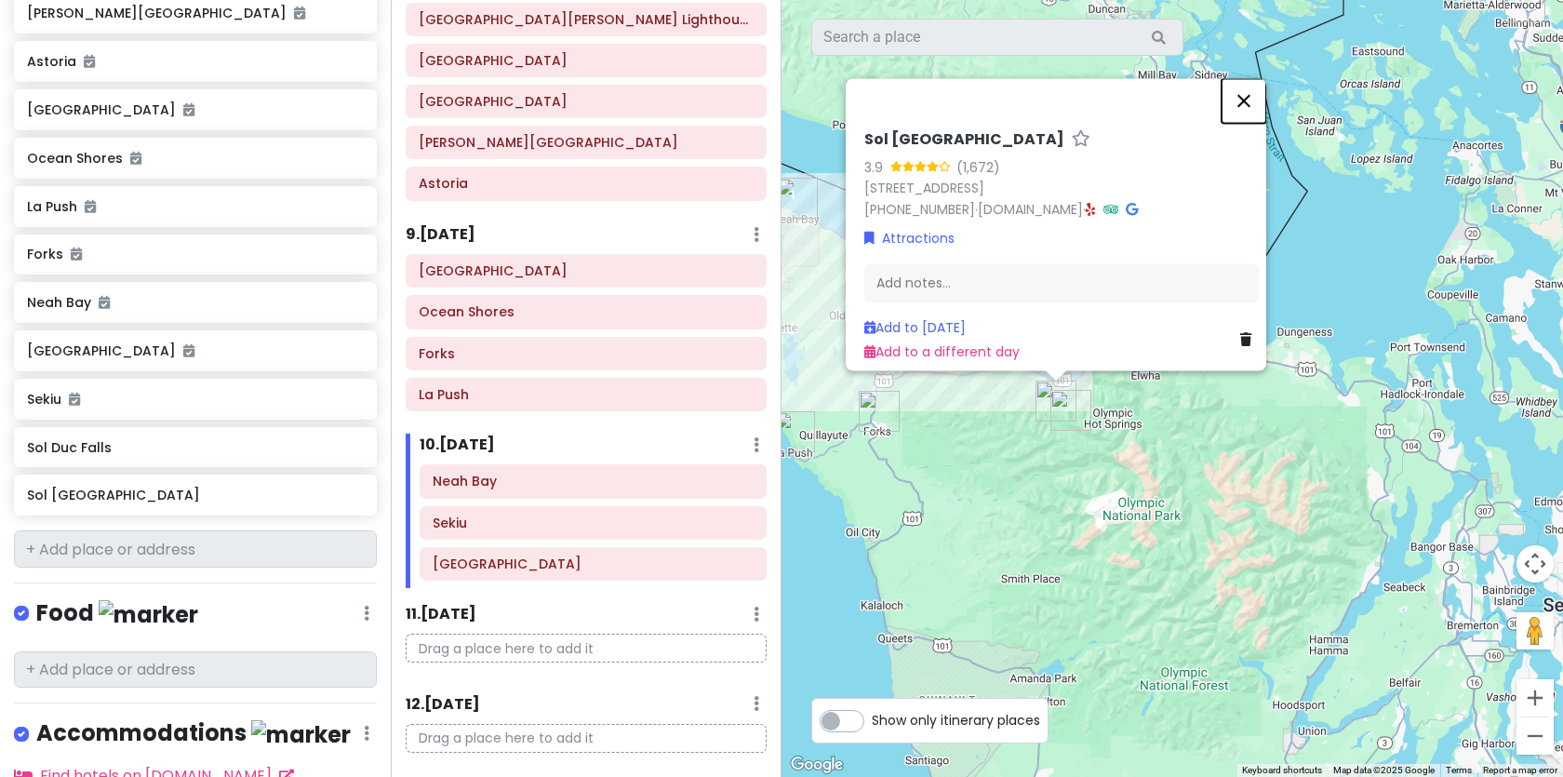
click at [1249, 89] on button "Close" at bounding box center [1243, 100] width 45 height 45
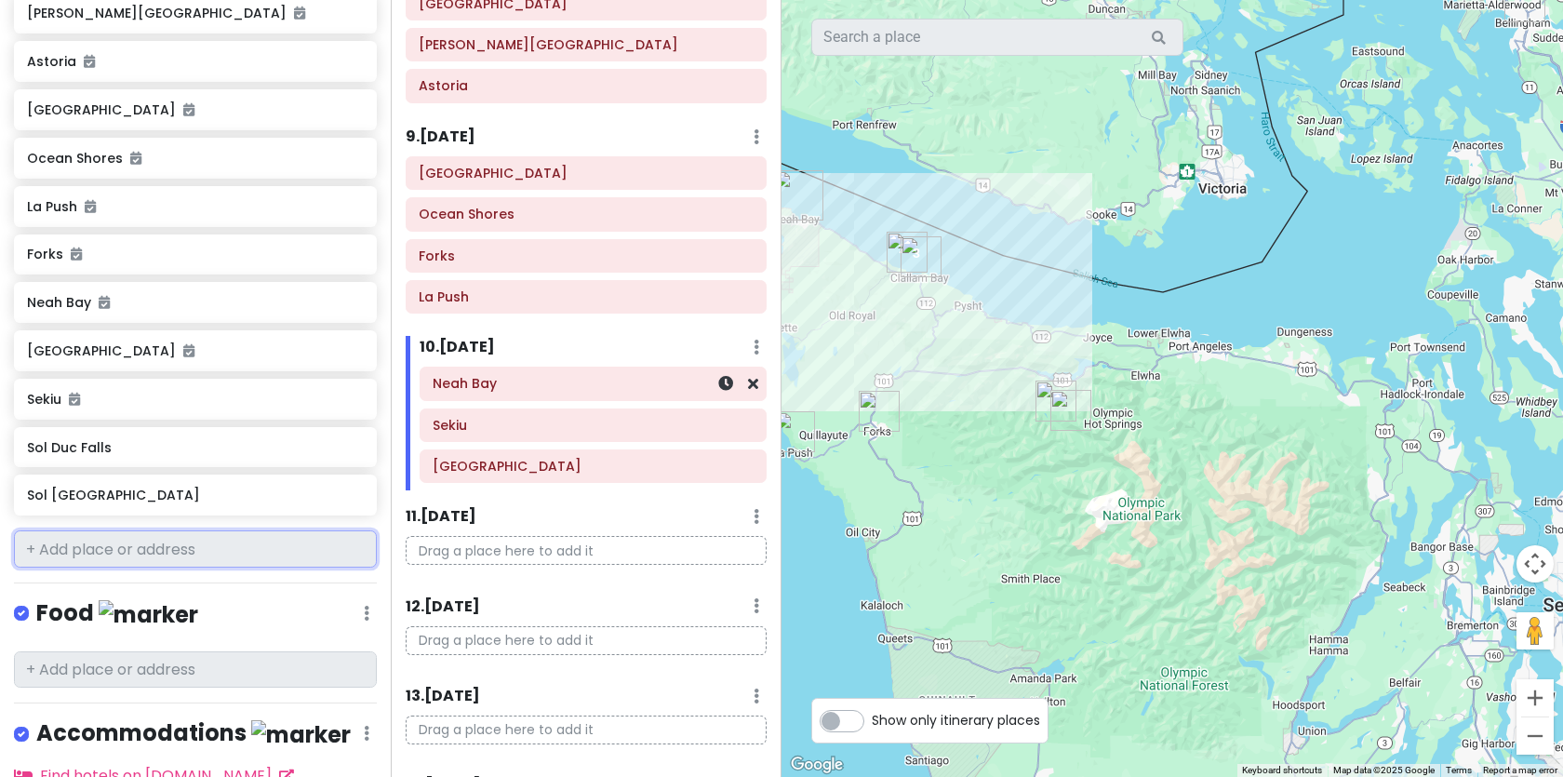
scroll to position [1323, 0]
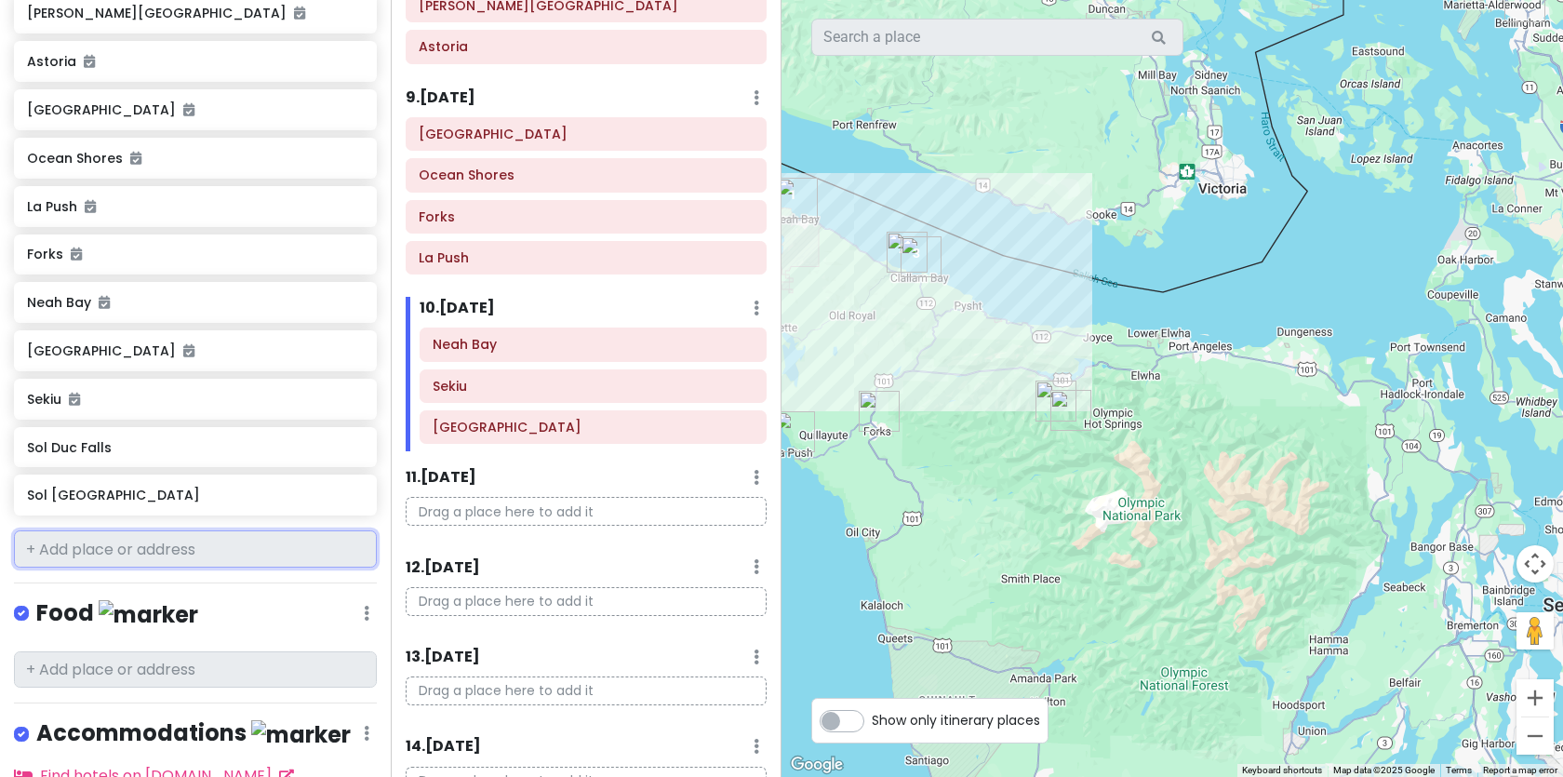
click at [162, 531] on input "text" at bounding box center [195, 548] width 363 height 37
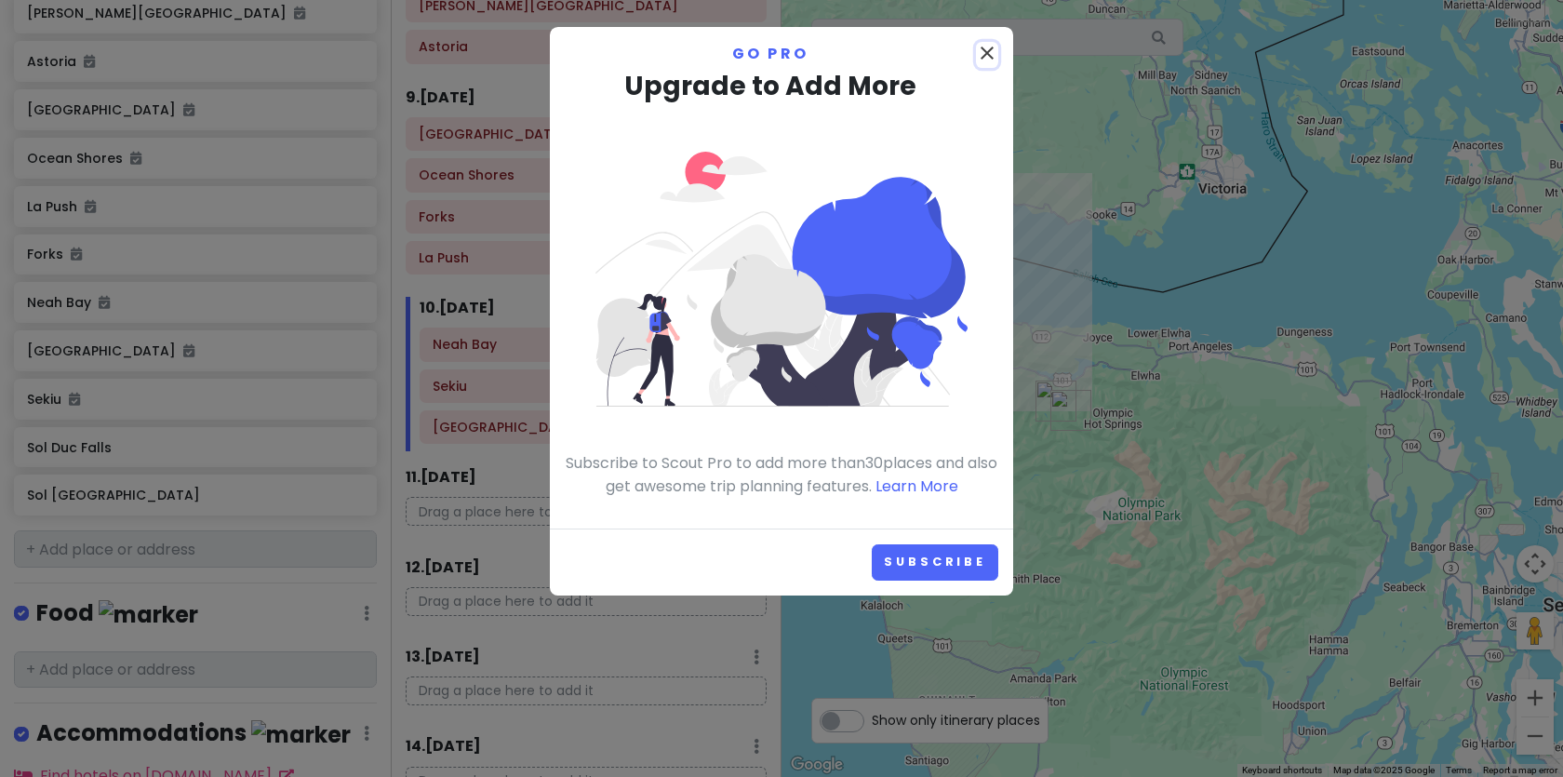
click at [976, 46] on icon "close" at bounding box center [987, 53] width 22 height 22
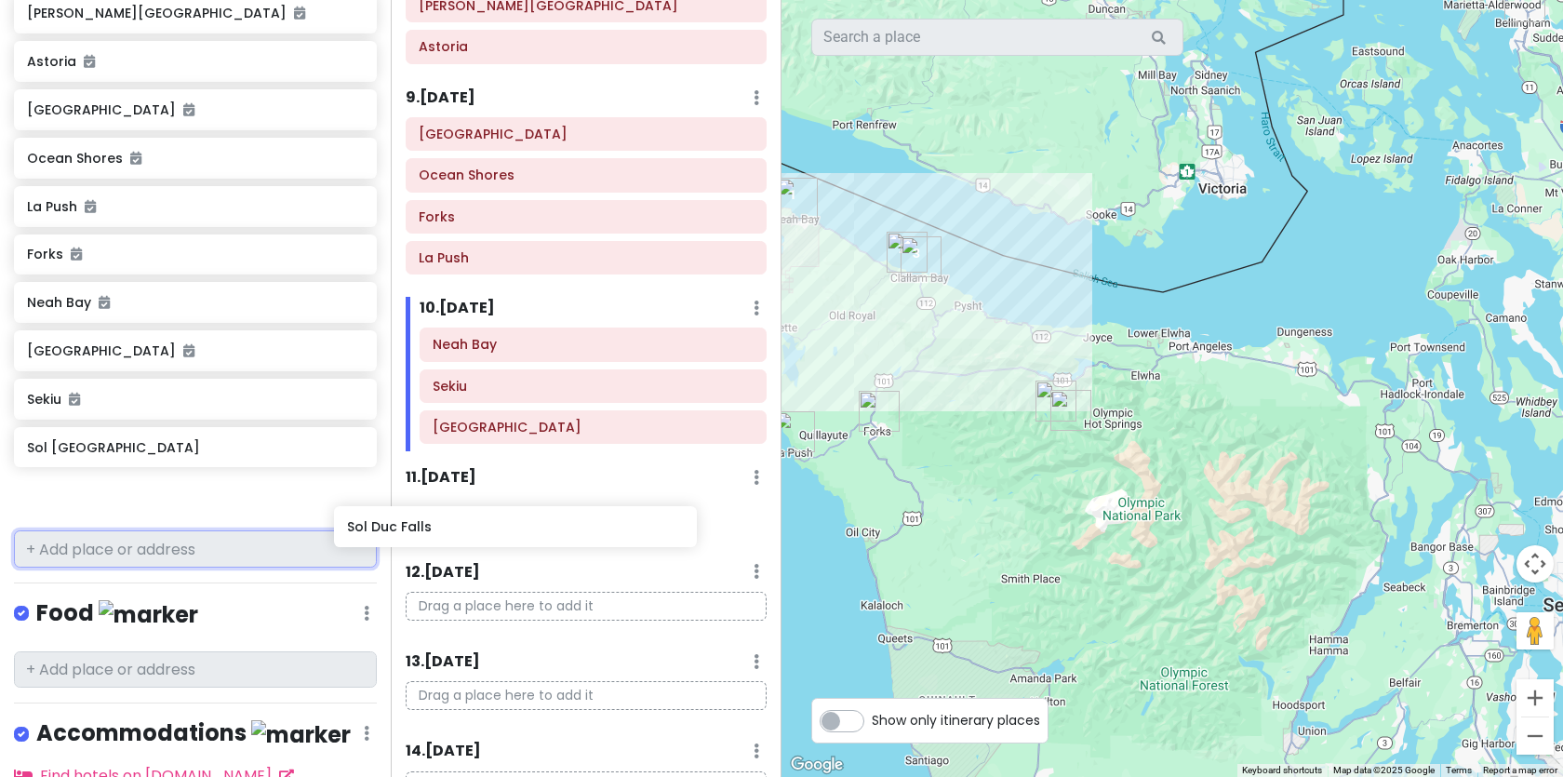
drag, startPoint x: 181, startPoint y: 431, endPoint x: 499, endPoint y: 525, distance: 330.9
click at [501, 527] on div "PNW Private Change Dates Make a Copy Delete Trip Go Pro ⚡️ Give Feedback 💡 Supp…" at bounding box center [781, 388] width 1563 height 777
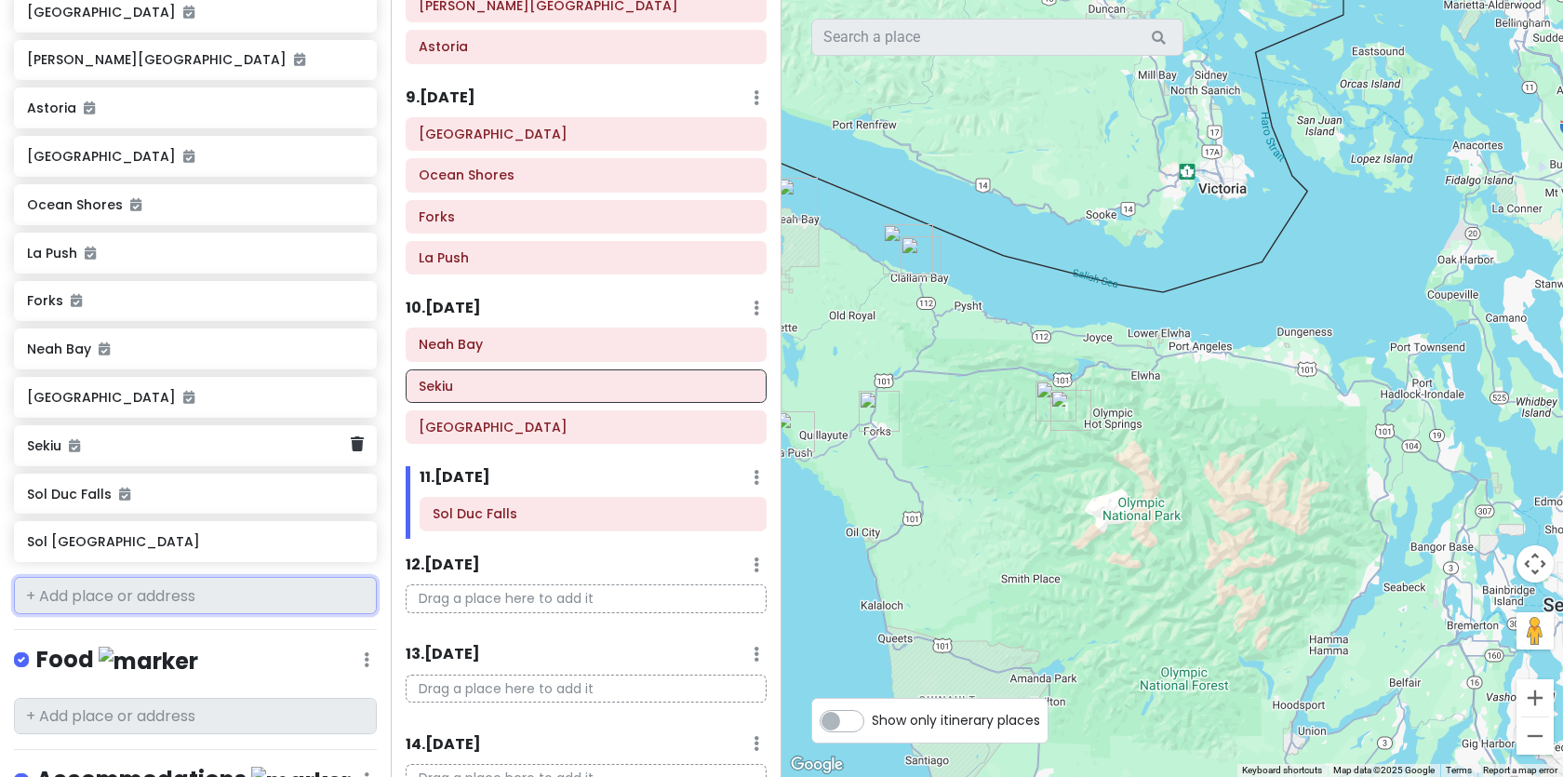
scroll to position [1282, 0]
click at [361, 533] on icon at bounding box center [357, 540] width 13 height 15
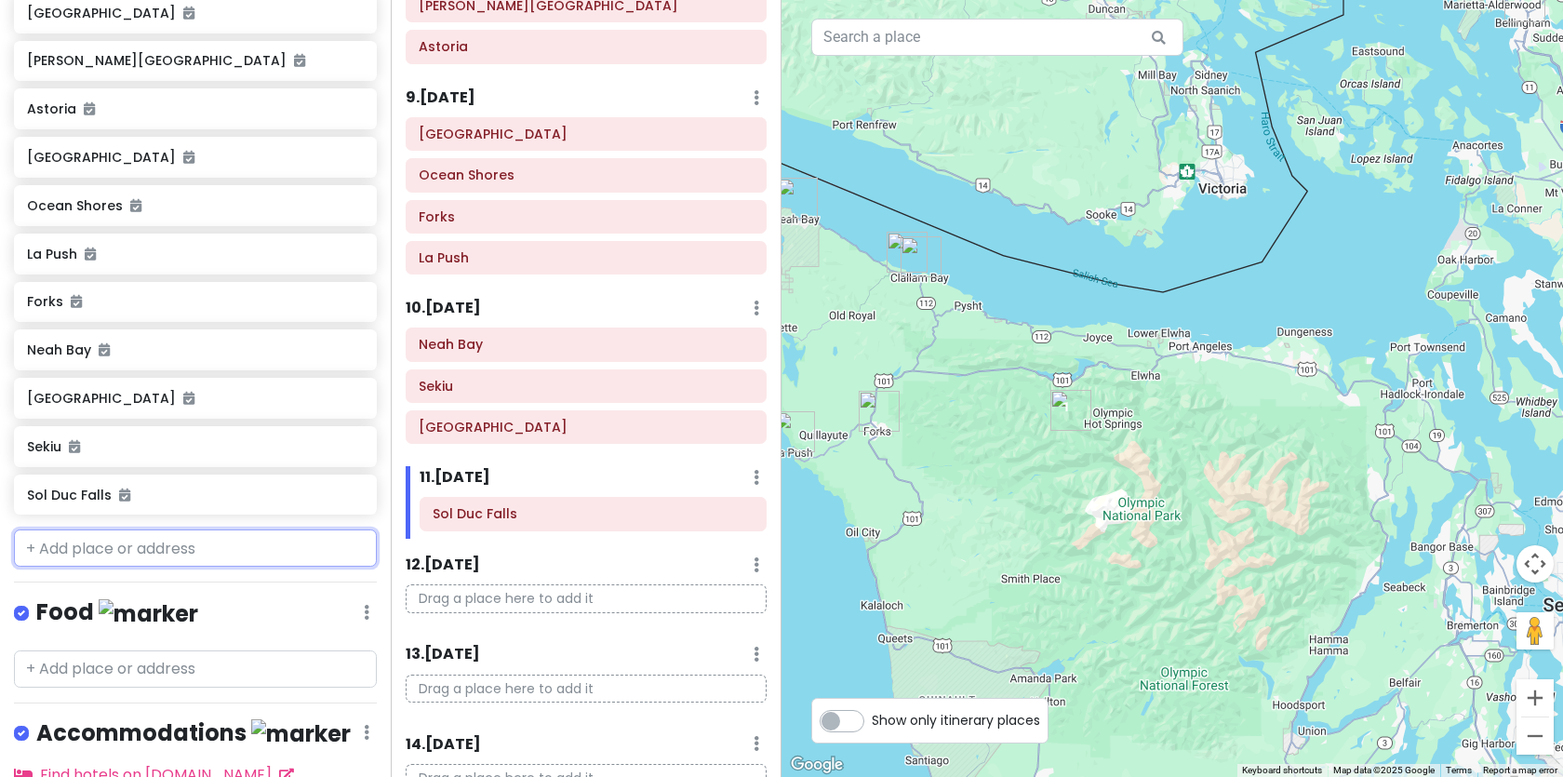
scroll to position [1234, 0]
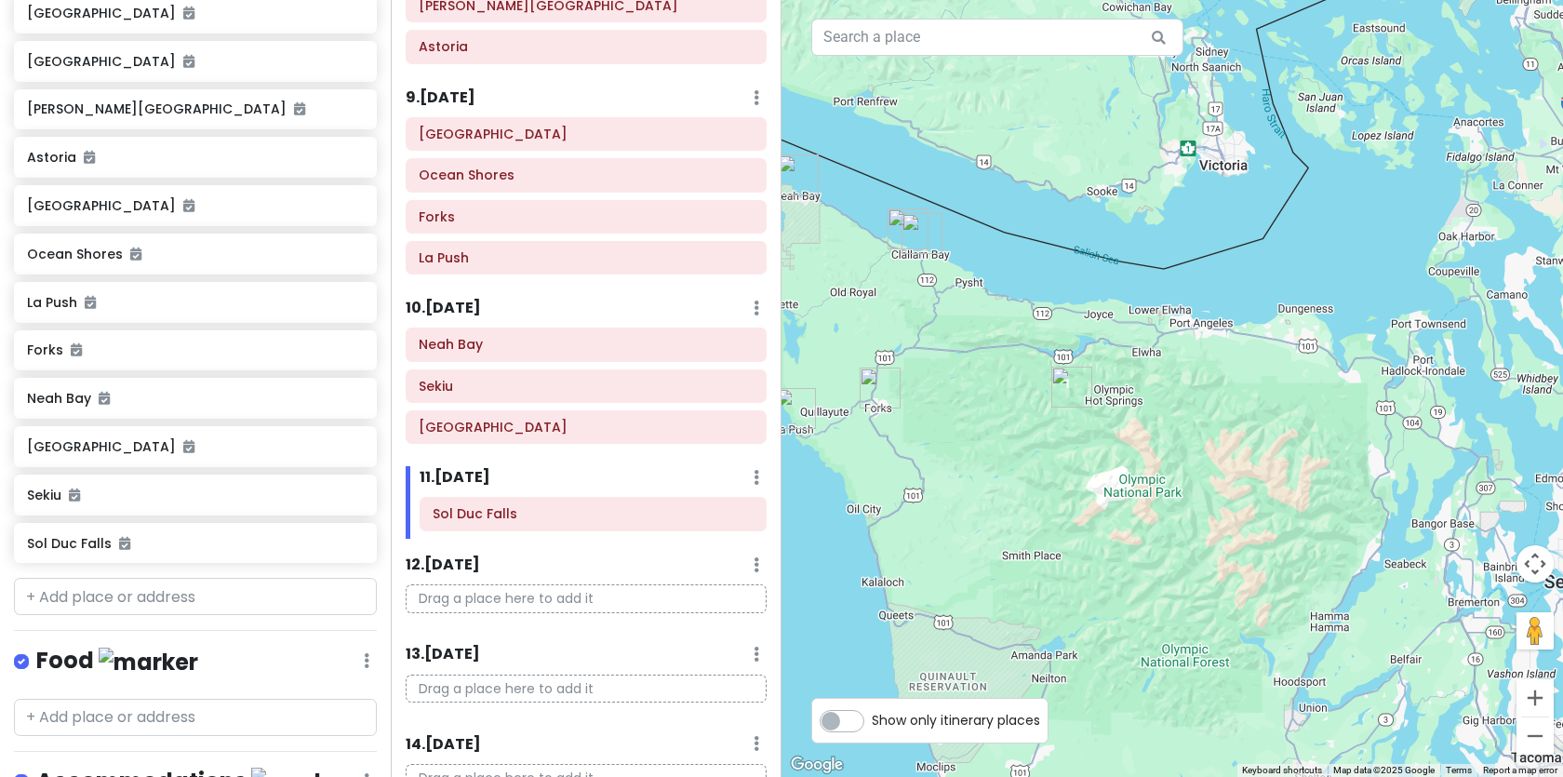
drag, startPoint x: 1148, startPoint y: 491, endPoint x: 1153, endPoint y: 409, distance: 82.0
click at [1153, 412] on div at bounding box center [1171, 388] width 781 height 777
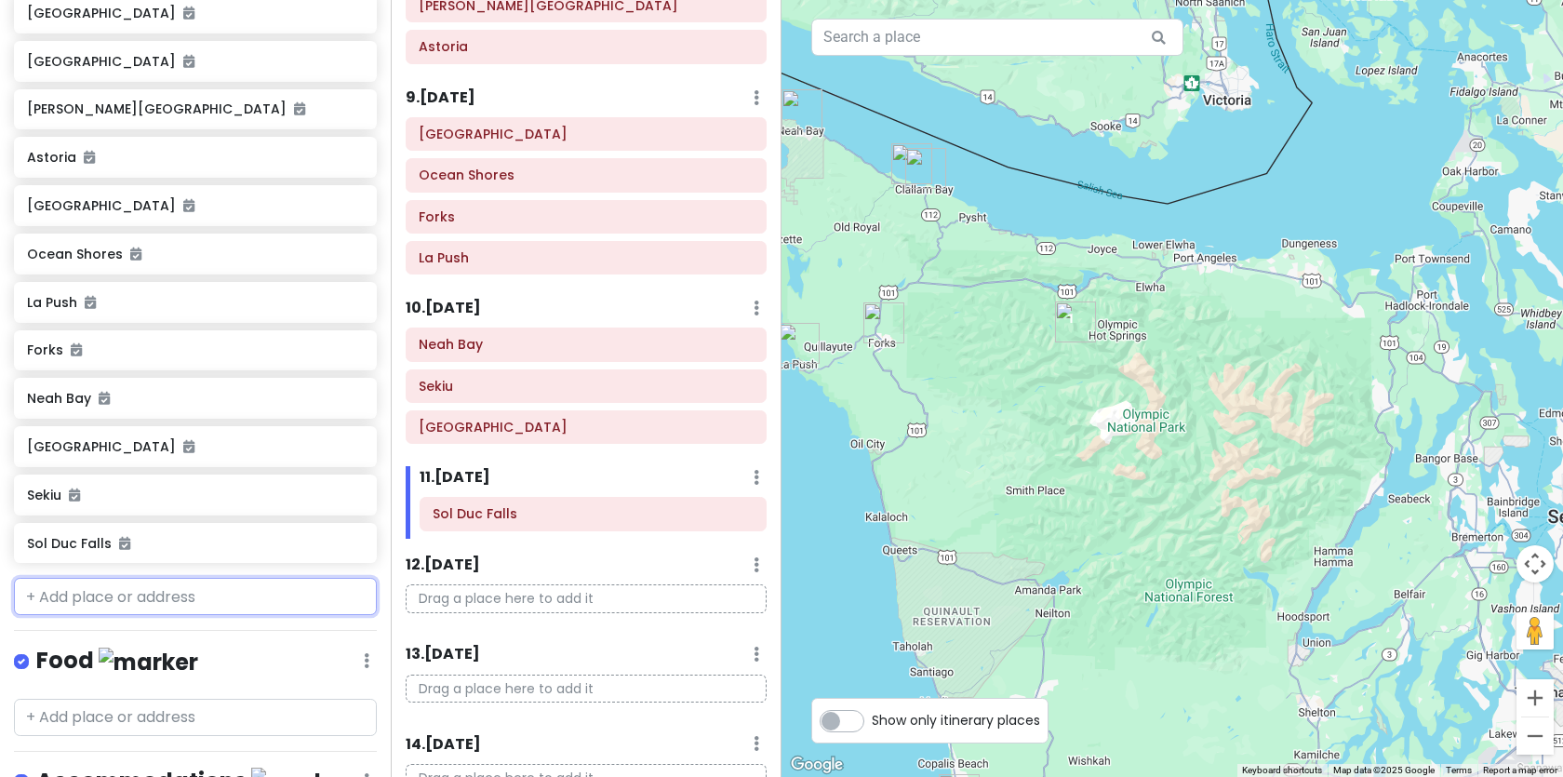
click at [221, 578] on input "text" at bounding box center [195, 596] width 363 height 37
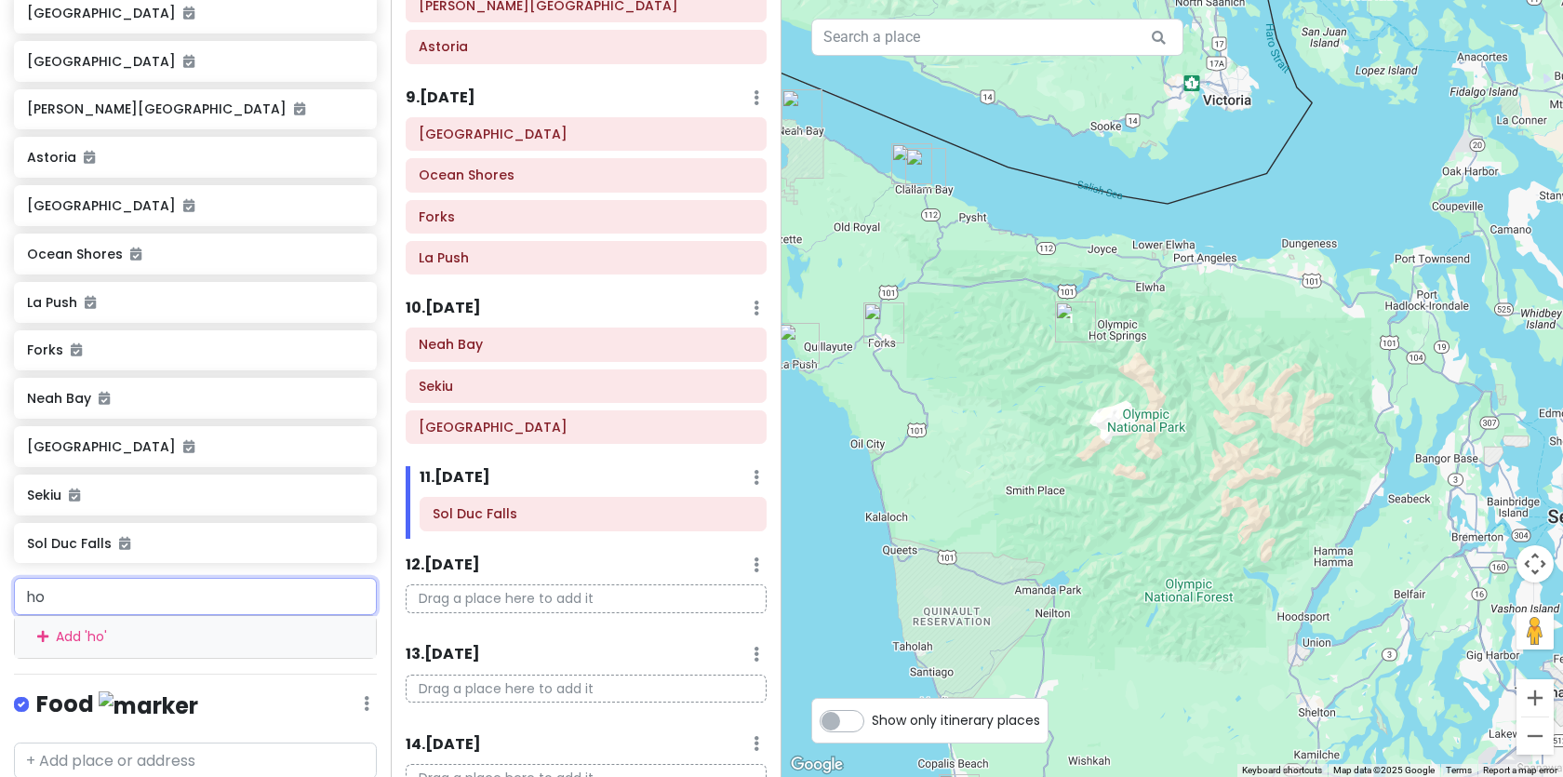
type input "hoh"
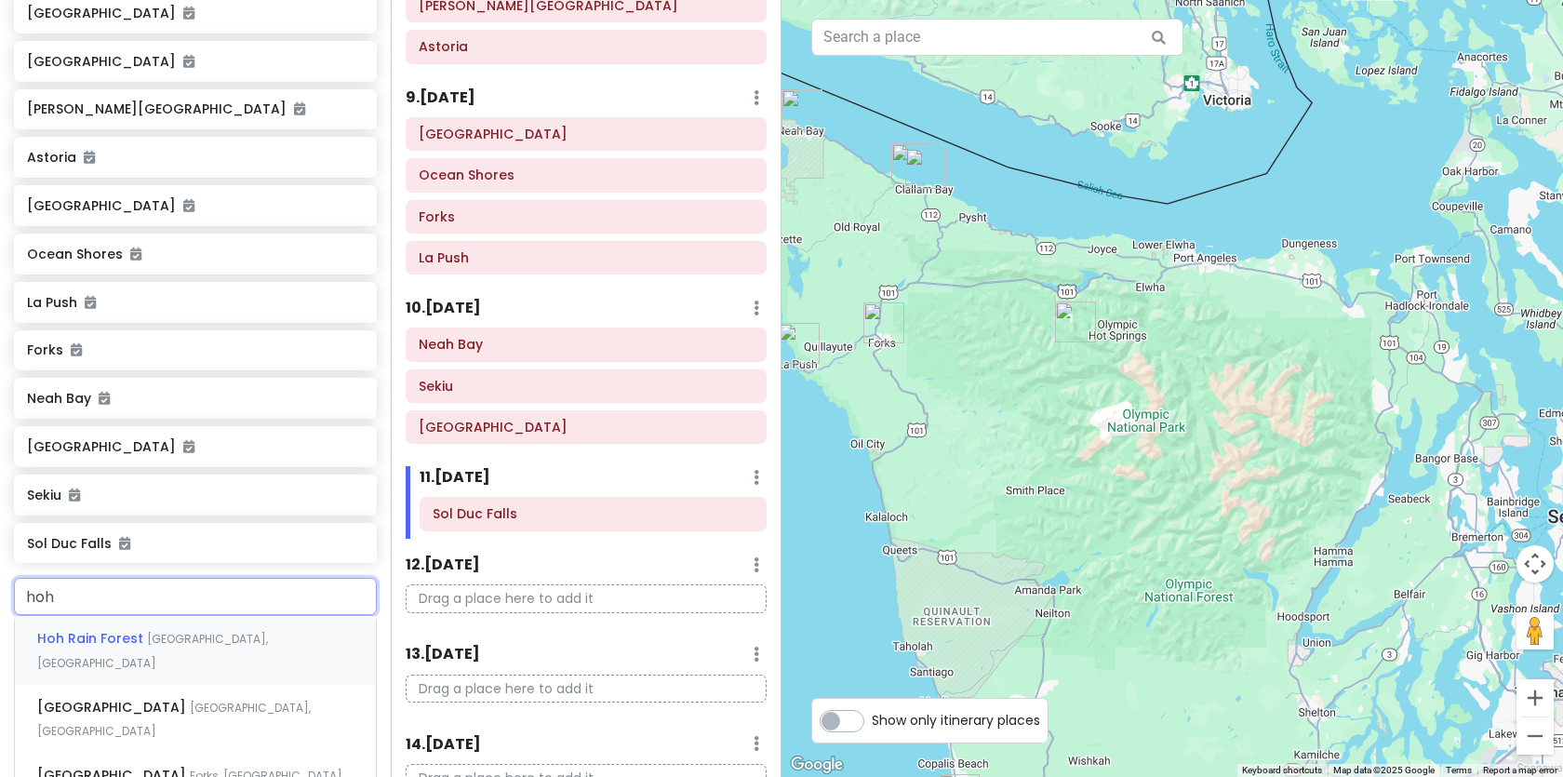
click at [212, 631] on span "Upper Hoh Road, Forks, WA, USA" at bounding box center [152, 651] width 231 height 40
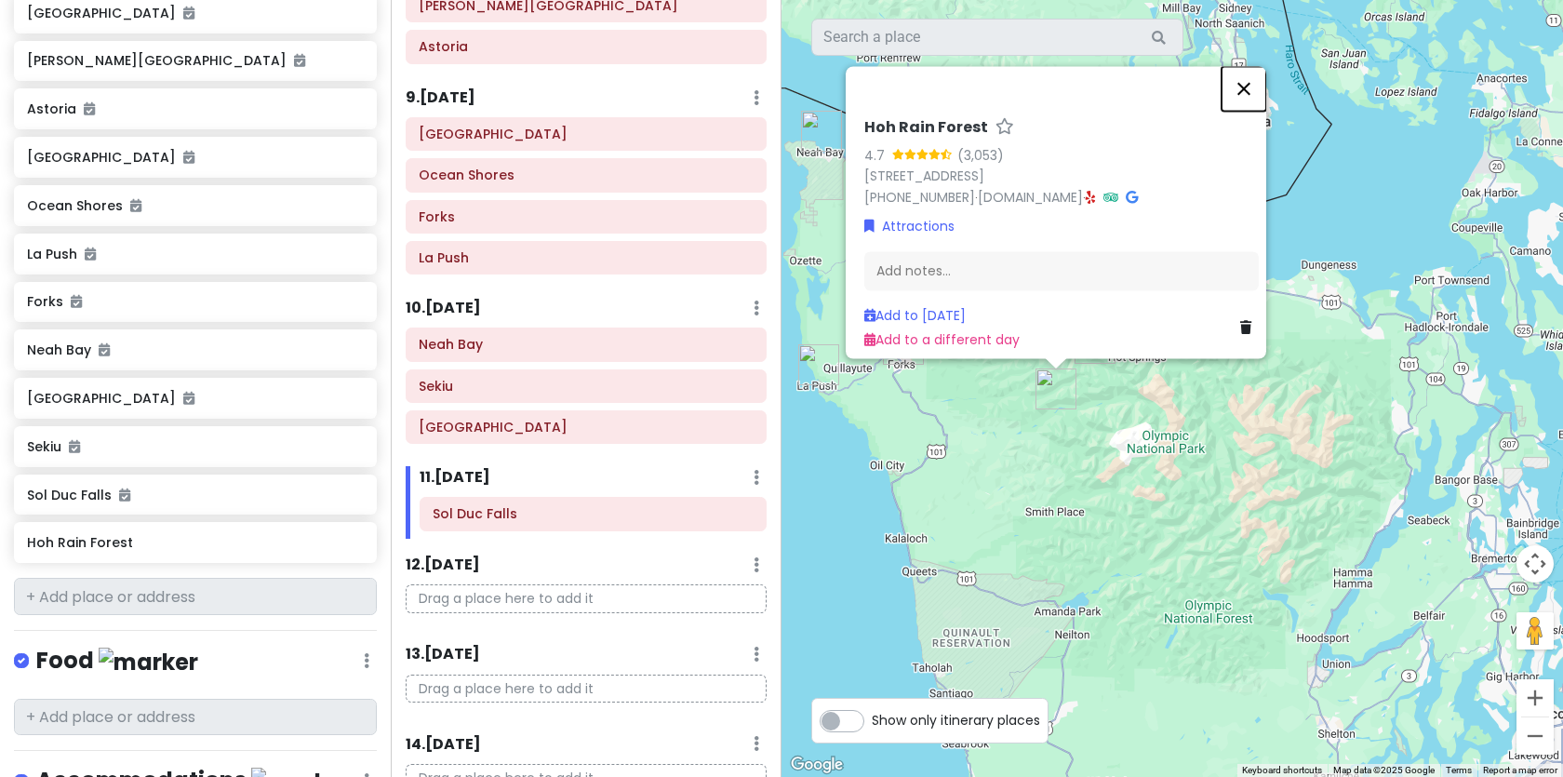
click at [1261, 76] on button "Close" at bounding box center [1243, 88] width 45 height 45
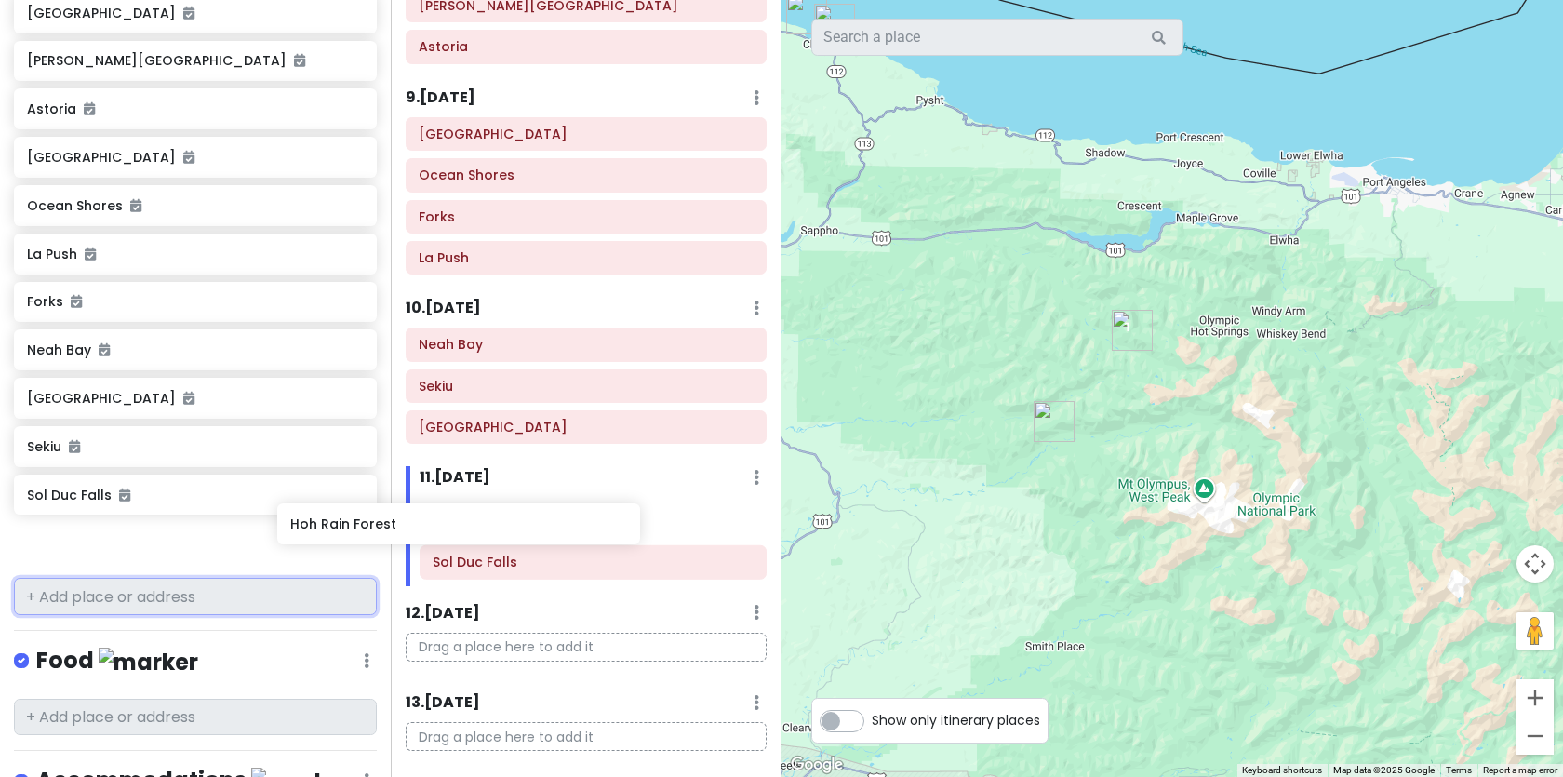
drag, startPoint x: 196, startPoint y: 527, endPoint x: 462, endPoint y: 521, distance: 266.1
click at [462, 521] on div "PNW Private Change Dates Make a Copy Delete Trip Go Pro ⚡️ Give Feedback 💡 Supp…" at bounding box center [781, 388] width 1563 height 777
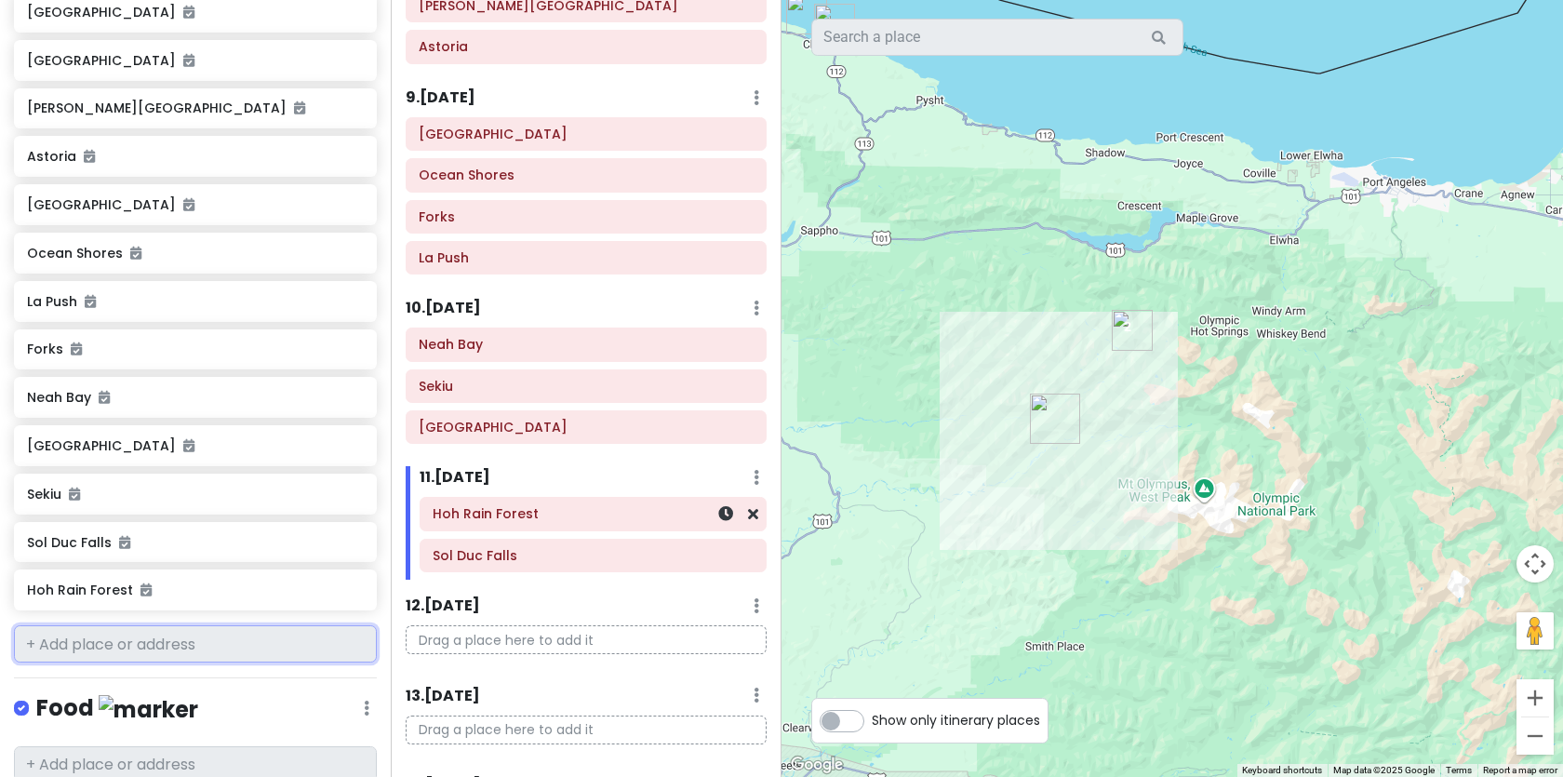
scroll to position [1234, 0]
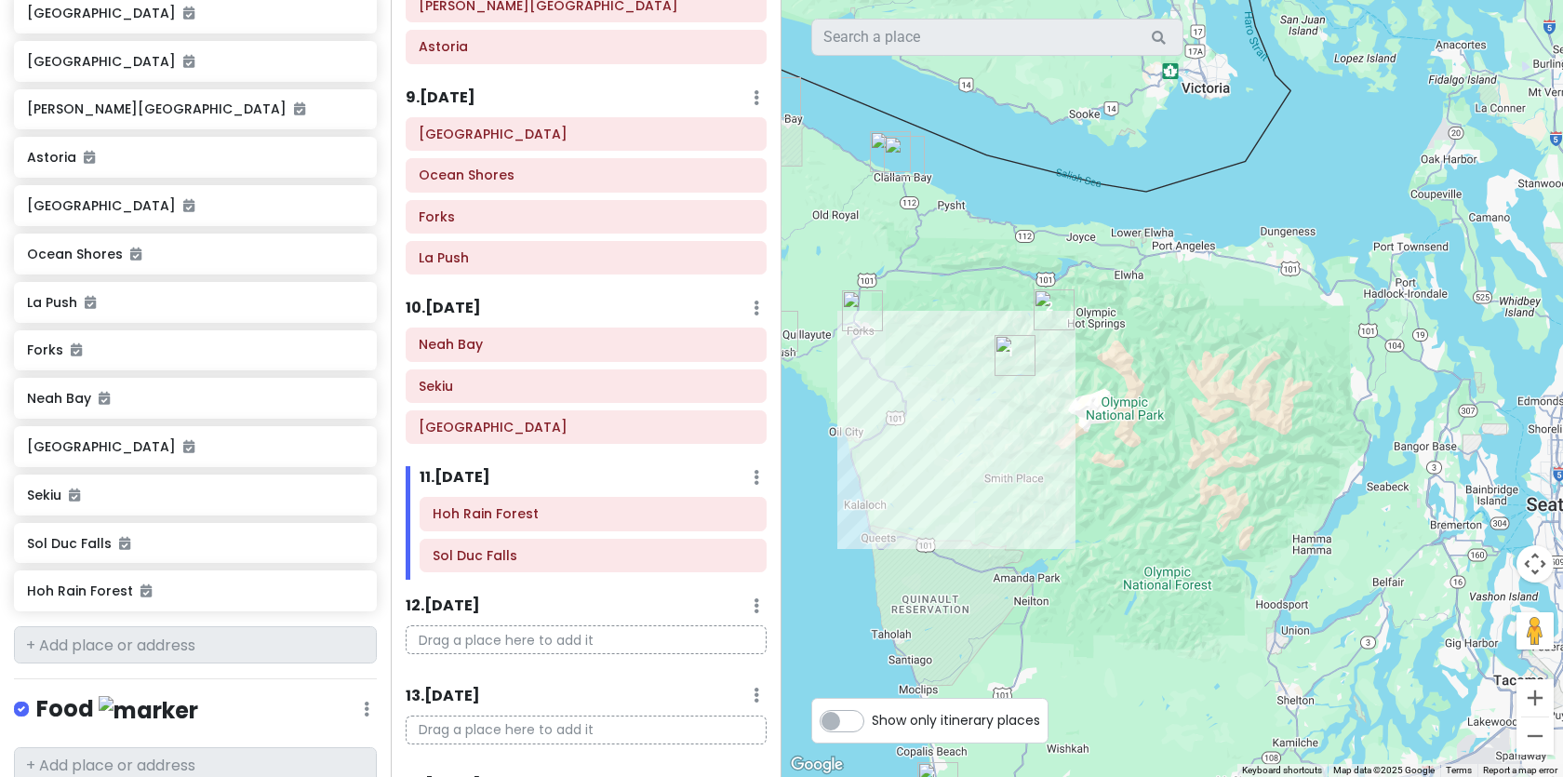
drag, startPoint x: 1246, startPoint y: 514, endPoint x: 1114, endPoint y: 457, distance: 143.3
click at [1114, 457] on div at bounding box center [1171, 388] width 781 height 777
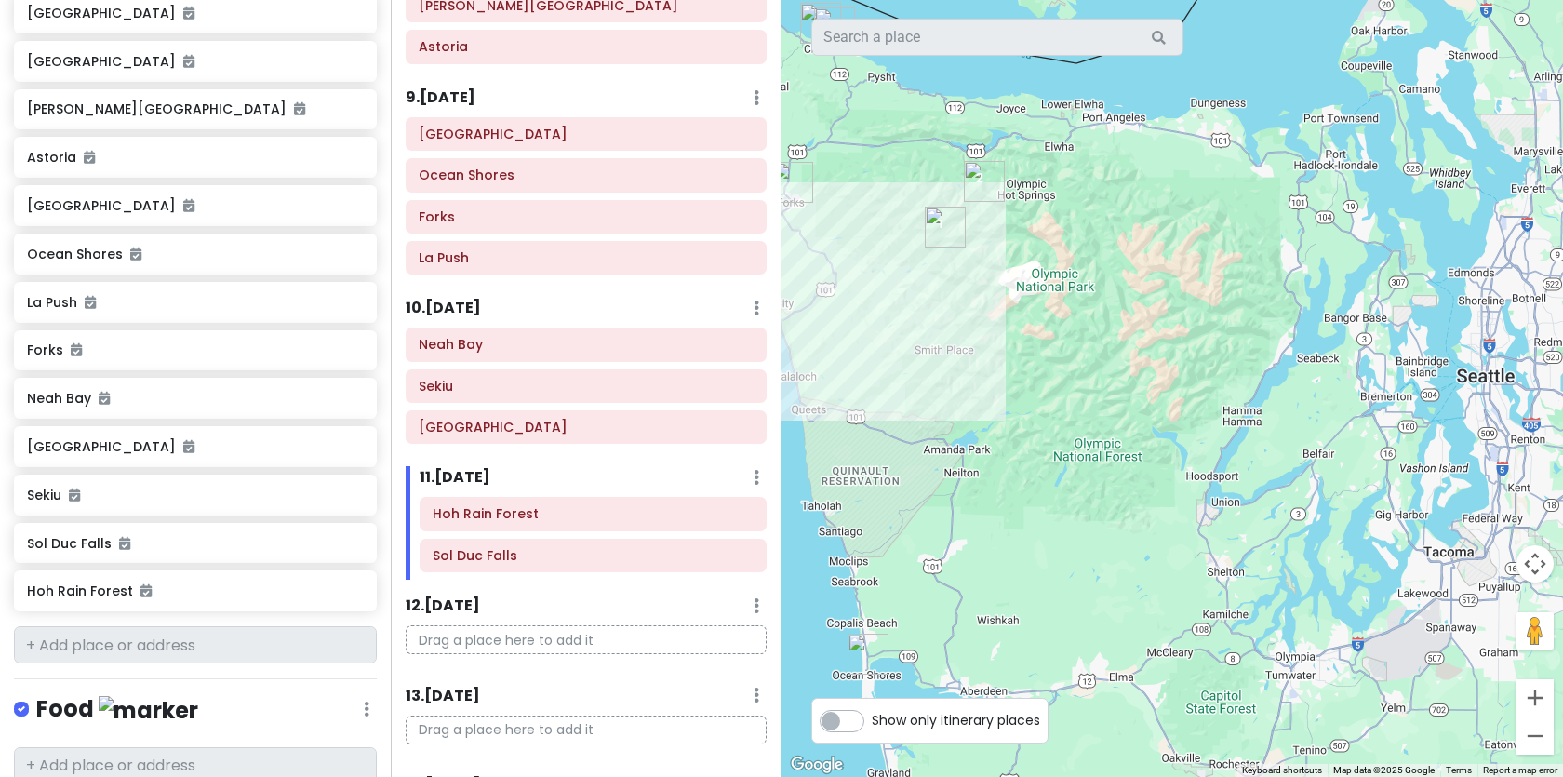
drag, startPoint x: 1114, startPoint y: 457, endPoint x: 1054, endPoint y: 339, distance: 132.7
click at [1054, 339] on div at bounding box center [1171, 388] width 781 height 777
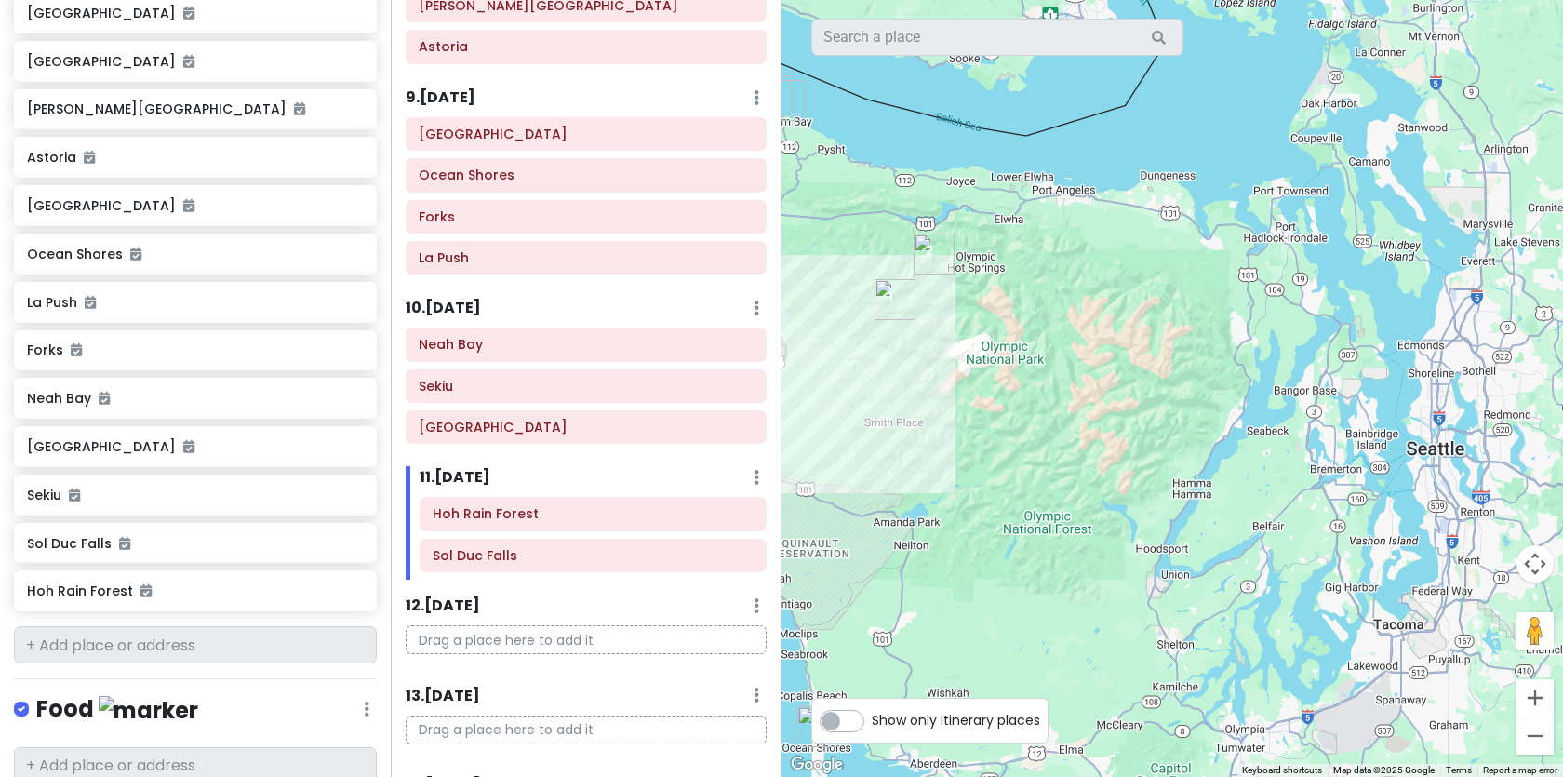
drag, startPoint x: 1156, startPoint y: 320, endPoint x: 1104, endPoint y: 396, distance: 92.4
click at [1104, 396] on div at bounding box center [1171, 388] width 781 height 777
click at [872, 718] on label "Show only itinerary places" at bounding box center [956, 716] width 168 height 22
click at [872, 717] on input "Show only itinerary places" at bounding box center [878, 711] width 12 height 12
click at [872, 718] on label "Show only itinerary places" at bounding box center [956, 716] width 168 height 22
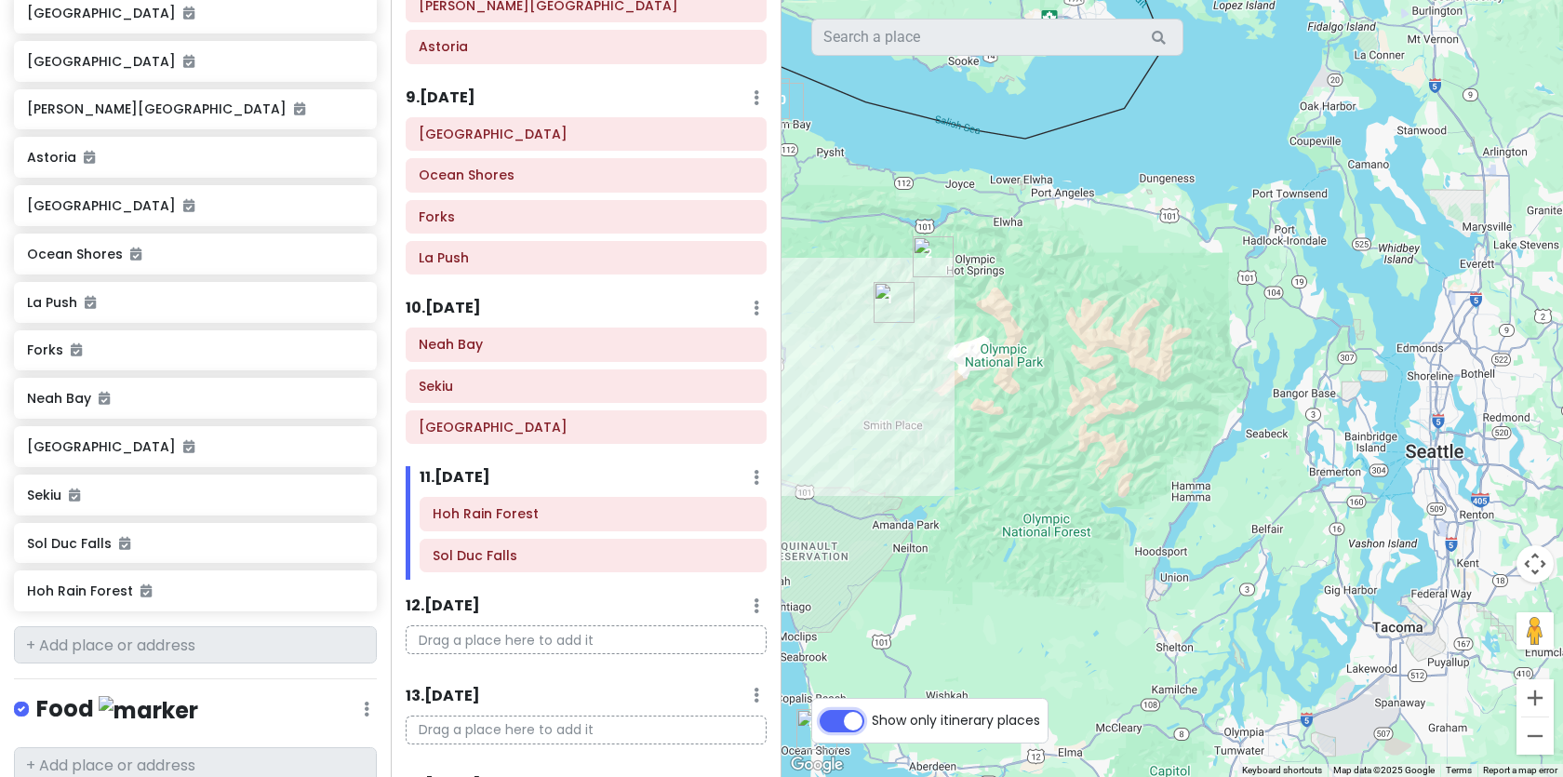
click at [872, 717] on input "Show only itinerary places" at bounding box center [878, 711] width 12 height 12
checkbox input "false"
click at [731, 462] on div "Itinerary × 1 . Wed 10/1 Edit Day Notes Delete Day Click to add day notes Jaspe…" at bounding box center [586, 388] width 391 height 777
click at [990, 391] on div at bounding box center [1171, 388] width 781 height 777
click at [546, 466] on div "11 . Sat 10/11 Add Day Notes Delete Day" at bounding box center [593, 482] width 347 height 32
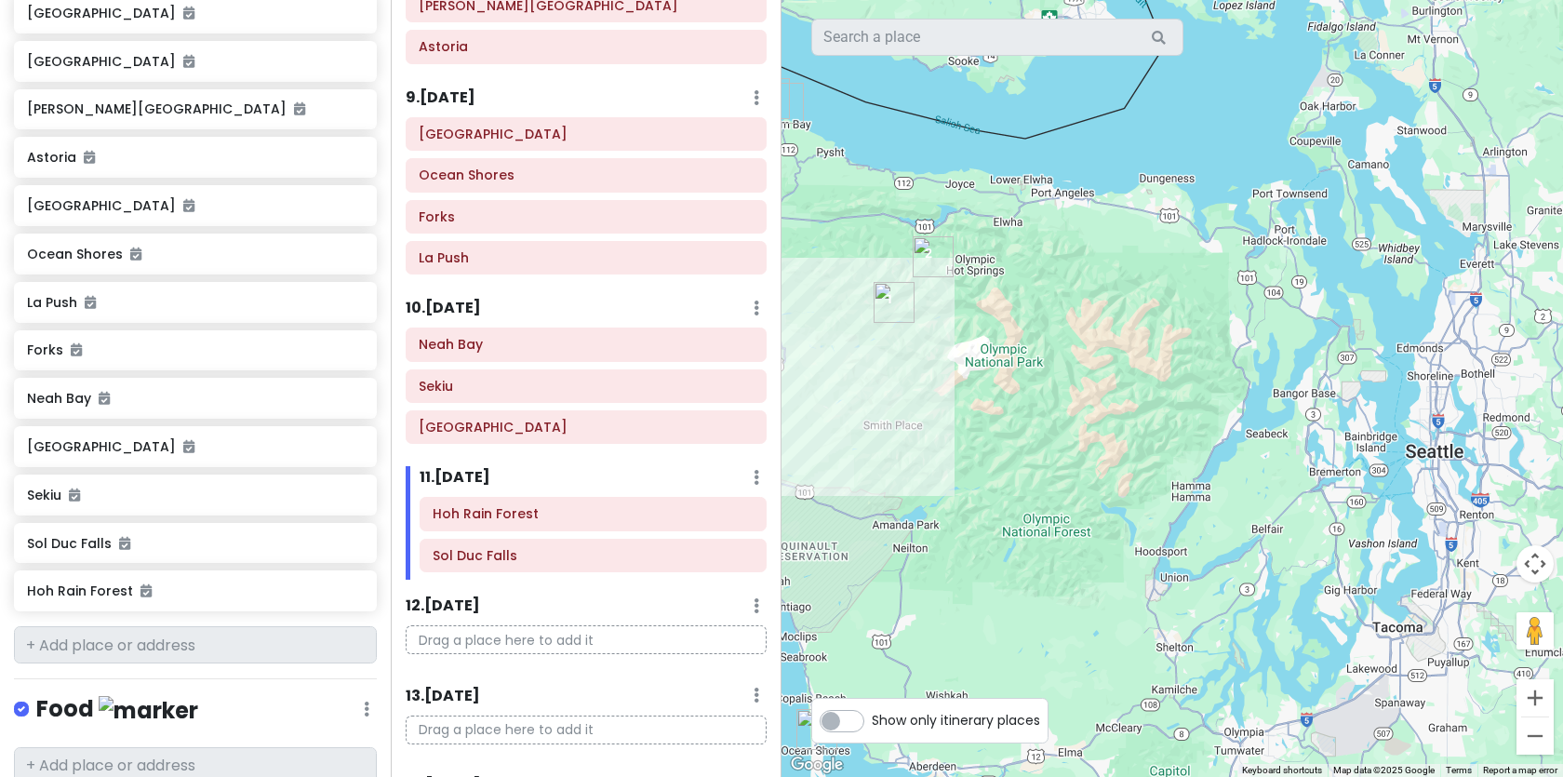
click at [479, 311] on h6 "10 . Fri 10/10" at bounding box center [443, 309] width 75 height 20
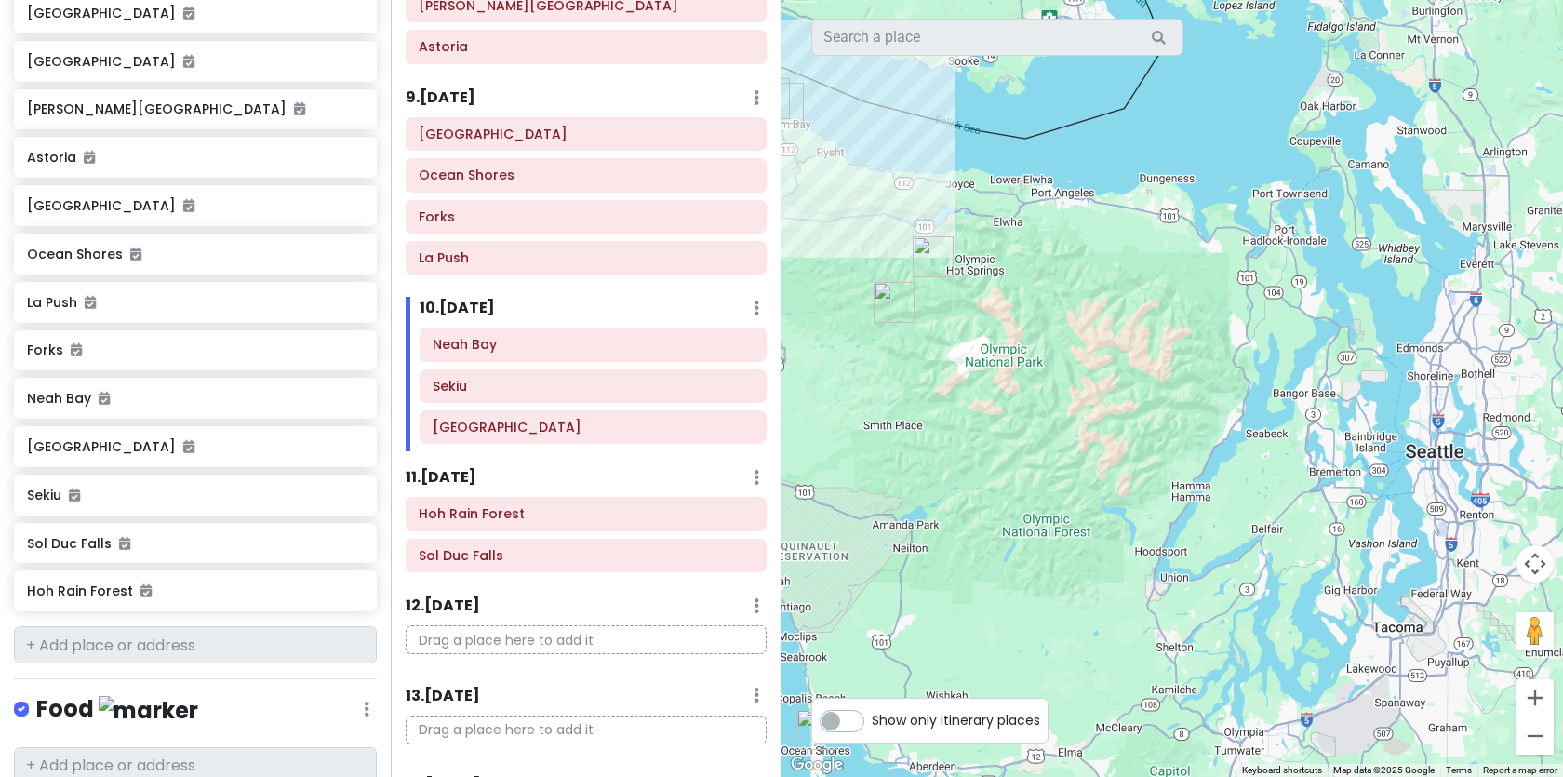
click at [495, 310] on h6 "10 . Fri 10/10" at bounding box center [457, 309] width 75 height 20
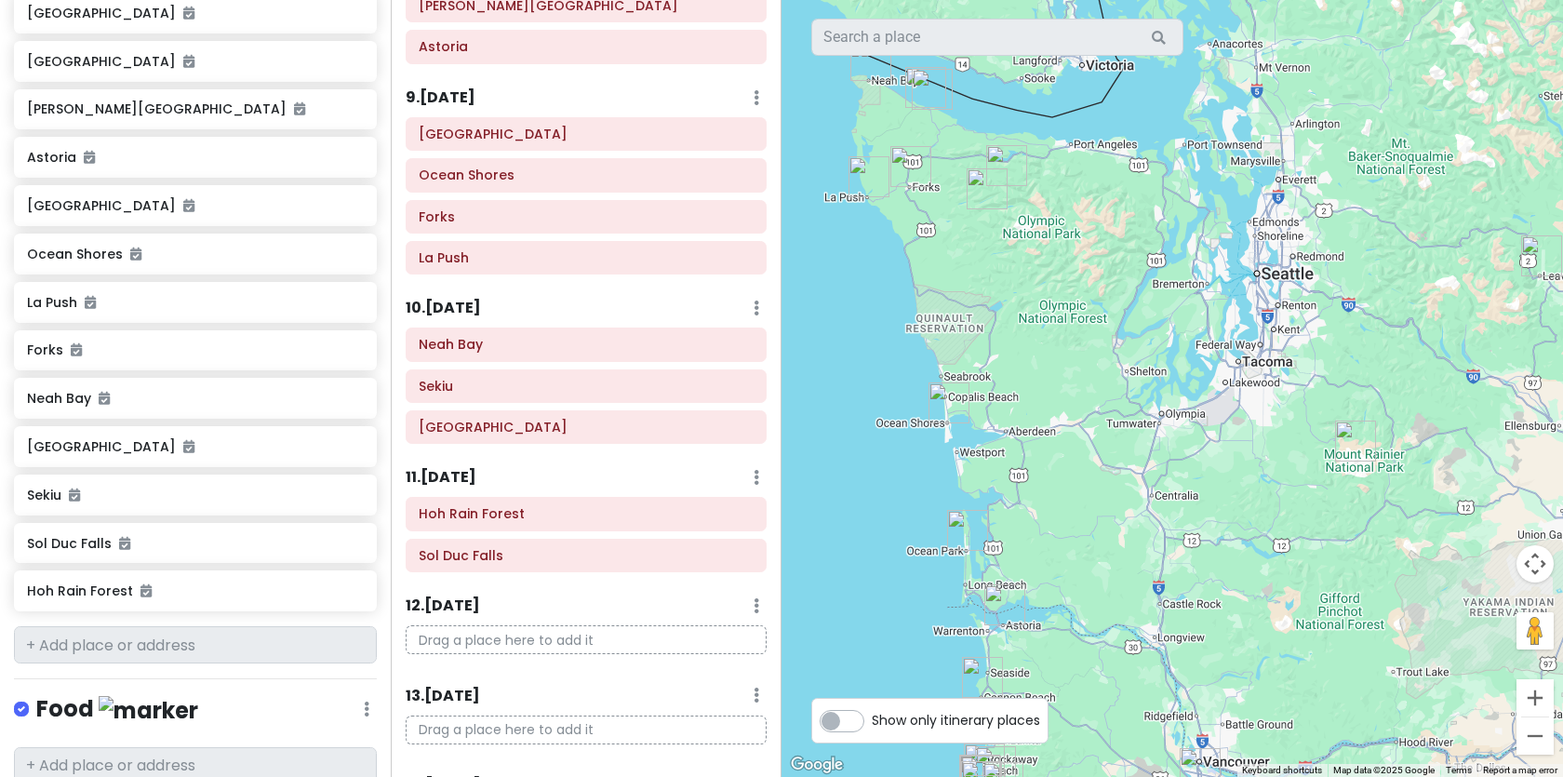
drag, startPoint x: 906, startPoint y: 369, endPoint x: 995, endPoint y: 219, distance: 175.2
click at [997, 220] on div at bounding box center [1171, 388] width 781 height 777
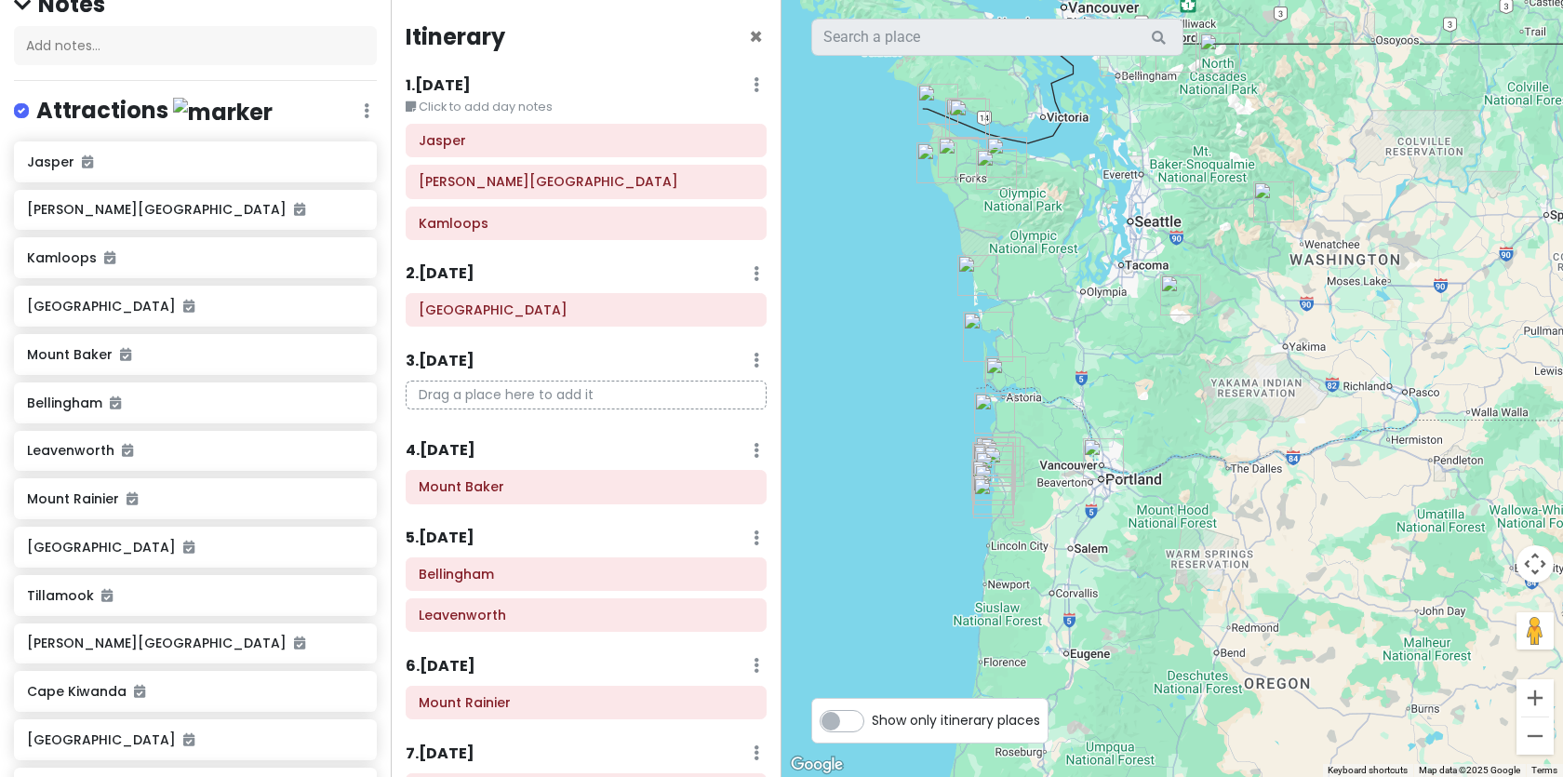
scroll to position [0, 0]
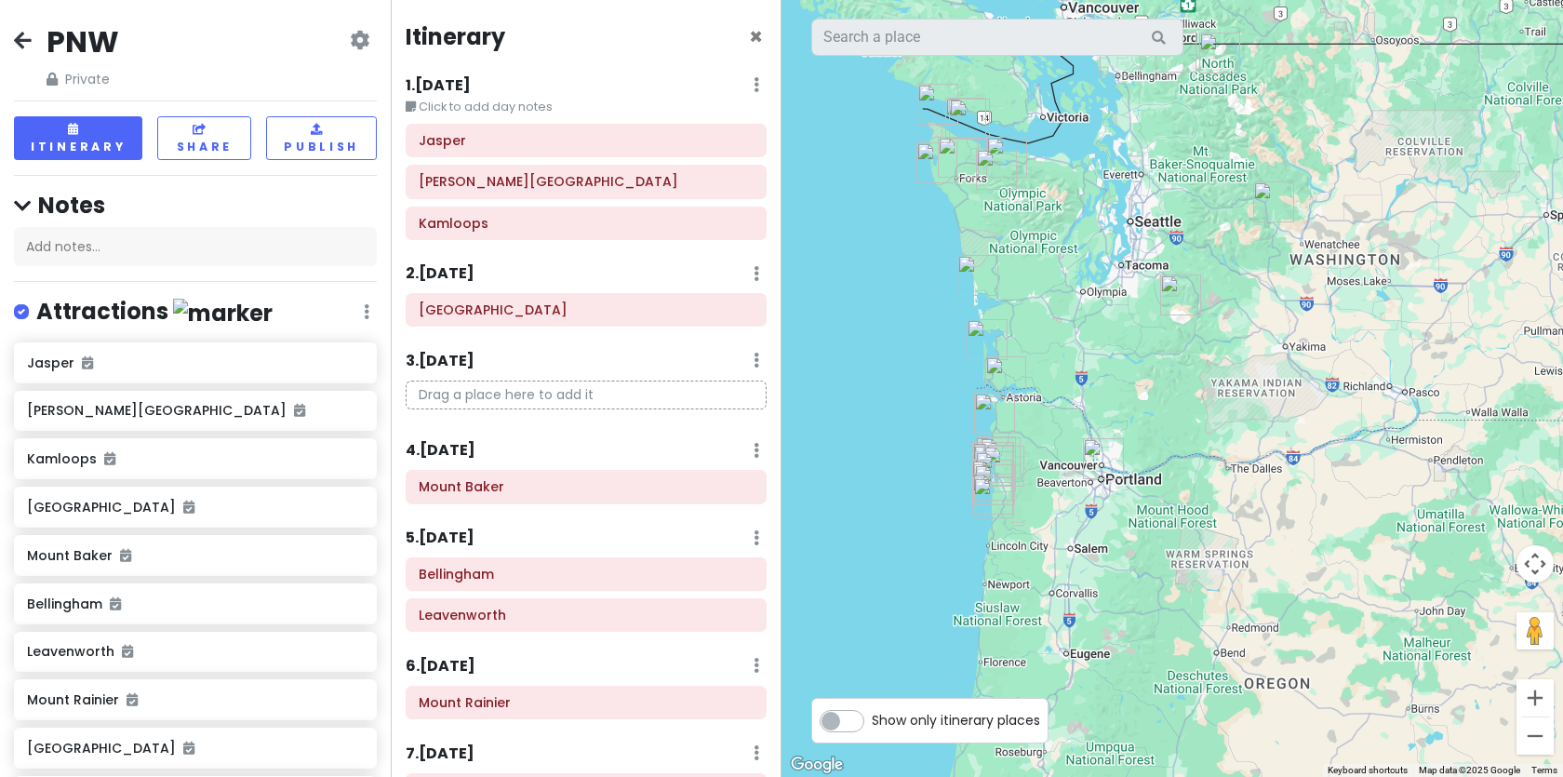
click at [106, 206] on h4 "Notes" at bounding box center [195, 205] width 363 height 29
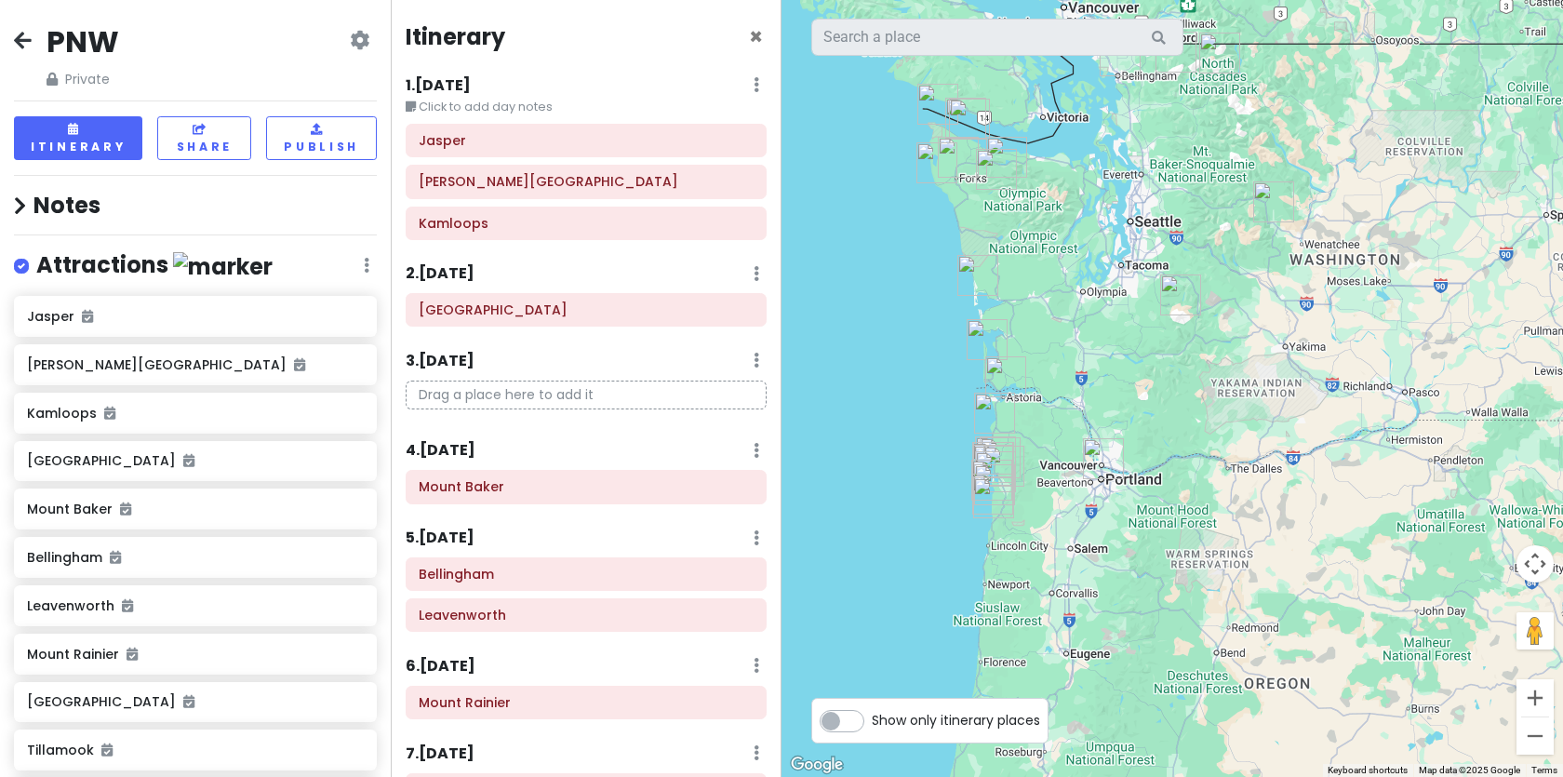
click at [90, 276] on h4 "Attractions" at bounding box center [154, 265] width 236 height 31
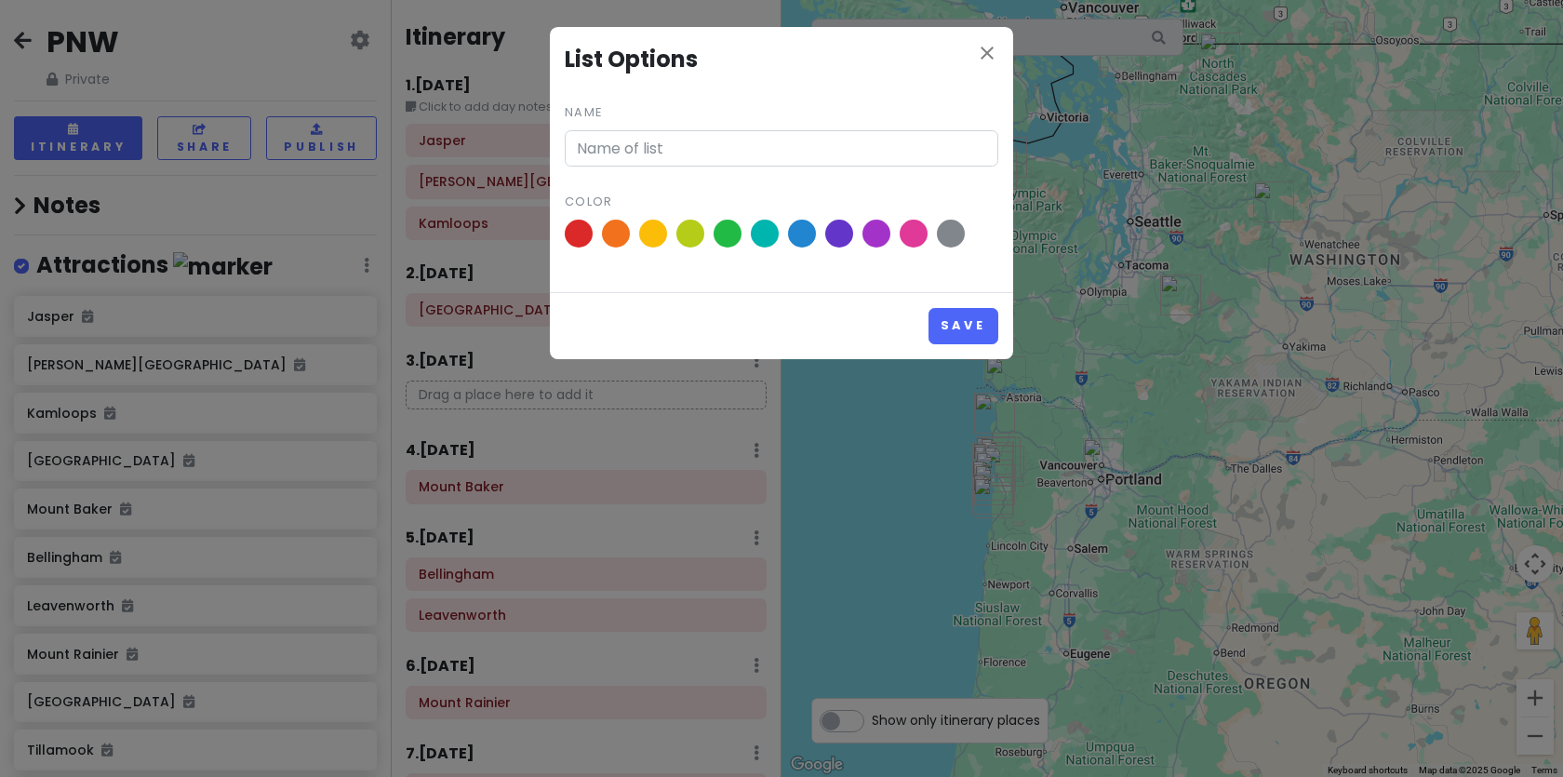
type input "Attractions"
click at [914, 237] on span at bounding box center [914, 234] width 33 height 33
click at [0, 0] on input "radio" at bounding box center [0, 0] width 0 height 0
click at [996, 55] on icon "close" at bounding box center [987, 53] width 22 height 22
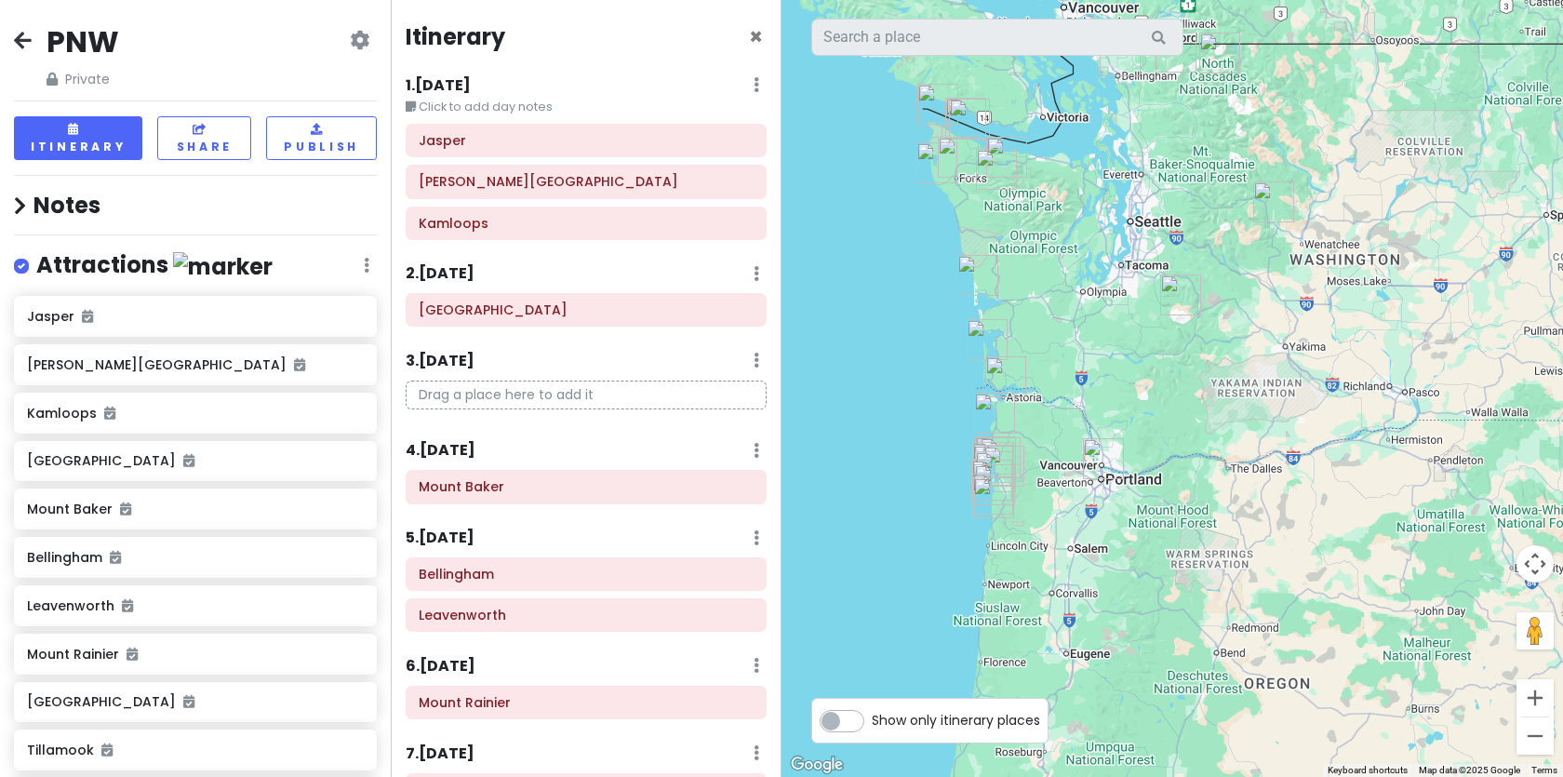
click at [36, 254] on label at bounding box center [36, 254] width 0 height 0
click at [36, 264] on input "checkbox" at bounding box center [42, 260] width 12 height 12
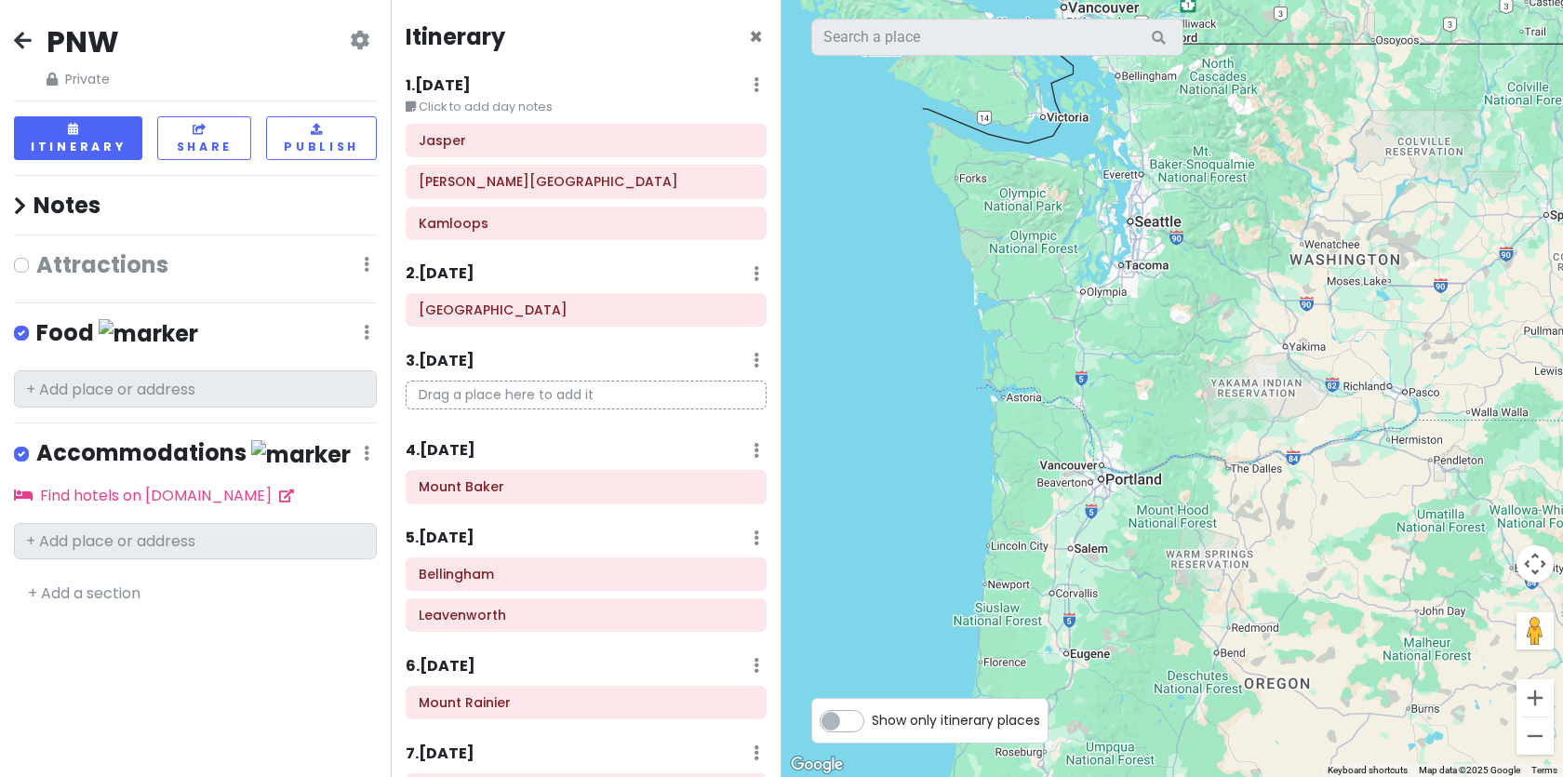
click at [36, 253] on label at bounding box center [36, 253] width 0 height 0
click at [36, 264] on input "checkbox" at bounding box center [42, 259] width 12 height 12
checkbox input "true"
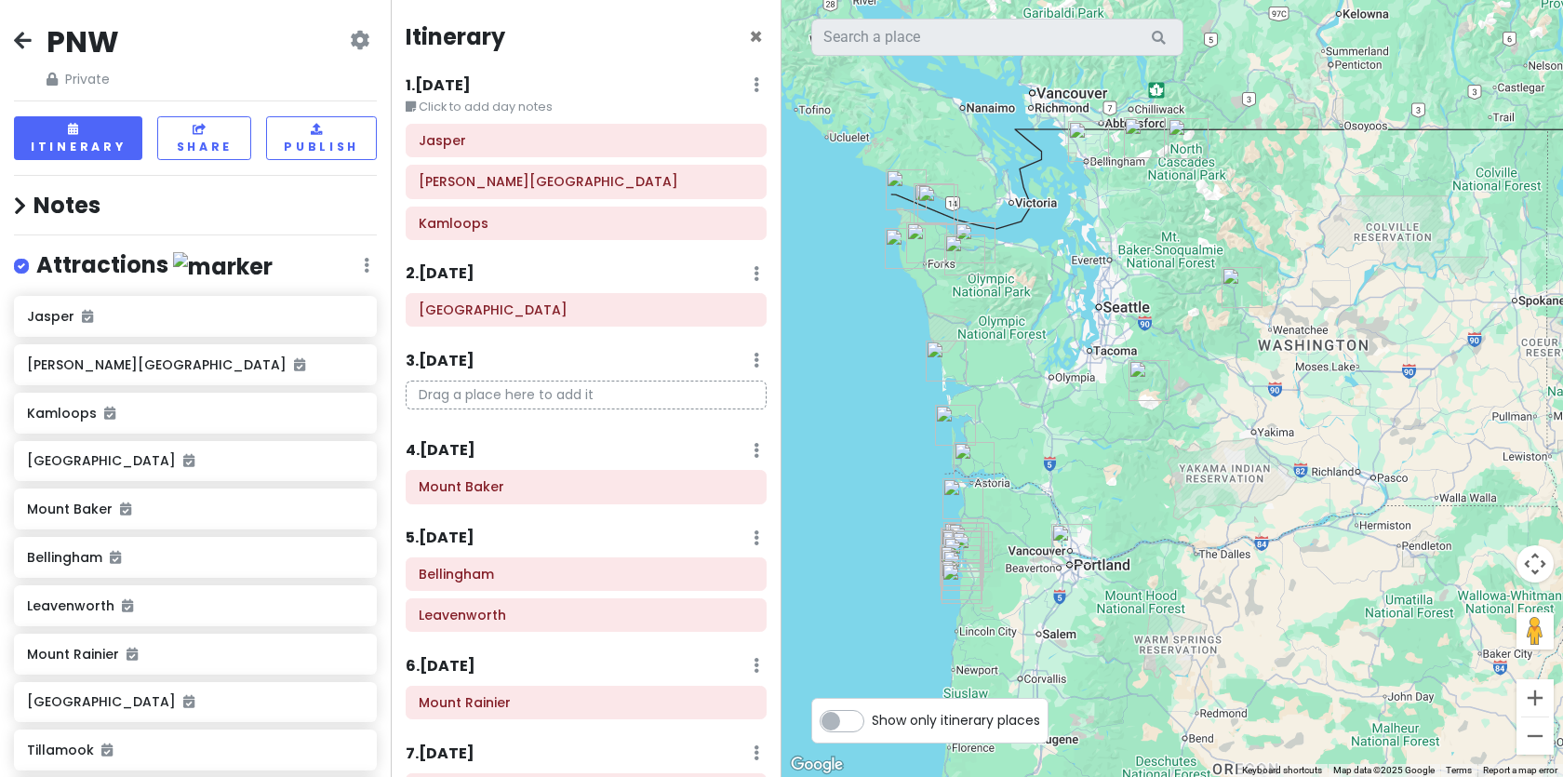
drag, startPoint x: 1166, startPoint y: 342, endPoint x: 1125, endPoint y: 434, distance: 99.9
click at [1125, 434] on div at bounding box center [1171, 388] width 781 height 777
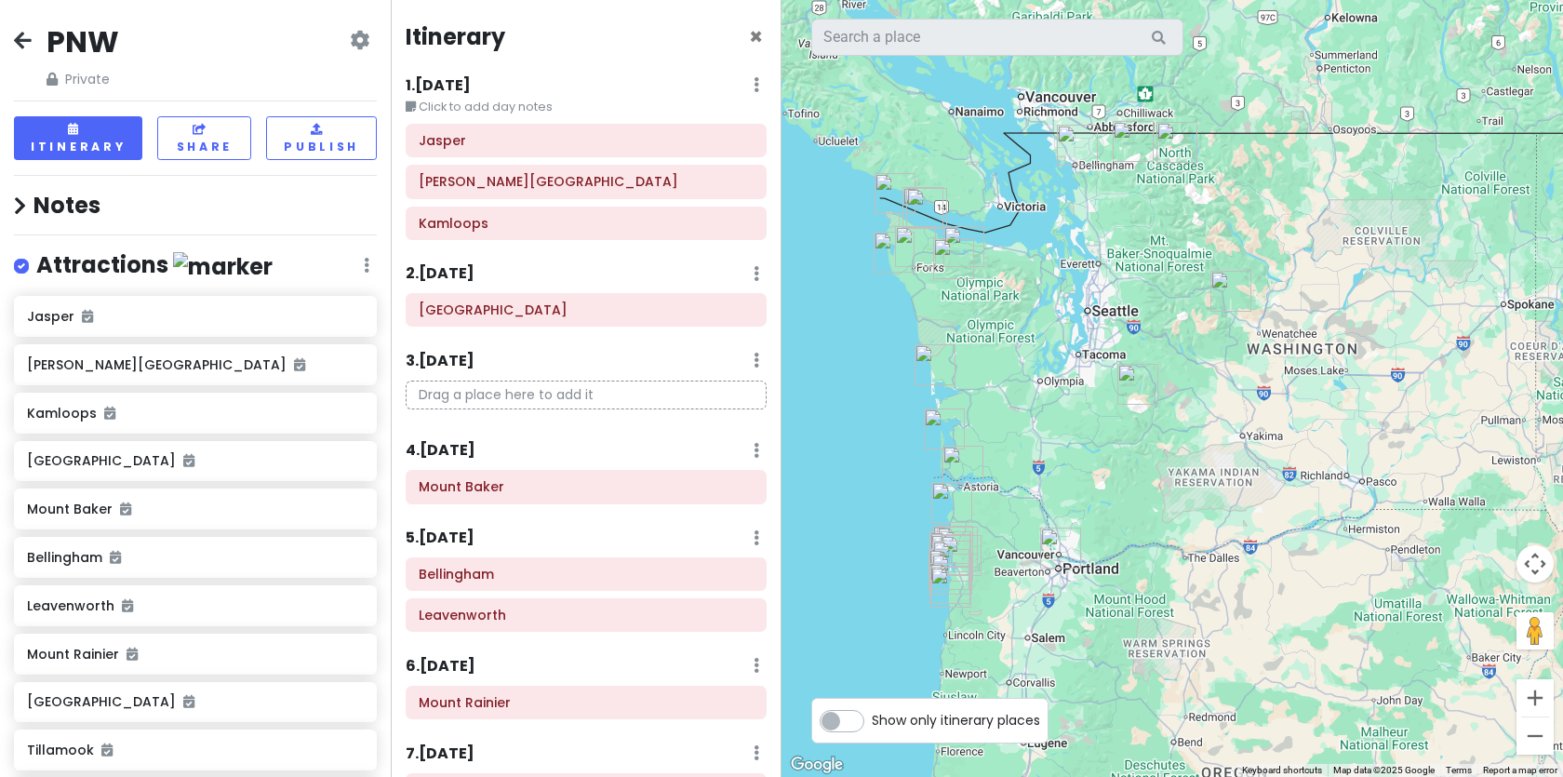
click at [872, 727] on label "Show only itinerary places" at bounding box center [956, 716] width 168 height 22
click at [872, 717] on input "Show only itinerary places" at bounding box center [878, 711] width 12 height 12
click at [872, 723] on label "Show only itinerary places" at bounding box center [956, 716] width 168 height 22
click at [872, 717] on input "Show only itinerary places" at bounding box center [878, 711] width 12 height 12
checkbox input "false"
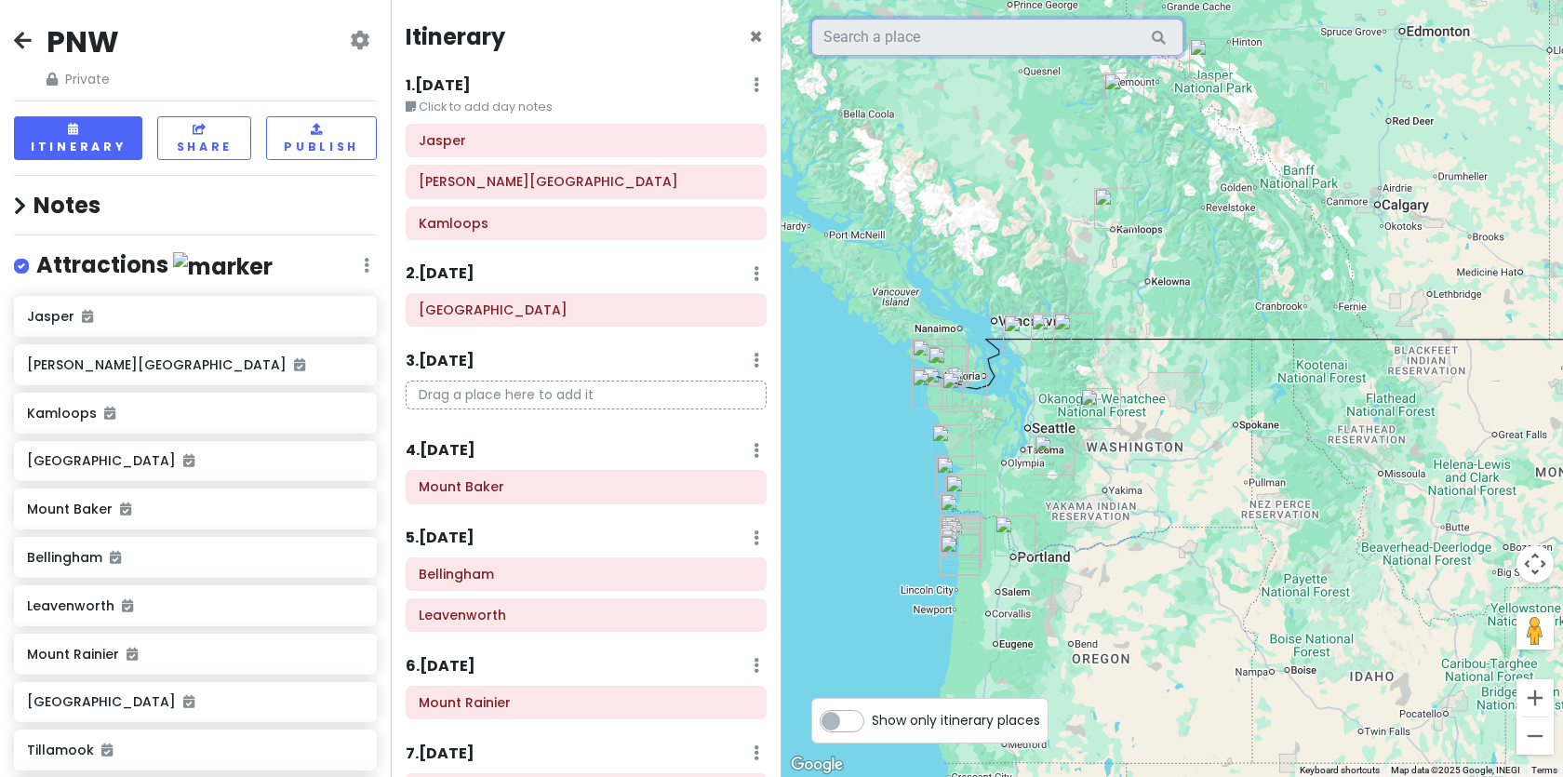
click at [901, 33] on input "text" at bounding box center [997, 37] width 372 height 37
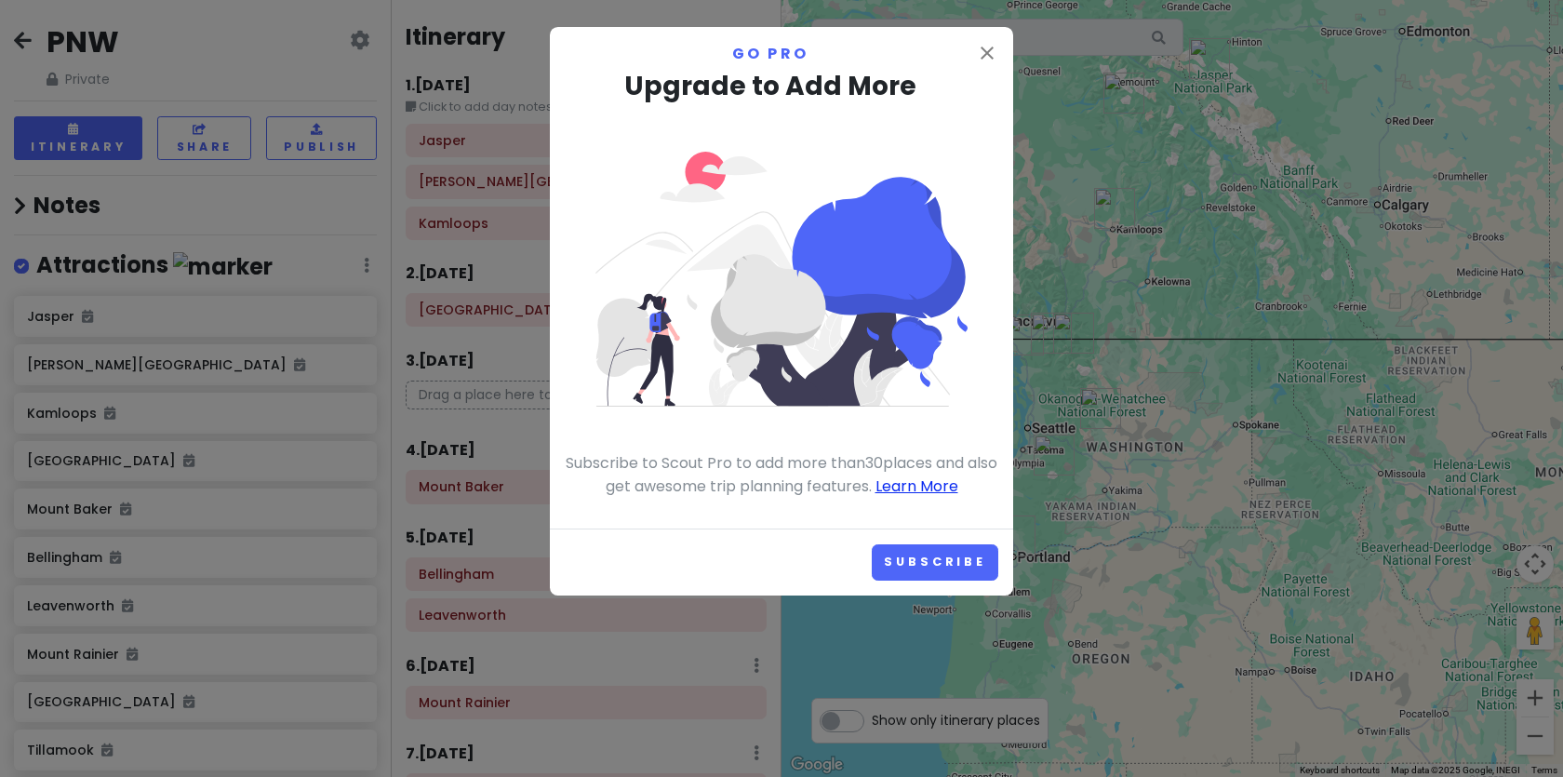
click at [935, 475] on link "Learn More" at bounding box center [916, 485] width 83 height 21
click at [992, 47] on icon "close" at bounding box center [987, 53] width 22 height 22
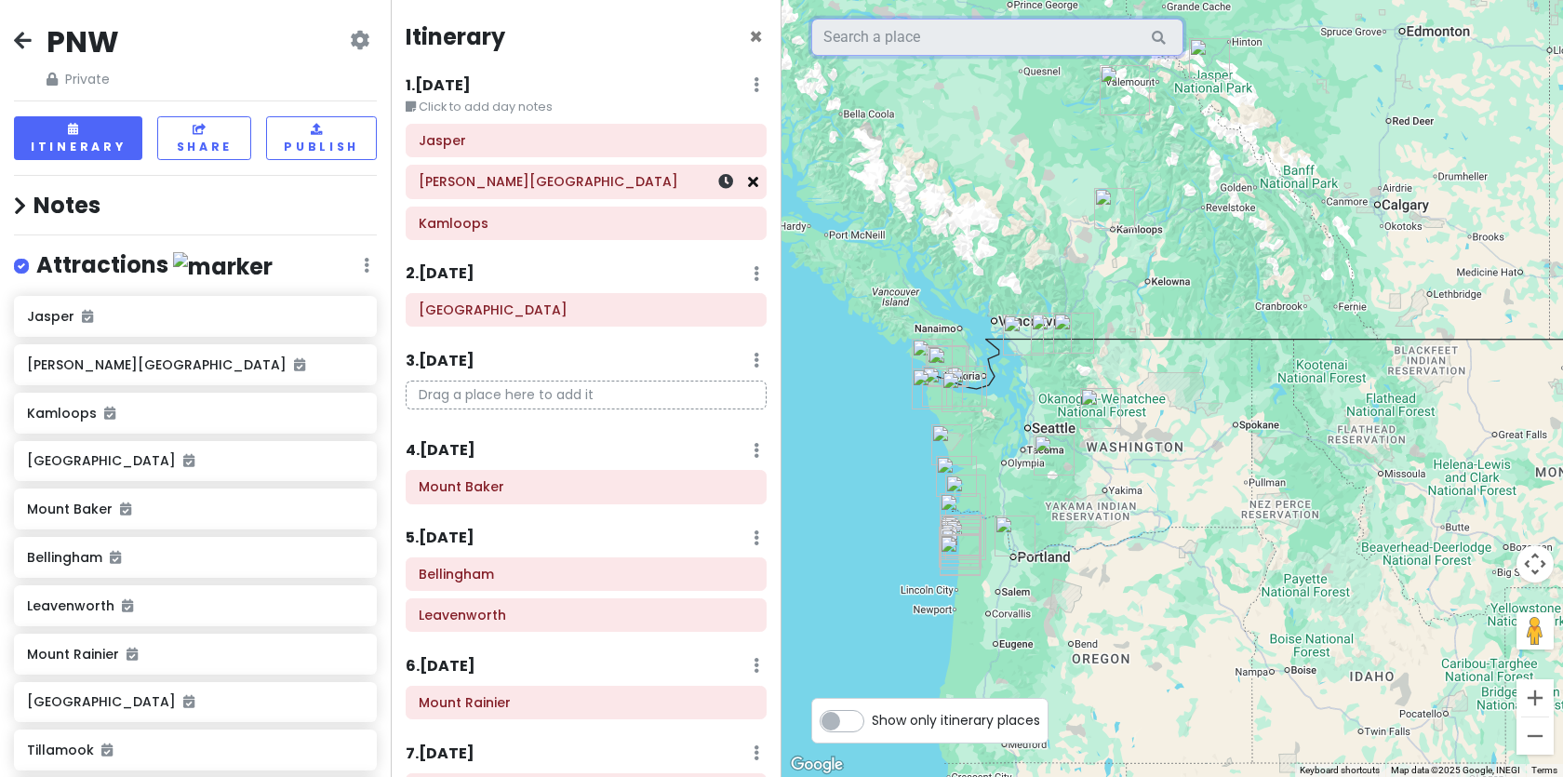
click at [754, 184] on icon at bounding box center [753, 181] width 10 height 15
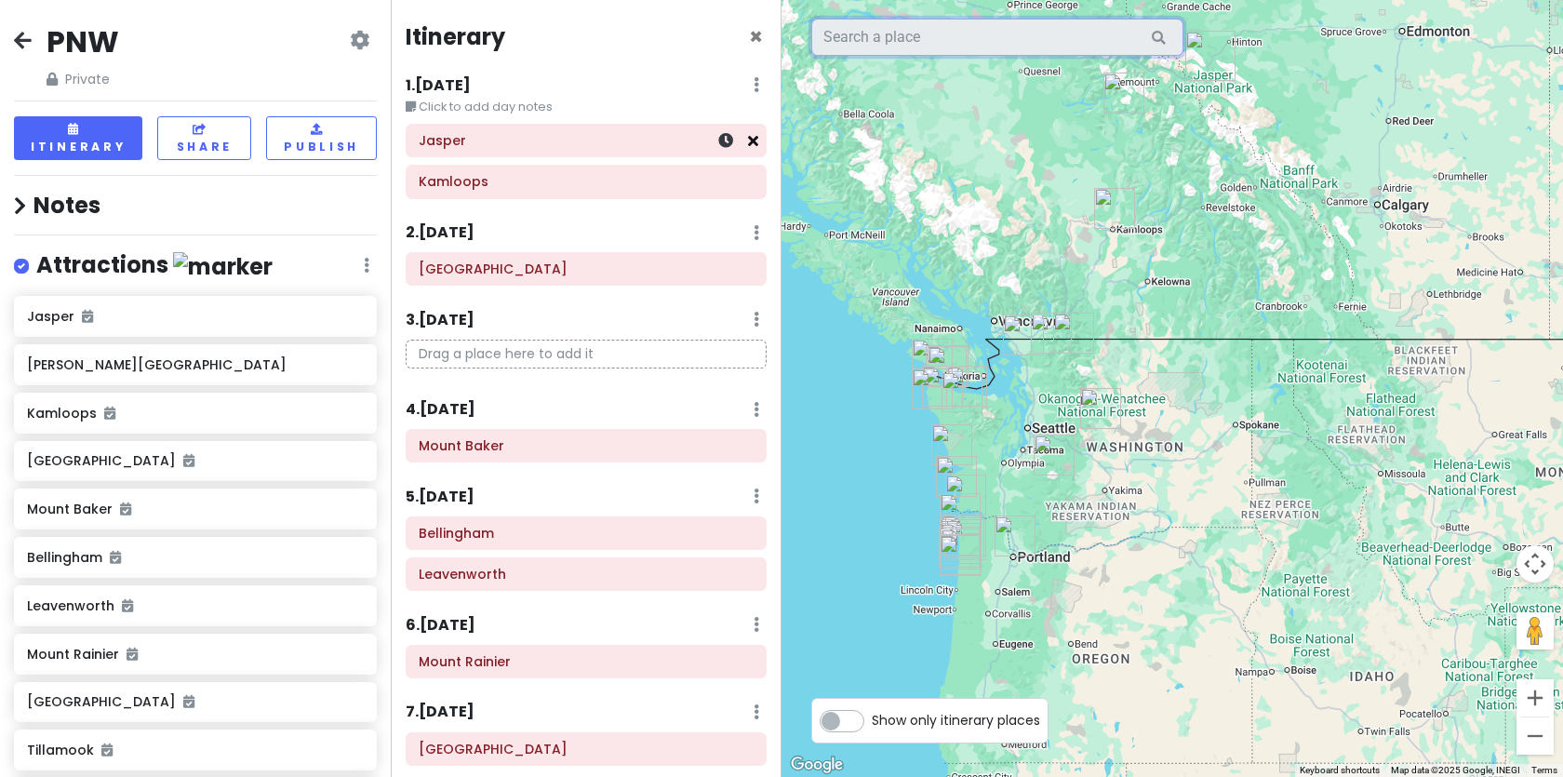
click at [757, 146] on icon at bounding box center [753, 140] width 10 height 15
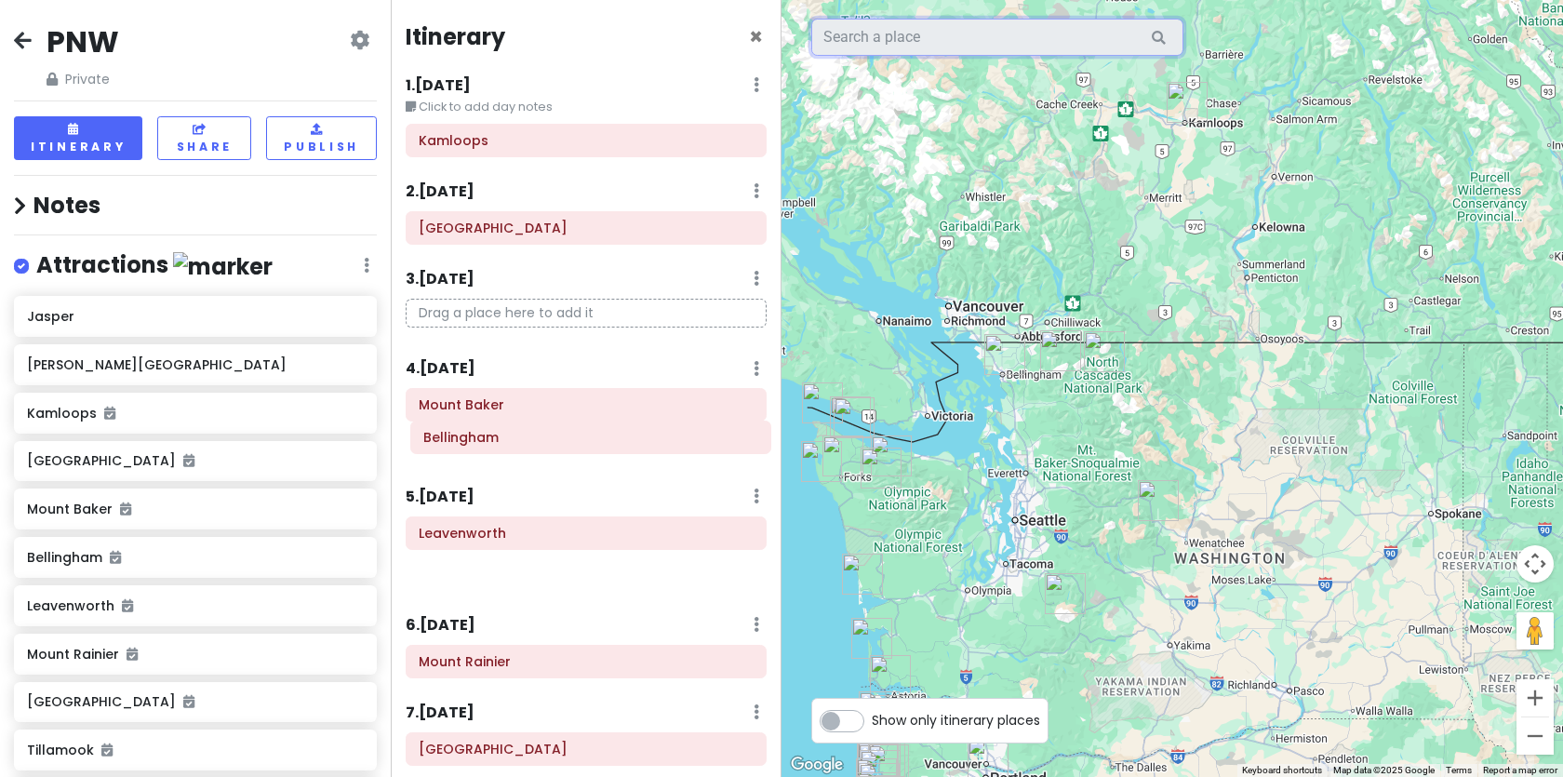
drag, startPoint x: 561, startPoint y: 488, endPoint x: 566, endPoint y: 435, distance: 53.2
click at [566, 435] on div "Itinerary × 1 . Wed 10/1 Edit Day Notes Delete Day Click to add day notes Kamlo…" at bounding box center [586, 388] width 391 height 777
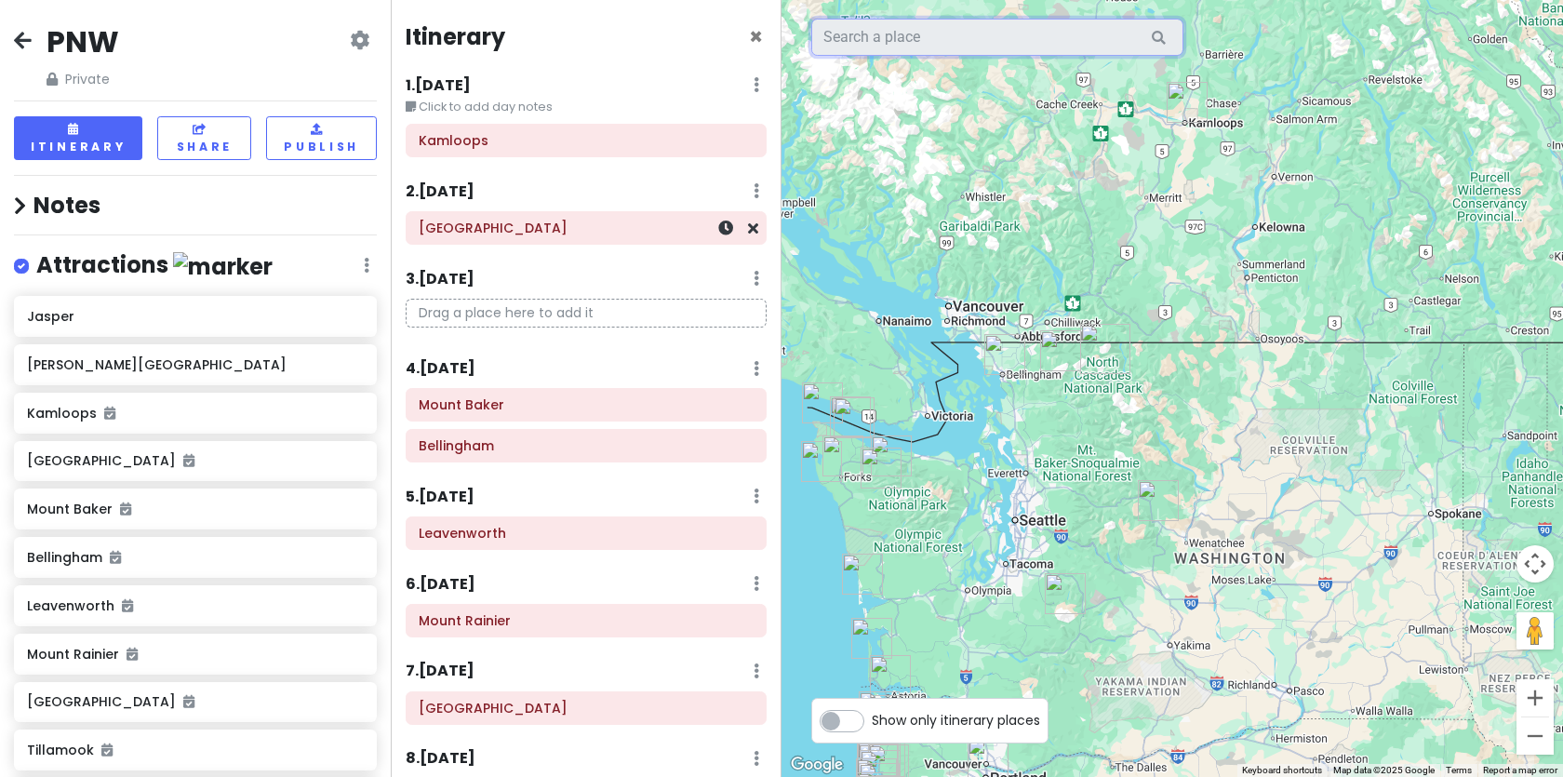
click at [587, 239] on div "[GEOGRAPHIC_DATA]" at bounding box center [586, 228] width 335 height 26
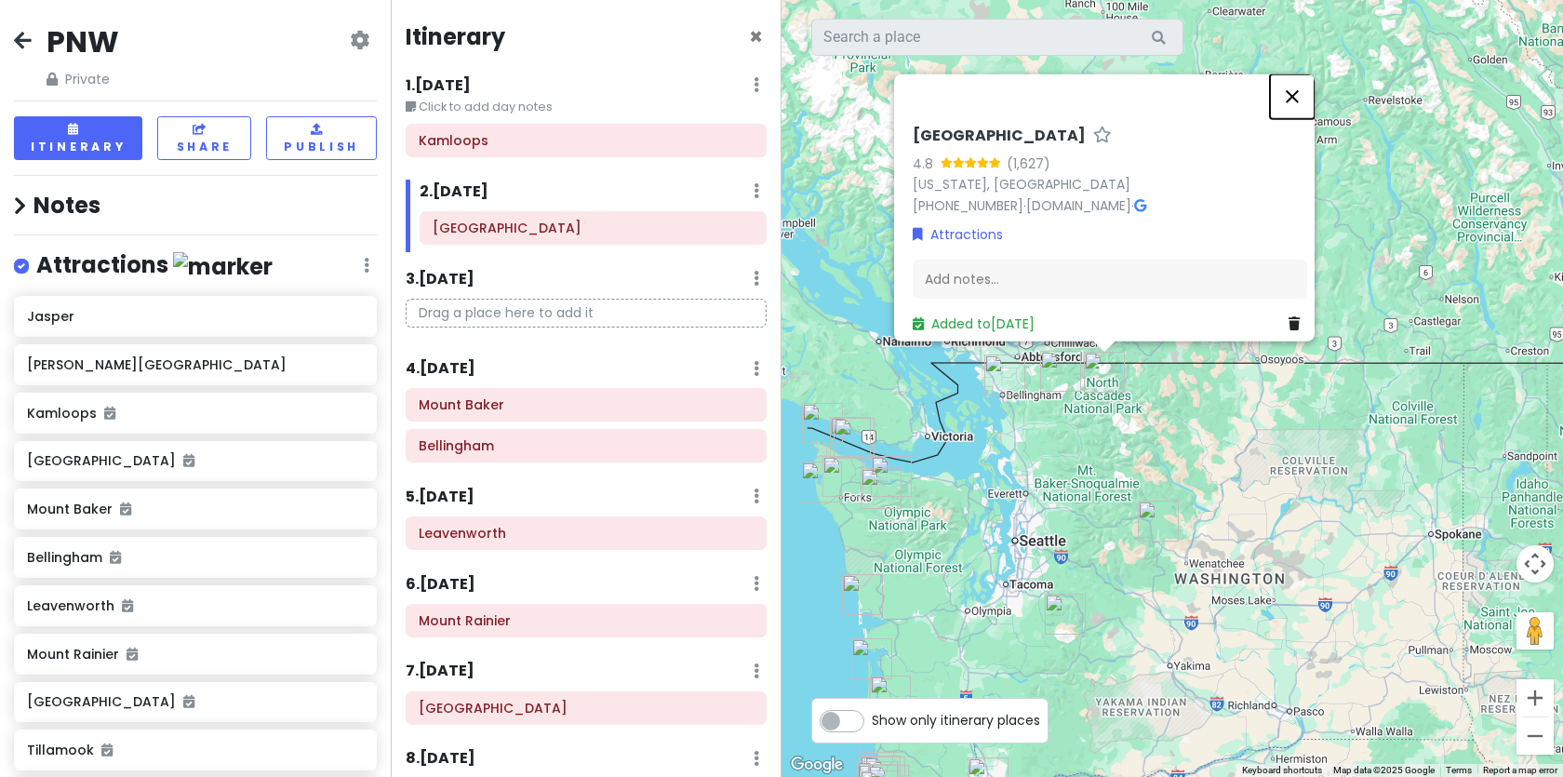
click at [1306, 83] on button "Close" at bounding box center [1292, 95] width 45 height 45
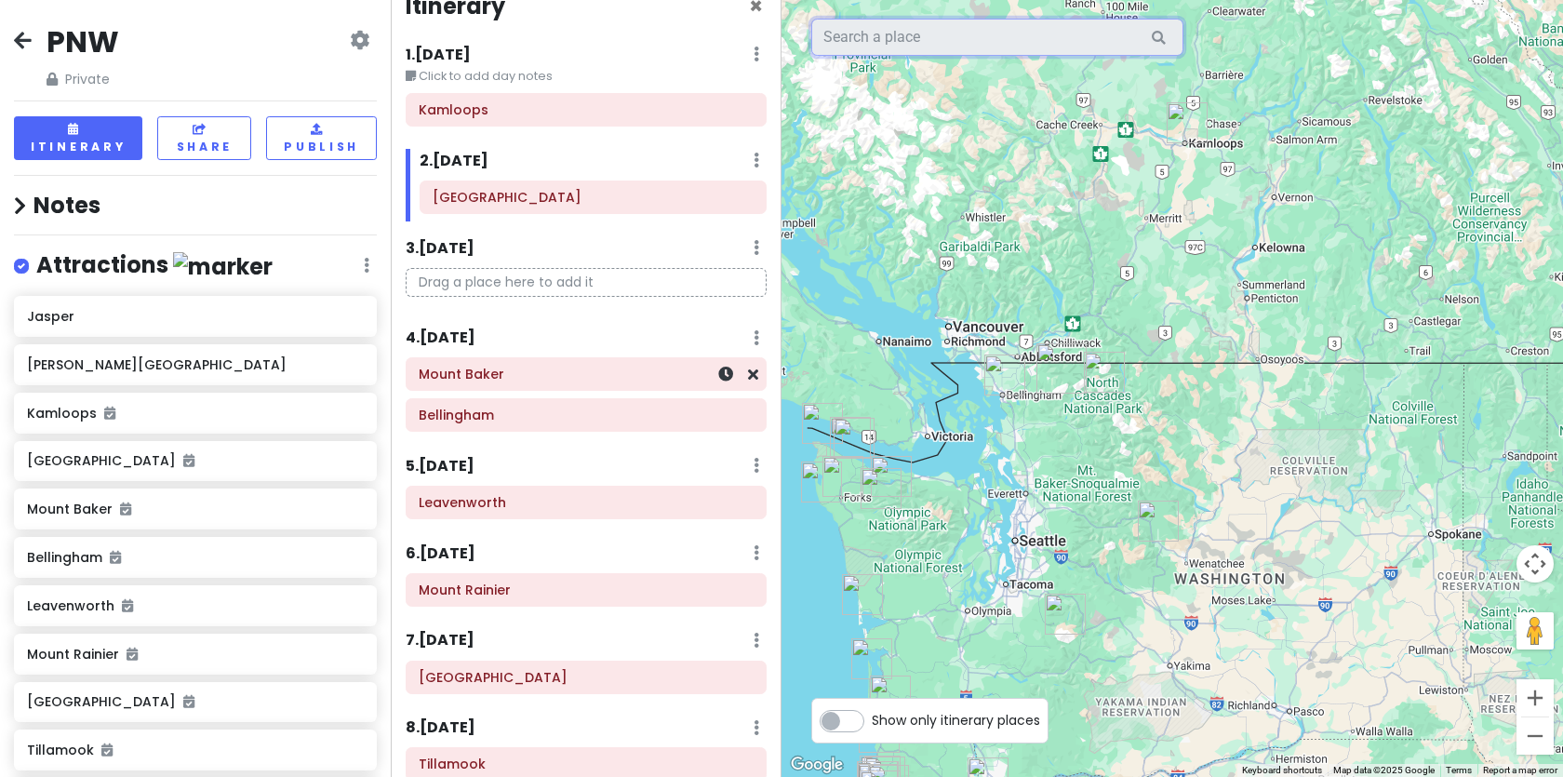
scroll to position [73, 0]
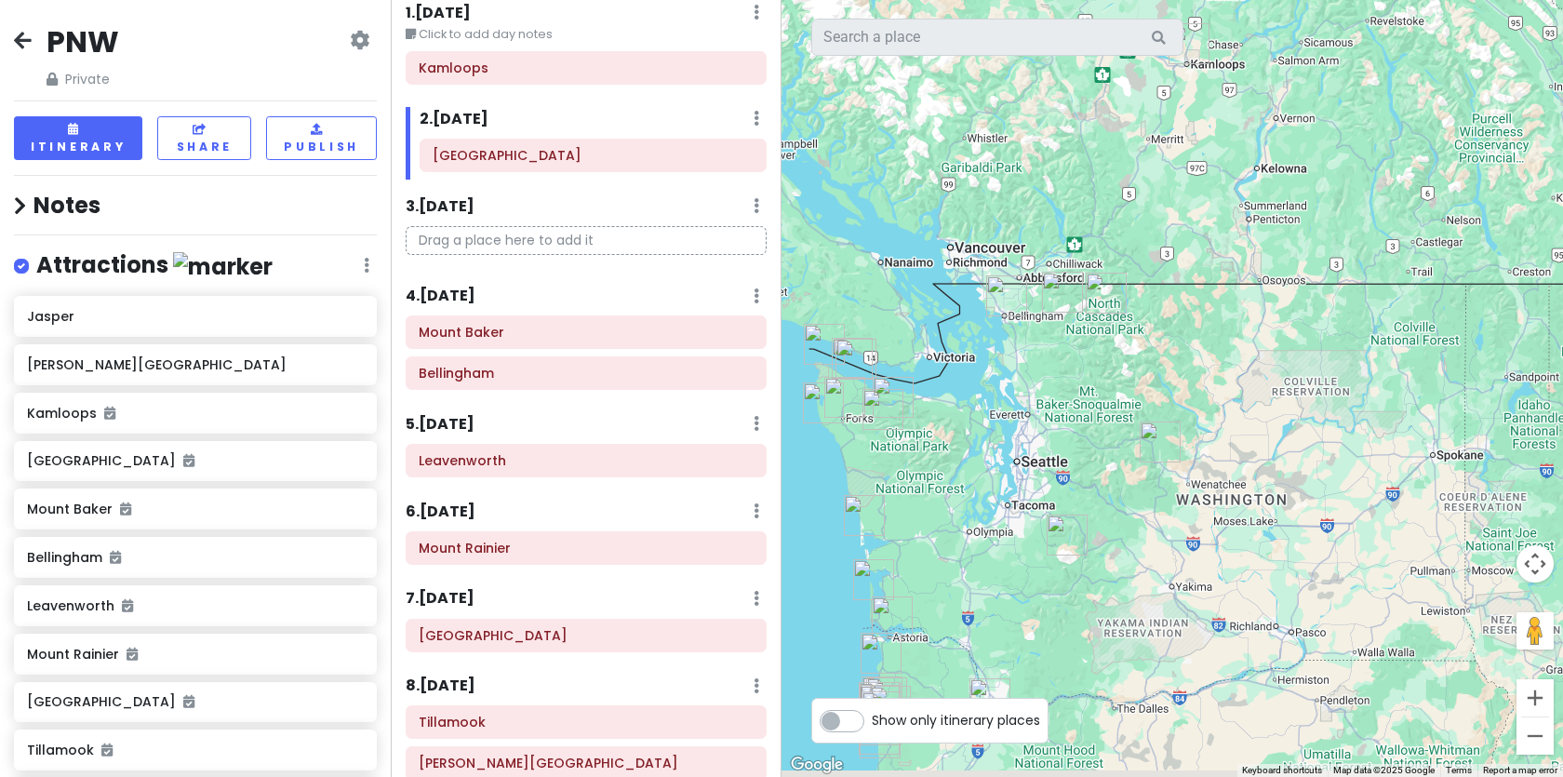
drag, startPoint x: 899, startPoint y: 592, endPoint x: 906, endPoint y: 420, distance: 172.3
click at [905, 420] on div at bounding box center [1171, 388] width 781 height 777
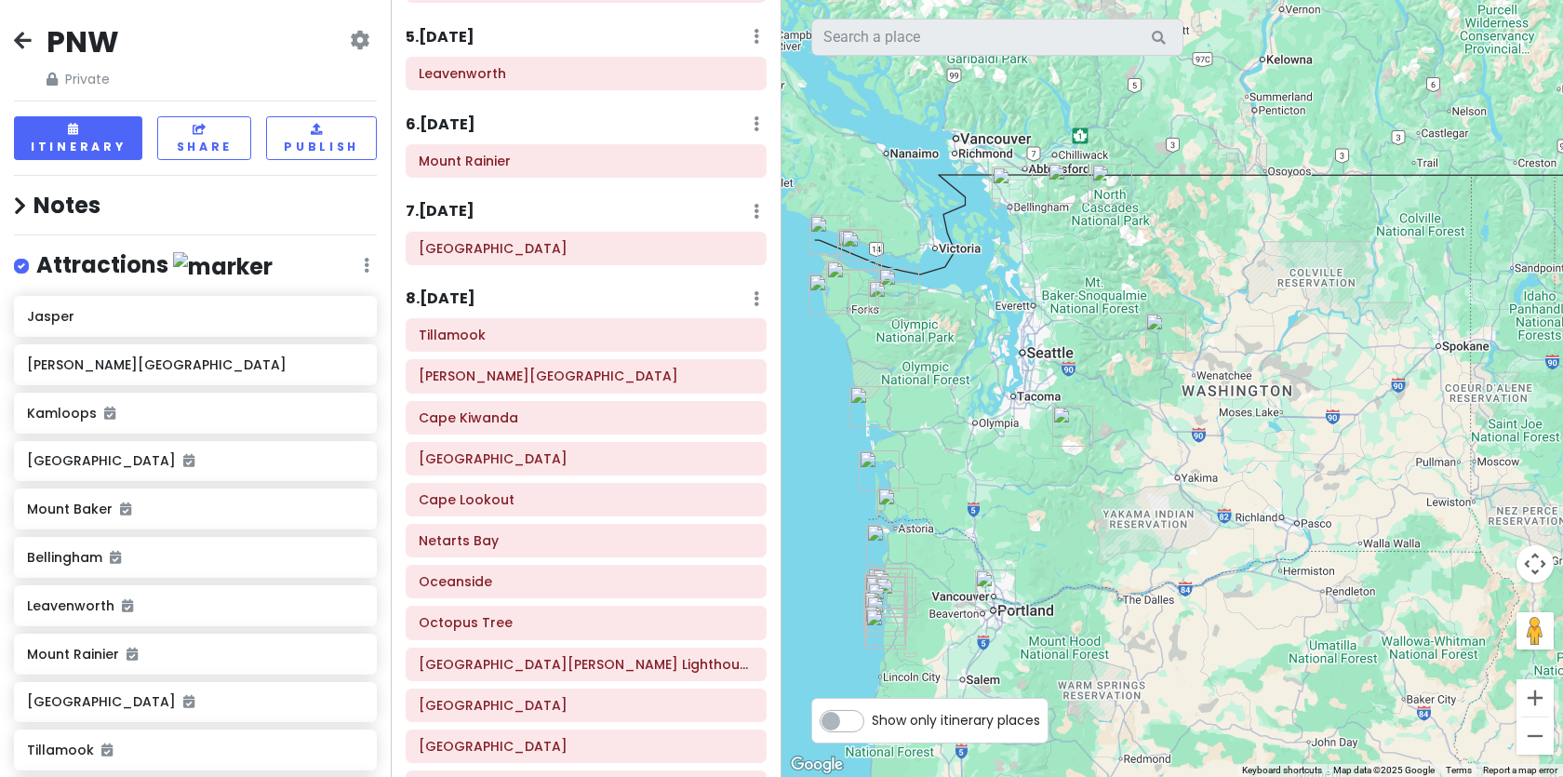
scroll to position [255, 0]
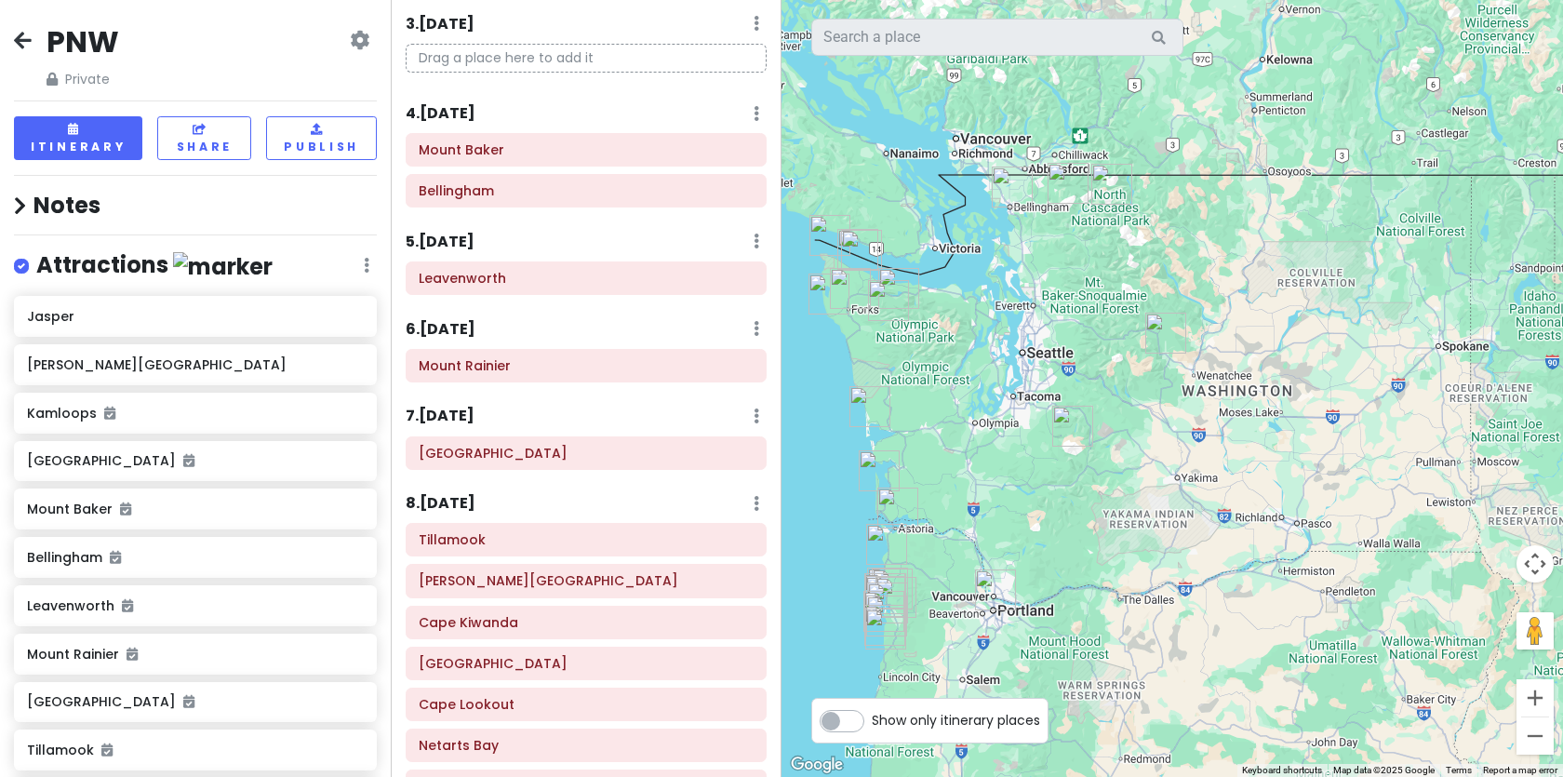
click at [761, 417] on div "7 . Tue 10/7 Add Day Notes Delete Day" at bounding box center [586, 421] width 361 height 32
click at [759, 417] on div "7 . Tue 10/7 Add Day Notes Delete Day" at bounding box center [586, 421] width 361 height 32
click at [757, 417] on icon at bounding box center [757, 415] width 6 height 15
click at [756, 330] on icon at bounding box center [757, 328] width 6 height 15
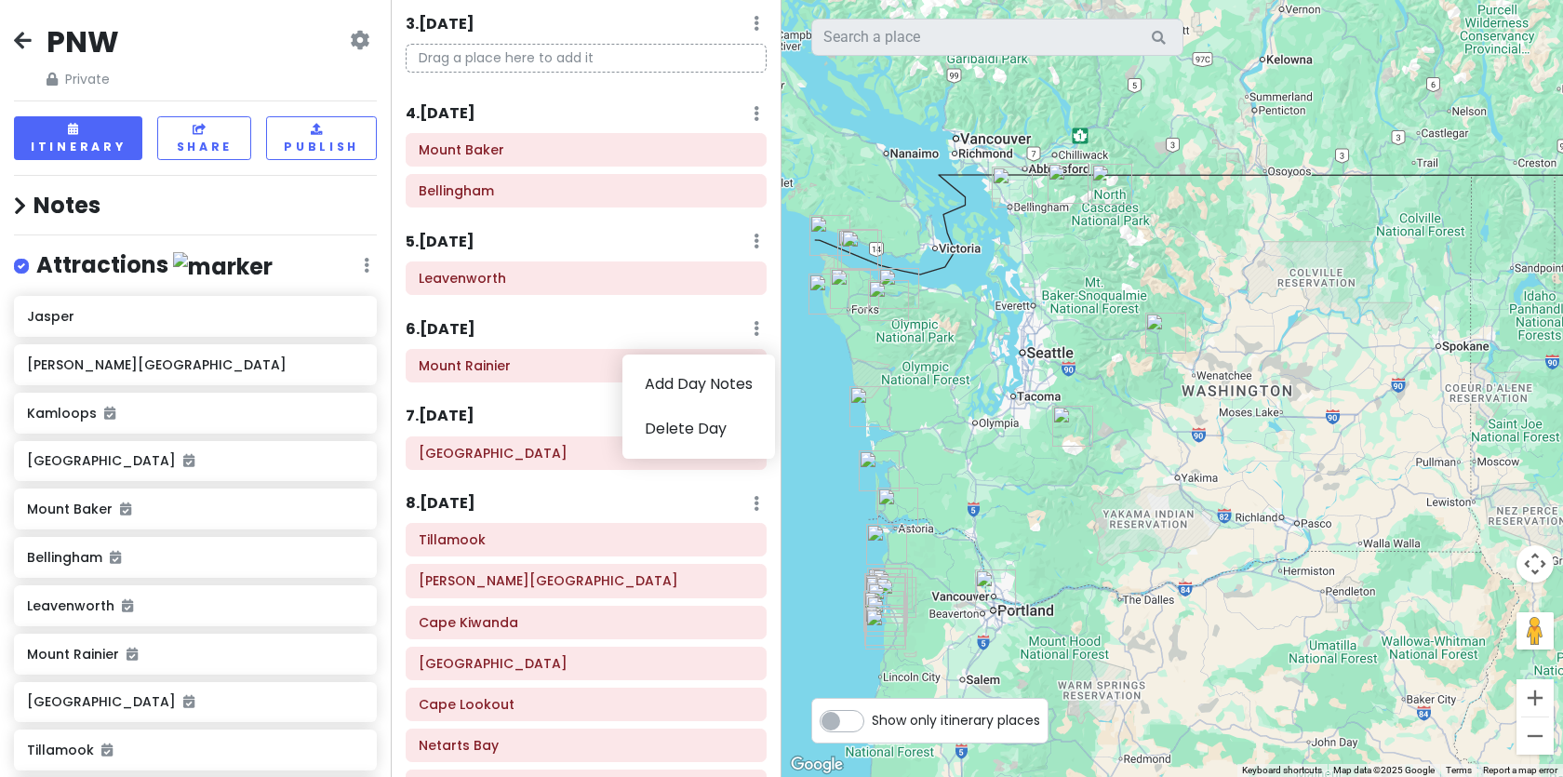
click at [756, 330] on icon at bounding box center [757, 328] width 6 height 15
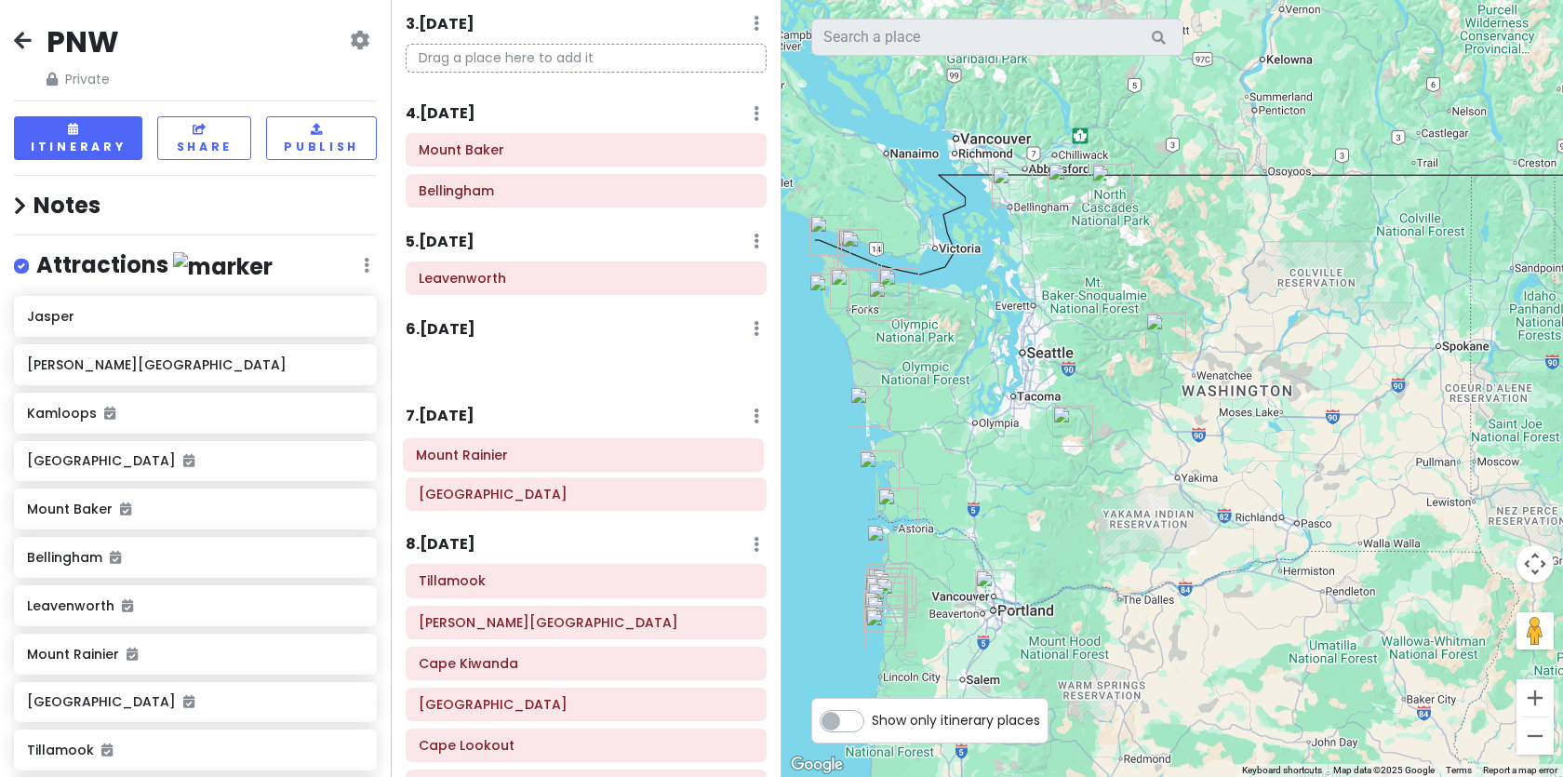
drag, startPoint x: 505, startPoint y: 379, endPoint x: 502, endPoint y: 468, distance: 89.4
click at [502, 468] on div "Itinerary × 1 . Wed 10/1 Edit Day Notes Delete Day Click to add day notes Kamlo…" at bounding box center [586, 388] width 391 height 777
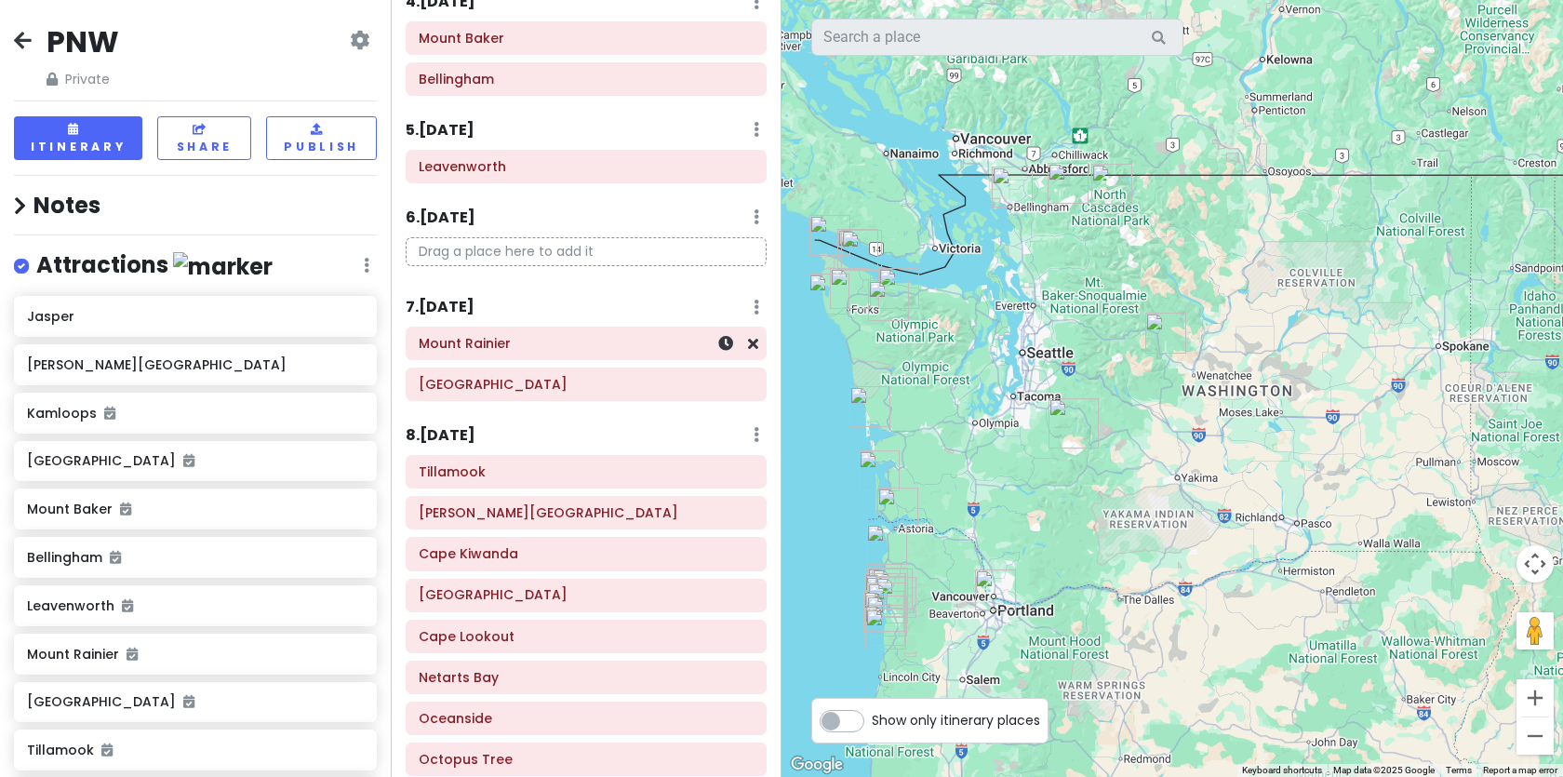
scroll to position [427, 0]
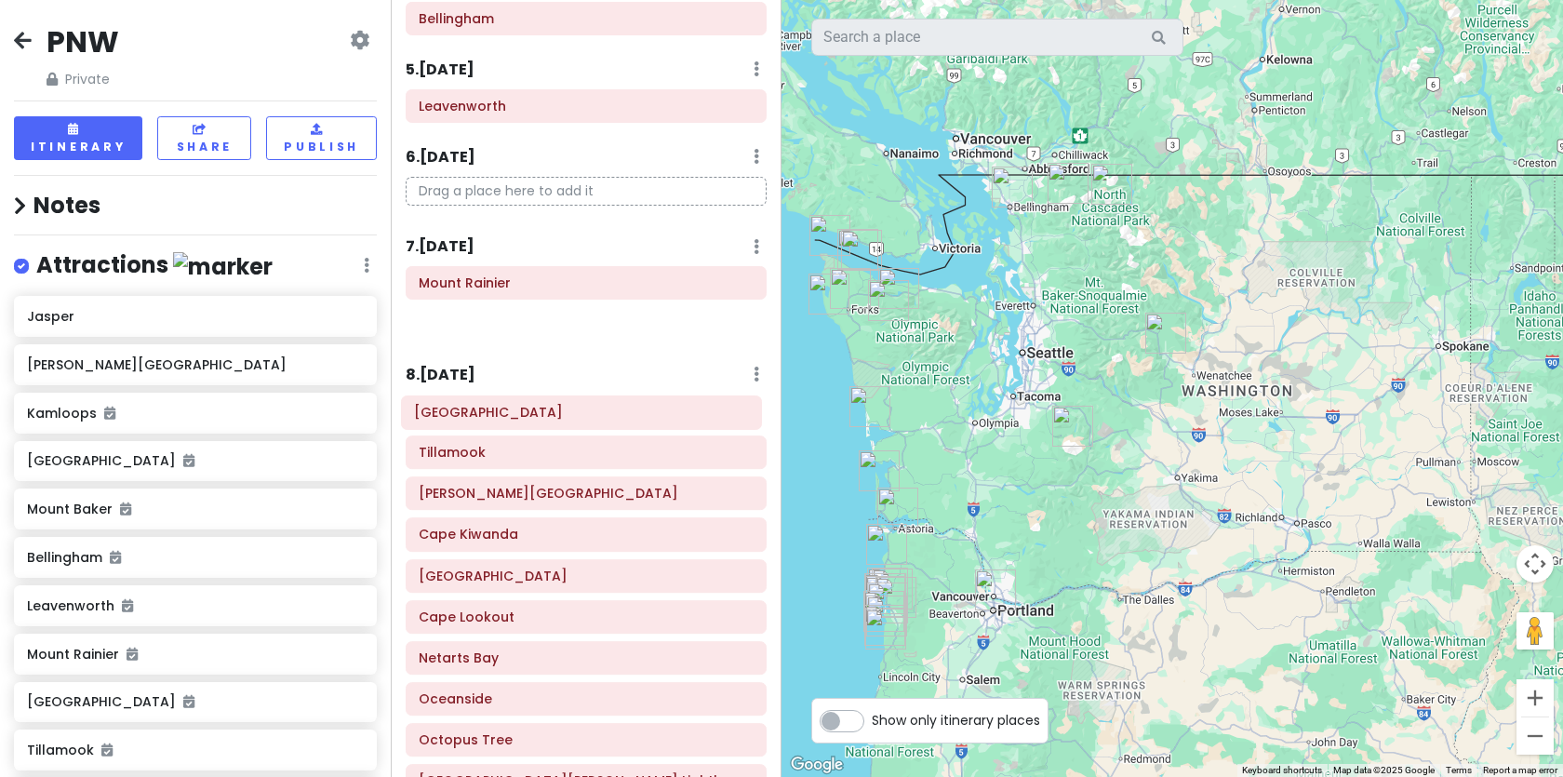
drag, startPoint x: 496, startPoint y: 320, endPoint x: 488, endPoint y: 402, distance: 82.2
click at [488, 402] on div "Itinerary × 1 . Wed 10/1 Edit Day Notes Delete Day Click to add day notes Kamlo…" at bounding box center [586, 388] width 391 height 777
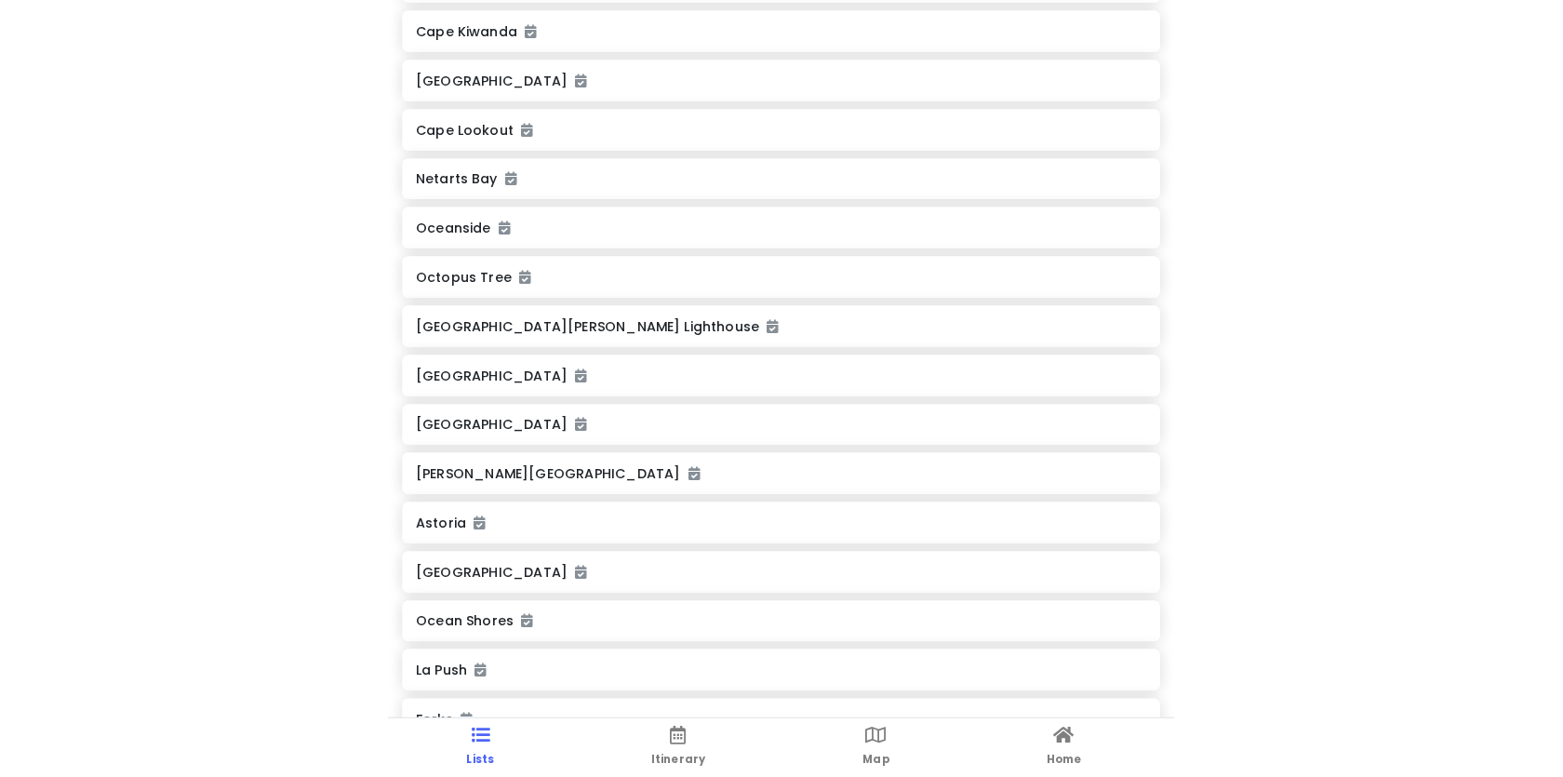
scroll to position [806, 0]
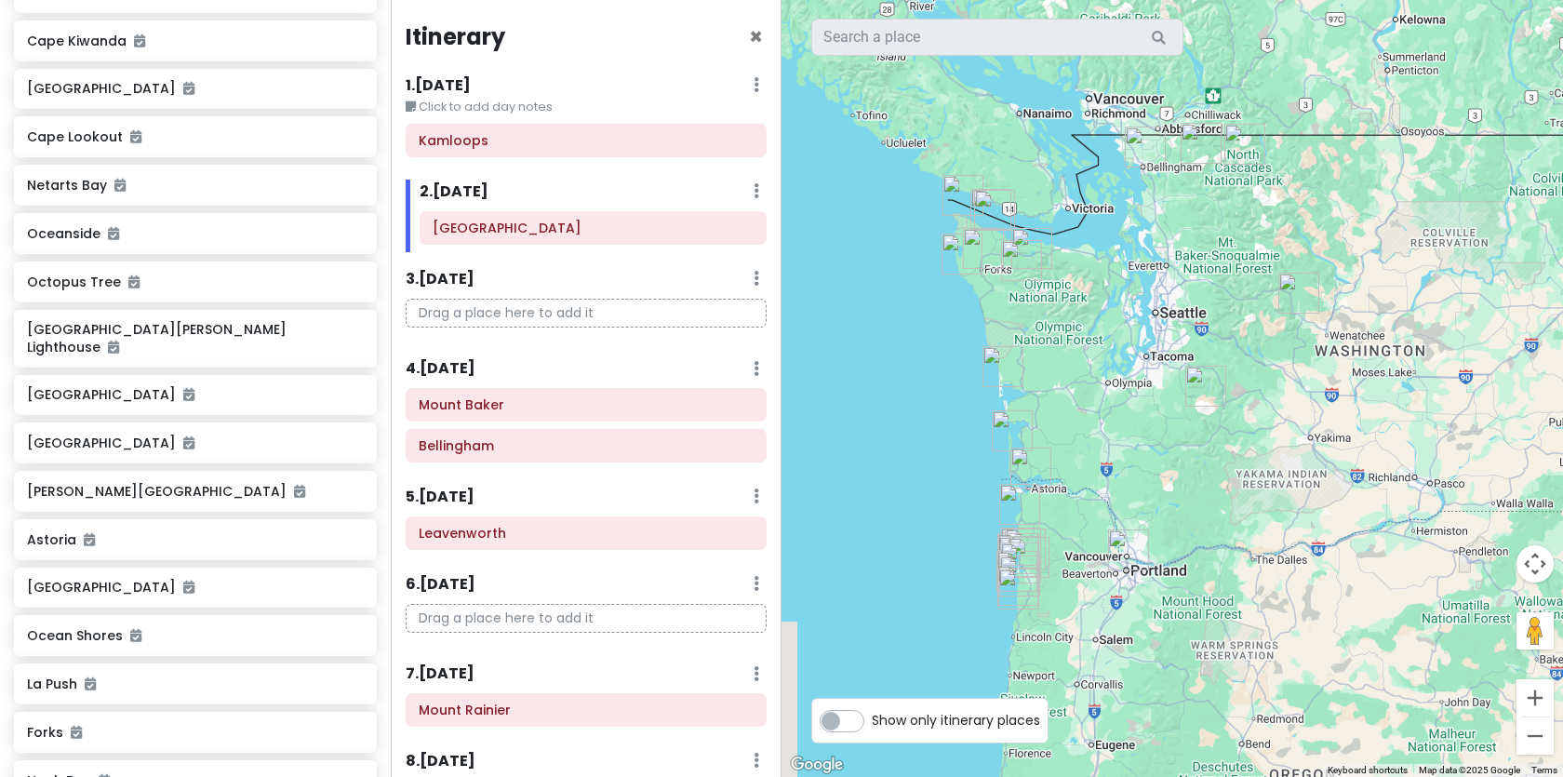
drag, startPoint x: 1135, startPoint y: 556, endPoint x: 1182, endPoint y: 401, distance: 162.4
click at [1182, 401] on div at bounding box center [1171, 388] width 781 height 777
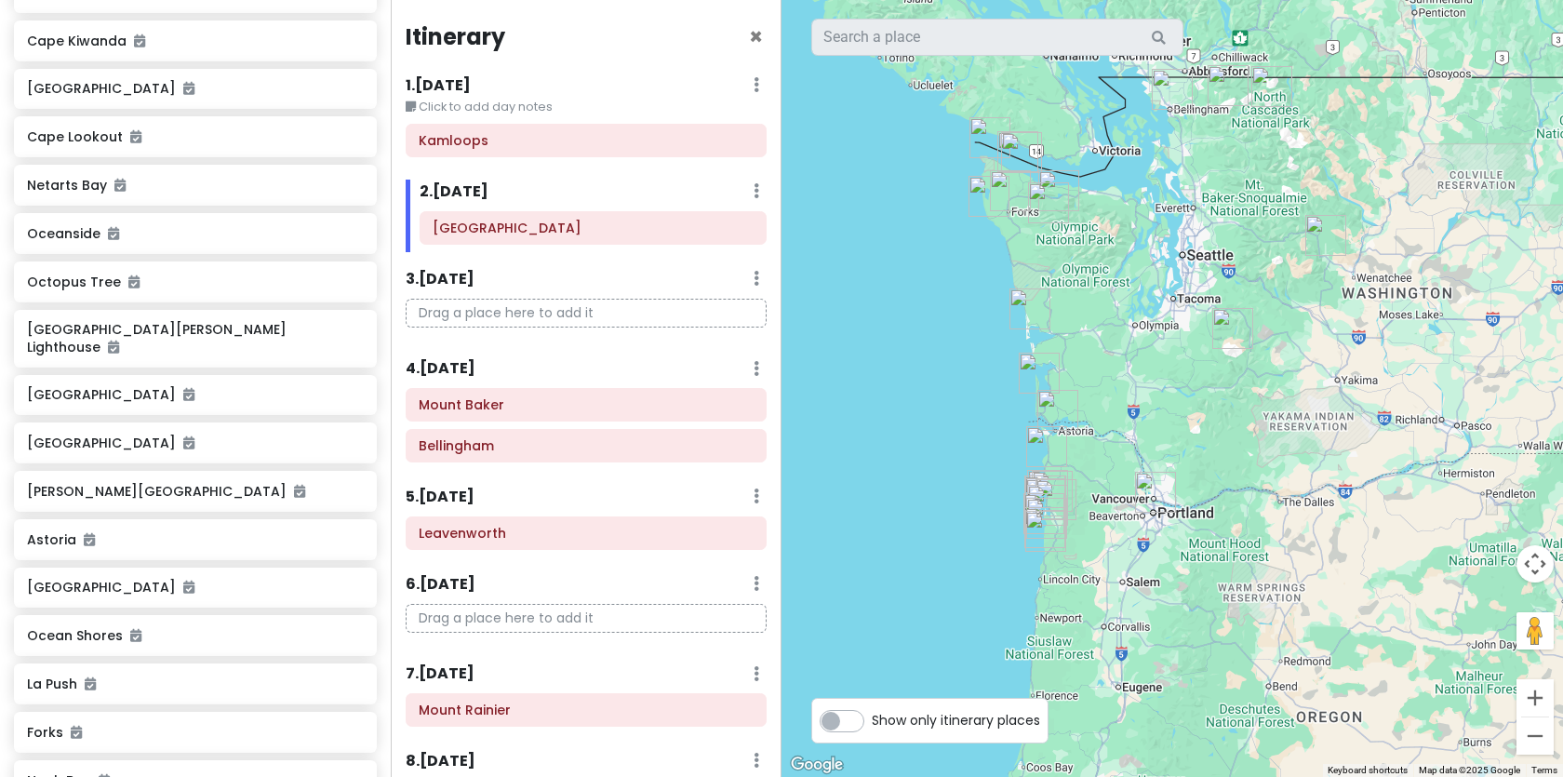
click at [1043, 531] on img "Bob Straub State Park" at bounding box center [1045, 531] width 41 height 41
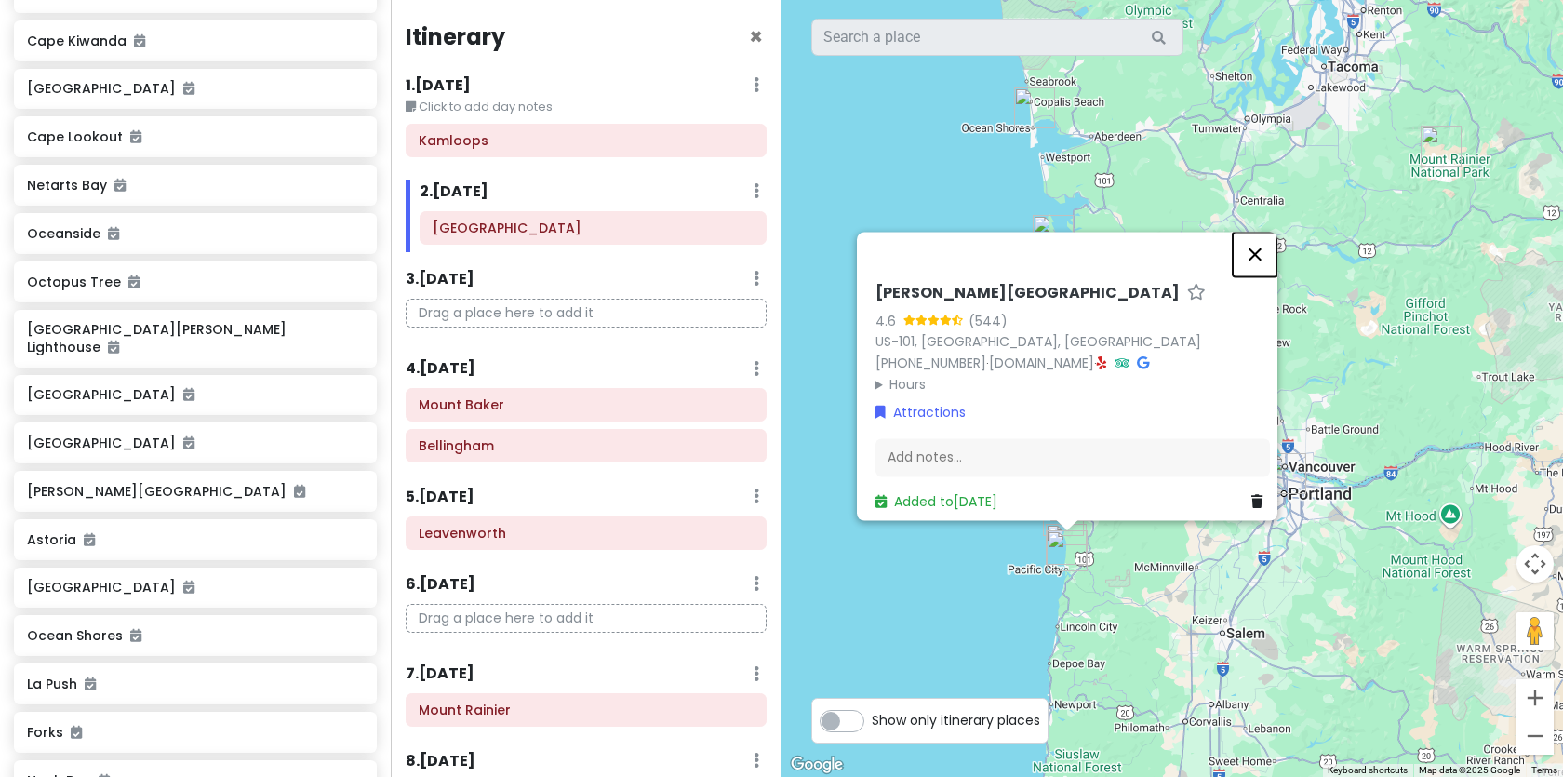
click at [1267, 238] on button "Close" at bounding box center [1255, 254] width 45 height 45
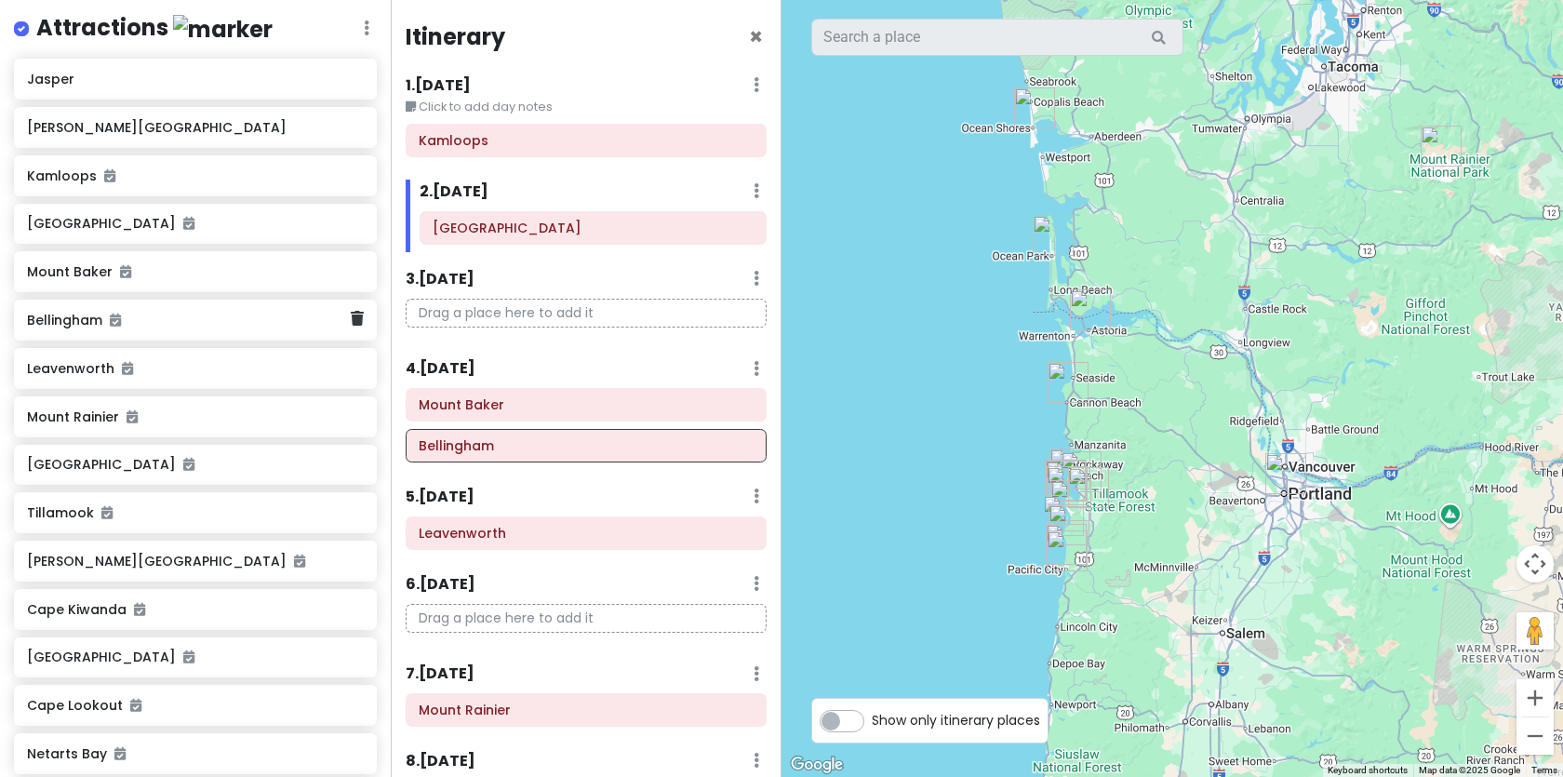
scroll to position [224, 0]
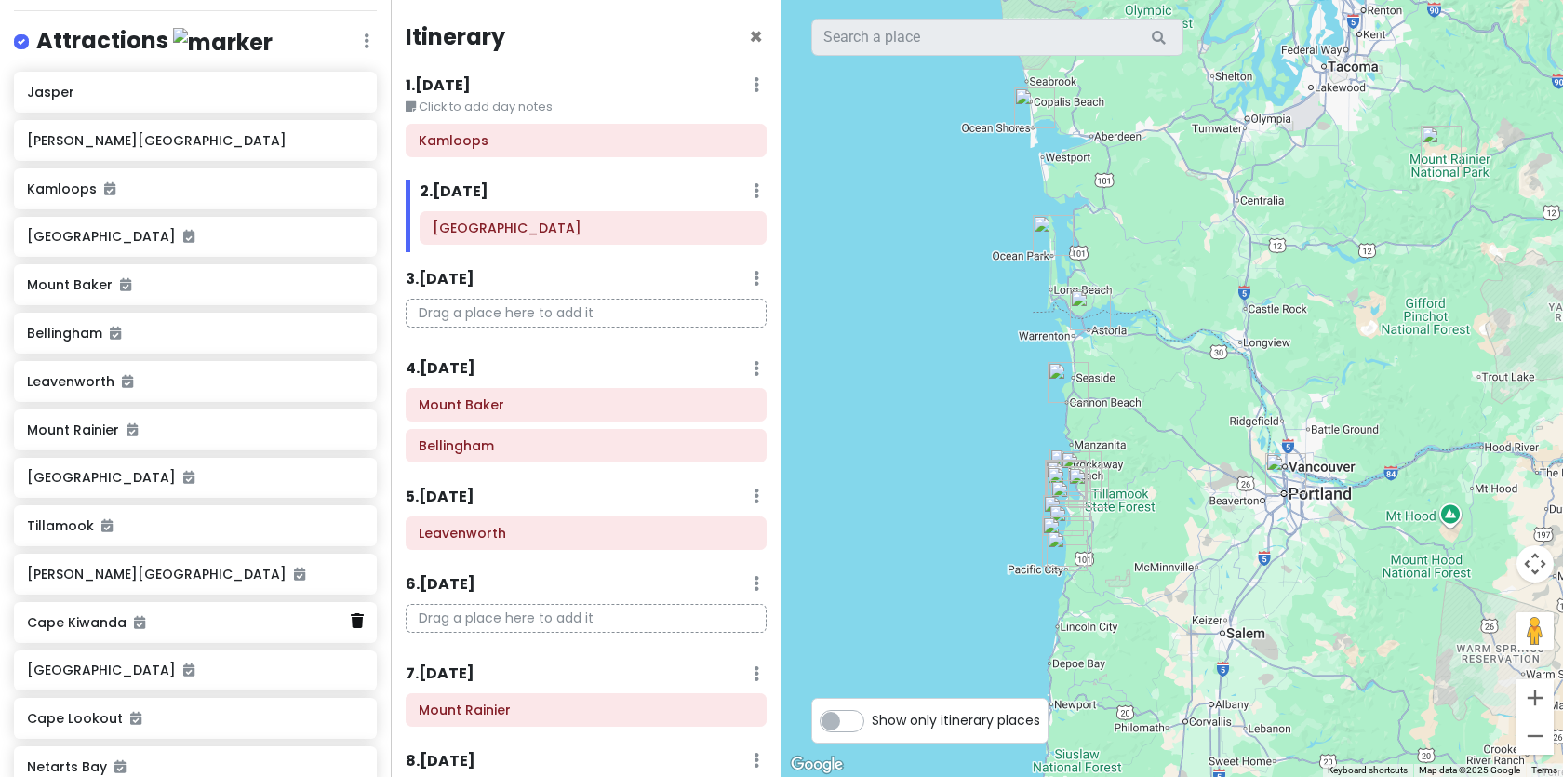
click at [354, 621] on icon at bounding box center [357, 620] width 13 height 15
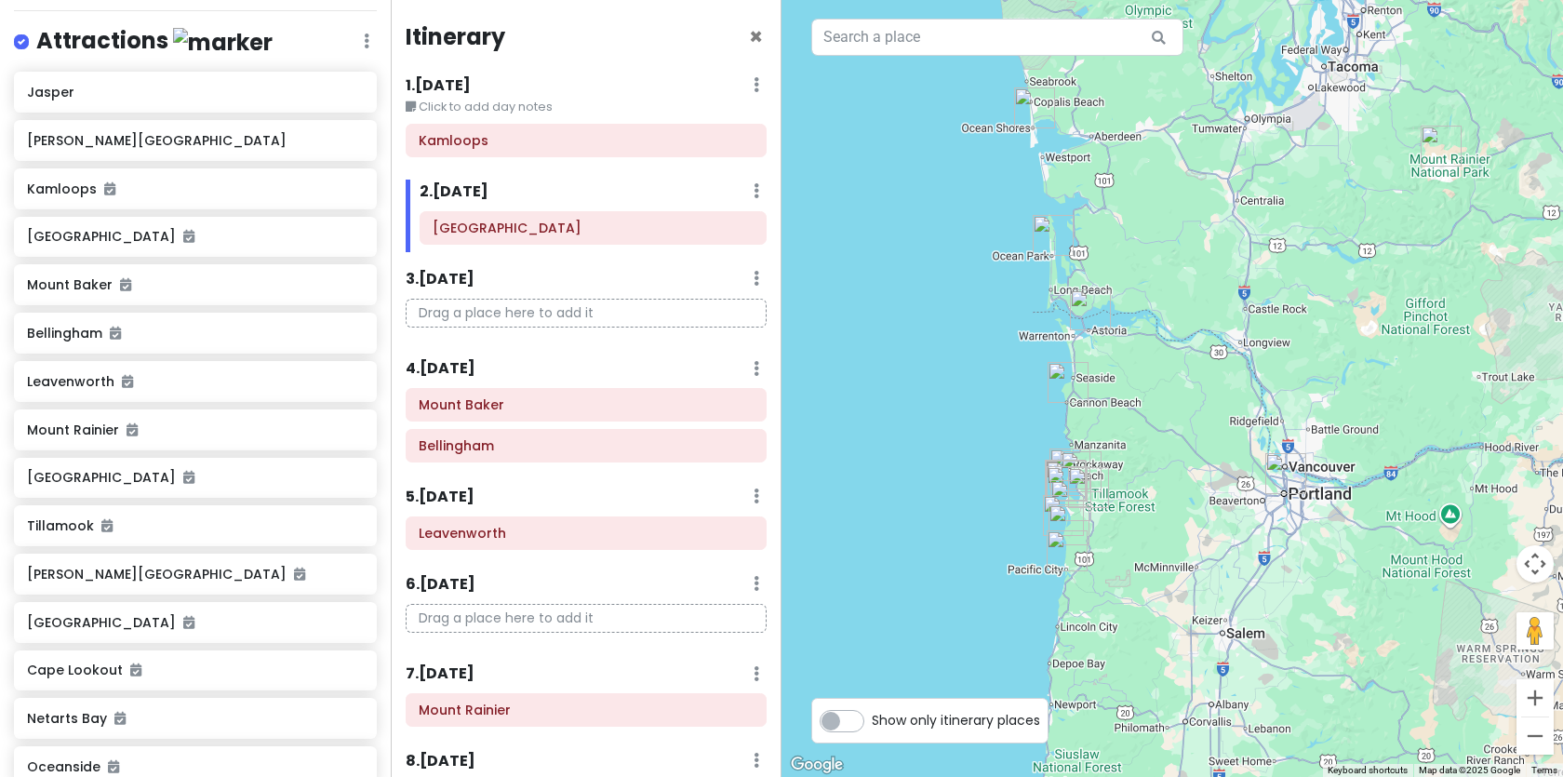
click at [354, 622] on h6 "Sand Lake Recreation Area" at bounding box center [195, 622] width 336 height 17
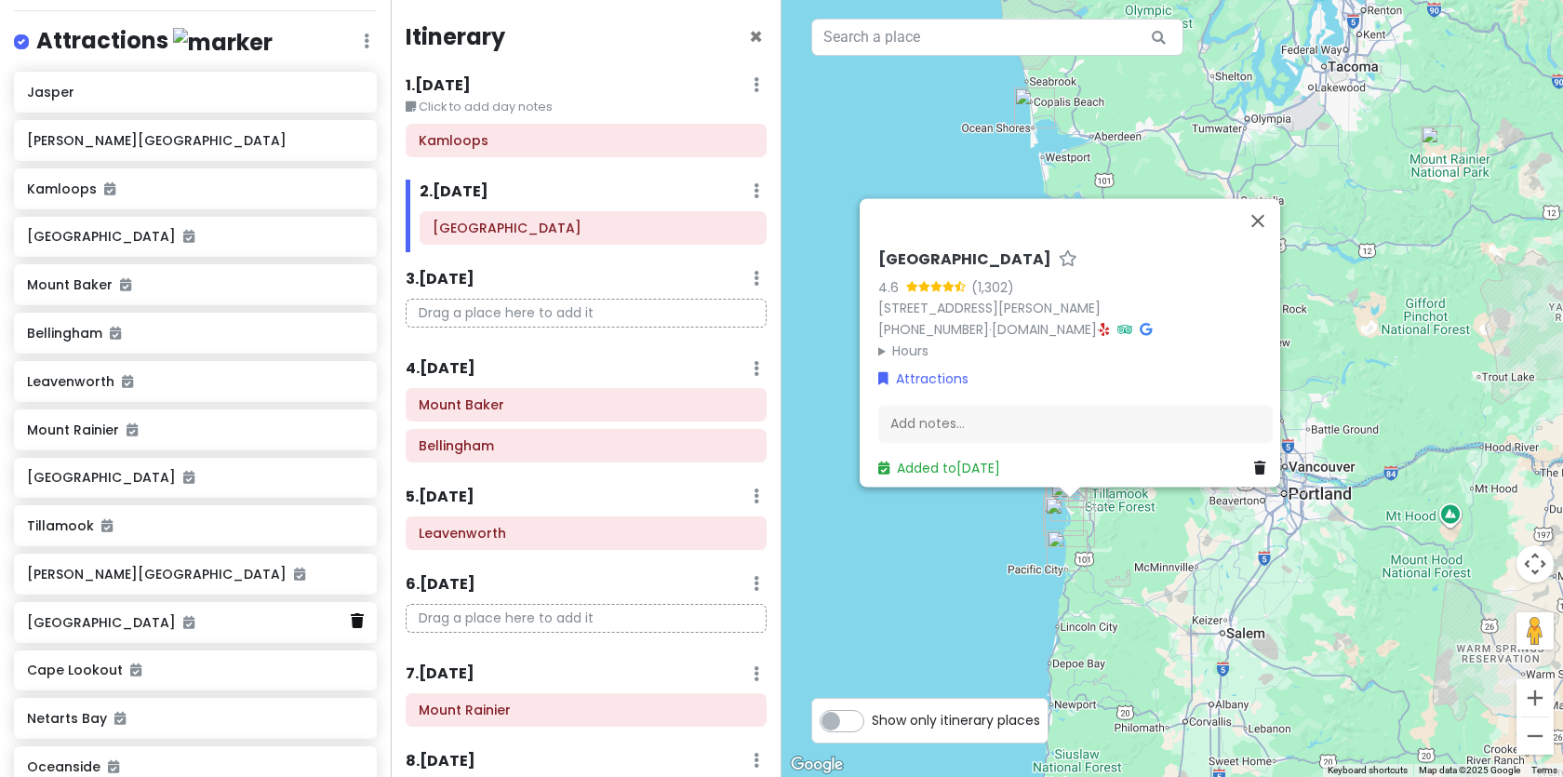
click at [356, 621] on icon at bounding box center [357, 620] width 13 height 15
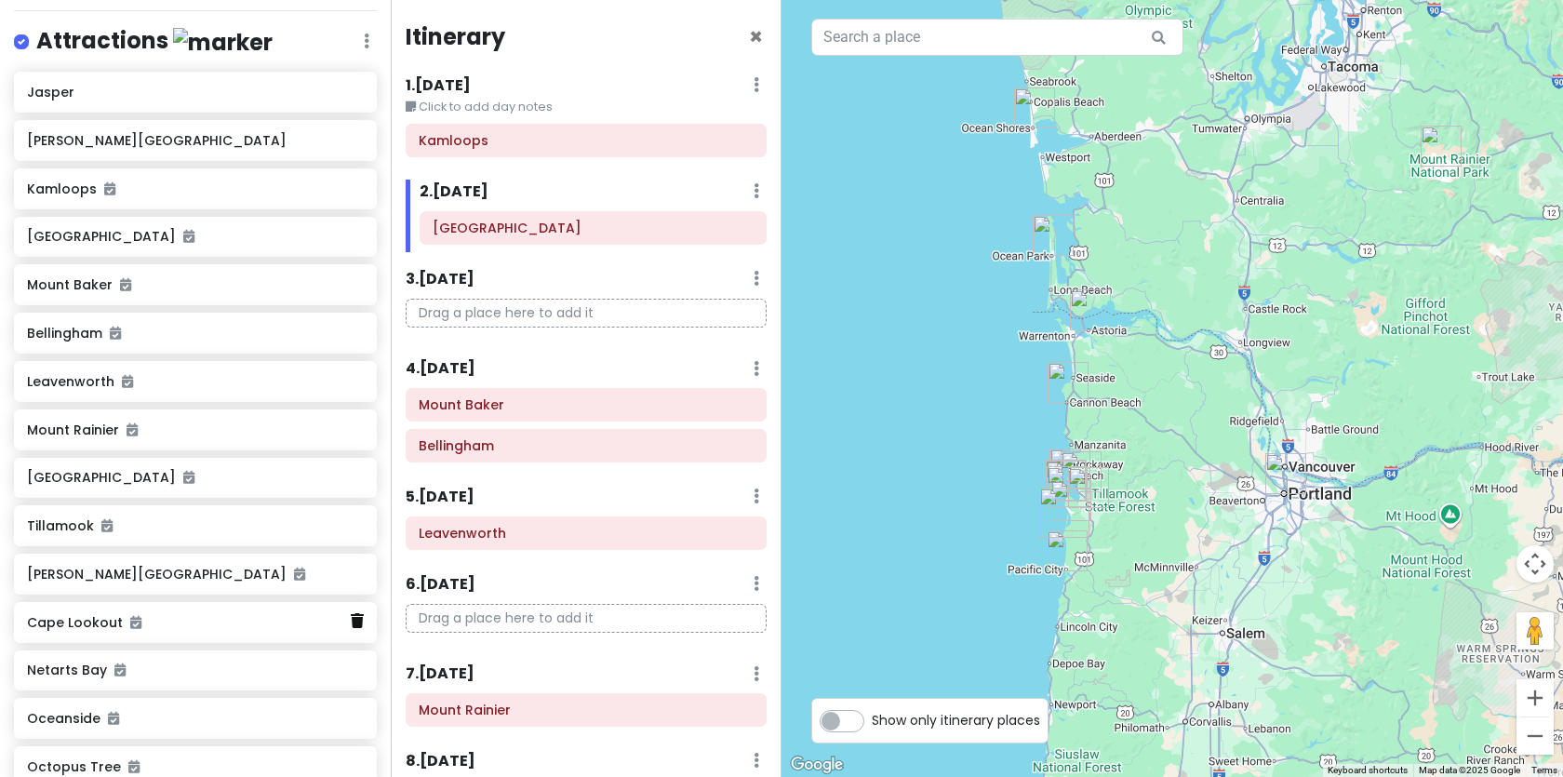
click at [354, 620] on icon at bounding box center [357, 620] width 13 height 15
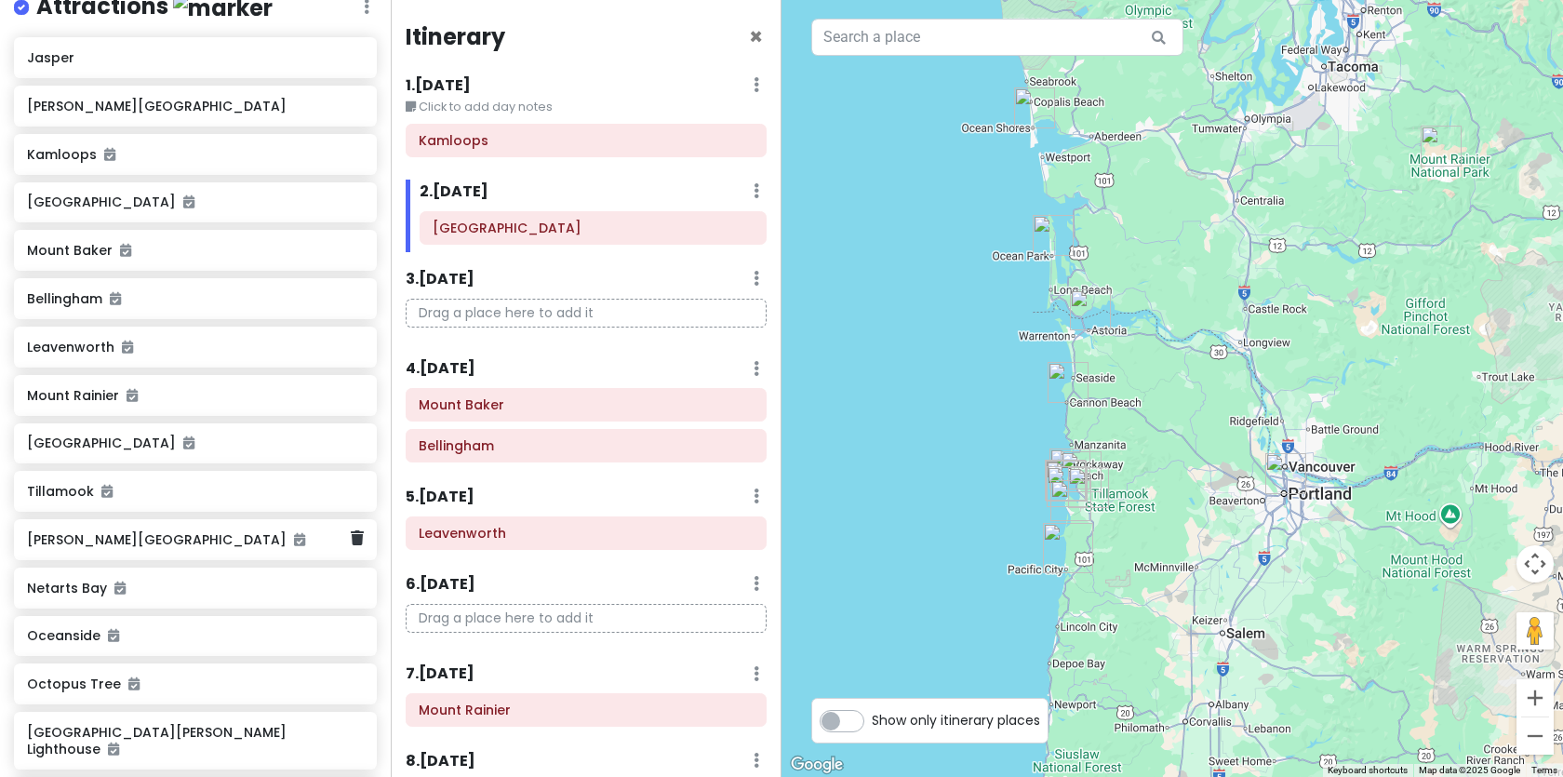
scroll to position [260, 0]
click at [356, 590] on icon at bounding box center [357, 585] width 13 height 15
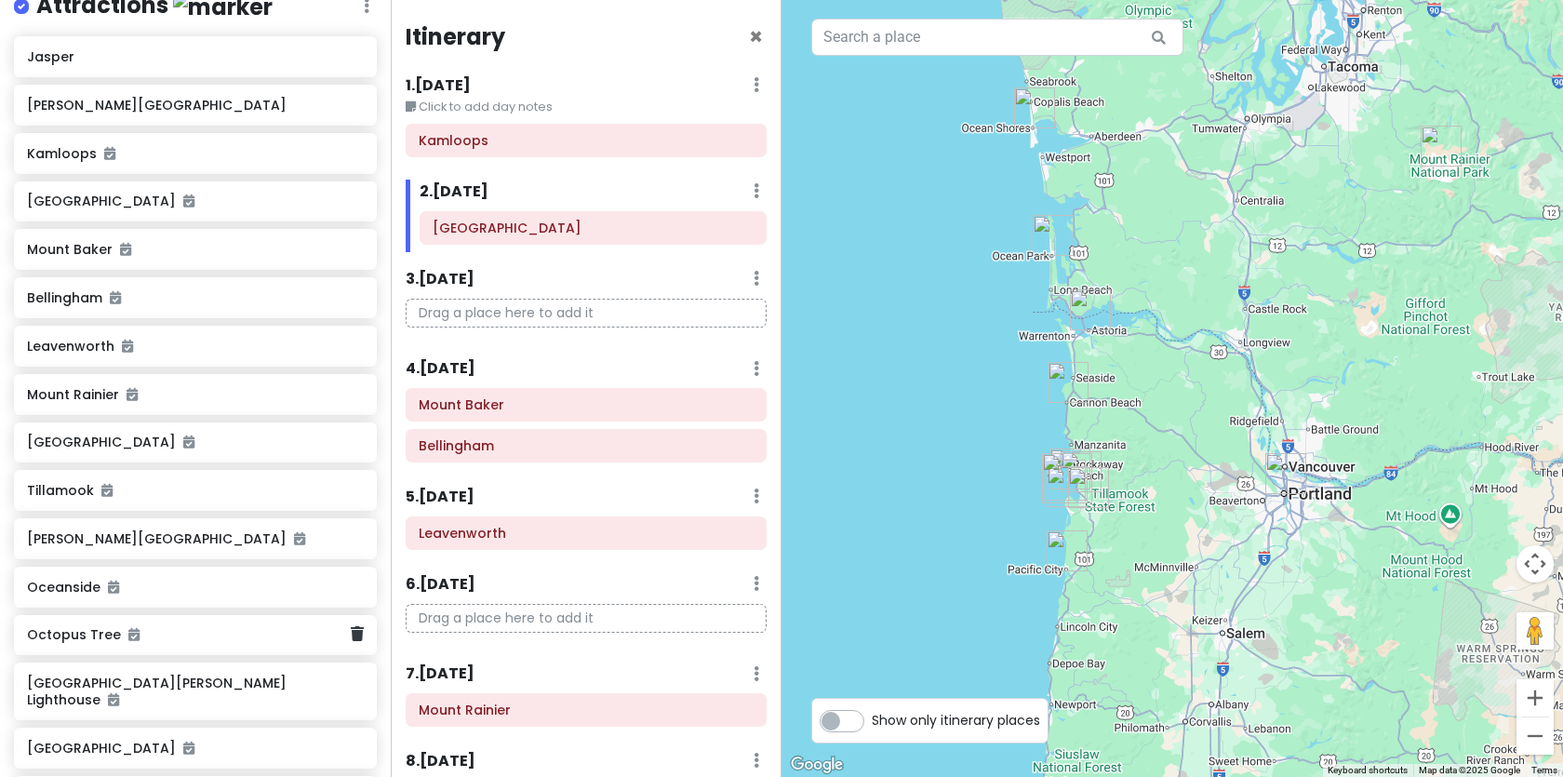
click at [355, 627] on icon at bounding box center [357, 633] width 13 height 15
click at [1088, 483] on img "Tillamook" at bounding box center [1088, 487] width 41 height 41
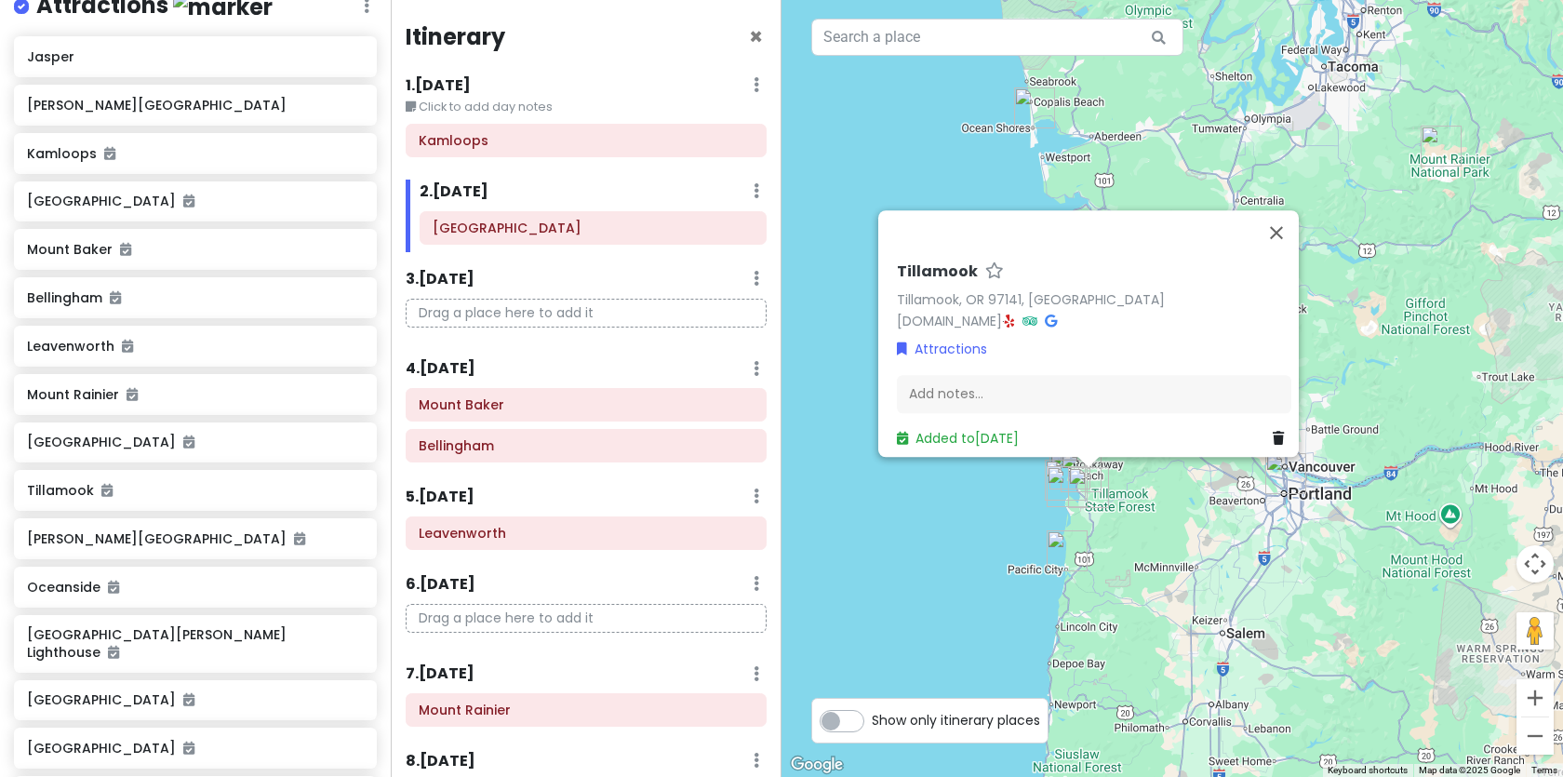
click at [1088, 483] on img "Tillamook" at bounding box center [1088, 487] width 41 height 41
click at [1117, 581] on div "To navigate, press the arrow keys. Tillamook Tillamook, OR 97141, USA www.tilla…" at bounding box center [1171, 388] width 781 height 777
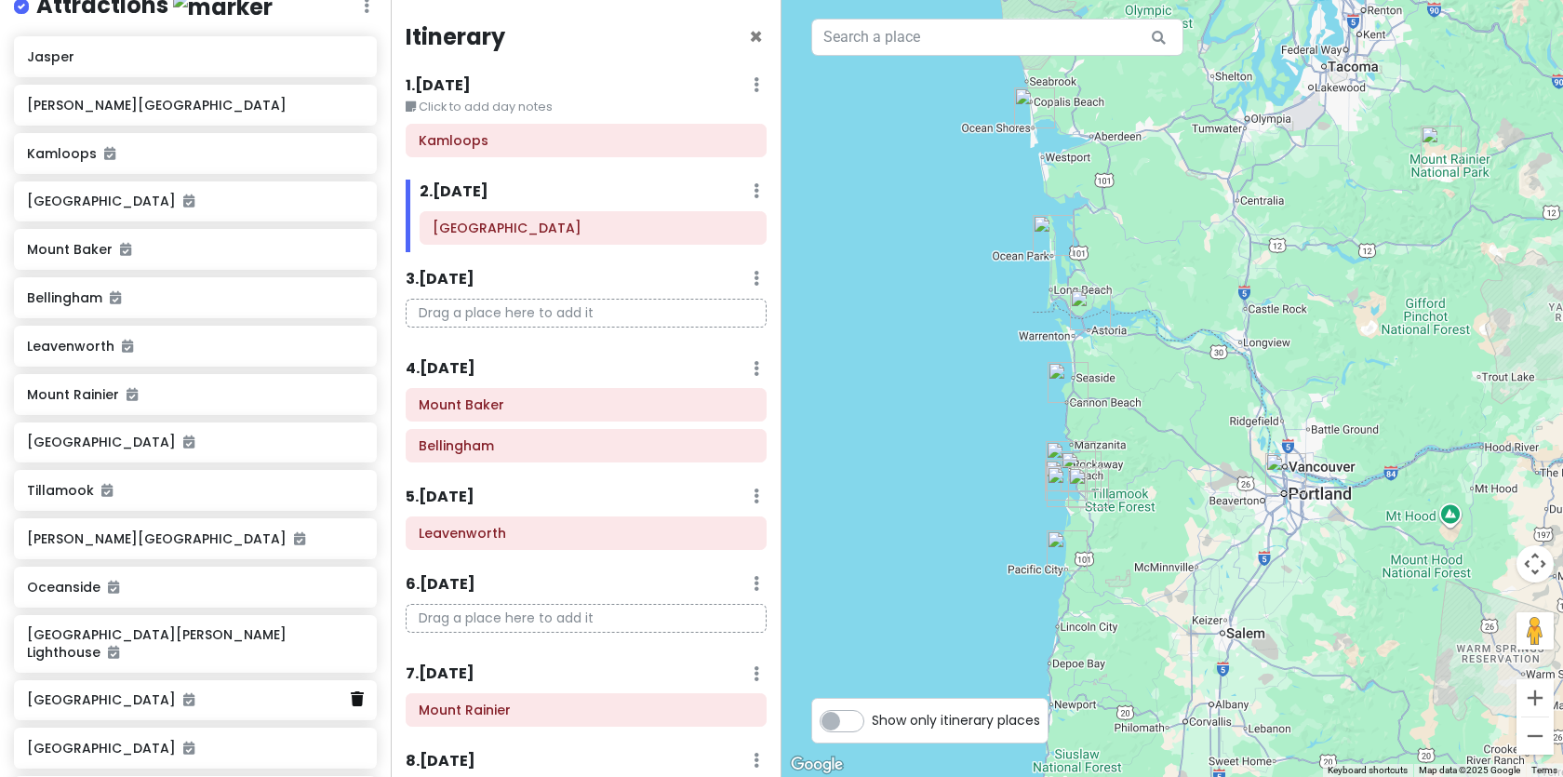
click at [357, 691] on icon at bounding box center [357, 698] width 13 height 15
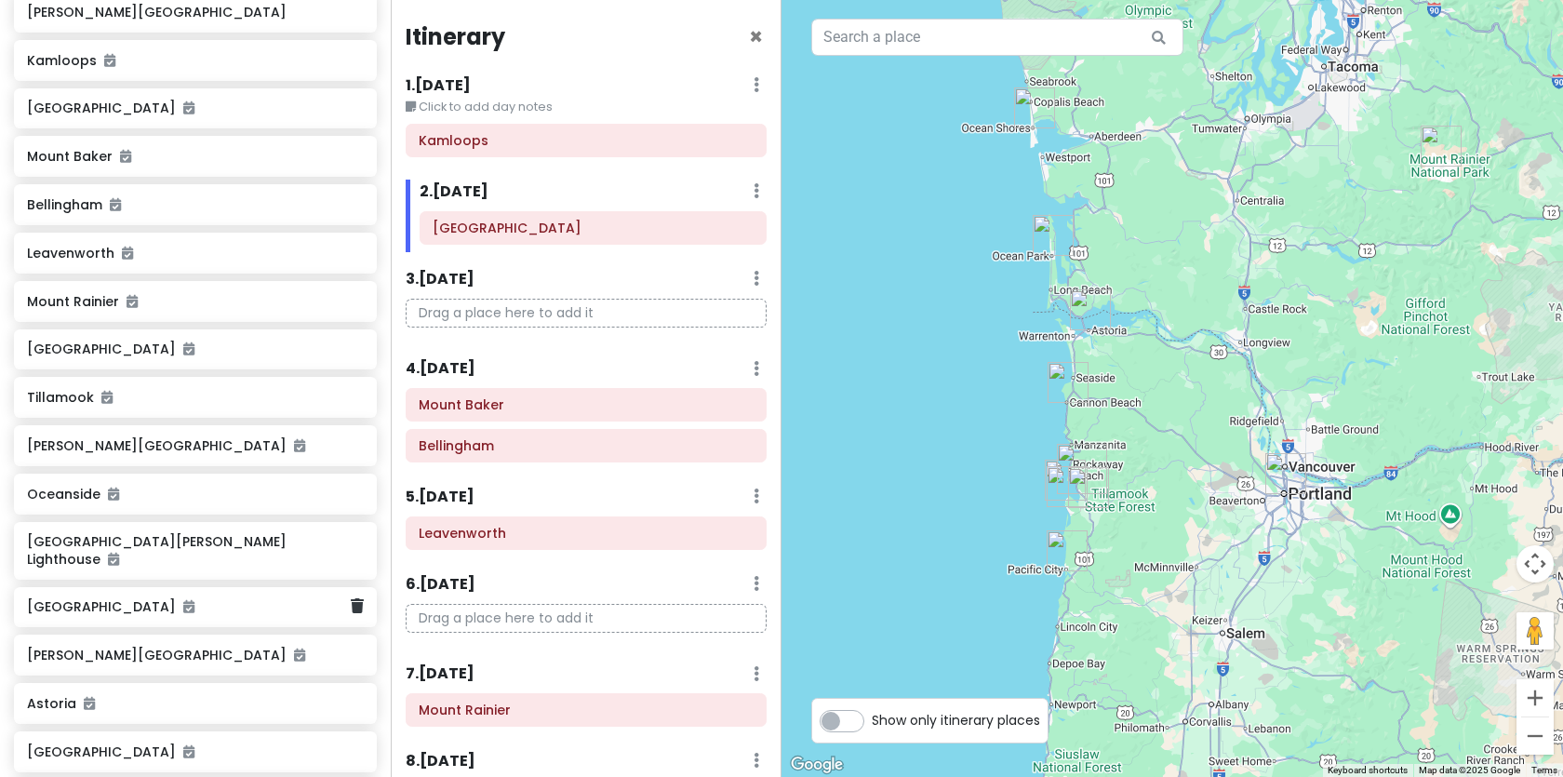
scroll to position [394, 0]
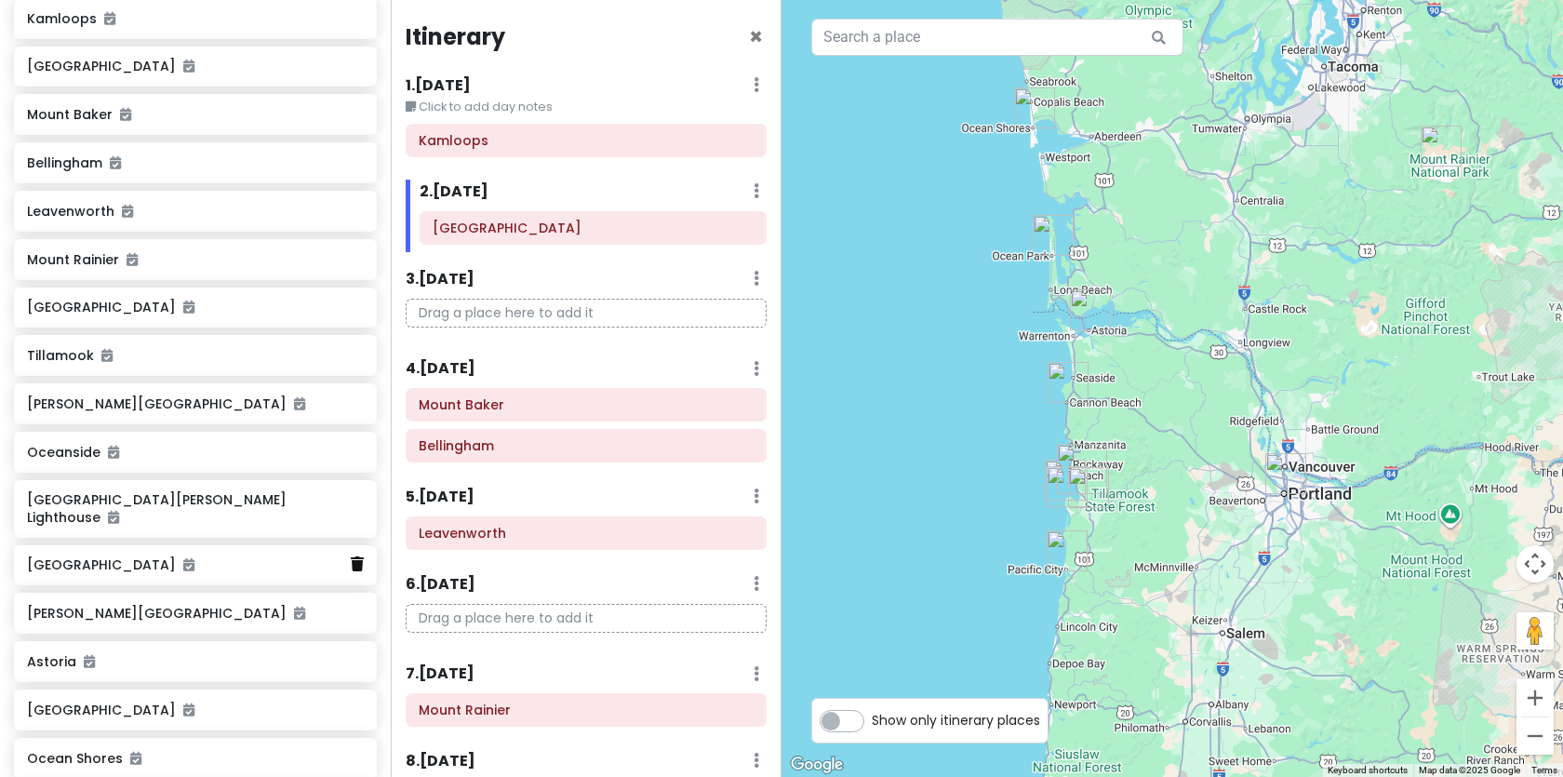
click at [361, 556] on icon at bounding box center [357, 563] width 13 height 15
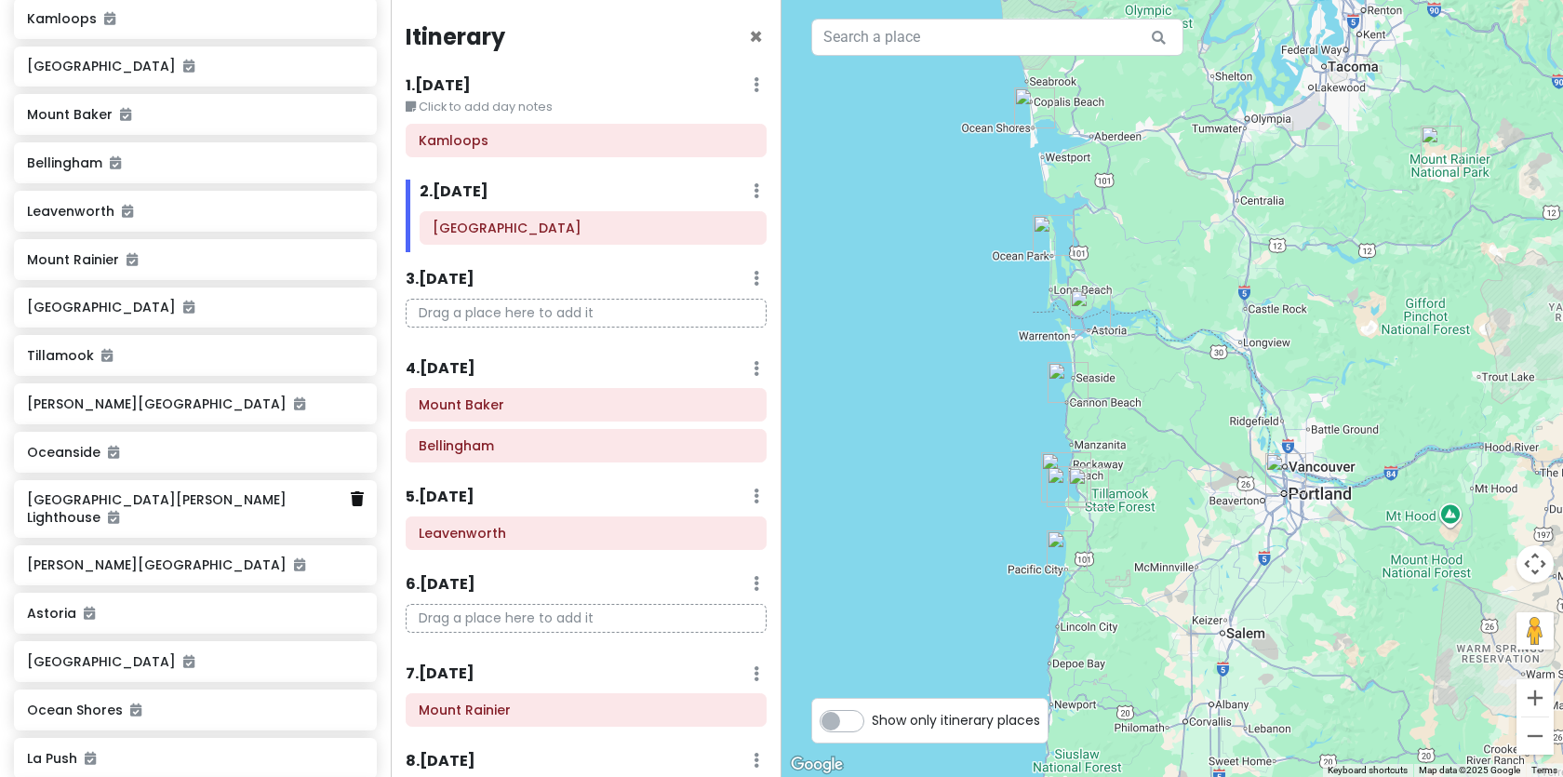
click at [357, 491] on icon at bounding box center [357, 498] width 13 height 15
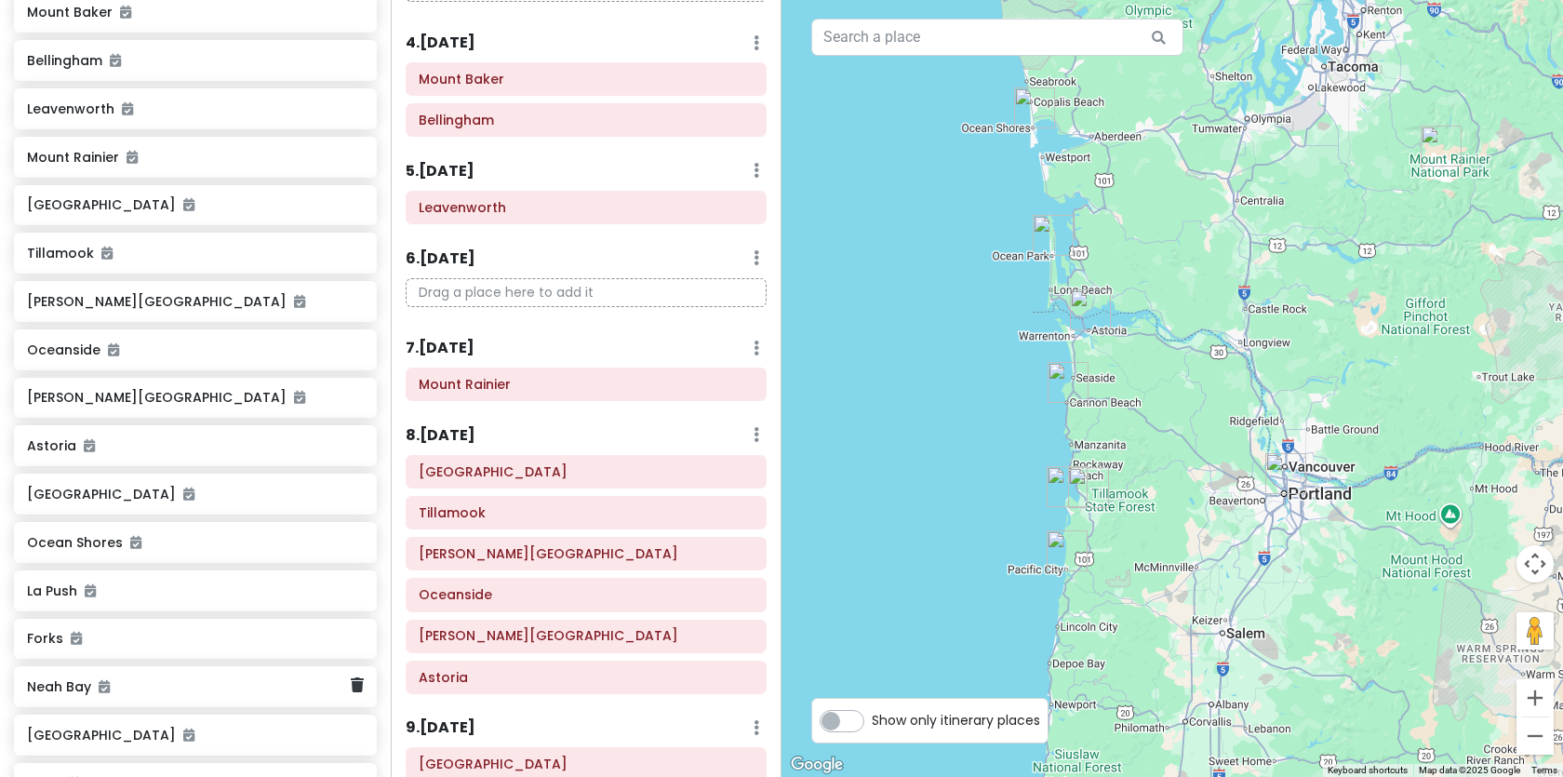
scroll to position [542, 0]
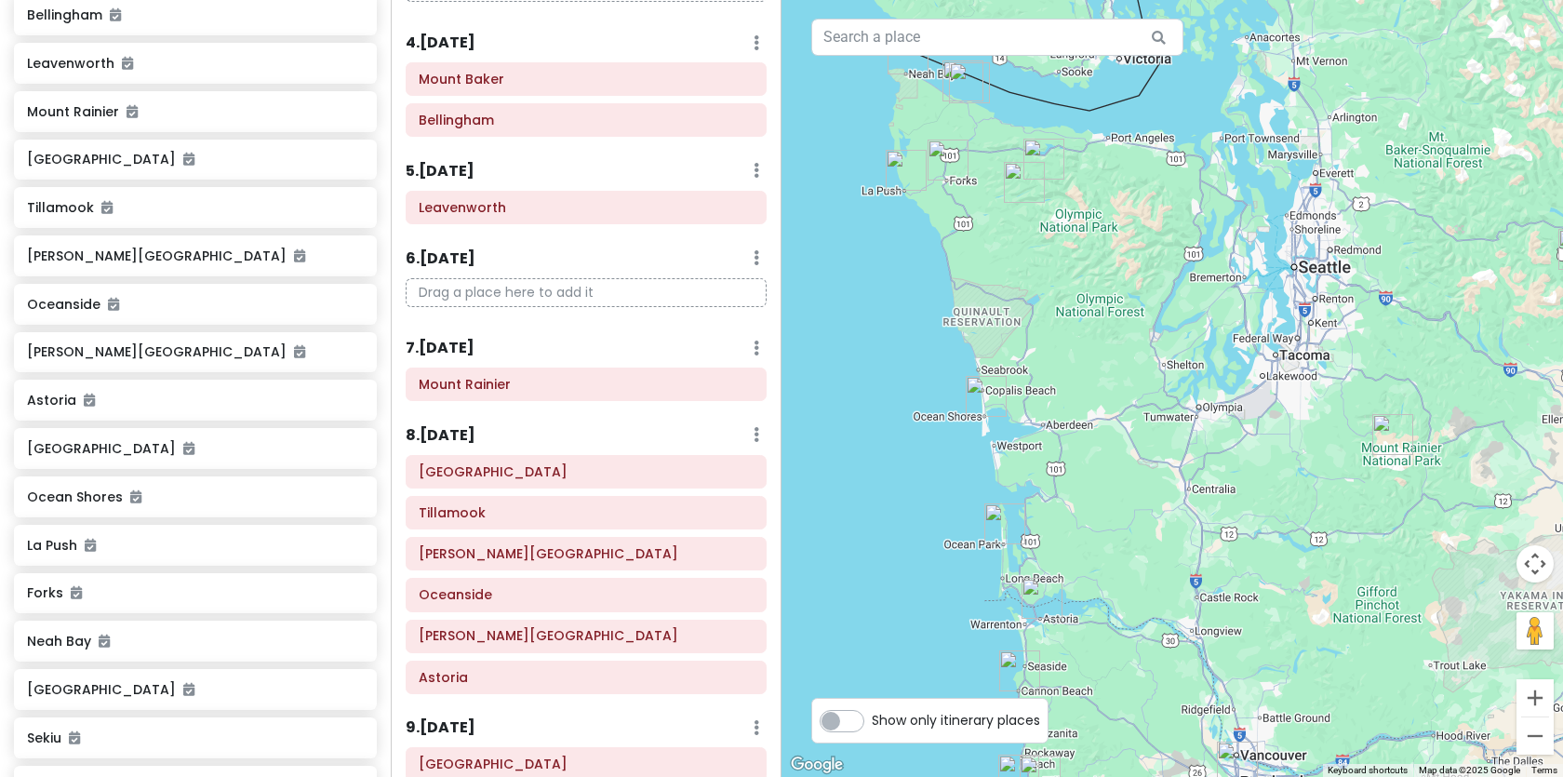
drag, startPoint x: 1235, startPoint y: 353, endPoint x: 1152, endPoint y: 701, distance: 358.6
click at [1155, 700] on div at bounding box center [1171, 388] width 781 height 777
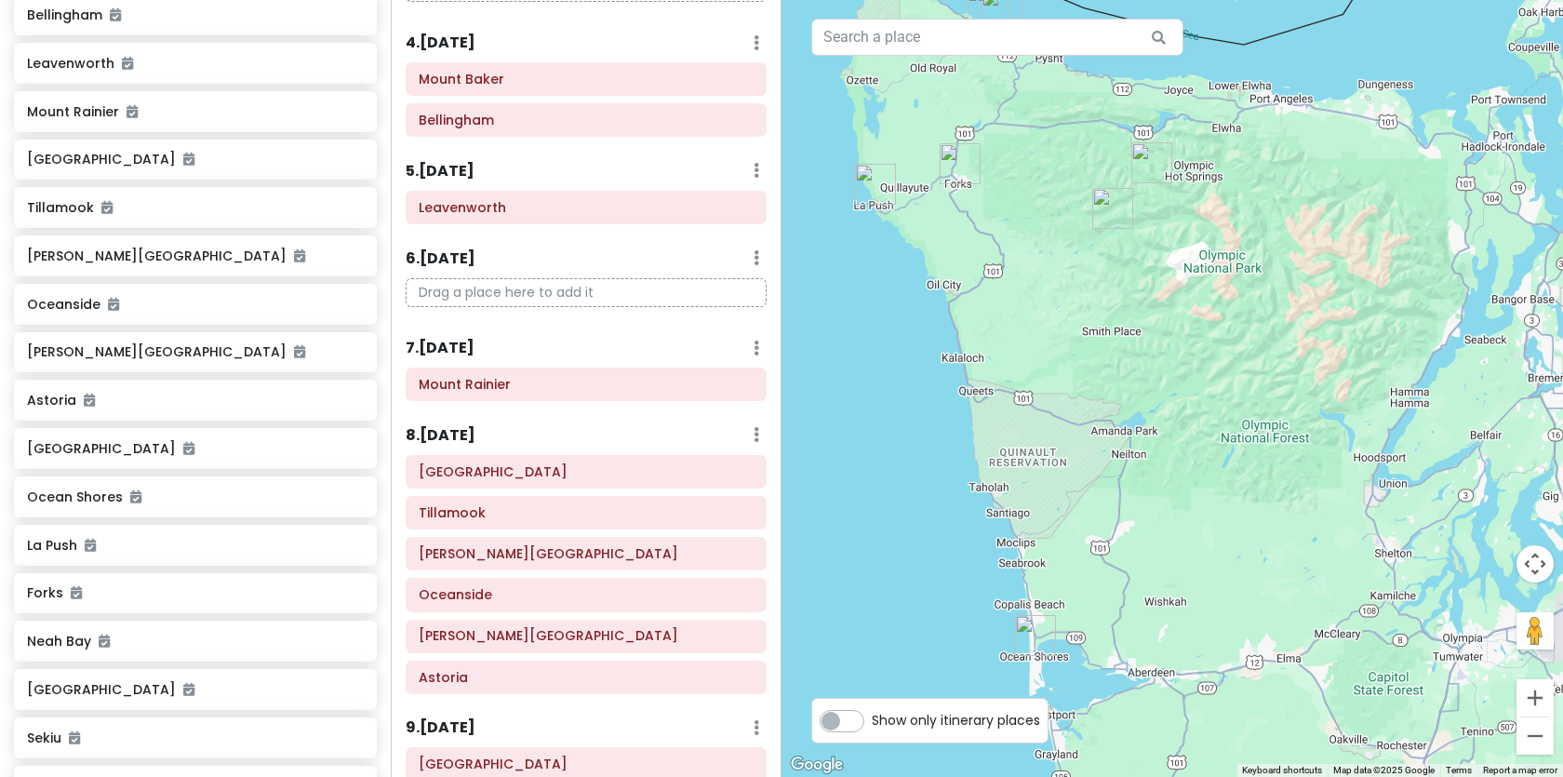
drag, startPoint x: 945, startPoint y: 380, endPoint x: 1007, endPoint y: 232, distance: 161.0
click at [1007, 232] on div at bounding box center [1171, 388] width 781 height 777
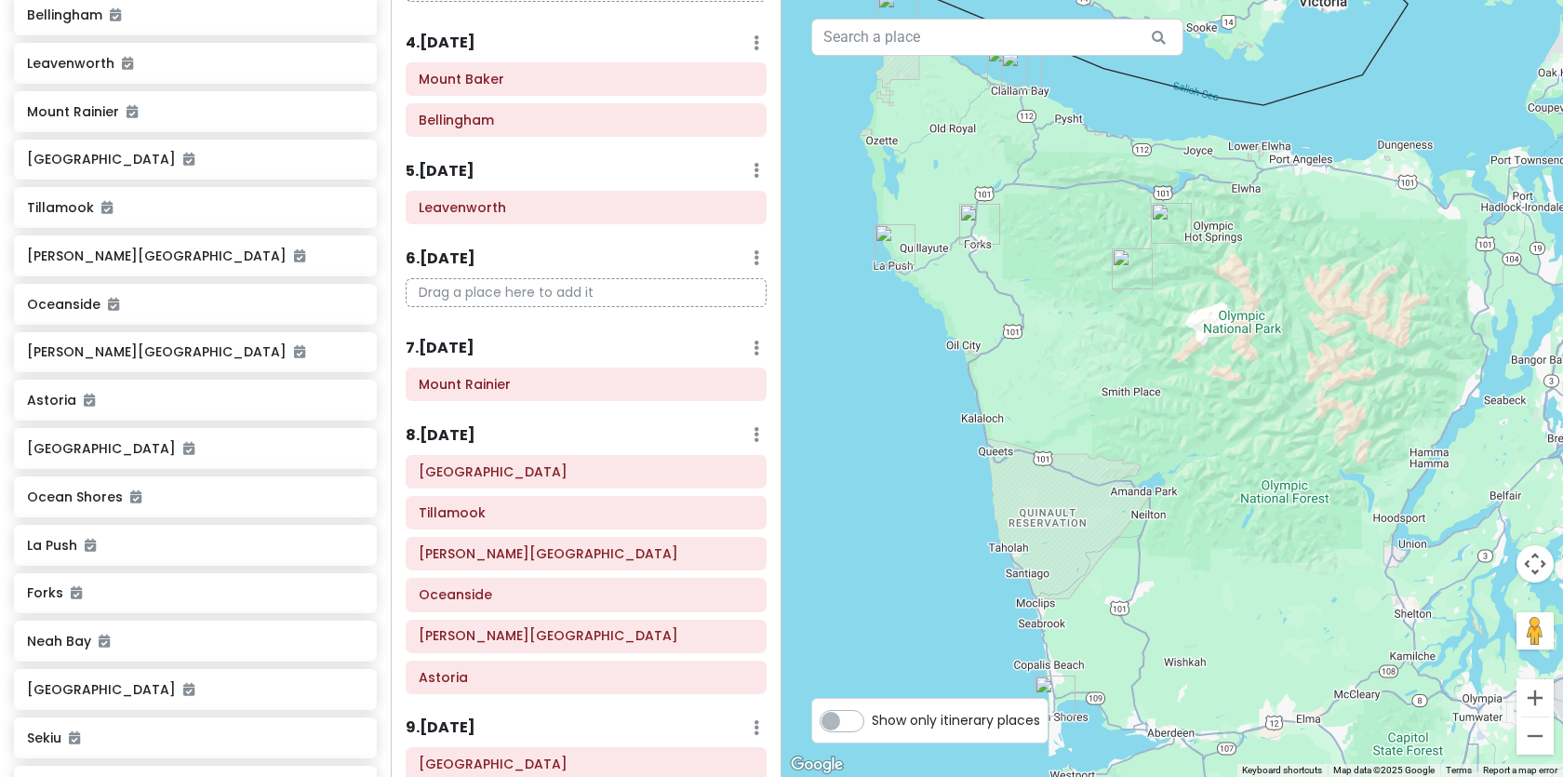
drag, startPoint x: 971, startPoint y: 290, endPoint x: 1019, endPoint y: 436, distance: 153.6
click at [1021, 436] on div at bounding box center [1171, 388] width 781 height 777
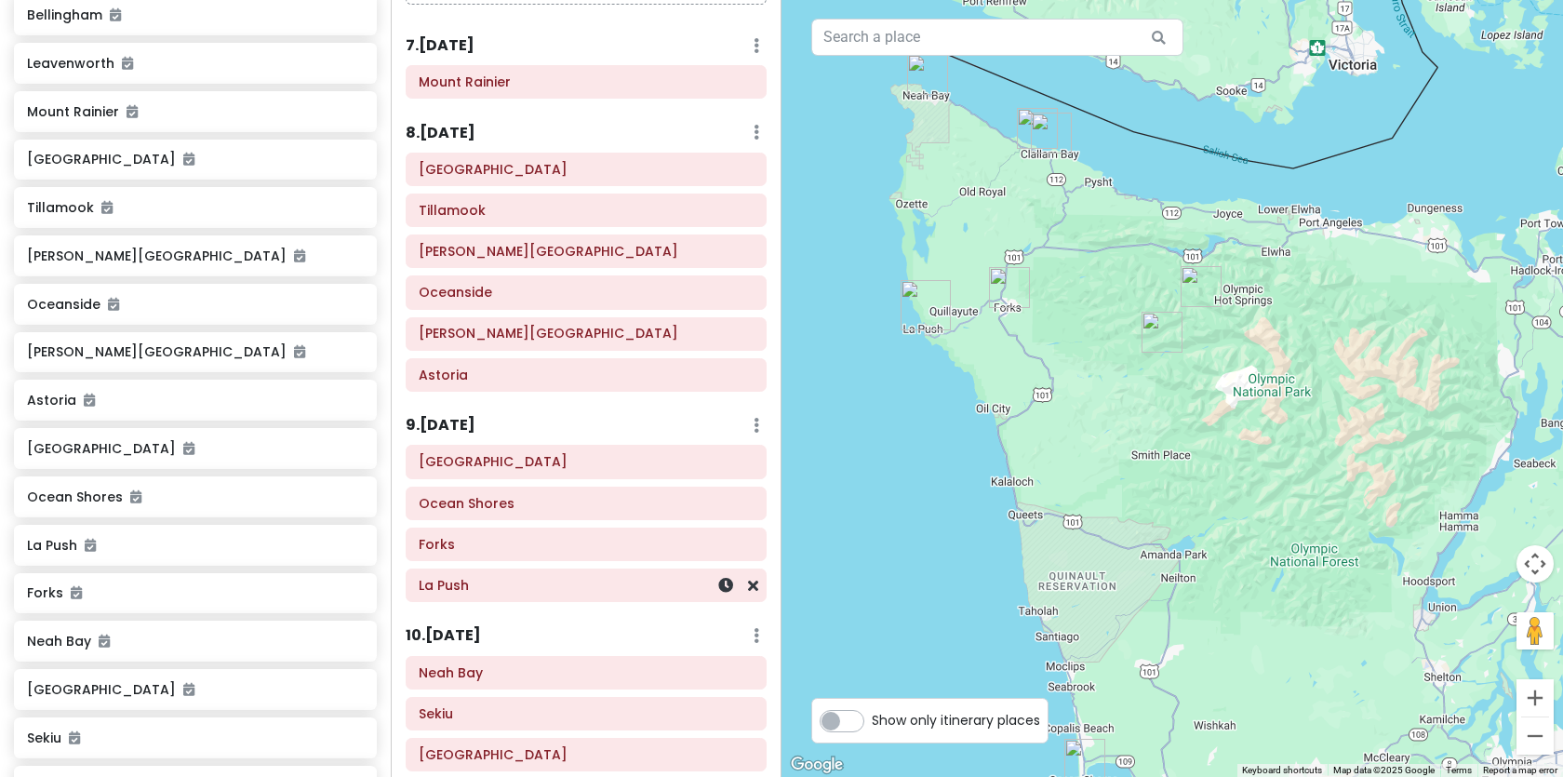
scroll to position [632, 0]
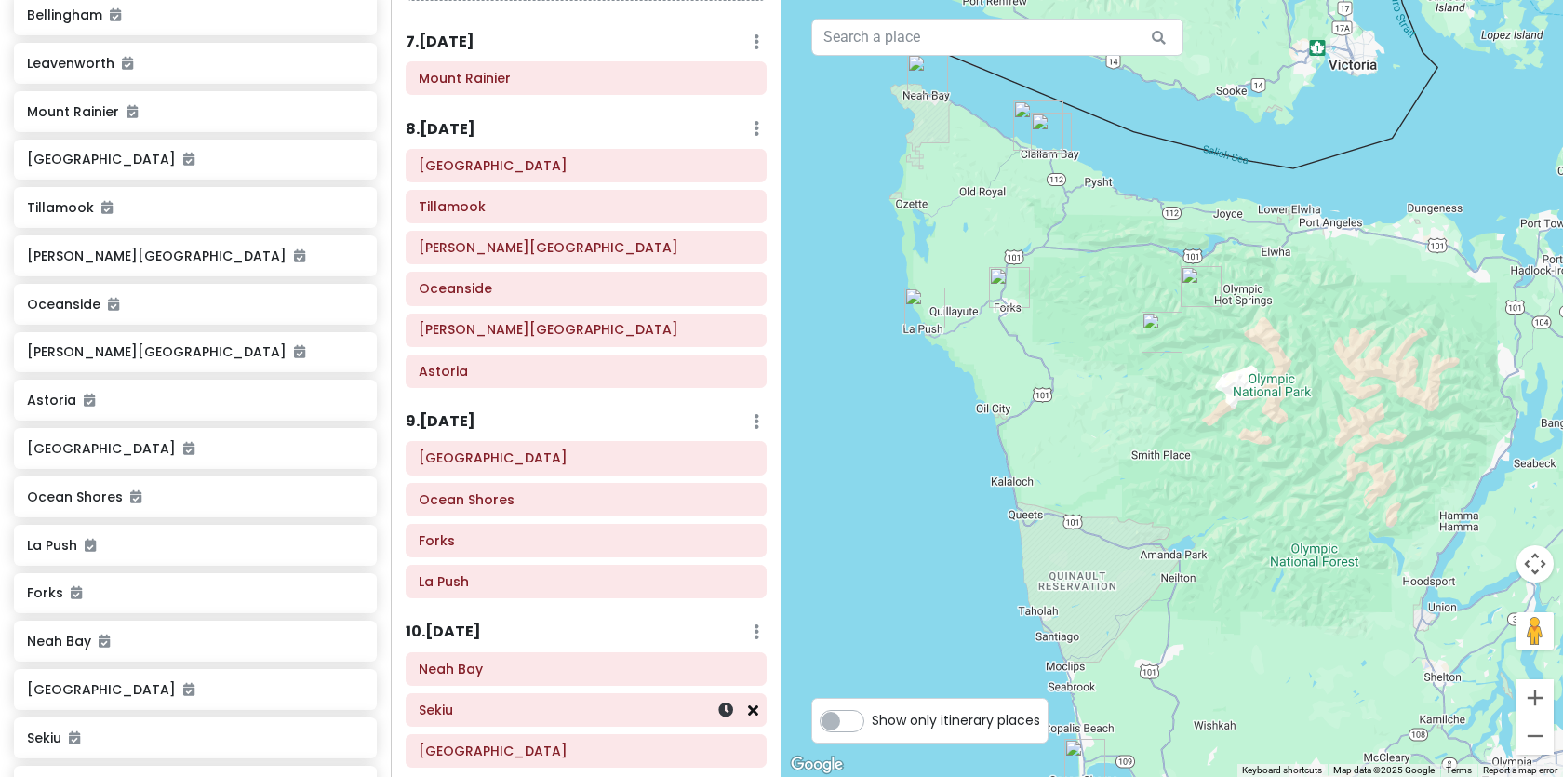
click at [752, 710] on icon at bounding box center [753, 709] width 10 height 15
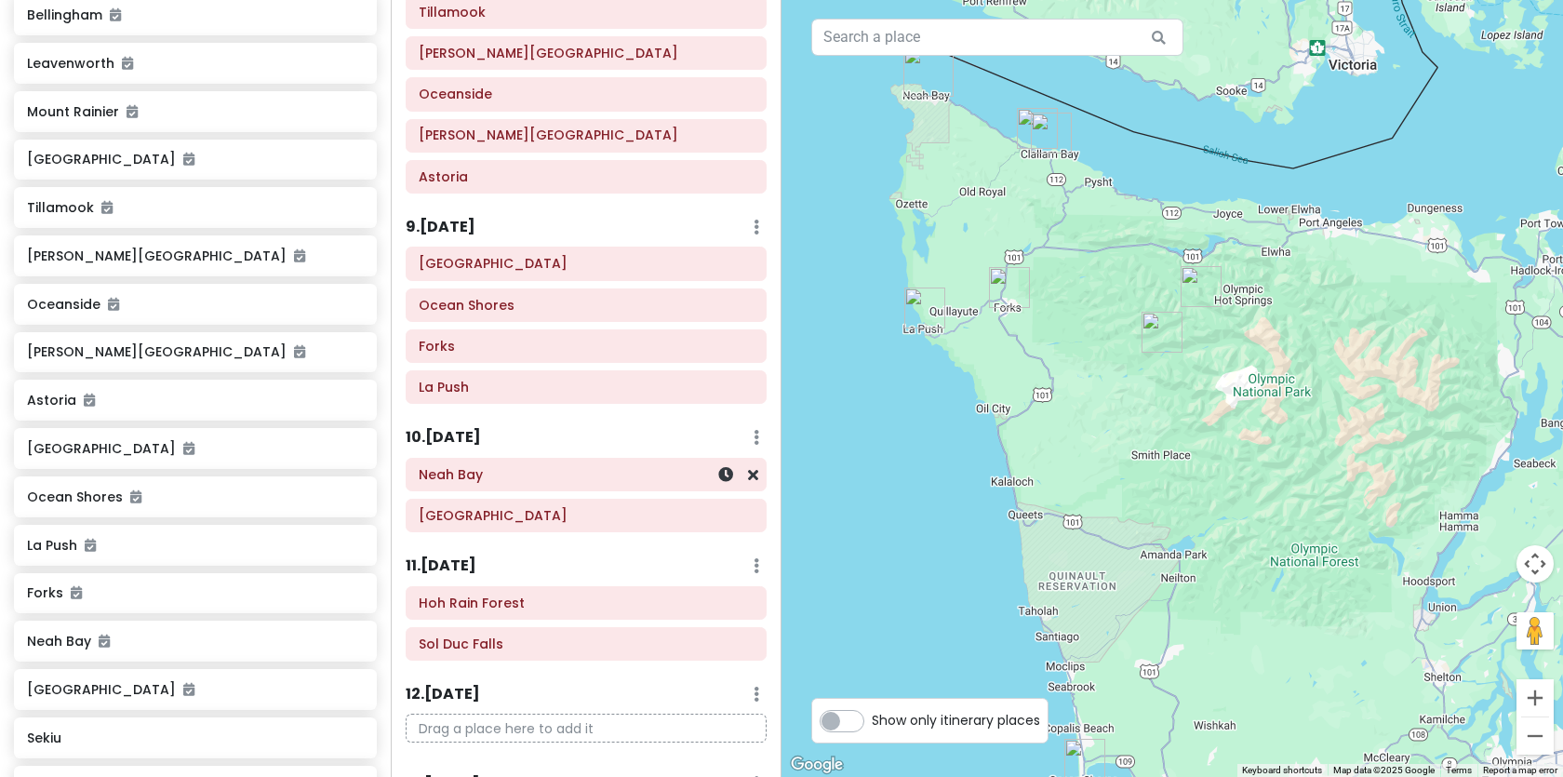
scroll to position [842, 0]
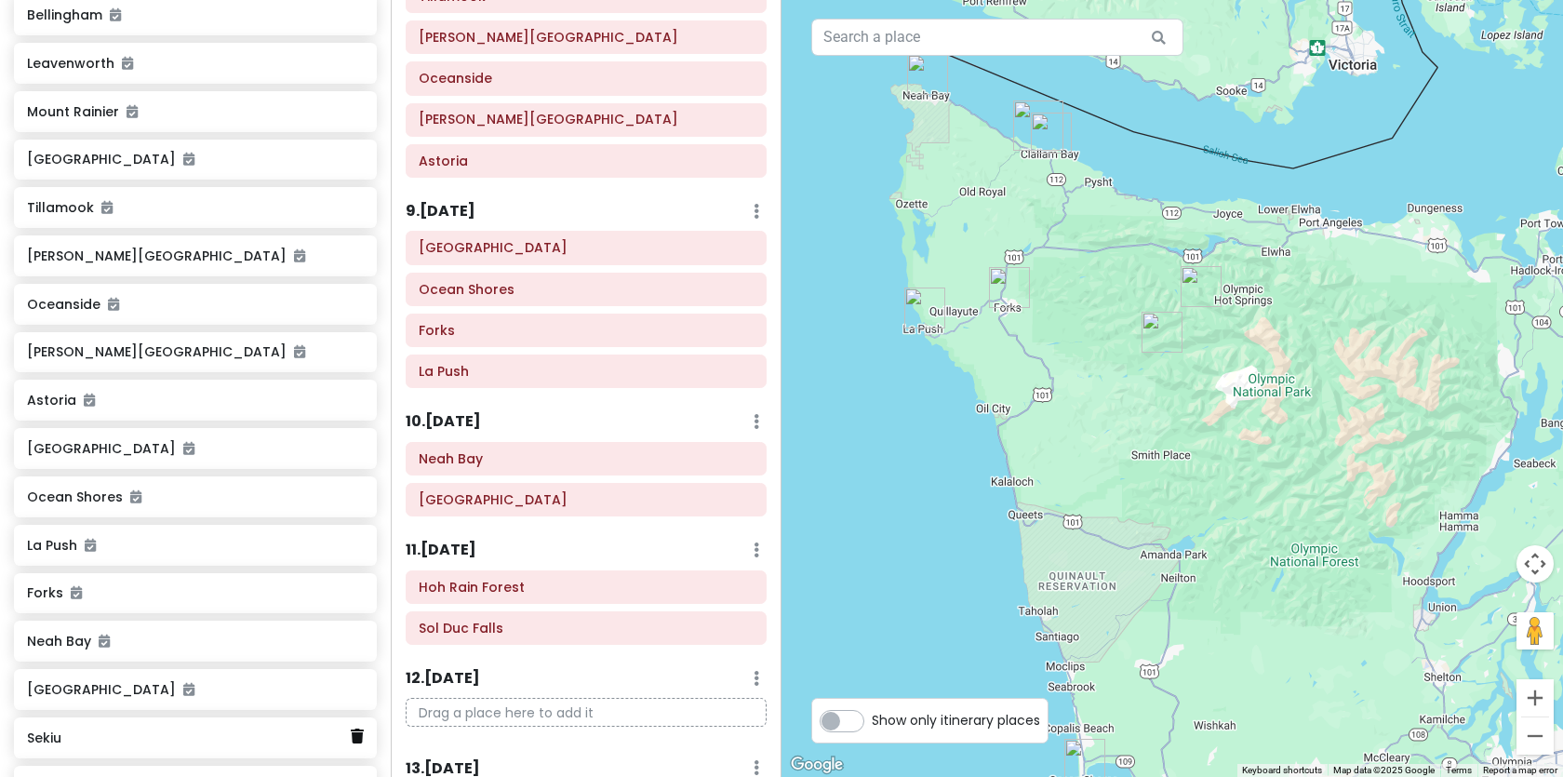
click at [357, 731] on icon at bounding box center [357, 735] width 13 height 15
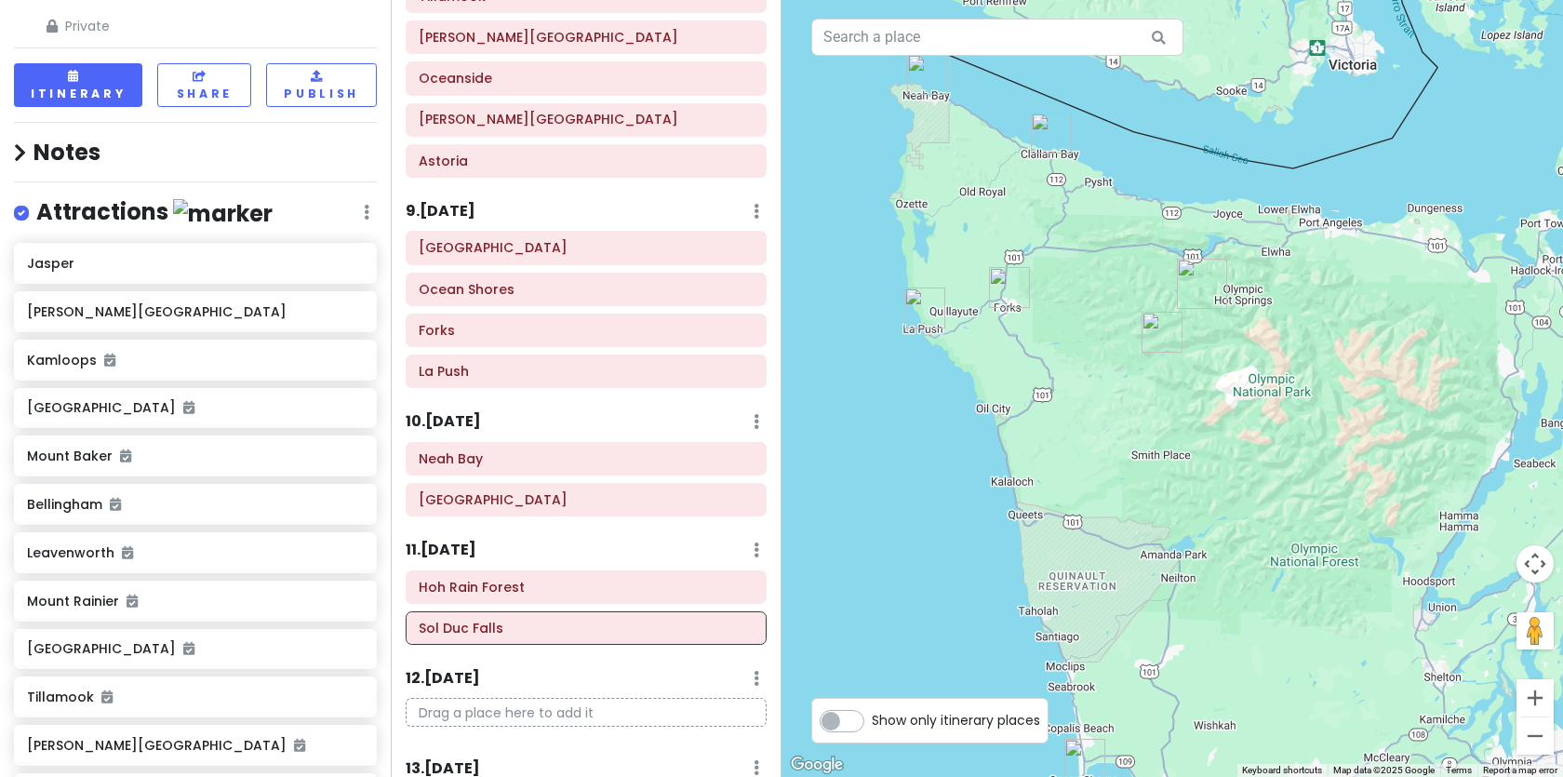
scroll to position [0, 0]
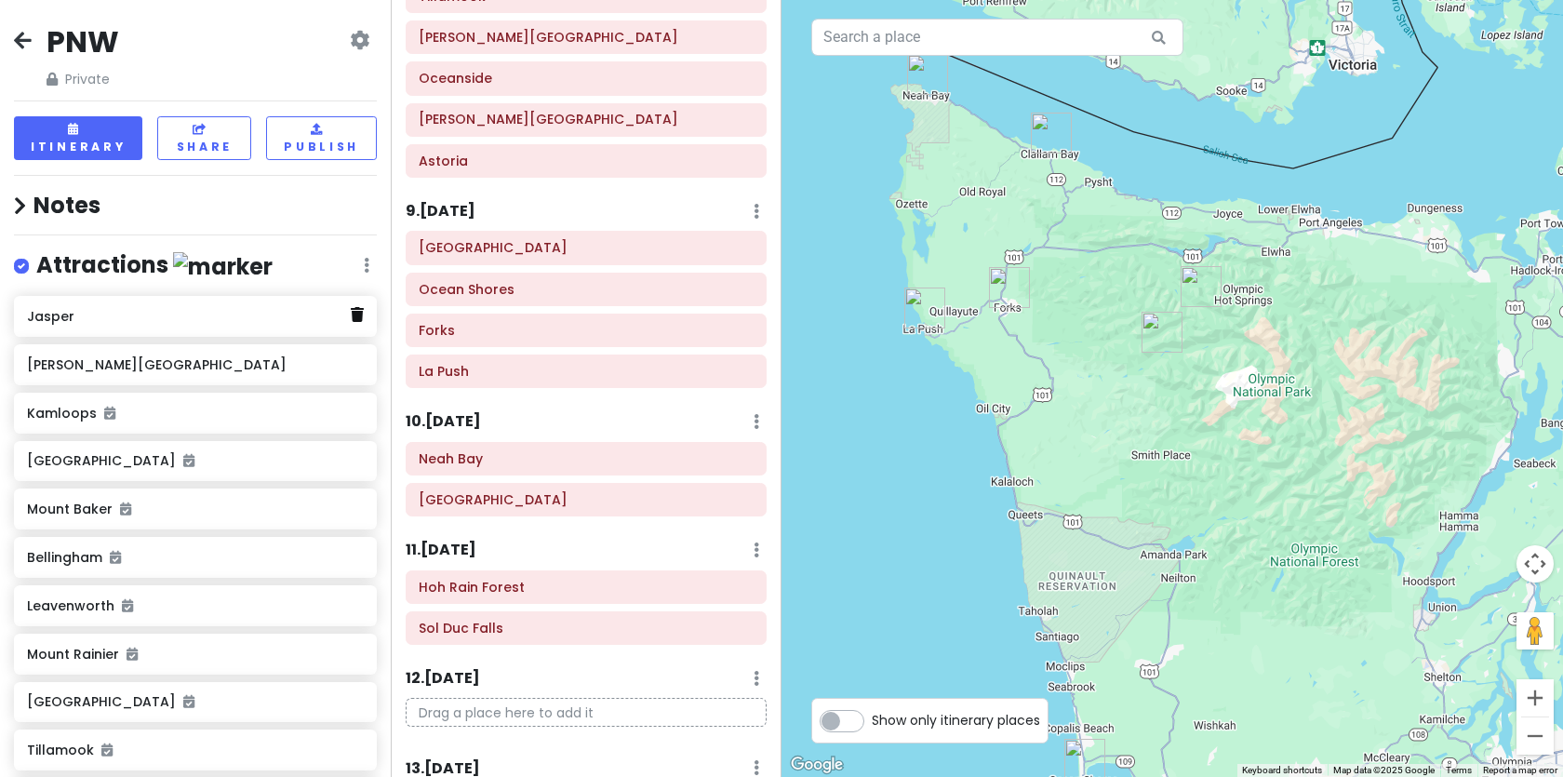
click at [355, 312] on icon at bounding box center [357, 314] width 13 height 15
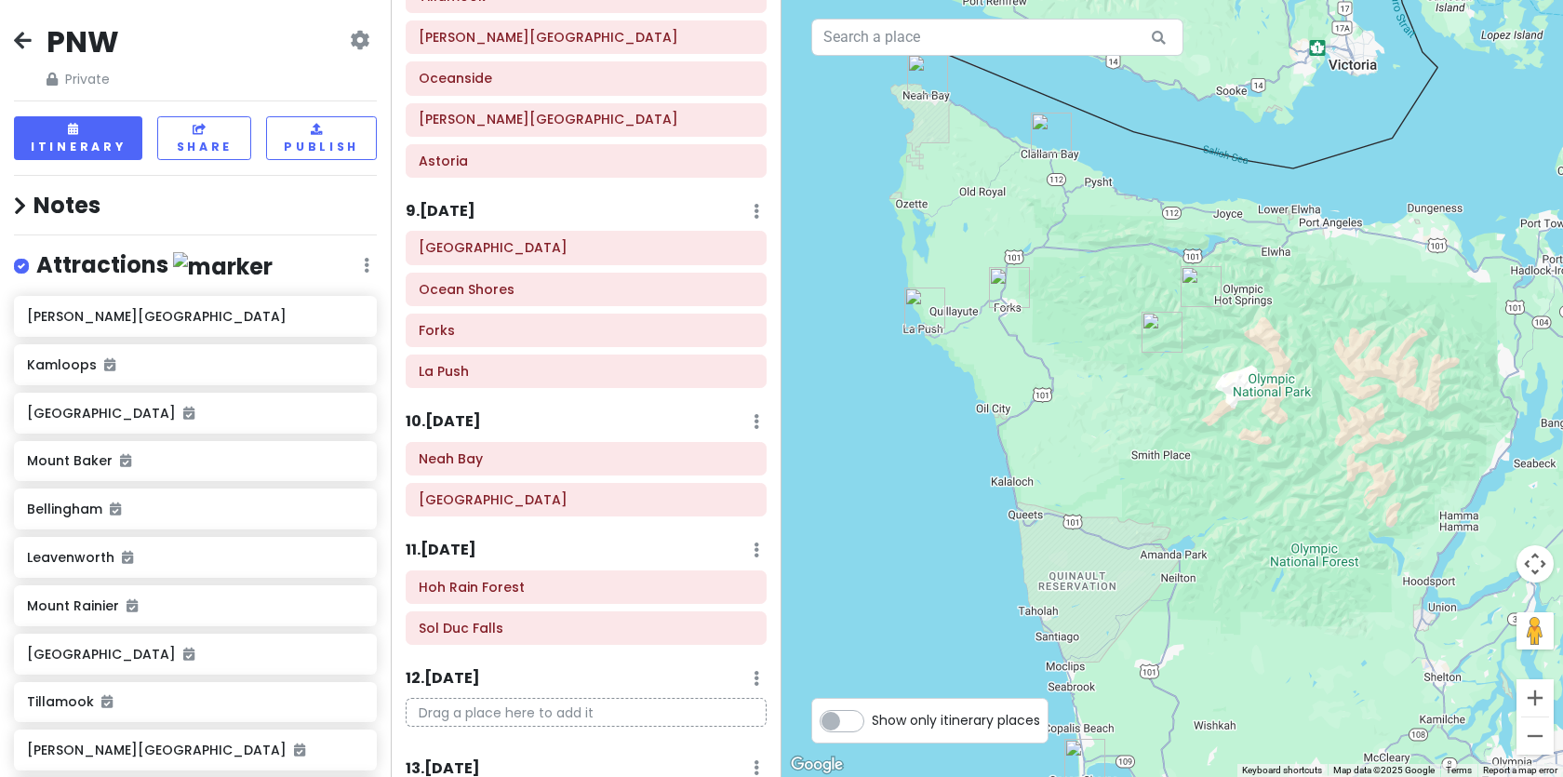
click at [354, 312] on h6 "Wells Gray Provincial Park" at bounding box center [195, 316] width 336 height 17
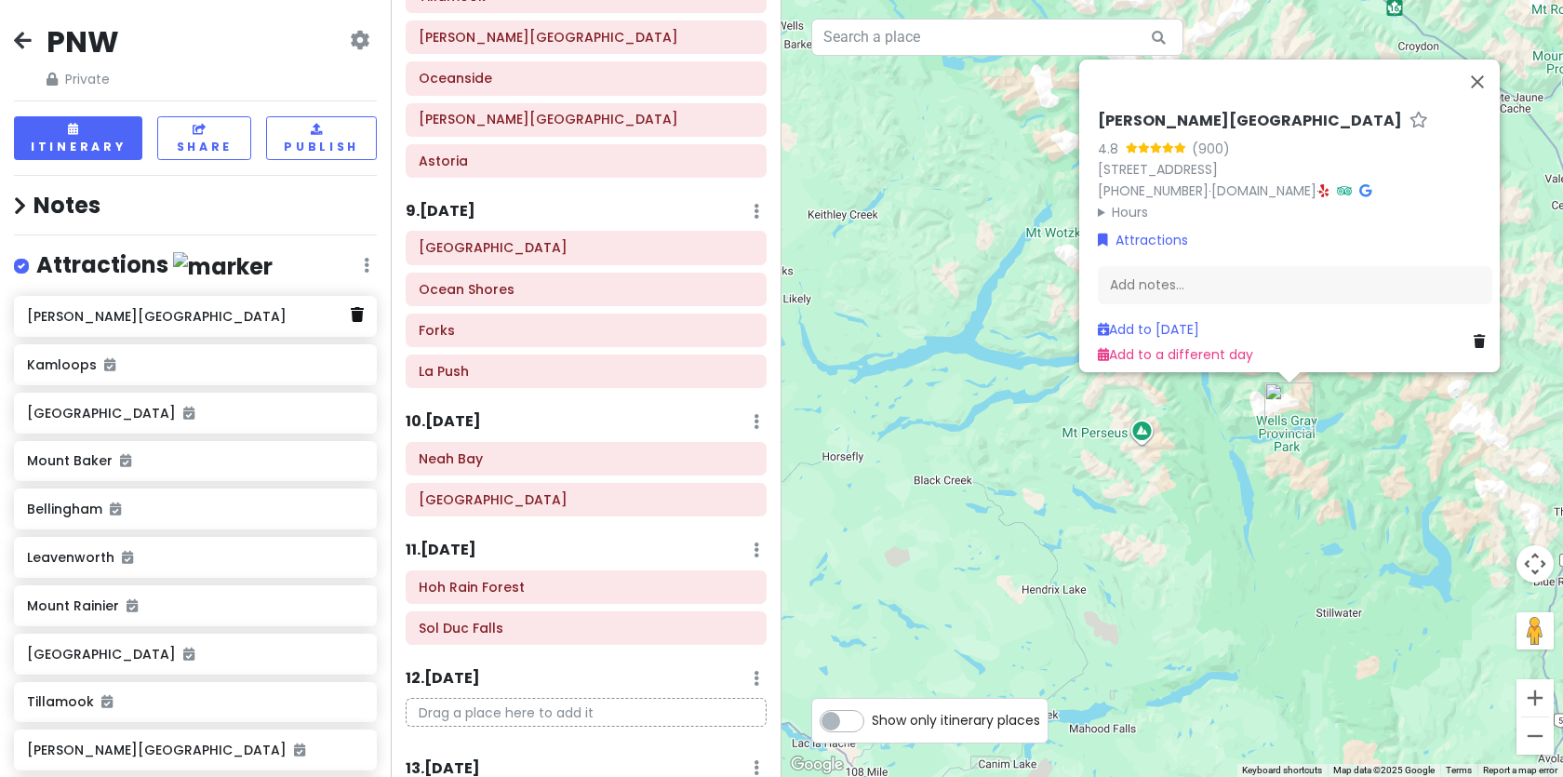
click at [354, 314] on icon at bounding box center [357, 314] width 13 height 15
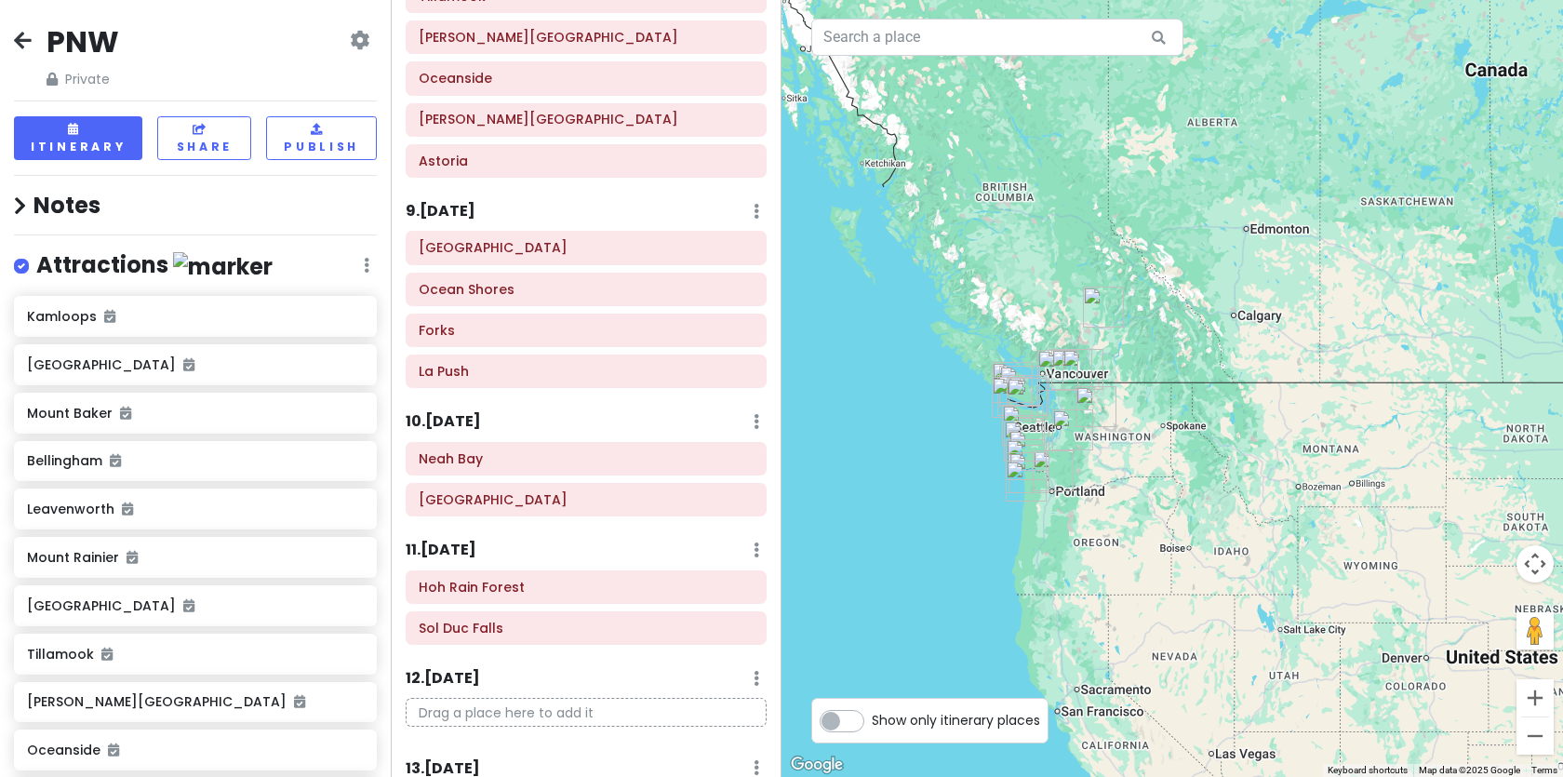
drag, startPoint x: 1150, startPoint y: 585, endPoint x: 1151, endPoint y: 453, distance: 132.1
click at [1152, 453] on div at bounding box center [1171, 388] width 781 height 777
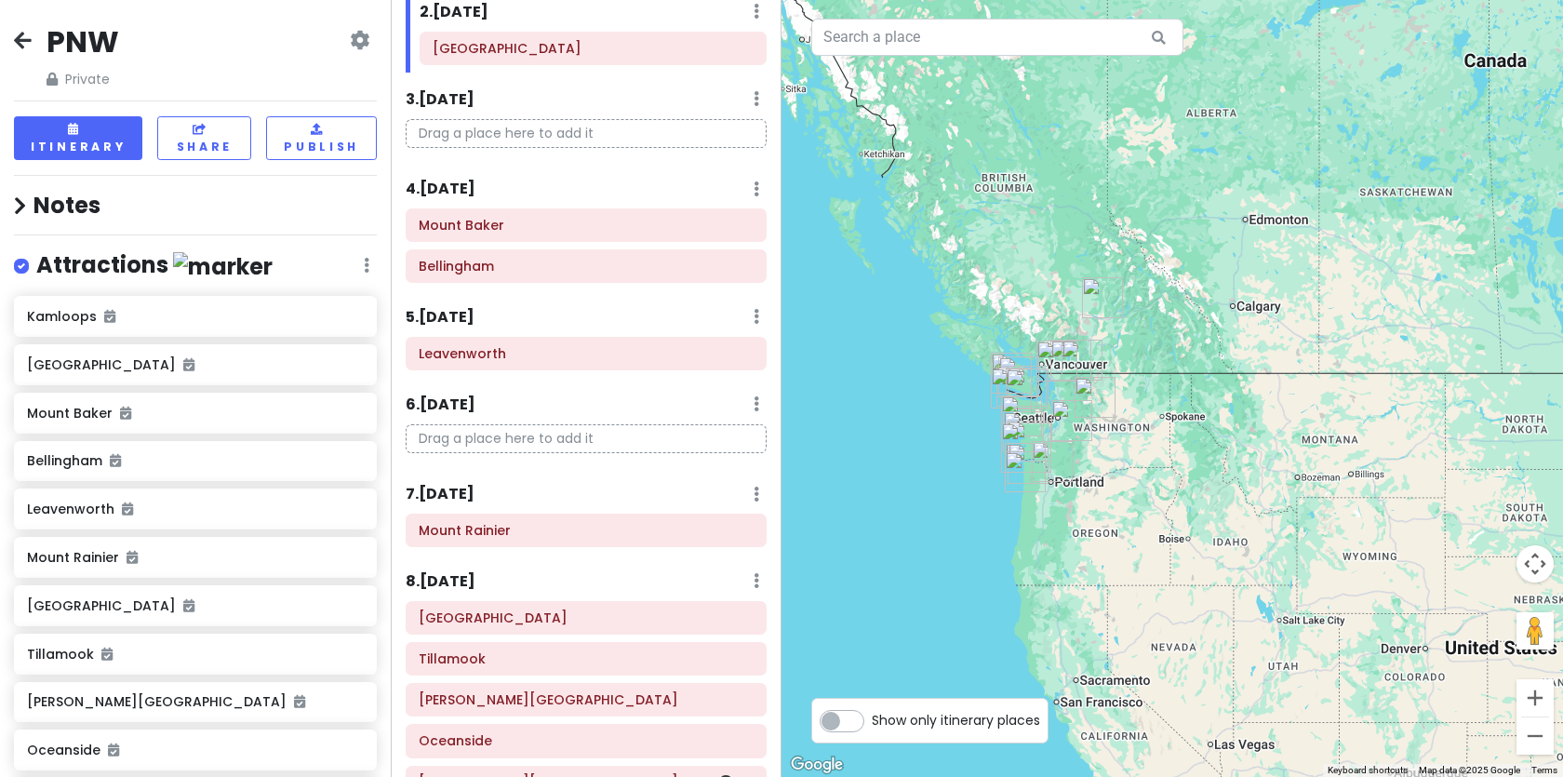
scroll to position [171, 0]
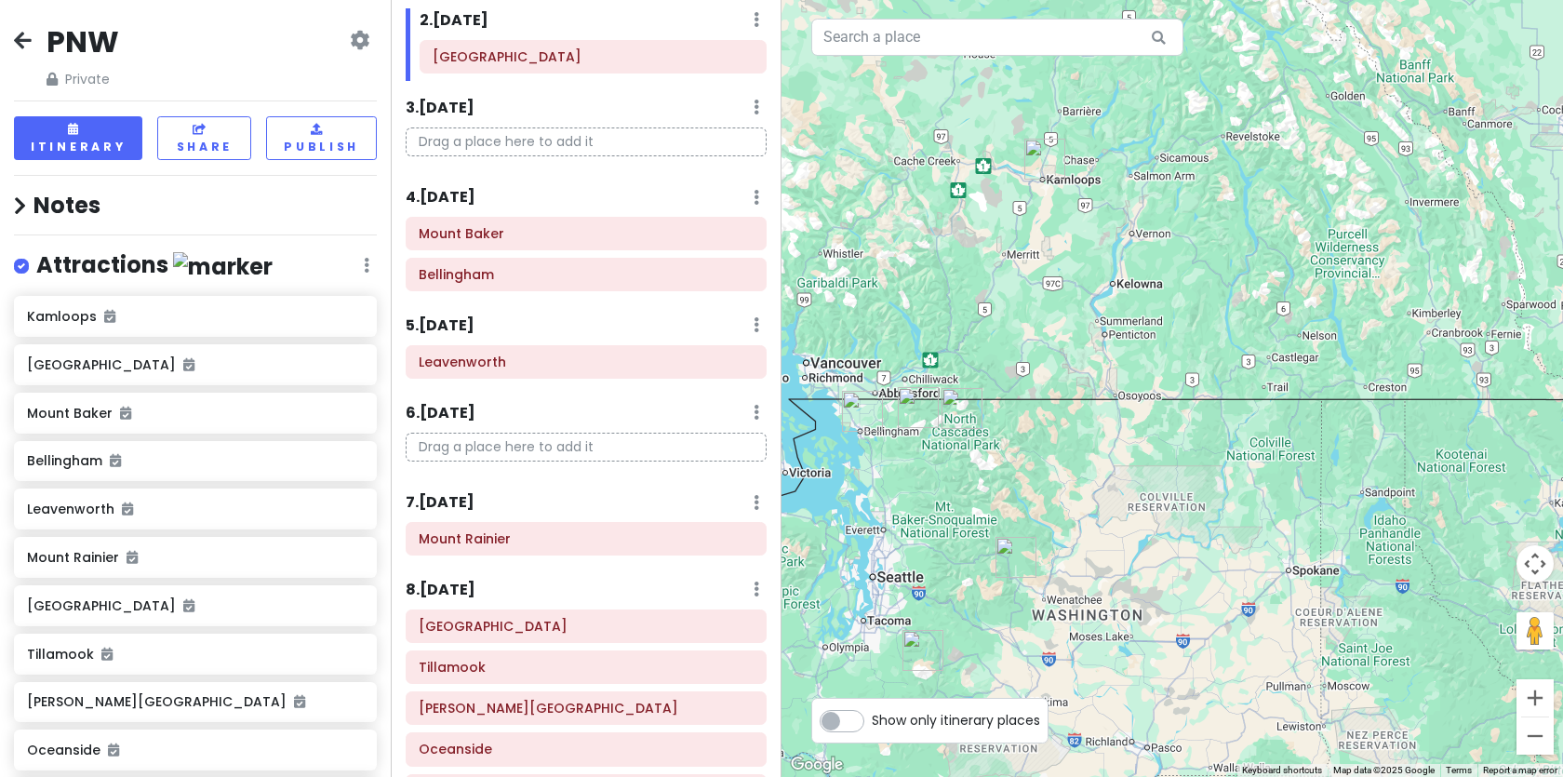
click at [1010, 554] on img "Leavenworth" at bounding box center [1015, 557] width 41 height 41
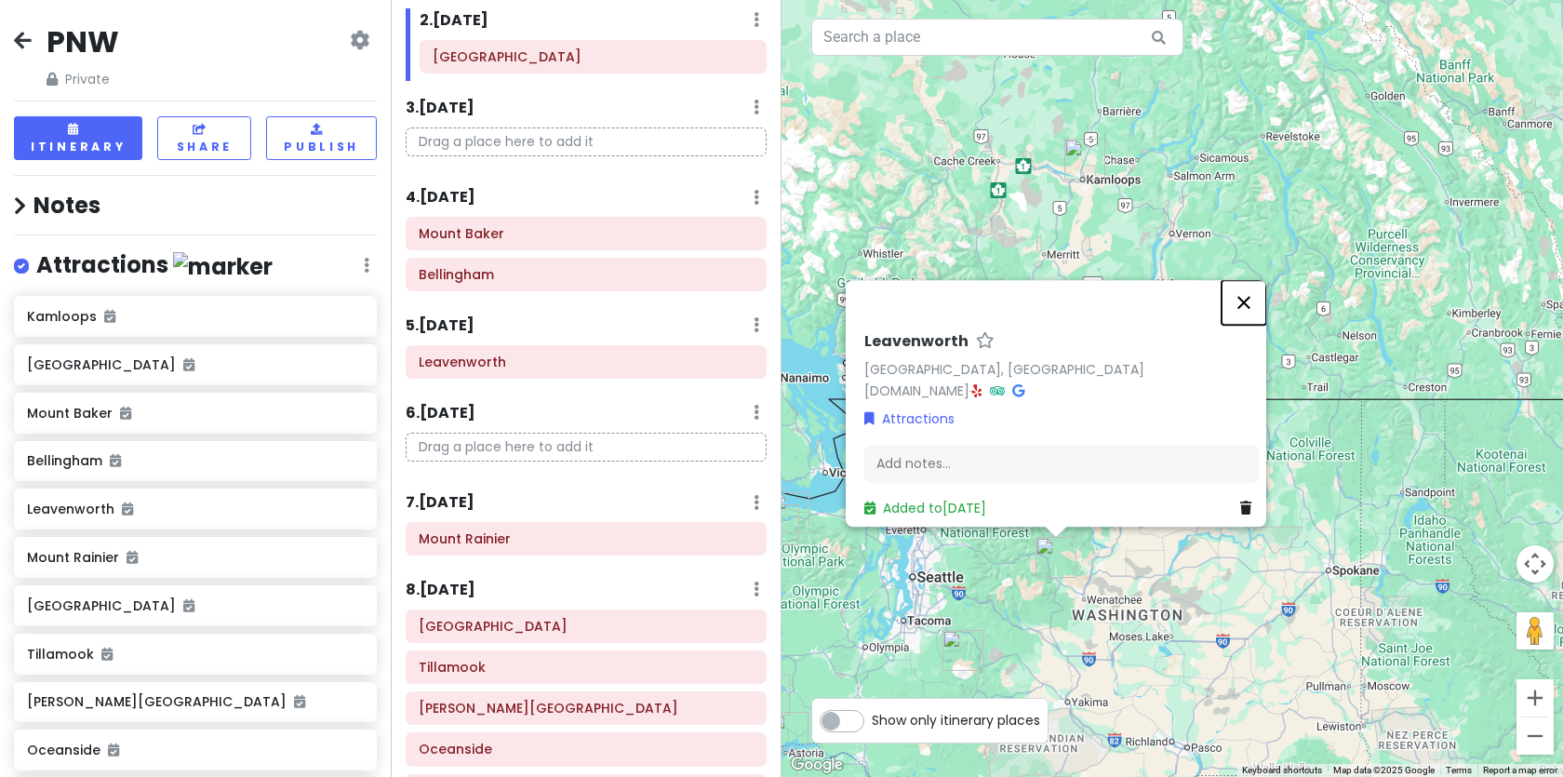
click at [1252, 293] on button "Close" at bounding box center [1243, 302] width 45 height 45
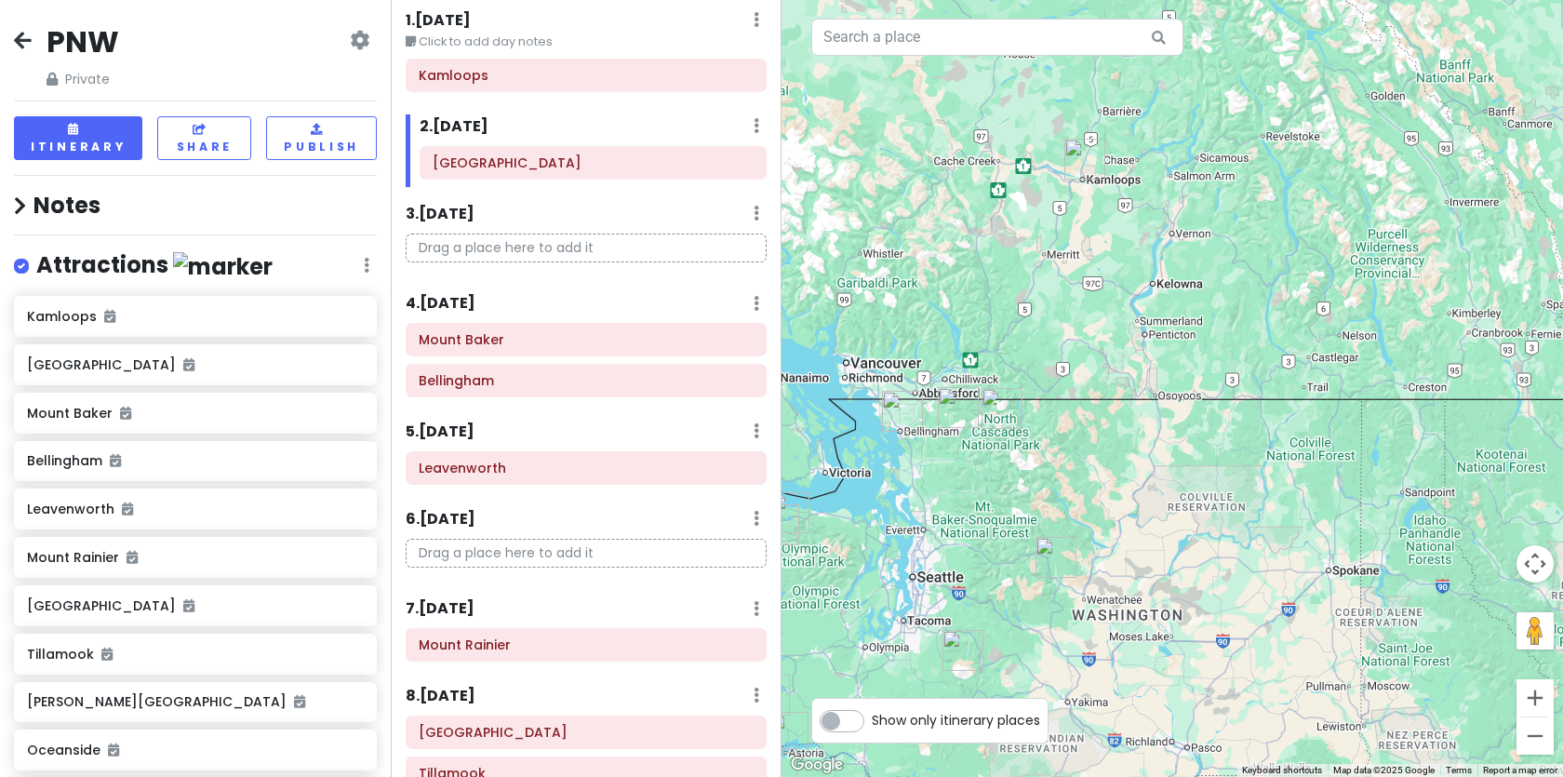
scroll to position [0, 0]
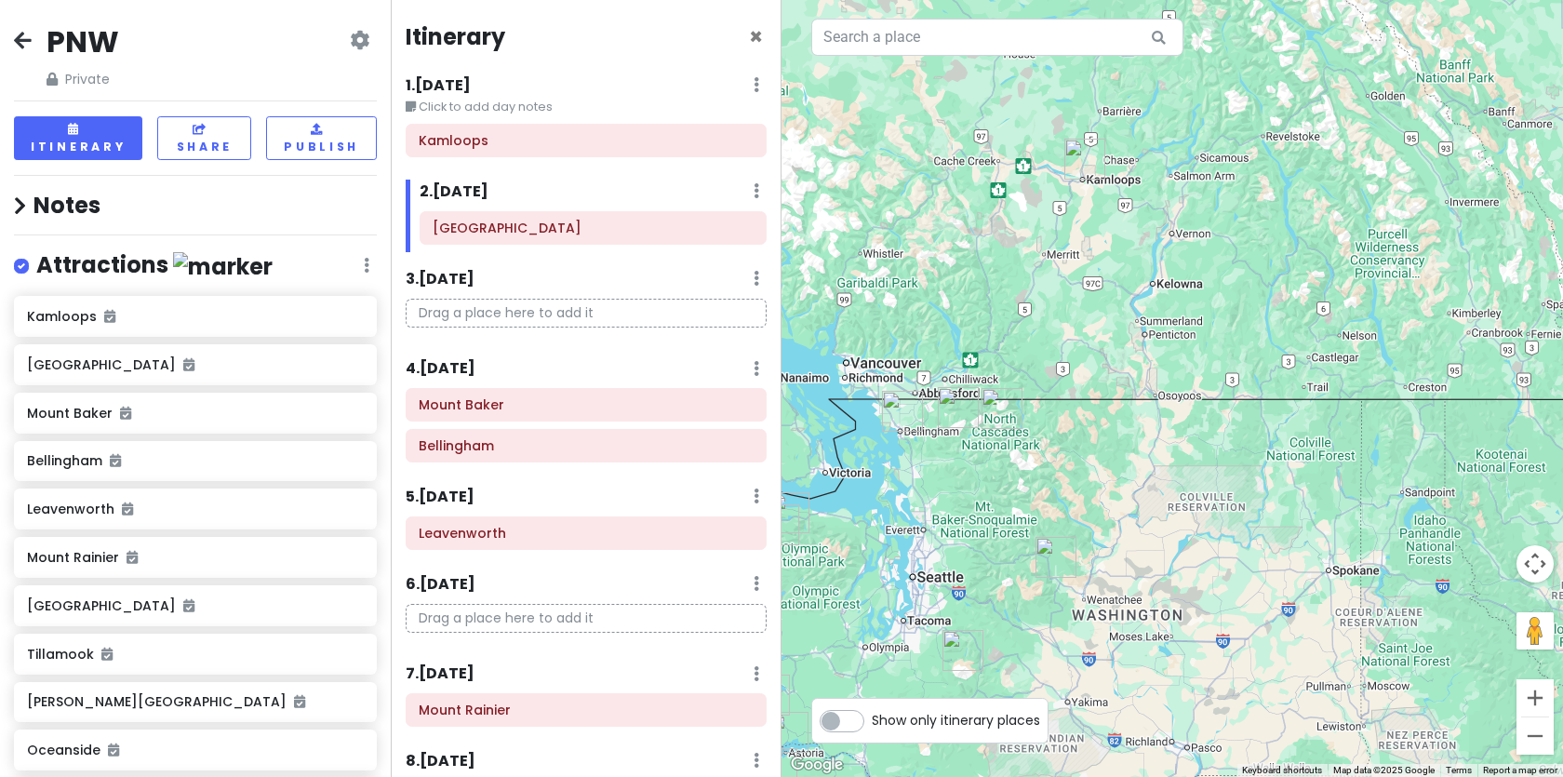
click at [539, 183] on div "2 . Thu 10/2 Add Day Notes Delete Day" at bounding box center [593, 196] width 347 height 32
click at [549, 168] on div "Itinerary × 1 . Wed 10/1 Edit Day Notes Delete Day Click to add day notes Kamlo…" at bounding box center [586, 388] width 391 height 777
click at [473, 188] on h6 "2 . Thu 10/2" at bounding box center [454, 192] width 69 height 20
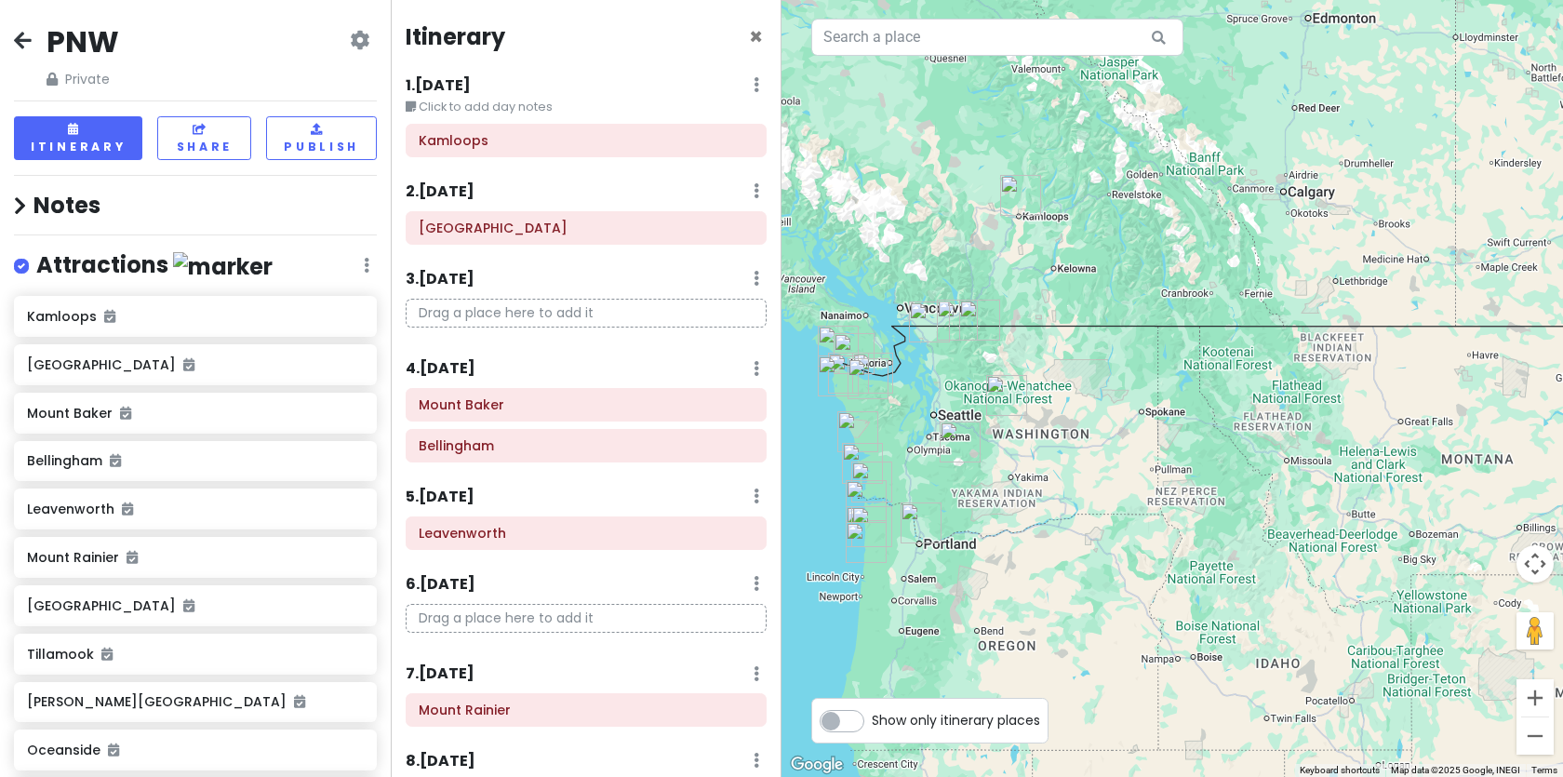
click at [872, 717] on label "Show only itinerary places" at bounding box center [956, 716] width 168 height 22
click at [872, 717] on input "Show only itinerary places" at bounding box center [878, 711] width 12 height 12
click at [872, 717] on label "Show only itinerary places" at bounding box center [956, 716] width 168 height 22
click at [872, 717] on input "Show only itinerary places" at bounding box center [878, 711] width 12 height 12
checkbox input "false"
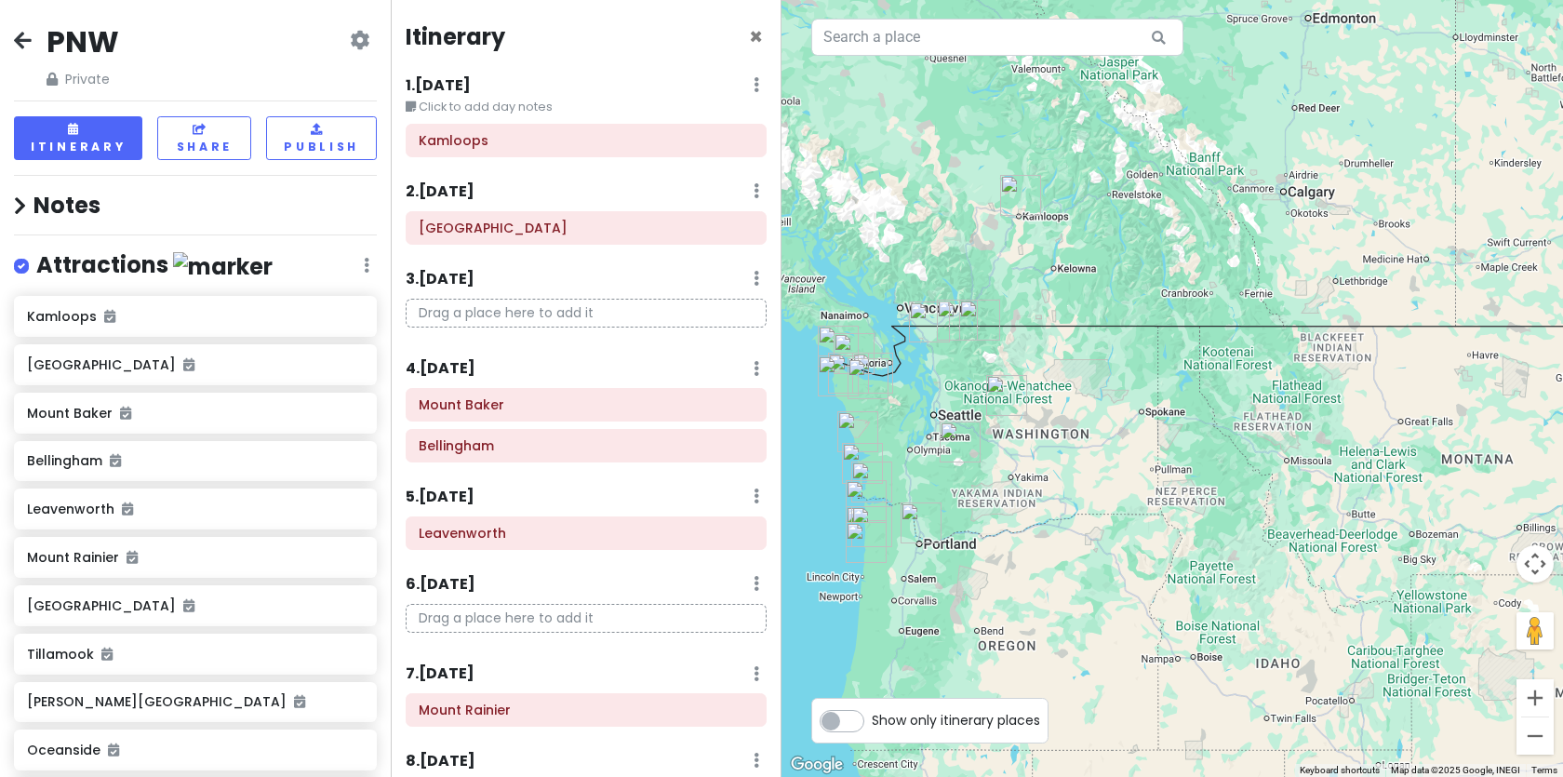
click at [28, 204] on h4 "Notes" at bounding box center [195, 205] width 363 height 29
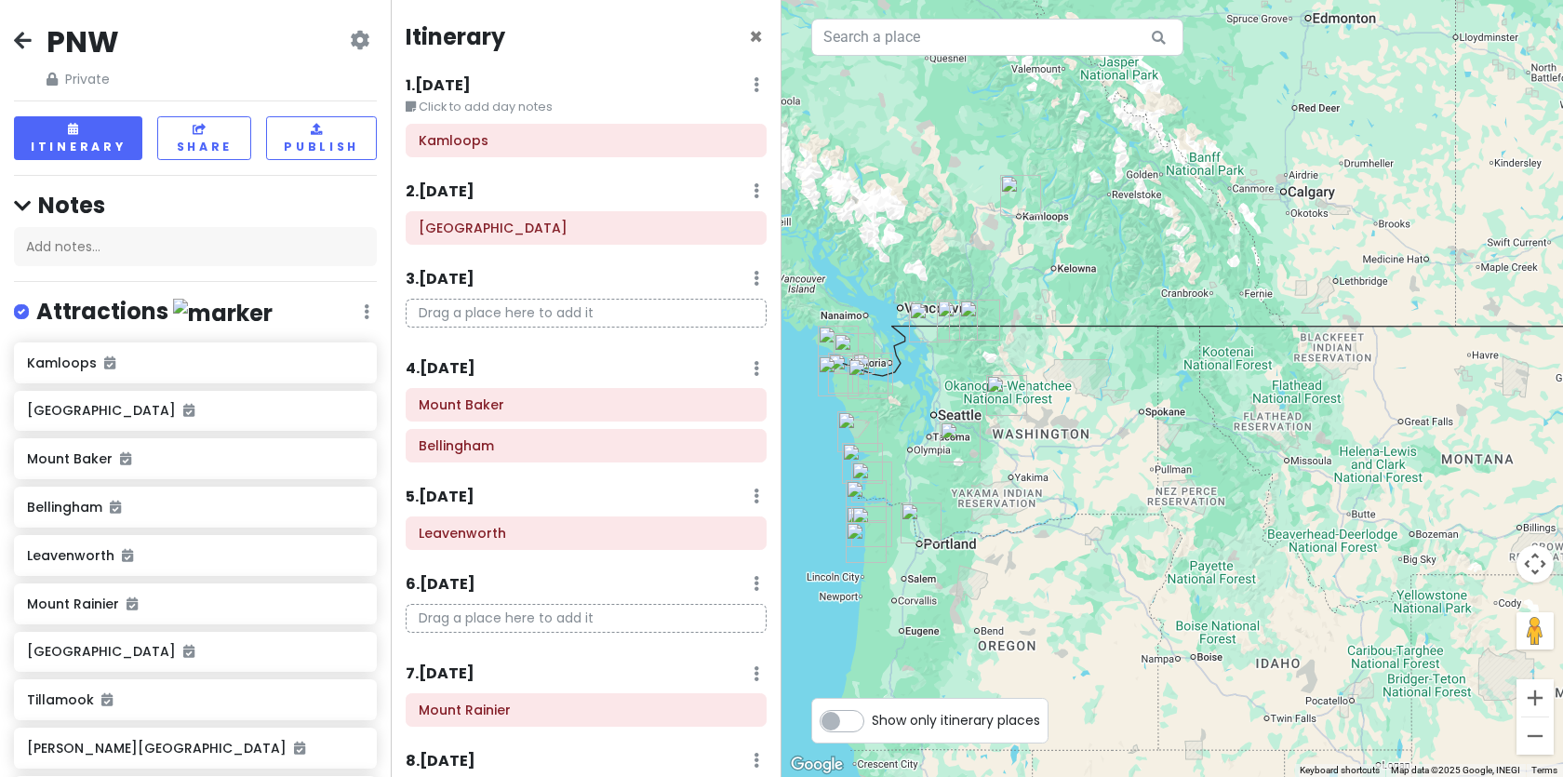
click at [28, 204] on icon at bounding box center [22, 206] width 17 height 20
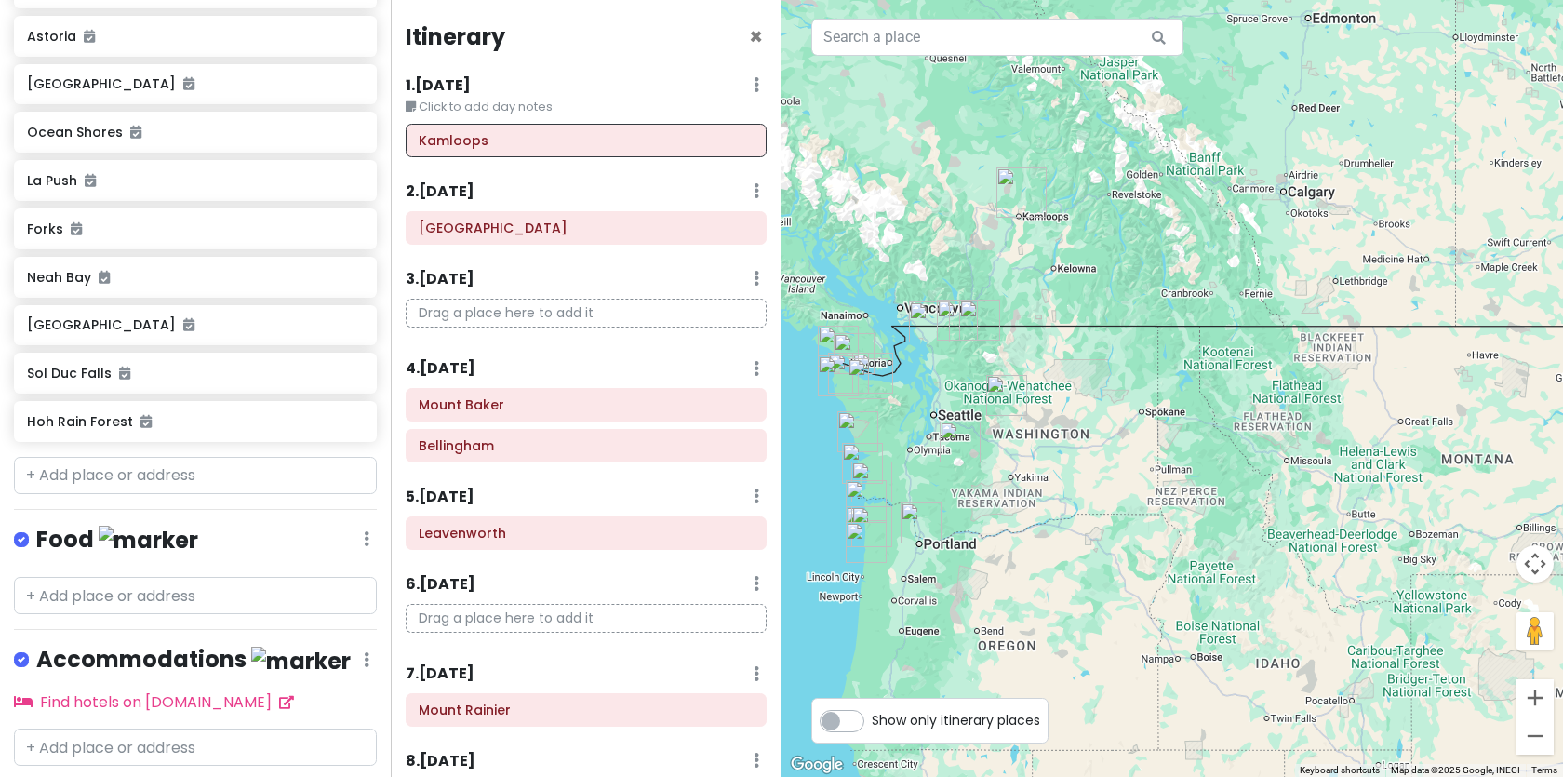
scroll to position [848, 0]
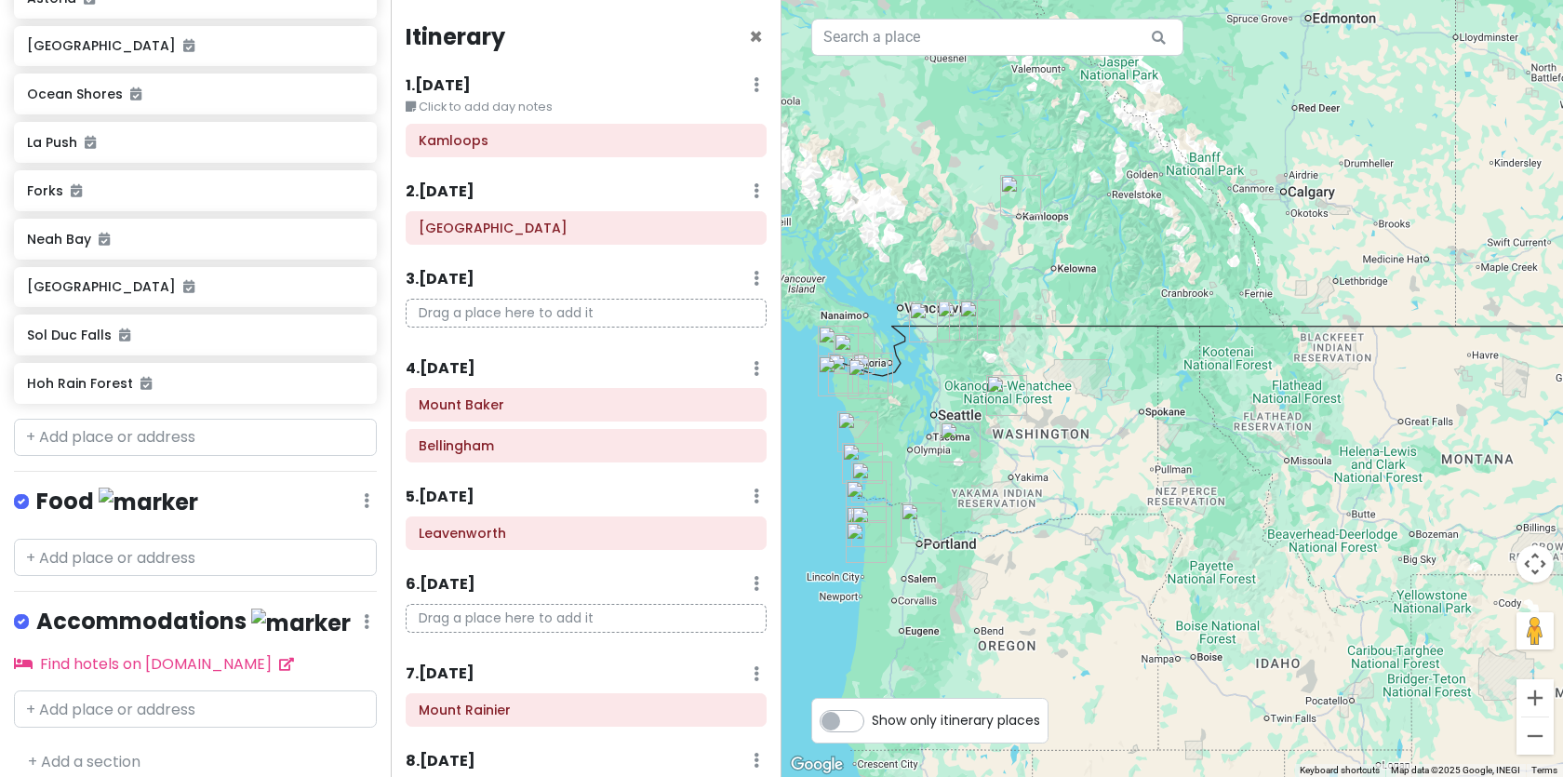
click at [73, 620] on h4 "Accommodations" at bounding box center [193, 622] width 314 height 31
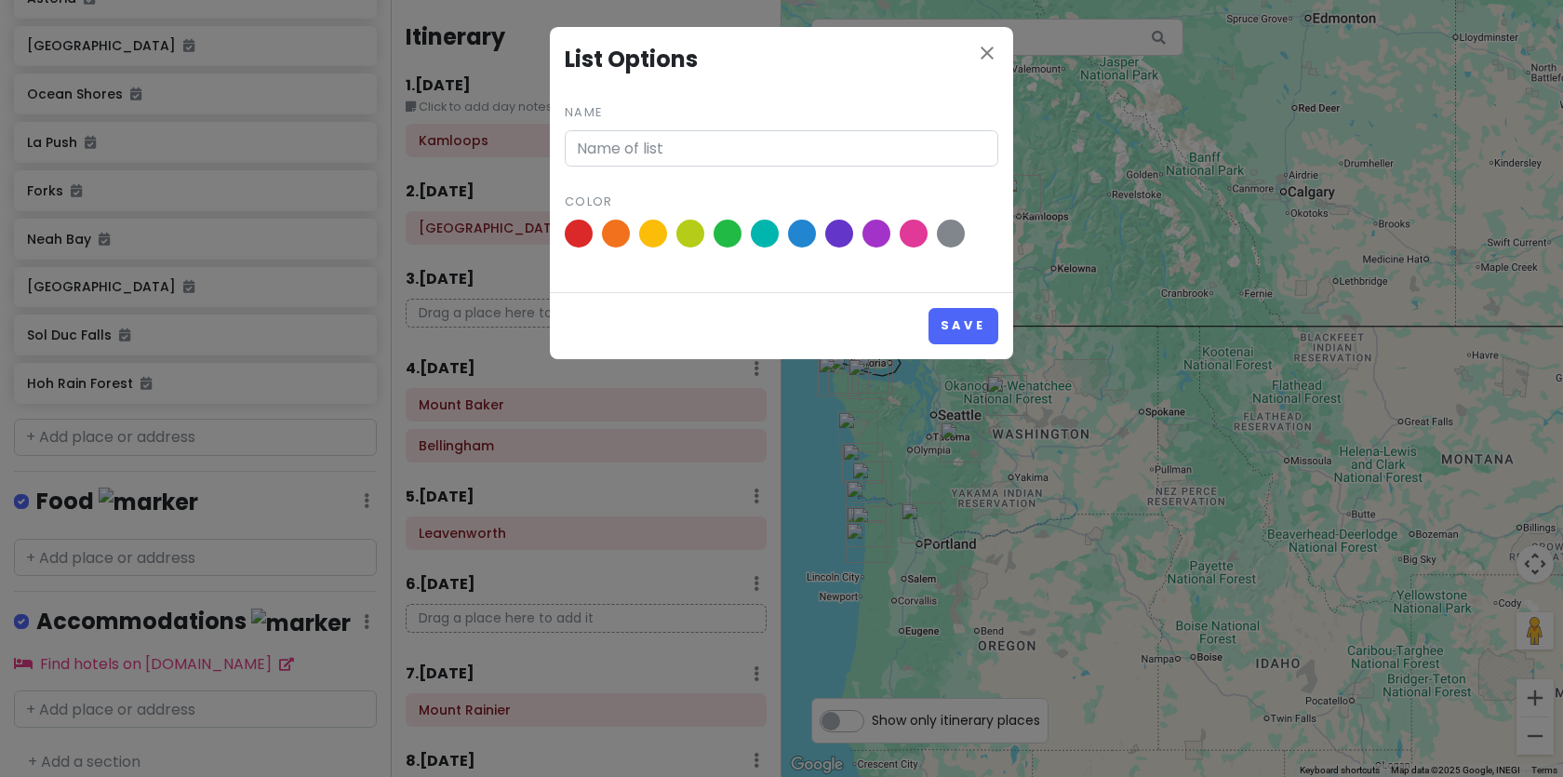
type input "Accommodations"
click at [981, 58] on icon "close" at bounding box center [987, 53] width 22 height 22
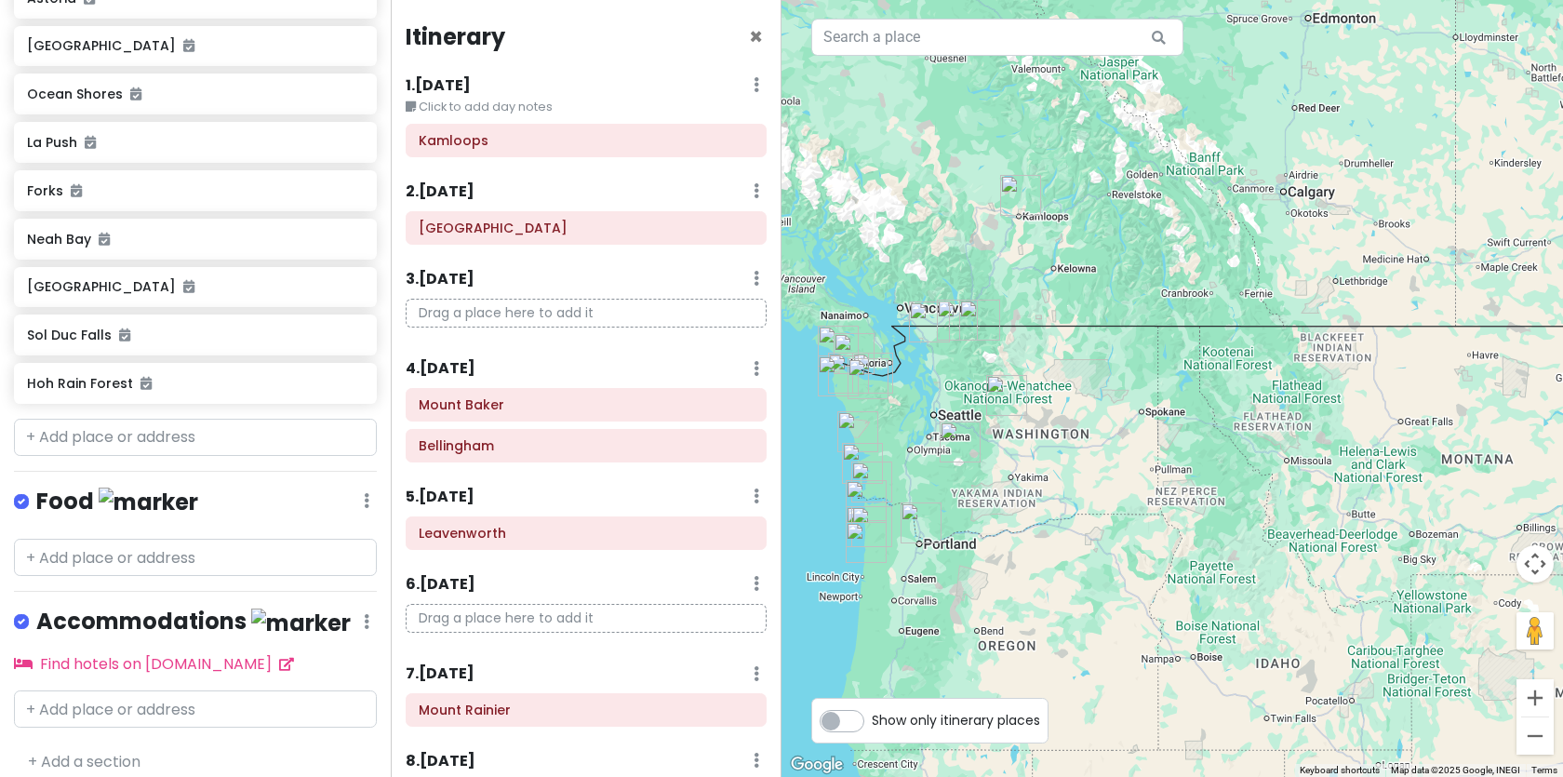
click at [36, 610] on label at bounding box center [36, 610] width 0 height 0
click at [36, 619] on input "checkbox" at bounding box center [42, 616] width 12 height 12
checkbox input "false"
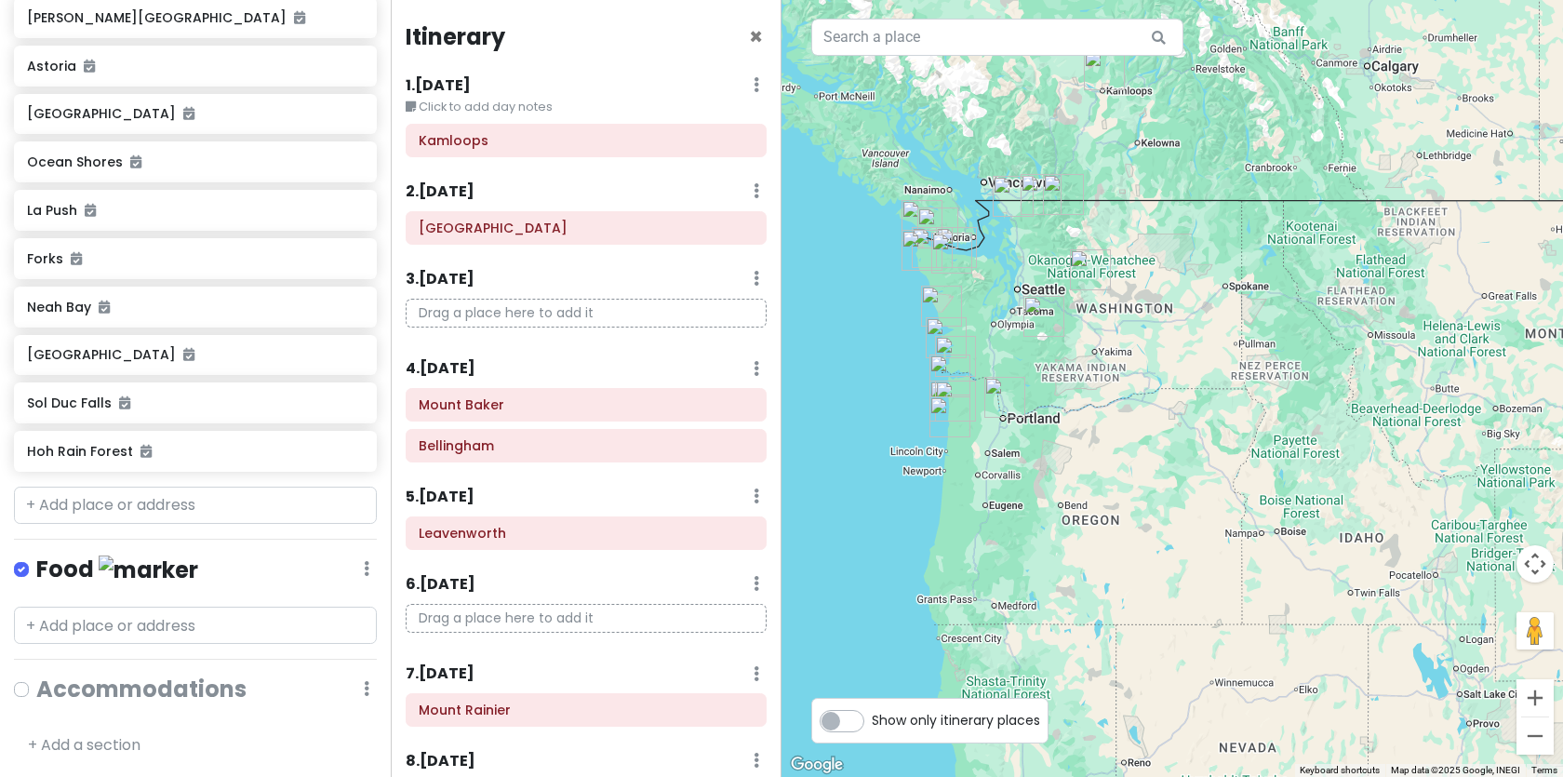
drag, startPoint x: 1019, startPoint y: 527, endPoint x: 1104, endPoint y: 402, distance: 152.0
click at [1104, 402] on div at bounding box center [1171, 388] width 781 height 777
click at [459, 33] on h4 "Itinerary" at bounding box center [456, 36] width 100 height 29
click at [453, 191] on h6 "2 . Thu 10/2" at bounding box center [440, 192] width 69 height 20
click at [453, 191] on h6 "2 . Thu 10/2" at bounding box center [454, 192] width 69 height 20
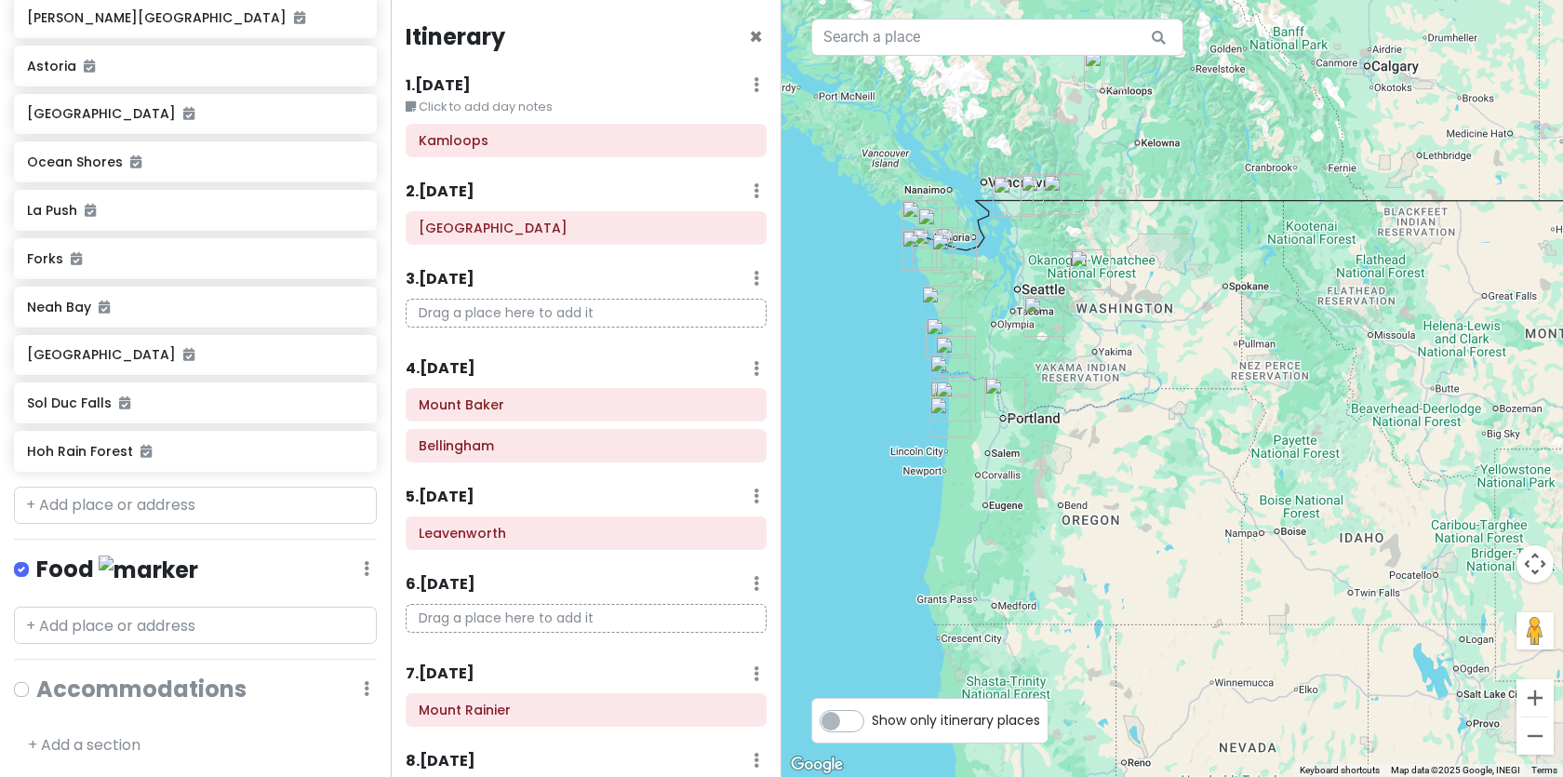
scroll to position [62, 0]
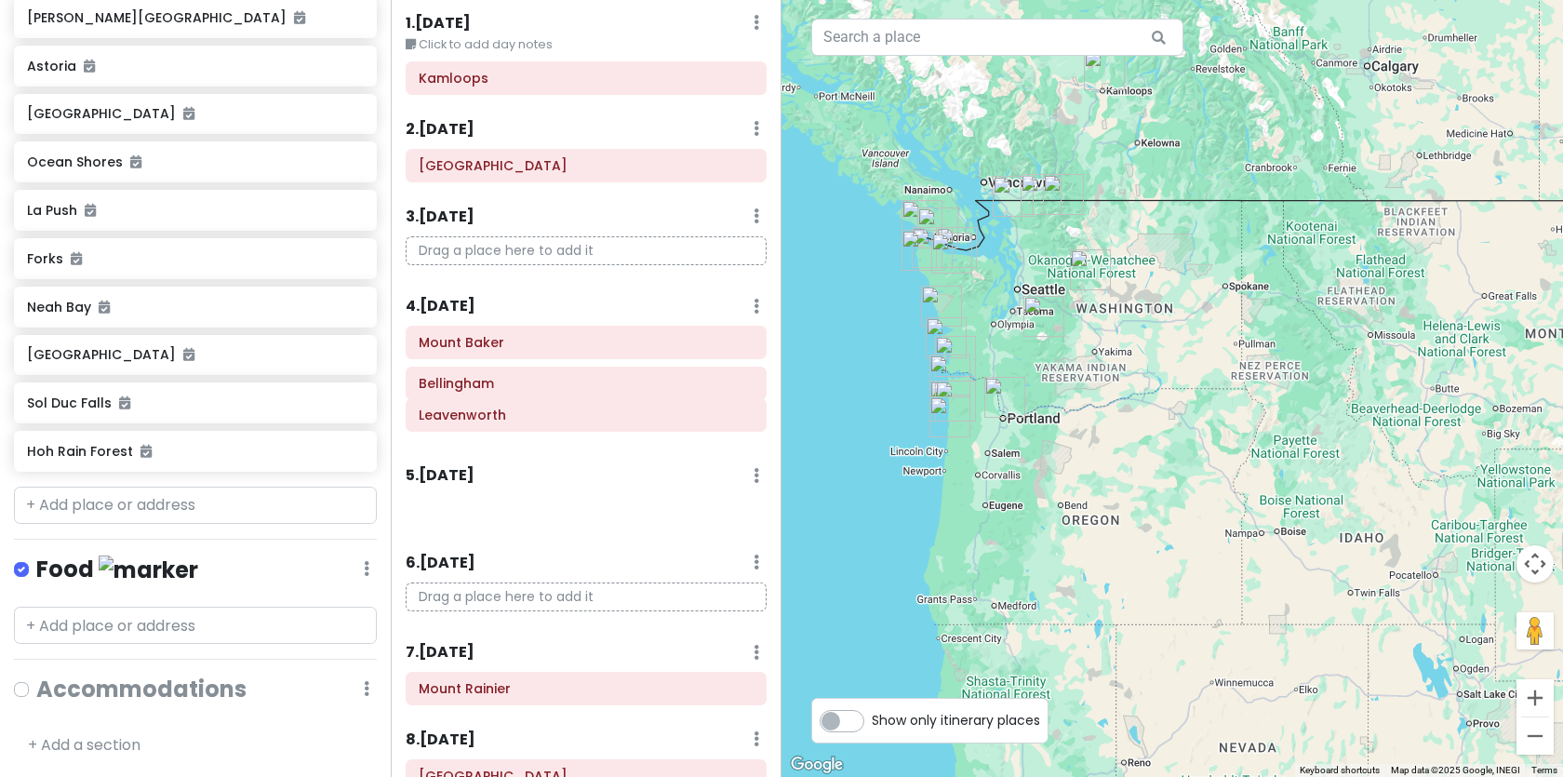
drag, startPoint x: 480, startPoint y: 468, endPoint x: 480, endPoint y: 412, distance: 55.8
click at [480, 412] on div "Itinerary × 1 . Wed 10/1 Edit Day Notes Delete Day Click to add day notes Kamlo…" at bounding box center [586, 388] width 391 height 777
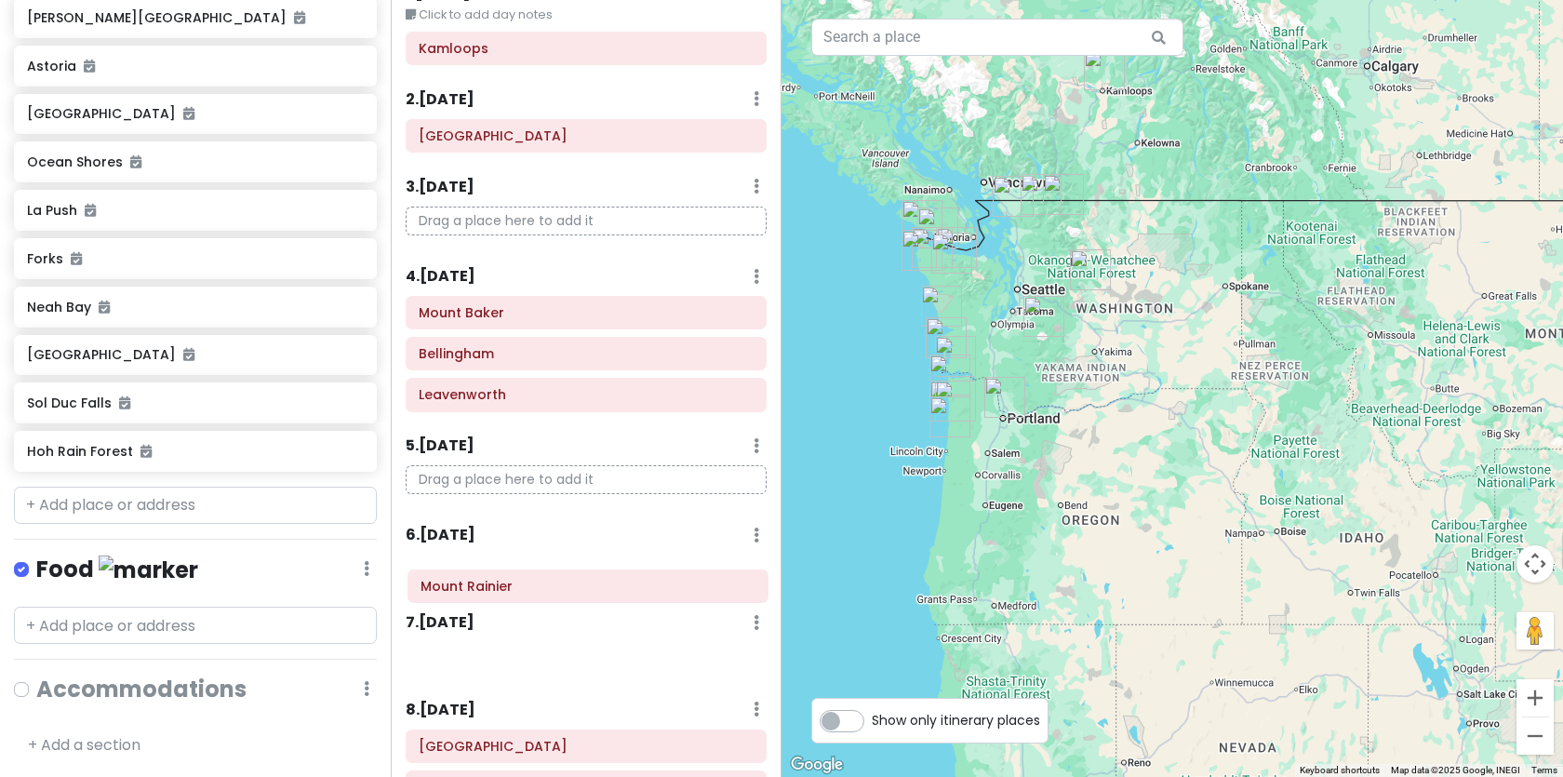
drag, startPoint x: 459, startPoint y: 691, endPoint x: 460, endPoint y: 586, distance: 105.1
click at [460, 586] on div "Itinerary × 1 . Wed 10/1 Edit Day Notes Delete Day Click to add day notes Kamlo…" at bounding box center [586, 388] width 391 height 777
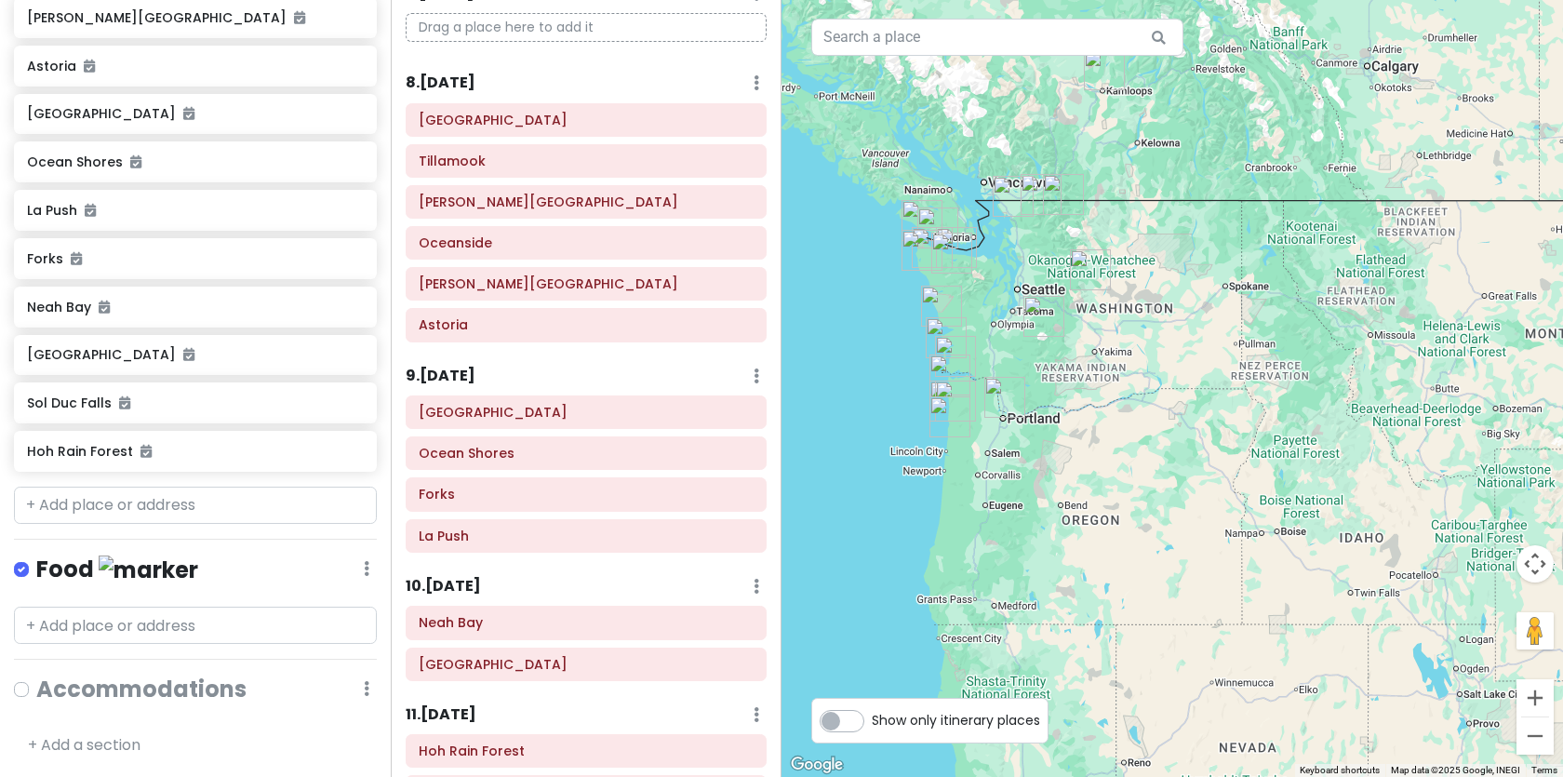
scroll to position [719, 0]
click at [493, 418] on div "Ocean Park Ocean Shores Forks La Push" at bounding box center [586, 479] width 389 height 165
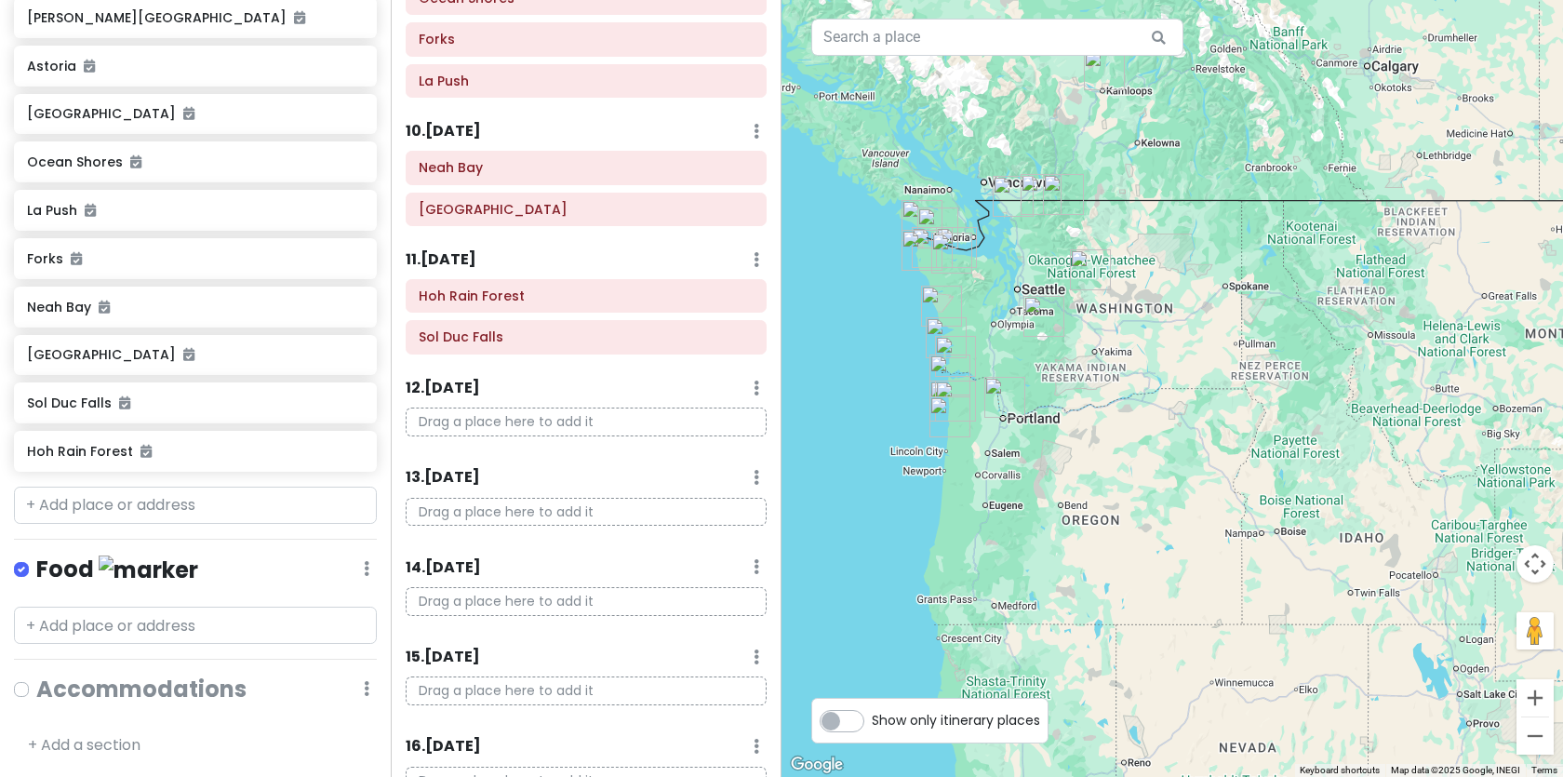
scroll to position [1248, 0]
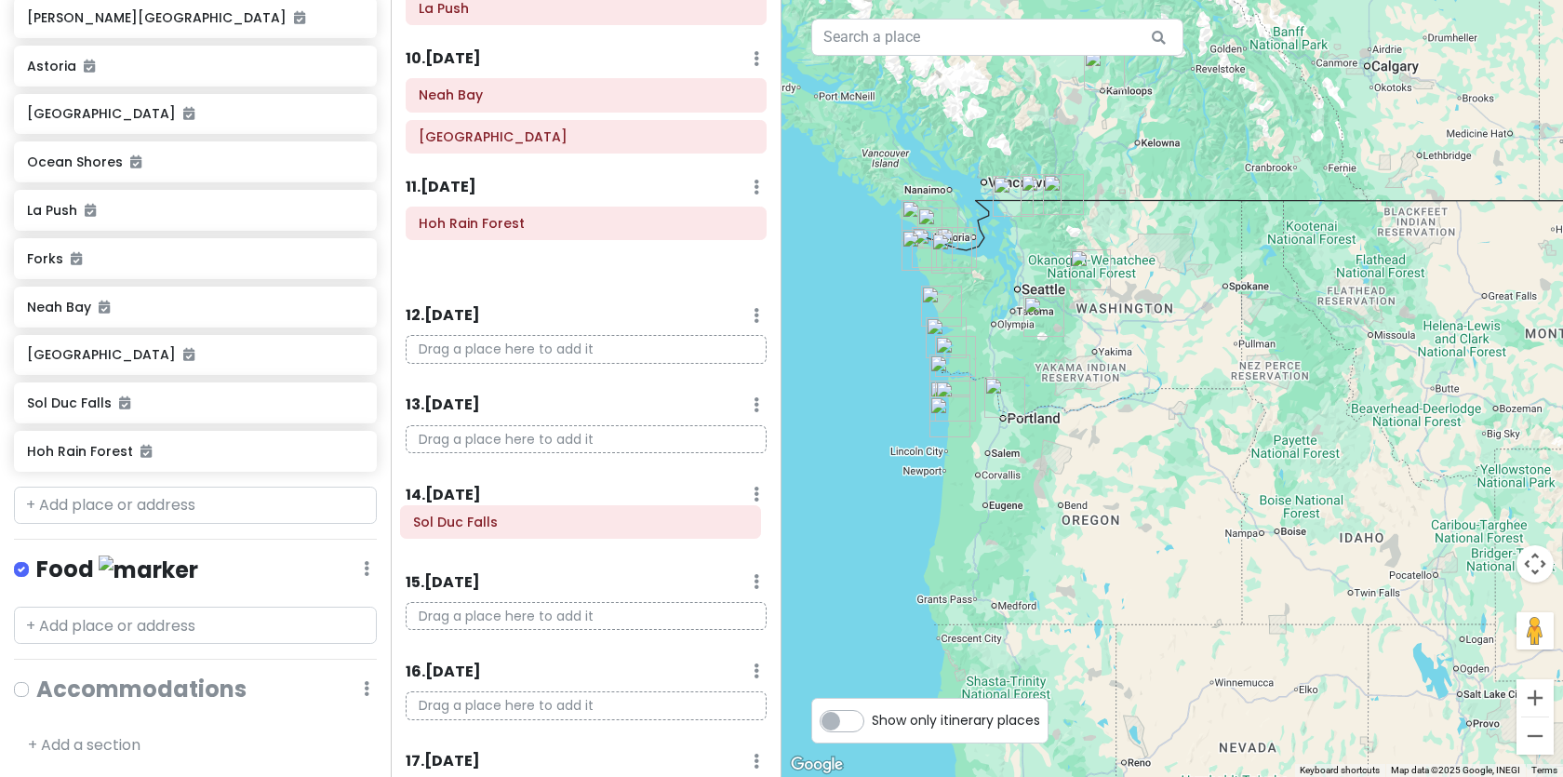
drag, startPoint x: 496, startPoint y: 268, endPoint x: 487, endPoint y: 524, distance: 256.0
click at [490, 524] on div "Itinerary × 1 . Wed 10/1 Edit Day Notes Delete Day Click to add day notes Kamlo…" at bounding box center [586, 388] width 391 height 777
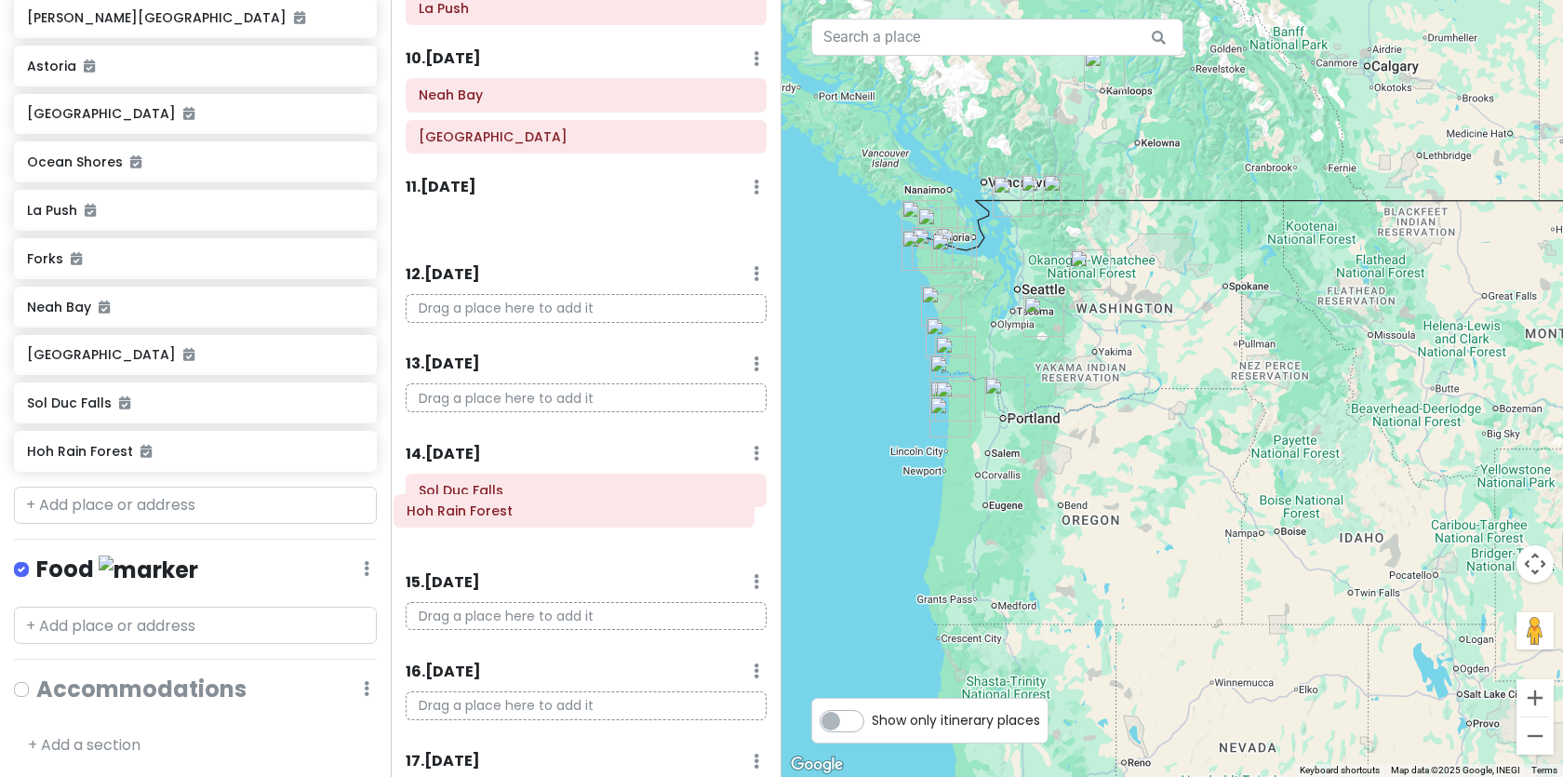
drag, startPoint x: 490, startPoint y: 231, endPoint x: 476, endPoint y: 506, distance: 275.7
click at [476, 506] on div "Itinerary × 1 . Wed 10/1 Edit Day Notes Delete Day Click to add day notes Kamlo…" at bounding box center [586, 388] width 391 height 777
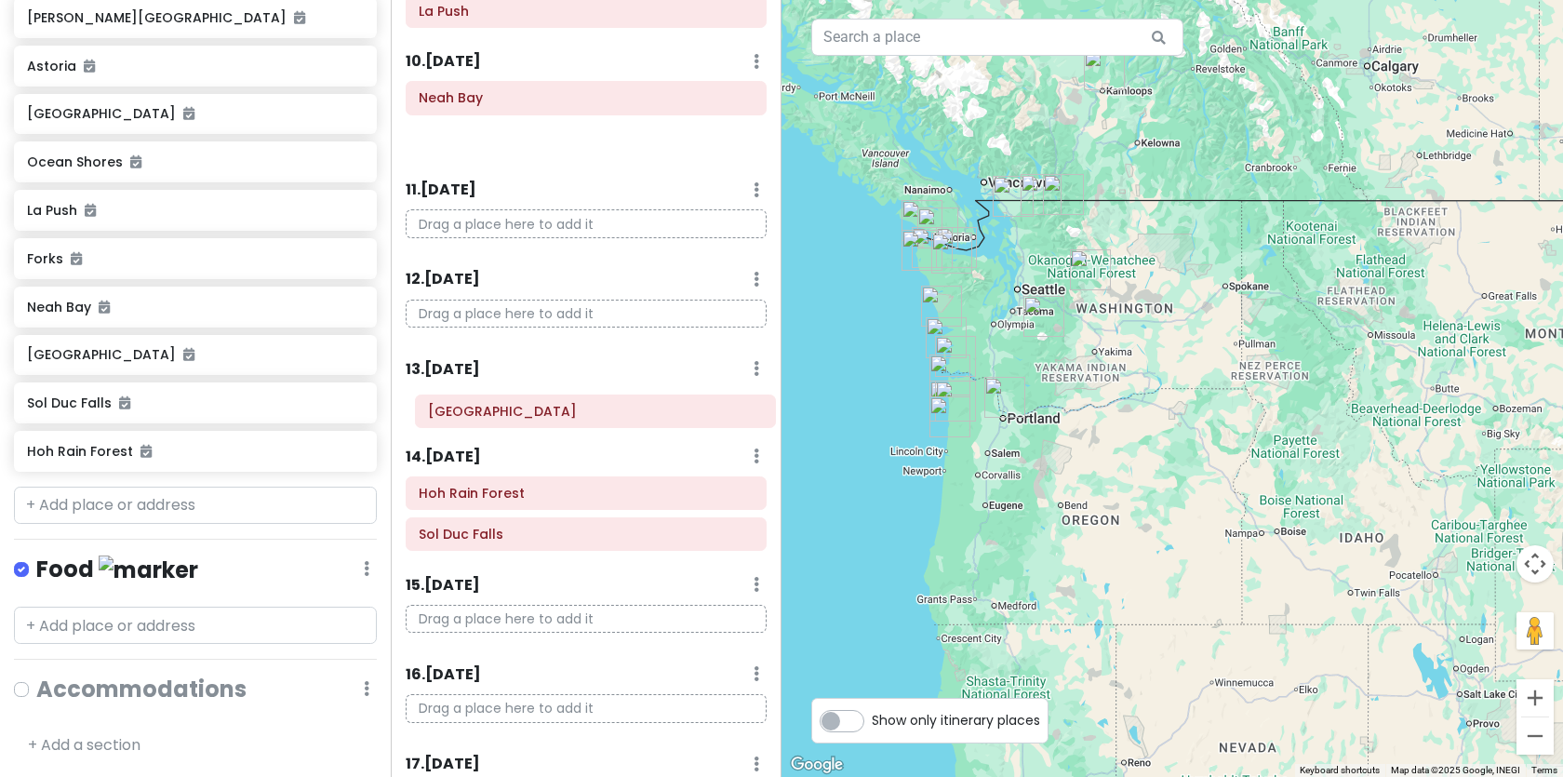
drag, startPoint x: 471, startPoint y: 140, endPoint x: 480, endPoint y: 414, distance: 274.6
click at [480, 414] on div "Itinerary × 1 . Wed 10/1 Edit Day Notes Delete Day Click to add day notes Kamlo…" at bounding box center [586, 388] width 391 height 777
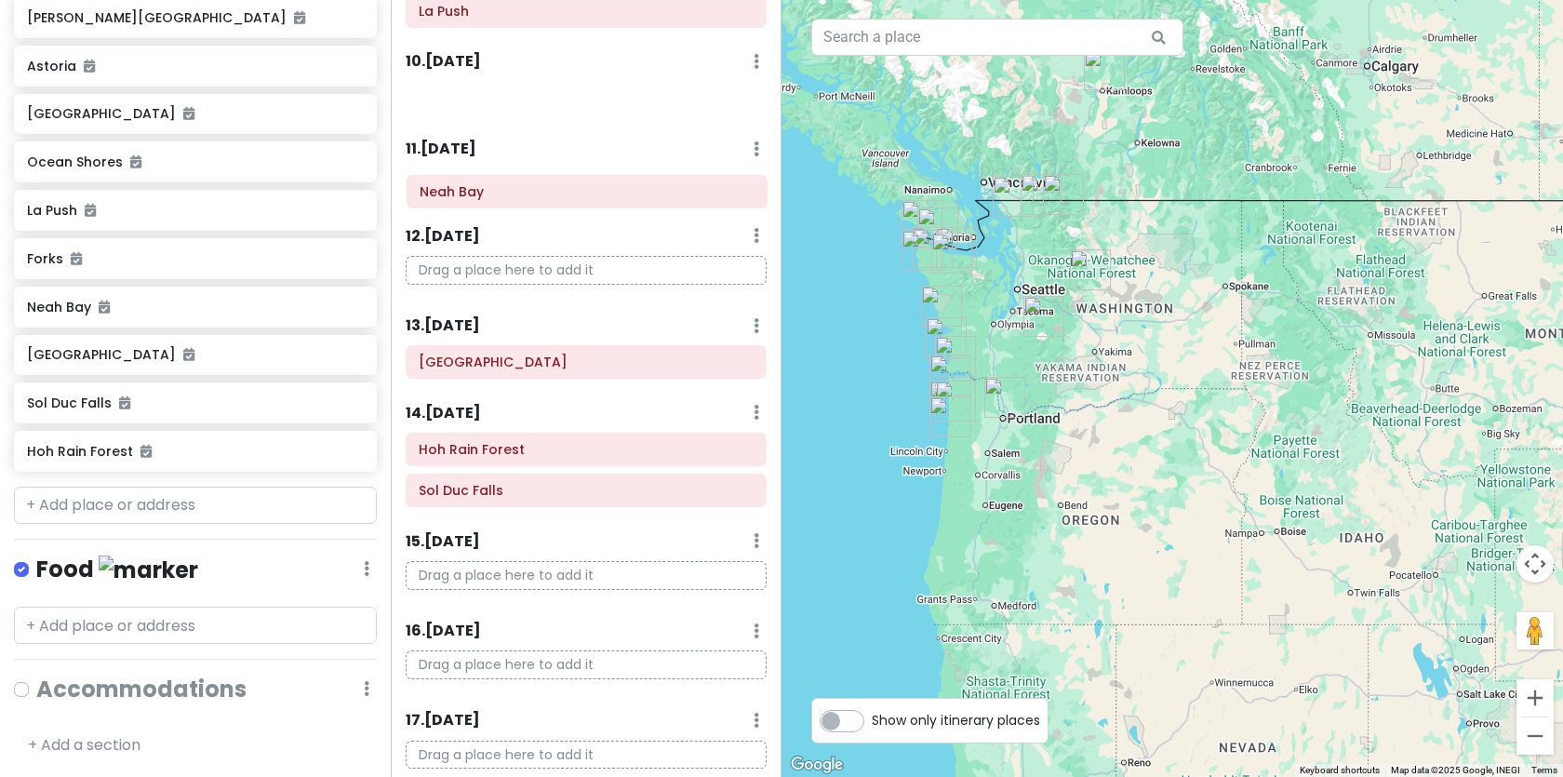
scroll to position [1242, 0]
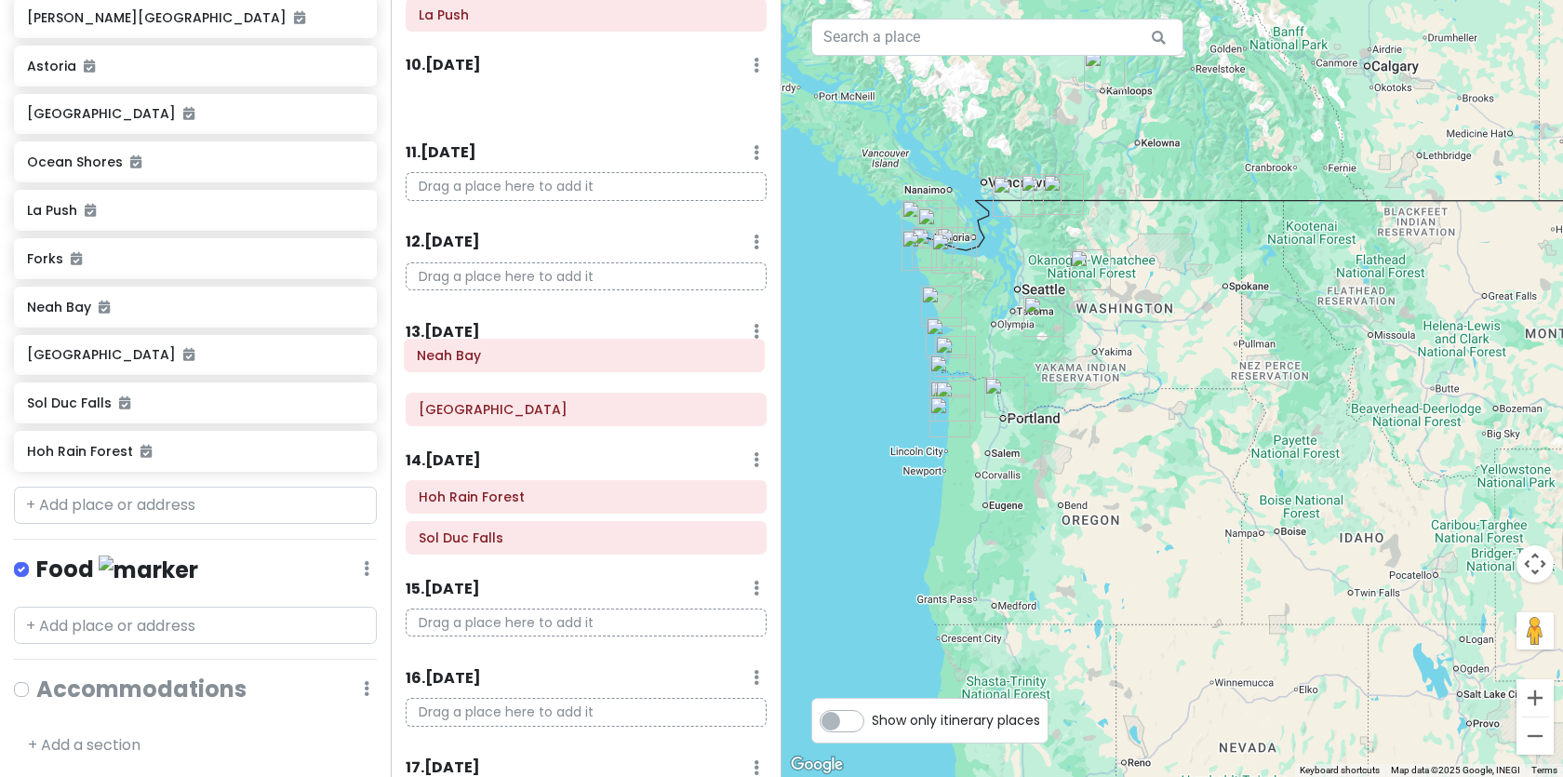
drag, startPoint x: 486, startPoint y: 98, endPoint x: 484, endPoint y: 354, distance: 256.8
click at [484, 354] on div "Itinerary × 1 . Wed 10/1 Edit Day Notes Delete Day Click to add day notes Kamlo…" at bounding box center [586, 388] width 391 height 777
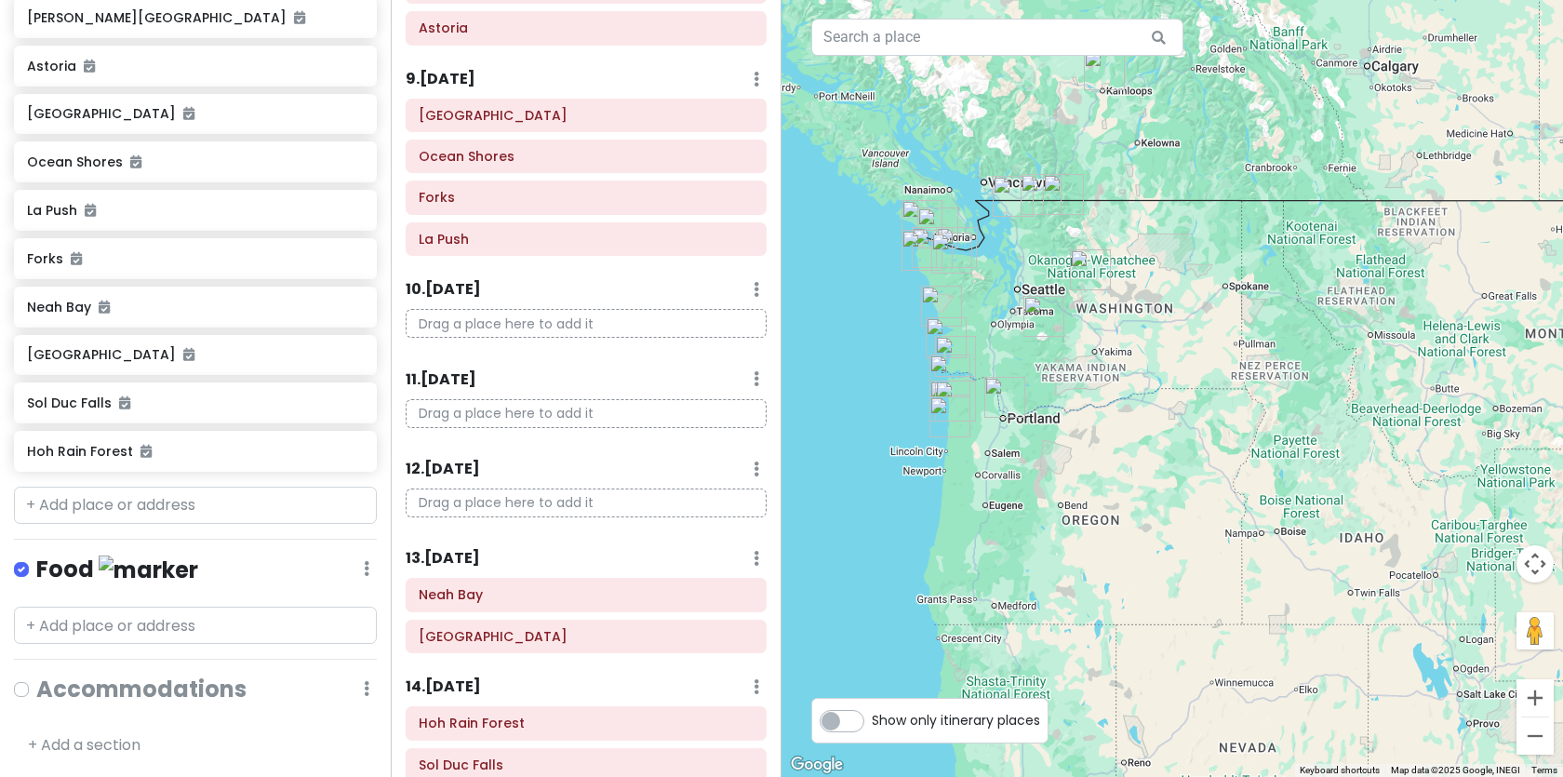
scroll to position [1005, 0]
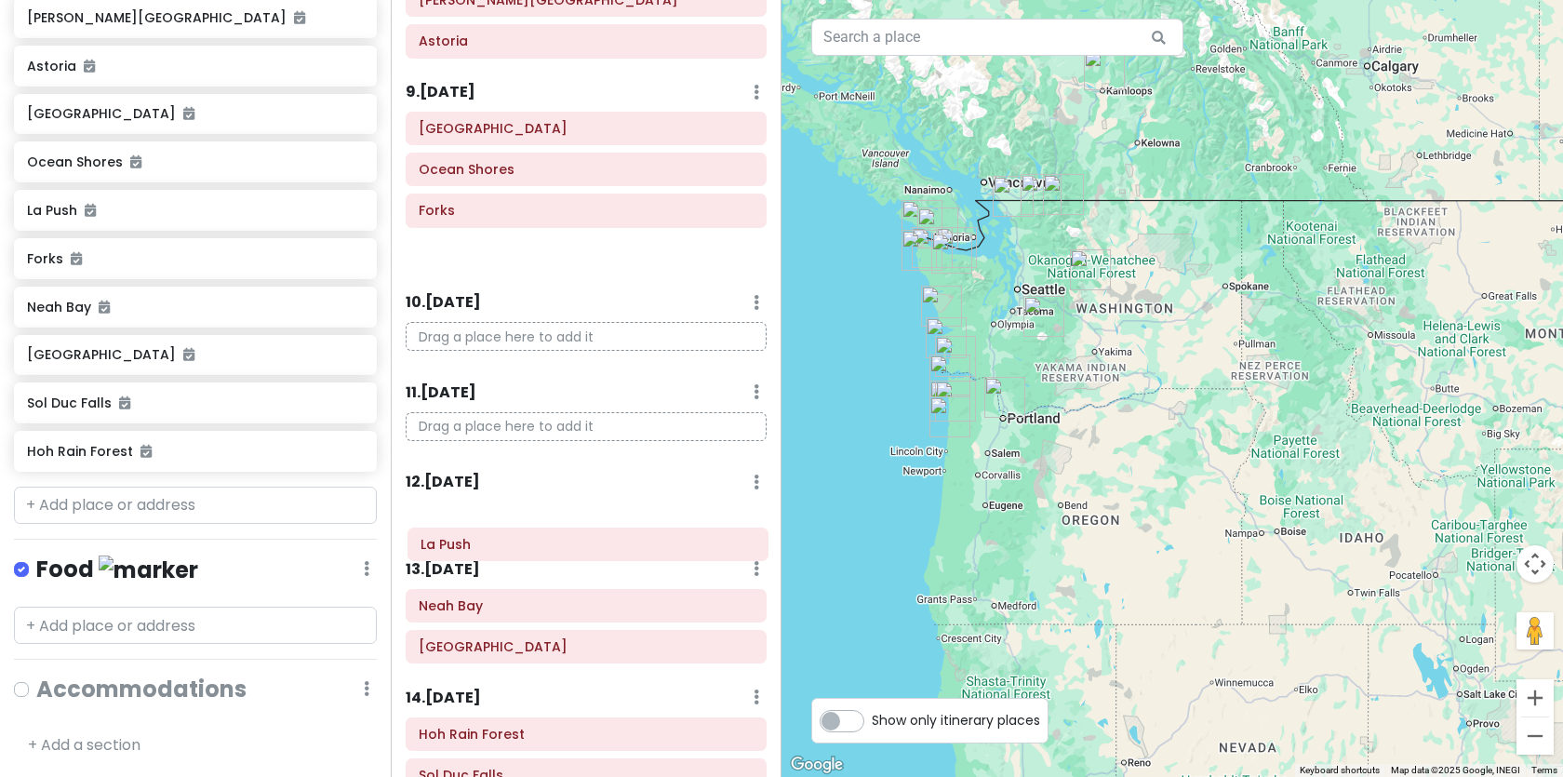
drag, startPoint x: 489, startPoint y: 260, endPoint x: 487, endPoint y: 550, distance: 289.3
click at [487, 550] on div "Itinerary × 1 . Wed 10/1 Edit Day Notes Delete Day Click to add day notes Kamlo…" at bounding box center [586, 388] width 391 height 777
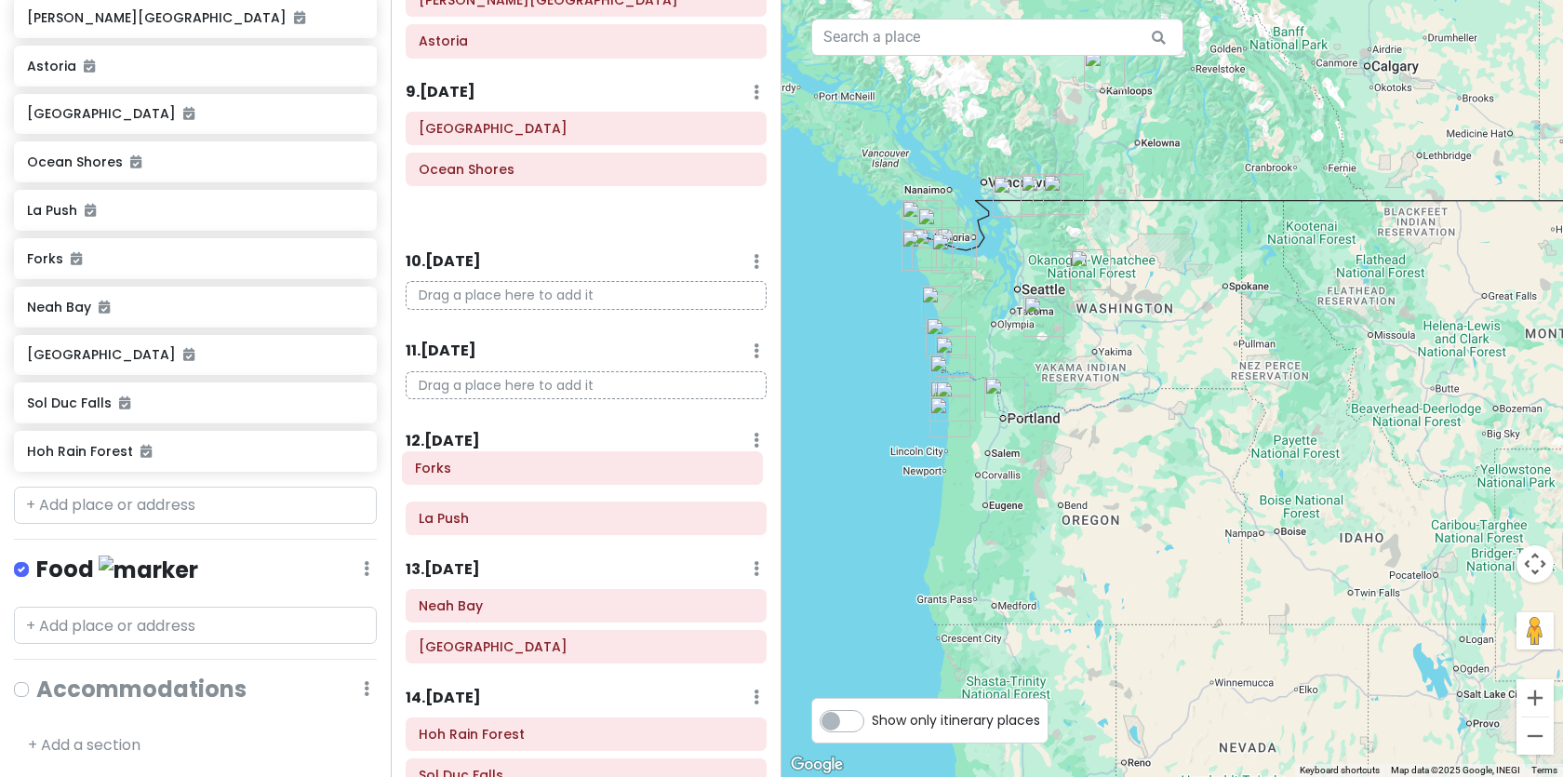
drag, startPoint x: 479, startPoint y: 211, endPoint x: 475, endPoint y: 468, distance: 256.8
click at [475, 468] on div "Itinerary × 1 . Wed 10/1 Edit Day Notes Delete Day Click to add day notes Kamlo…" at bounding box center [586, 388] width 391 height 777
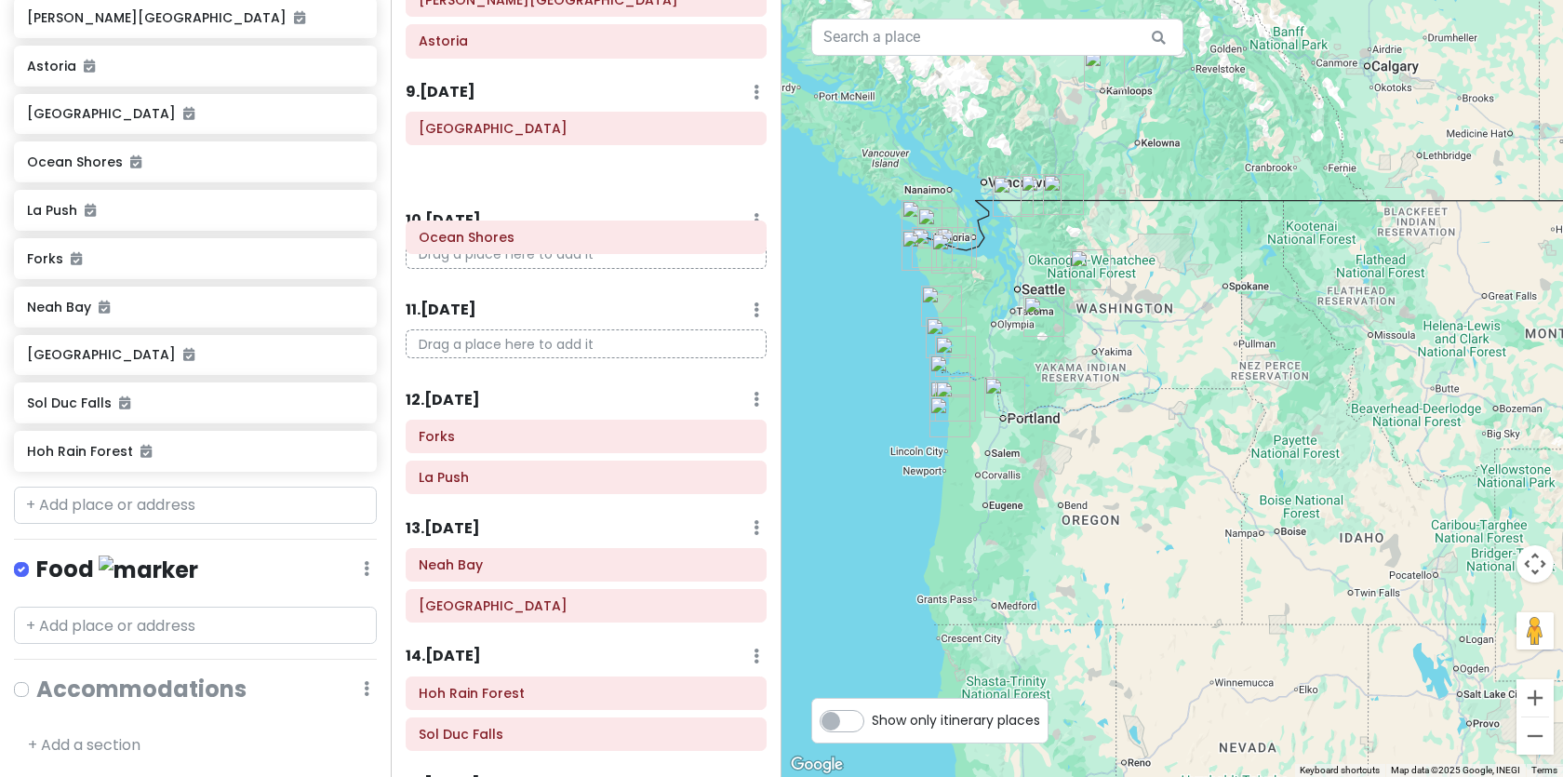
scroll to position [1004, 0]
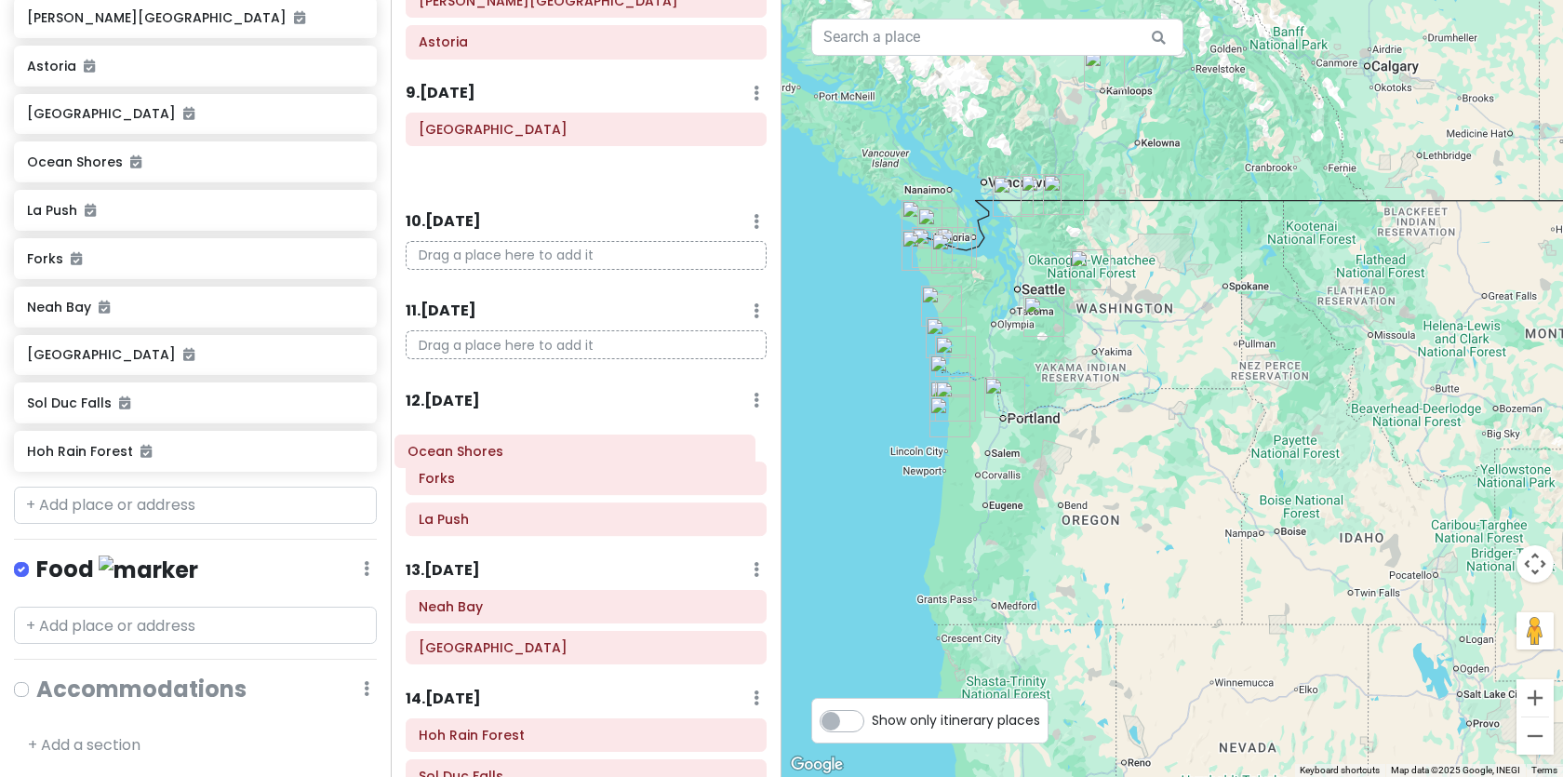
drag, startPoint x: 511, startPoint y: 168, endPoint x: 498, endPoint y: 447, distance: 279.4
click at [498, 447] on div "Itinerary × 1 . Wed 10/1 Edit Day Notes Delete Day Click to add day notes Kamlo…" at bounding box center [586, 388] width 391 height 777
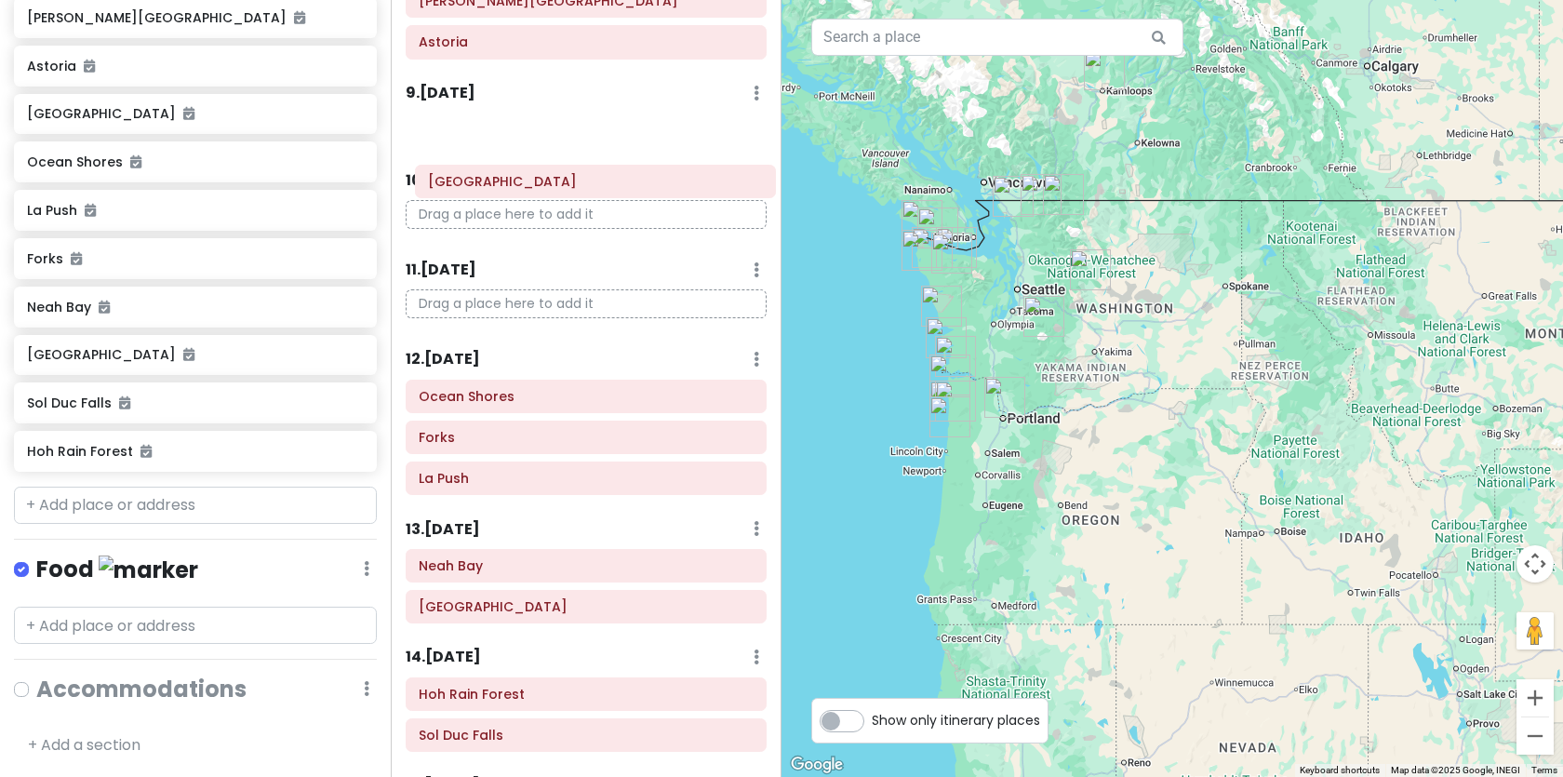
scroll to position [1001, 0]
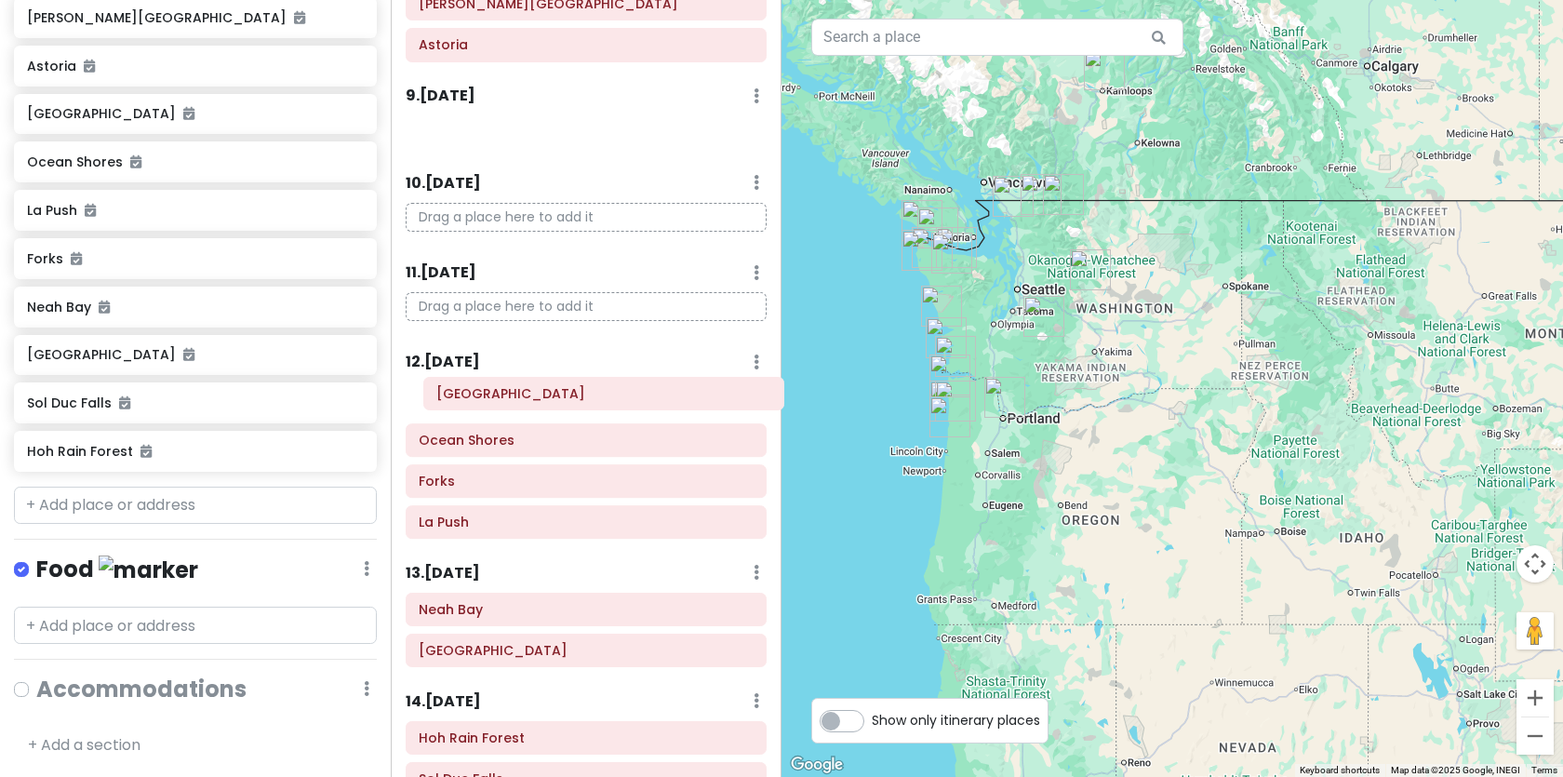
drag, startPoint x: 498, startPoint y: 137, endPoint x: 514, endPoint y: 400, distance: 263.7
click at [514, 400] on div "Itinerary × 1 . Wed 10/1 Edit Day Notes Delete Day Click to add day notes Kamlo…" at bounding box center [586, 388] width 391 height 777
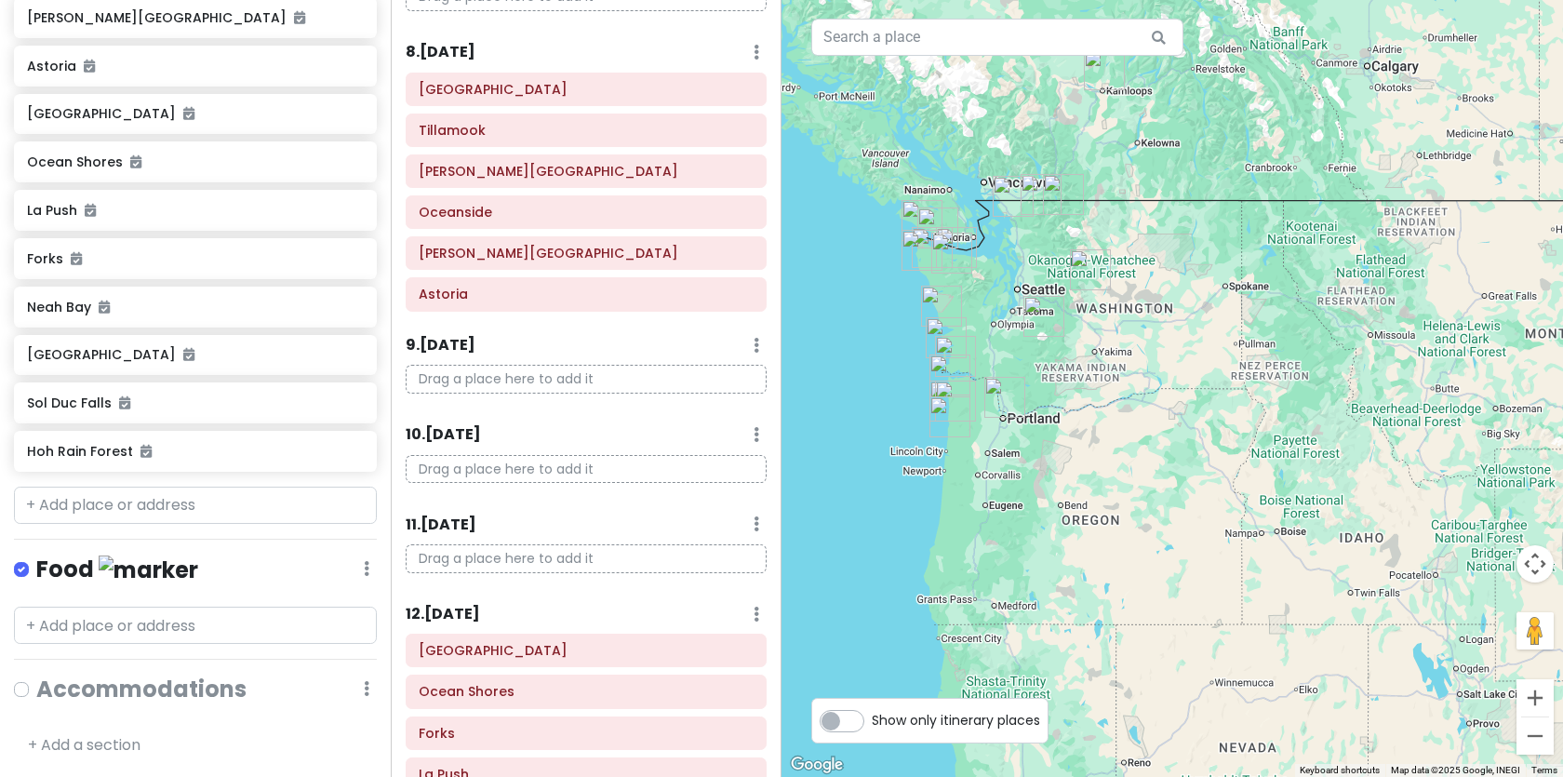
scroll to position [785, 0]
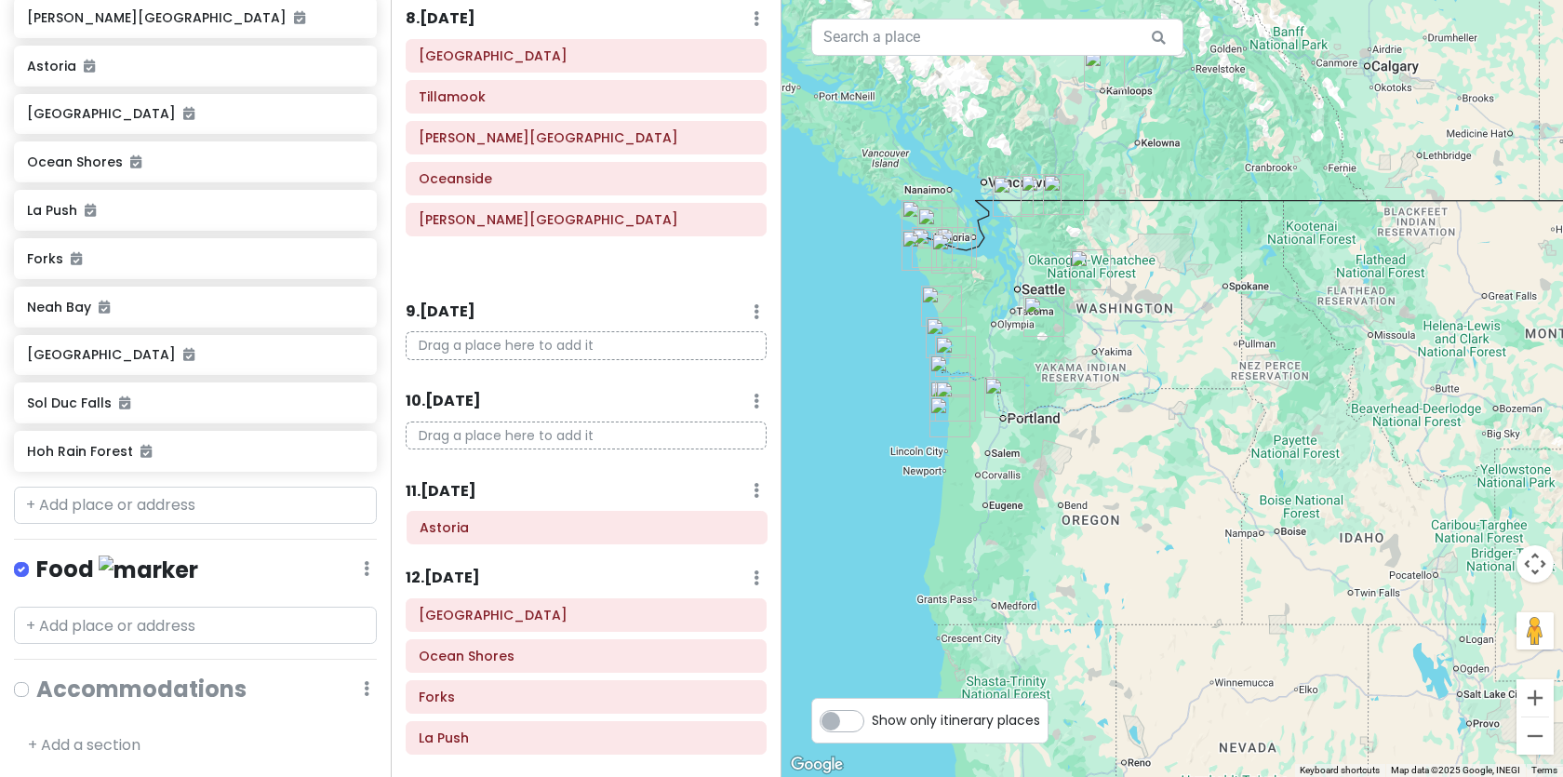
drag, startPoint x: 491, startPoint y: 264, endPoint x: 492, endPoint y: 530, distance: 266.1
click at [492, 530] on div "Itinerary × 1 . Wed 10/1 Edit Day Notes Delete Day Click to add day notes Kamlo…" at bounding box center [586, 388] width 391 height 777
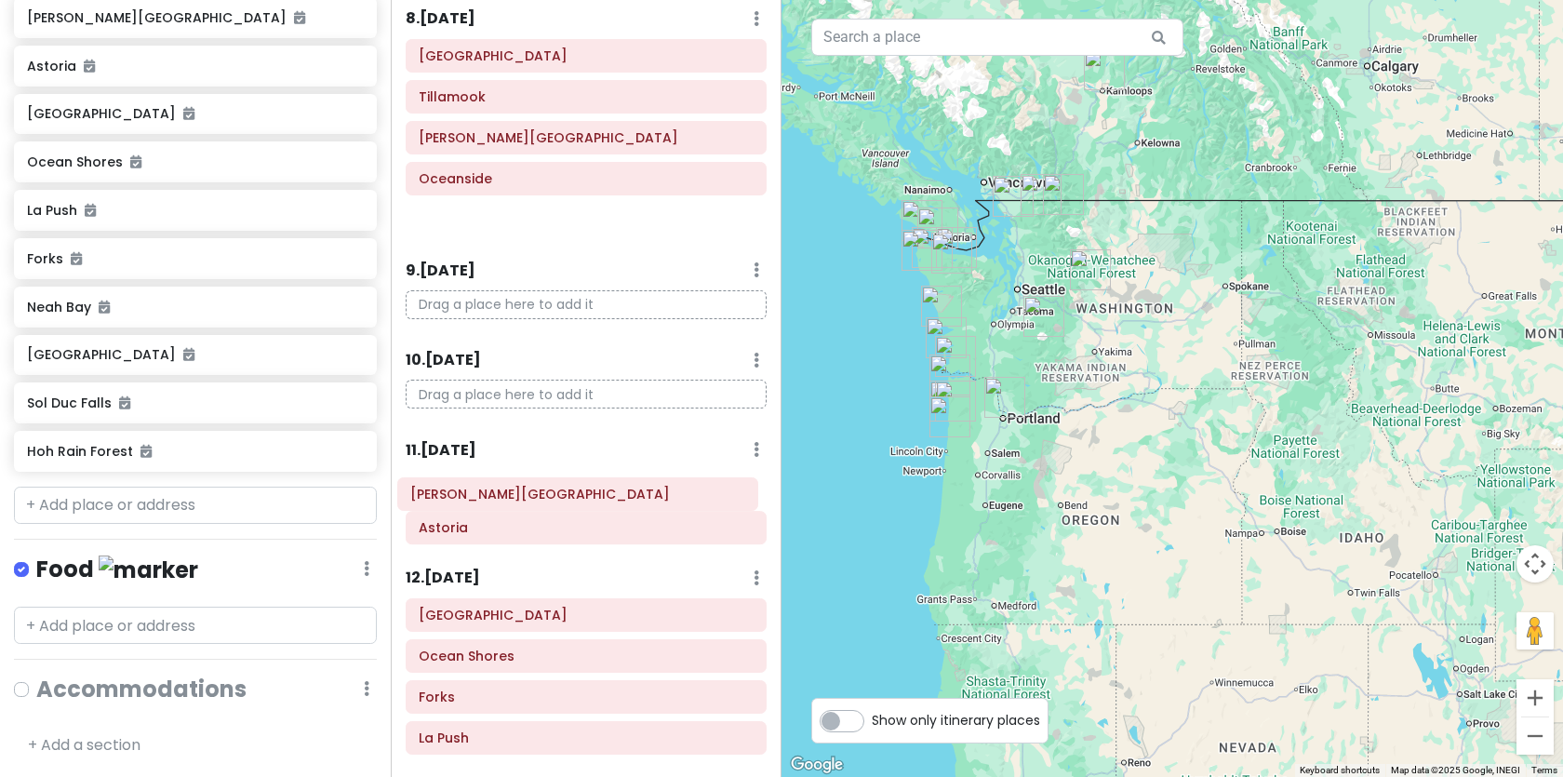
drag, startPoint x: 522, startPoint y: 227, endPoint x: 514, endPoint y: 501, distance: 273.6
click at [514, 501] on div "Itinerary × 1 . Wed 10/1 Edit Day Notes Delete Day Click to add day notes Kamlo…" at bounding box center [586, 388] width 391 height 777
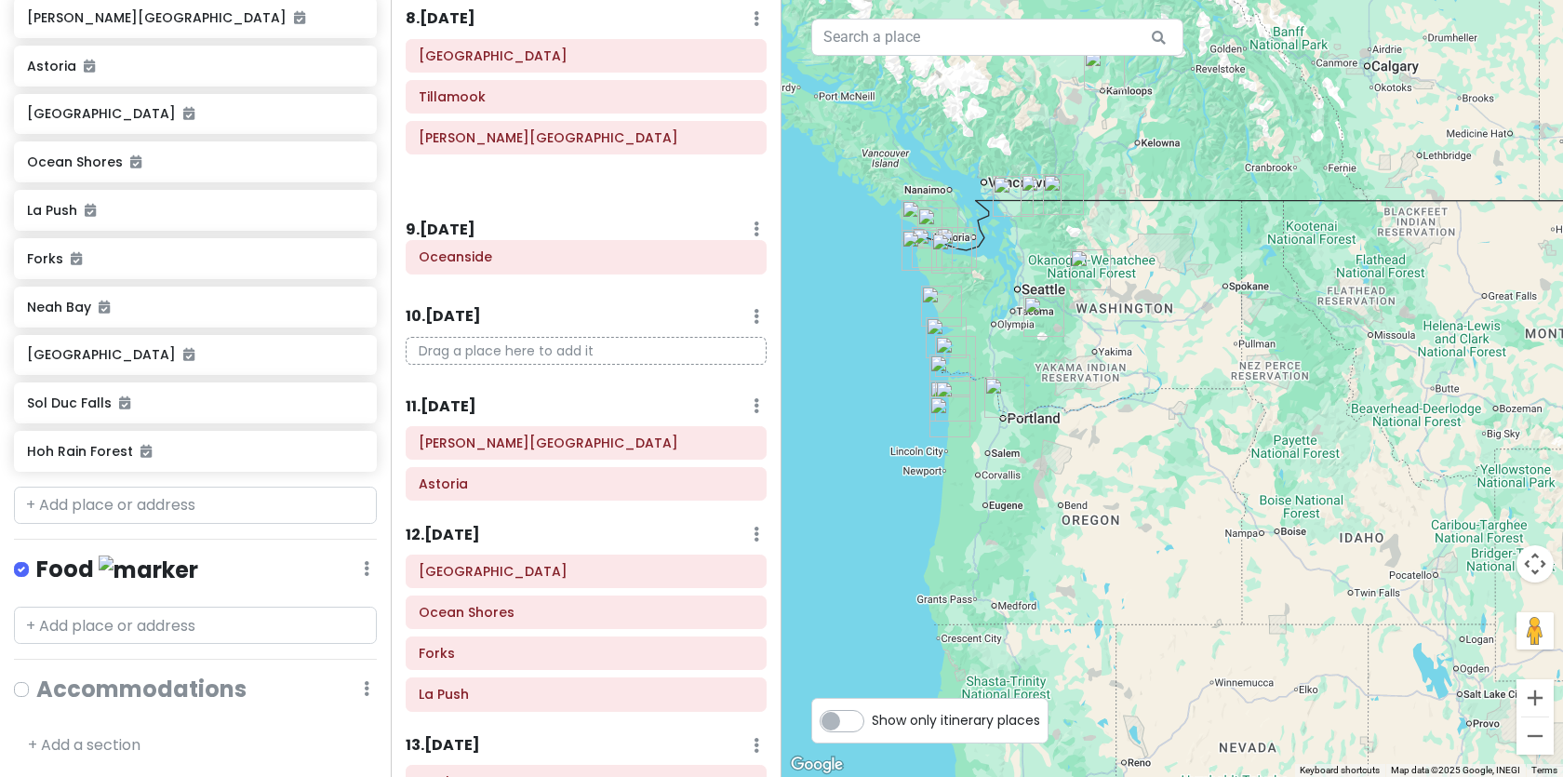
scroll to position [784, 0]
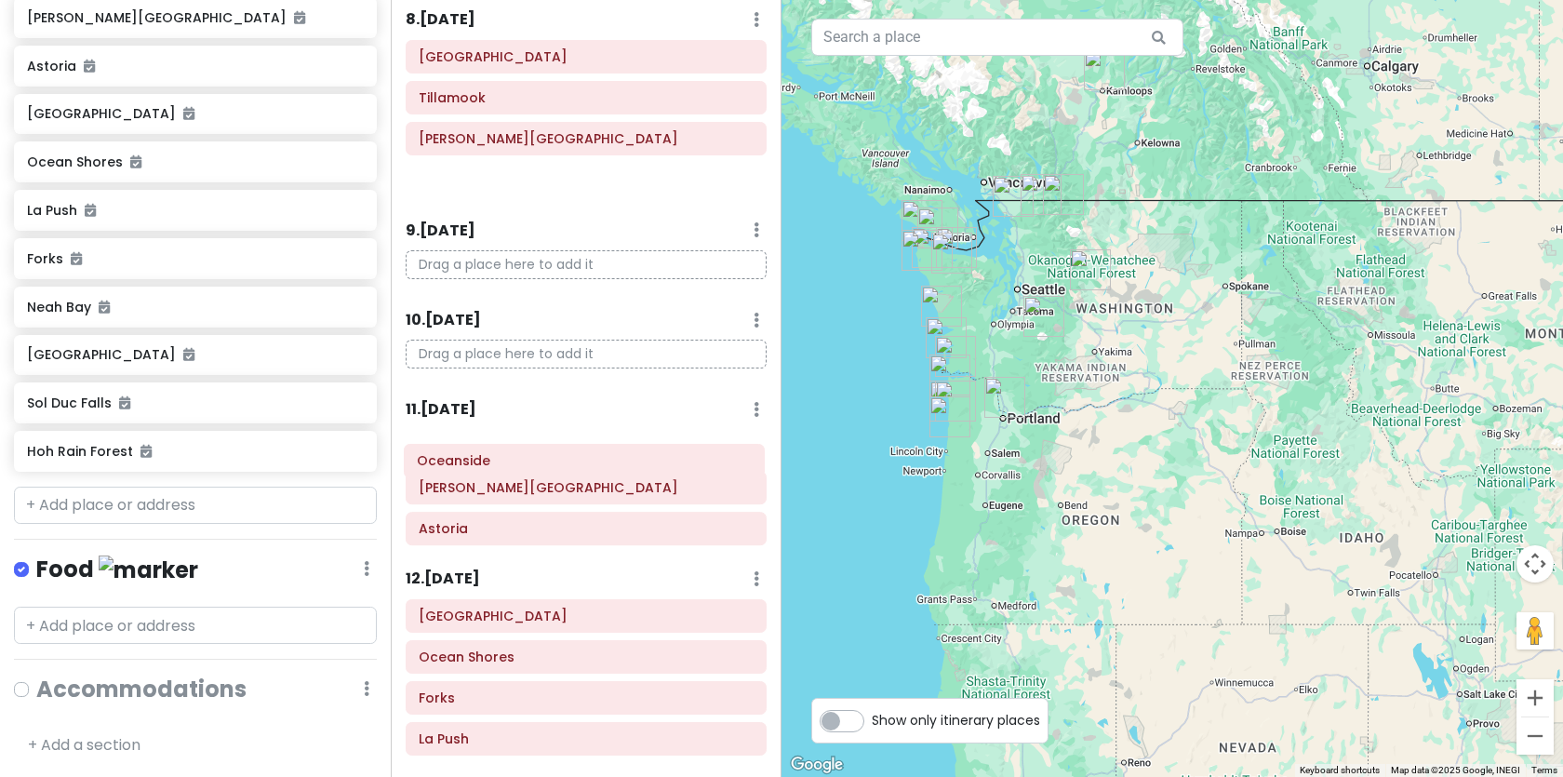
drag, startPoint x: 528, startPoint y: 175, endPoint x: 521, endPoint y: 441, distance: 266.2
click at [521, 441] on div "Itinerary × 1 . Wed 10/1 Edit Day Notes Delete Day Click to add day notes Kamlo…" at bounding box center [586, 388] width 391 height 777
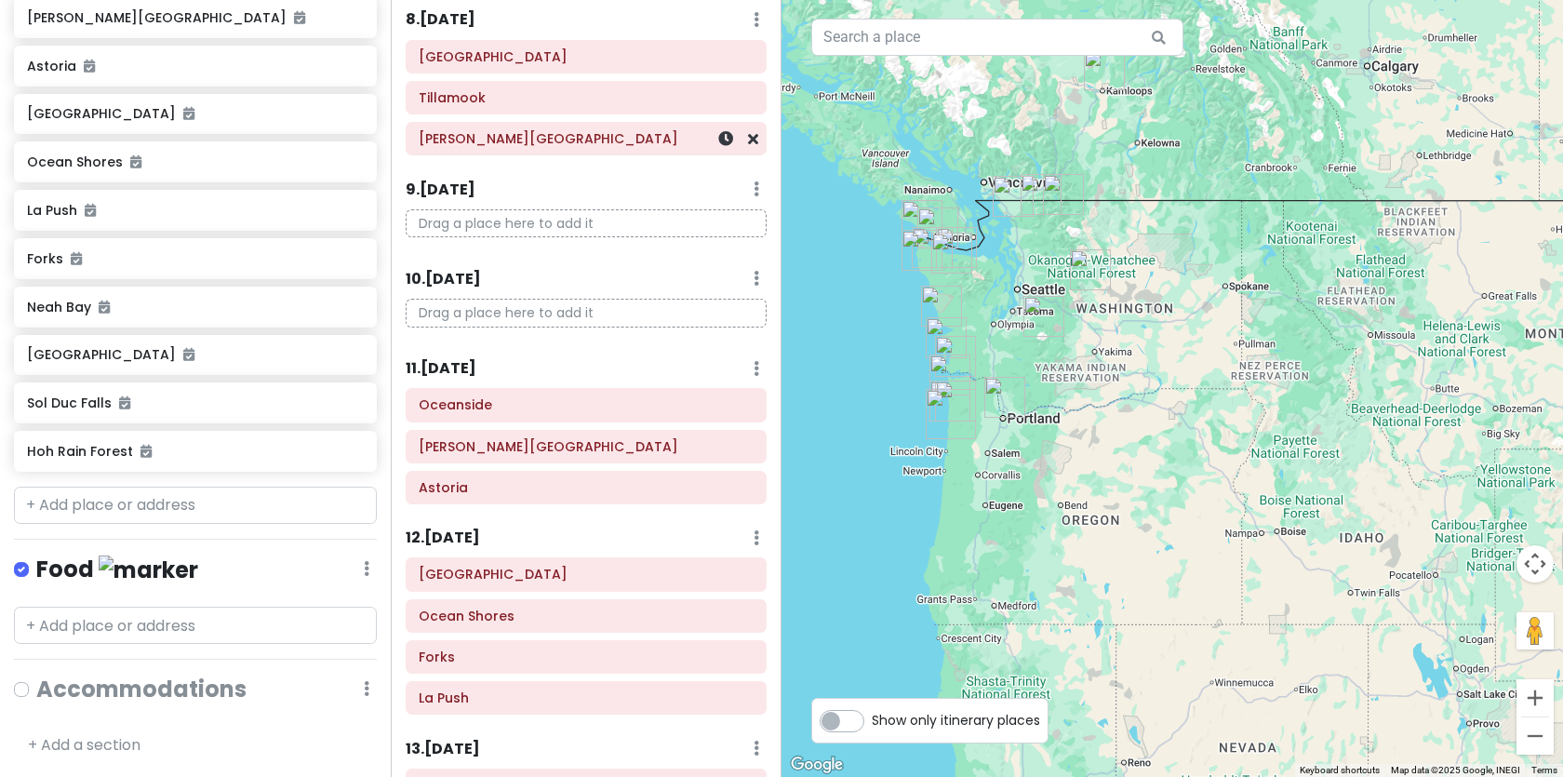
scroll to position [783, 0]
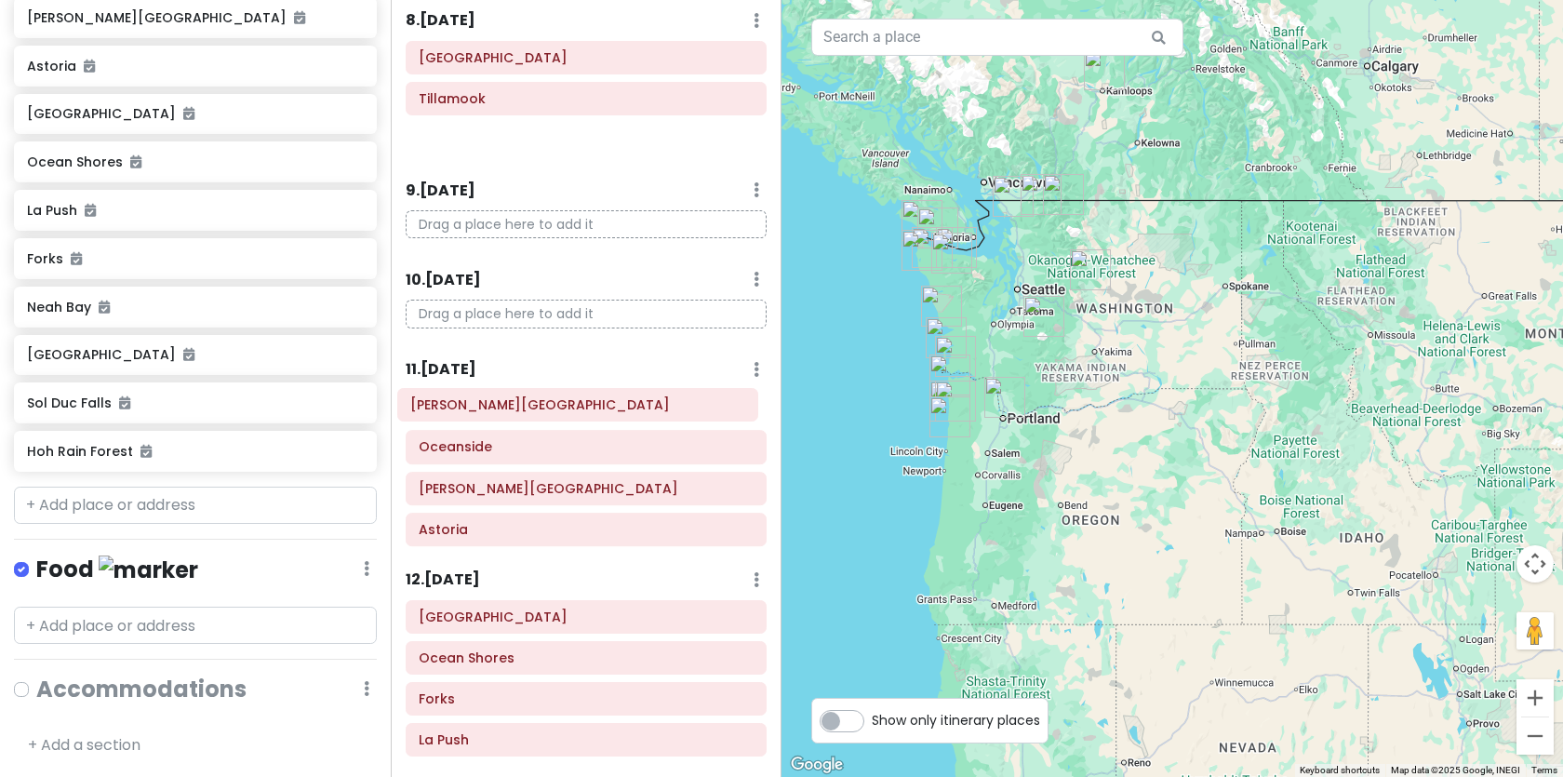
drag, startPoint x: 513, startPoint y: 136, endPoint x: 504, endPoint y: 402, distance: 266.2
click at [504, 402] on div "Itinerary × 1 . Wed 10/1 Edit Day Notes Delete Day Click to add day notes Kamlo…" at bounding box center [586, 388] width 391 height 777
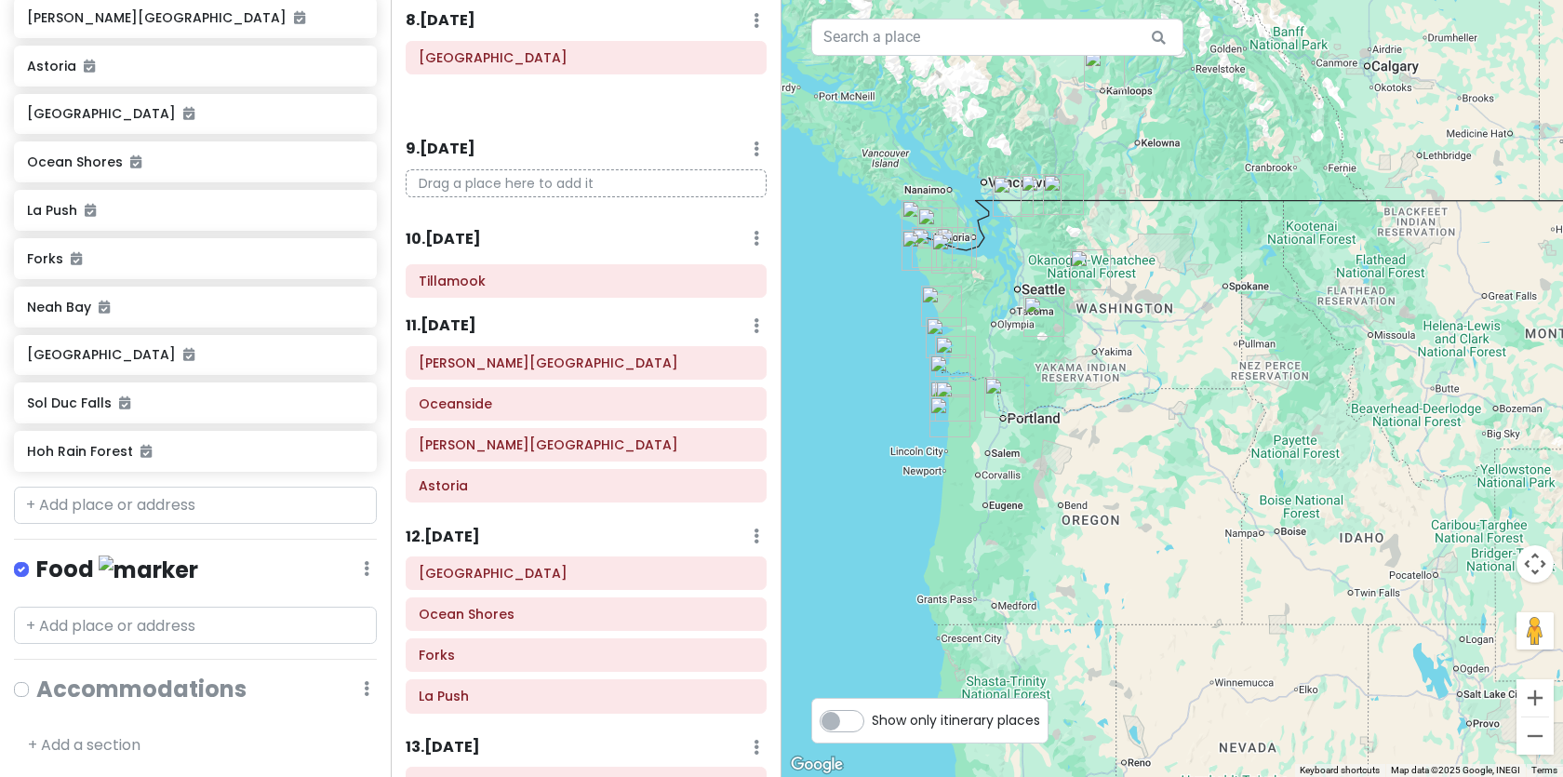
scroll to position [781, 0]
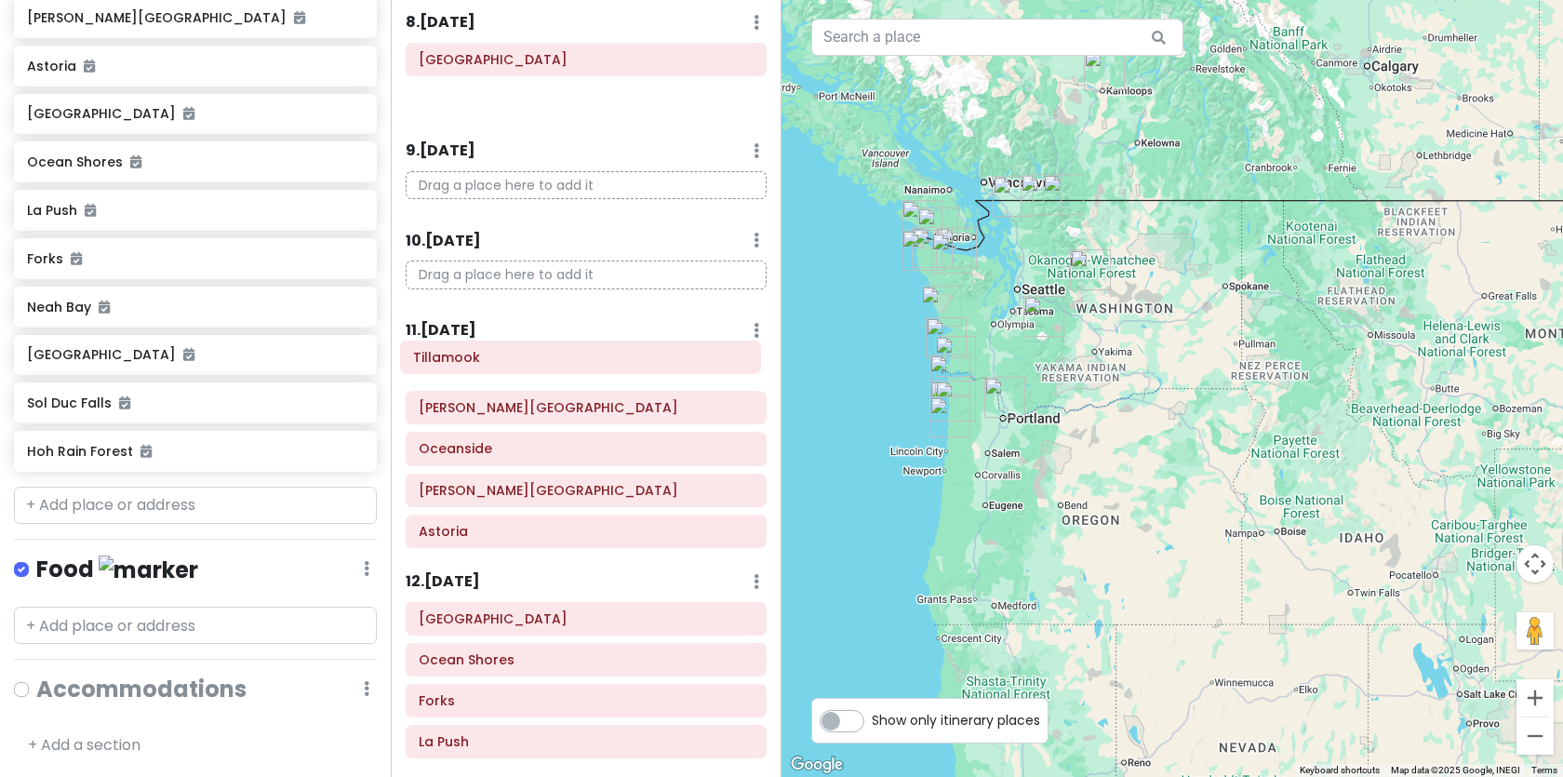
drag, startPoint x: 503, startPoint y: 100, endPoint x: 495, endPoint y: 357, distance: 257.8
click at [495, 357] on div "Itinerary × 1 . Wed 10/1 Edit Day Notes Delete Day Click to add day notes Kamlo…" at bounding box center [586, 388] width 391 height 777
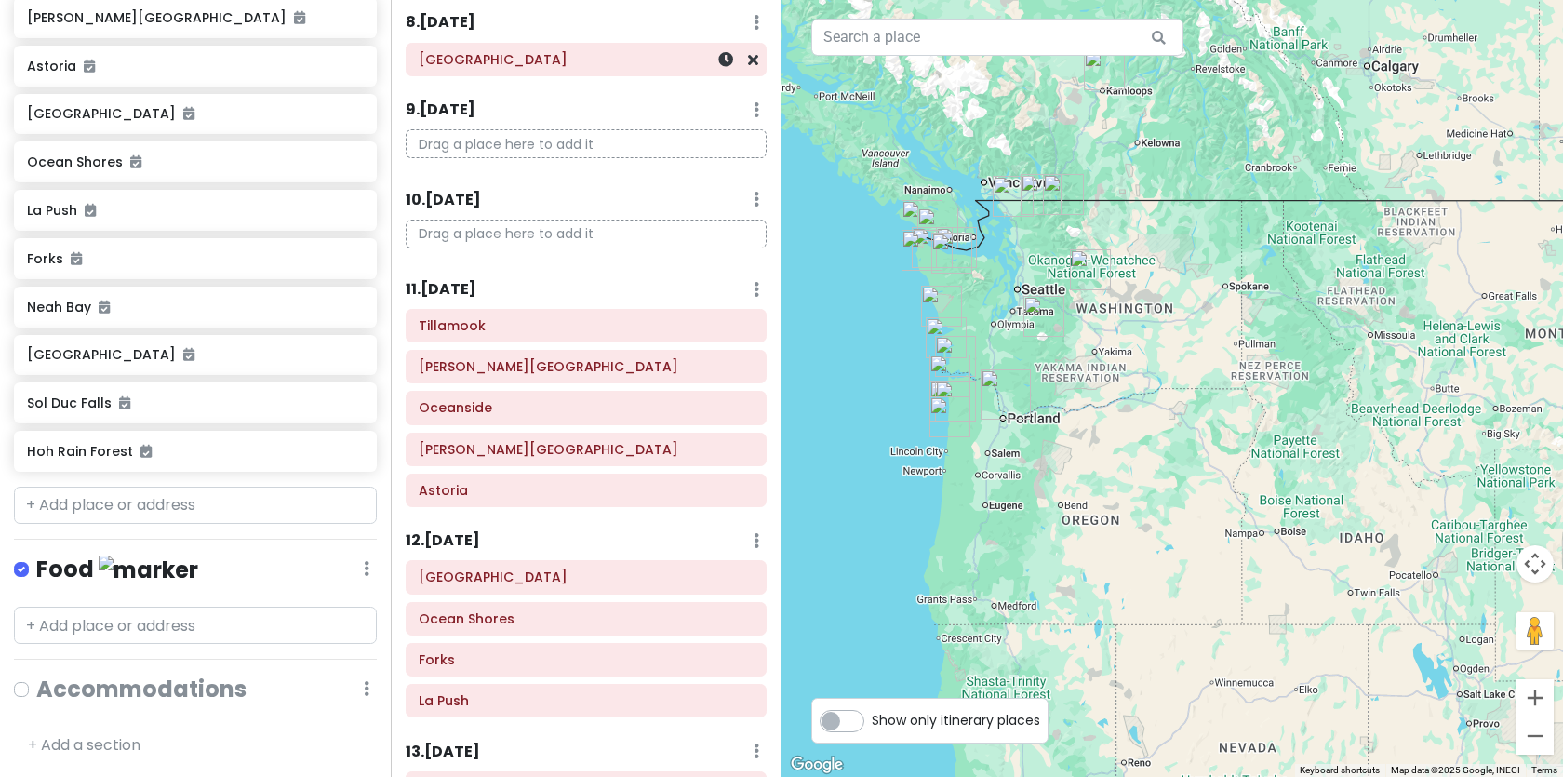
scroll to position [776, 0]
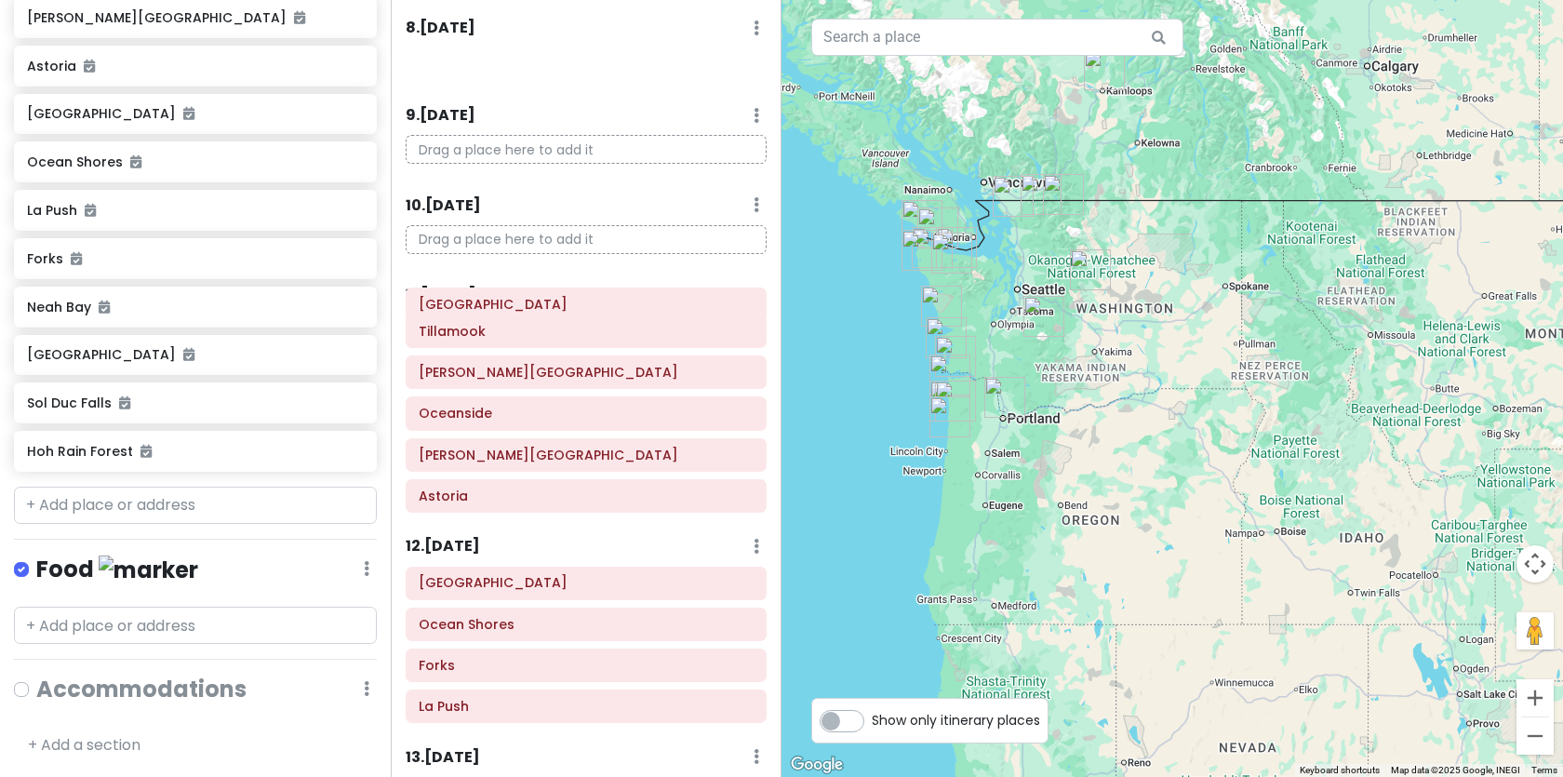
drag, startPoint x: 500, startPoint y: 56, endPoint x: 500, endPoint y: 300, distance: 244.7
click at [500, 300] on div "Itinerary × 1 . Wed 10/1 Edit Day Notes Delete Day Click to add day notes Kamlo…" at bounding box center [586, 388] width 391 height 777
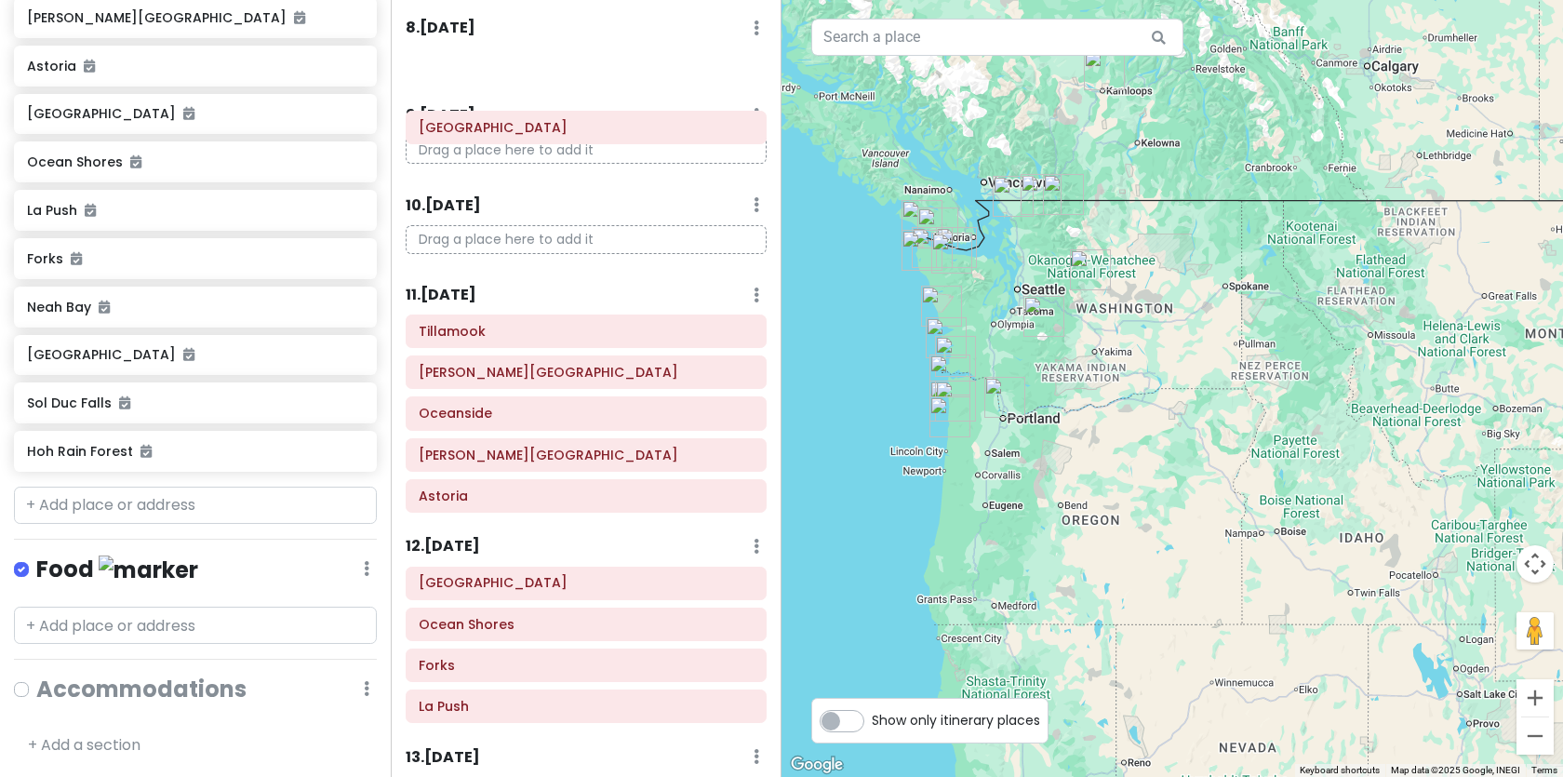
scroll to position [772, 0]
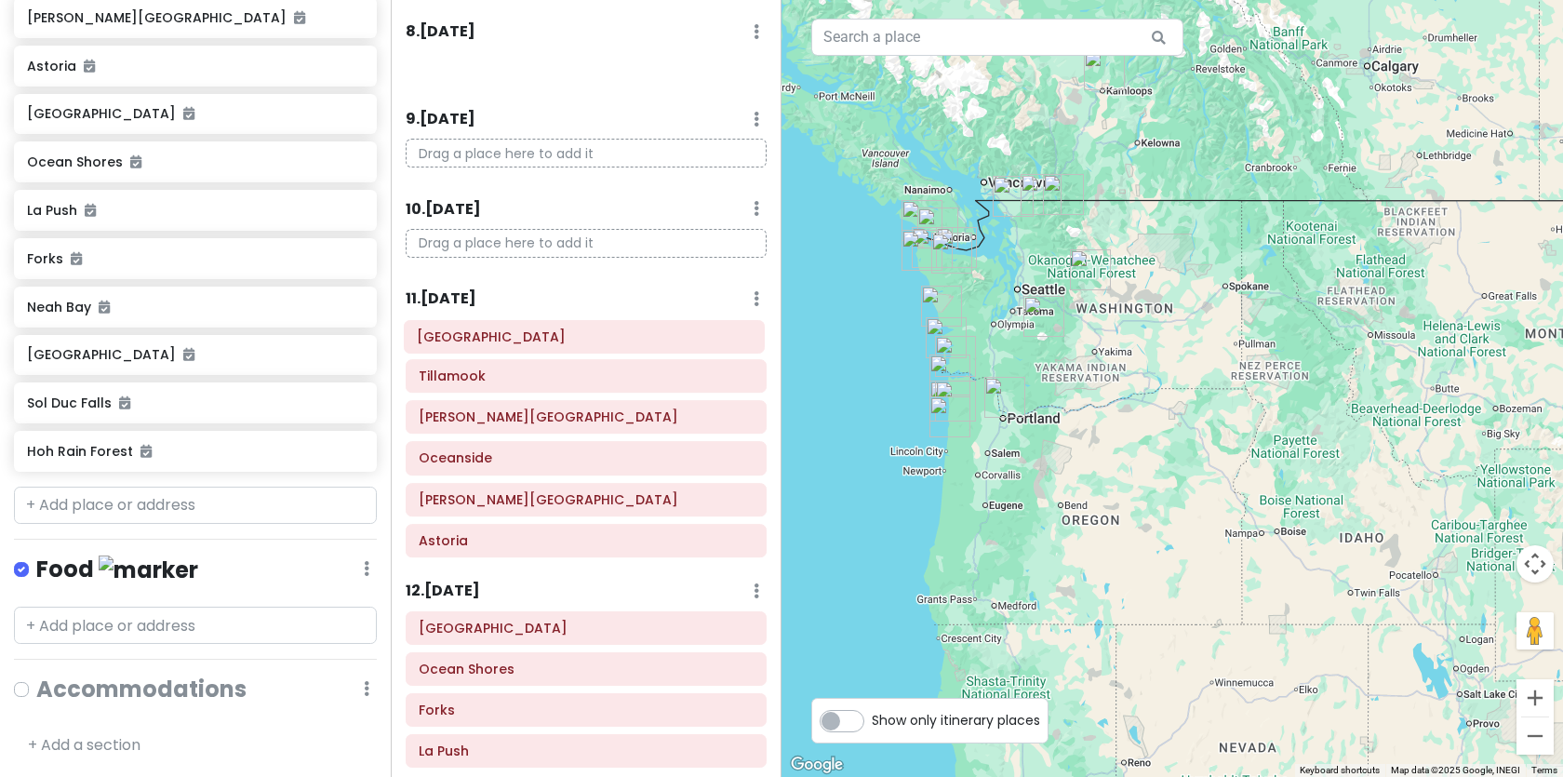
drag, startPoint x: 525, startPoint y: 70, endPoint x: 518, endPoint y: 339, distance: 268.9
click at [521, 339] on div "Itinerary × 1 . Wed 10/1 Edit Day Notes Delete Day Click to add day notes Kamlo…" at bounding box center [586, 388] width 391 height 777
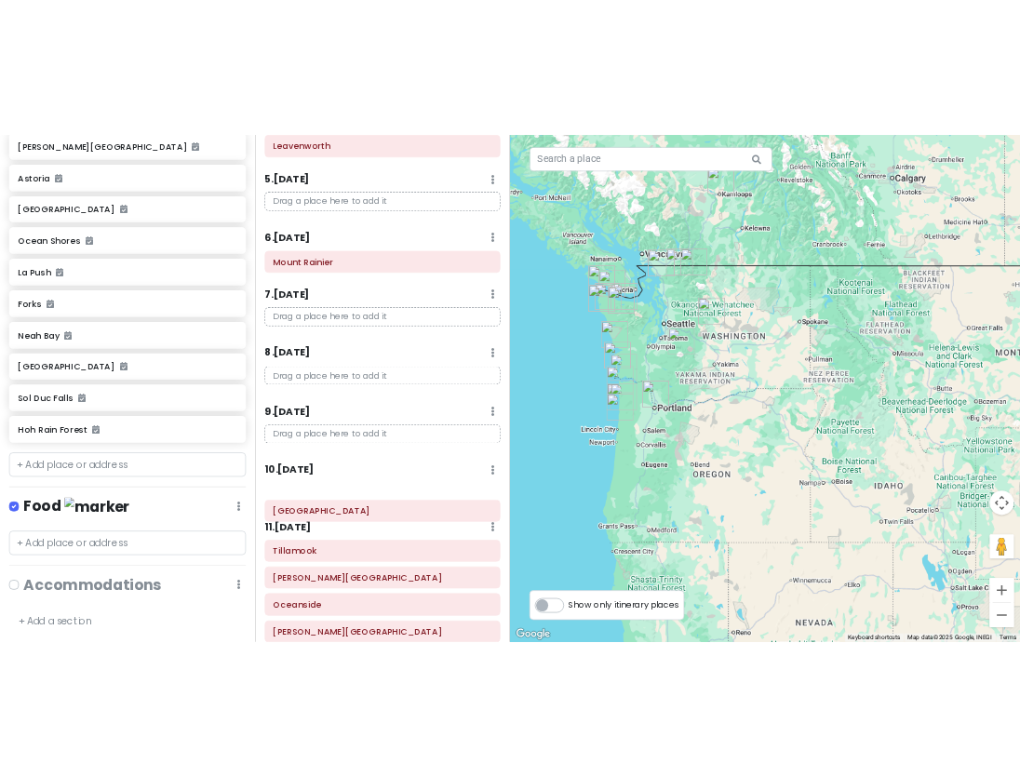
scroll to position [470, 0]
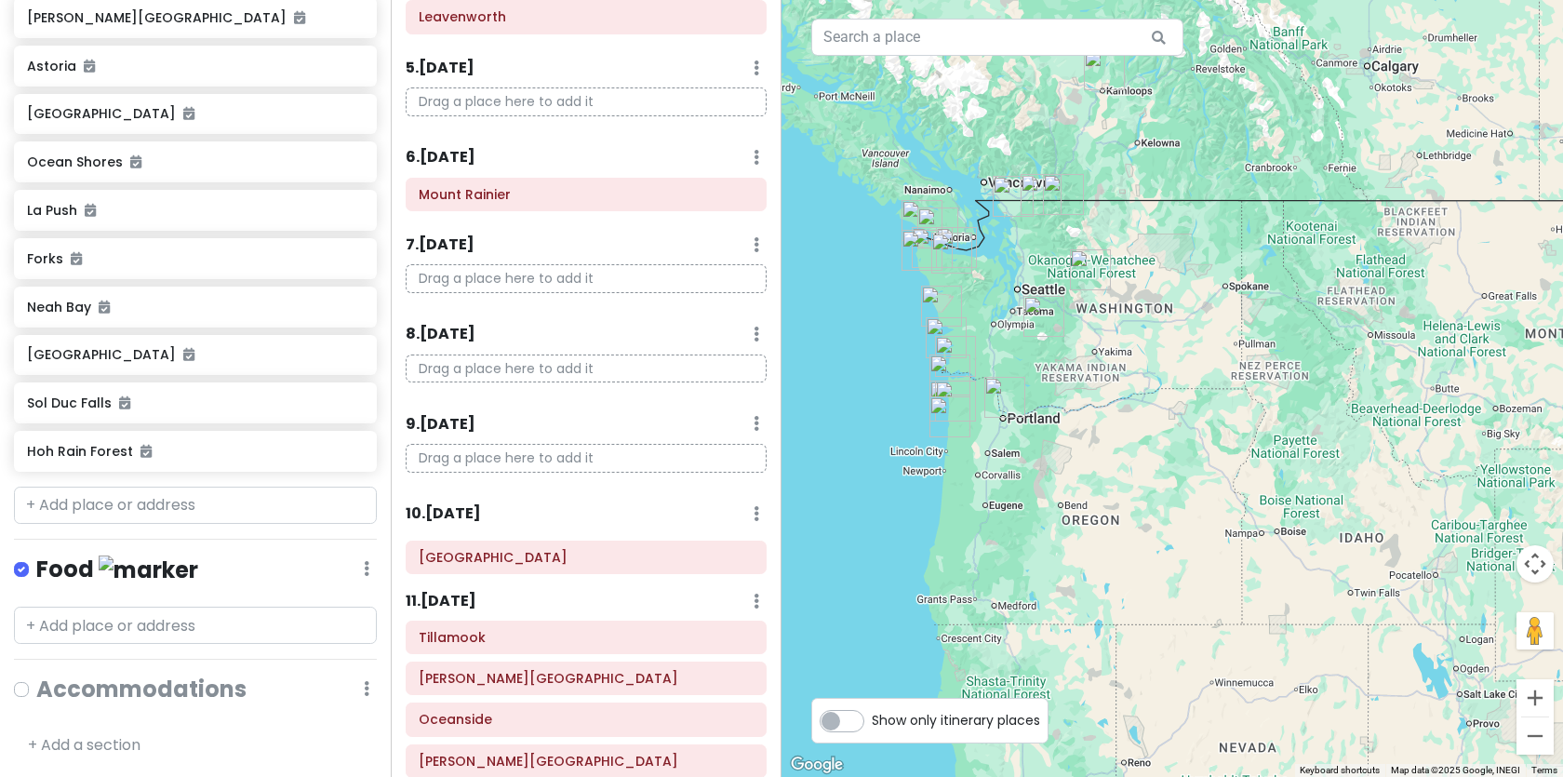
drag, startPoint x: 485, startPoint y: 640, endPoint x: 485, endPoint y: 549, distance: 91.2
click at [485, 549] on div "Itinerary × 1 . Wed 10/1 Edit Day Notes Delete Day Click to add day notes Kamlo…" at bounding box center [586, 388] width 391 height 777
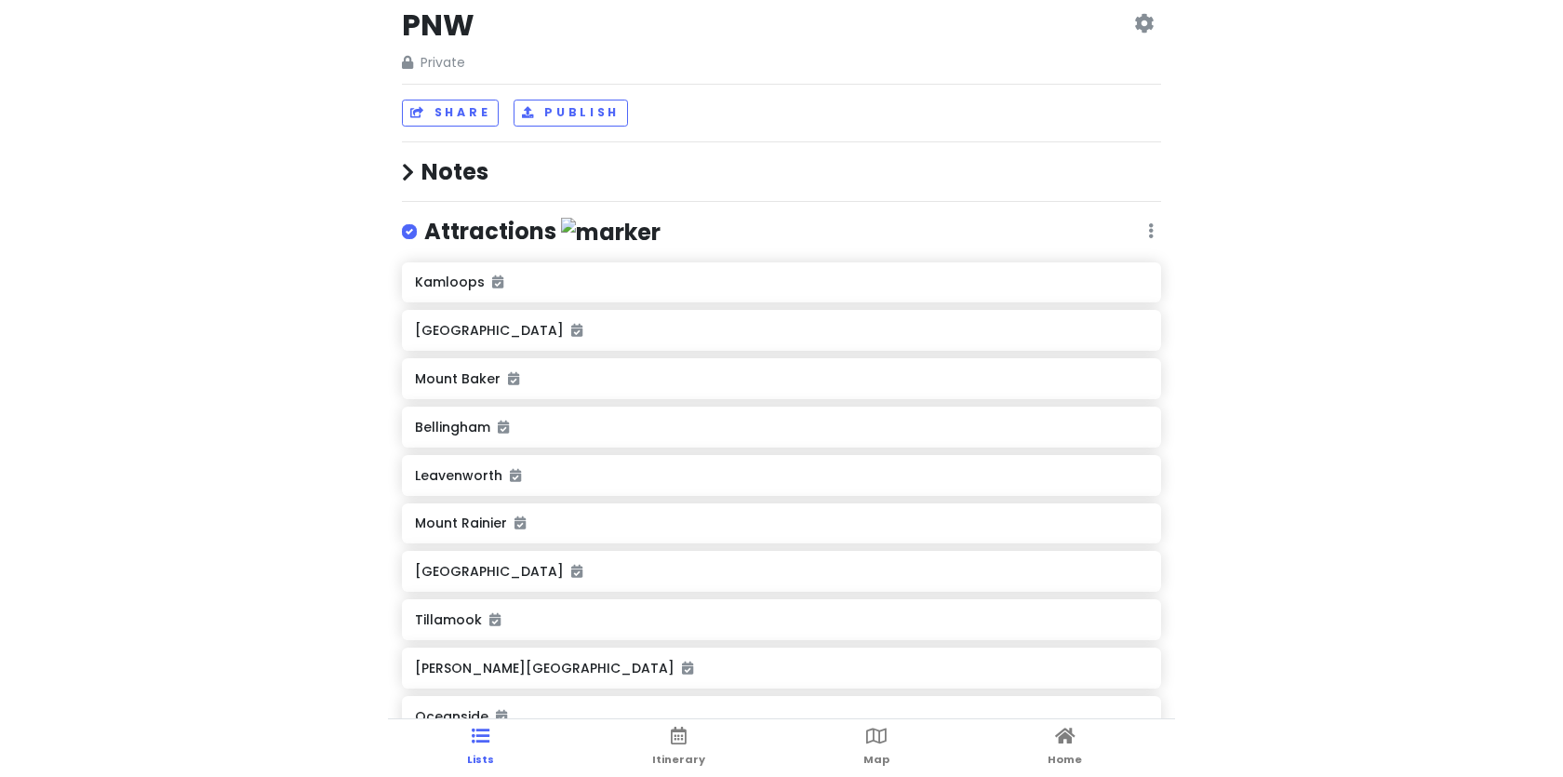
scroll to position [0, 0]
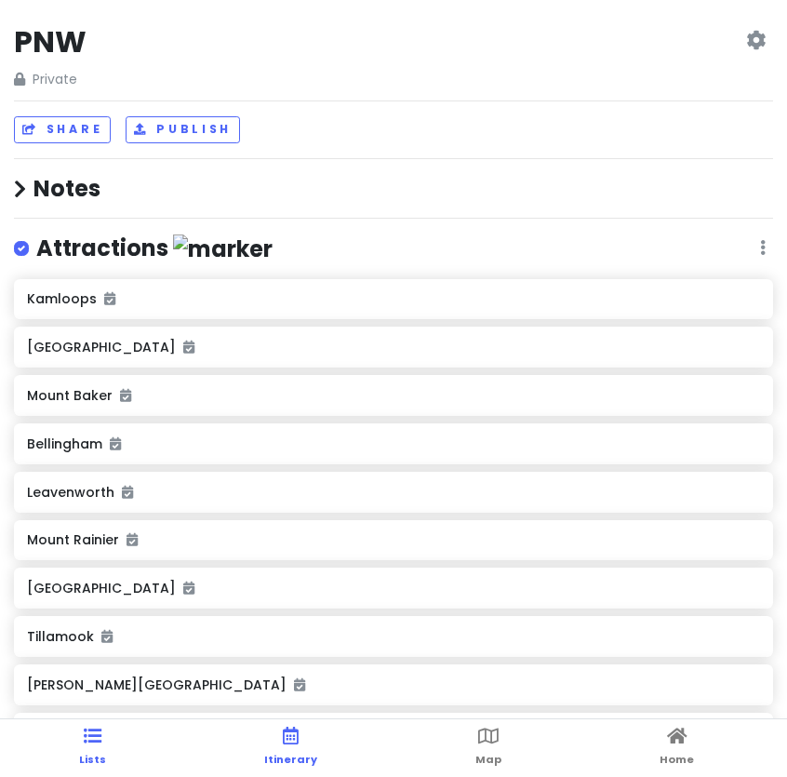
click at [274, 733] on link "Itinerary" at bounding box center [290, 748] width 53 height 58
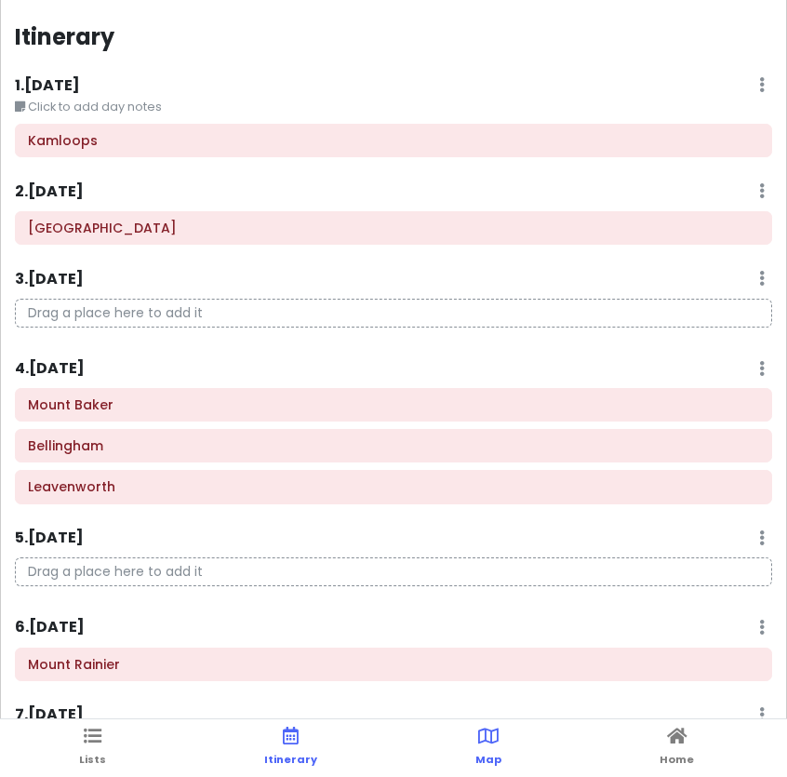
click at [496, 729] on icon at bounding box center [488, 735] width 20 height 13
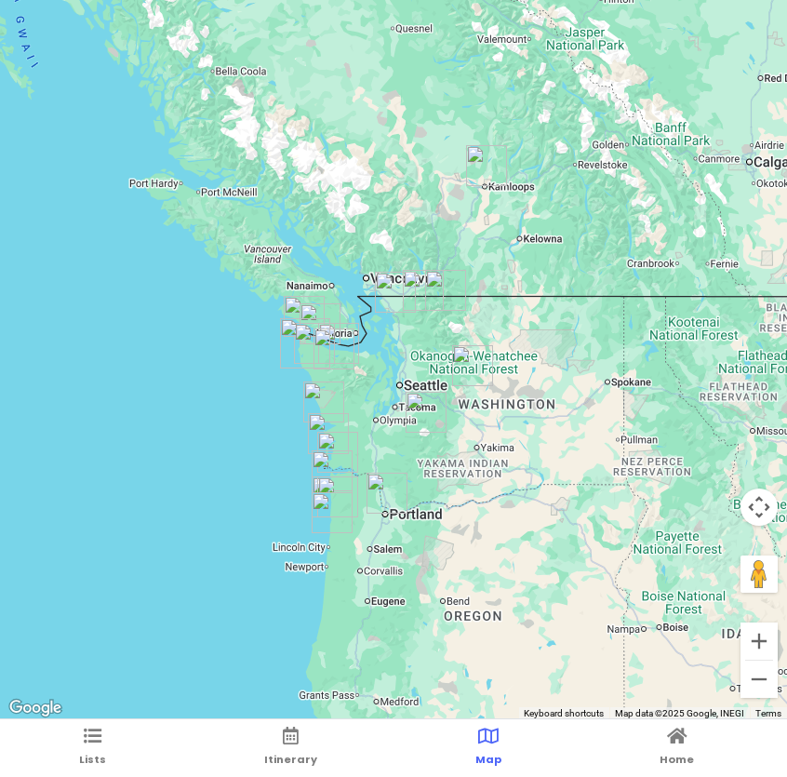
click at [369, 427] on div at bounding box center [393, 360] width 787 height 720
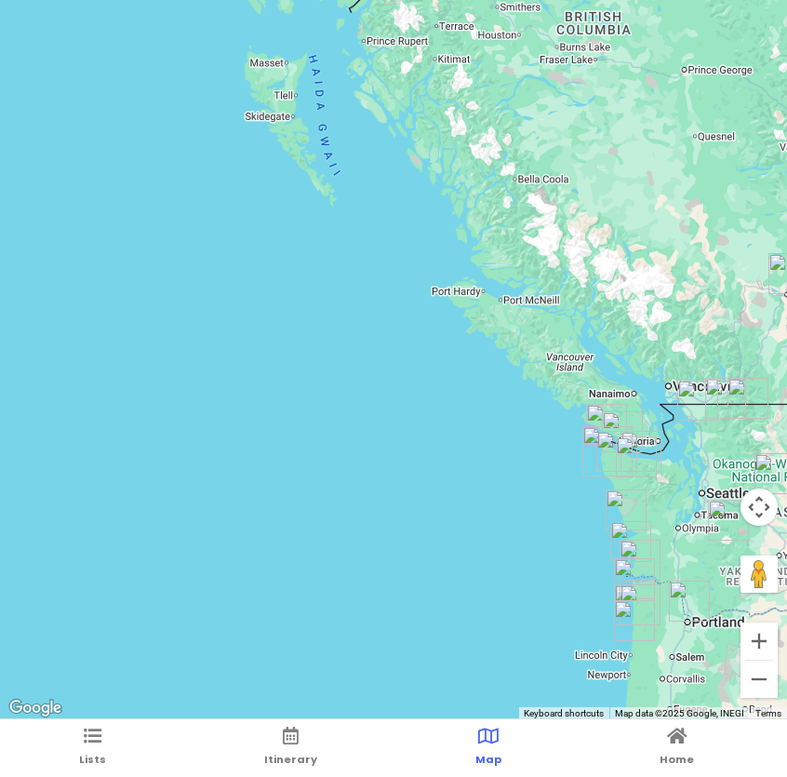
drag, startPoint x: 387, startPoint y: 376, endPoint x: 196, endPoint y: 266, distance: 220.0
click at [196, 266] on div at bounding box center [393, 360] width 787 height 720
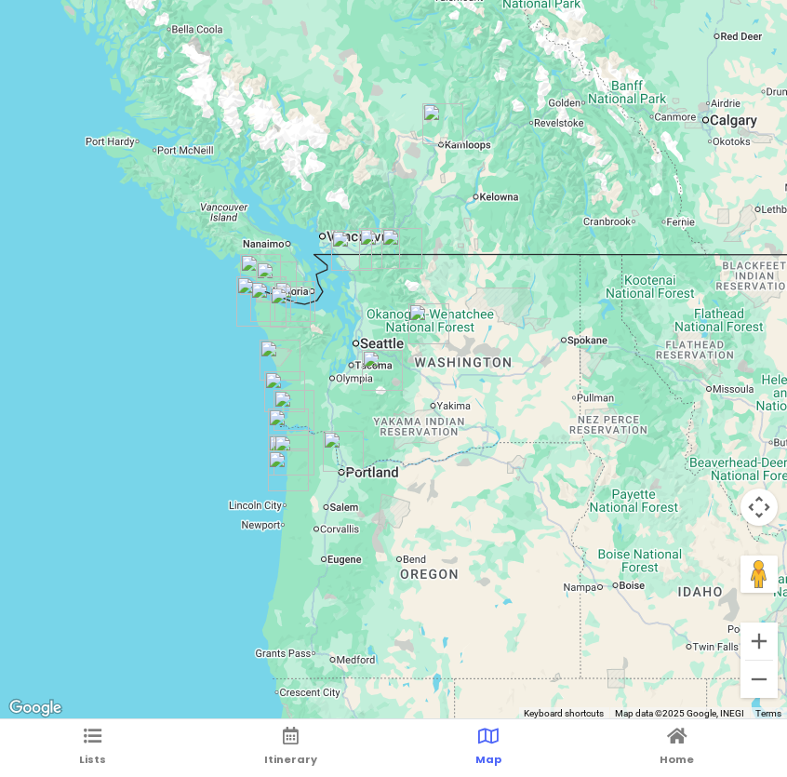
drag, startPoint x: 410, startPoint y: 197, endPoint x: 286, endPoint y: 185, distance: 125.2
click at [286, 185] on div at bounding box center [393, 360] width 787 height 720
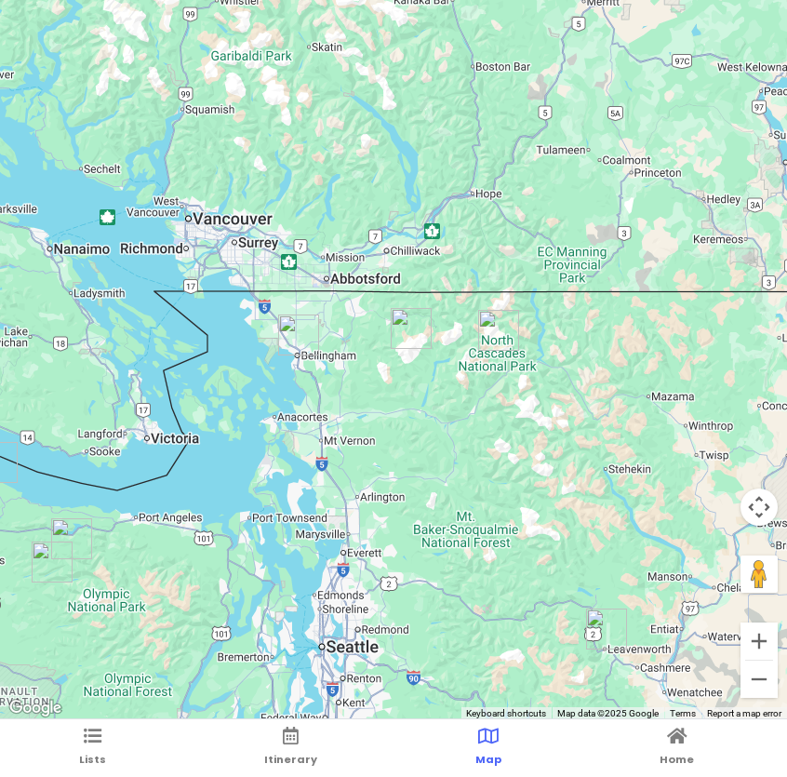
click at [401, 323] on img "Mount Baker" at bounding box center [411, 328] width 41 height 41
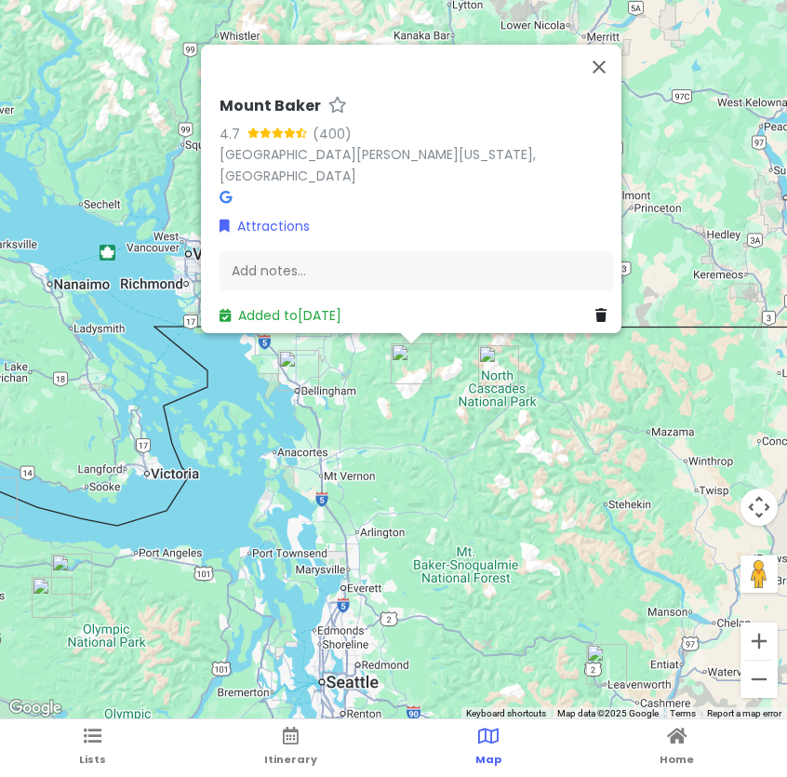
click at [399, 354] on img "Mount Baker" at bounding box center [411, 363] width 41 height 41
click at [610, 73] on button "Close" at bounding box center [599, 67] width 45 height 45
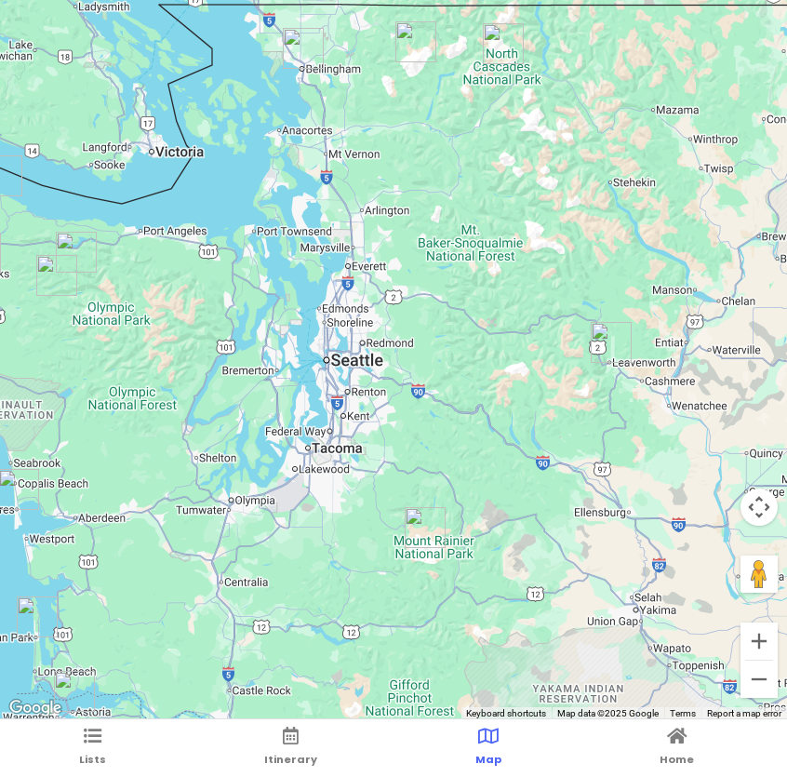
drag, startPoint x: 296, startPoint y: 486, endPoint x: 300, endPoint y: 159, distance: 326.6
click at [300, 159] on div at bounding box center [393, 360] width 787 height 720
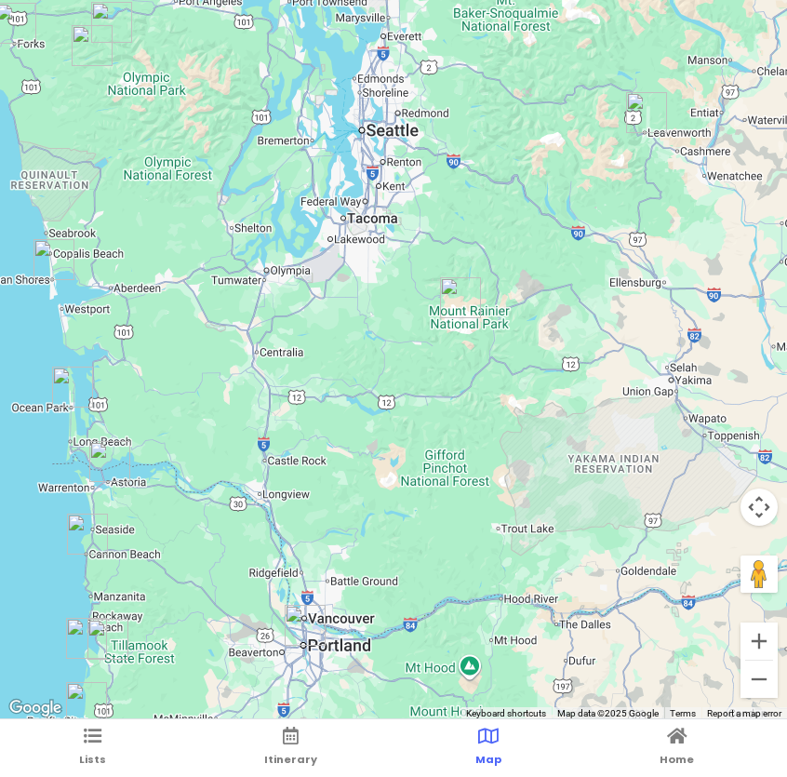
drag, startPoint x: 337, startPoint y: 501, endPoint x: 391, endPoint y: 215, distance: 290.7
click at [391, 215] on div at bounding box center [393, 360] width 787 height 720
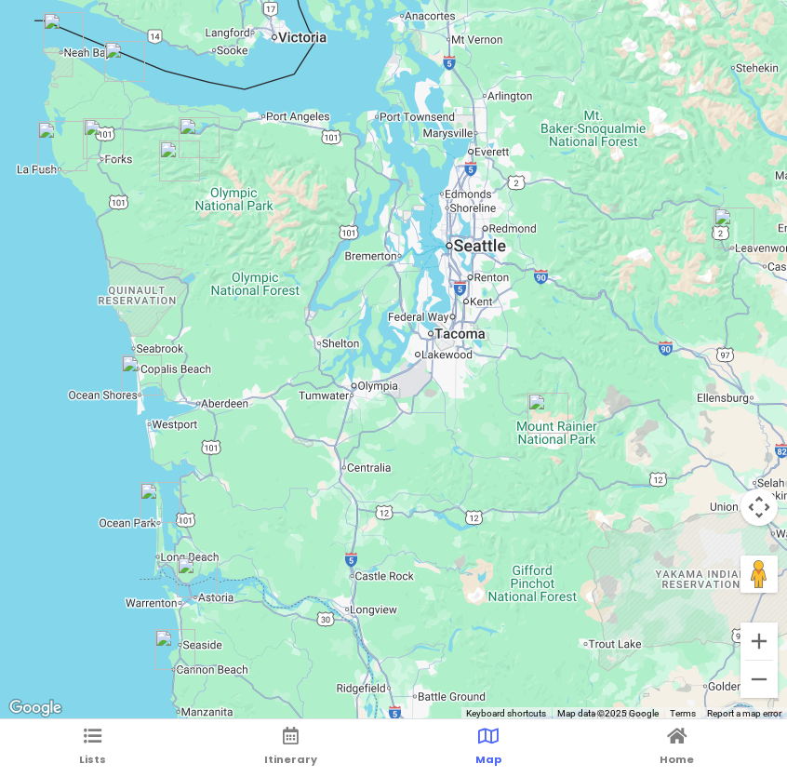
drag, startPoint x: 302, startPoint y: 349, endPoint x: 366, endPoint y: 571, distance: 231.2
click at [366, 571] on div at bounding box center [393, 360] width 787 height 720
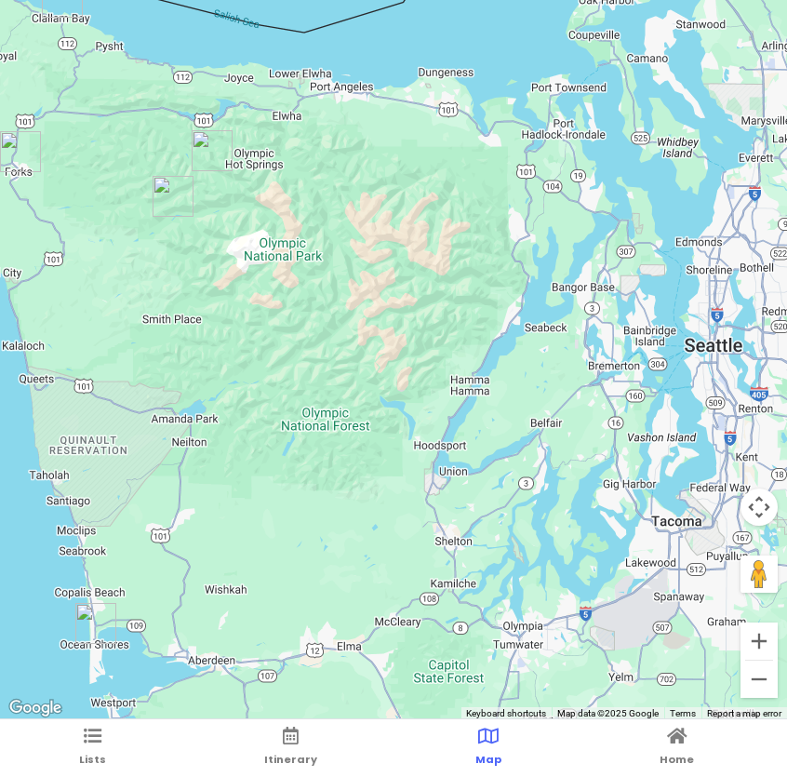
drag, startPoint x: 221, startPoint y: 213, endPoint x: 367, endPoint y: 393, distance: 230.9
click at [381, 394] on div at bounding box center [393, 360] width 787 height 720
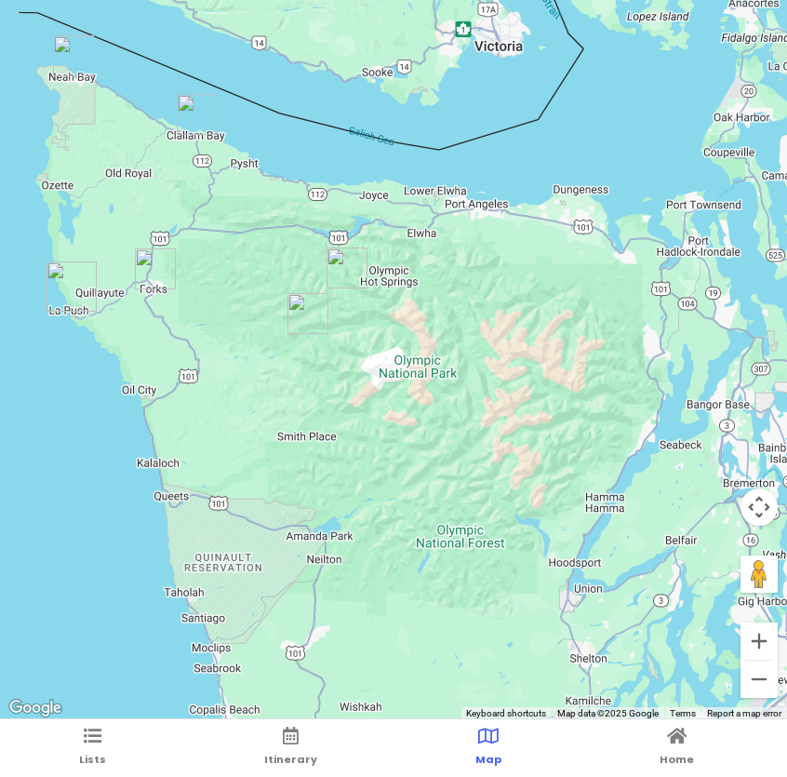
click at [347, 261] on img "Sol Duc Falls" at bounding box center [347, 267] width 41 height 41
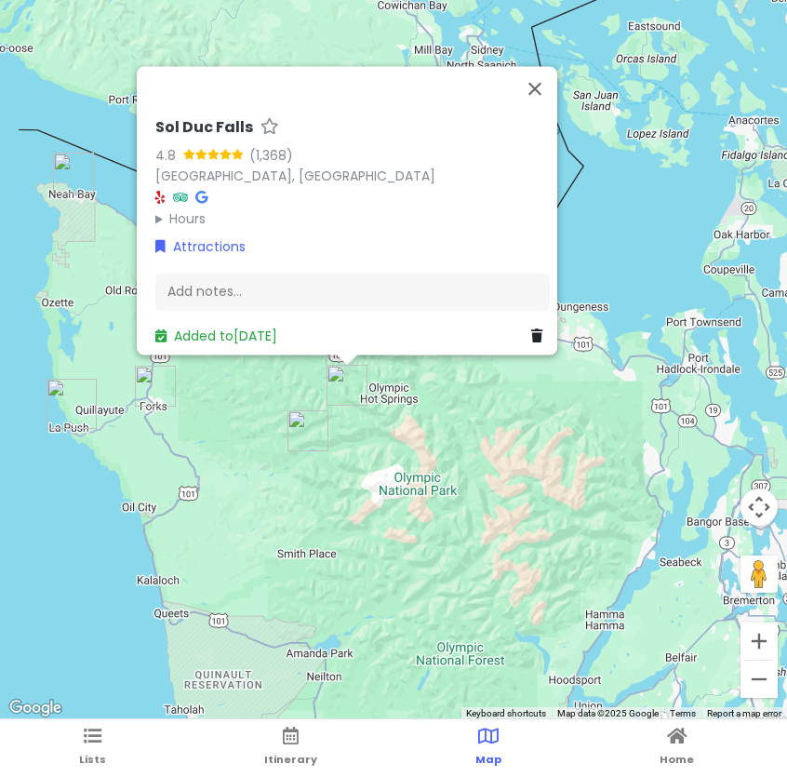
click at [338, 377] on img "Sol Duc Falls" at bounding box center [347, 385] width 41 height 41
click at [308, 420] on img "Hoh Rain Forest" at bounding box center [307, 430] width 41 height 41
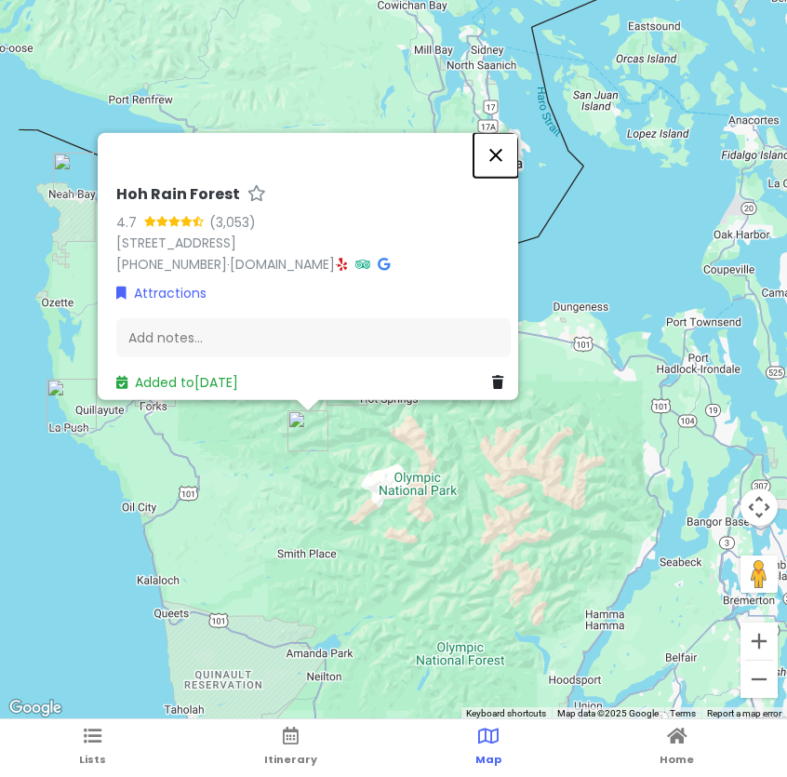
click at [504, 141] on button "Close" at bounding box center [496, 155] width 45 height 45
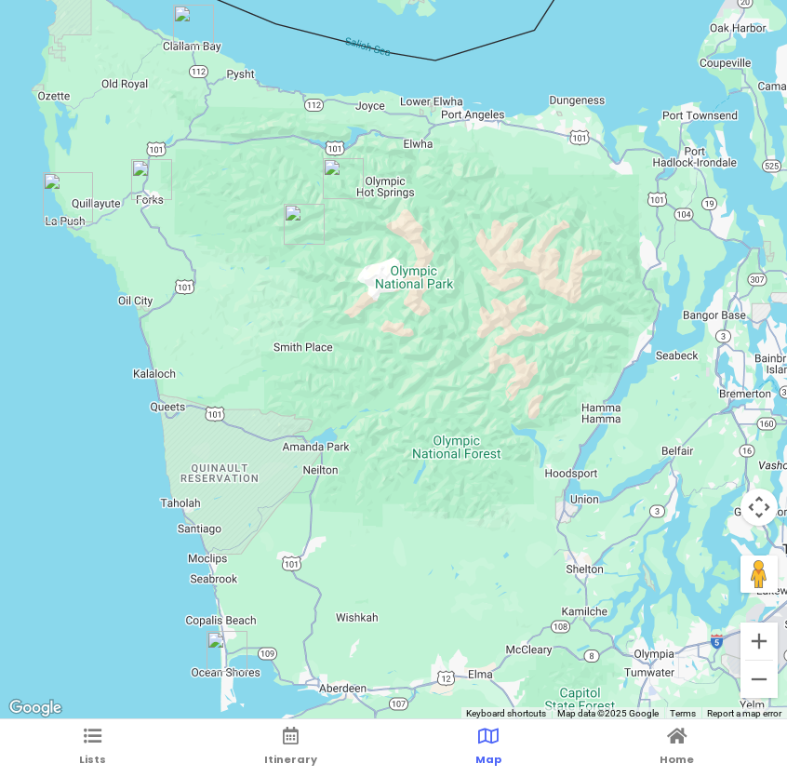
drag, startPoint x: 187, startPoint y: 460, endPoint x: 182, endPoint y: 245, distance: 214.9
click at [182, 245] on div at bounding box center [393, 360] width 787 height 720
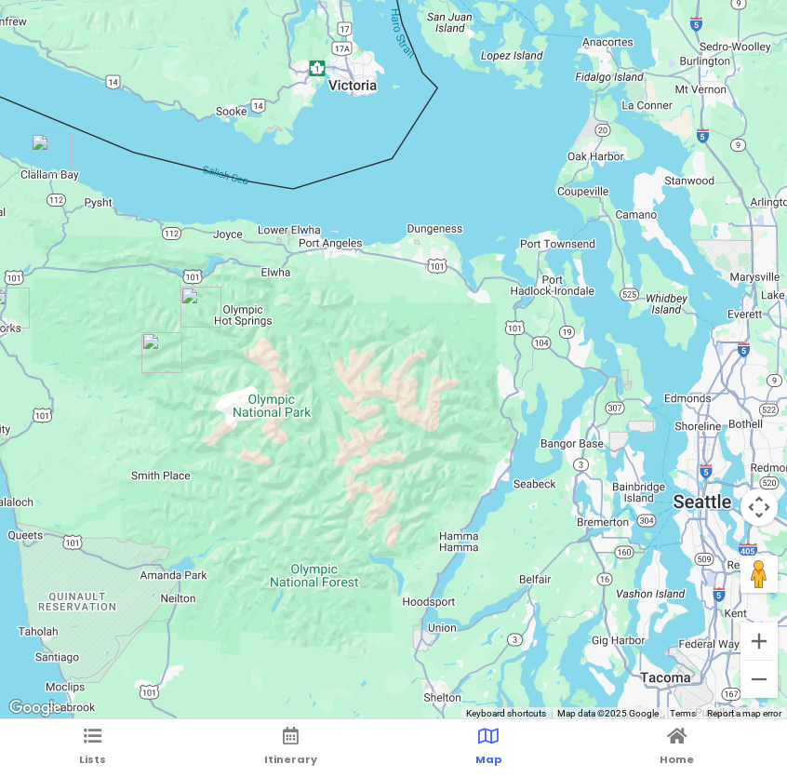
drag, startPoint x: 428, startPoint y: 162, endPoint x: 272, endPoint y: 302, distance: 210.1
click at [273, 304] on div at bounding box center [393, 360] width 787 height 720
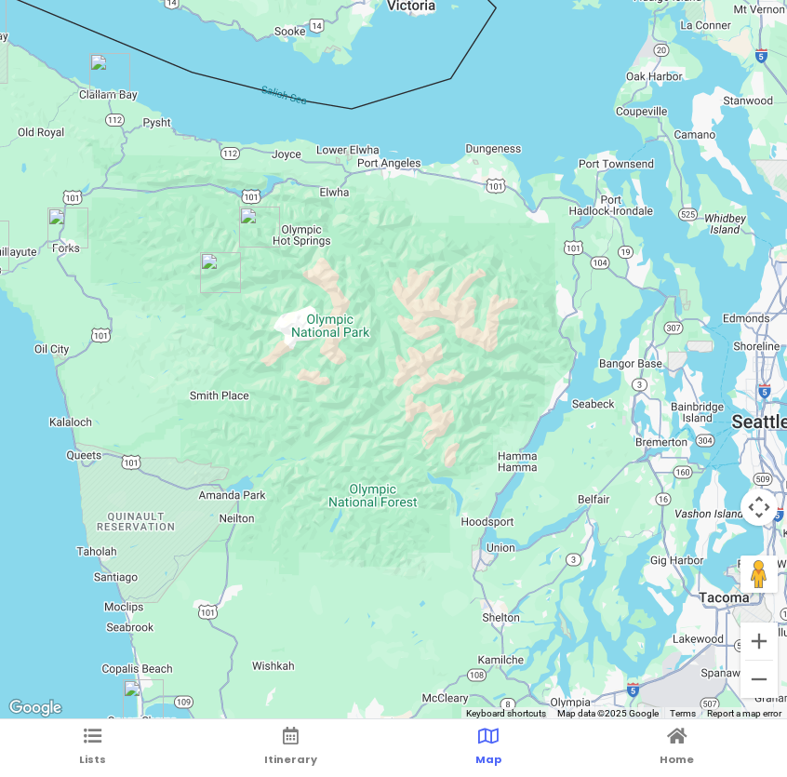
drag, startPoint x: 224, startPoint y: 514, endPoint x: 313, endPoint y: 474, distance: 97.0
click at [313, 474] on div at bounding box center [393, 360] width 787 height 720
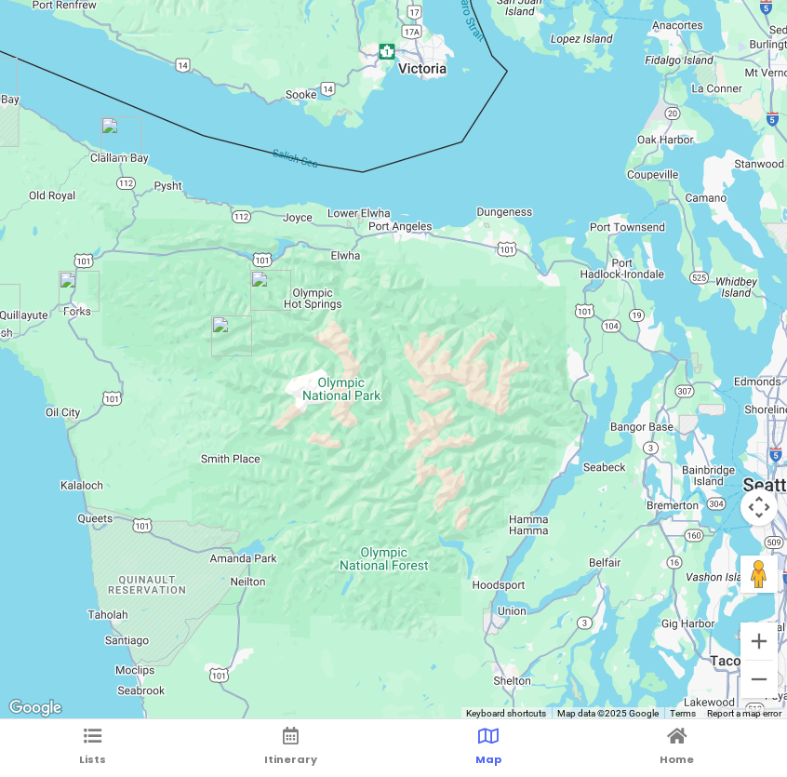
click at [313, 474] on div at bounding box center [393, 360] width 787 height 720
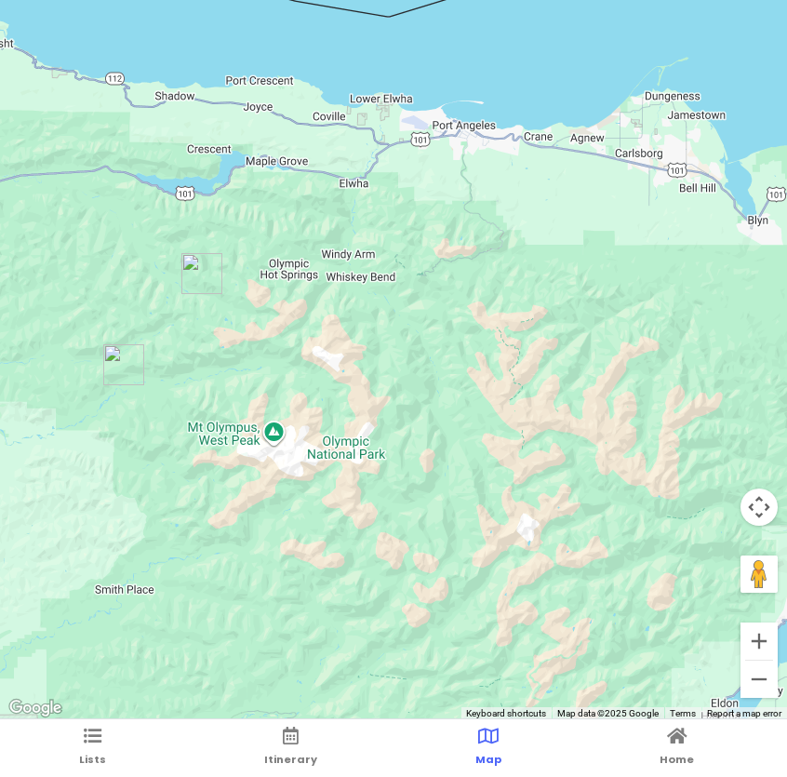
drag, startPoint x: 352, startPoint y: 300, endPoint x: 323, endPoint y: 445, distance: 147.1
click at [325, 446] on div at bounding box center [393, 360] width 787 height 720
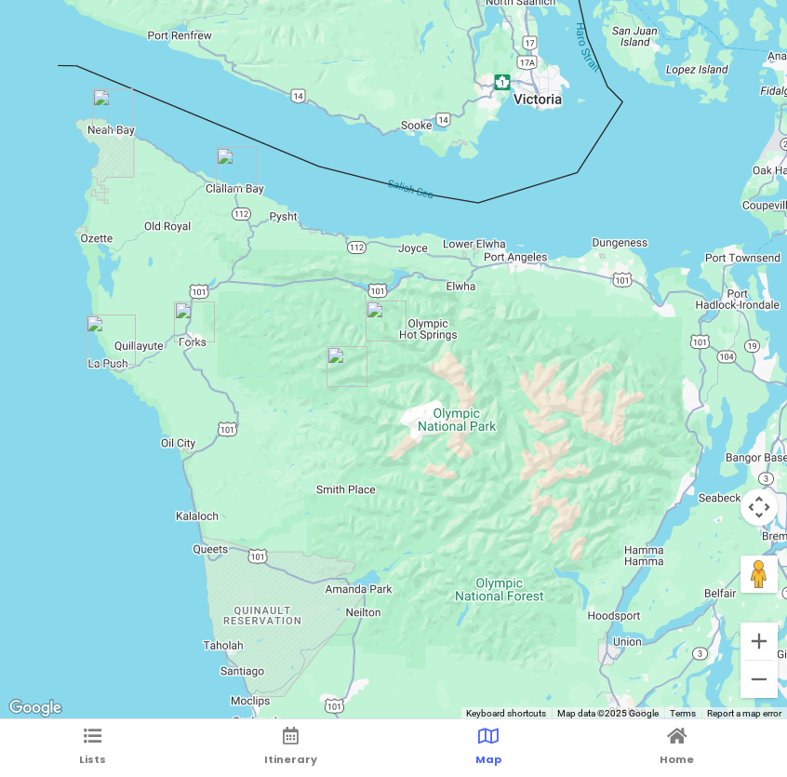
drag, startPoint x: 240, startPoint y: 192, endPoint x: 336, endPoint y: 268, distance: 122.5
click at [337, 269] on div at bounding box center [393, 360] width 787 height 720
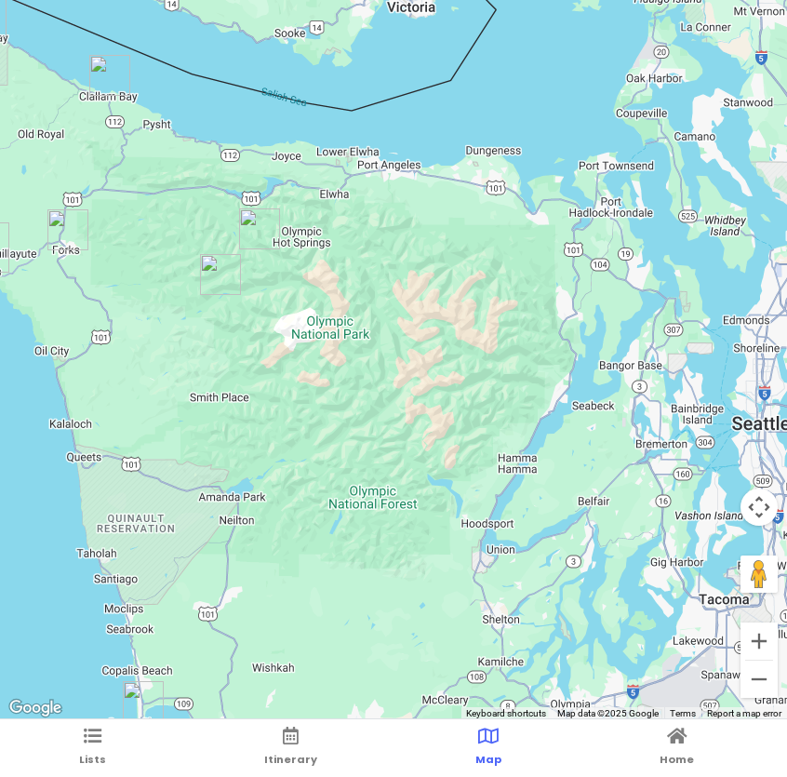
drag, startPoint x: 504, startPoint y: 466, endPoint x: 363, endPoint y: 365, distance: 174.0
click at [363, 365] on div at bounding box center [393, 360] width 787 height 720
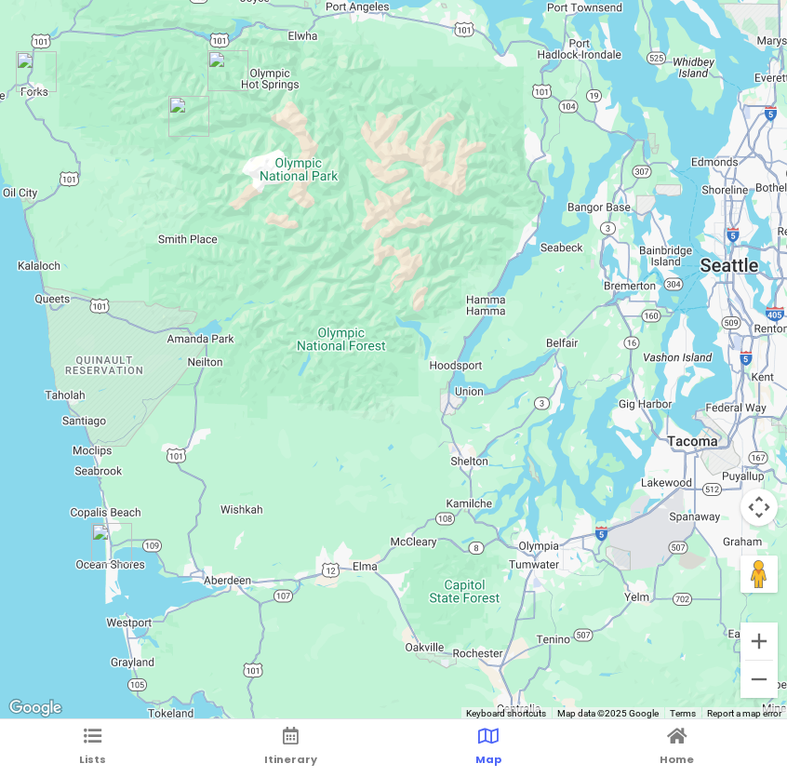
drag, startPoint x: 485, startPoint y: 405, endPoint x: 462, endPoint y: 252, distance: 154.2
click at [462, 252] on div at bounding box center [393, 360] width 787 height 720
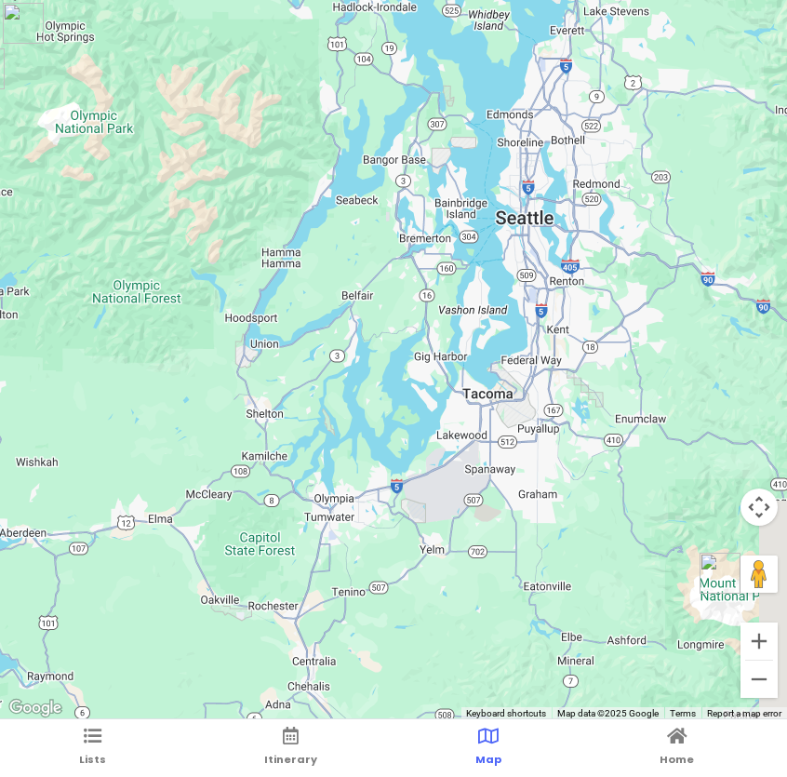
drag, startPoint x: 458, startPoint y: 507, endPoint x: 236, endPoint y: 462, distance: 225.9
click at [236, 462] on div at bounding box center [393, 360] width 787 height 720
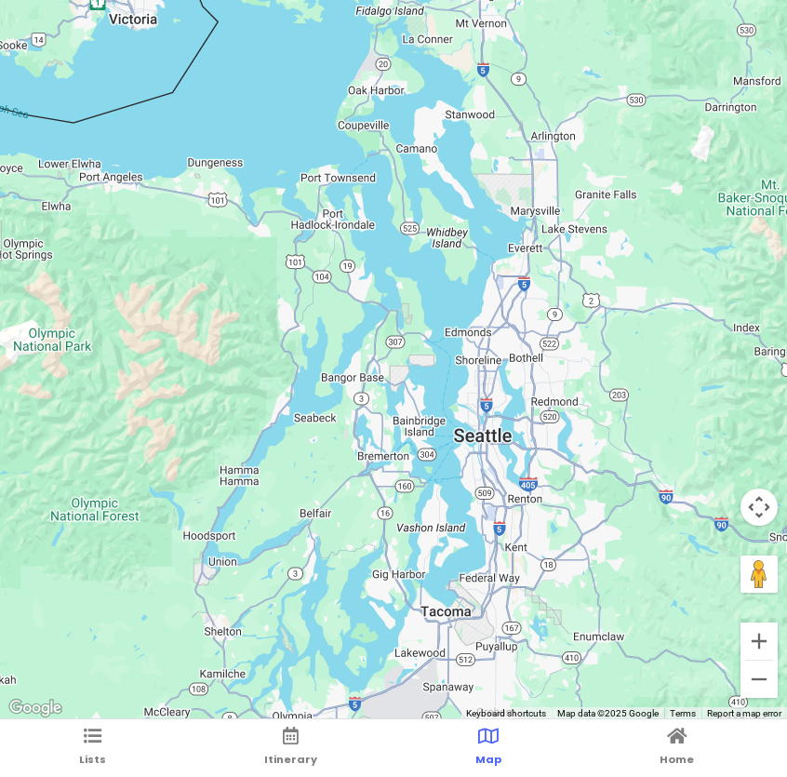
drag, startPoint x: 515, startPoint y: 215, endPoint x: 491, endPoint y: 439, distance: 225.5
click at [492, 440] on div at bounding box center [393, 360] width 787 height 720
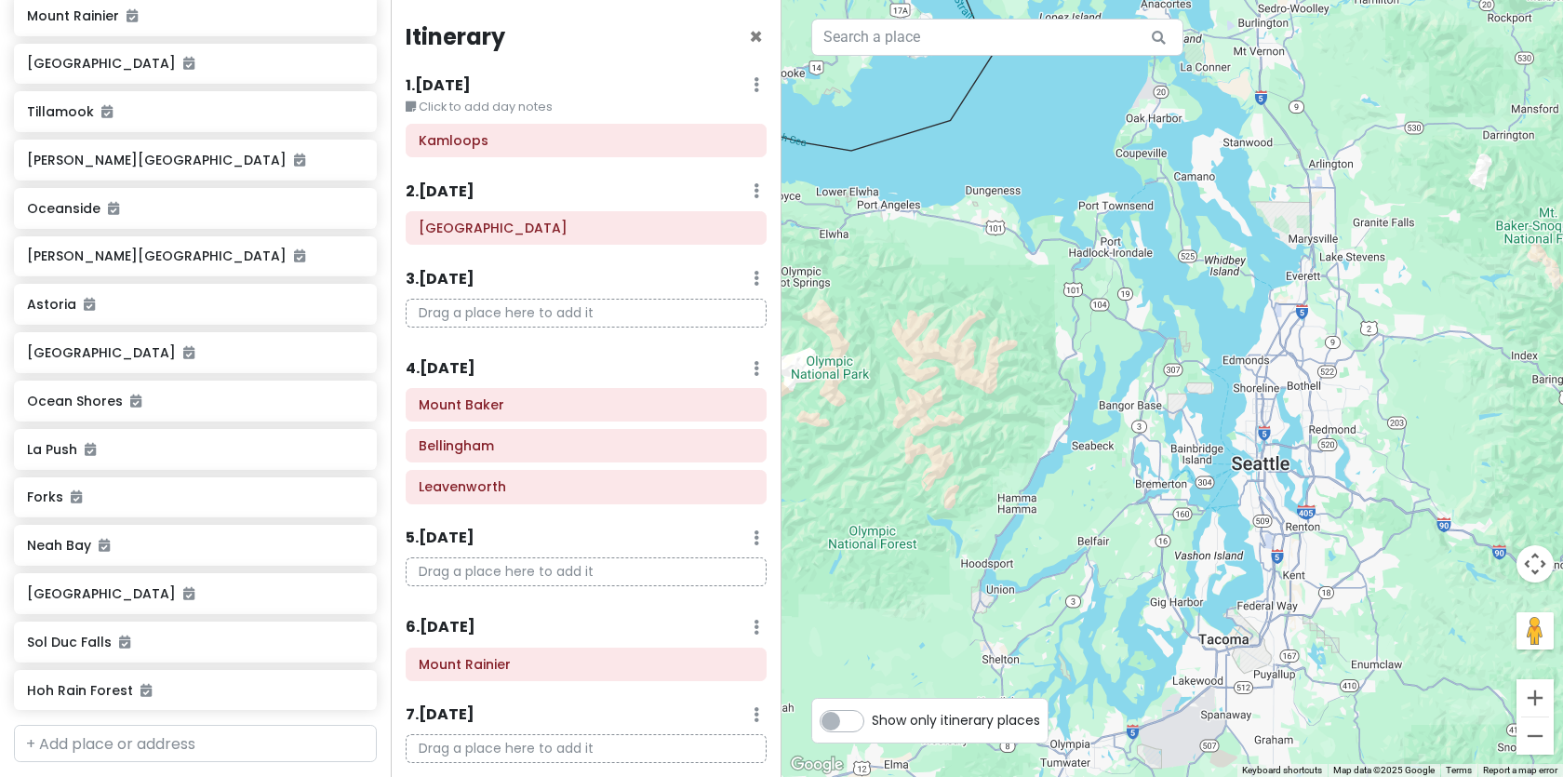
scroll to position [595, 0]
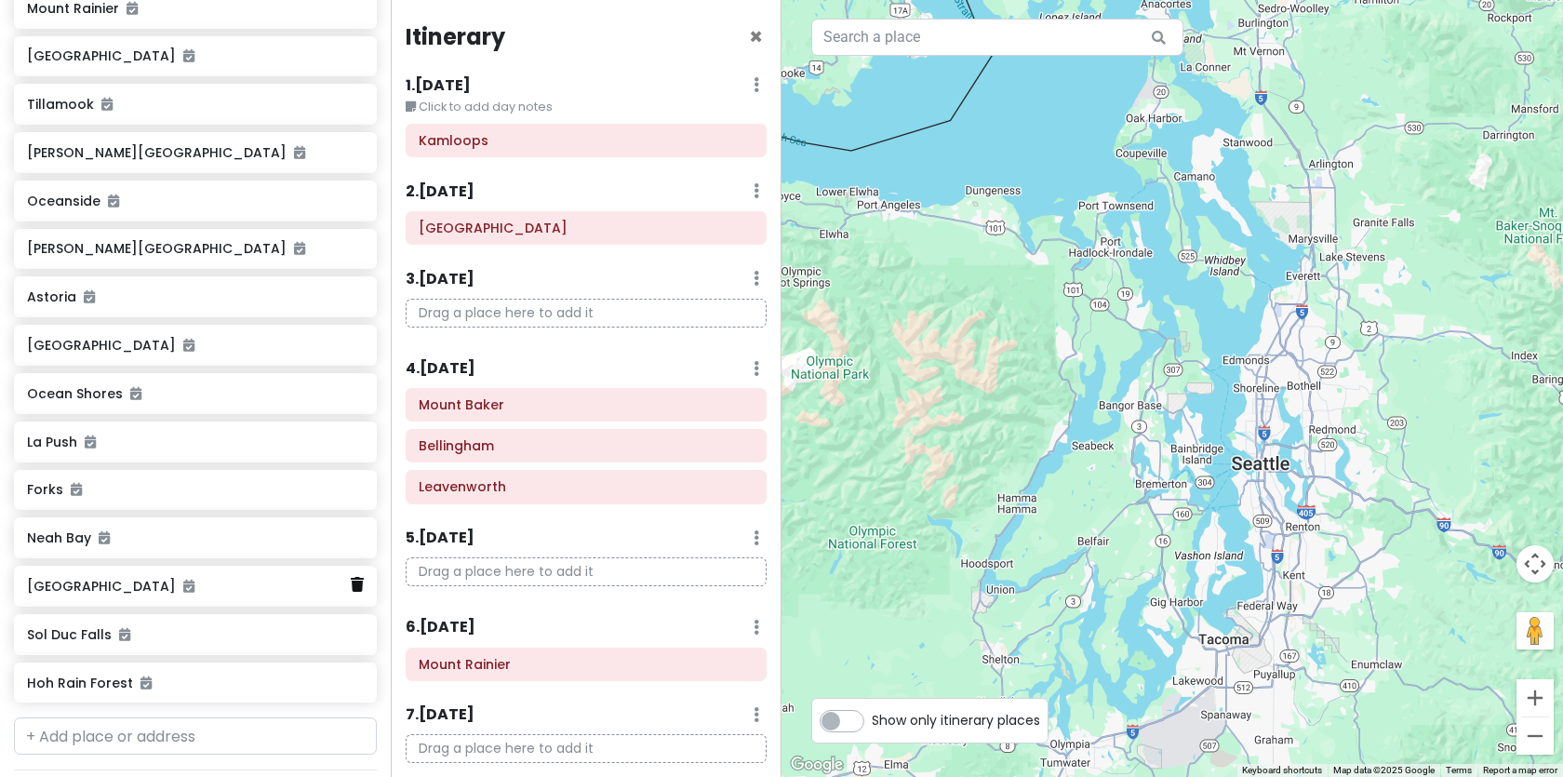
click at [356, 579] on icon at bounding box center [357, 584] width 13 height 15
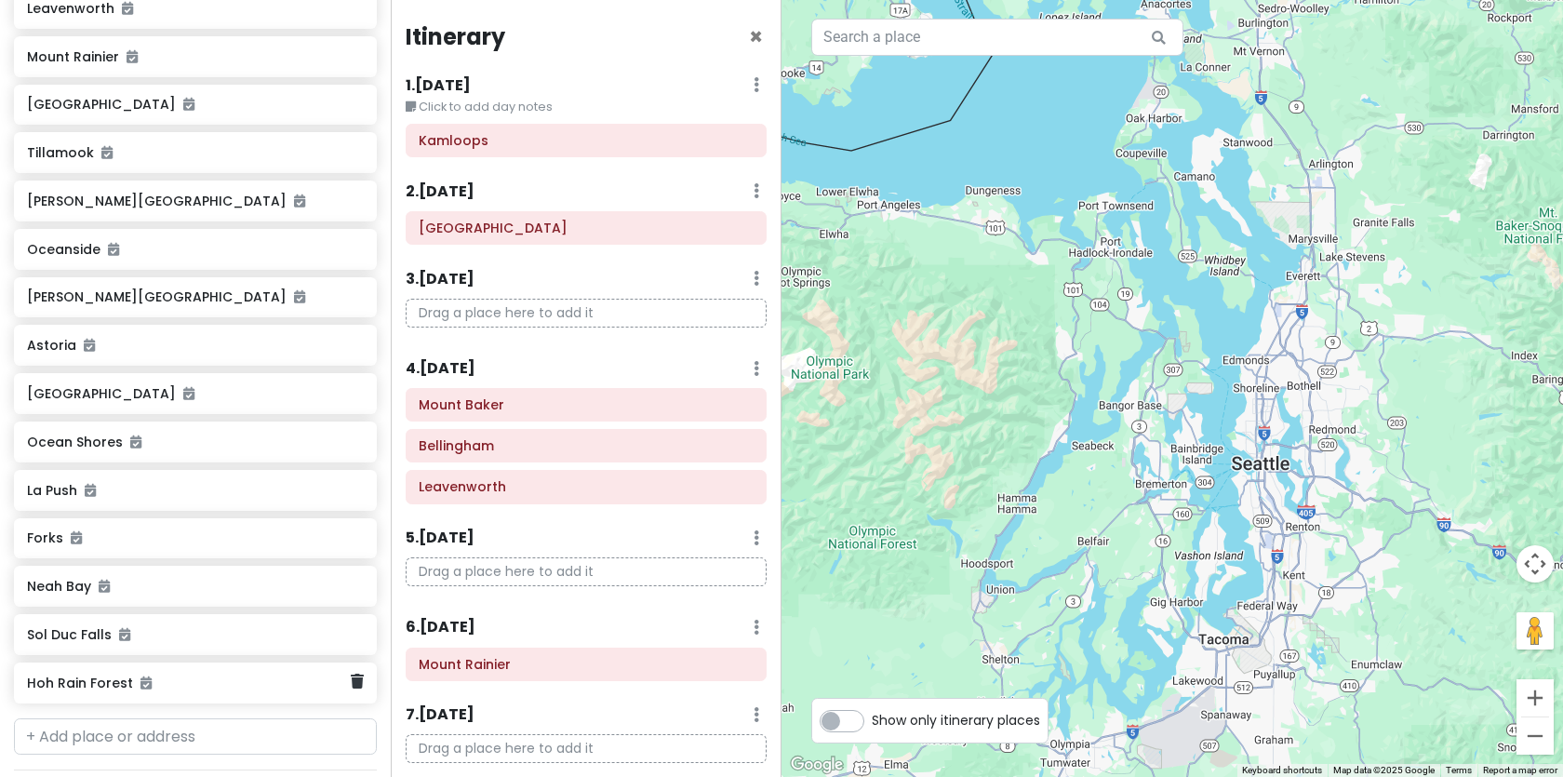
click at [190, 685] on h6 "Hoh Rain Forest" at bounding box center [188, 682] width 323 height 17
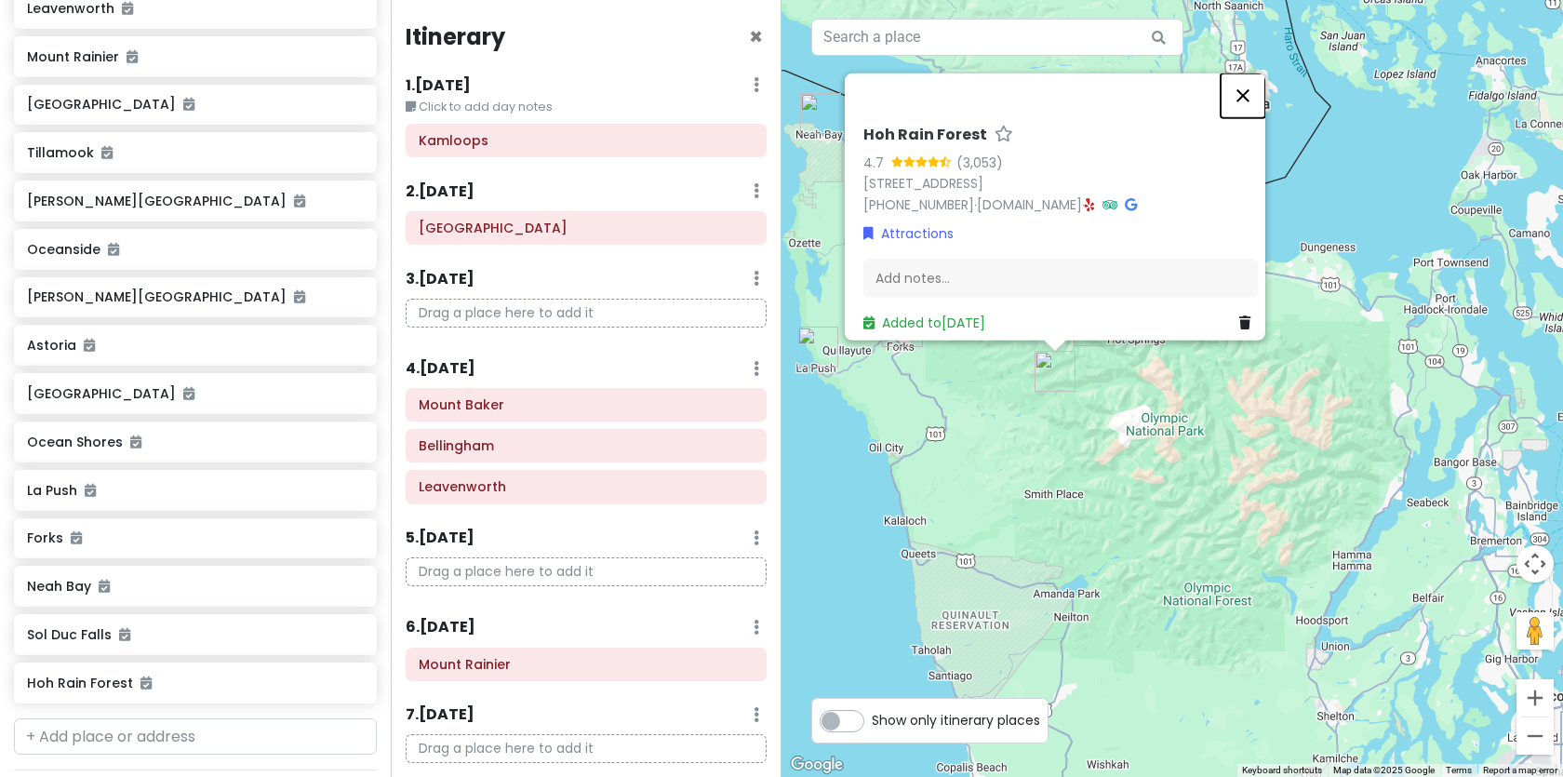
click at [1255, 81] on button "Close" at bounding box center [1243, 95] width 45 height 45
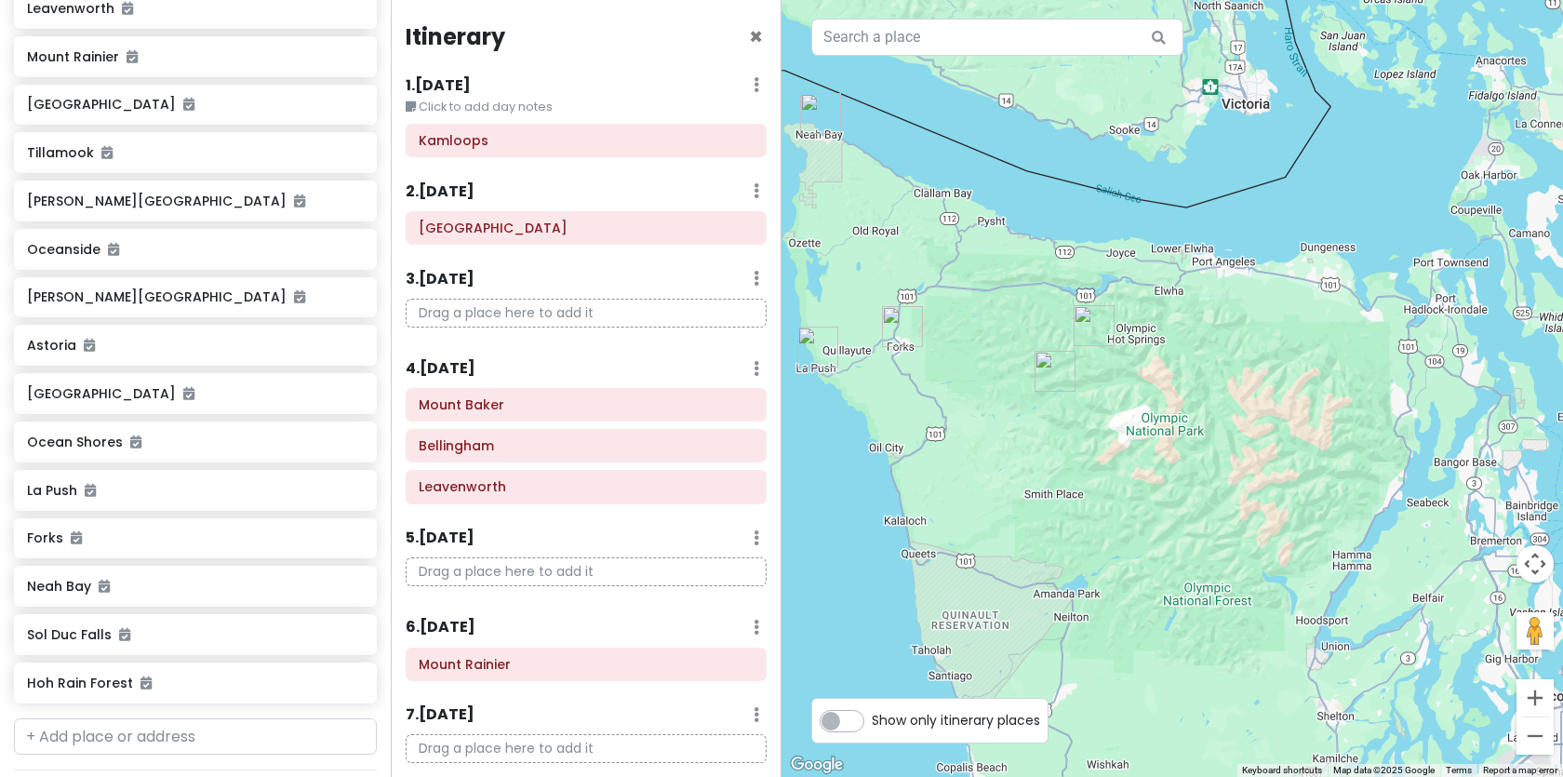
click at [1090, 327] on img "Sol Duc Falls" at bounding box center [1094, 325] width 41 height 41
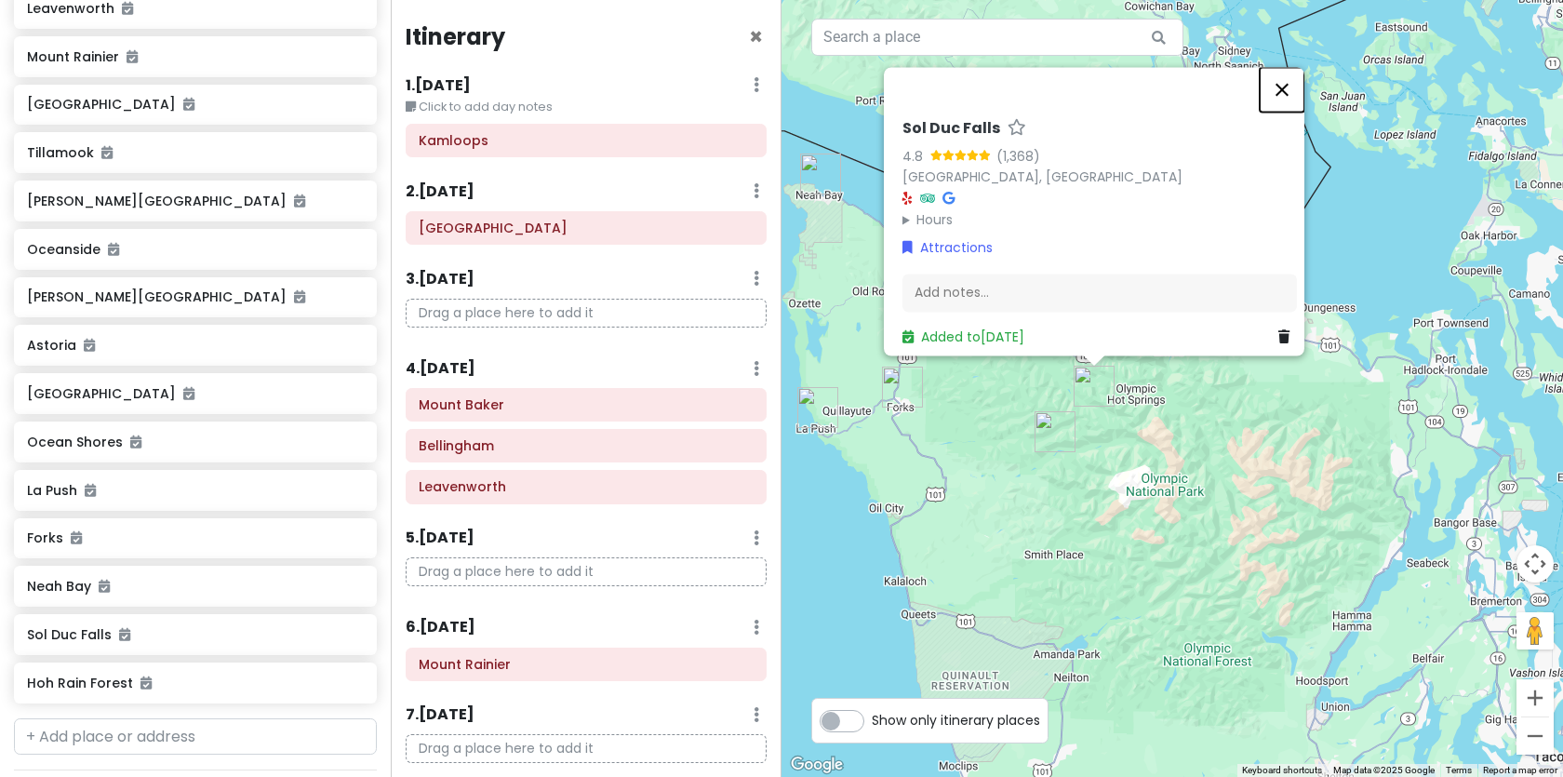
click at [1299, 67] on button "Close" at bounding box center [1282, 89] width 45 height 45
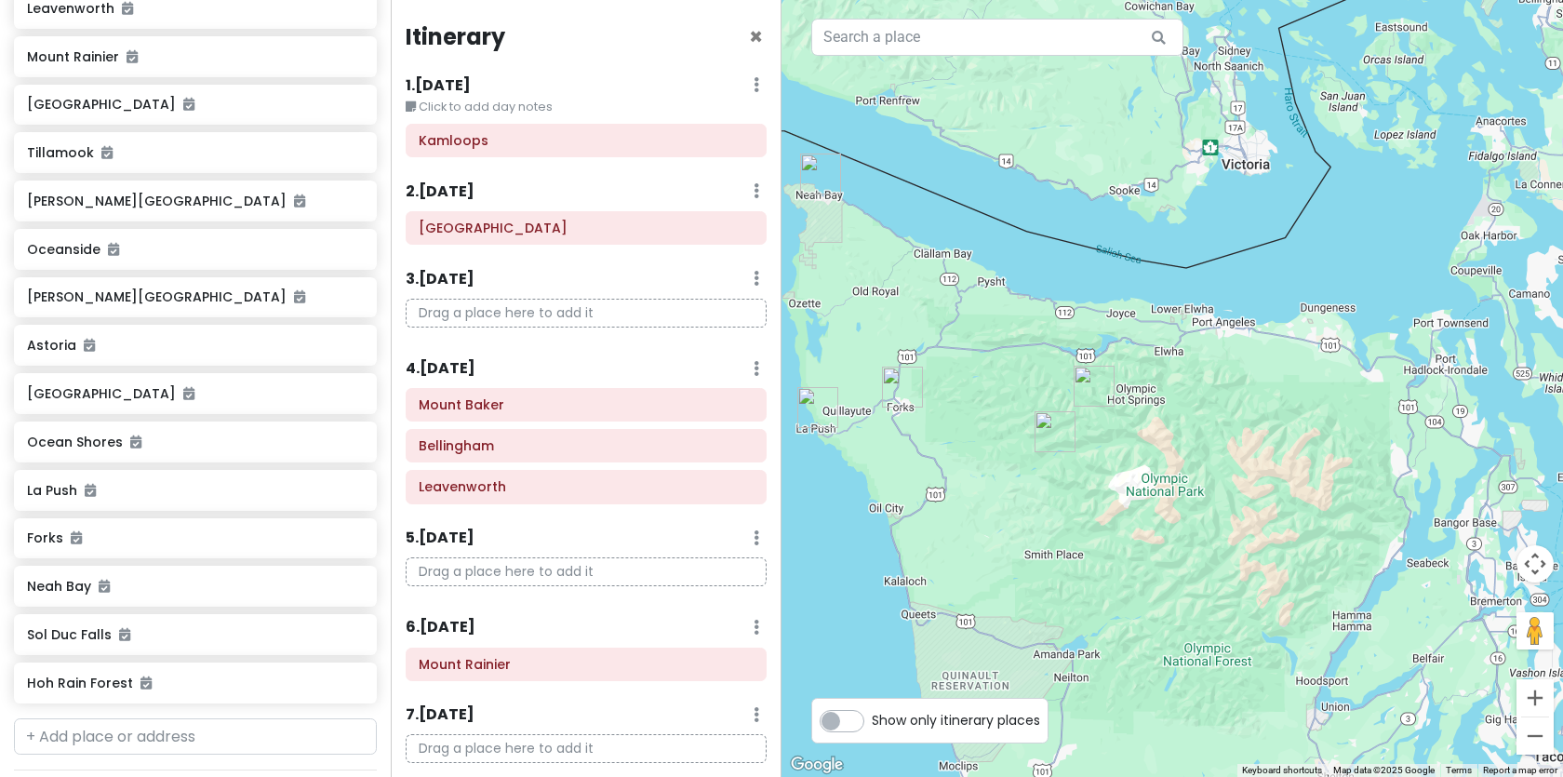
click at [1058, 427] on img "Hoh Rain Forest" at bounding box center [1054, 431] width 41 height 41
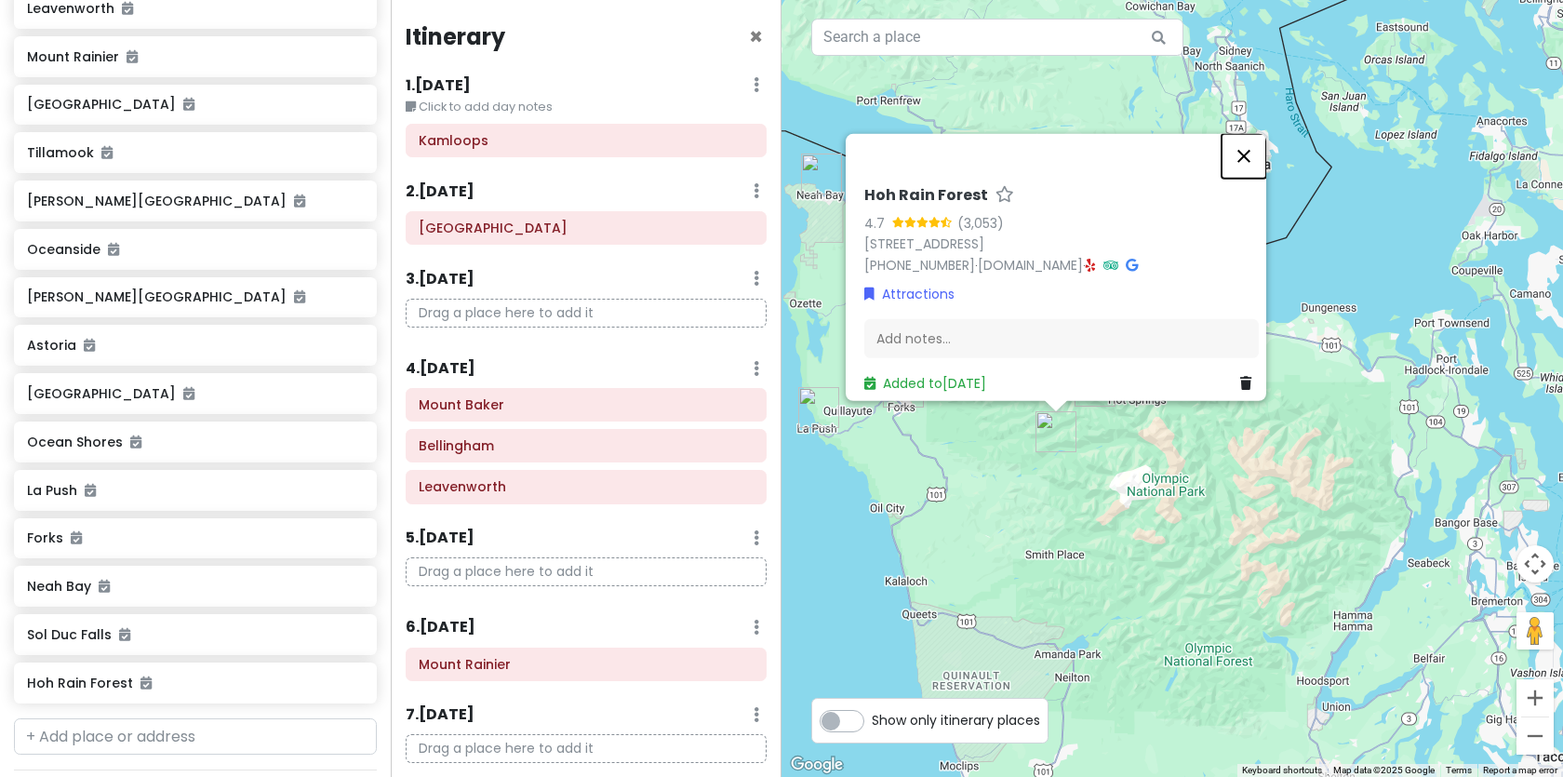
click at [1248, 133] on button "Close" at bounding box center [1243, 155] width 45 height 45
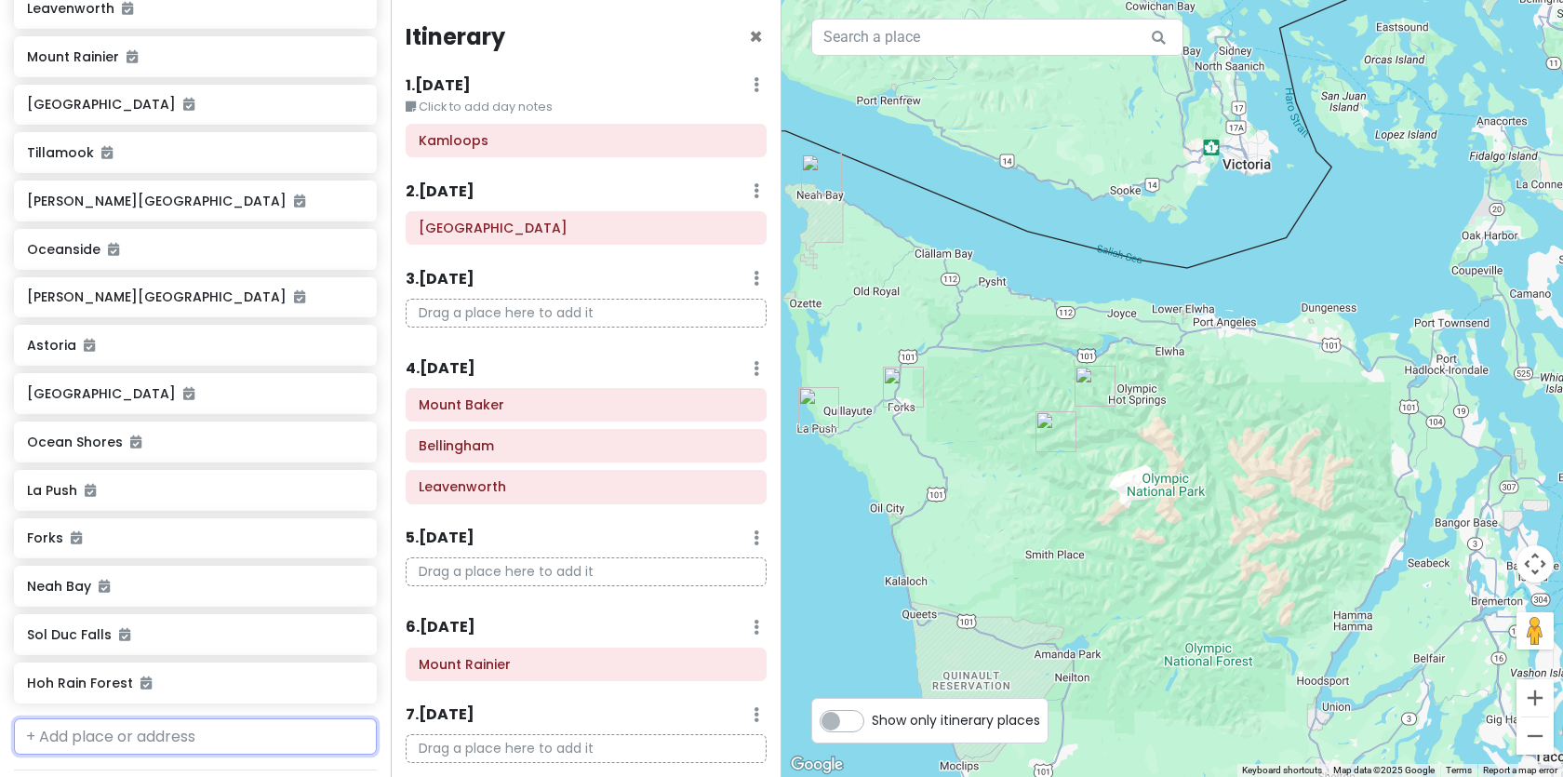
click at [246, 741] on input "text" at bounding box center [195, 736] width 363 height 37
type input "hurricane"
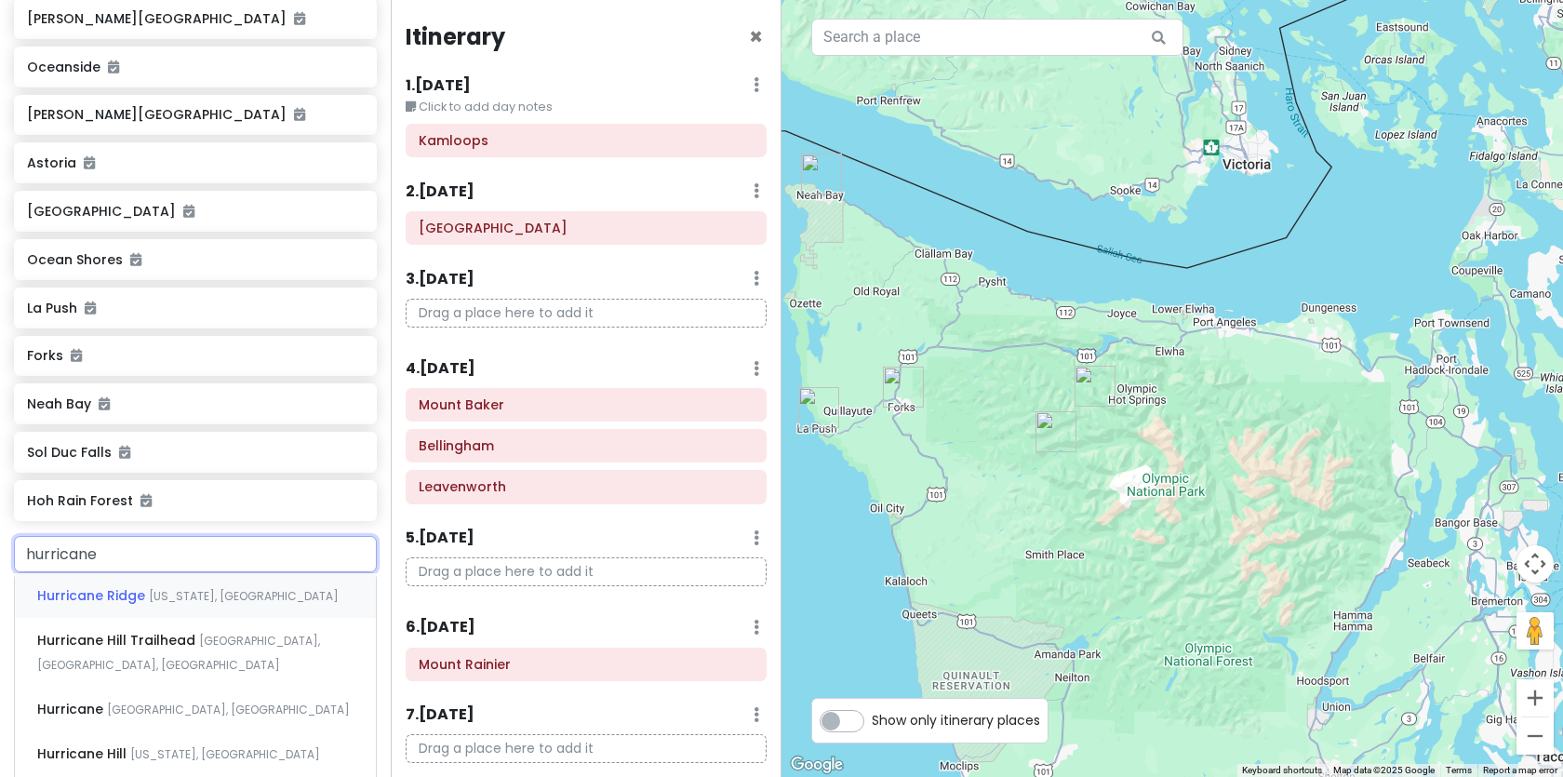
click at [196, 597] on span "[US_STATE], [GEOGRAPHIC_DATA]" at bounding box center [244, 596] width 190 height 16
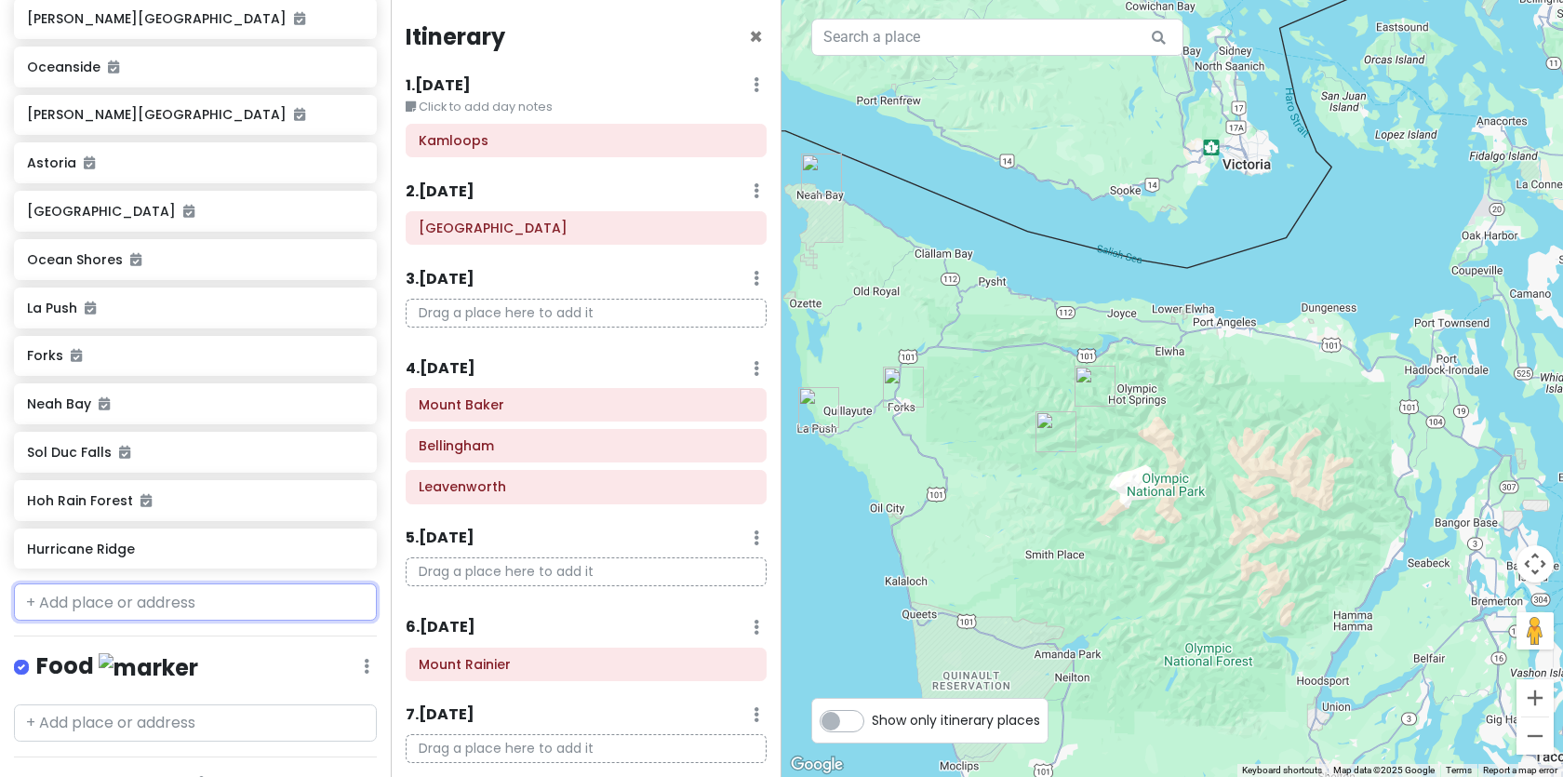
scroll to position [778, 0]
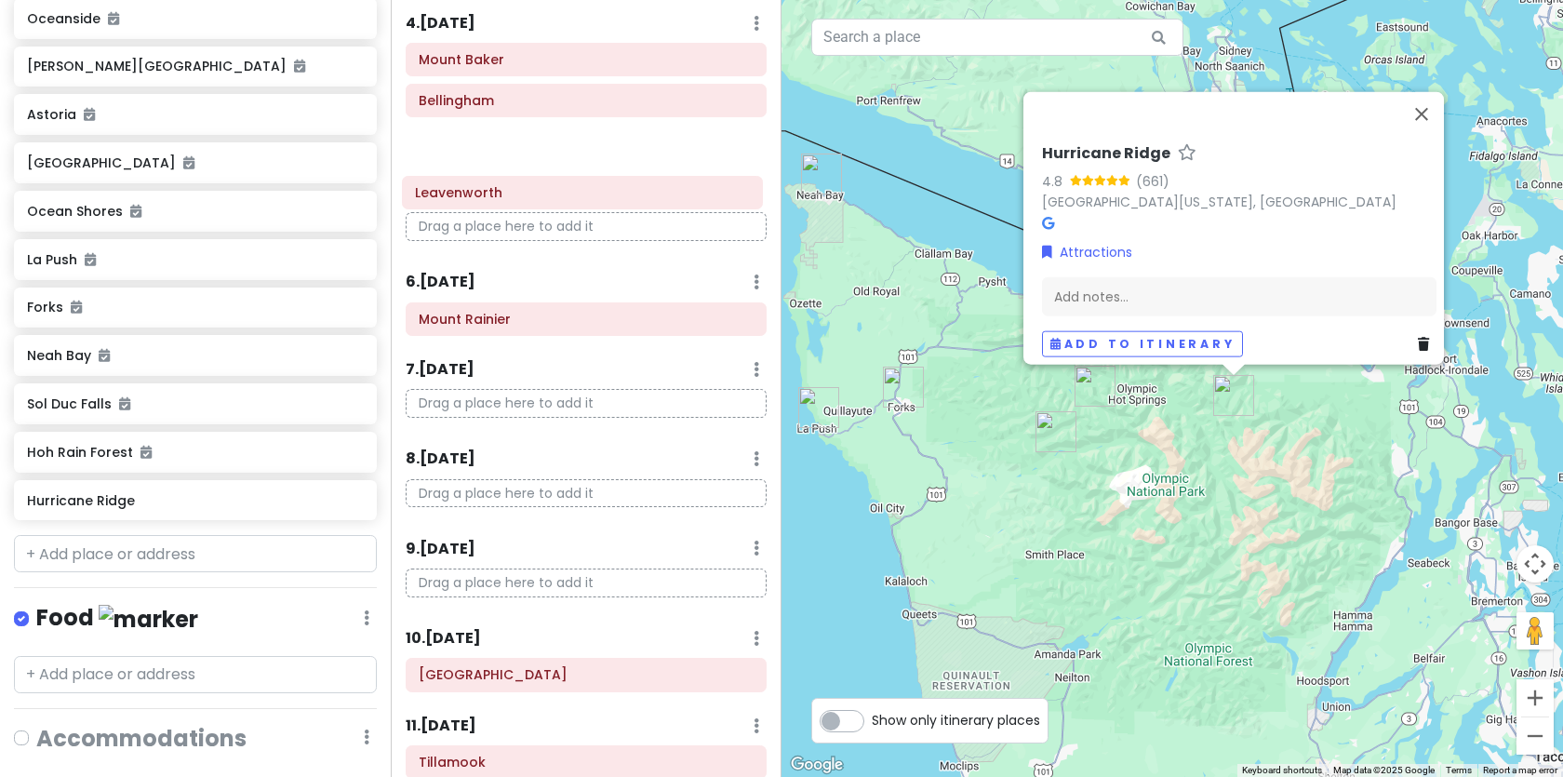
scroll to position [345, 0]
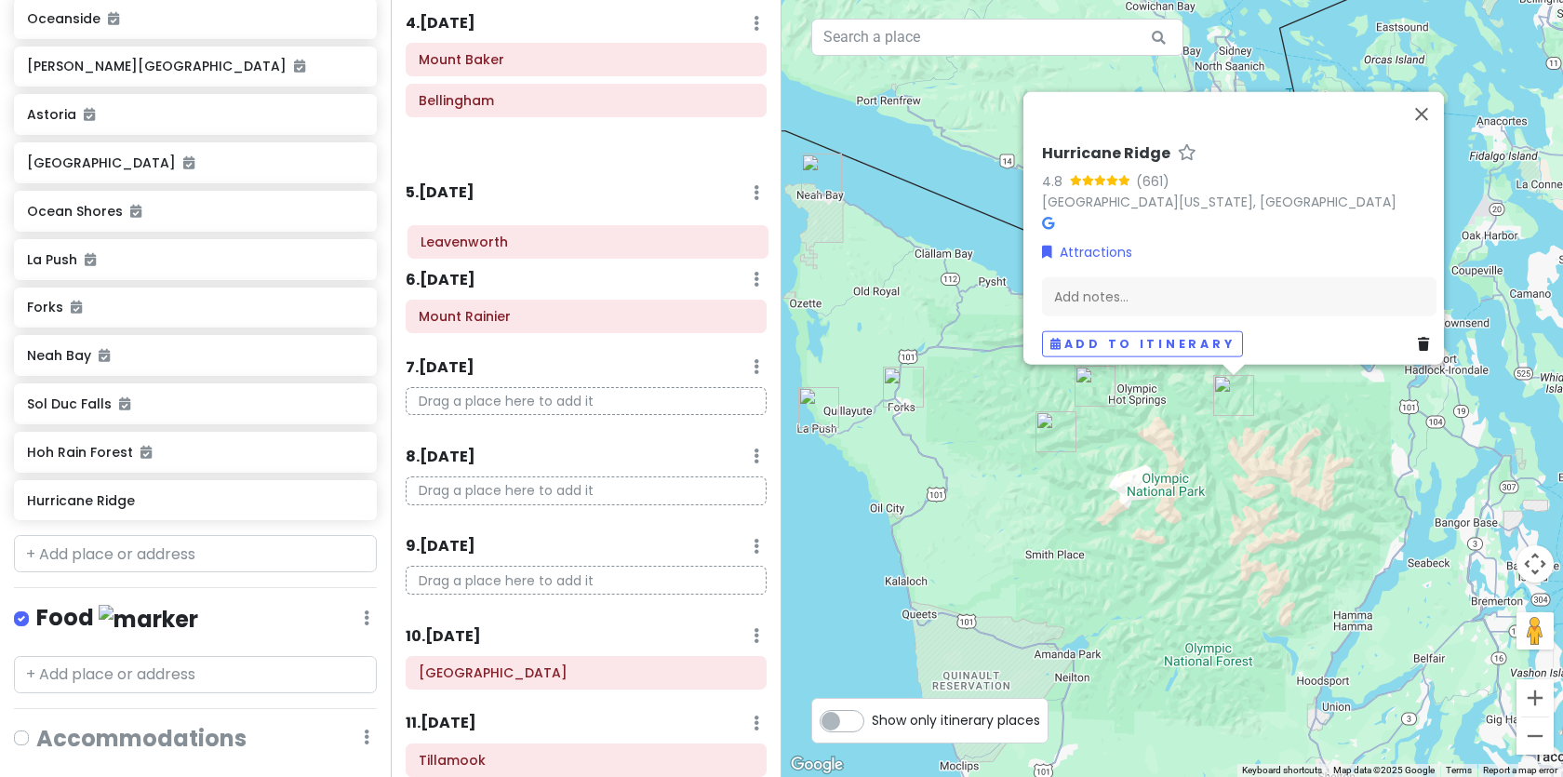
drag, startPoint x: 450, startPoint y: 100, endPoint x: 451, endPoint y: 250, distance: 150.7
click at [451, 250] on div "Itinerary × 1 . [DATE] Edit Day Notes Delete Day Click to add day notes Kamloop…" at bounding box center [586, 388] width 391 height 777
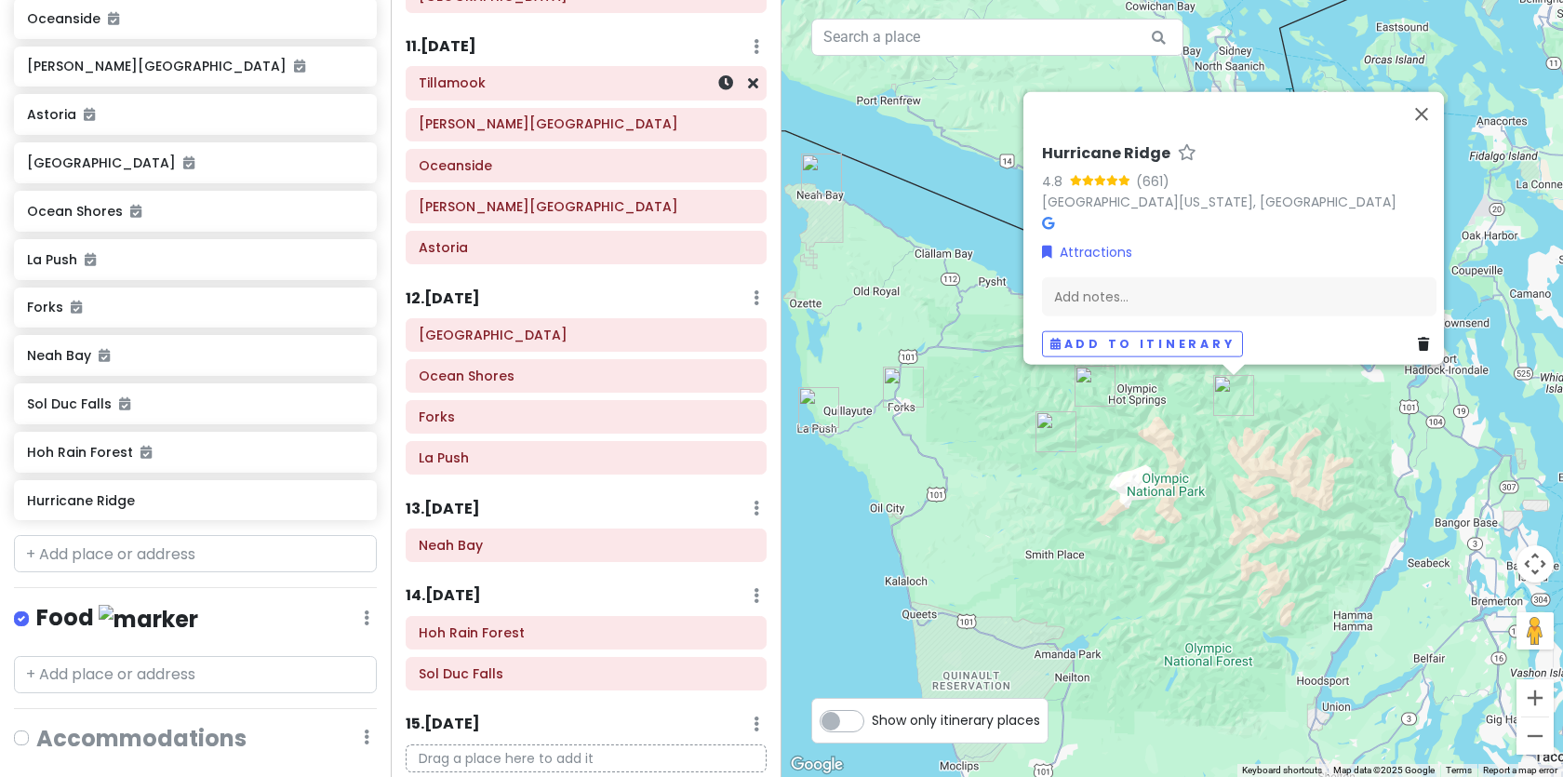
scroll to position [1001, 0]
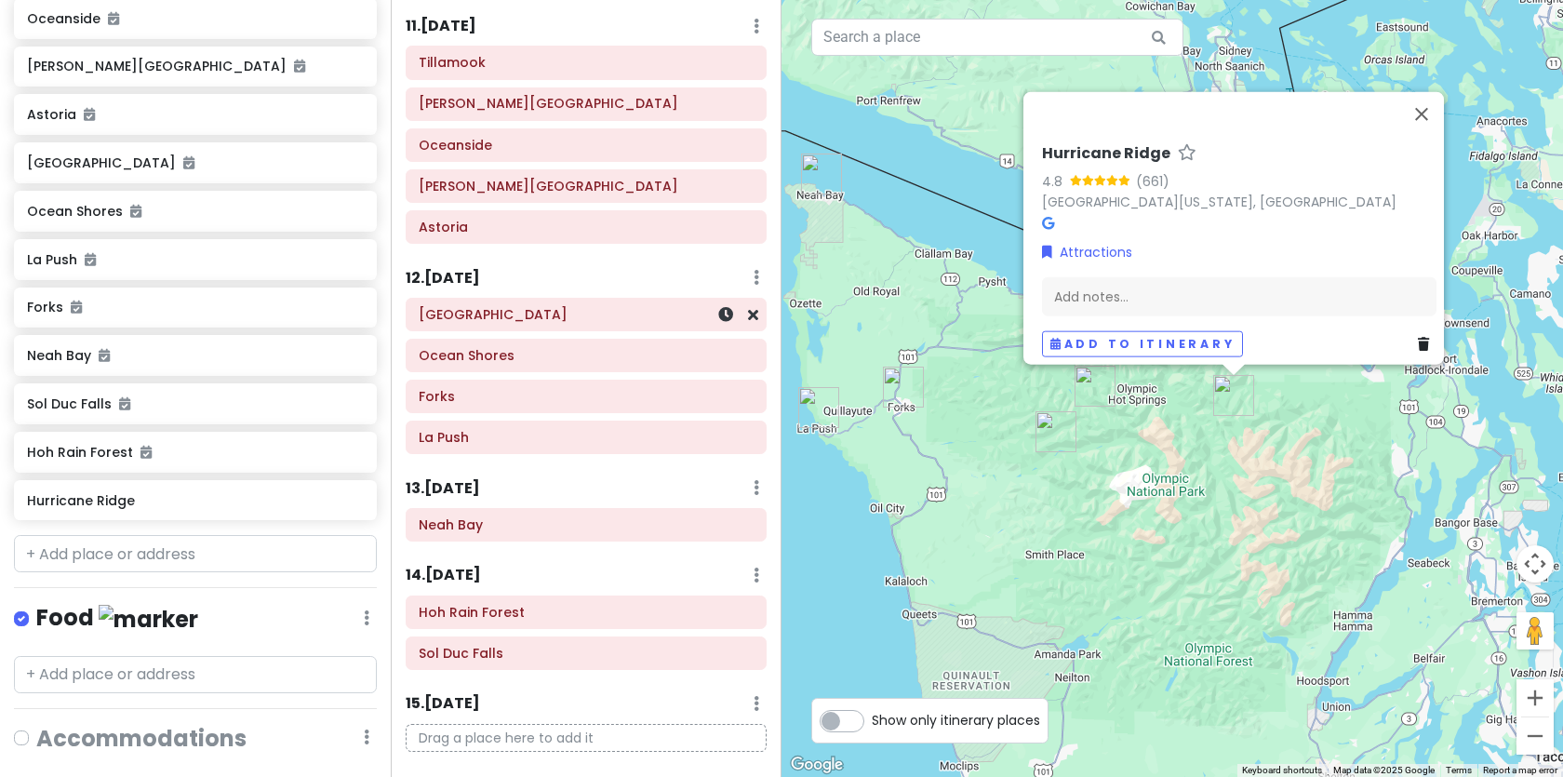
click at [509, 317] on h6 "[GEOGRAPHIC_DATA]" at bounding box center [586, 314] width 335 height 17
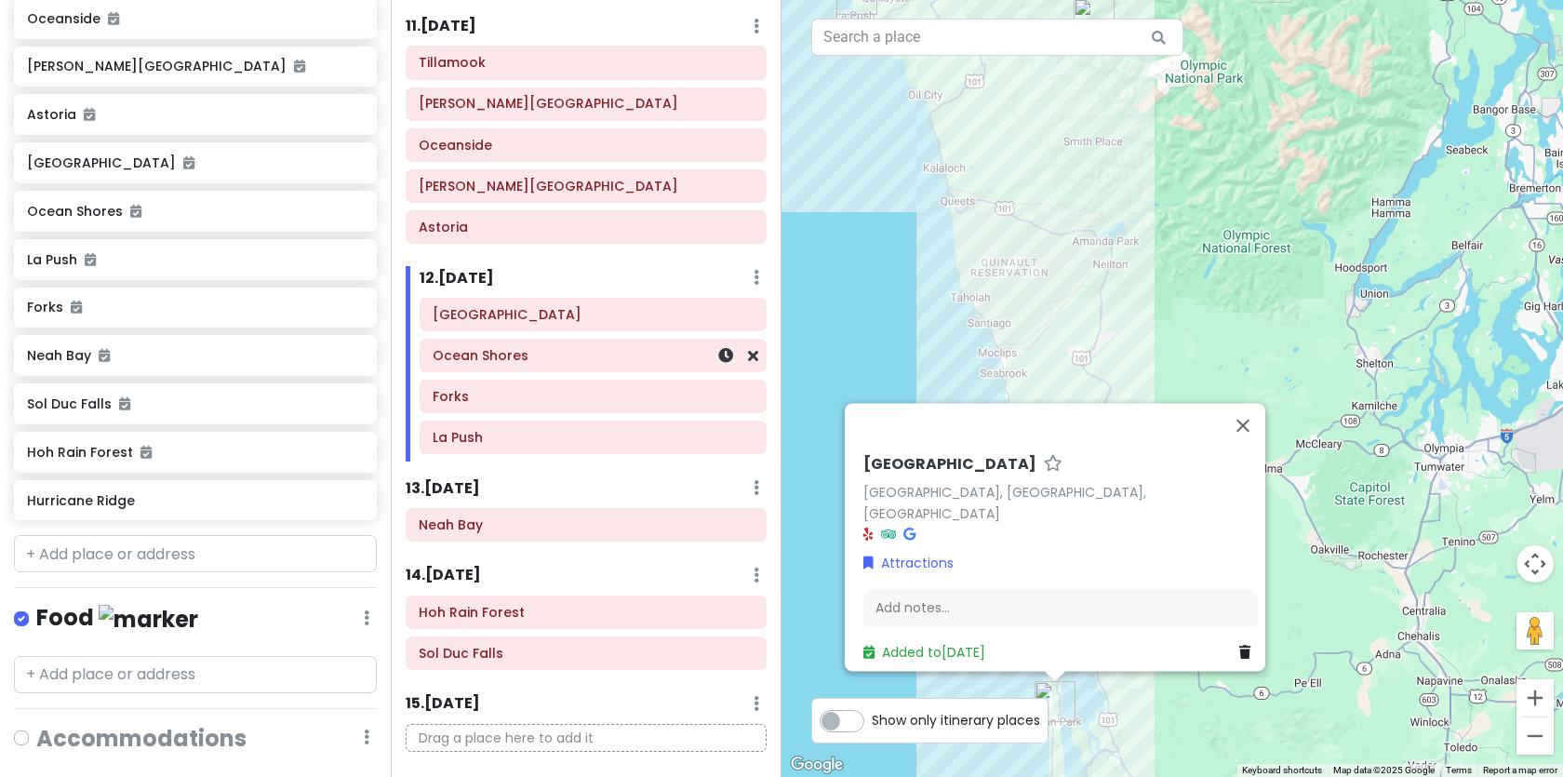
click at [501, 361] on h6 "Ocean Shores" at bounding box center [593, 355] width 321 height 17
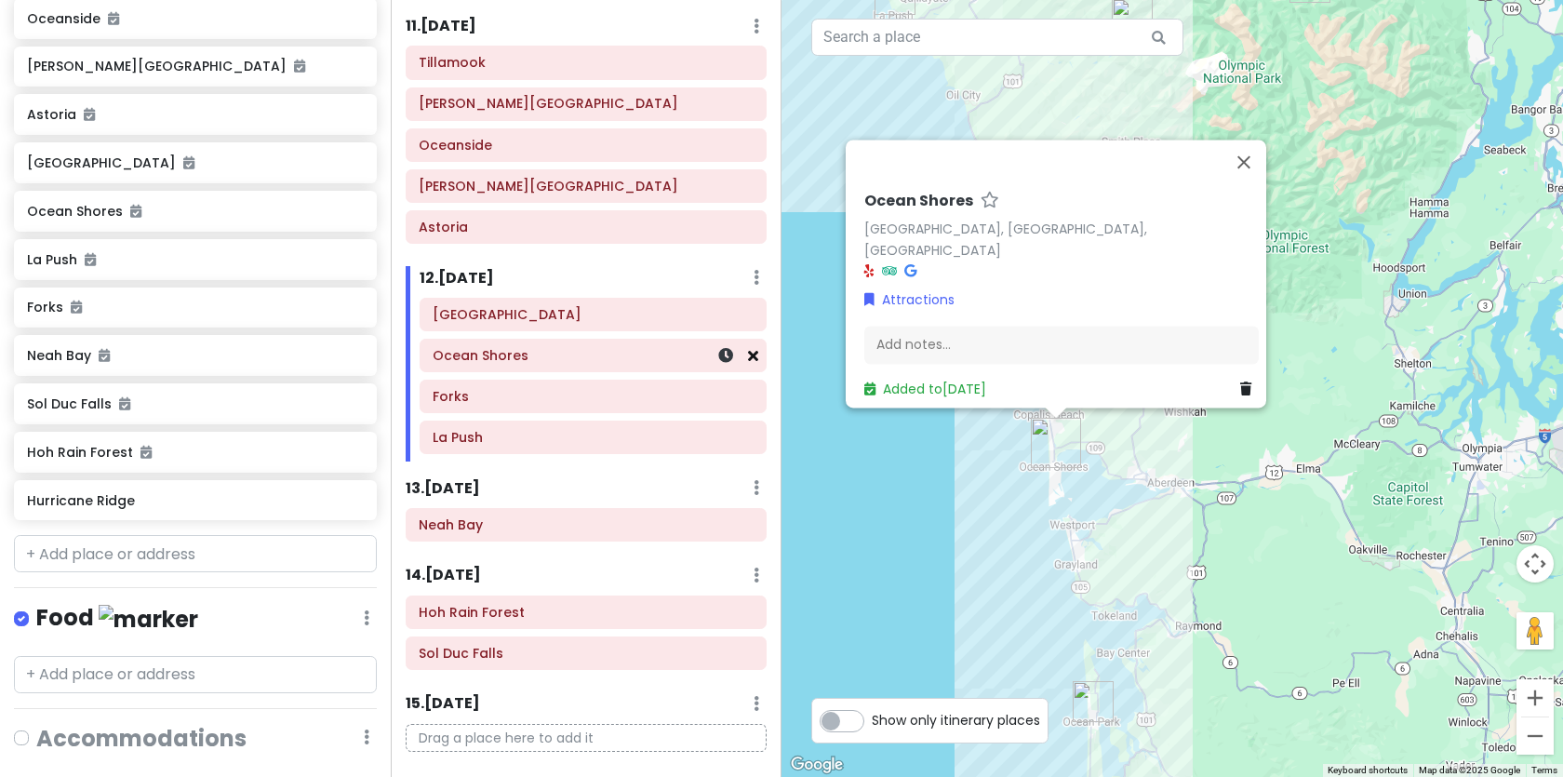
click at [748, 357] on icon at bounding box center [753, 355] width 10 height 15
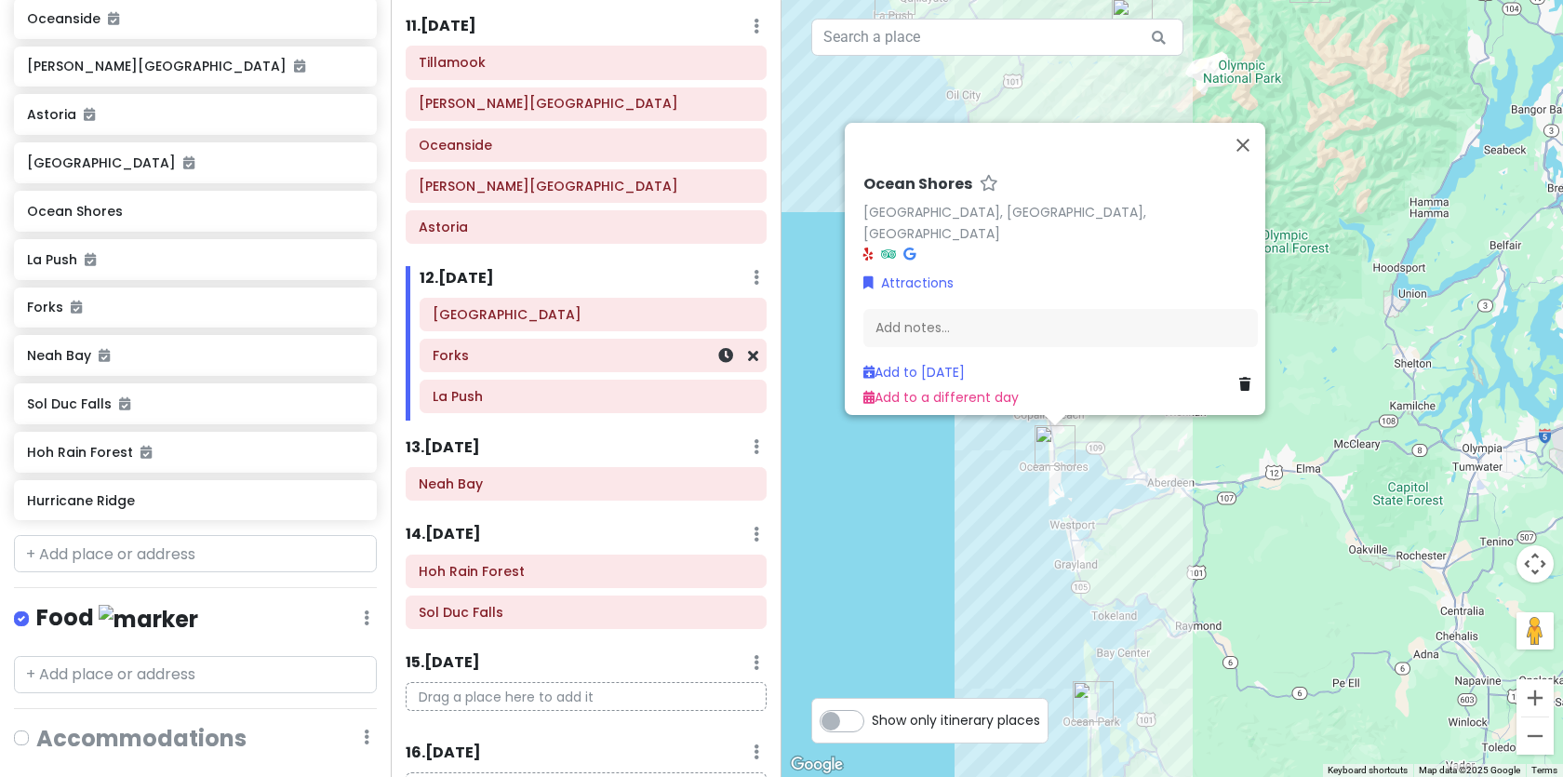
click at [626, 357] on h6 "Forks" at bounding box center [593, 355] width 321 height 17
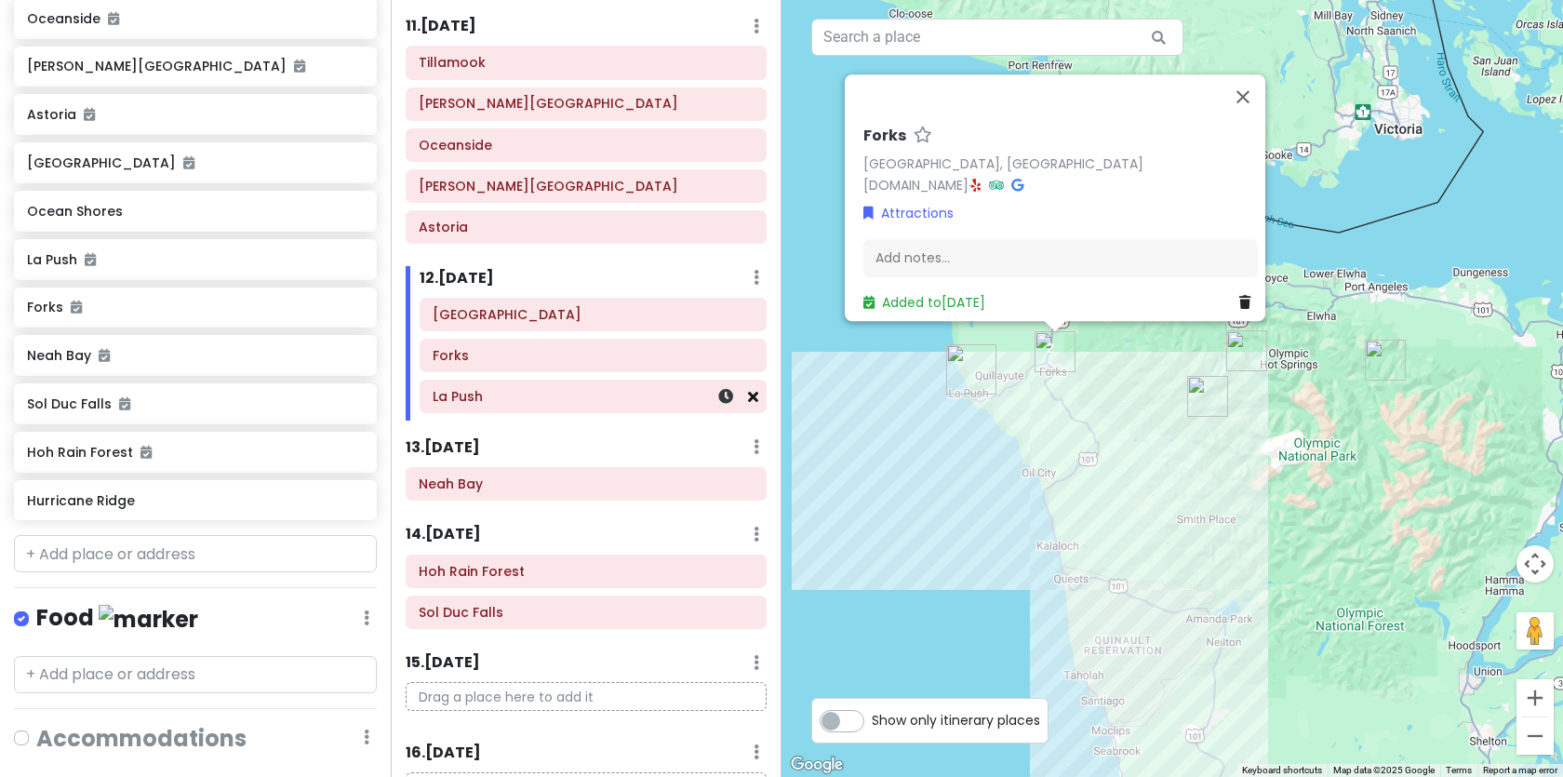
click at [754, 394] on icon at bounding box center [753, 396] width 10 height 15
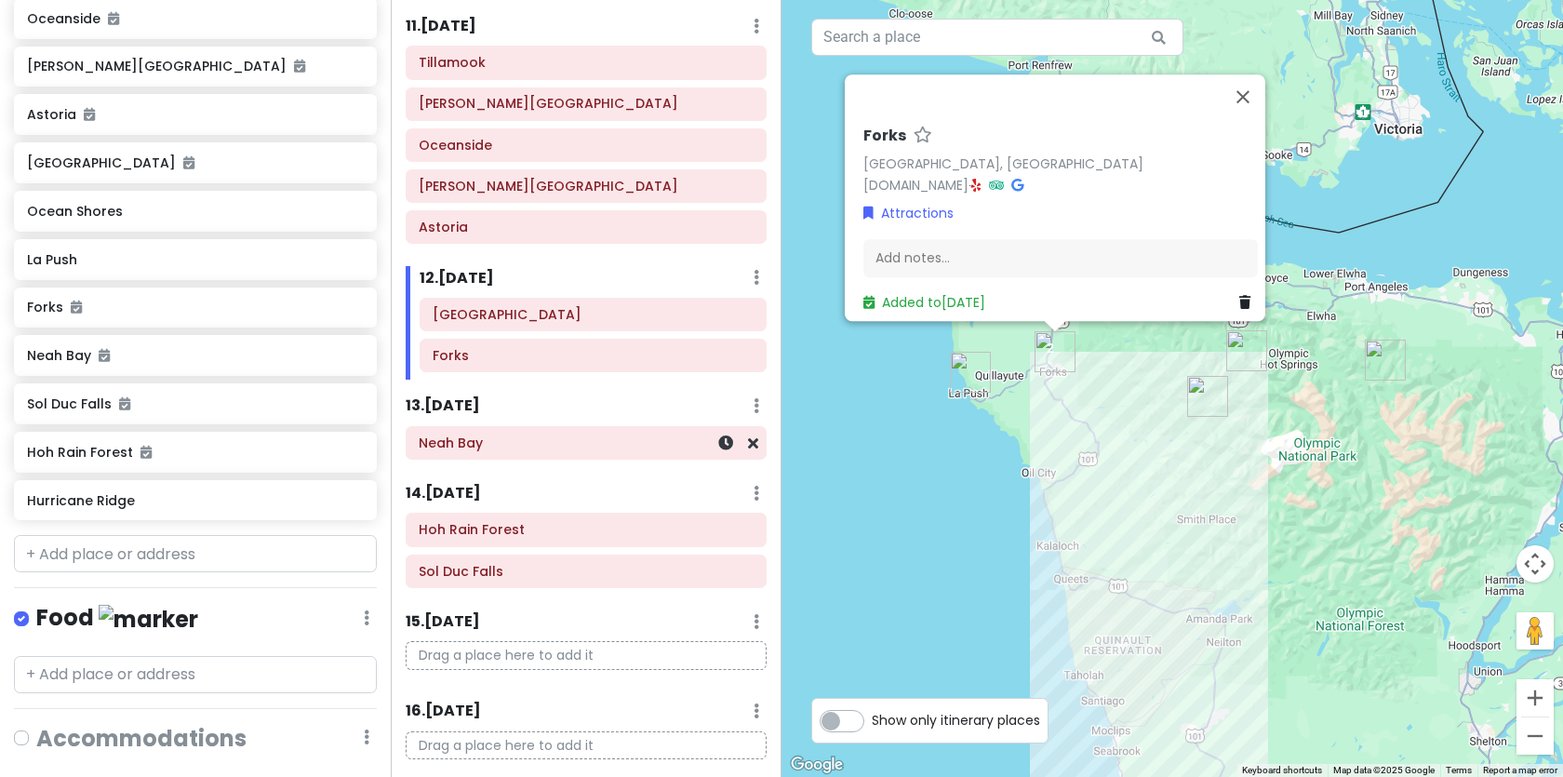
click at [604, 450] on h6 "Neah Bay" at bounding box center [586, 442] width 335 height 17
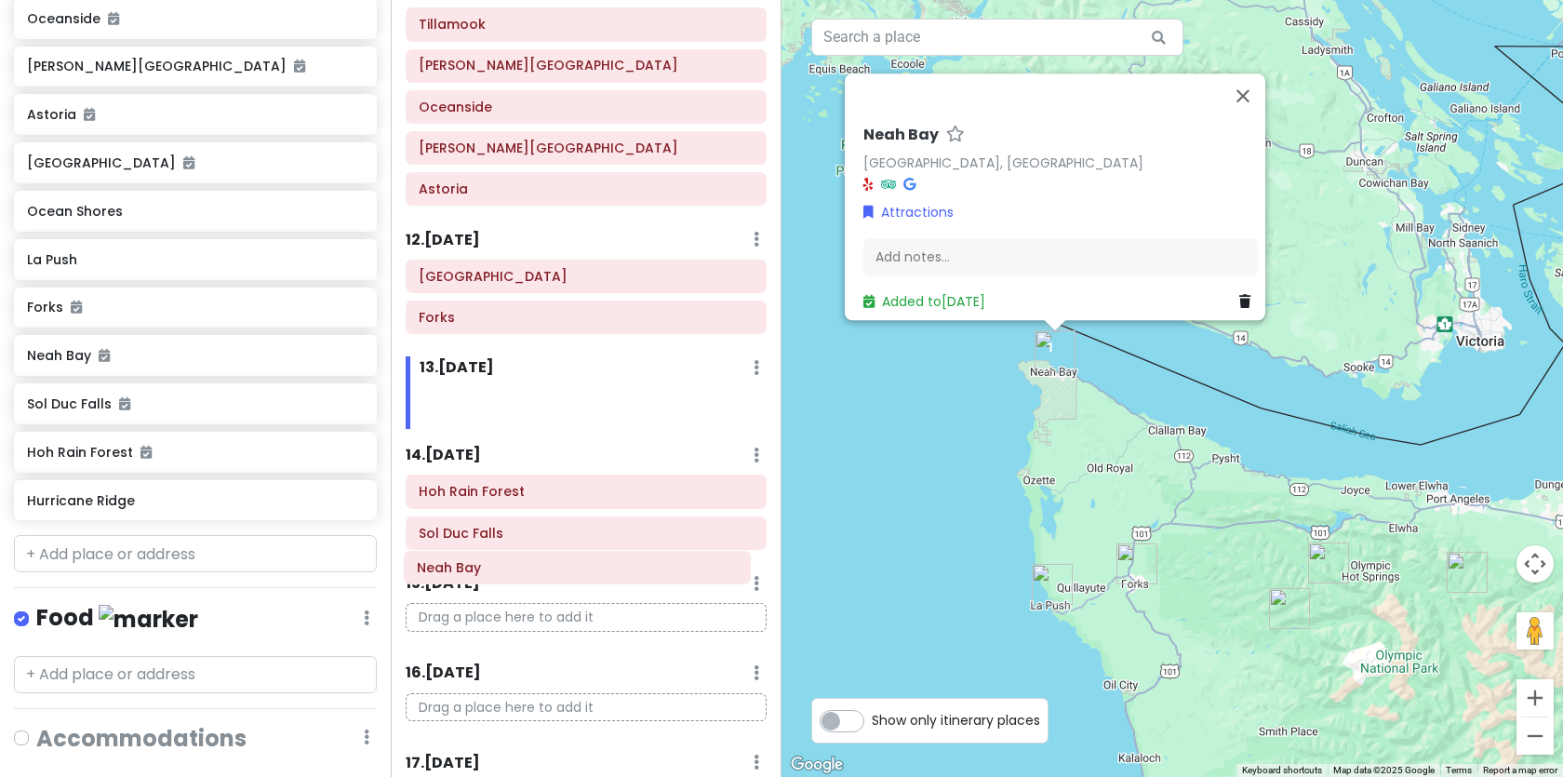
scroll to position [1044, 0]
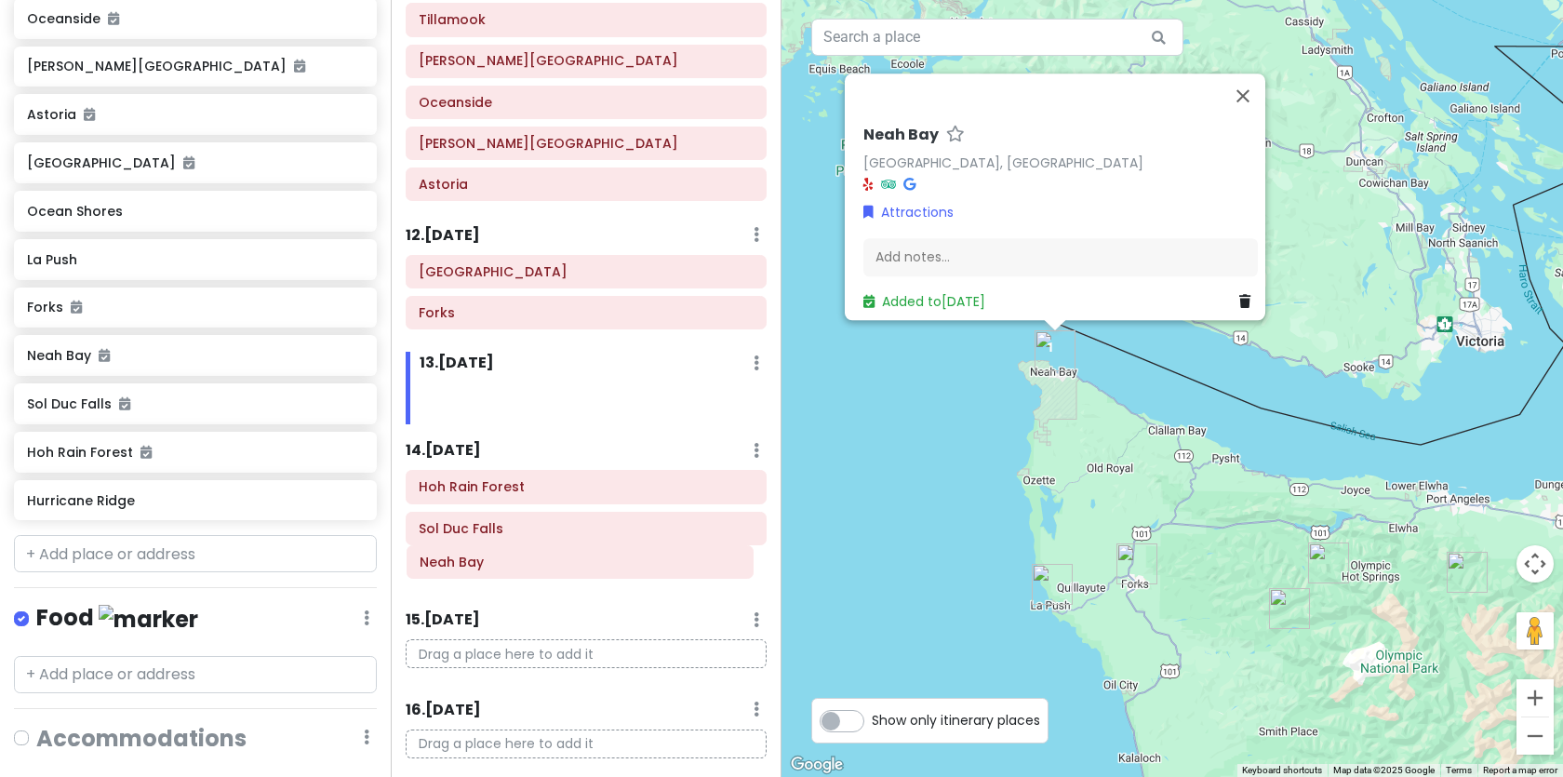
drag, startPoint x: 582, startPoint y: 452, endPoint x: 569, endPoint y: 571, distance: 119.8
click at [569, 571] on div "Itinerary × 1 . [DATE] Edit Day Notes Delete Day Click to add day notes Kamloop…" at bounding box center [586, 388] width 391 height 777
click at [535, 501] on div "Hoh Rain Forest" at bounding box center [586, 489] width 335 height 26
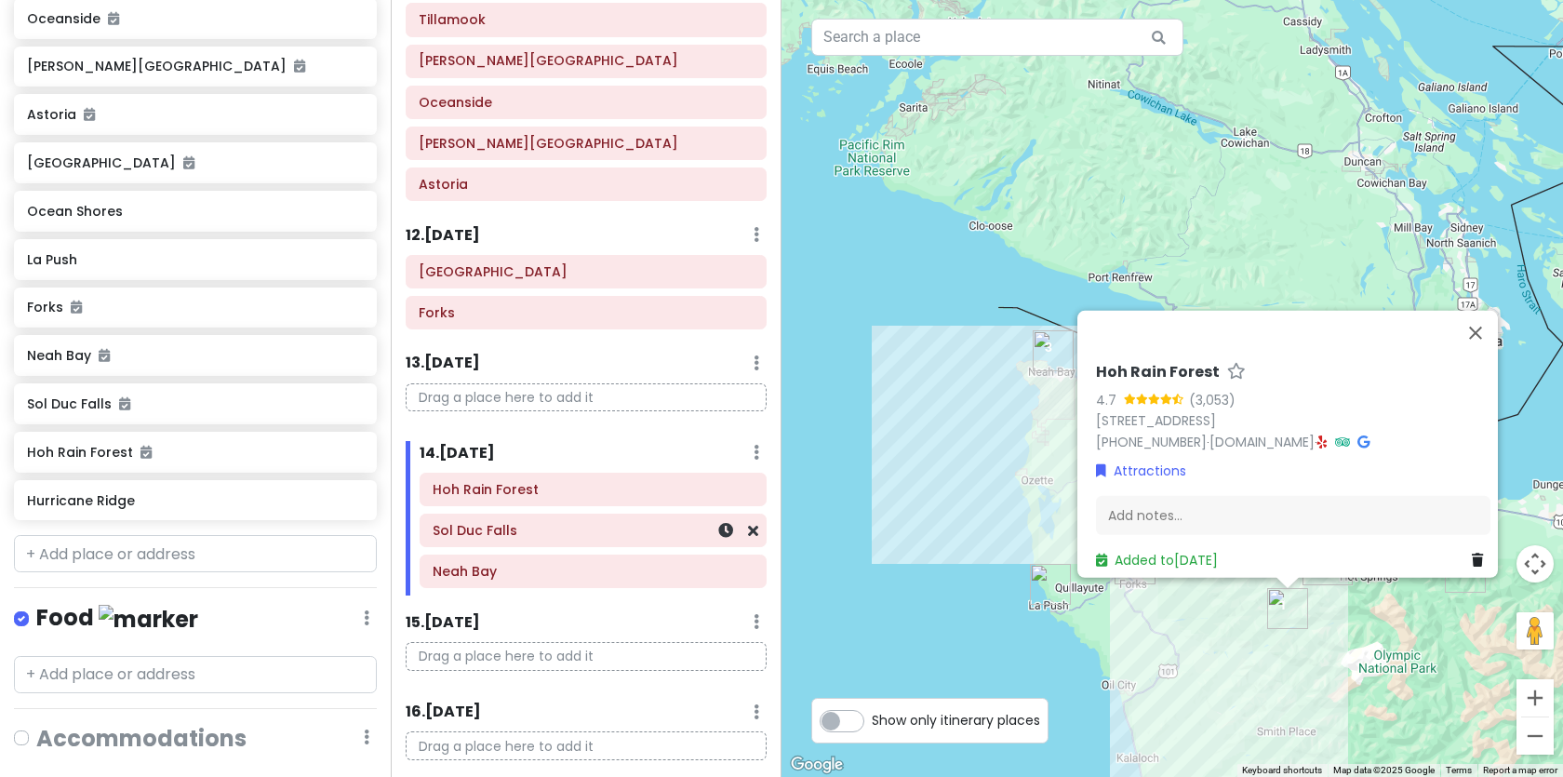
click at [520, 536] on h6 "Sol Duc Falls" at bounding box center [593, 530] width 321 height 17
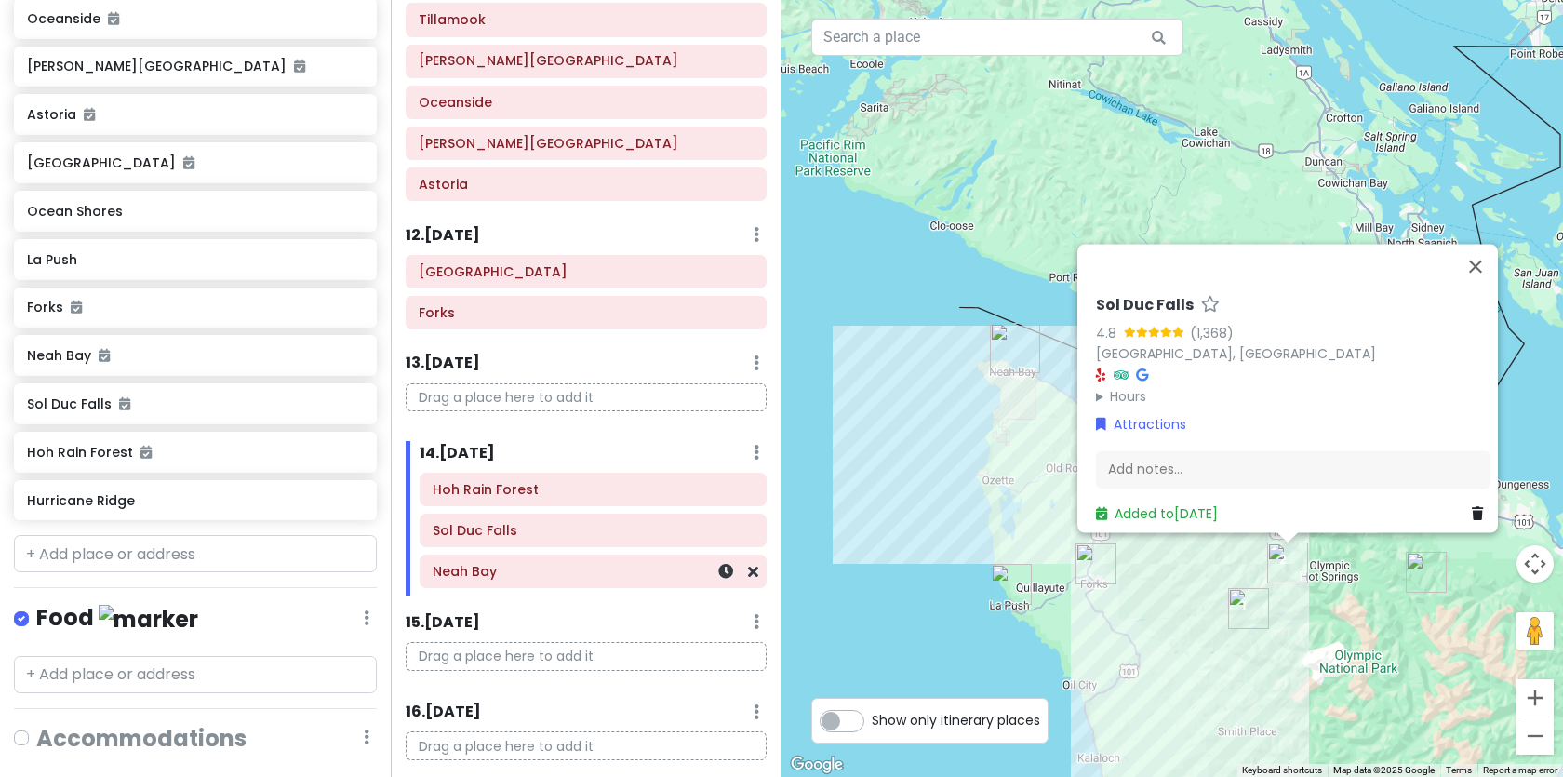
click at [511, 581] on div "Neah Bay" at bounding box center [593, 571] width 321 height 26
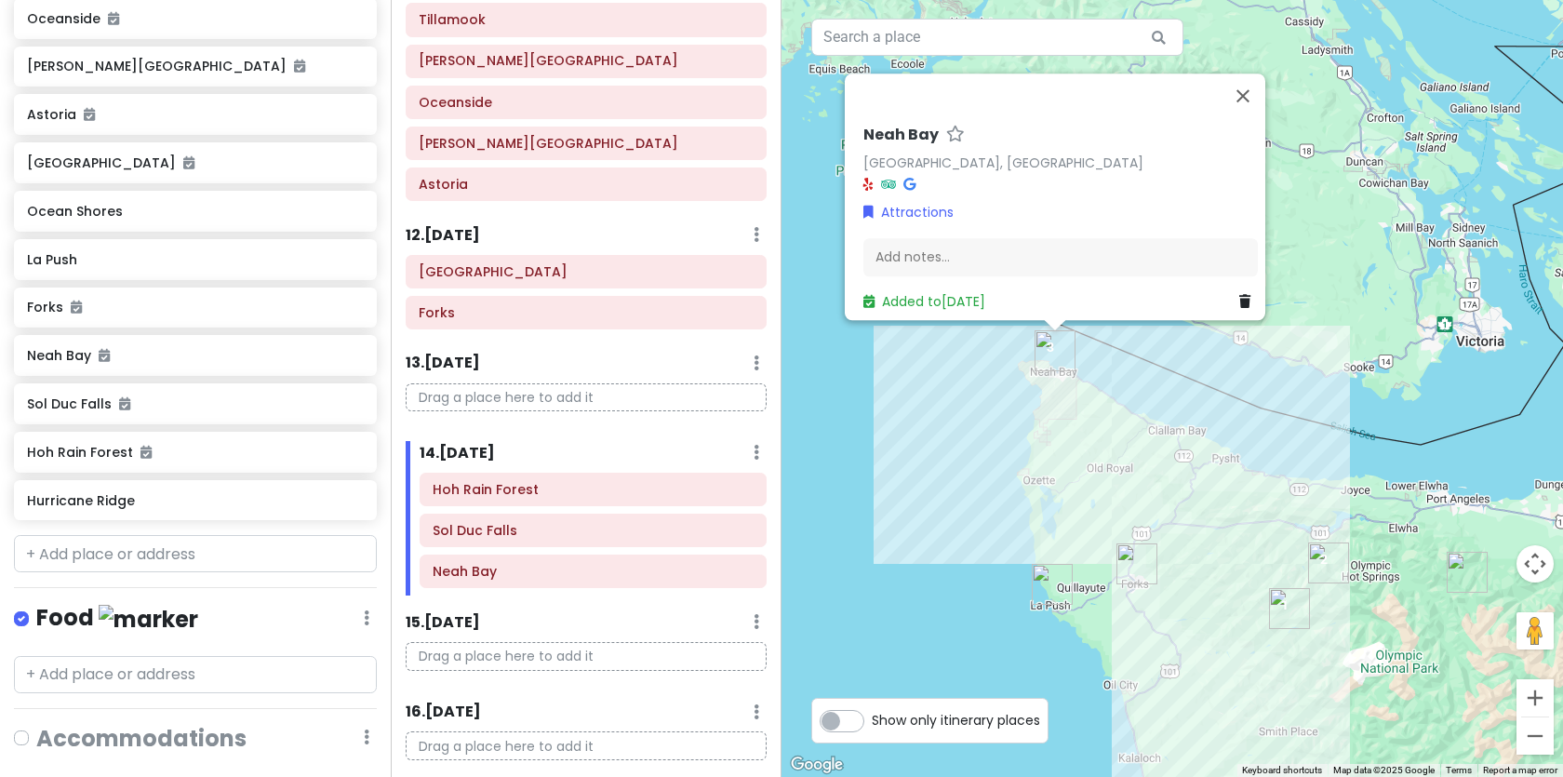
click at [514, 400] on p "Drag a place here to add it" at bounding box center [586, 397] width 361 height 29
click at [507, 396] on p "Drag a place here to add it" at bounding box center [586, 397] width 361 height 29
click at [500, 394] on p "Drag a place here to add it" at bounding box center [586, 397] width 361 height 29
click at [492, 388] on p "Drag a place here to add it" at bounding box center [586, 397] width 361 height 29
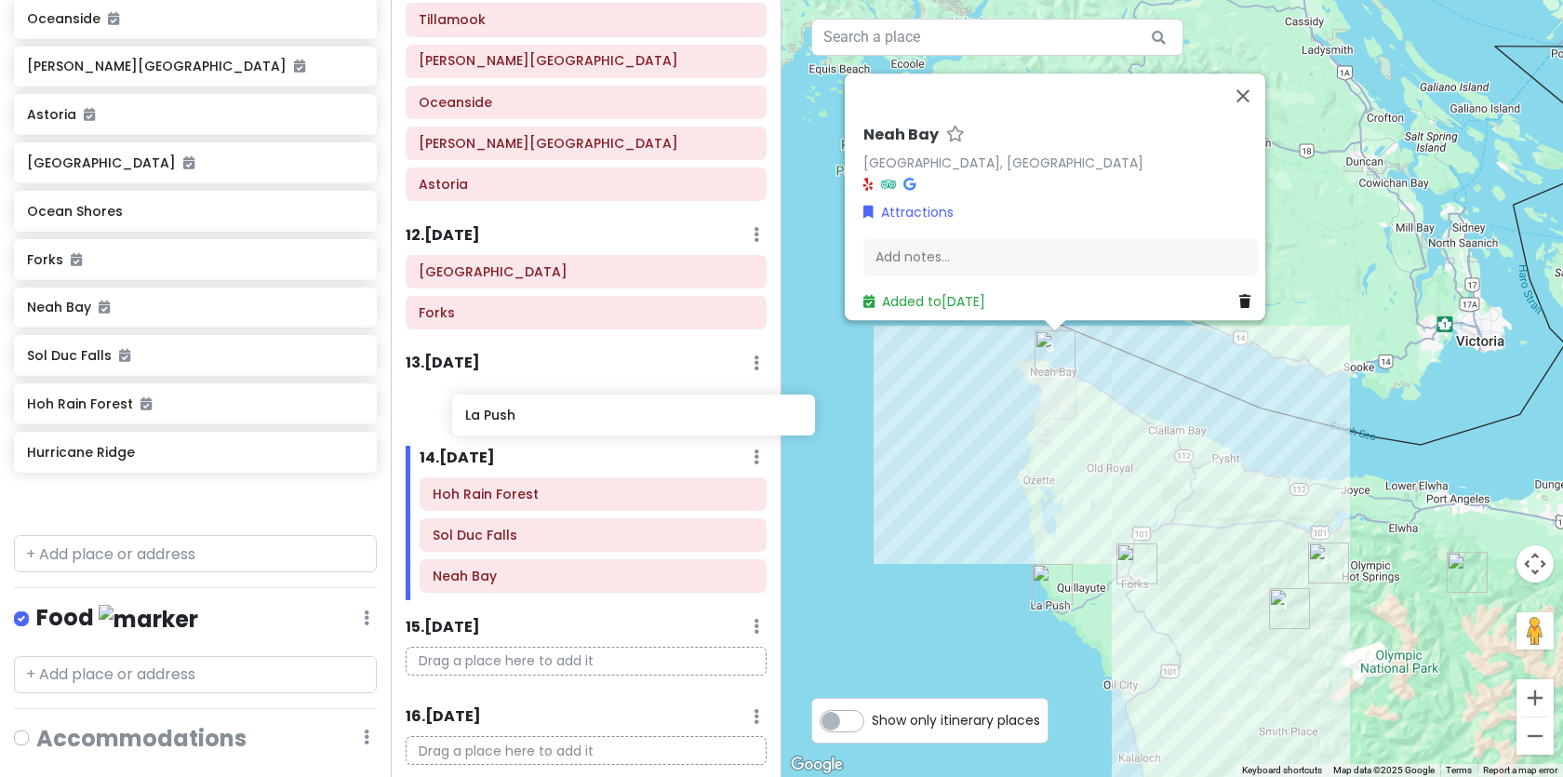
drag, startPoint x: 85, startPoint y: 269, endPoint x: 521, endPoint y: 426, distance: 463.8
click at [521, 426] on div "PNW Private Change Dates Make a Copy Delete Trip Go Pro ⚡️ Give Feedback 💡 Supp…" at bounding box center [781, 388] width 1563 height 777
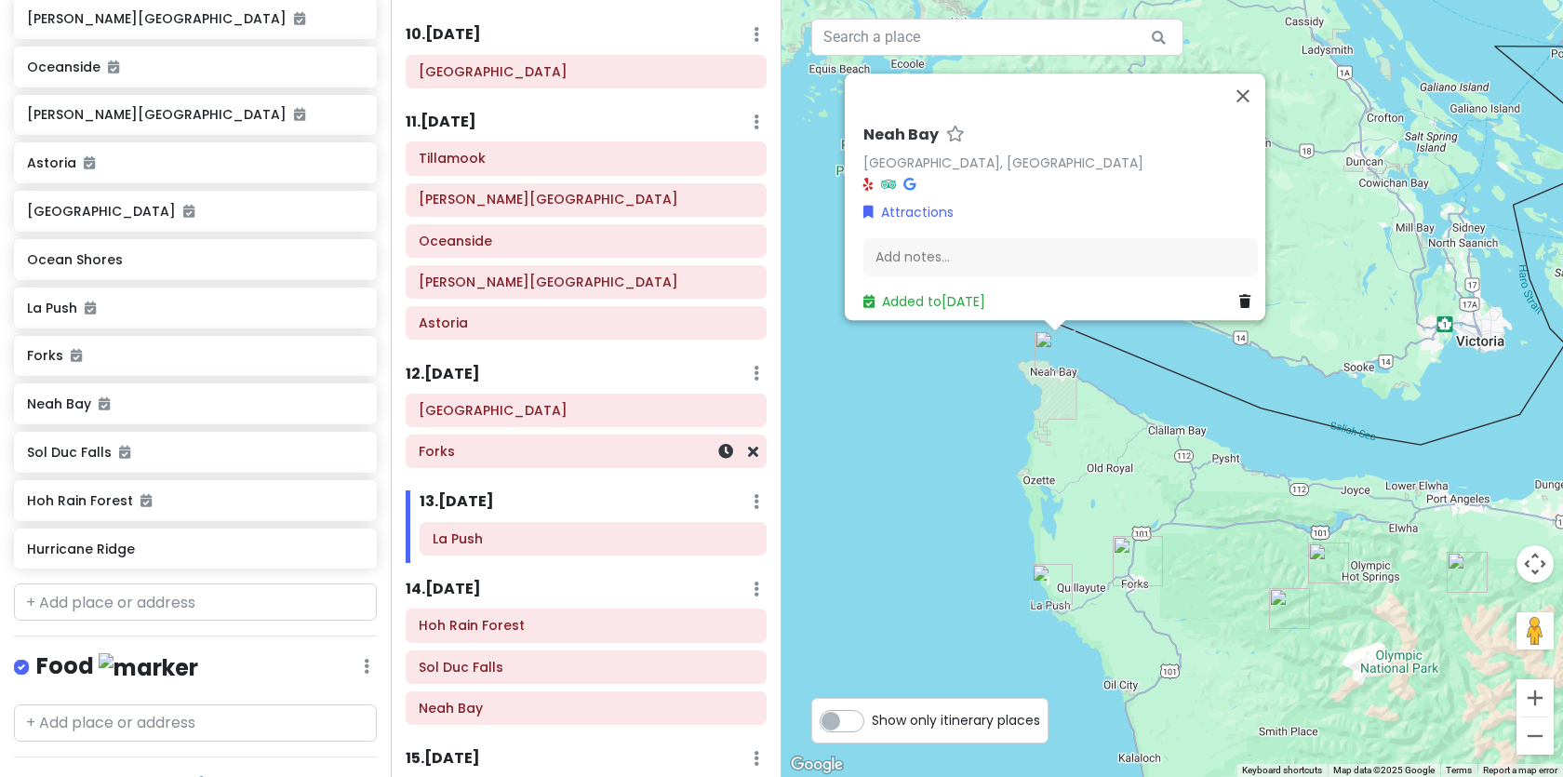
scroll to position [894, 0]
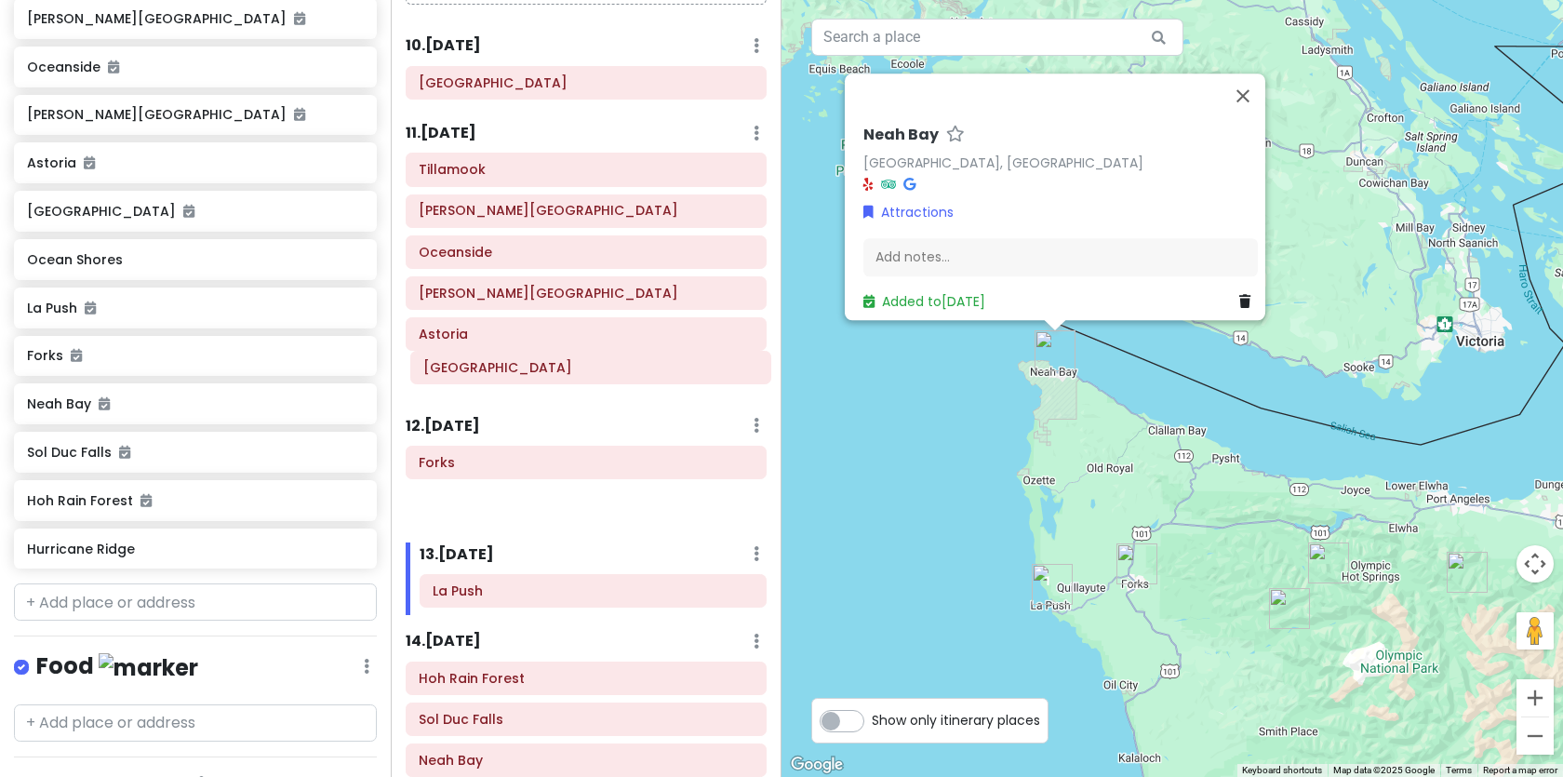
drag, startPoint x: 519, startPoint y: 428, endPoint x: 524, endPoint y: 374, distance: 54.2
click at [524, 374] on div "Itinerary × 1 . [DATE] Edit Day Notes Delete Day Click to add day notes Kamloop…" at bounding box center [586, 388] width 391 height 777
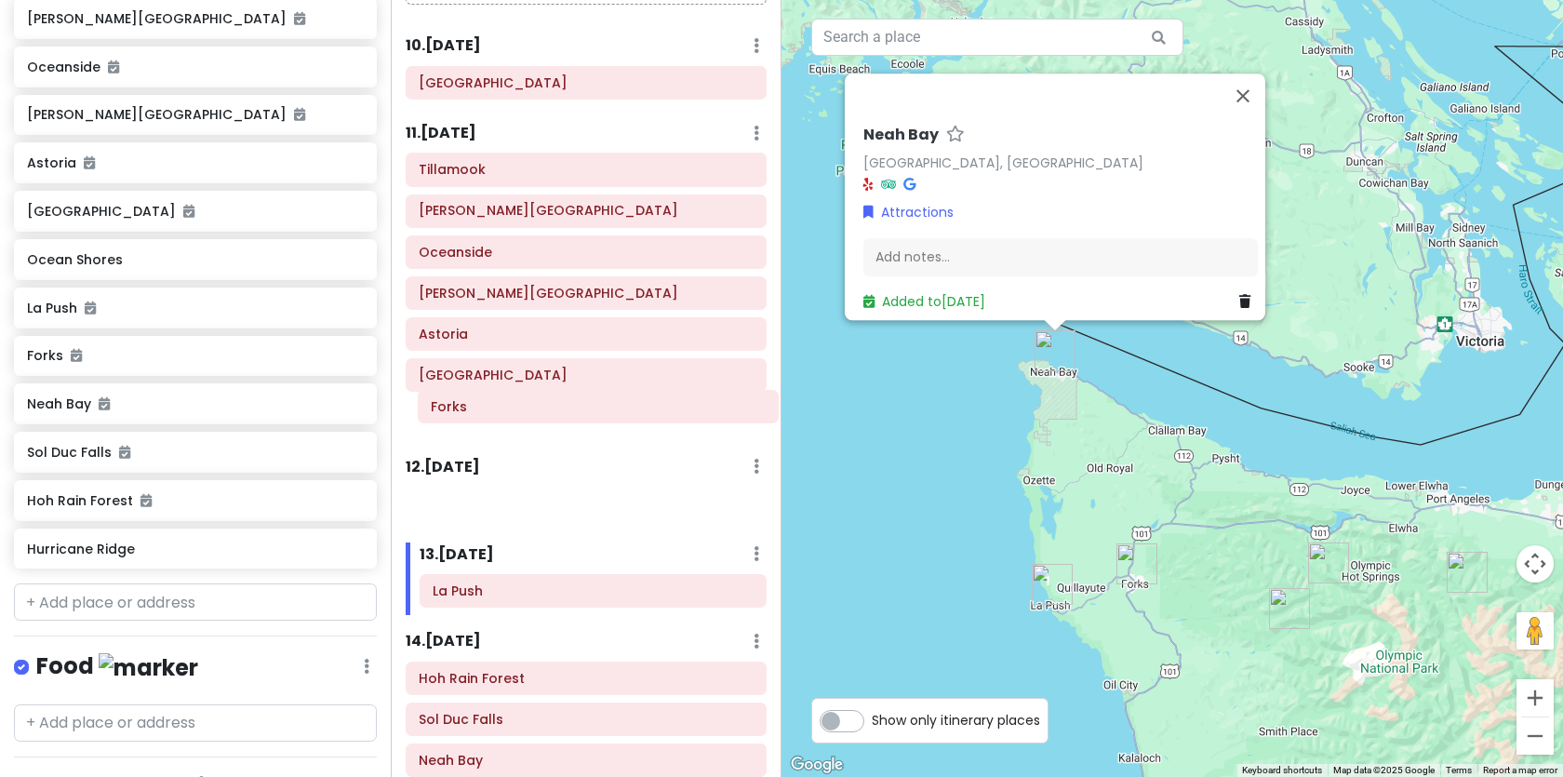
drag, startPoint x: 485, startPoint y: 474, endPoint x: 497, endPoint y: 418, distance: 57.1
click at [497, 418] on div "Itinerary × 1 . [DATE] Edit Day Notes Delete Day Click to add day notes Kamloop…" at bounding box center [586, 388] width 391 height 777
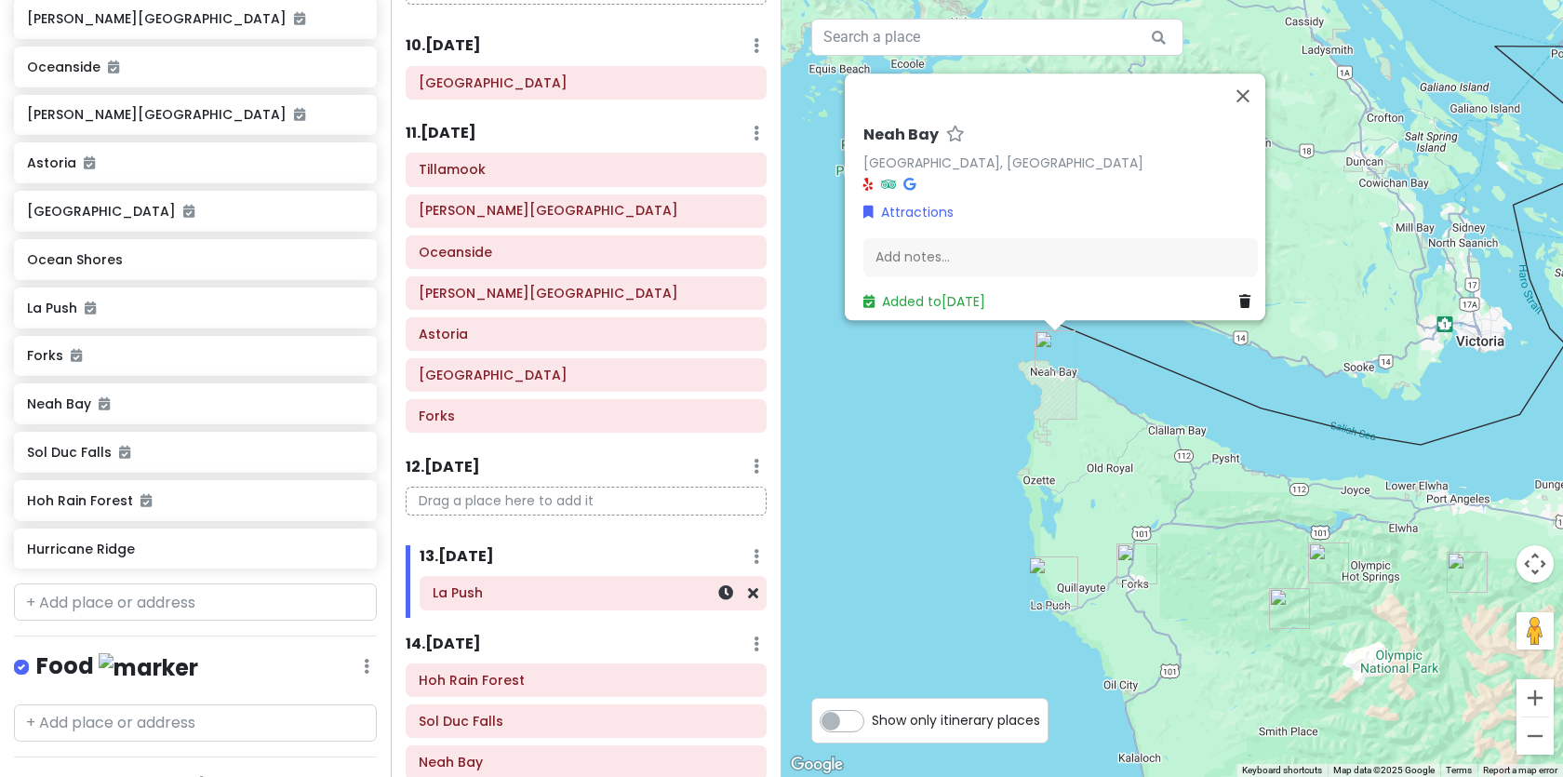
scroll to position [895, 0]
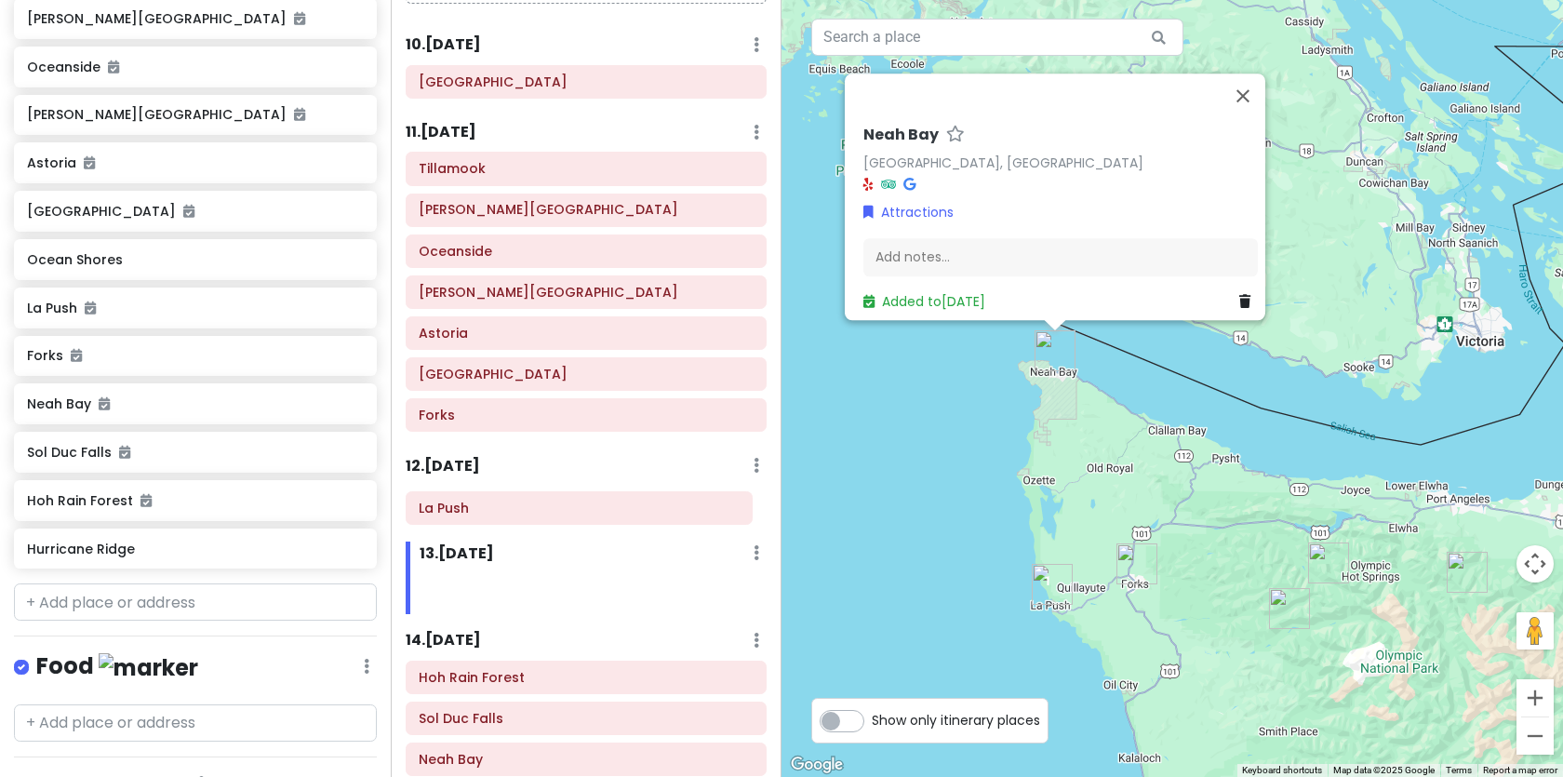
drag, startPoint x: 485, startPoint y: 592, endPoint x: 471, endPoint y: 506, distance: 86.7
click at [471, 506] on div "Itinerary × 1 . [DATE] Edit Day Notes Delete Day Click to add day notes Kamloop…" at bounding box center [586, 388] width 391 height 777
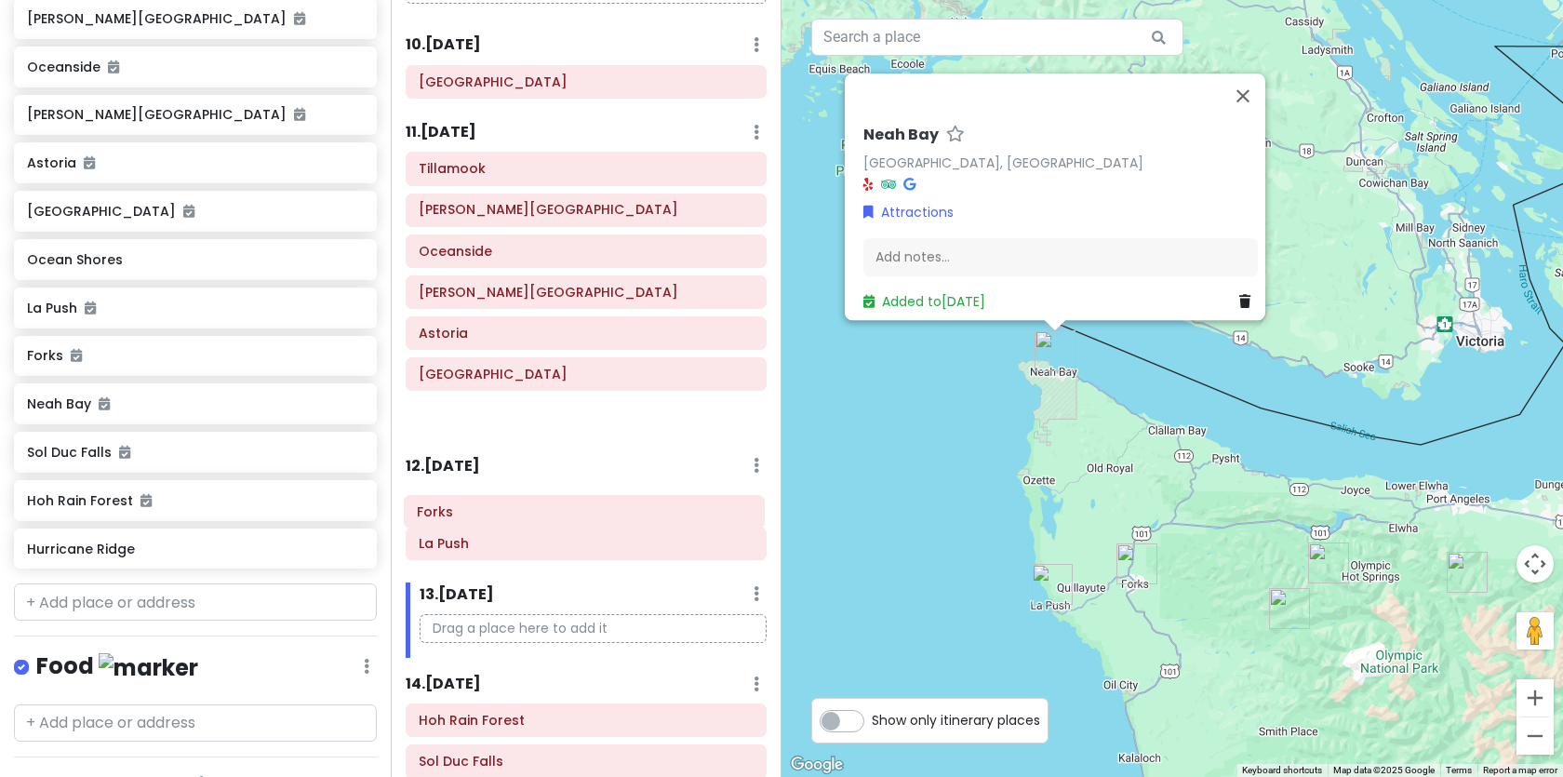
drag, startPoint x: 471, startPoint y: 420, endPoint x: 469, endPoint y: 515, distance: 95.8
click at [469, 515] on div "Itinerary × 1 . [DATE] Edit Day Notes Delete Day Click to add day notes Kamloop…" at bounding box center [586, 388] width 391 height 777
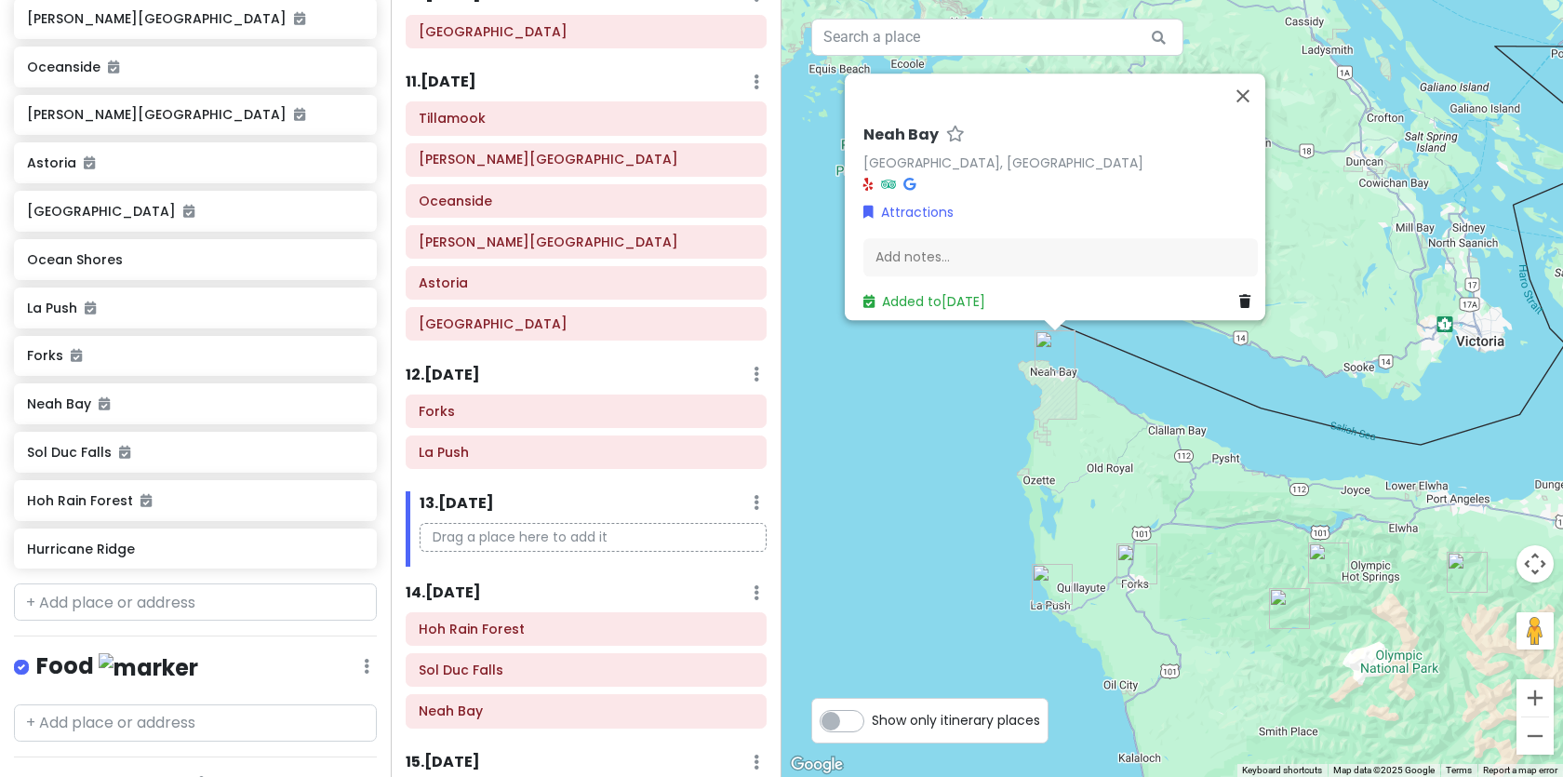
scroll to position [1029, 0]
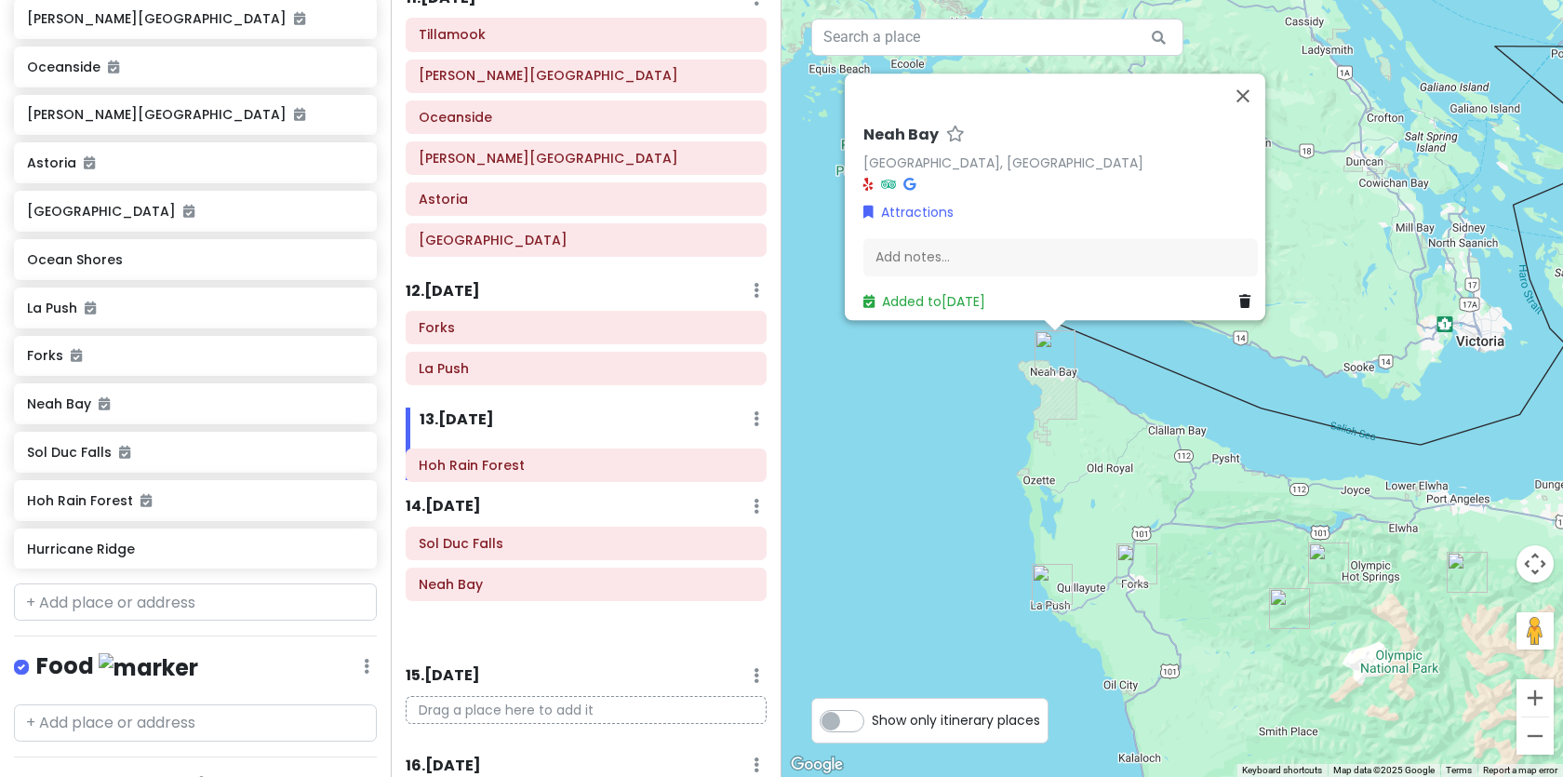
drag, startPoint x: 478, startPoint y: 541, endPoint x: 478, endPoint y: 460, distance: 80.9
click at [478, 460] on div "Itinerary × 1 . [DATE] Edit Day Notes Delete Day Click to add day notes Kamloop…" at bounding box center [586, 388] width 391 height 777
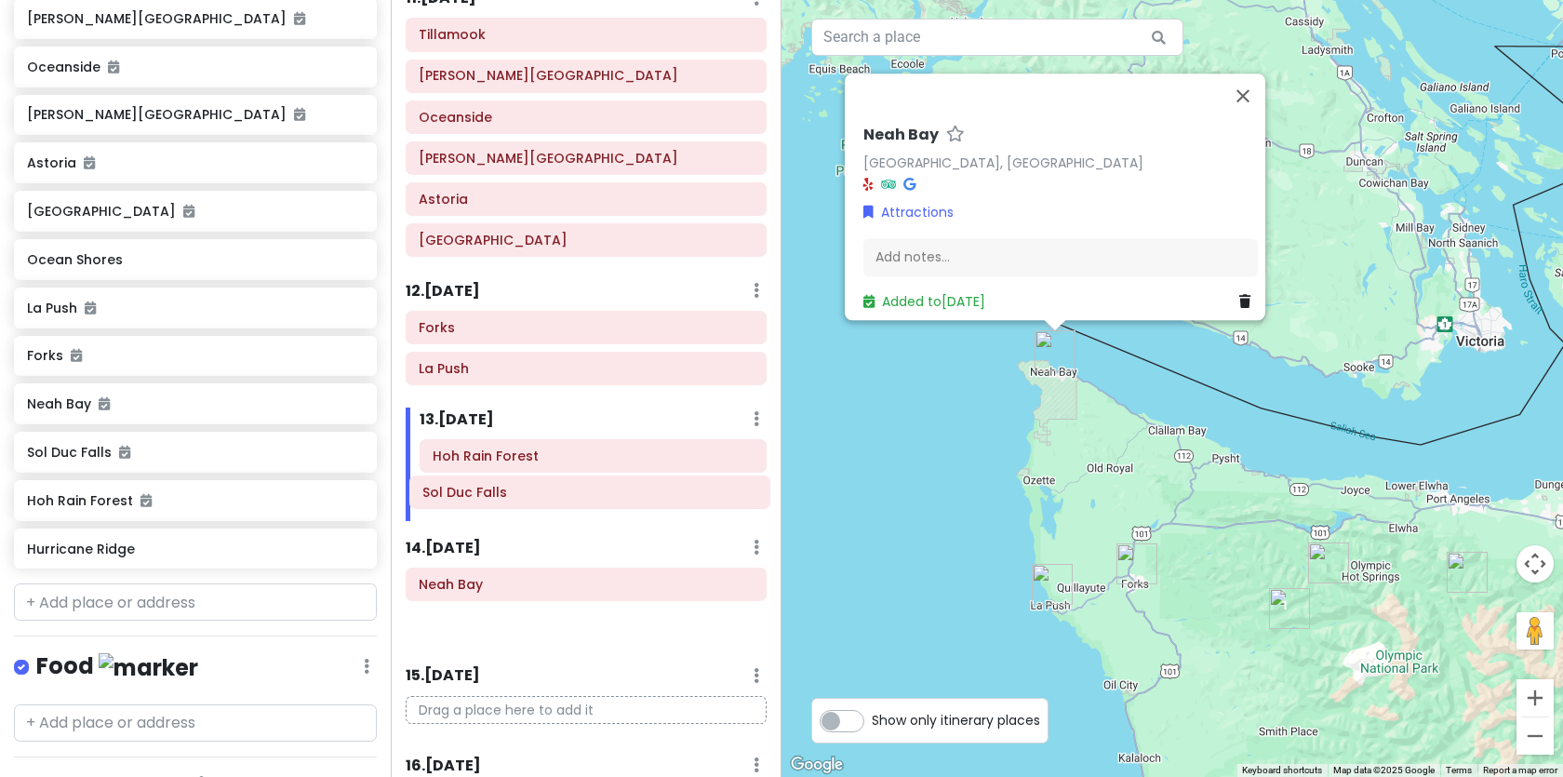
drag, startPoint x: 476, startPoint y: 548, endPoint x: 480, endPoint y: 497, distance: 51.3
click at [480, 497] on div "Itinerary × 1 . [DATE] Edit Day Notes Delete Day Click to add day notes Kamloop…" at bounding box center [586, 388] width 391 height 777
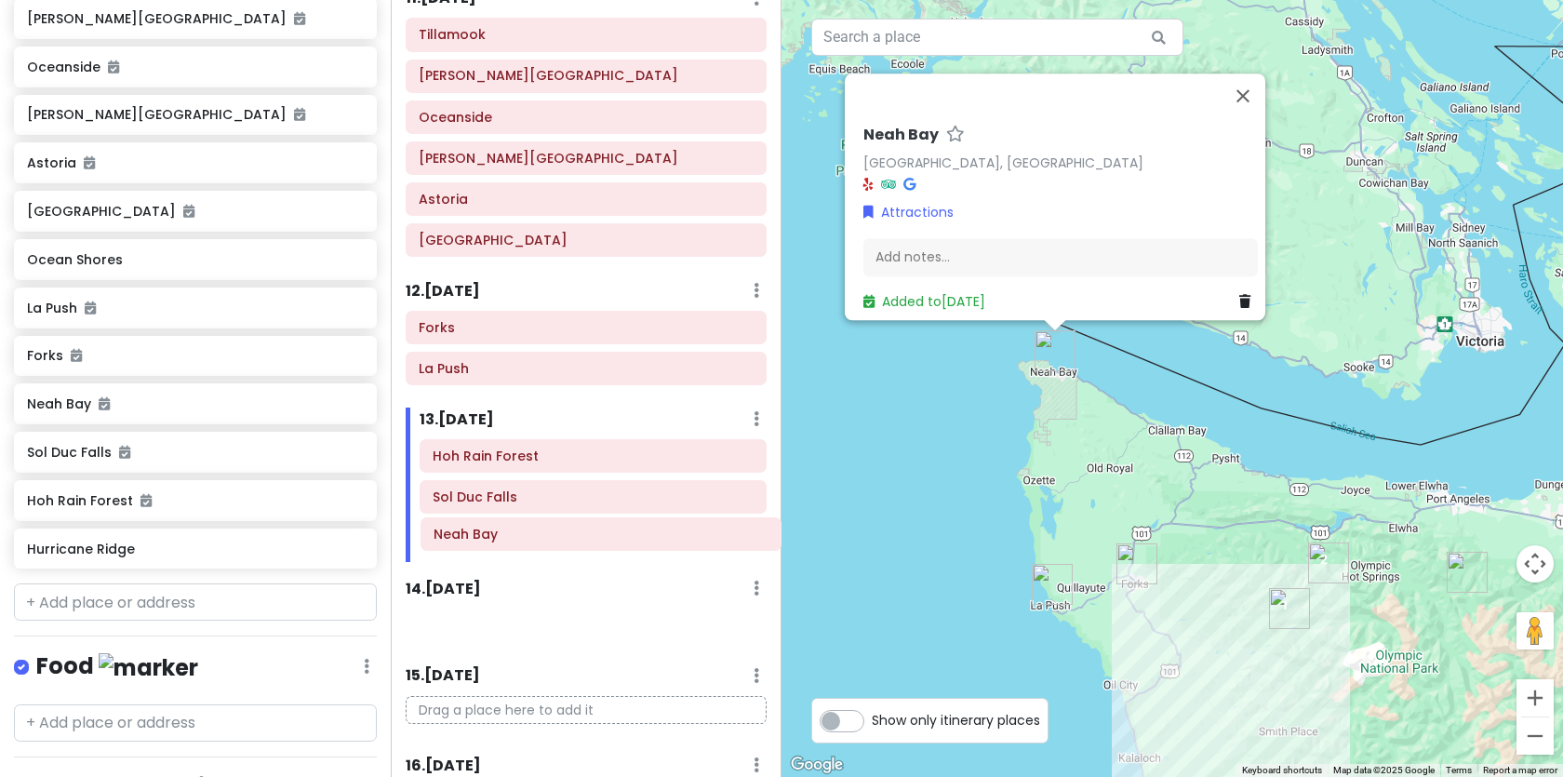
drag, startPoint x: 468, startPoint y: 577, endPoint x: 483, endPoint y: 527, distance: 52.4
click at [483, 527] on div "Itinerary × 1 . [DATE] Edit Day Notes Delete Day Click to add day notes Kamloop…" at bounding box center [586, 388] width 391 height 777
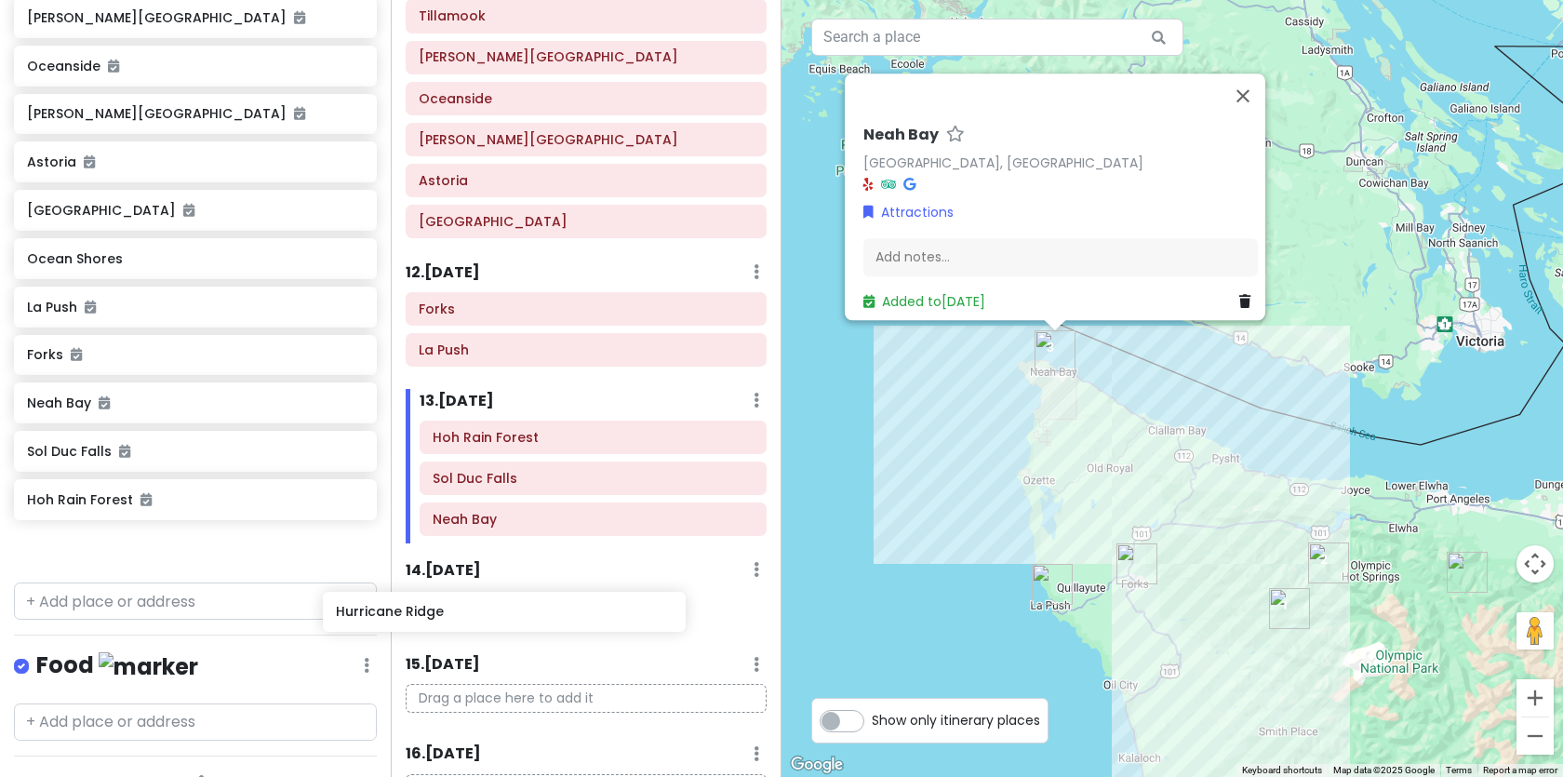
scroll to position [1056, 0]
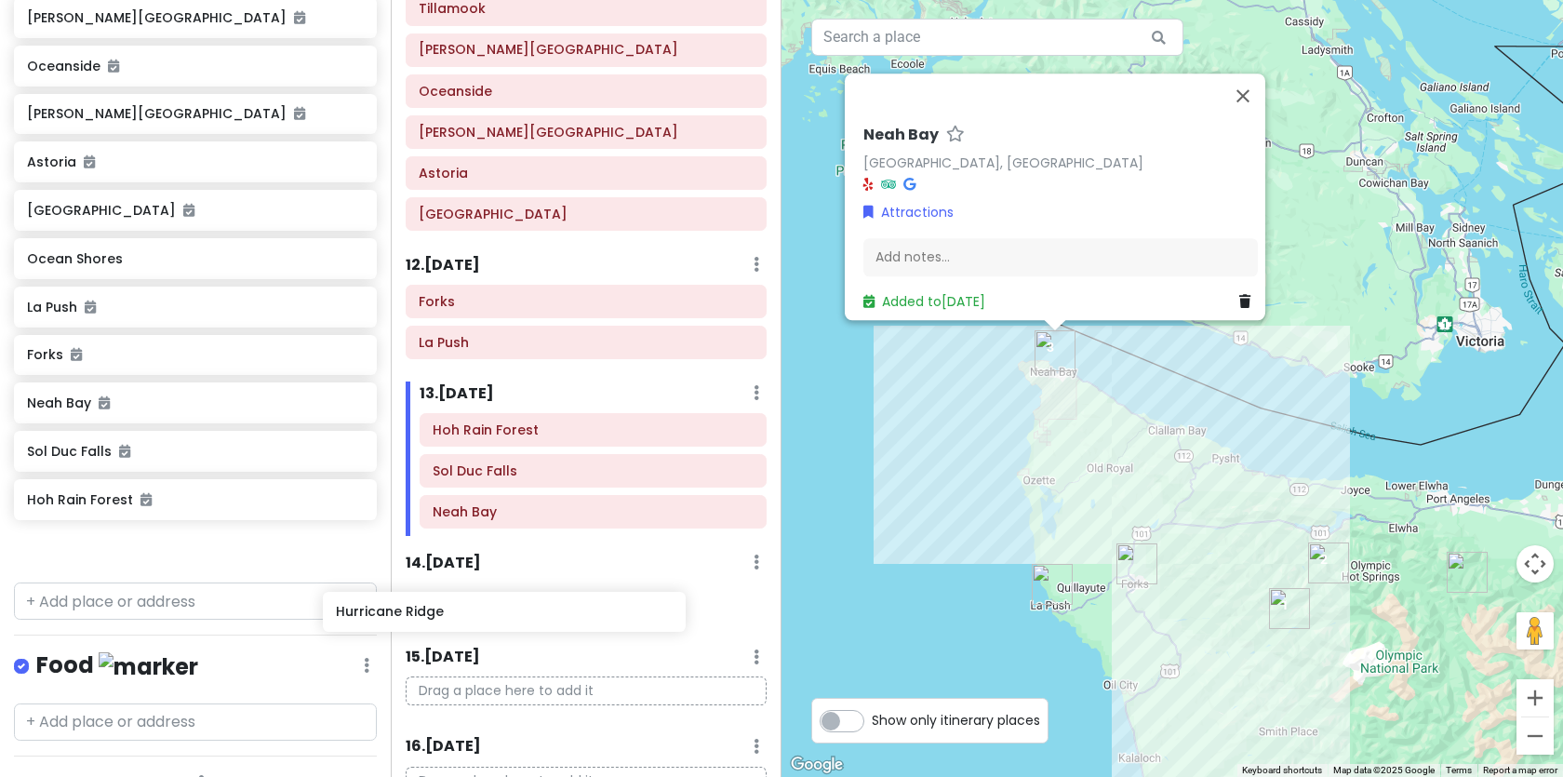
drag, startPoint x: 200, startPoint y: 558, endPoint x: 509, endPoint y: 623, distance: 315.6
click at [509, 623] on div "PNW Private Change Dates Make a Copy Delete Trip Go Pro ⚡️ Give Feedback 💡 Supp…" at bounding box center [781, 388] width 1563 height 777
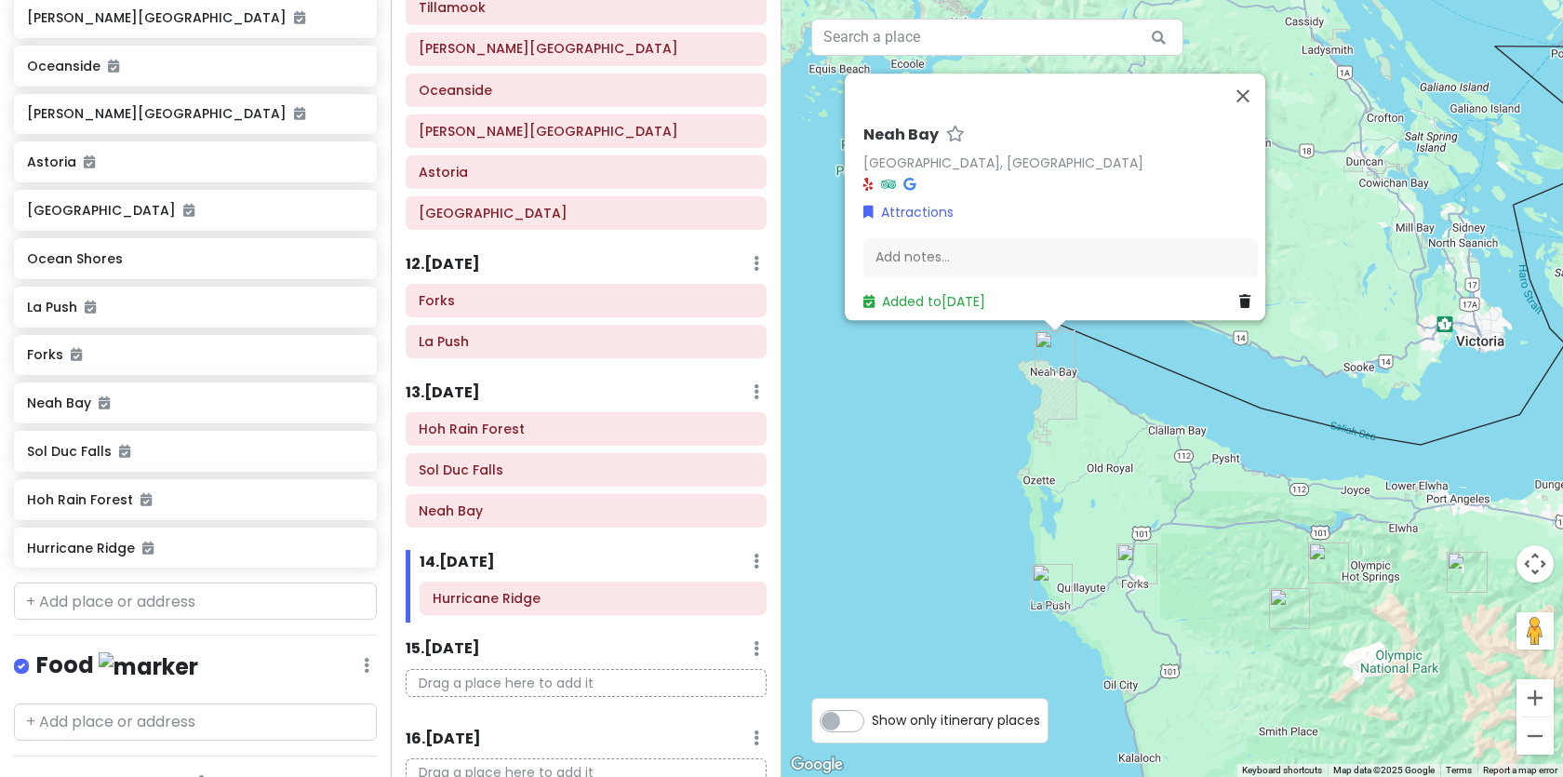
scroll to position [683, 0]
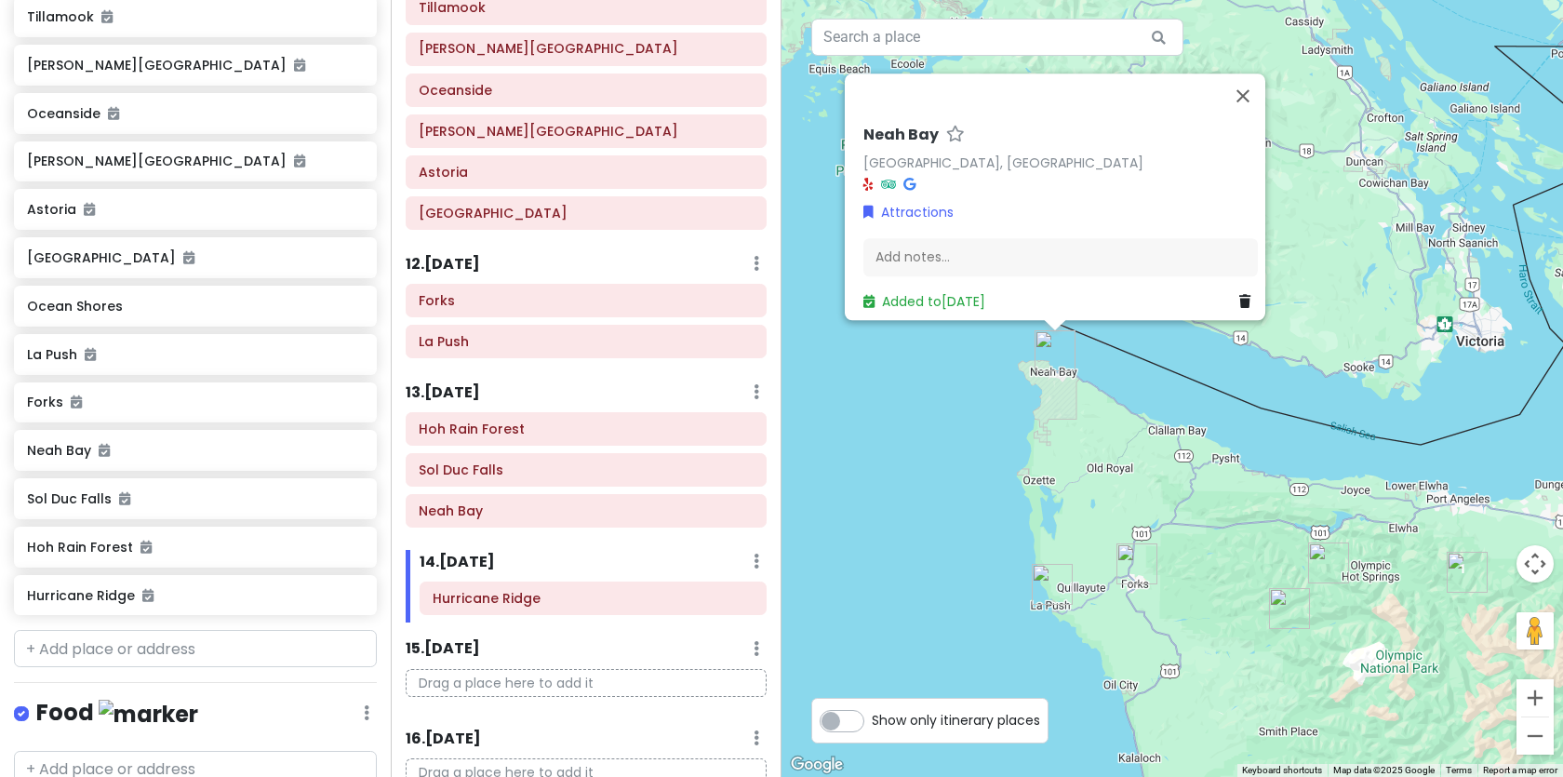
click at [1287, 607] on img "Hoh Rain Forest" at bounding box center [1289, 608] width 41 height 41
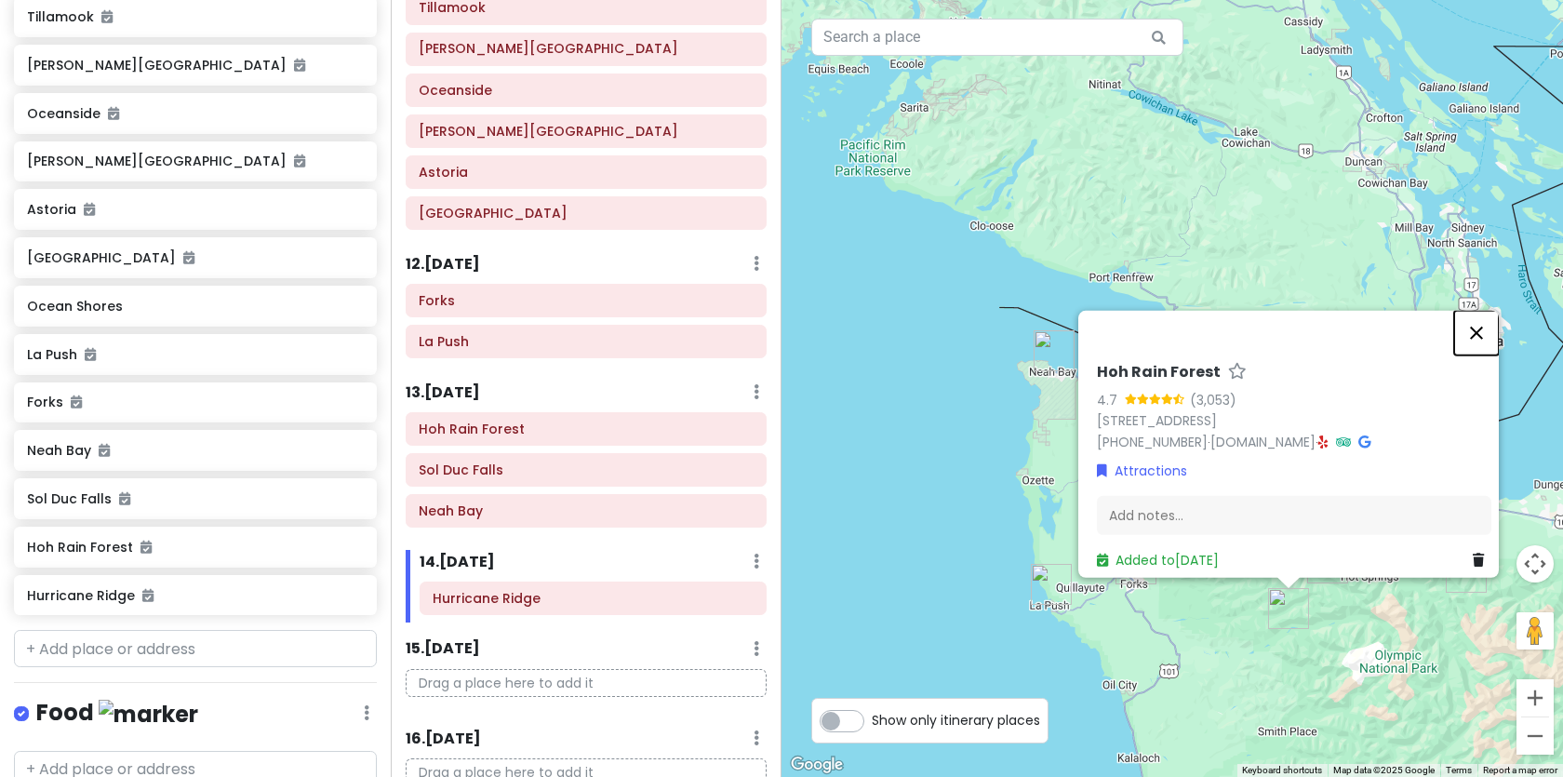
click at [1488, 317] on button "Close" at bounding box center [1476, 332] width 45 height 45
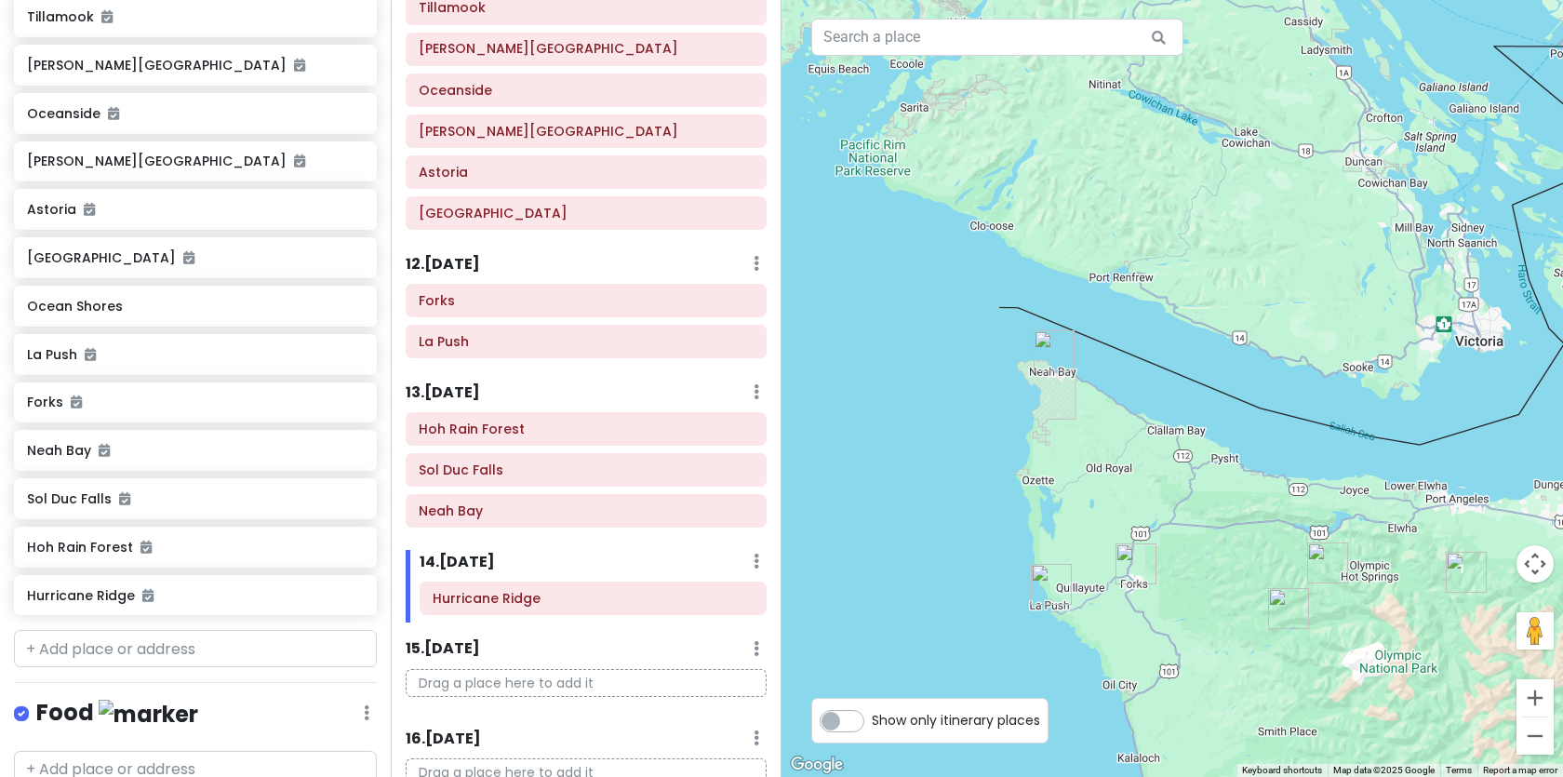
click at [1332, 562] on img "Sol Duc Falls" at bounding box center [1327, 562] width 41 height 41
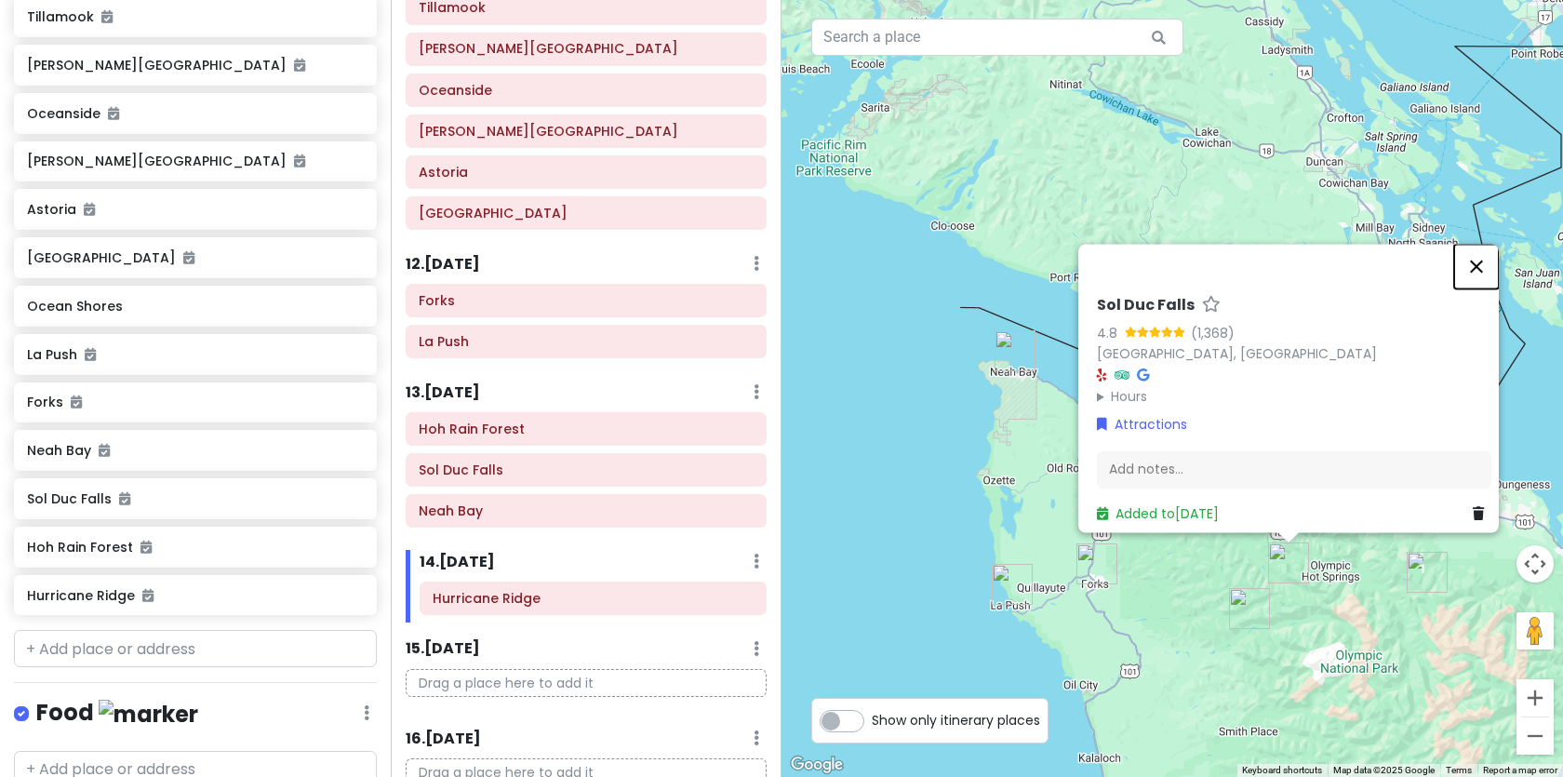
click at [1489, 254] on button "Close" at bounding box center [1476, 266] width 45 height 45
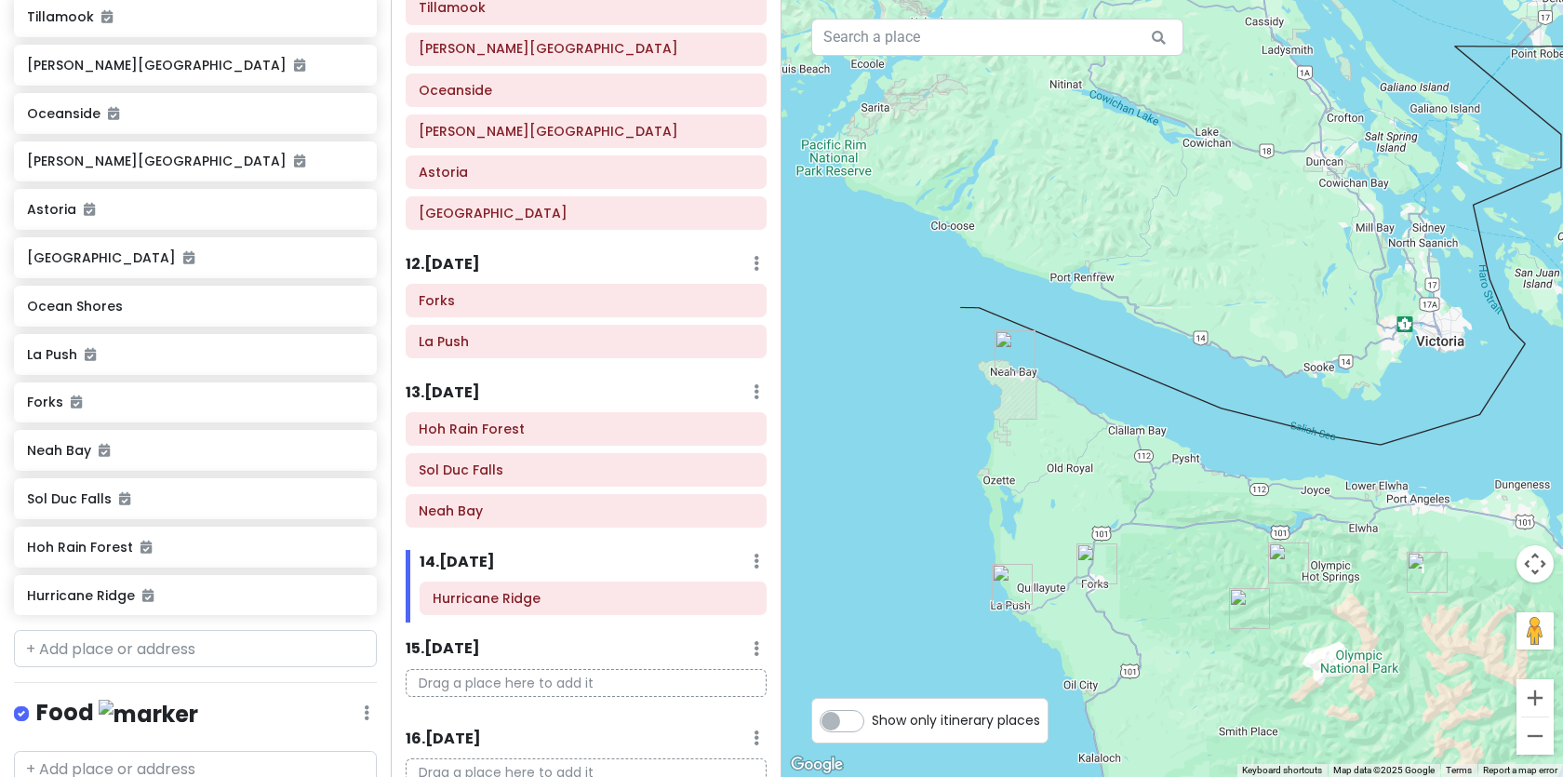
click at [1097, 552] on img "Forks" at bounding box center [1096, 563] width 41 height 41
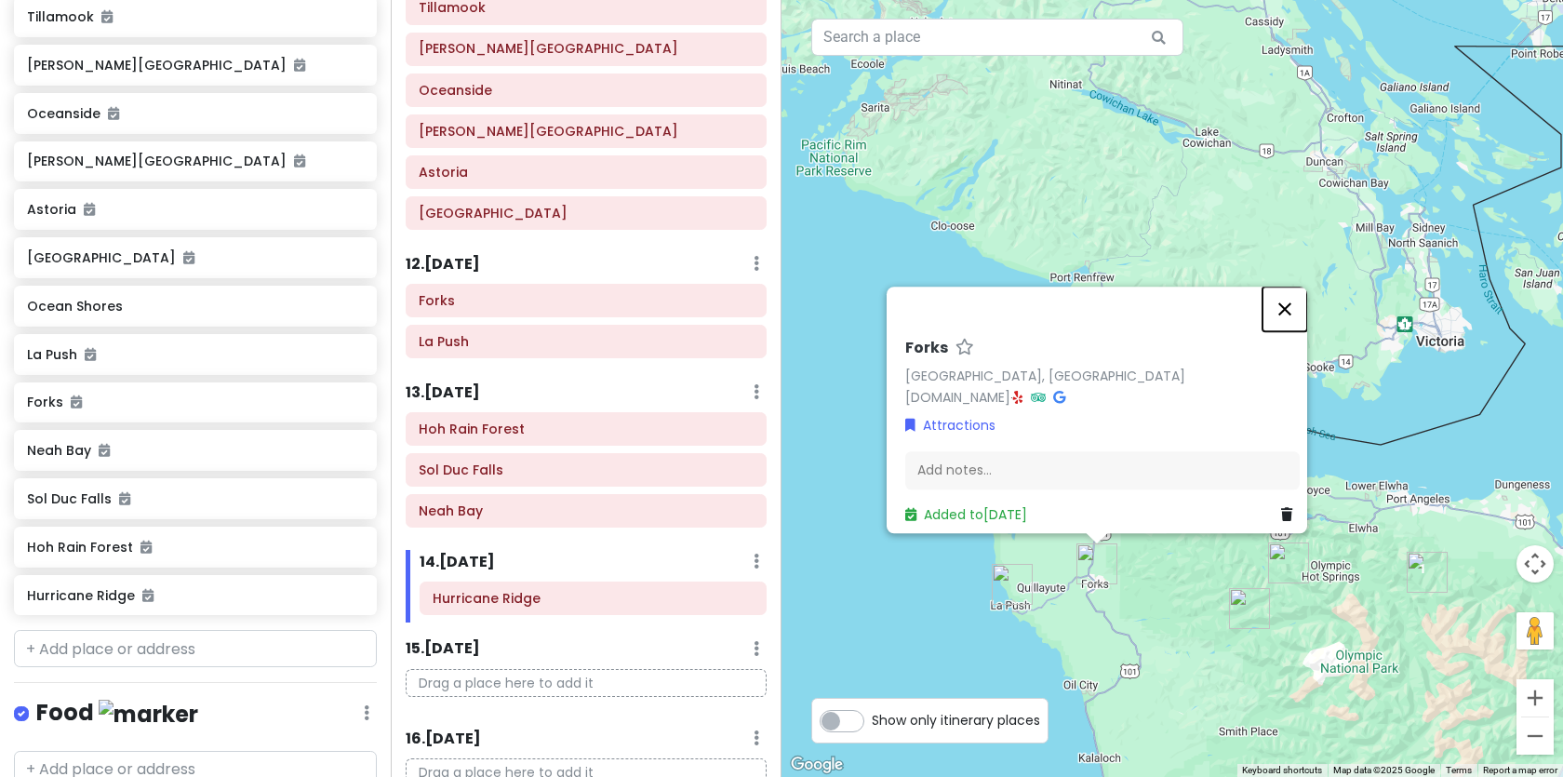
click at [1289, 305] on button "Close" at bounding box center [1284, 309] width 45 height 45
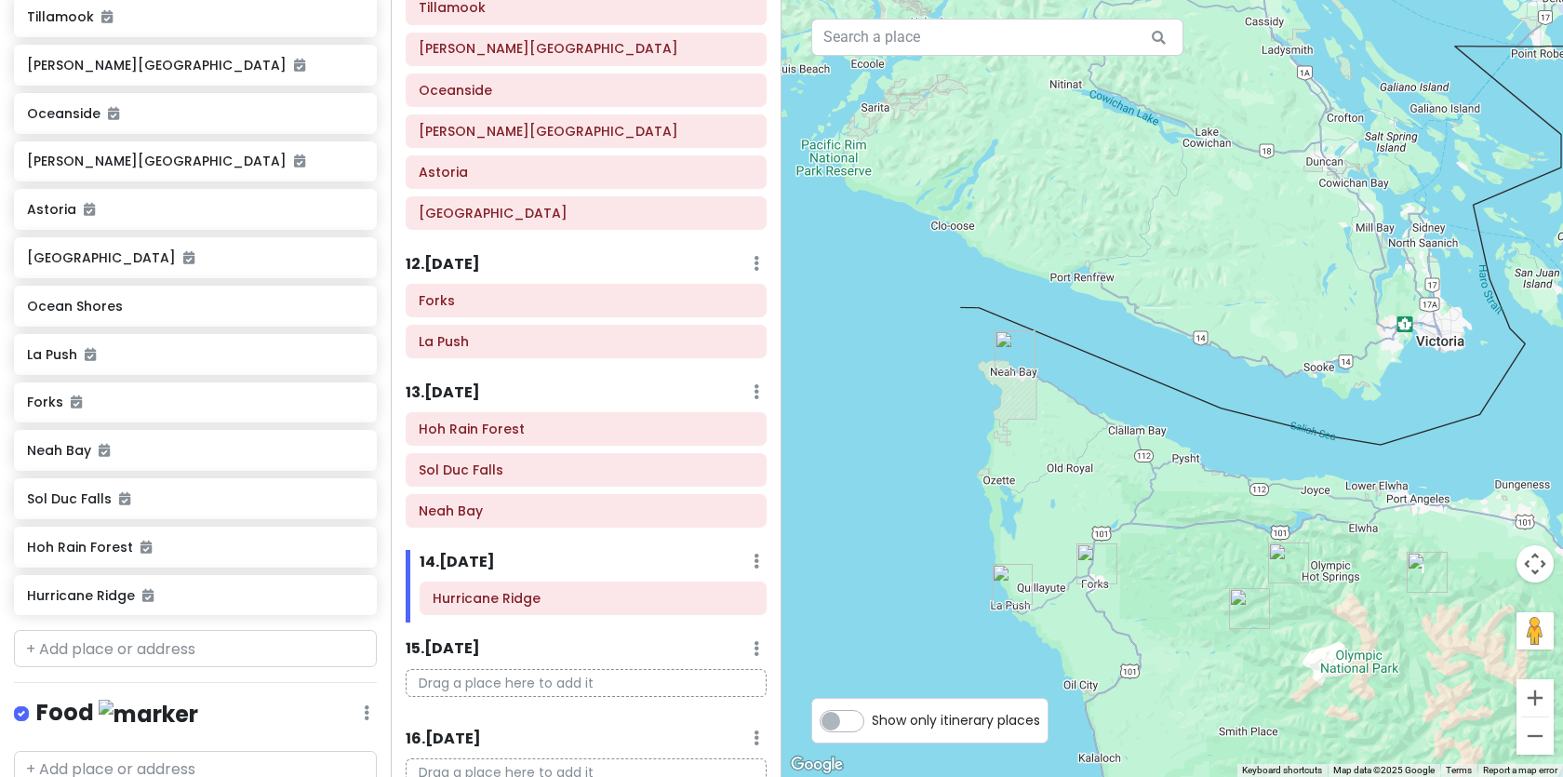
click at [1009, 352] on img "Neah Bay" at bounding box center [1014, 350] width 41 height 41
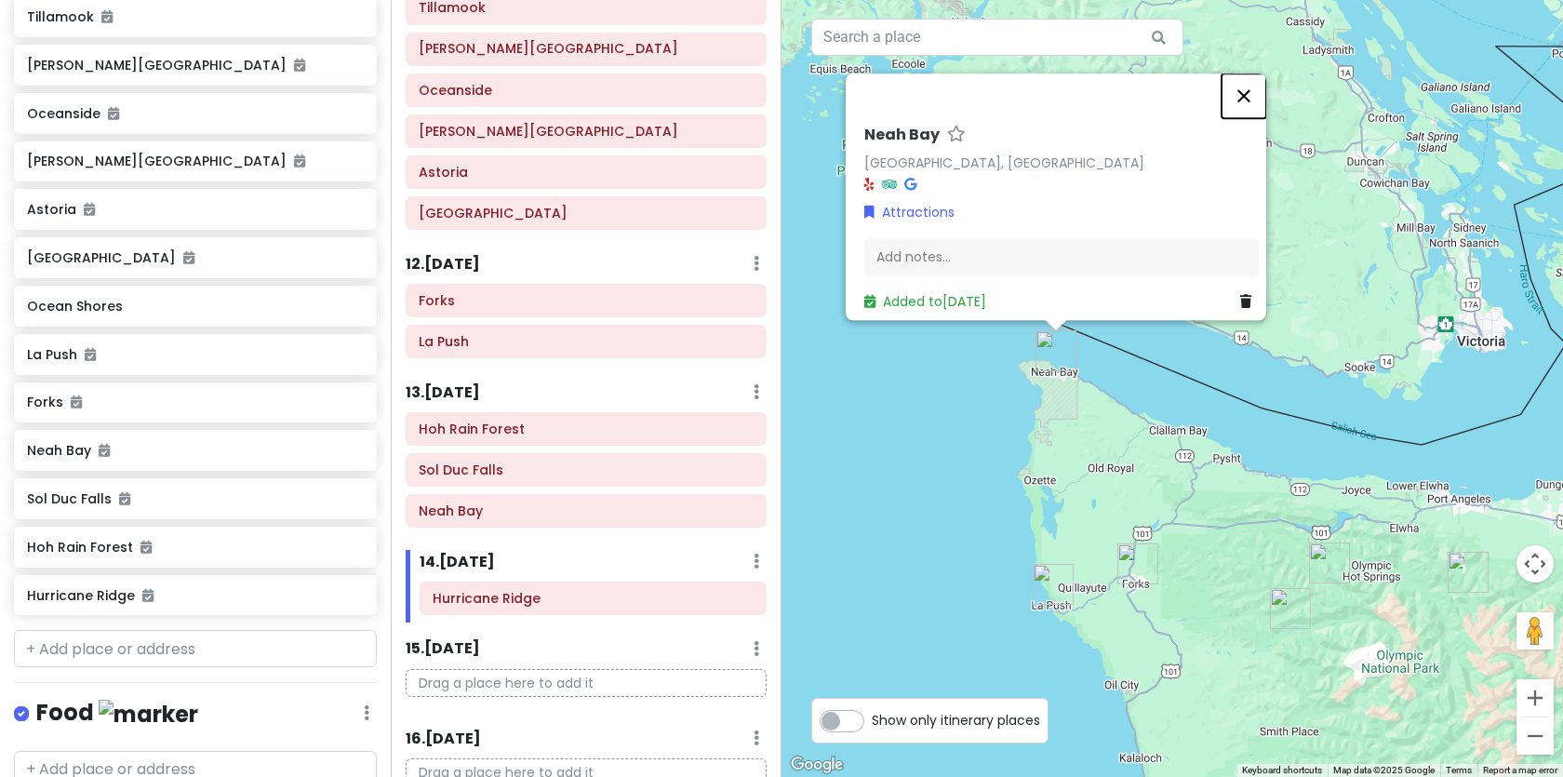
click at [1261, 96] on button "Close" at bounding box center [1243, 95] width 45 height 45
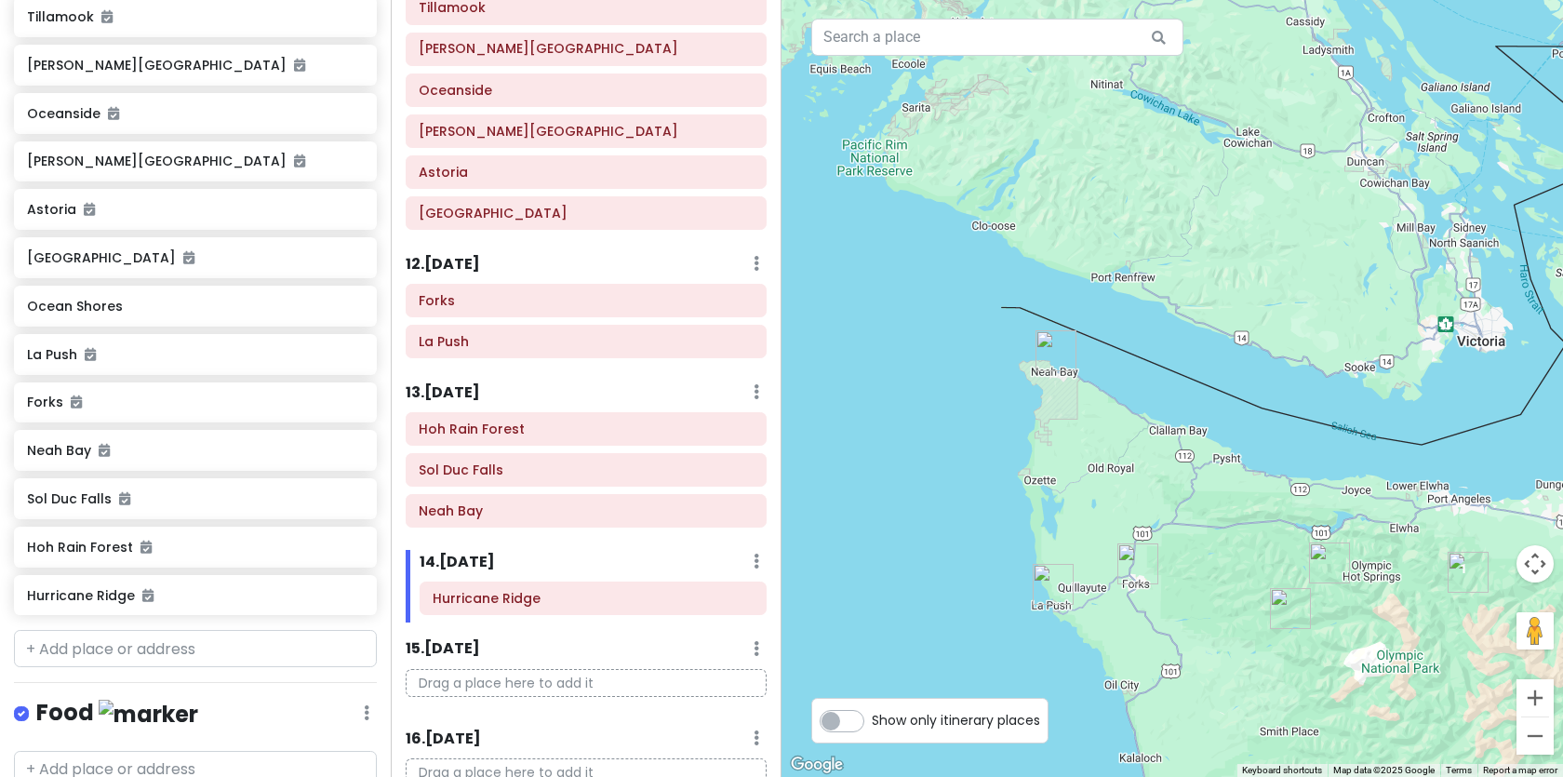
click at [1340, 561] on img "Sol Duc Falls" at bounding box center [1329, 562] width 41 height 41
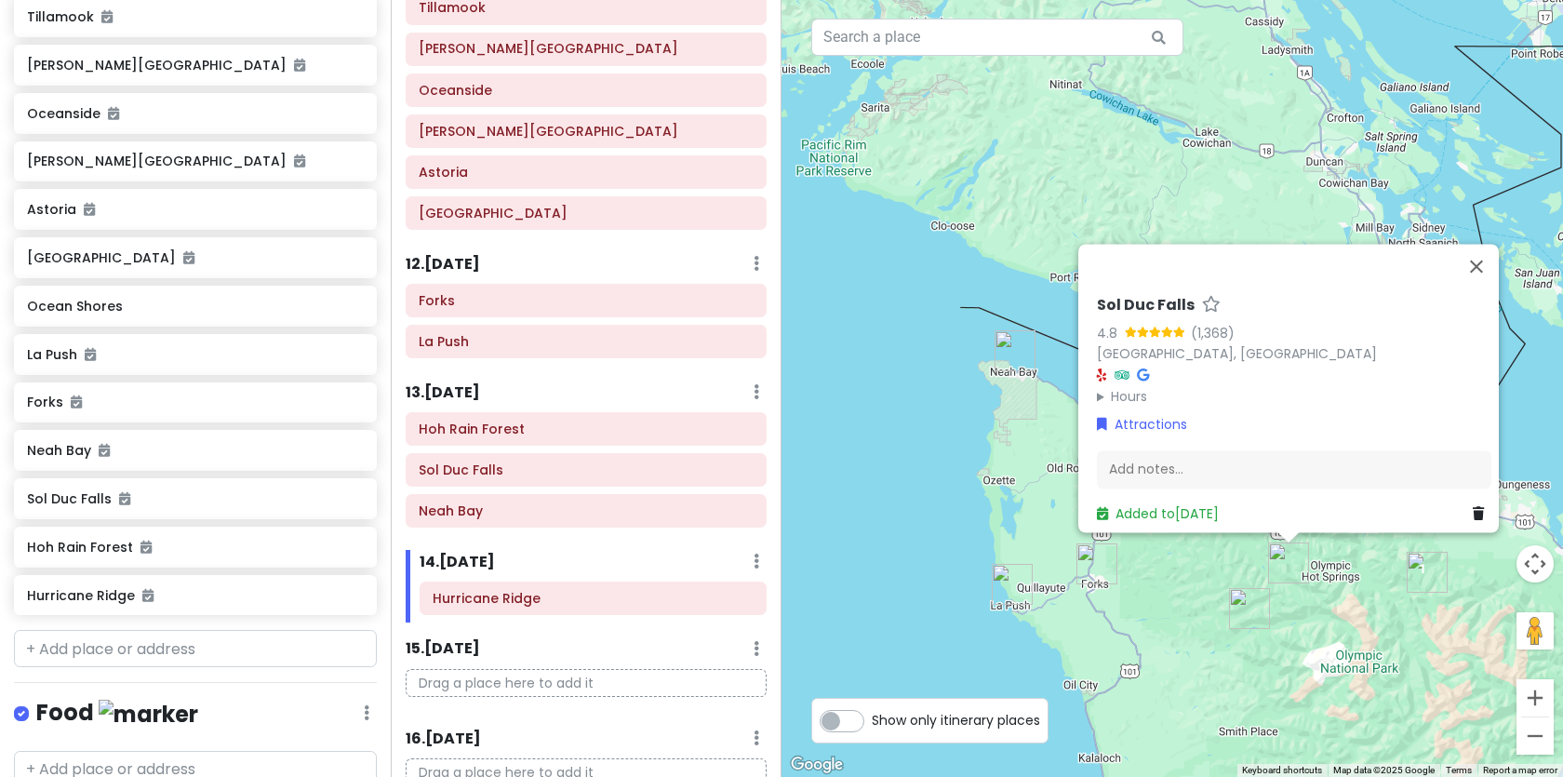
click at [1243, 611] on img "Hoh Rain Forest" at bounding box center [1249, 608] width 41 height 41
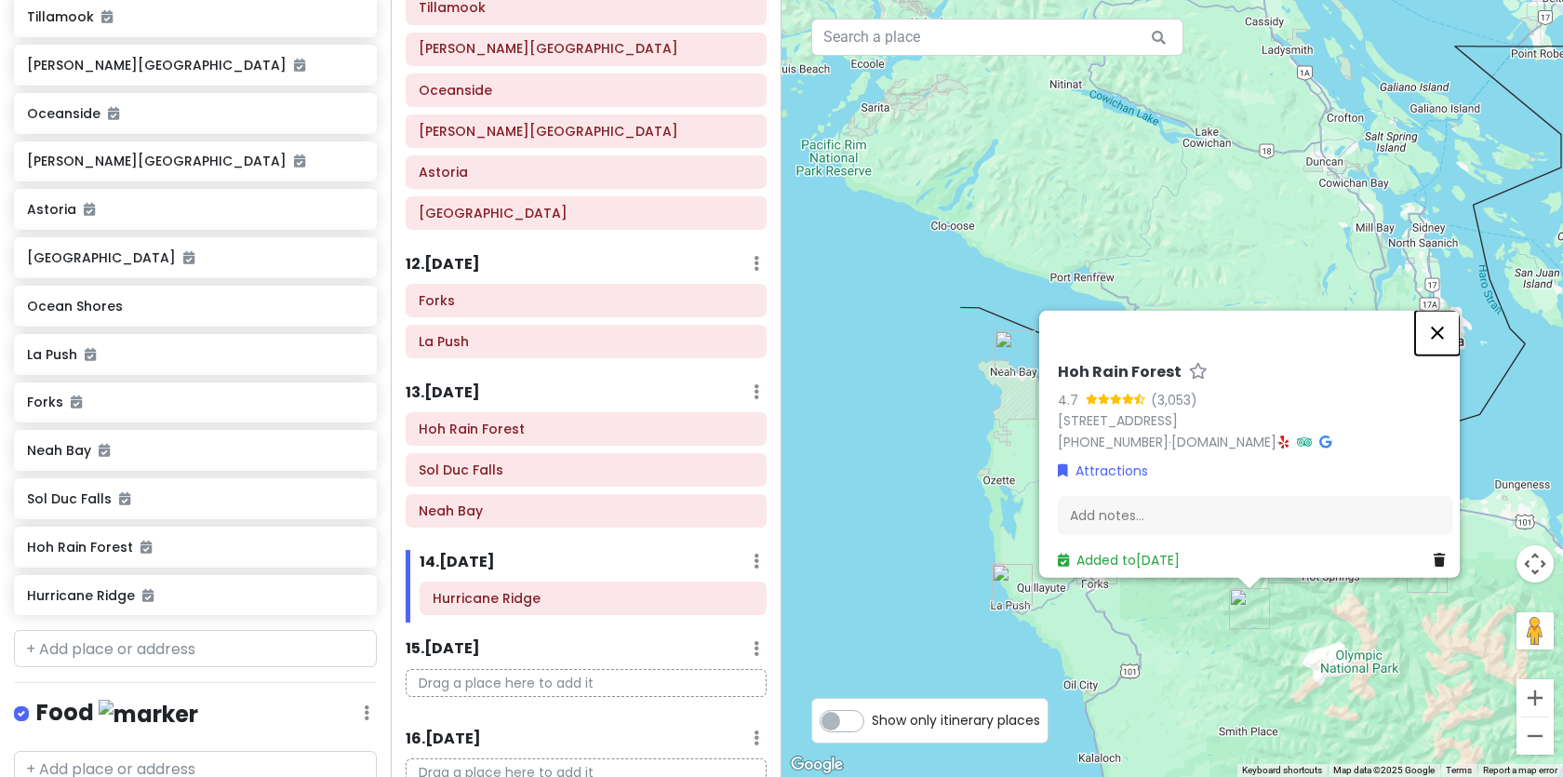
click at [1442, 317] on button "Close" at bounding box center [1437, 332] width 45 height 45
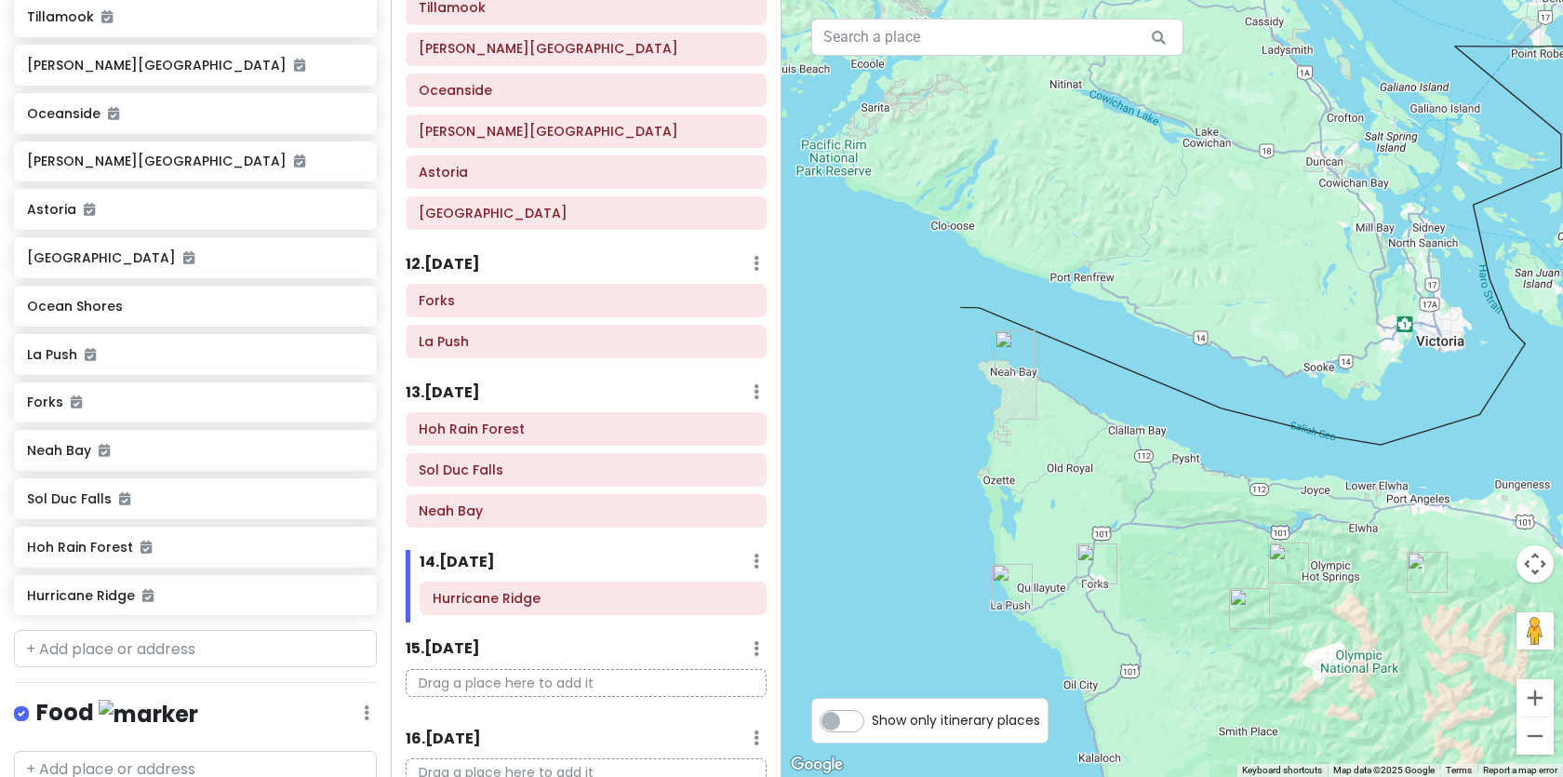
click at [1414, 575] on img "Hurricane Ridge" at bounding box center [1427, 572] width 41 height 41
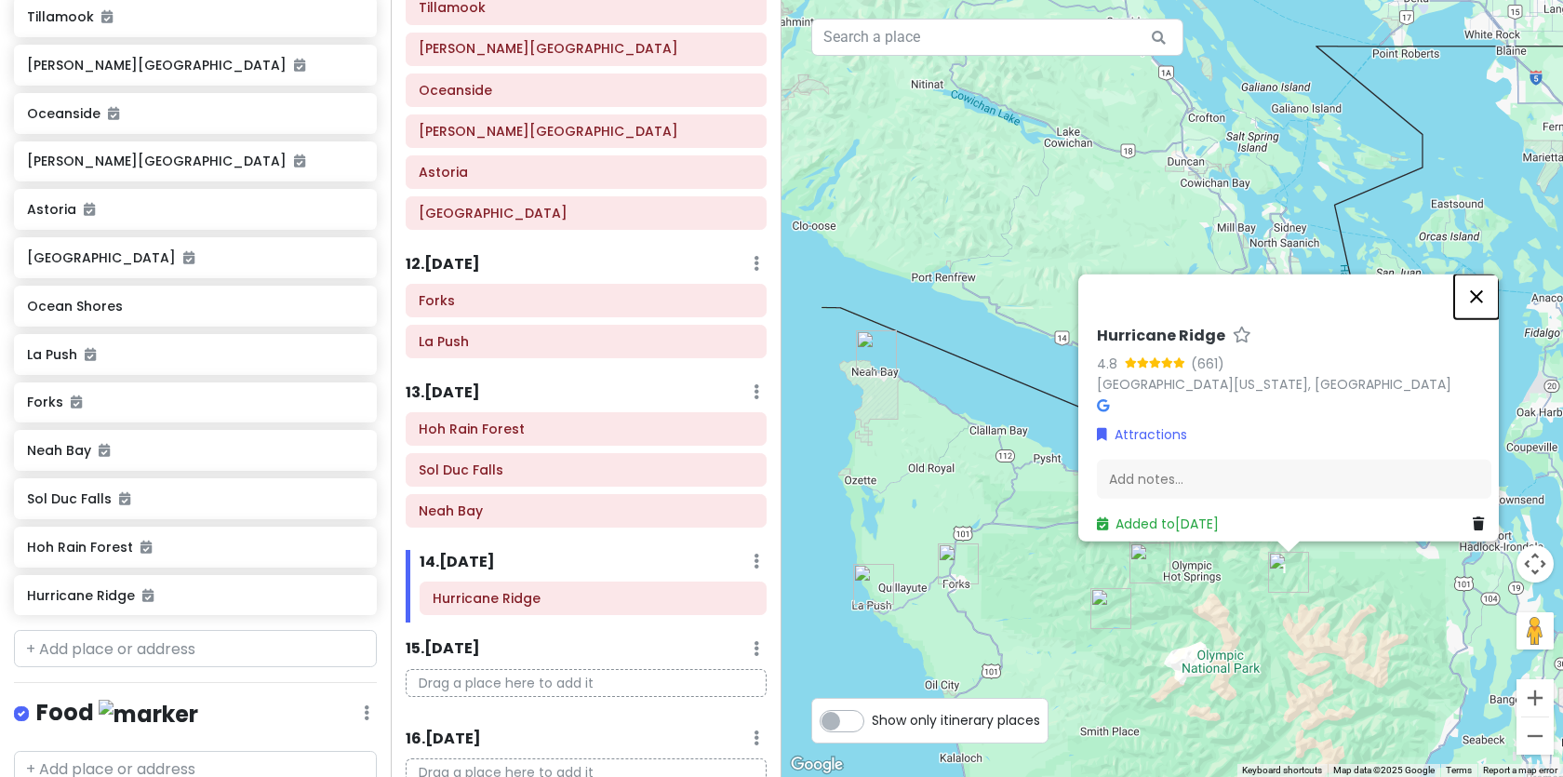
click at [1477, 280] on button "Close" at bounding box center [1476, 296] width 45 height 45
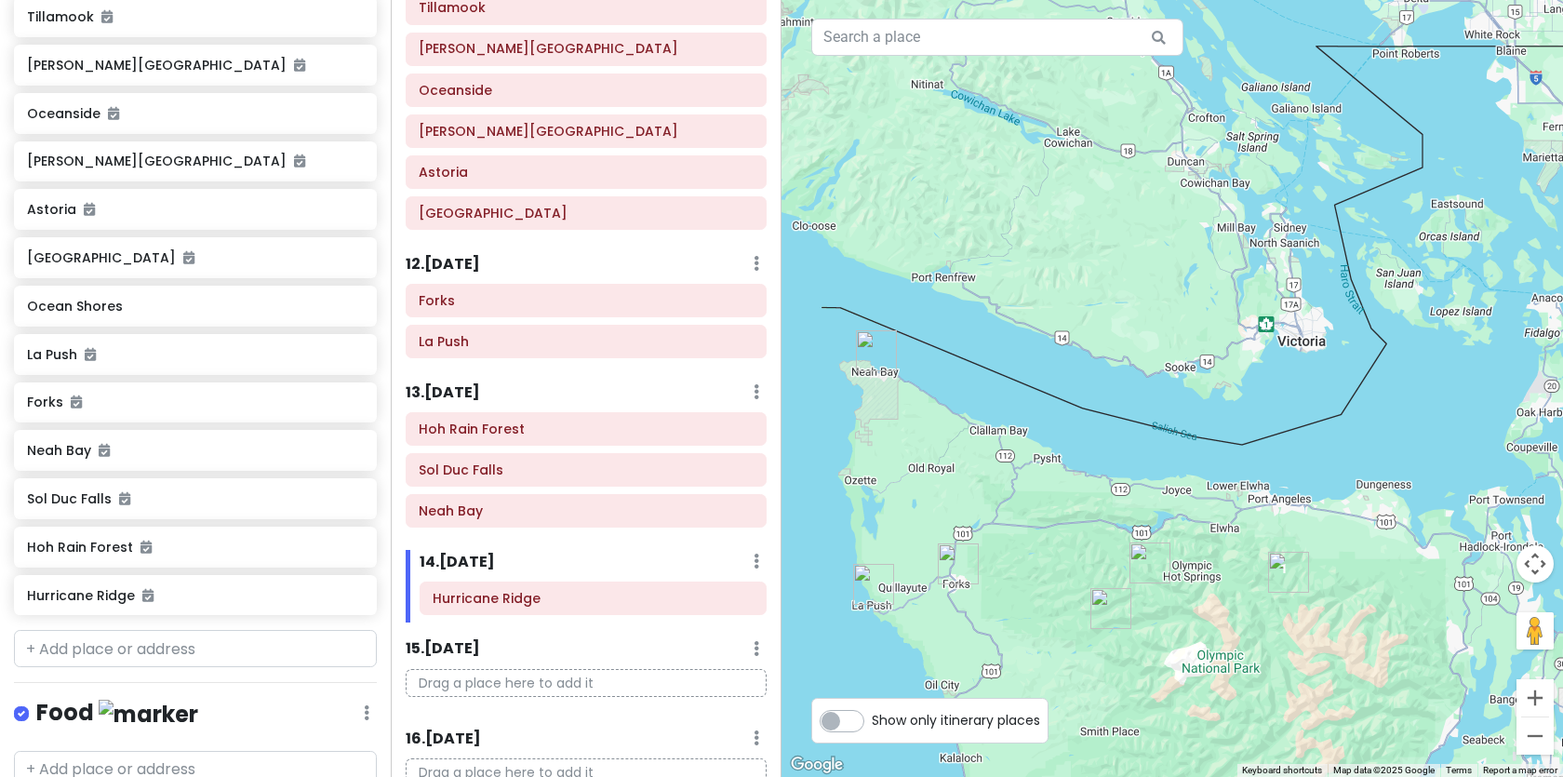
click at [1151, 563] on img "Sol Duc Falls" at bounding box center [1149, 562] width 41 height 41
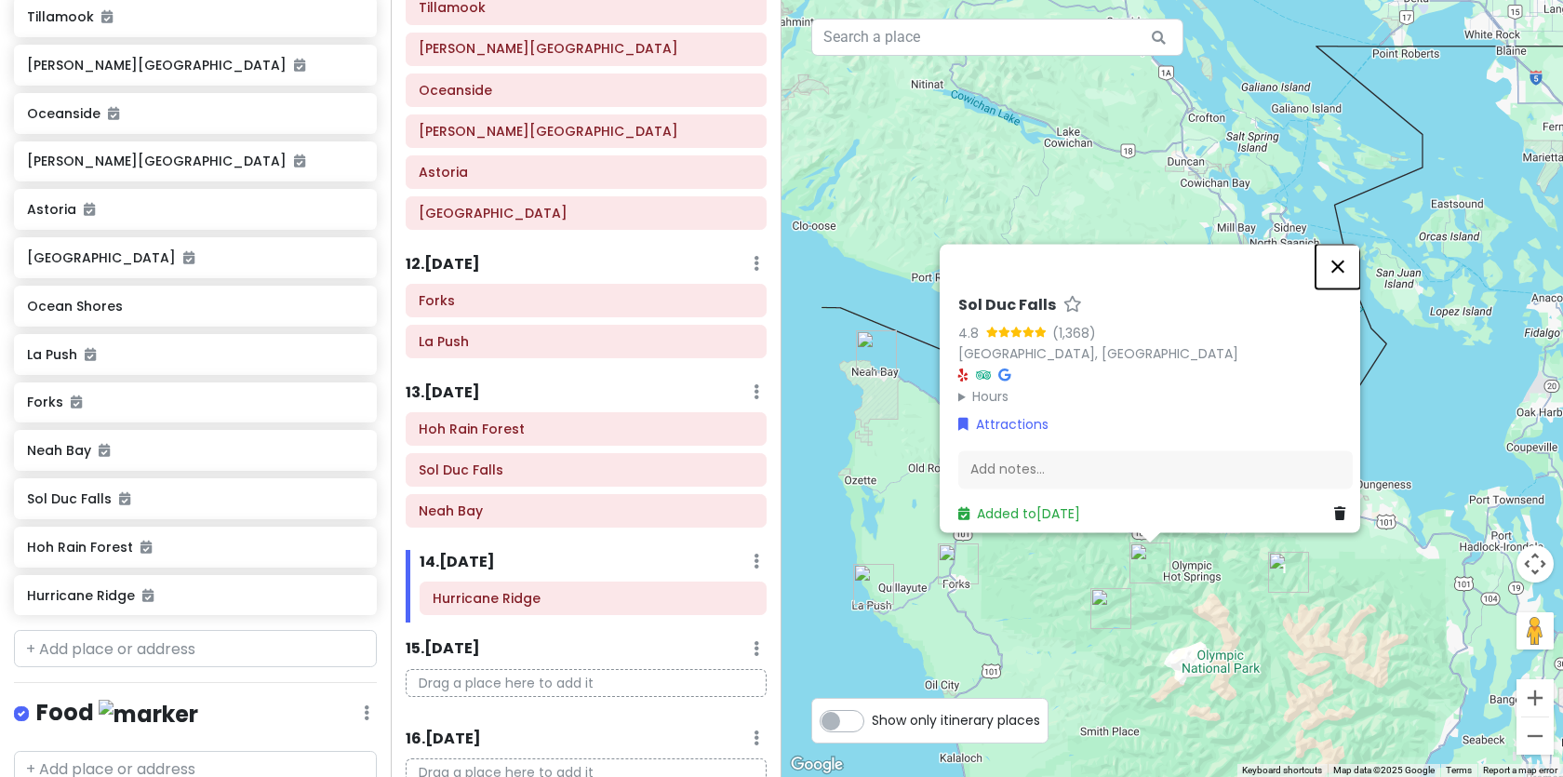
click at [1341, 254] on button "Close" at bounding box center [1337, 266] width 45 height 45
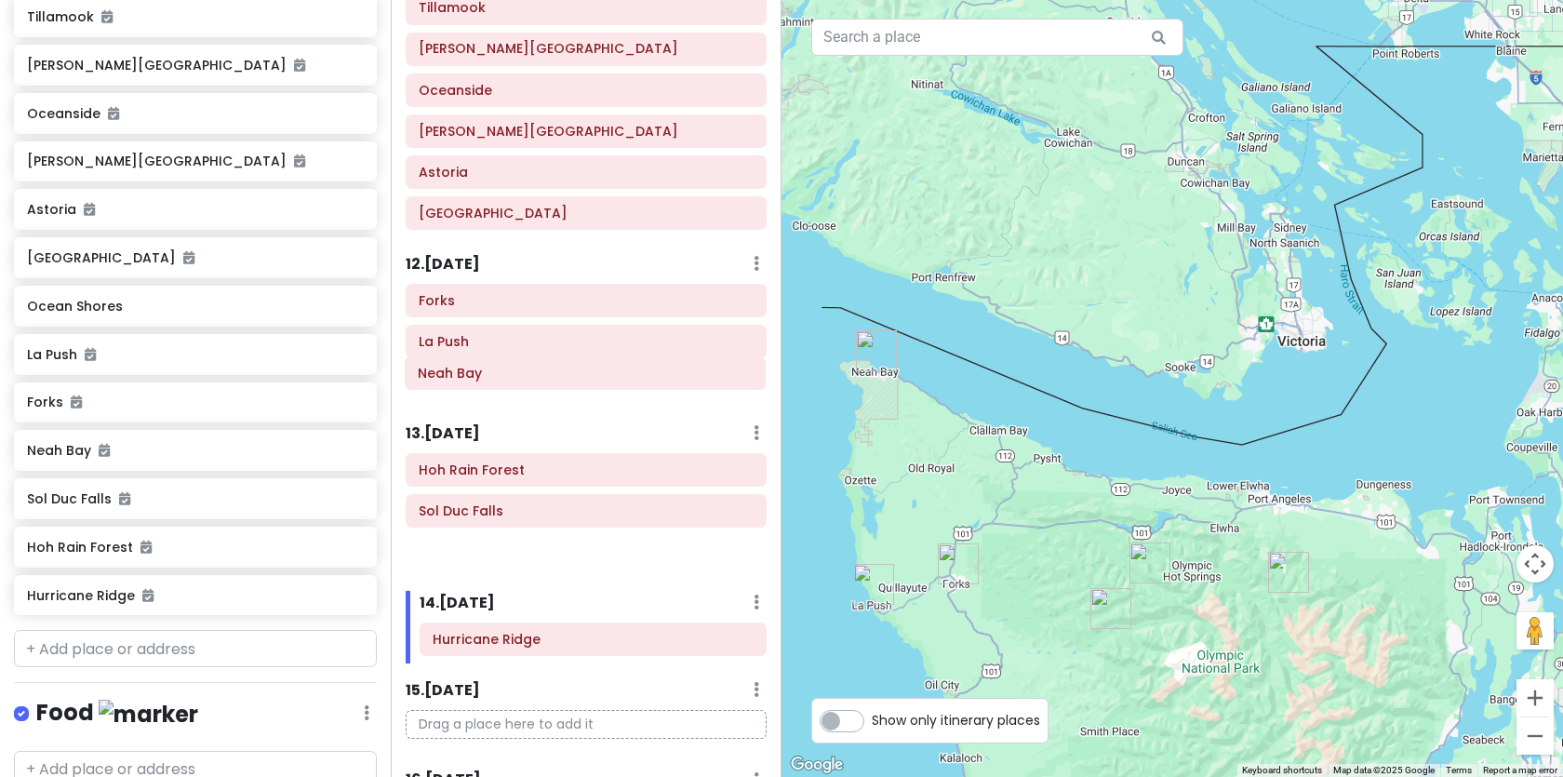
drag, startPoint x: 536, startPoint y: 515, endPoint x: 535, endPoint y: 377, distance: 138.6
click at [535, 377] on div "Itinerary × 1 . [DATE] Edit Day Notes Delete Day Click to add day notes Kamloop…" at bounding box center [586, 388] width 391 height 777
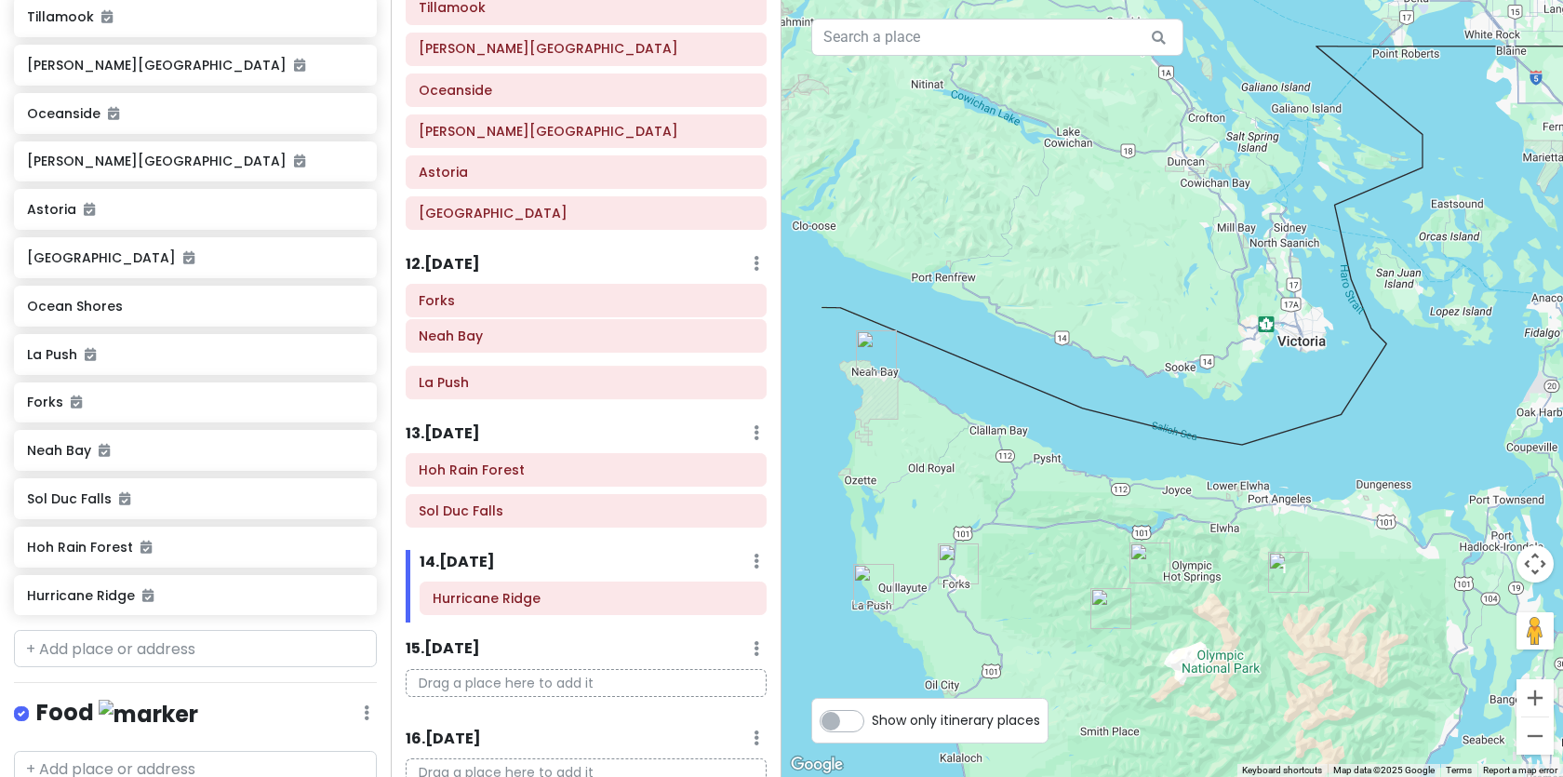
drag, startPoint x: 489, startPoint y: 388, endPoint x: 489, endPoint y: 340, distance: 47.4
click at [489, 340] on div "Forks La Push Neah Bay" at bounding box center [586, 345] width 389 height 123
click at [185, 653] on input "text" at bounding box center [195, 648] width 363 height 37
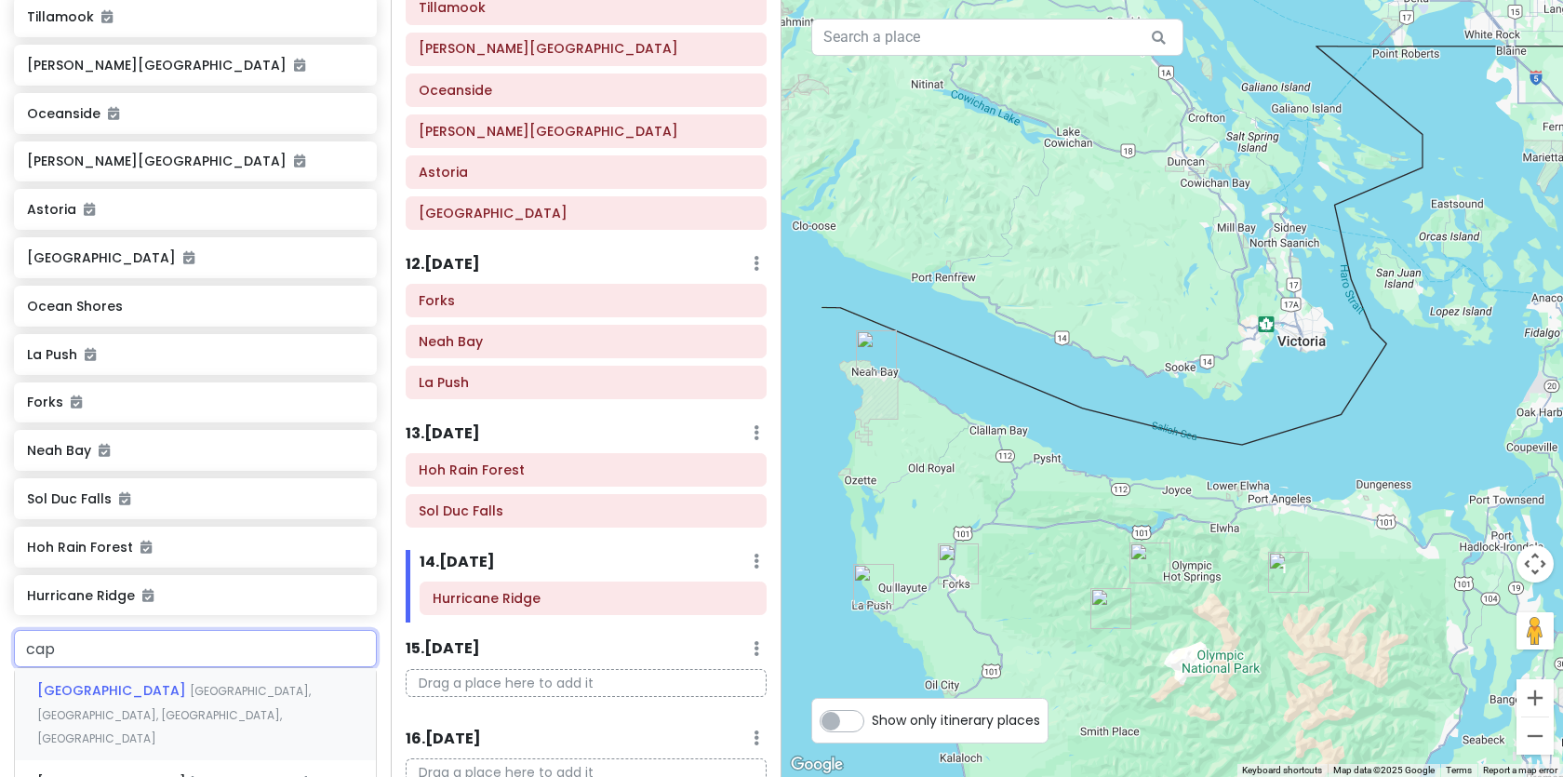
type input "cape"
click at [178, 694] on span "[US_STATE], [GEOGRAPHIC_DATA]" at bounding box center [229, 691] width 190 height 16
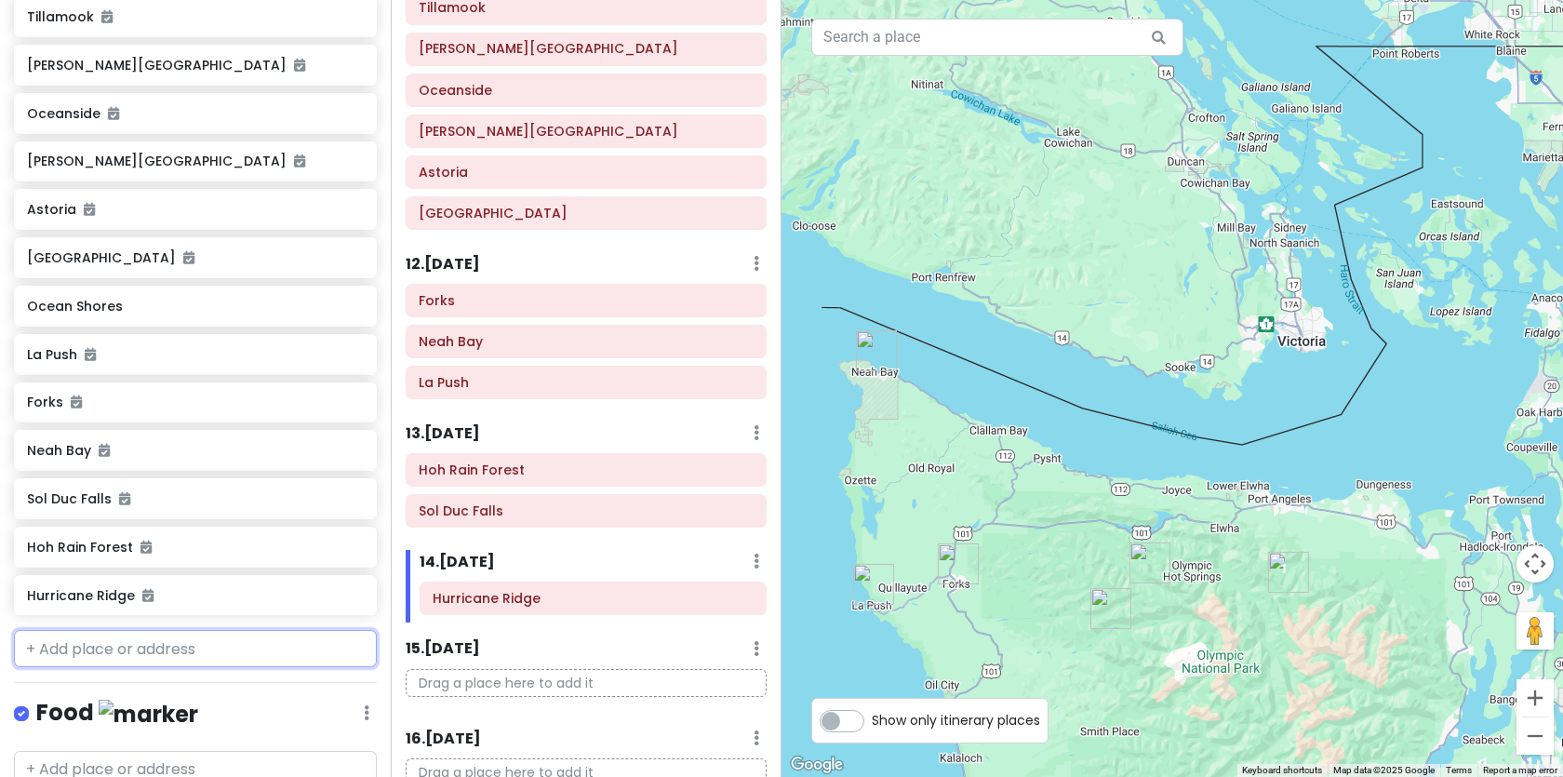
scroll to position [730, 0]
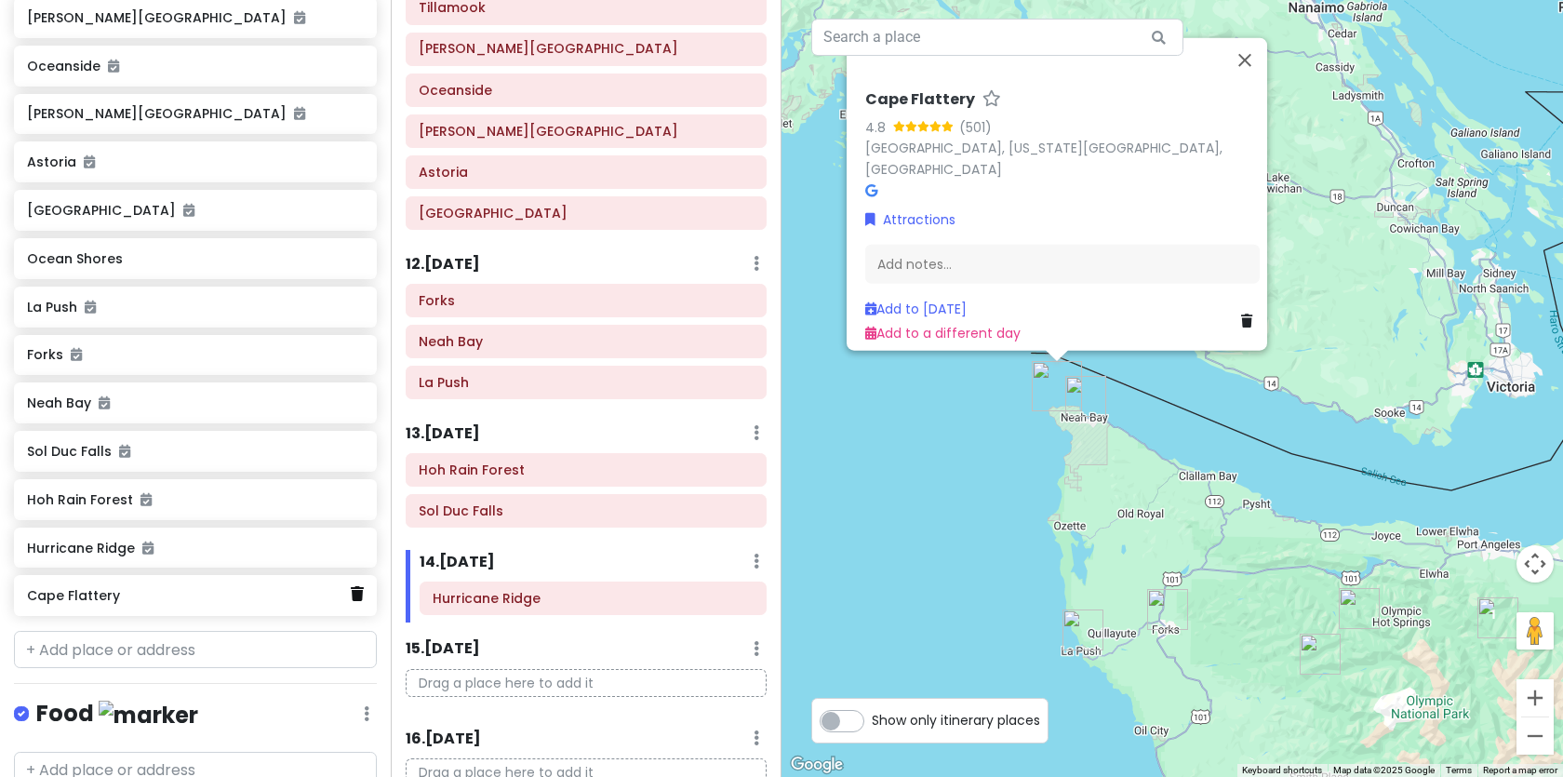
click at [356, 590] on icon at bounding box center [357, 593] width 13 height 15
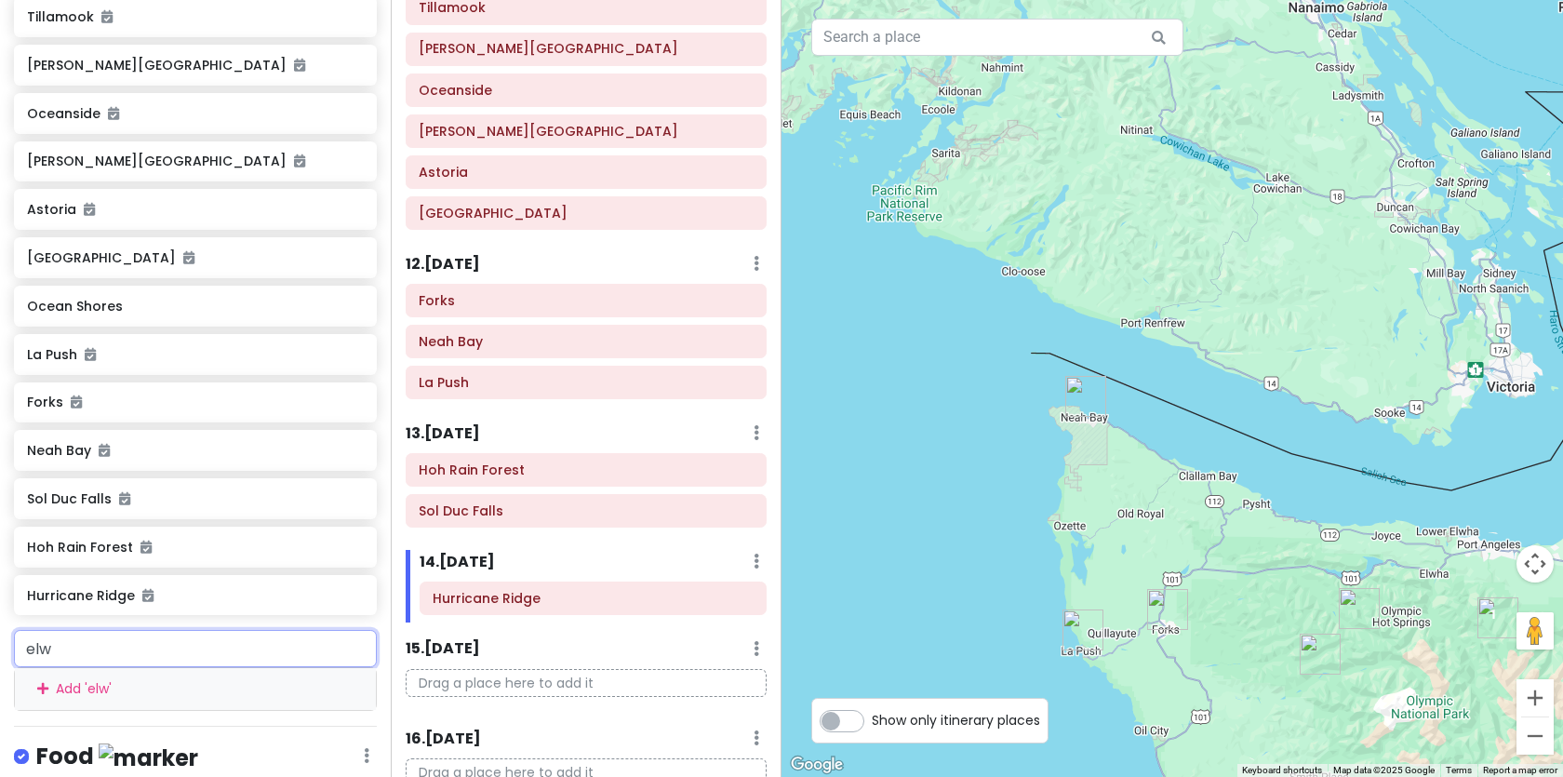
type input "elwa"
click at [228, 731] on div "Elwha River [US_STATE], [GEOGRAPHIC_DATA]" at bounding box center [195, 735] width 361 height 45
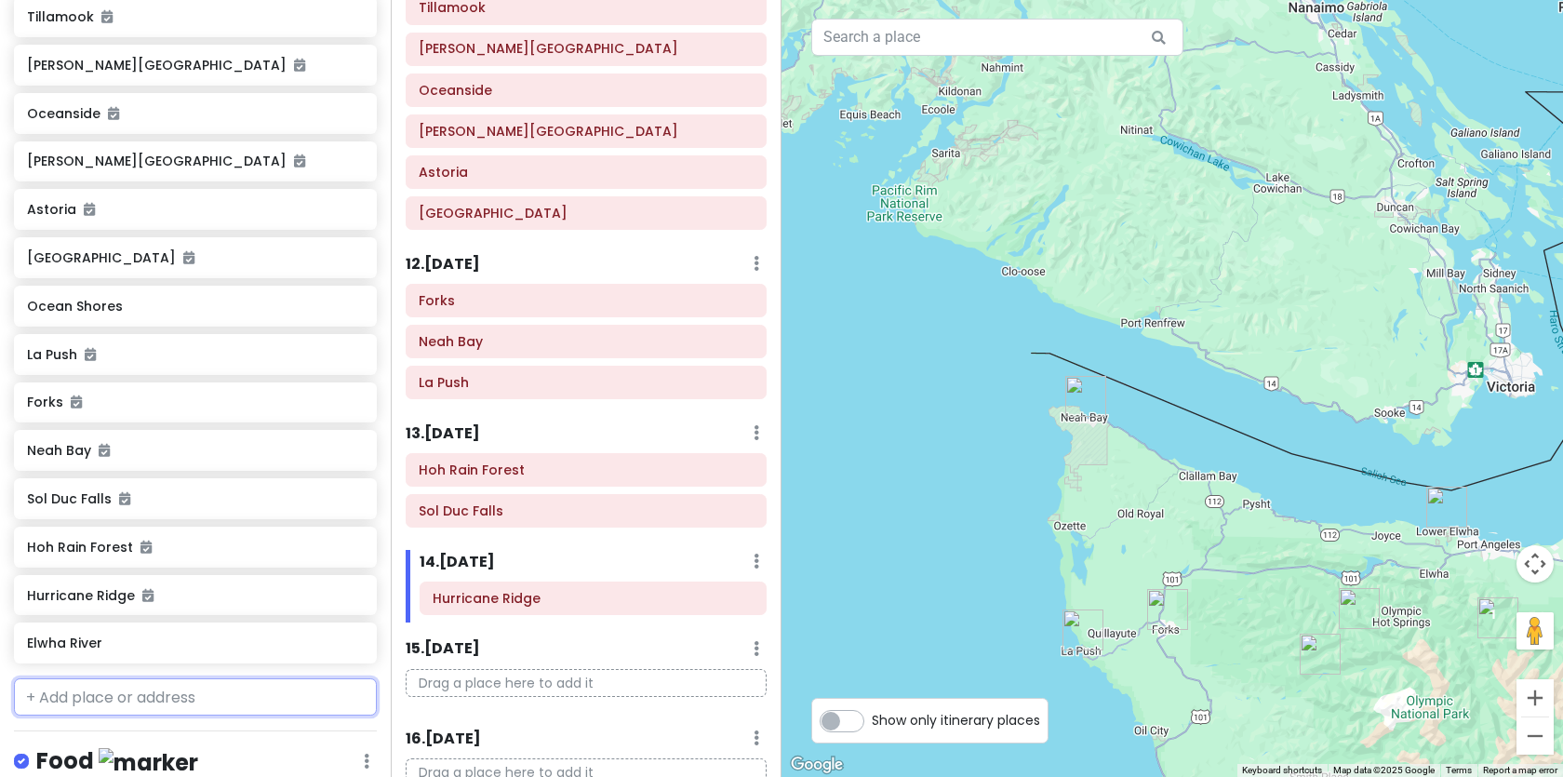
scroll to position [730, 0]
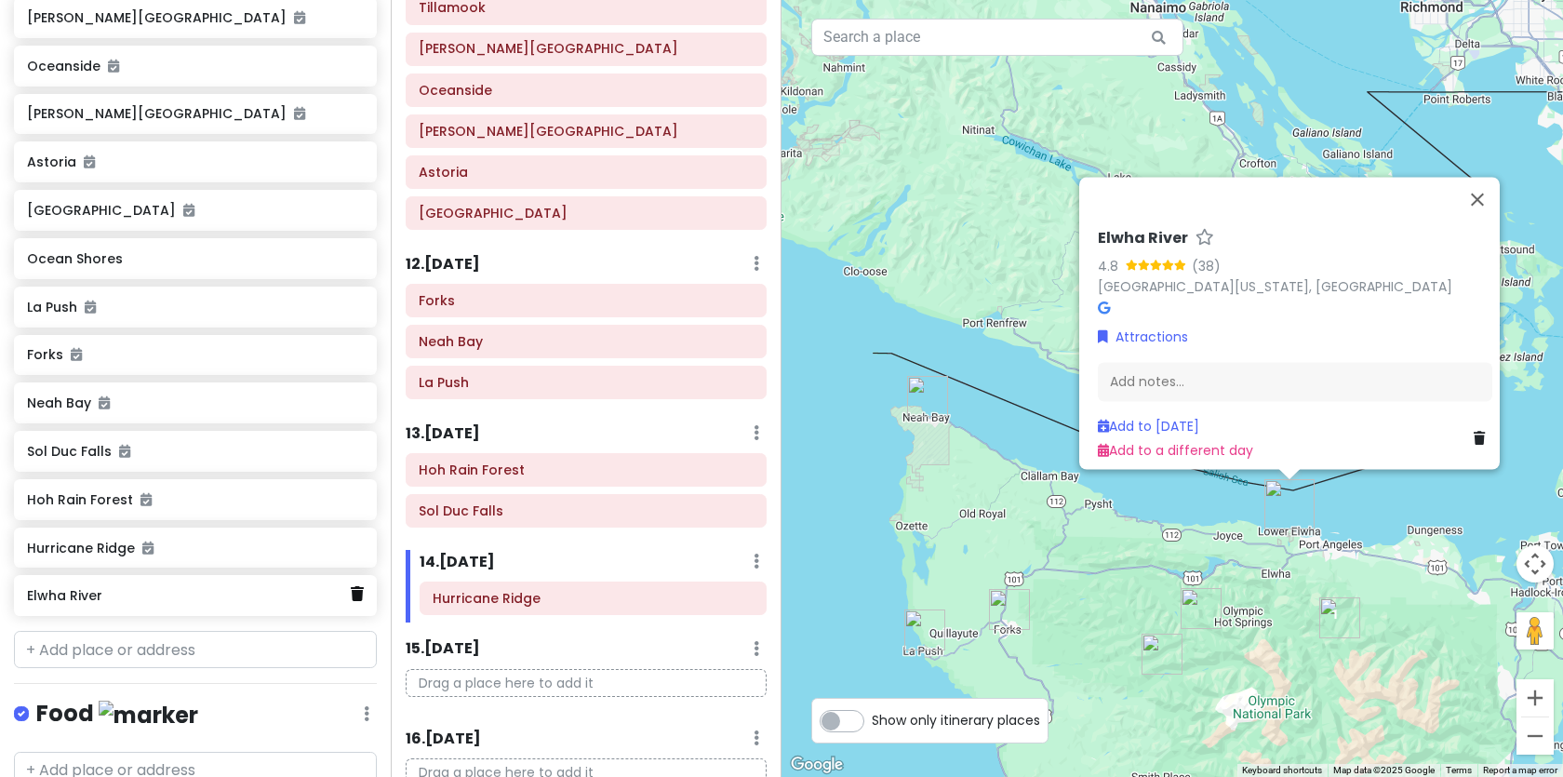
click at [361, 590] on icon at bounding box center [357, 593] width 13 height 15
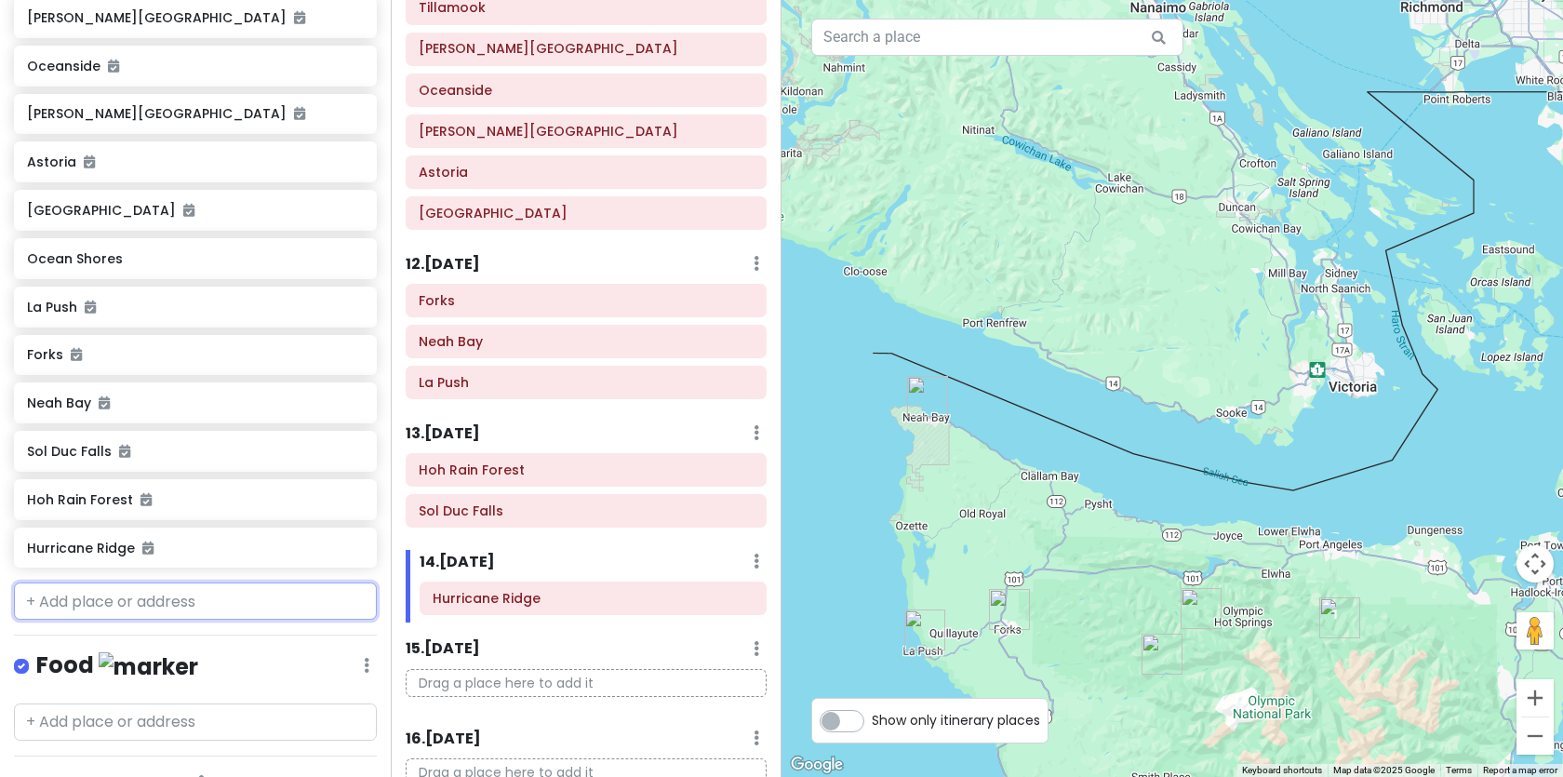
scroll to position [683, 0]
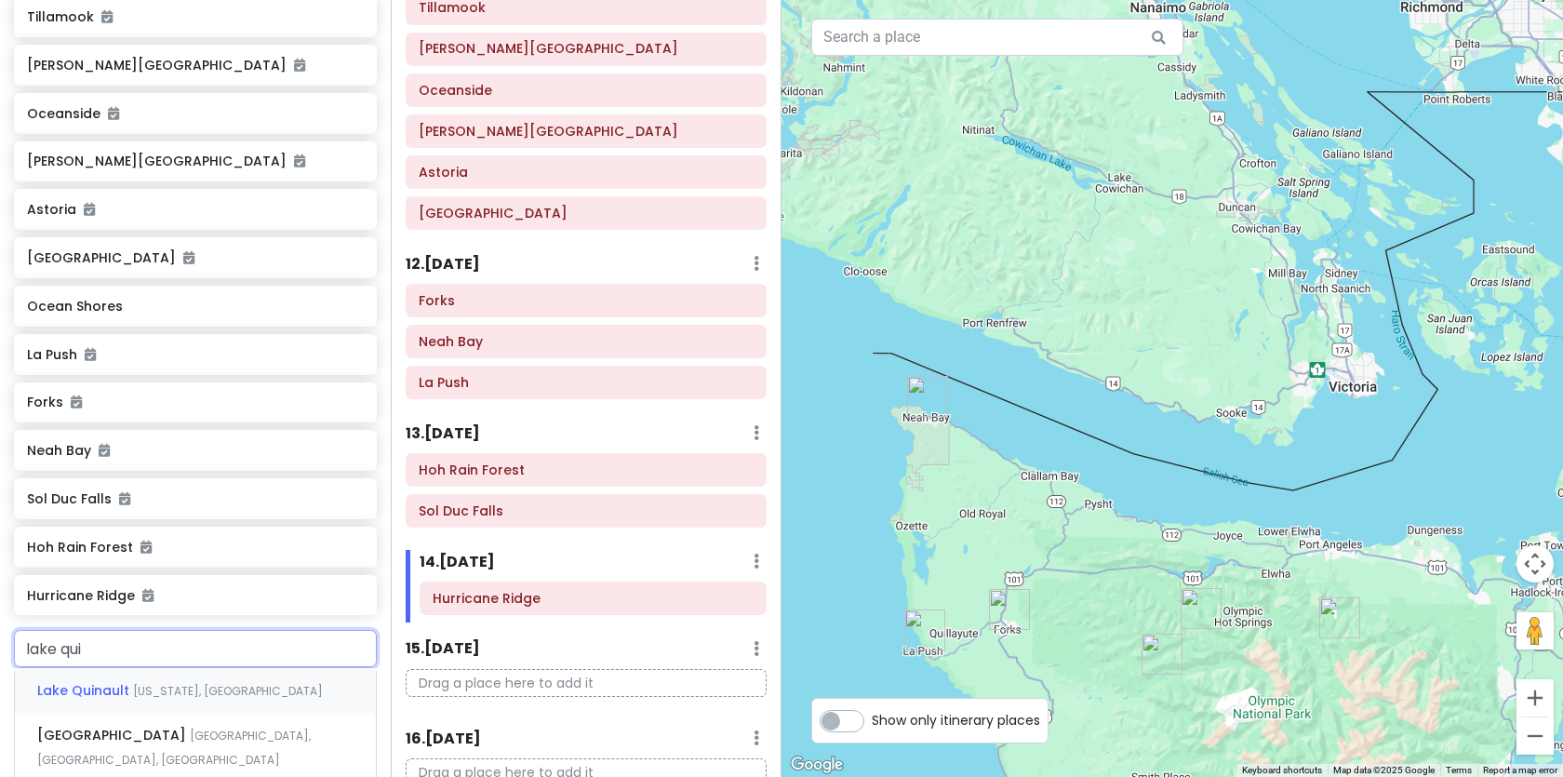
type input "lake quin"
click at [264, 681] on div "[GEOGRAPHIC_DATA] [US_STATE], [GEOGRAPHIC_DATA]" at bounding box center [195, 690] width 361 height 45
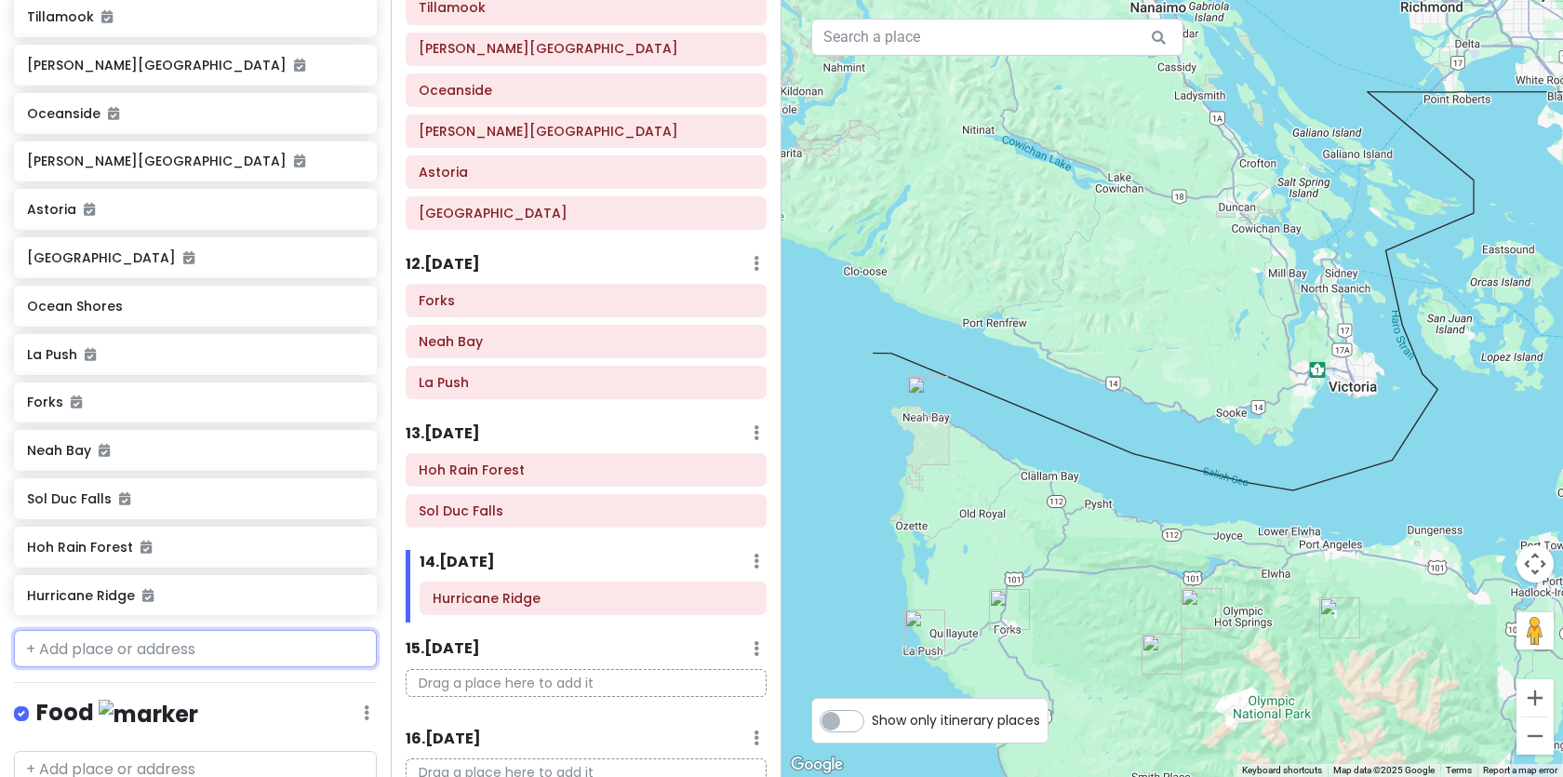
scroll to position [730, 0]
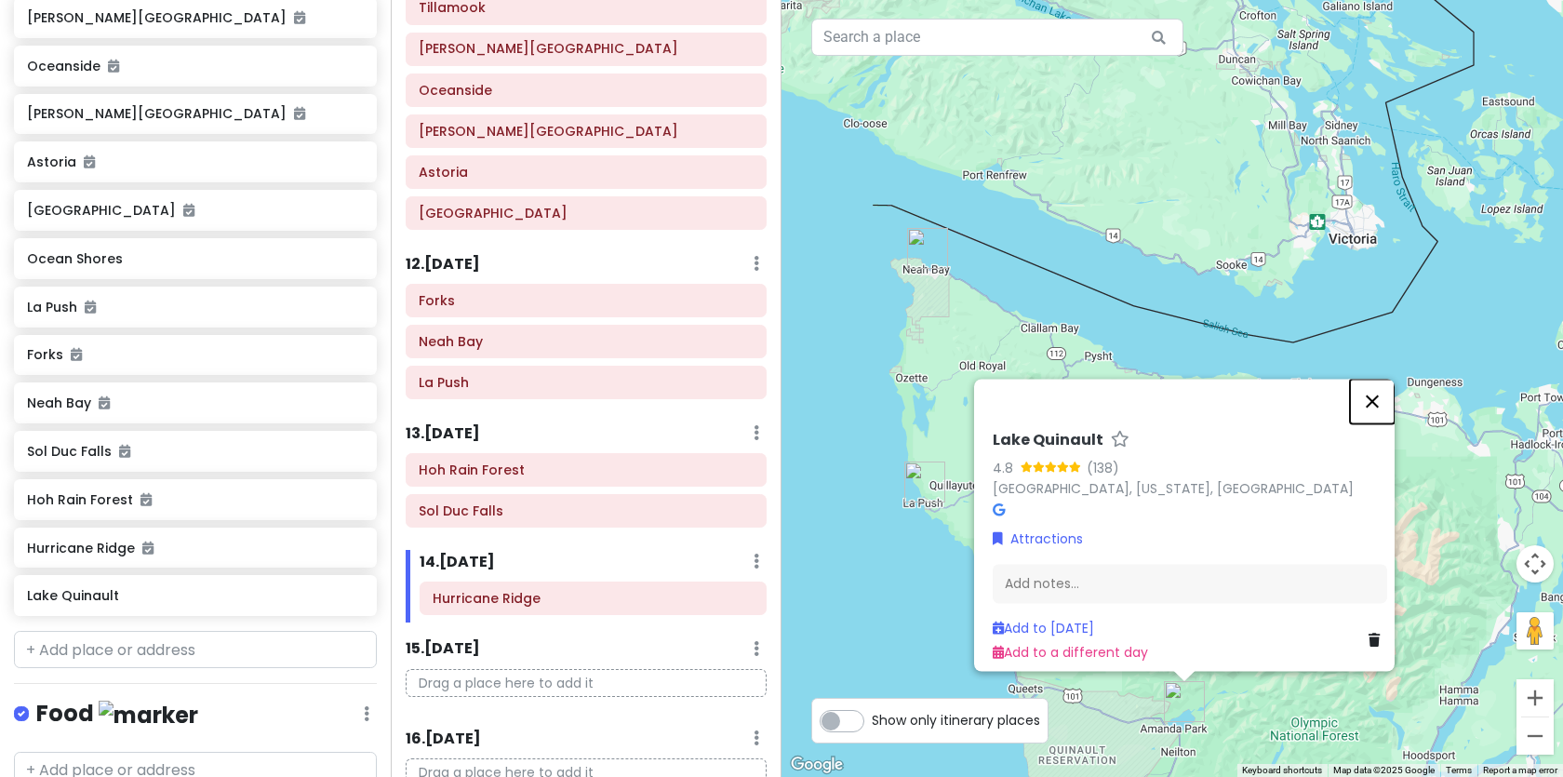
click at [1387, 386] on button "Close" at bounding box center [1372, 401] width 45 height 45
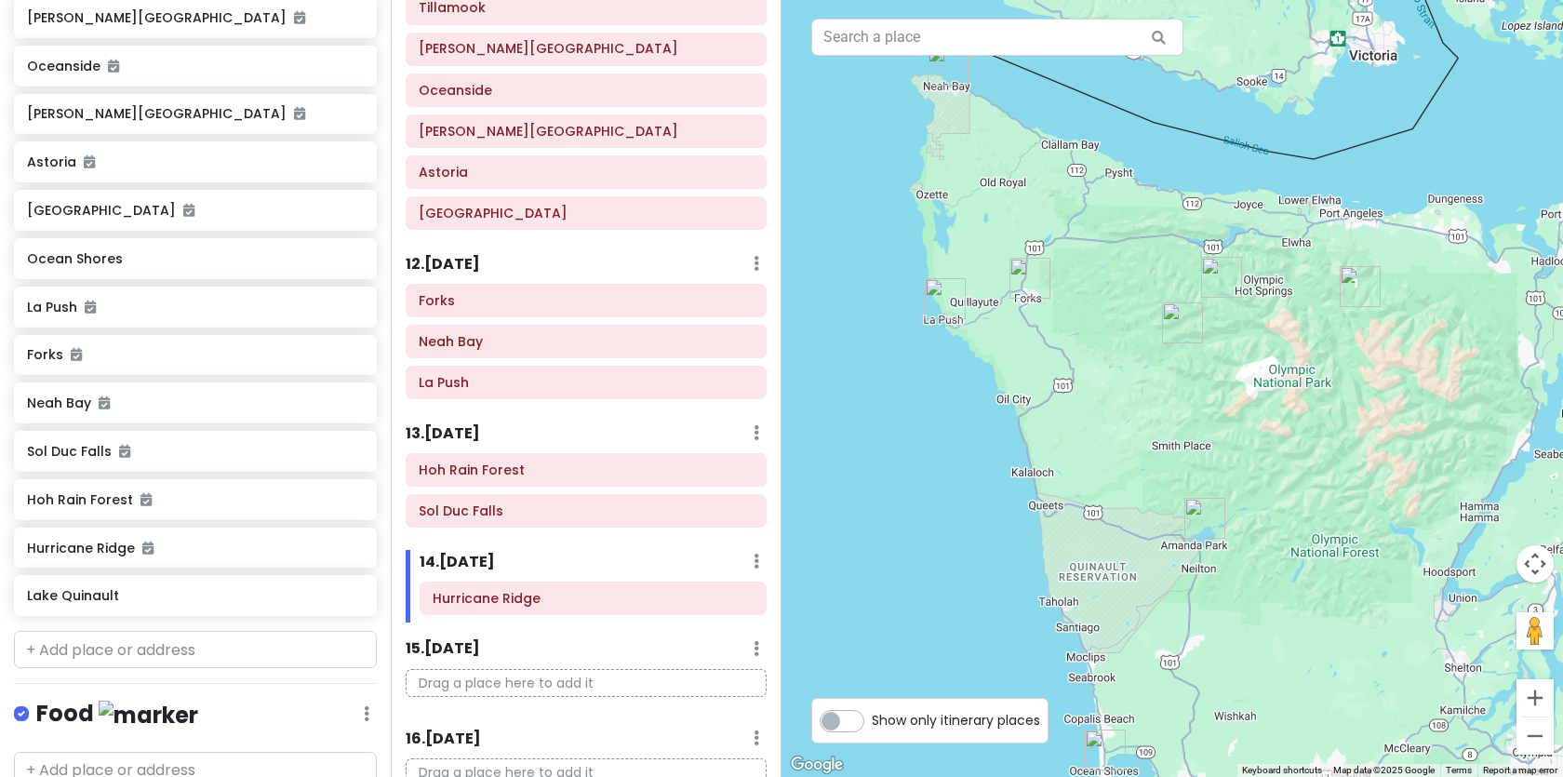
drag, startPoint x: 1245, startPoint y: 598, endPoint x: 1265, endPoint y: 403, distance: 196.4
click at [1265, 403] on div at bounding box center [1171, 388] width 781 height 777
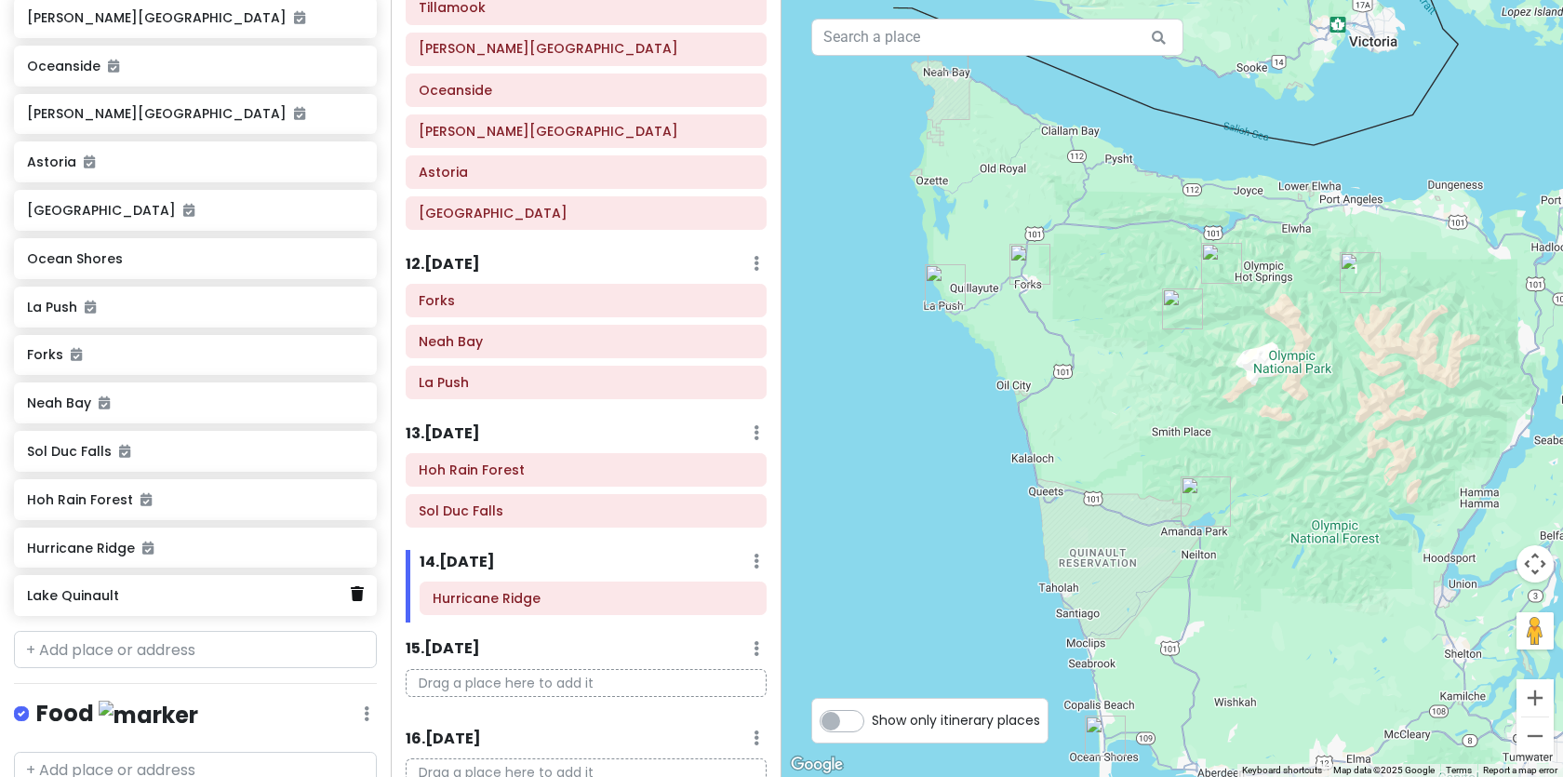
click at [363, 601] on link at bounding box center [357, 594] width 13 height 24
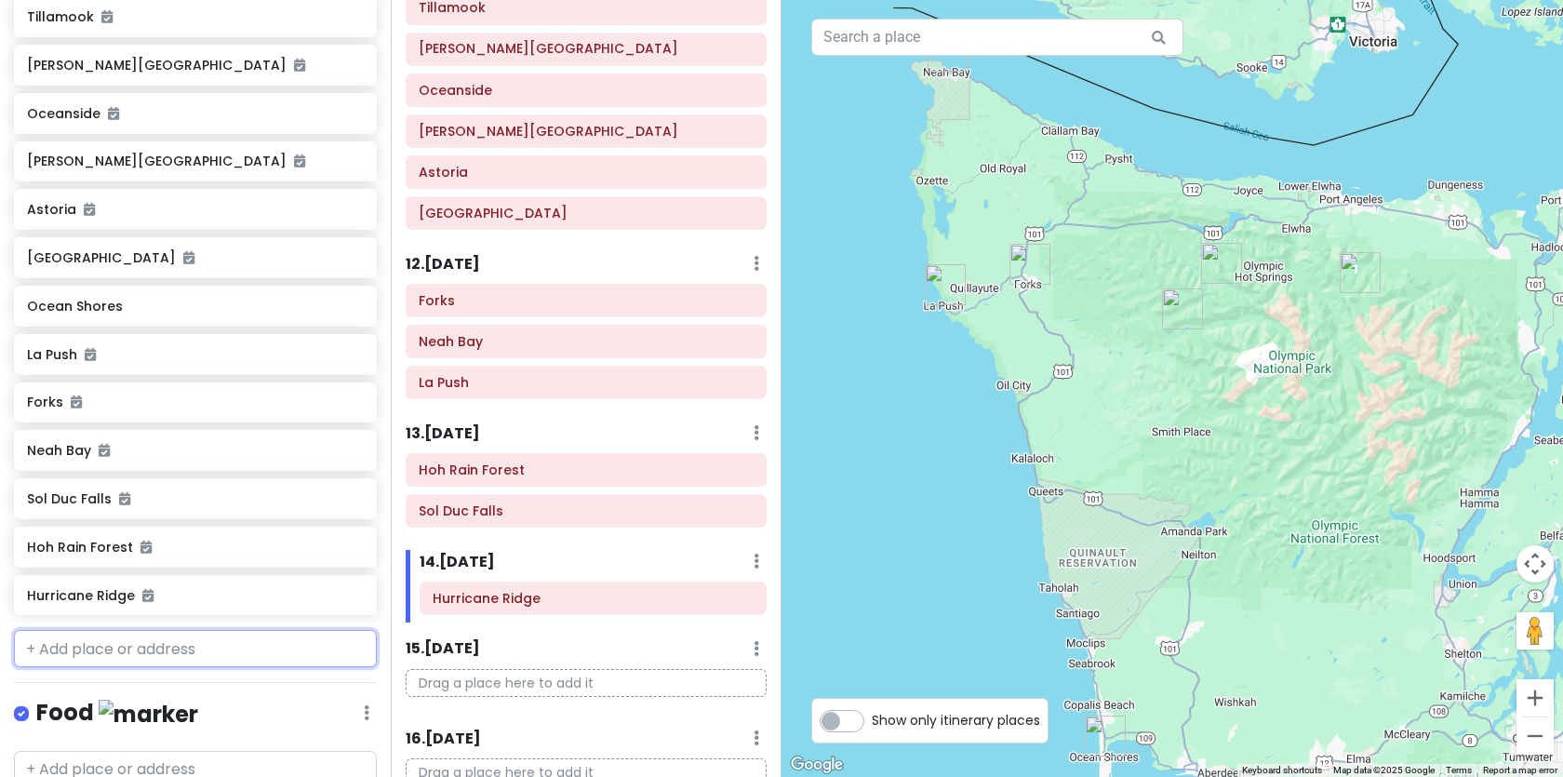
click at [113, 642] on input "text" at bounding box center [195, 648] width 363 height 37
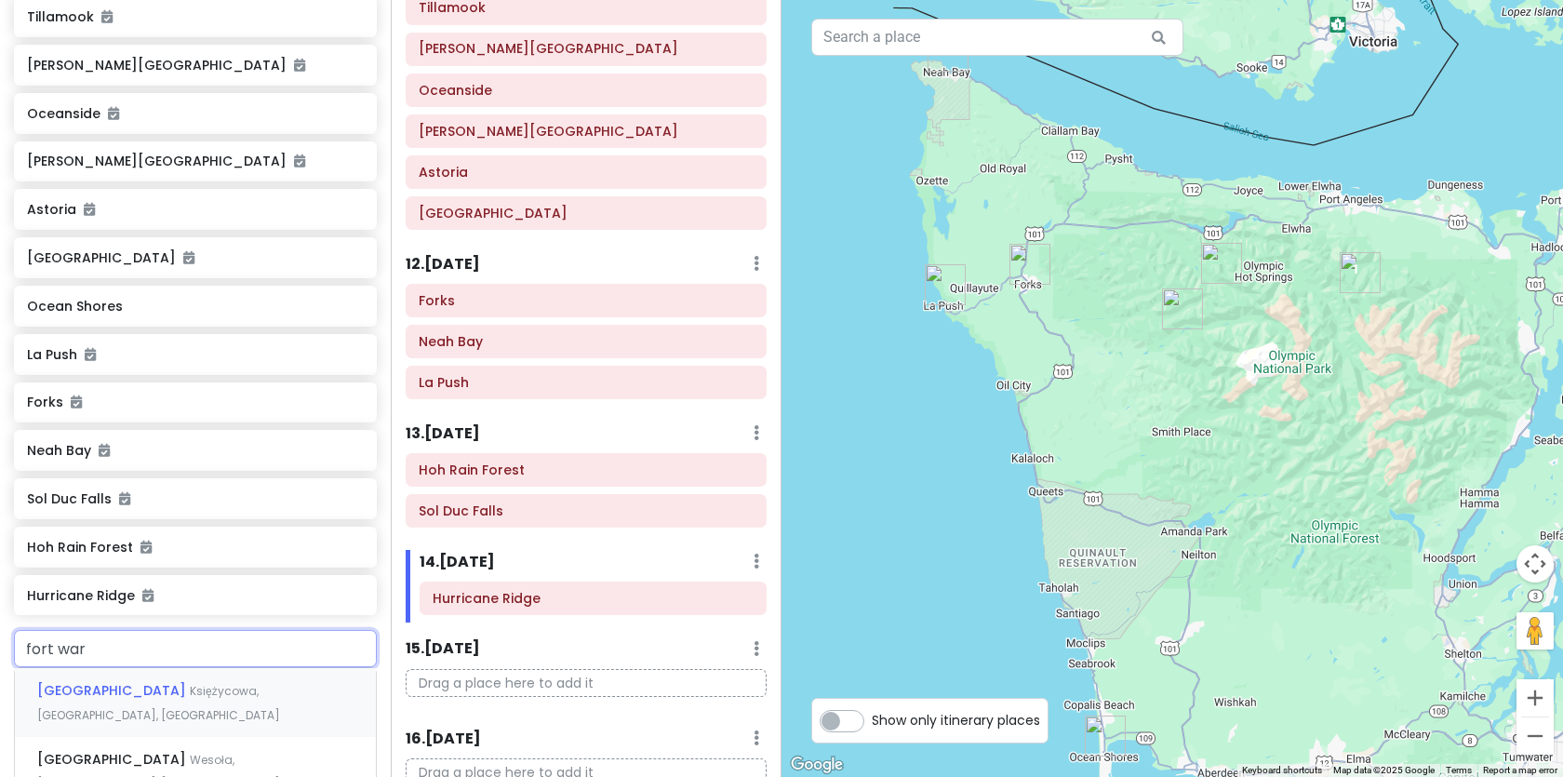
type input "[GEOGRAPHIC_DATA][PERSON_NAME]"
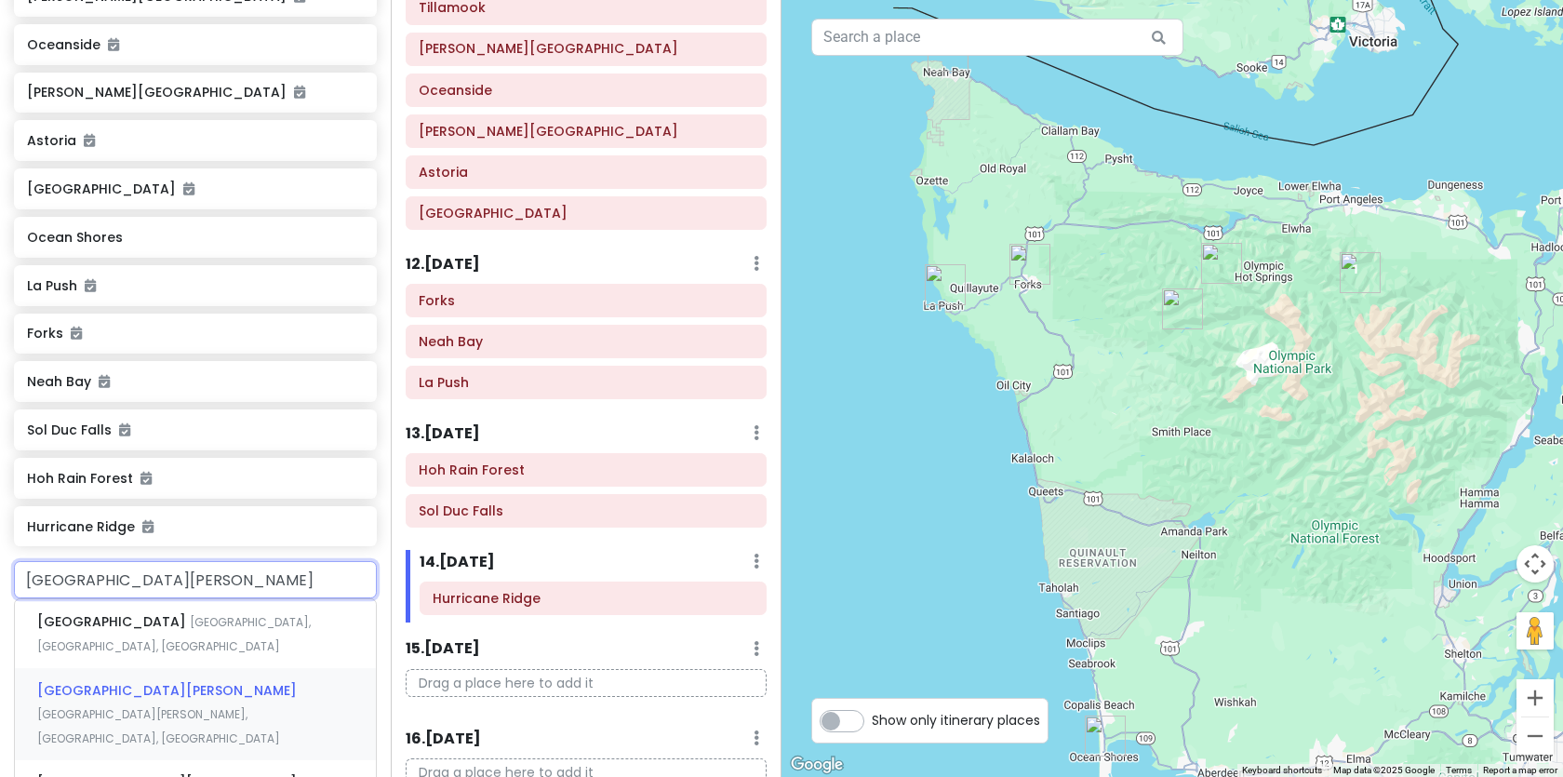
click at [175, 678] on div "[GEOGRAPHIC_DATA][PERSON_NAME][PERSON_NAME], [GEOGRAPHIC_DATA], [GEOGRAPHIC_DAT…" at bounding box center [195, 714] width 361 height 92
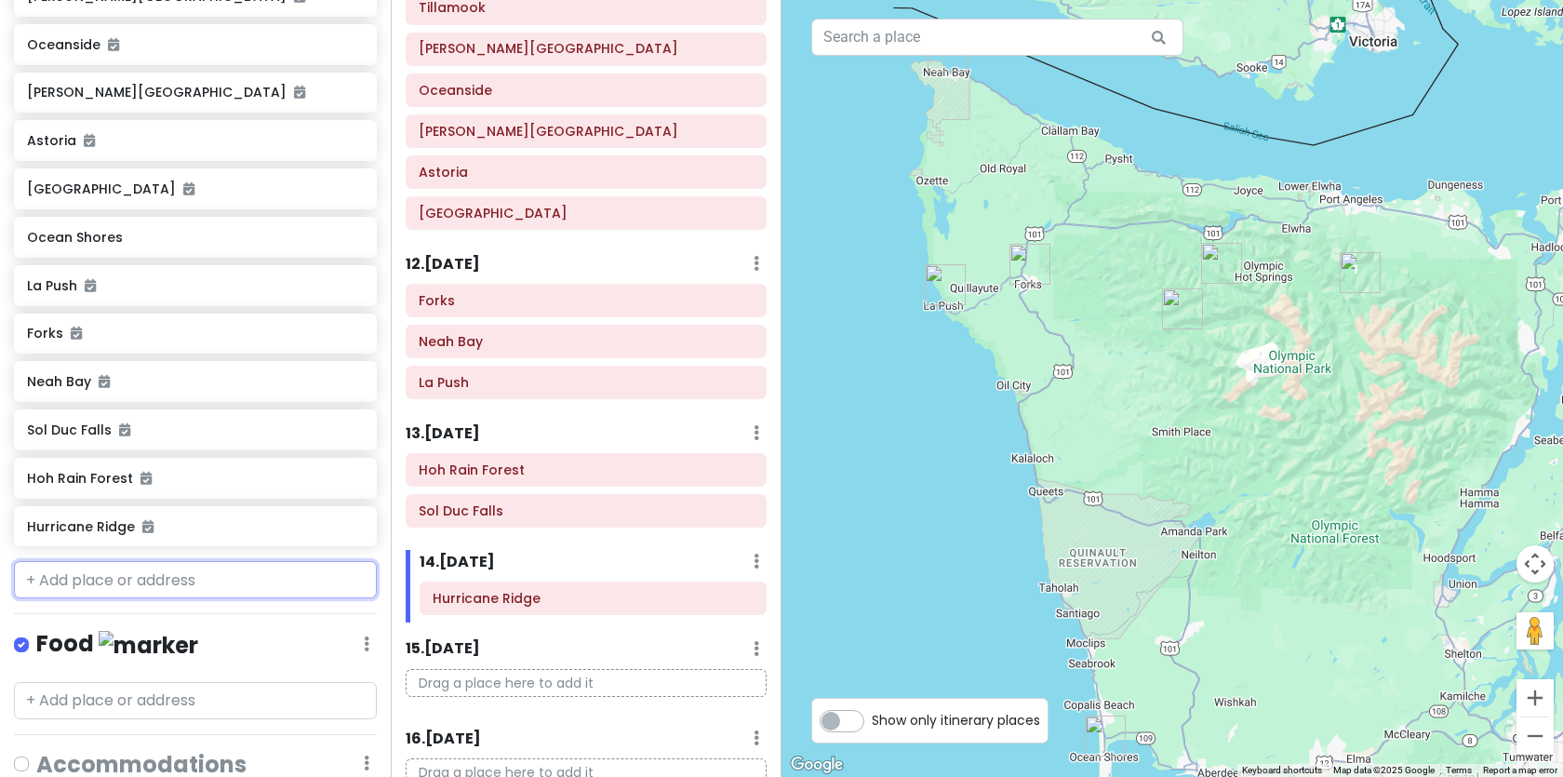
scroll to position [799, 0]
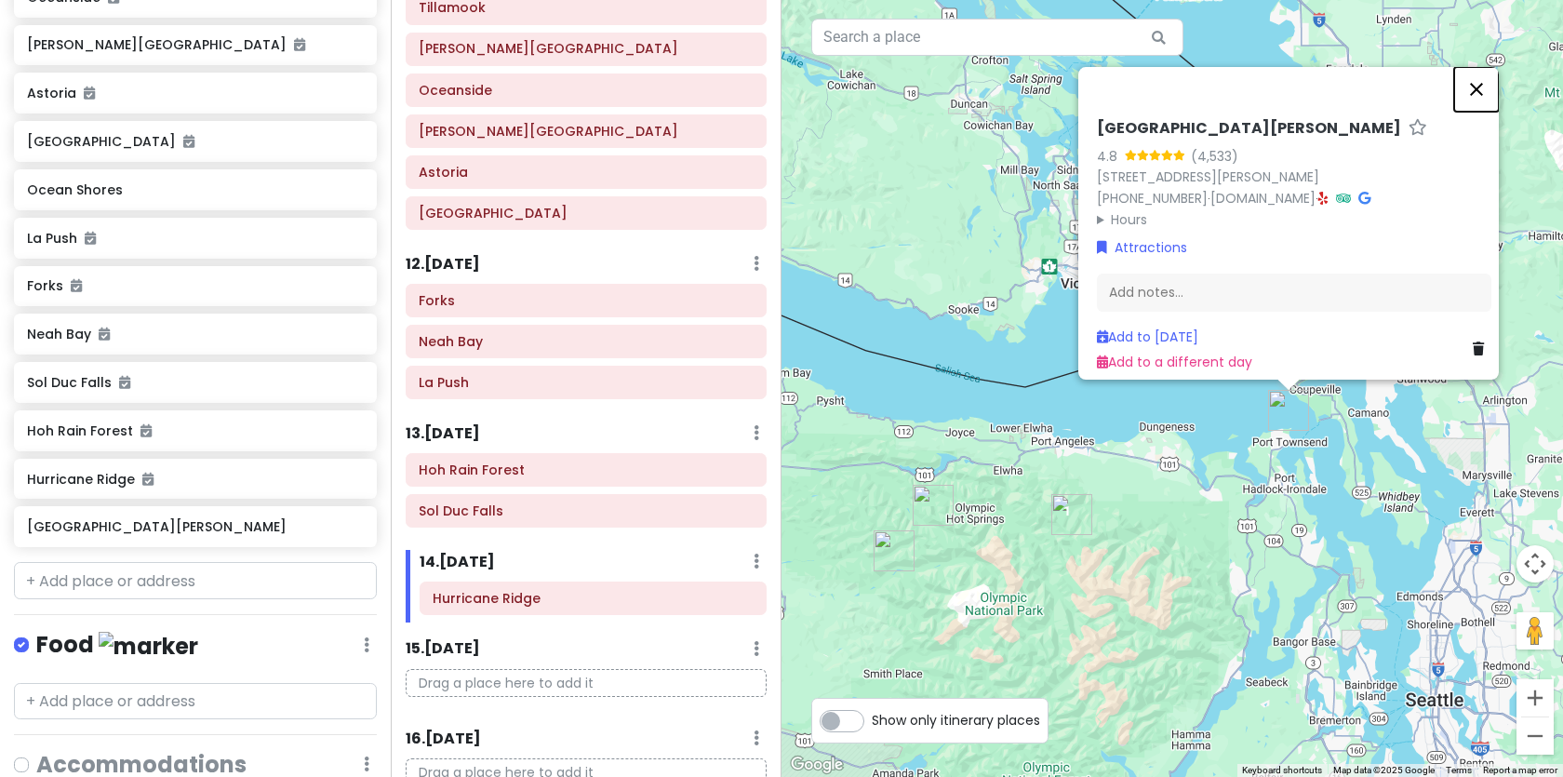
click at [1485, 69] on button "Close" at bounding box center [1476, 89] width 45 height 45
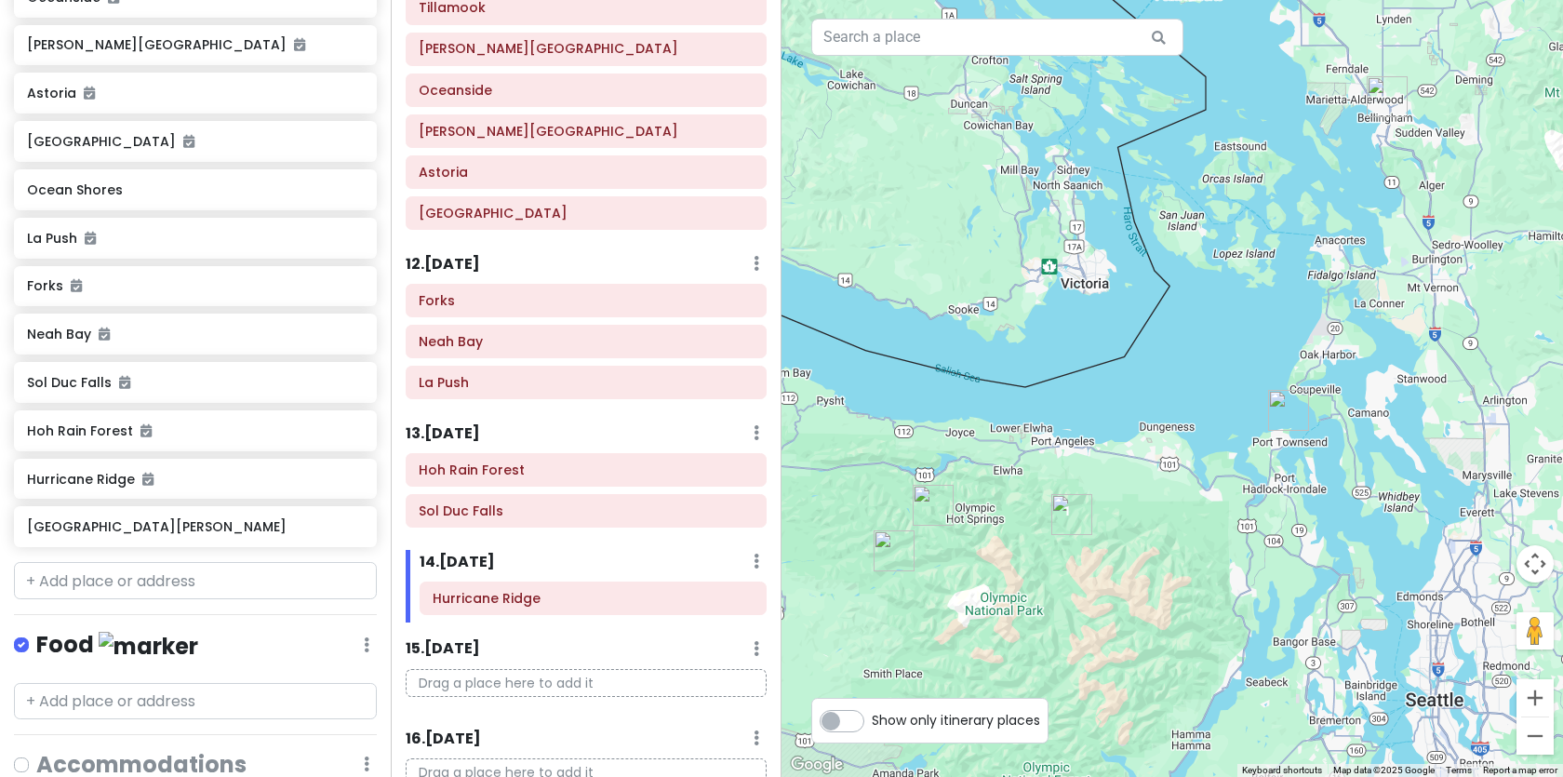
click at [1287, 407] on img "Fort Worden Historical State Park" at bounding box center [1288, 410] width 41 height 41
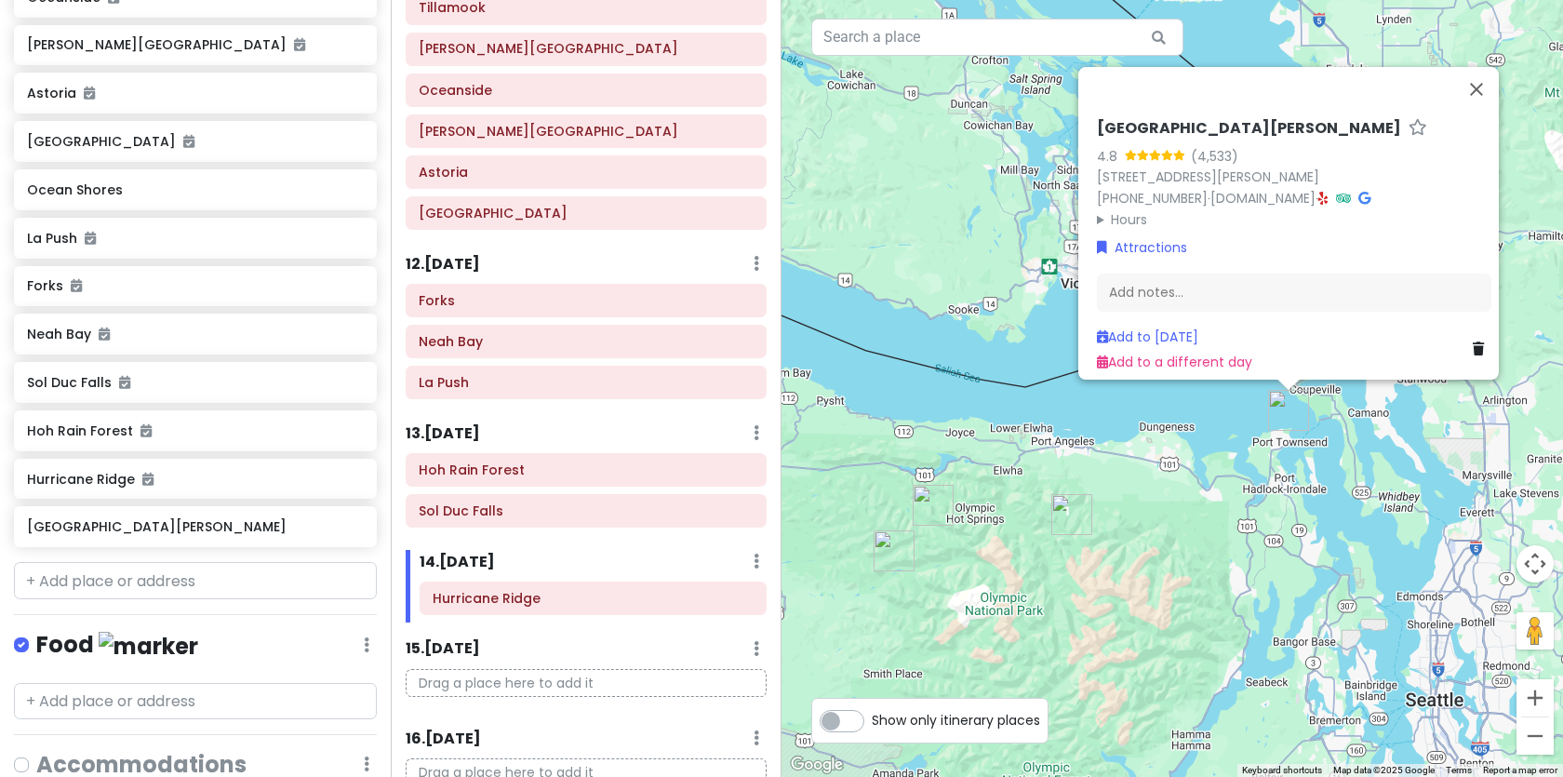
click at [1473, 339] on link at bounding box center [1482, 349] width 19 height 20
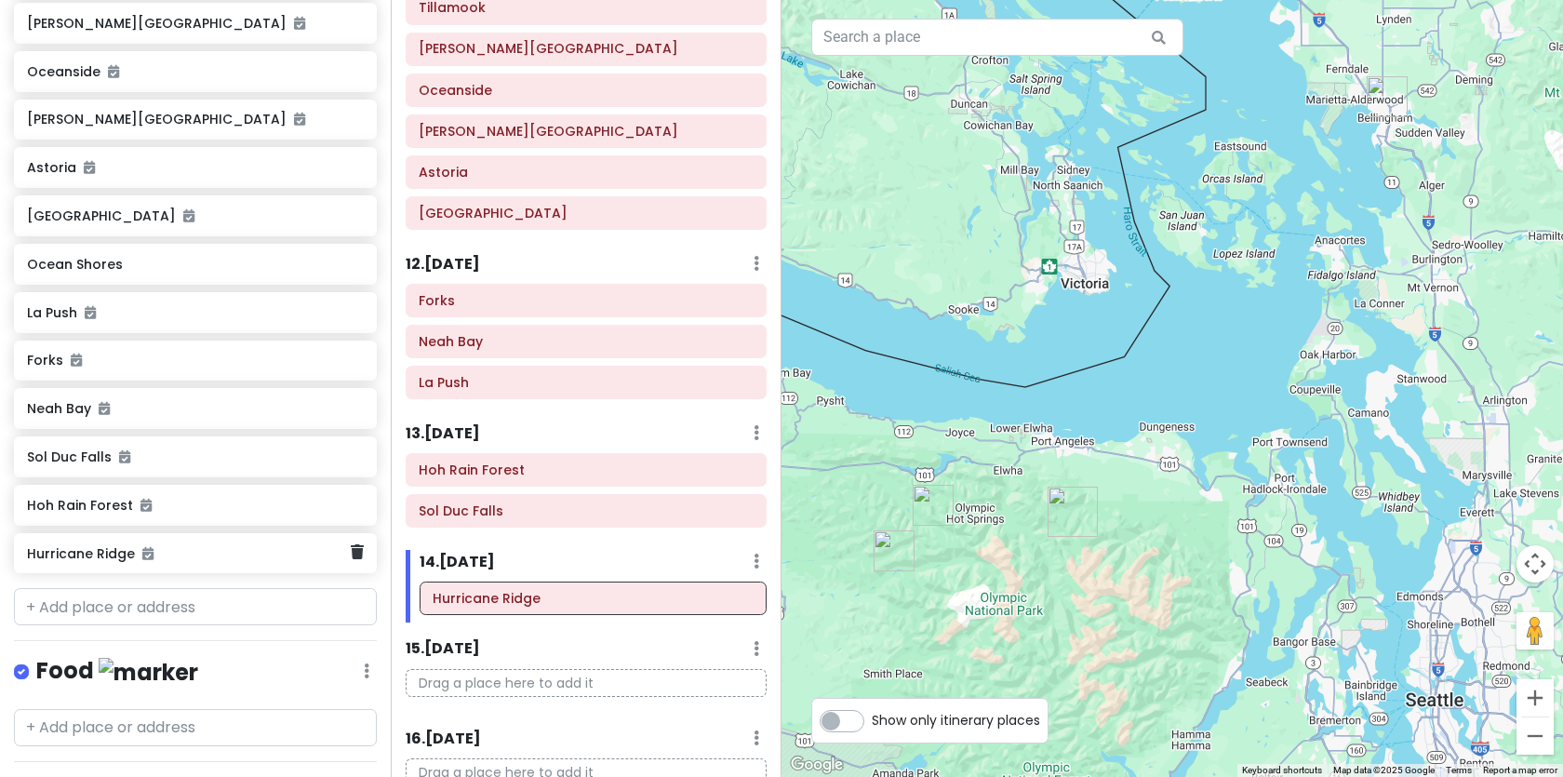
scroll to position [717, 0]
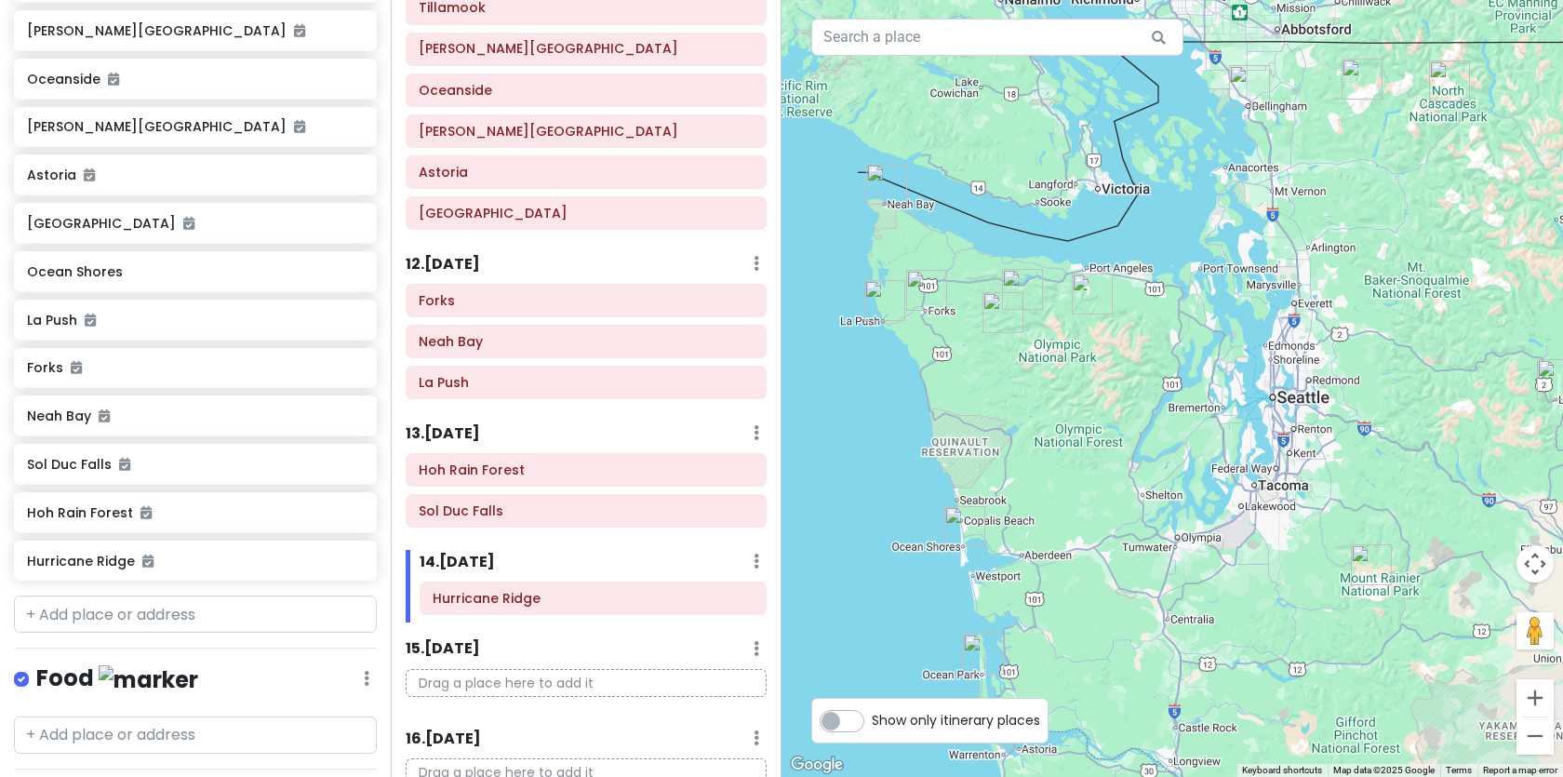
drag, startPoint x: 871, startPoint y: 473, endPoint x: 975, endPoint y: 274, distance: 223.9
click at [975, 274] on div at bounding box center [1171, 388] width 781 height 777
